Goal: Task Accomplishment & Management: Complete application form

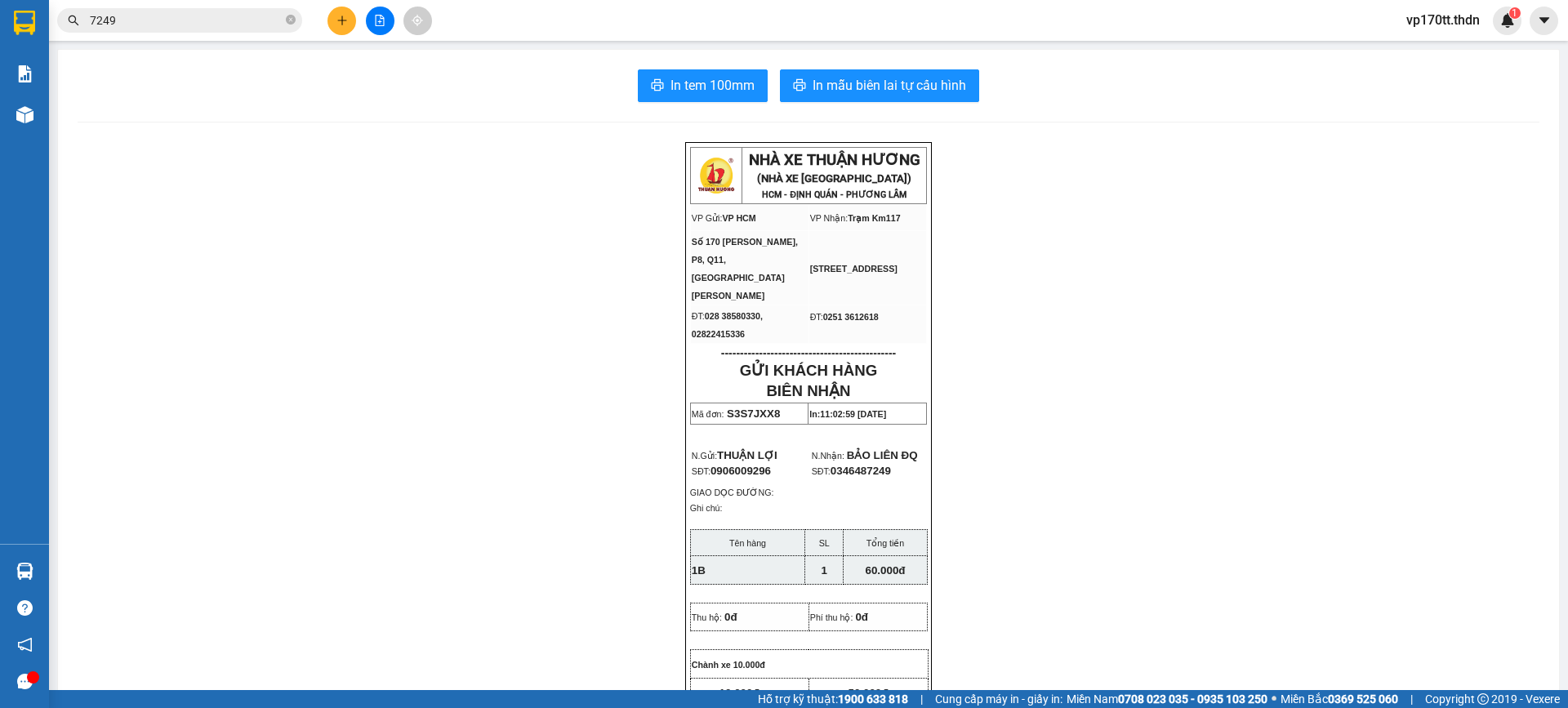
click at [341, 21] on icon "plus" at bounding box center [343, 21] width 12 height 12
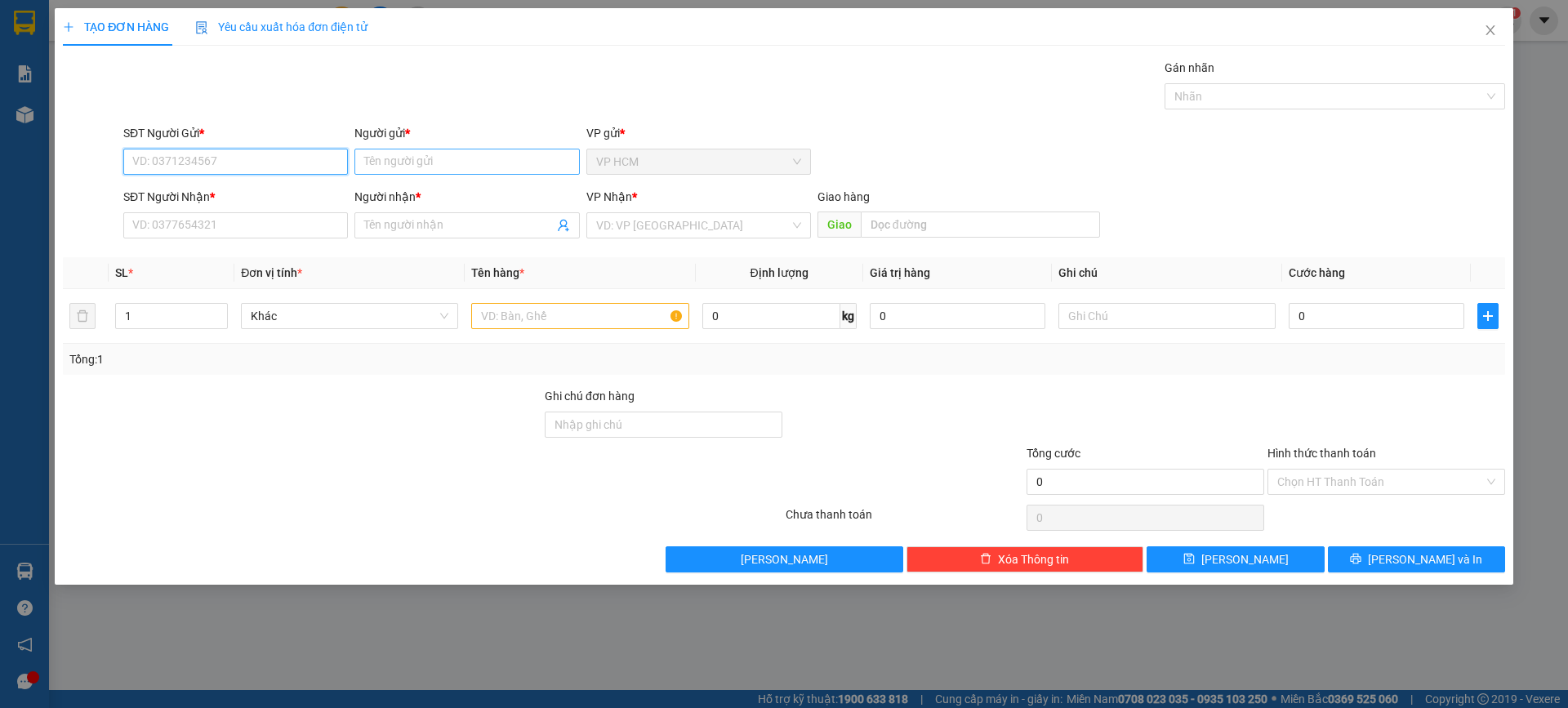
click at [470, 153] on input "Người gửi *" at bounding box center [467, 161] width 224 height 26
type input "NGỌC NGA"
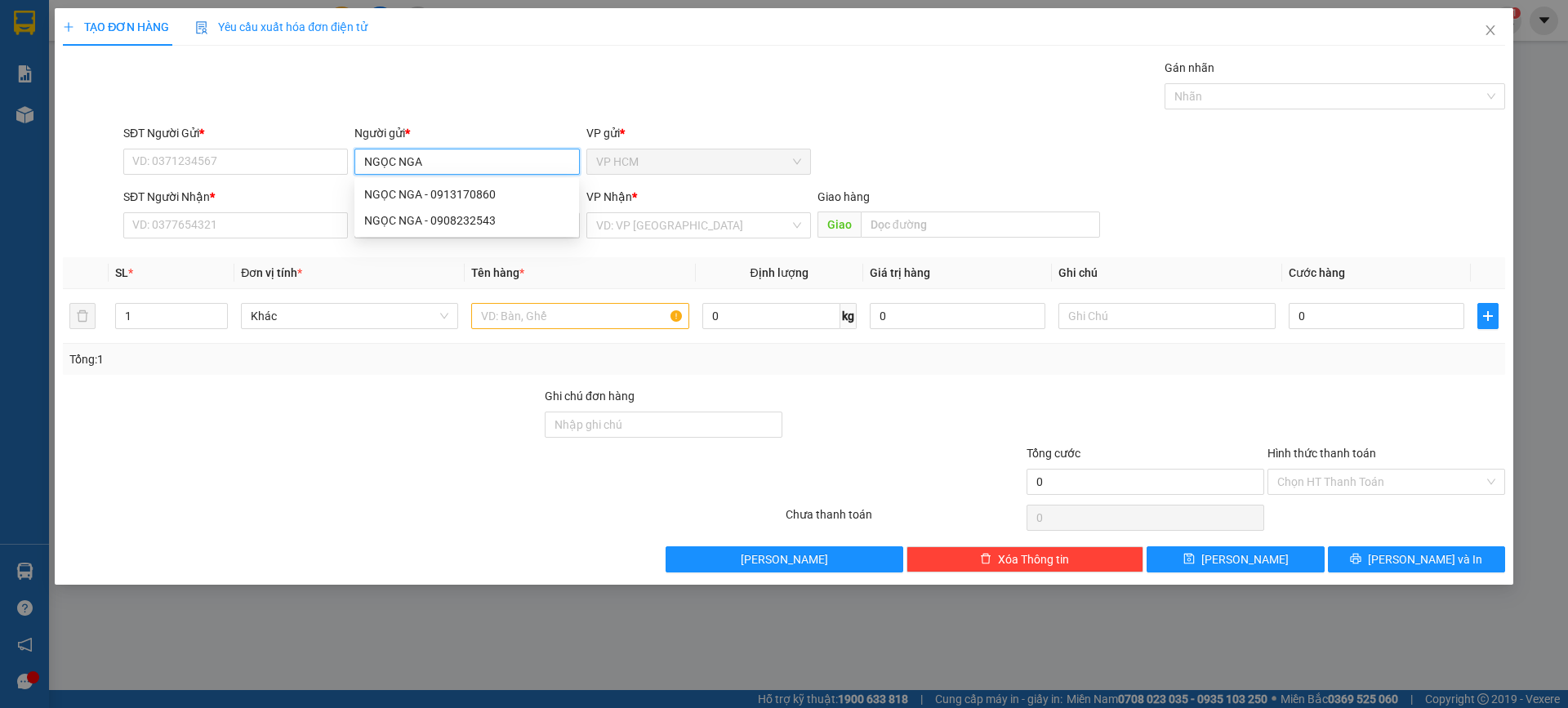
click at [471, 219] on div "NGỌC NGA - 0908232543" at bounding box center [467, 220] width 205 height 18
type input "0908232543"
type input "NGỌC NGA"
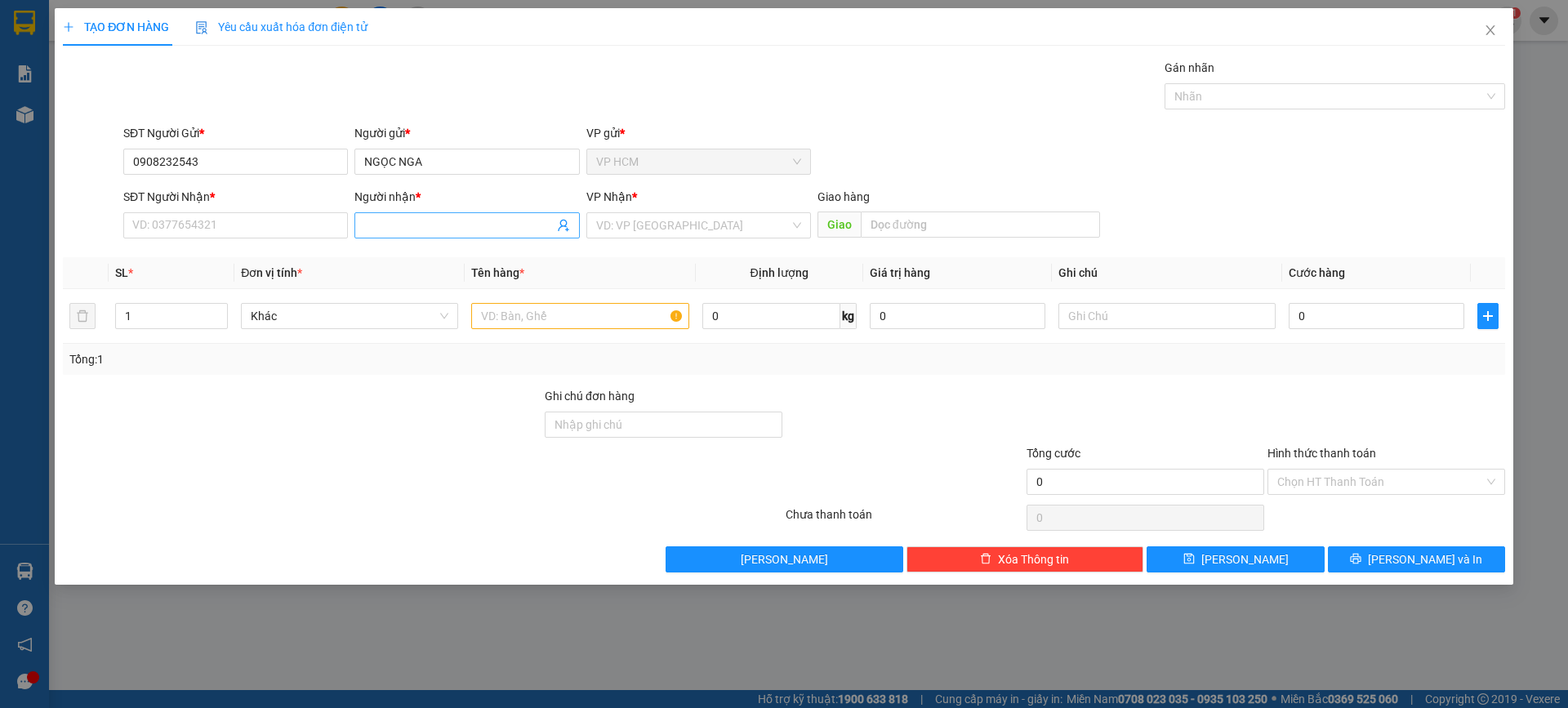
click at [567, 224] on icon "user-add" at bounding box center [564, 225] width 13 height 13
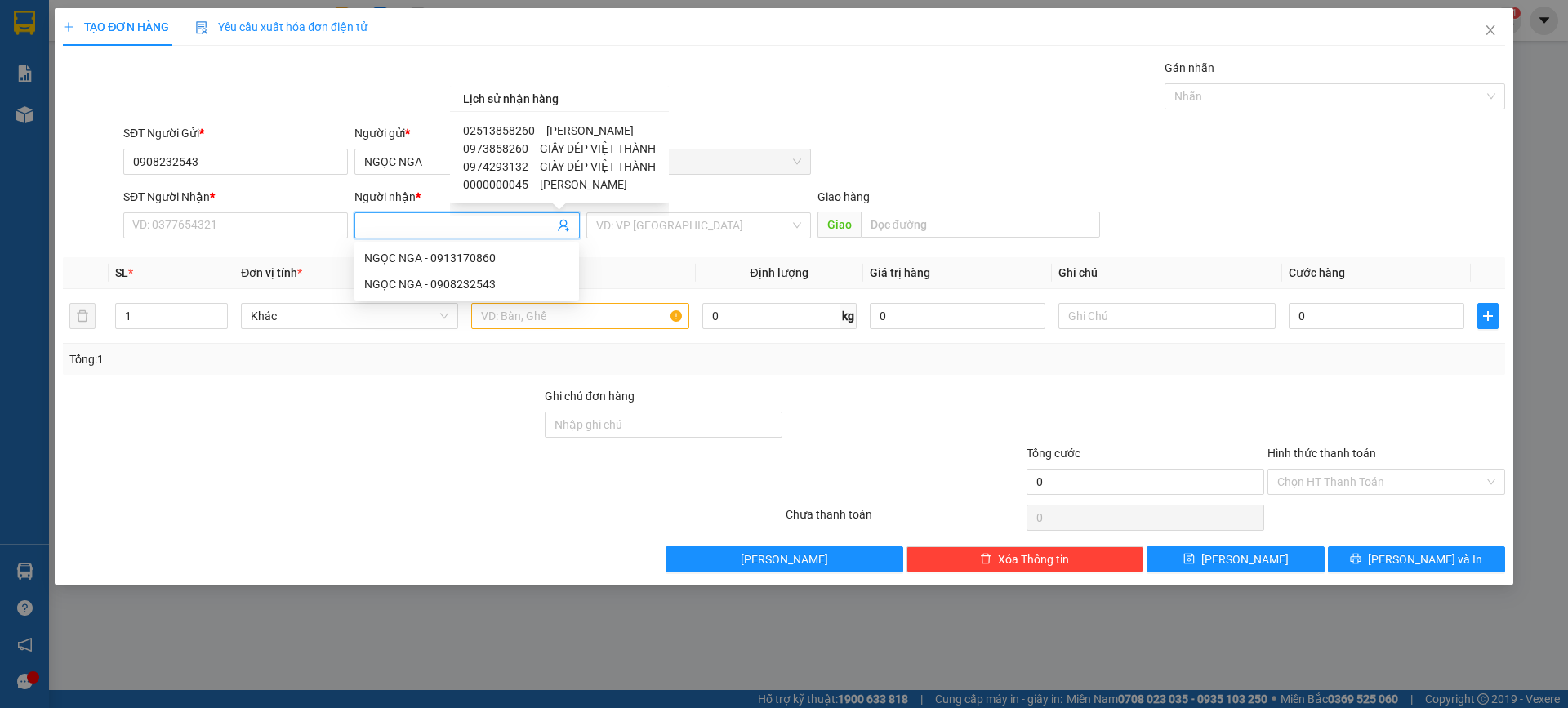
click at [565, 128] on span "[PERSON_NAME]" at bounding box center [590, 131] width 87 height 13
type input "02513858260"
type input "[PERSON_NAME]"
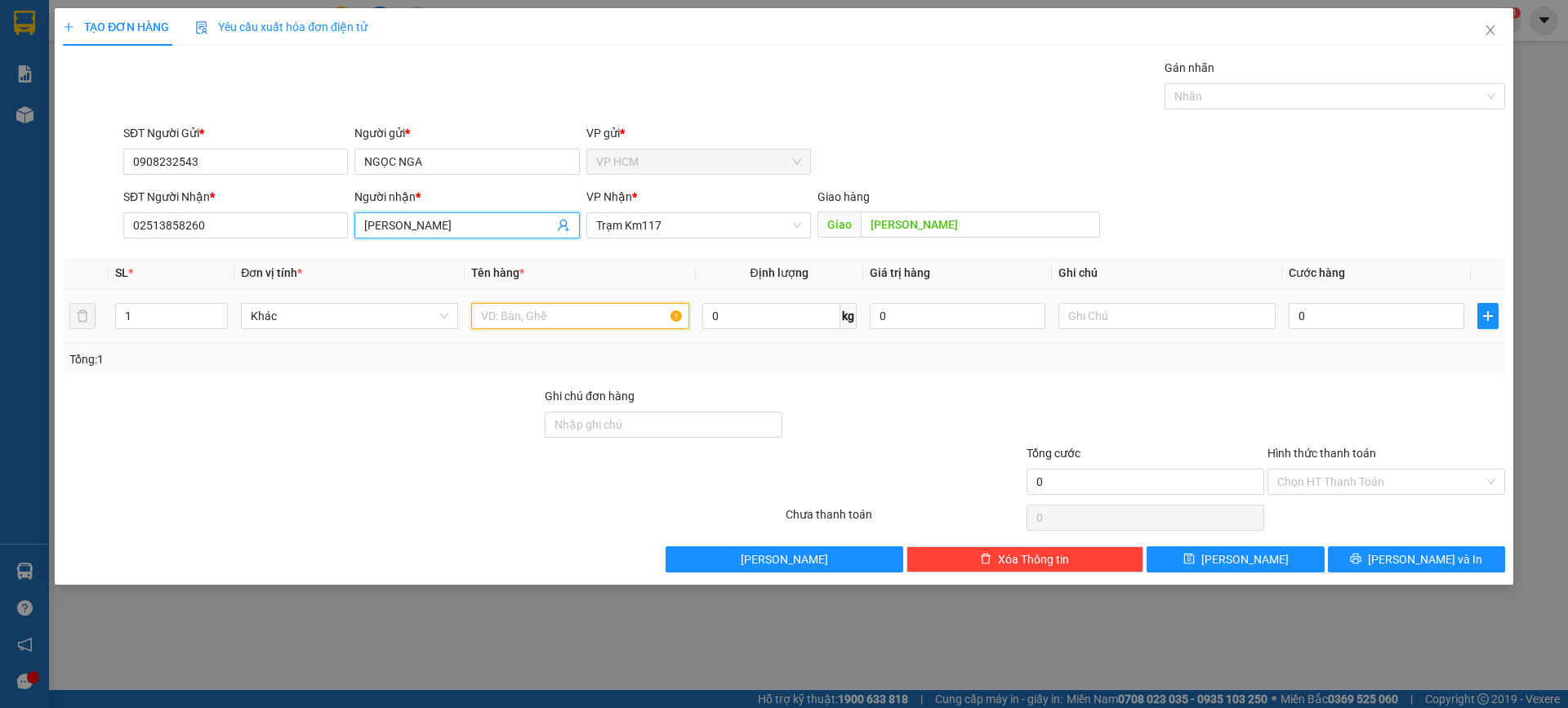
drag, startPoint x: 570, startPoint y: 313, endPoint x: 575, endPoint y: 302, distance: 12.1
click at [572, 312] on input "text" at bounding box center [580, 316] width 217 height 26
type input "1B"
click at [1302, 57] on div "TẠO ĐƠN HÀNG Yêu cầu xuất hóa đơn điện tử Transit Pickup Surcharge Ids Transit …" at bounding box center [784, 291] width 1442 height 565
drag, startPoint x: 1293, startPoint y: 80, endPoint x: 1293, endPoint y: 99, distance: 19.0
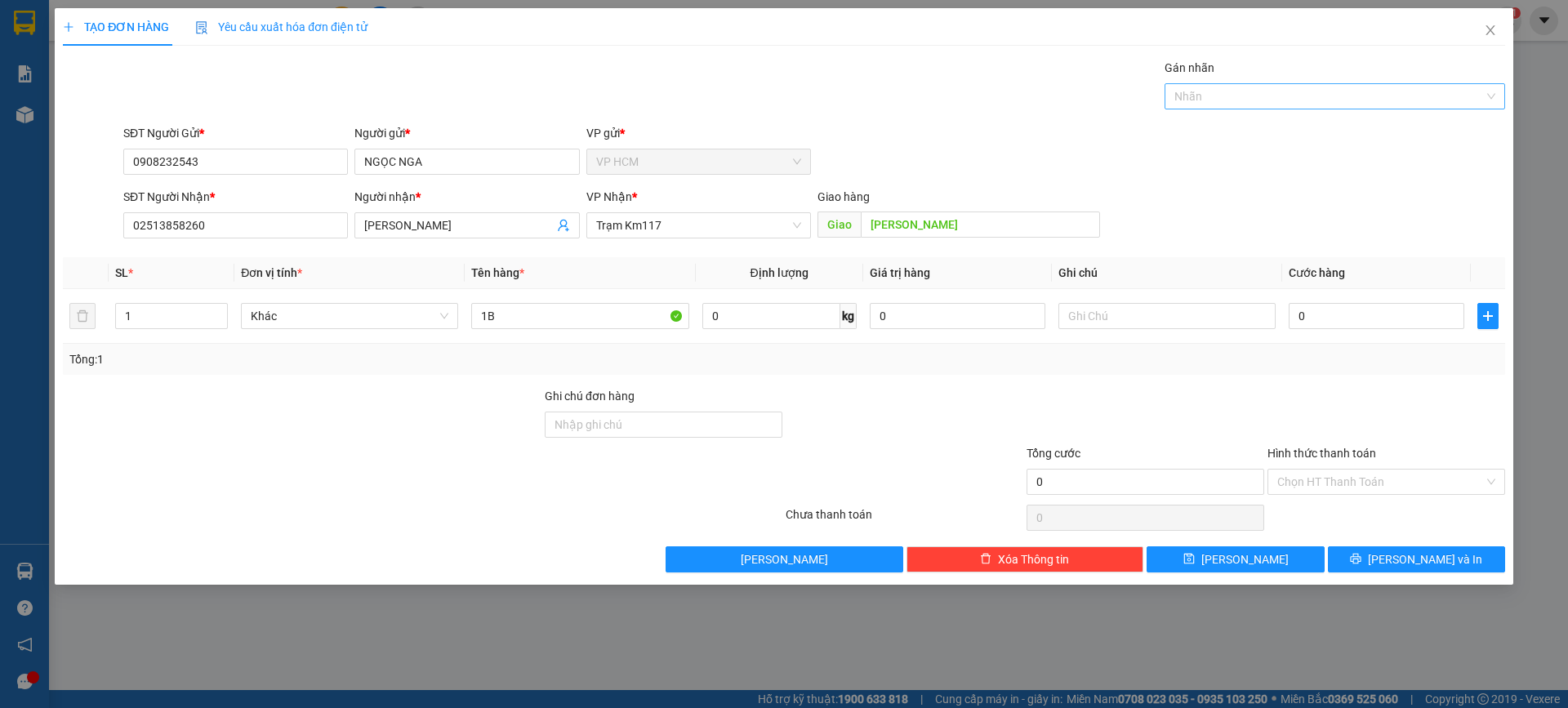
click at [1293, 99] on div "Gán nhãn Nhãn" at bounding box center [1334, 87] width 341 height 57
click at [1293, 99] on div at bounding box center [1326, 96] width 316 height 19
click at [1266, 119] on div "CÔNG NỢ" at bounding box center [1334, 128] width 341 height 26
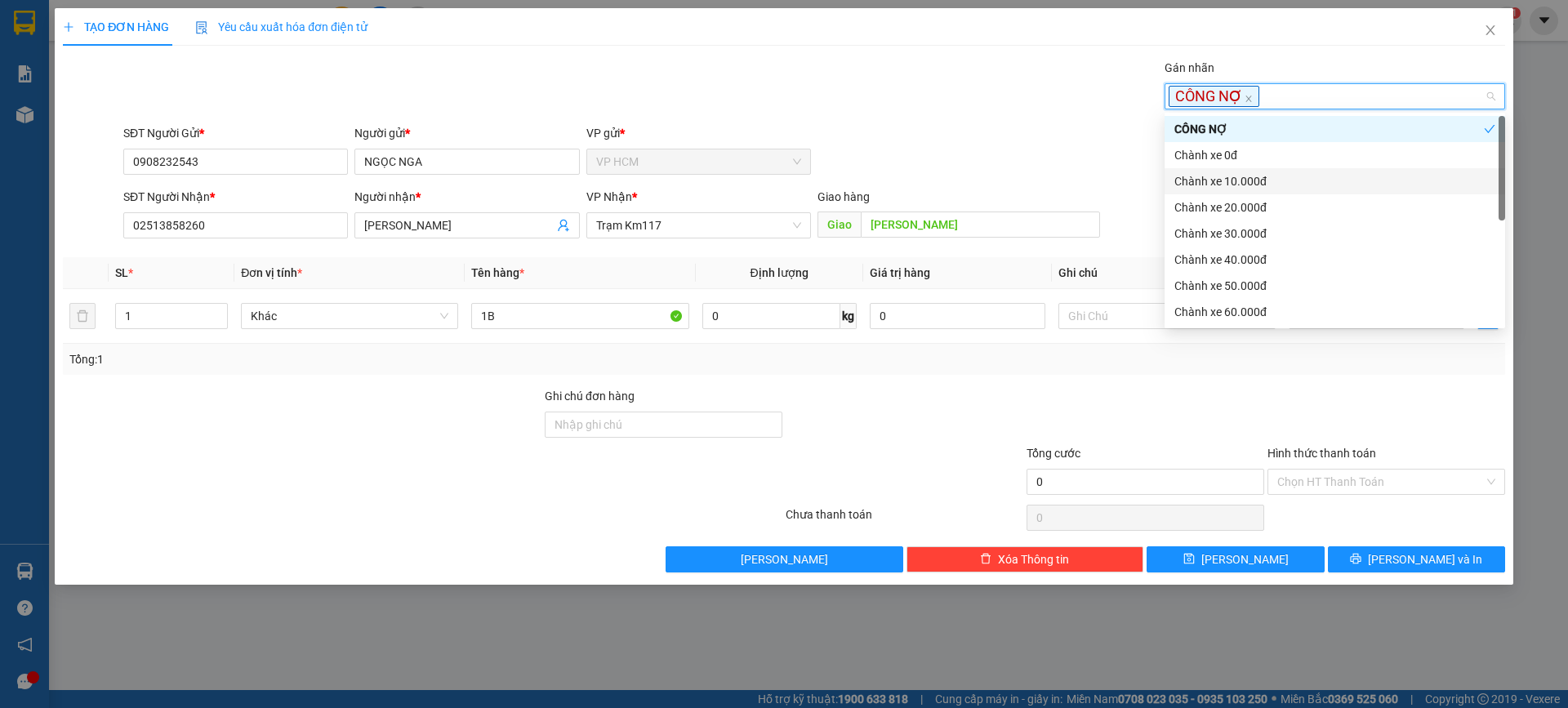
click at [1261, 176] on div "Chành xe 10.000đ" at bounding box center [1334, 181] width 321 height 18
click at [967, 120] on div "Transit Pickup Surcharge Ids Transit Deliver Surcharge Ids Transit Deliver Surc…" at bounding box center [784, 315] width 1442 height 514
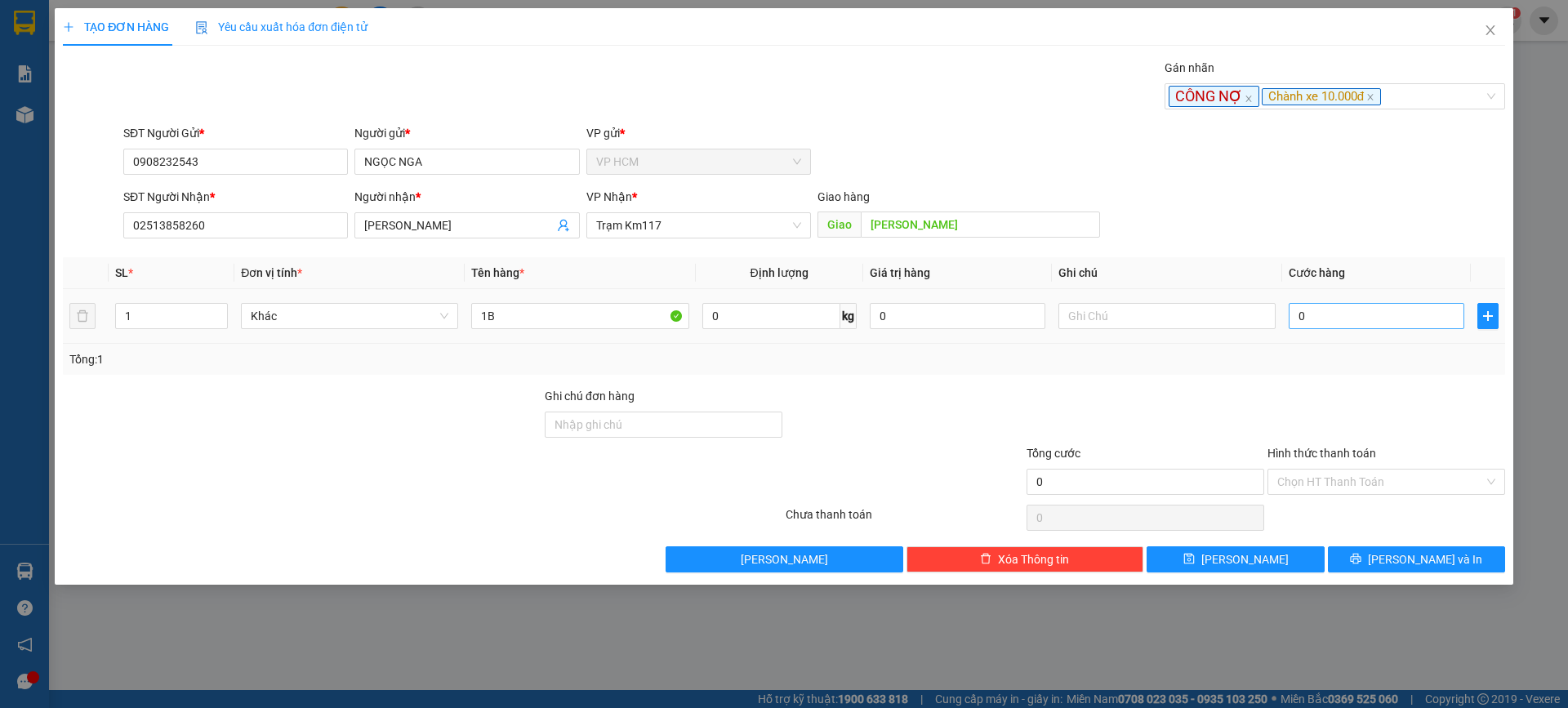
drag, startPoint x: 1326, startPoint y: 297, endPoint x: 1332, endPoint y: 307, distance: 11.7
click at [1328, 302] on td "0" at bounding box center [1376, 316] width 188 height 54
drag, startPoint x: 1332, startPoint y: 307, endPoint x: 1351, endPoint y: 313, distance: 19.9
click at [1333, 307] on input "0" at bounding box center [1377, 316] width 176 height 26
type input "5"
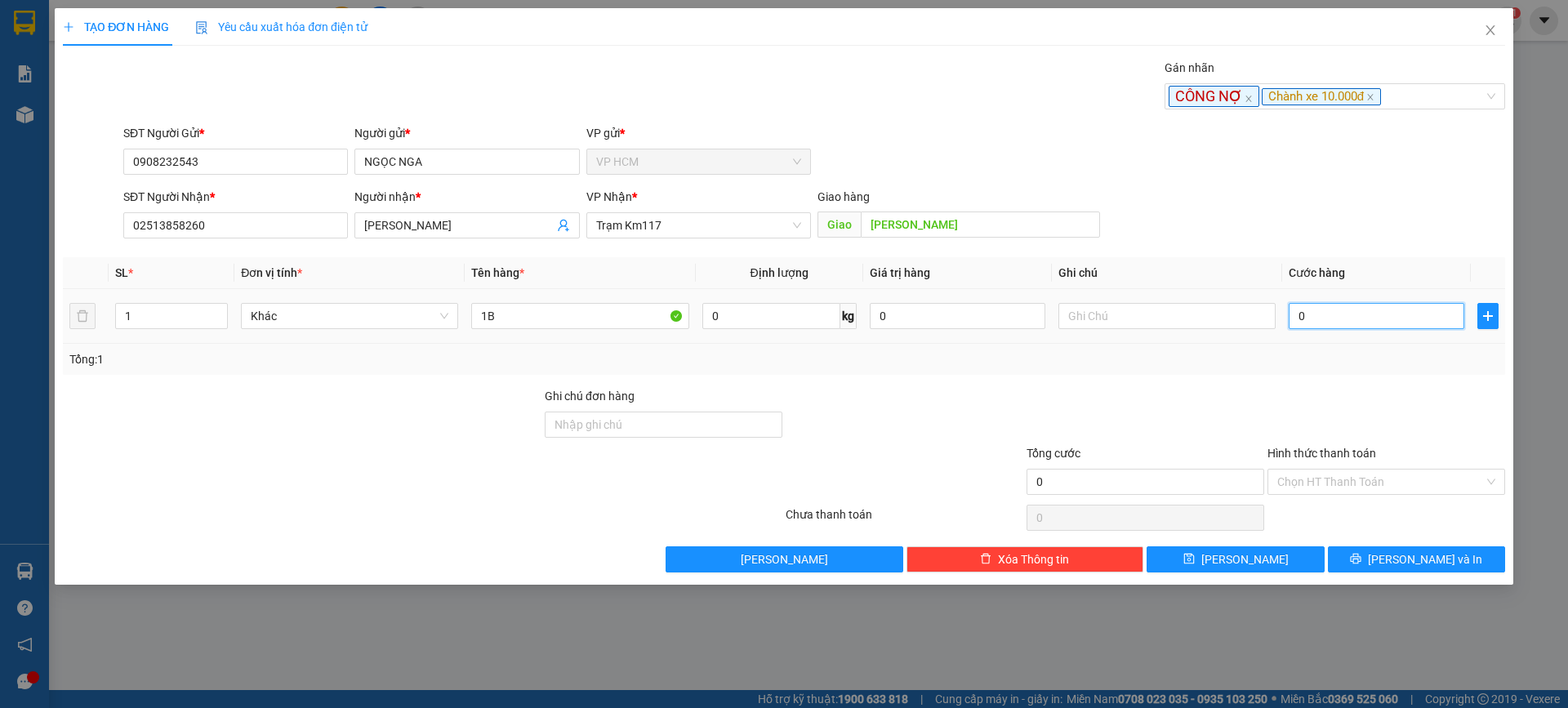
type input "5"
type input "50"
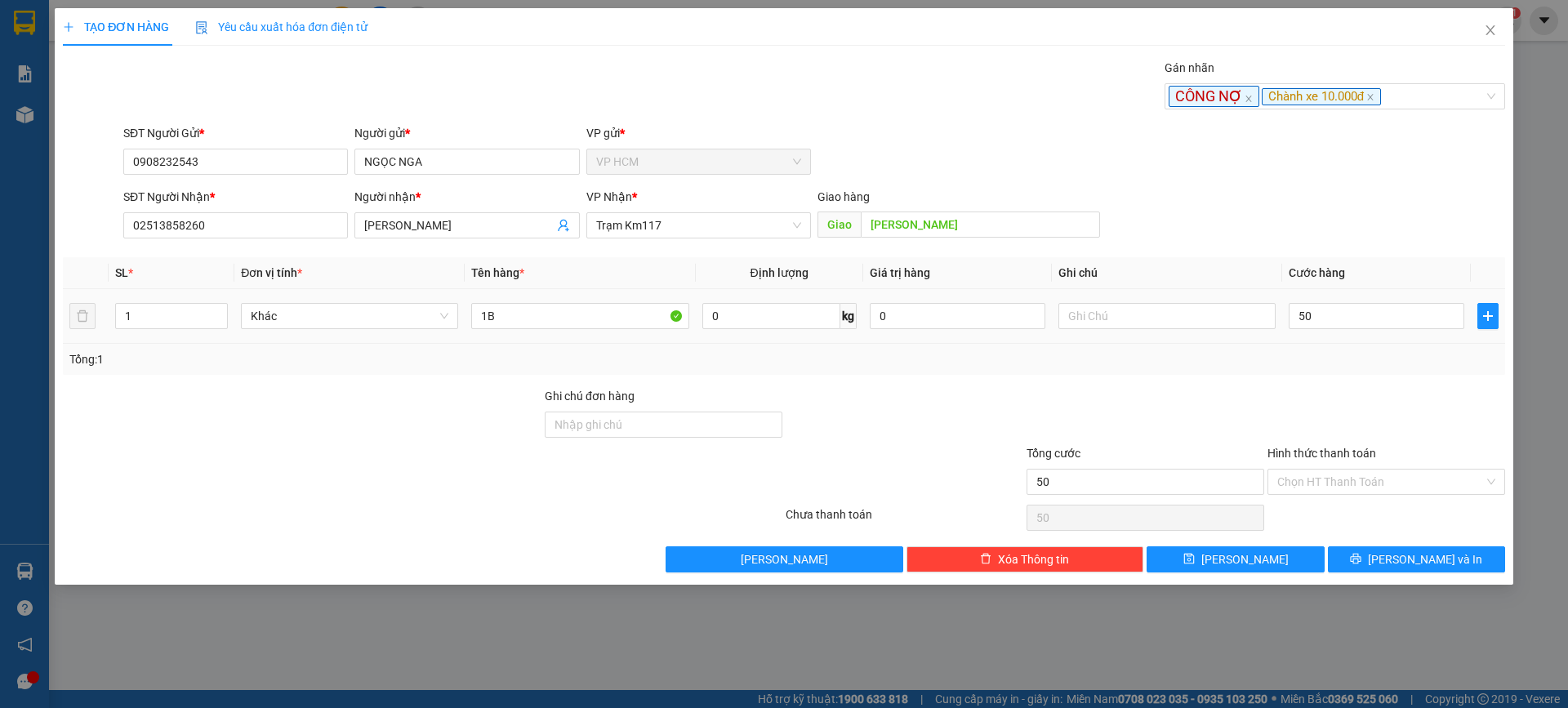
type input "50.000"
drag, startPoint x: 1345, startPoint y: 427, endPoint x: 1341, endPoint y: 479, distance: 52.2
click at [1345, 433] on div at bounding box center [1386, 416] width 241 height 57
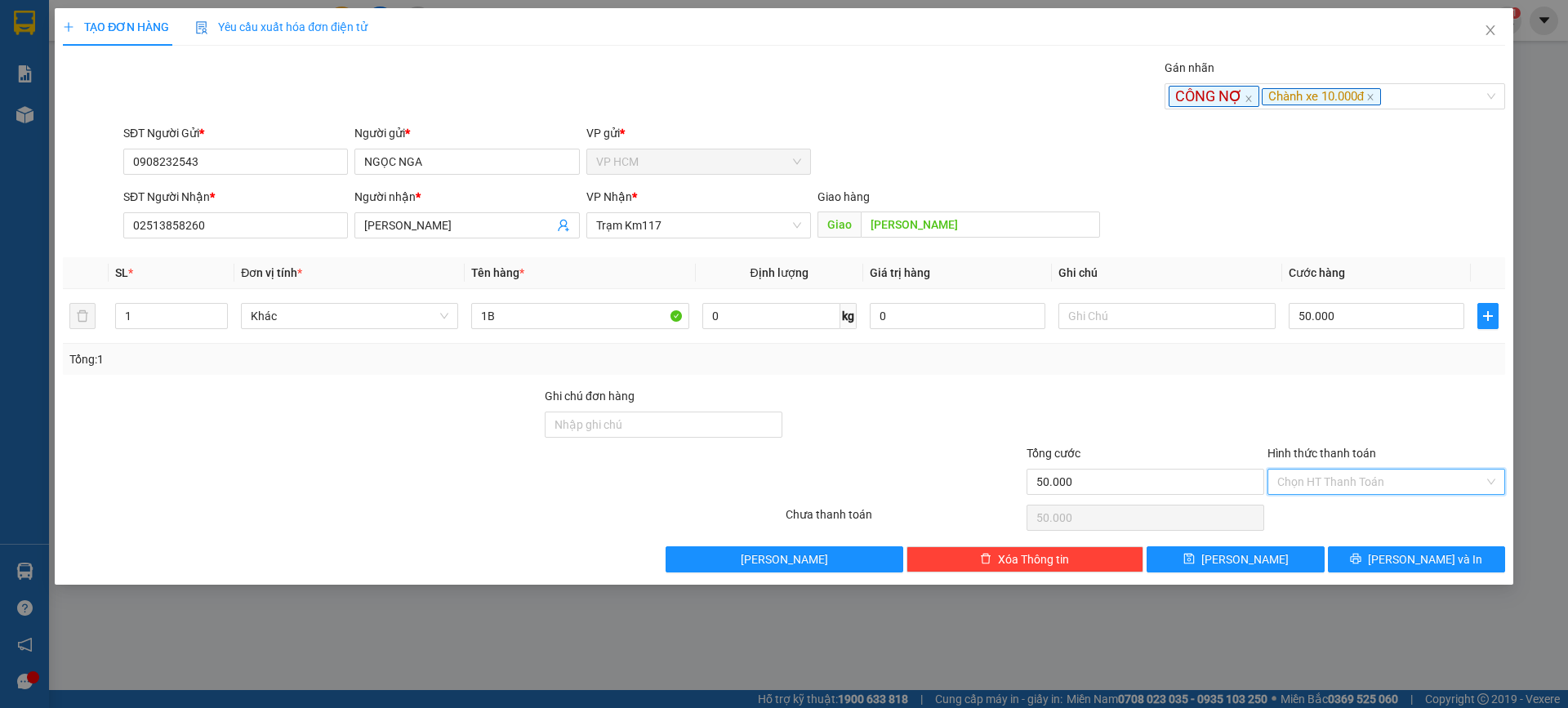
click at [1340, 487] on input "Hình thức thanh toán" at bounding box center [1380, 482] width 207 height 24
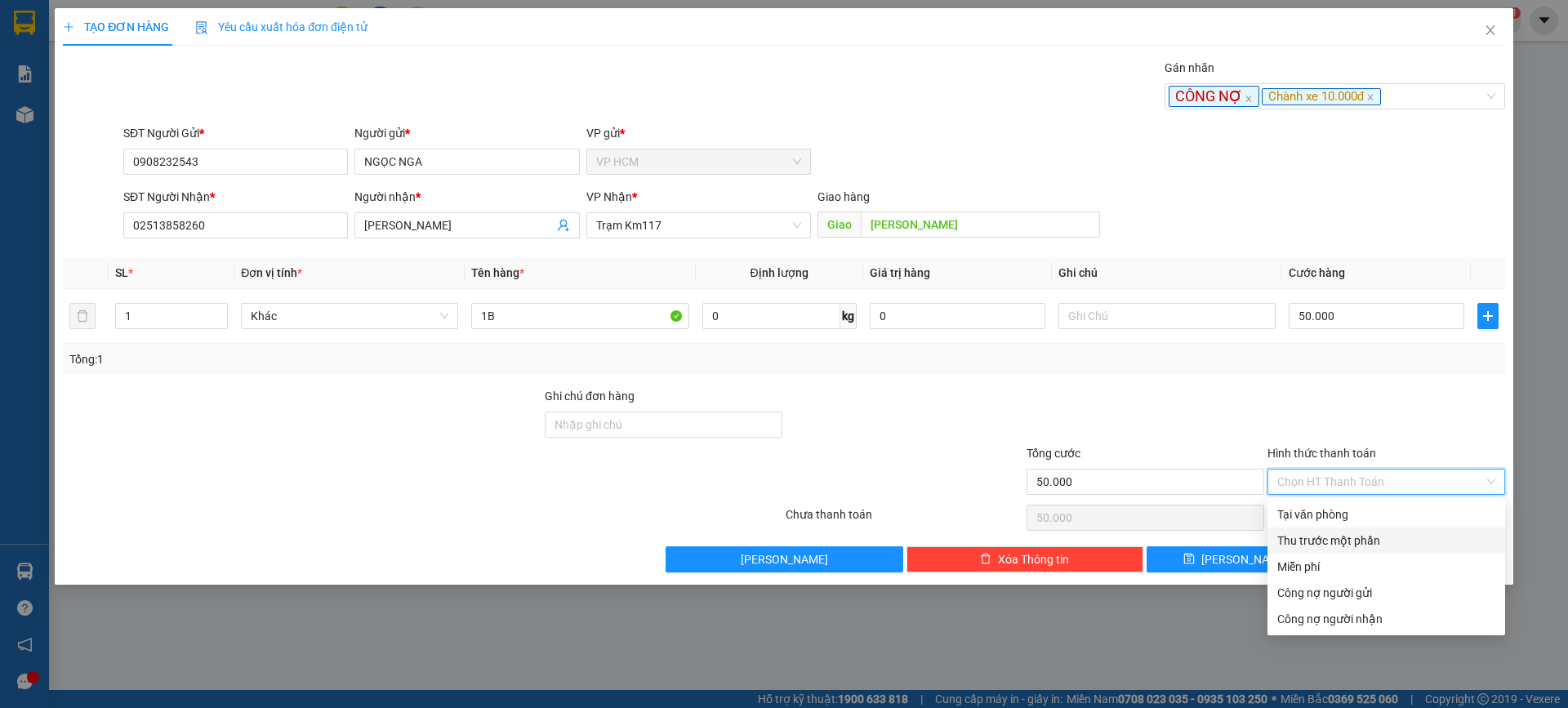
drag, startPoint x: 1310, startPoint y: 534, endPoint x: 1132, endPoint y: 532, distance: 178.0
click at [1309, 535] on div "Thu trước một phần" at bounding box center [1386, 540] width 218 height 18
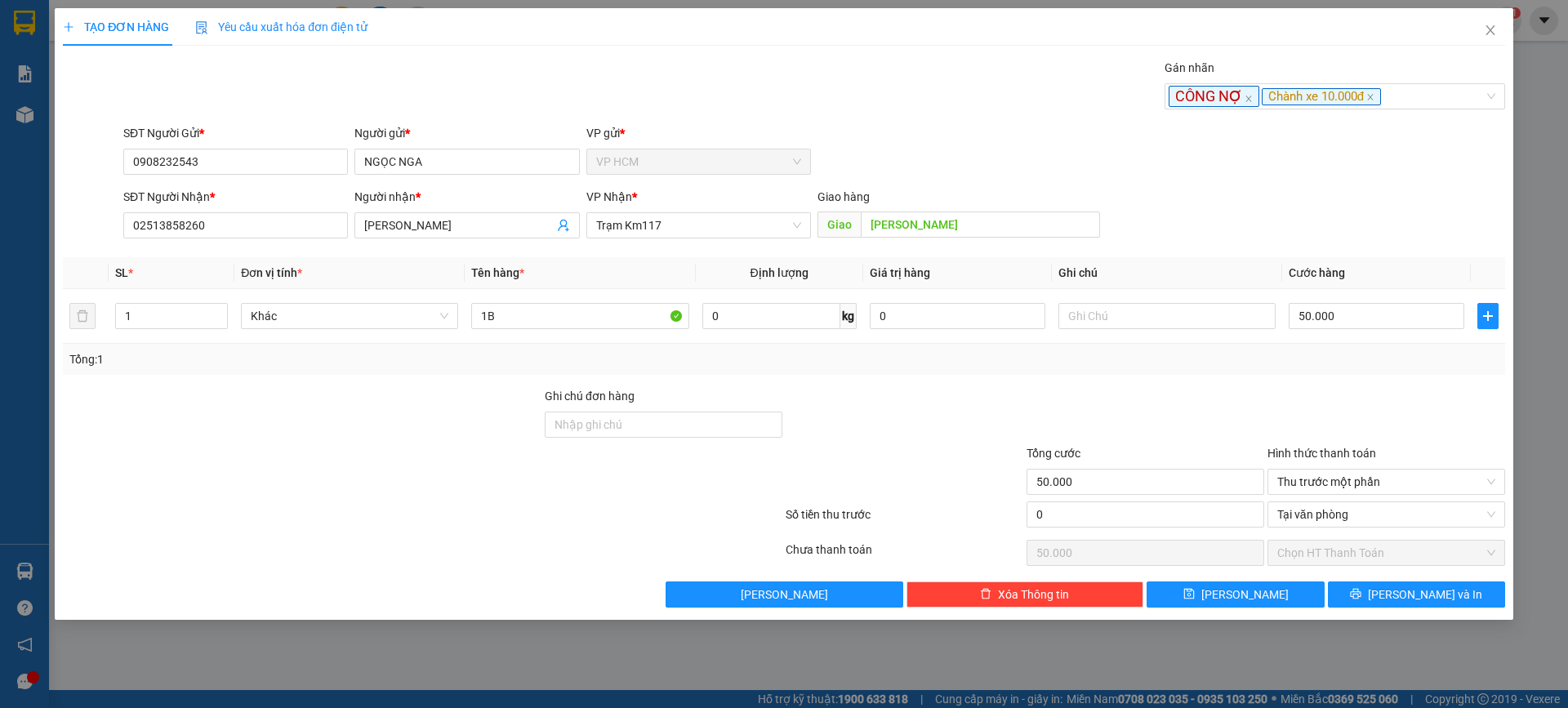
click at [1132, 532] on div "0" at bounding box center [1146, 518] width 238 height 33
click at [1162, 404] on div at bounding box center [1146, 416] width 241 height 57
click at [1177, 524] on input "0" at bounding box center [1146, 514] width 238 height 26
type input "1"
type input "49.999"
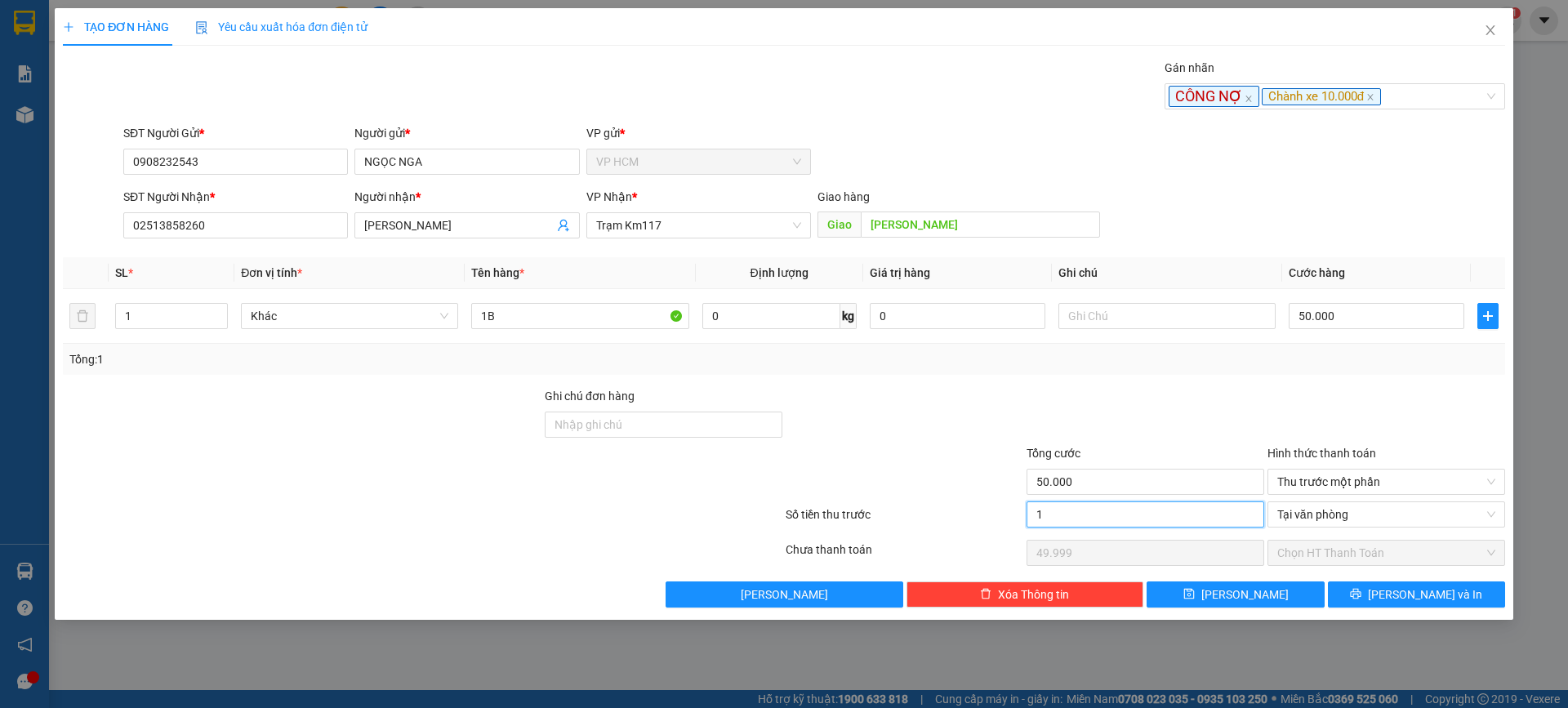
type input "10"
type input "49.990"
type input "10.000"
type input "40.000"
drag, startPoint x: 1186, startPoint y: 391, endPoint x: 1359, endPoint y: 547, distance: 232.9
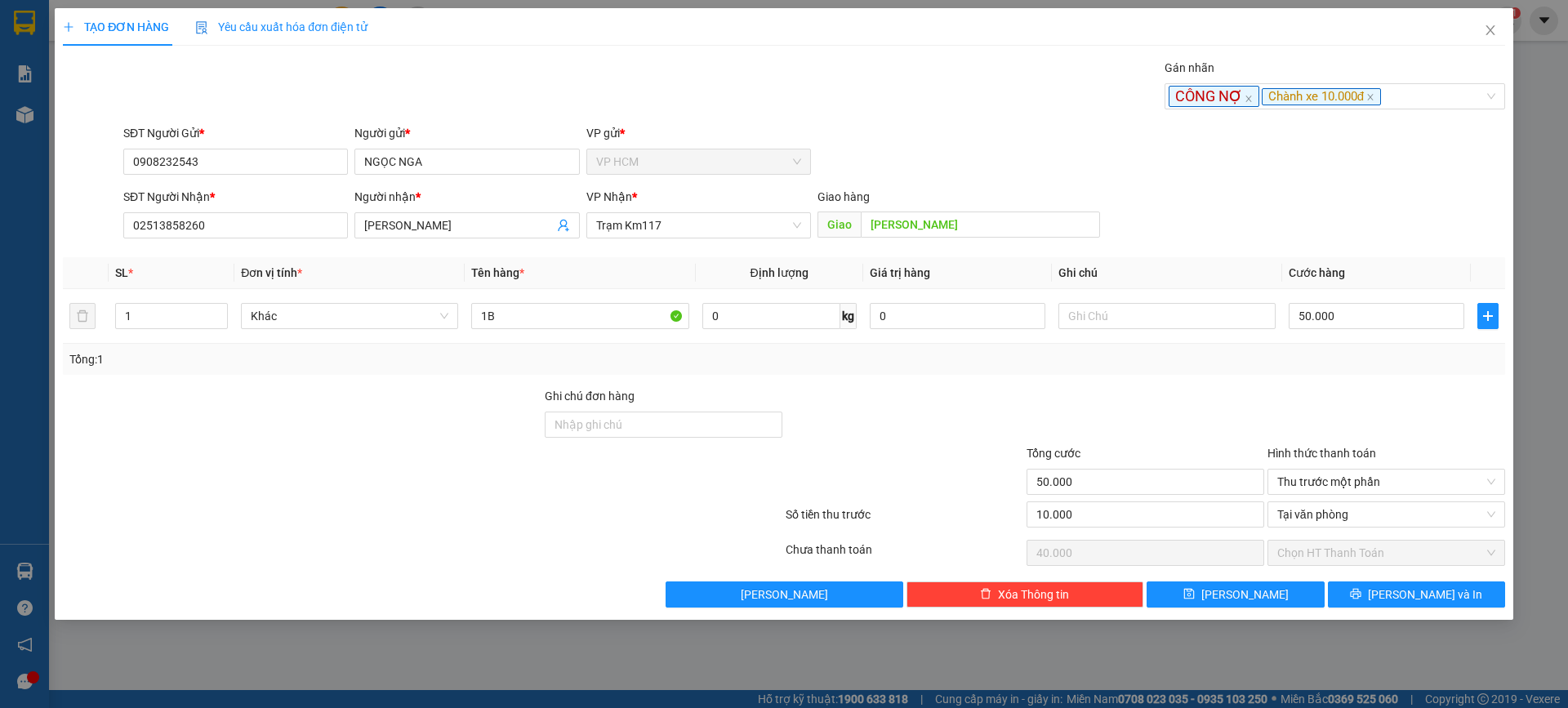
click at [1187, 392] on div at bounding box center [1146, 416] width 241 height 57
click at [1406, 586] on span "[PERSON_NAME] và In" at bounding box center [1425, 594] width 115 height 18
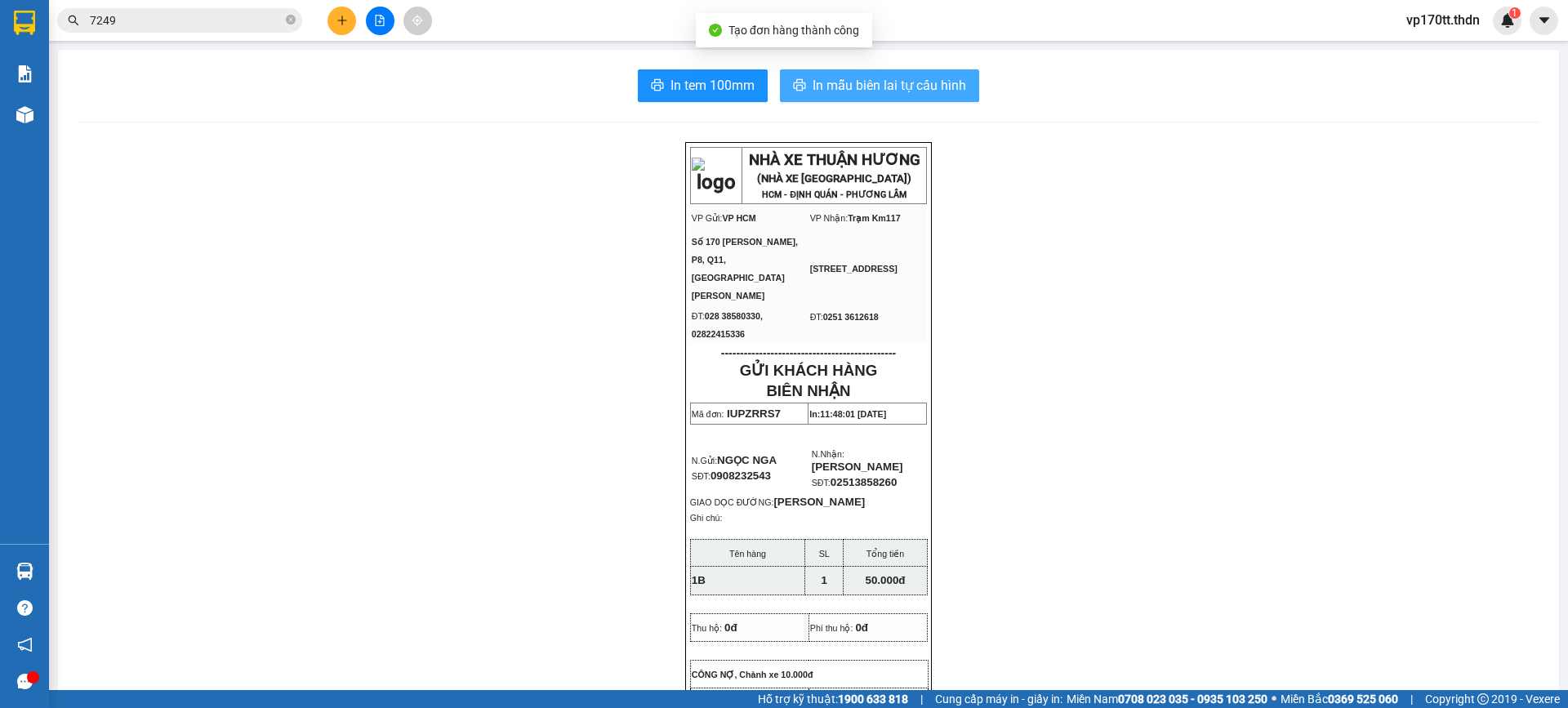
click at [848, 82] on span "In mẫu biên lai tự cấu hình" at bounding box center [889, 85] width 153 height 20
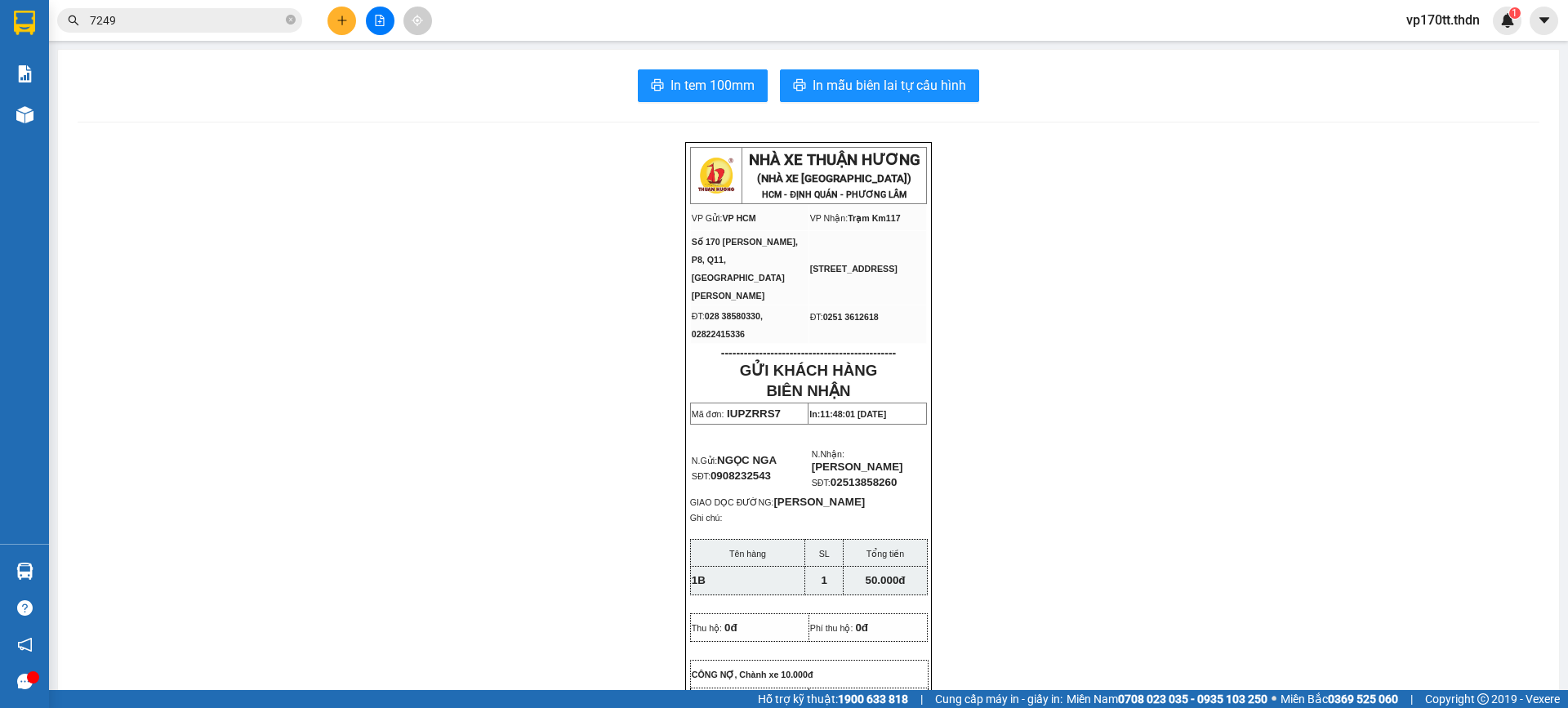
click at [334, 26] on button at bounding box center [342, 21] width 28 height 28
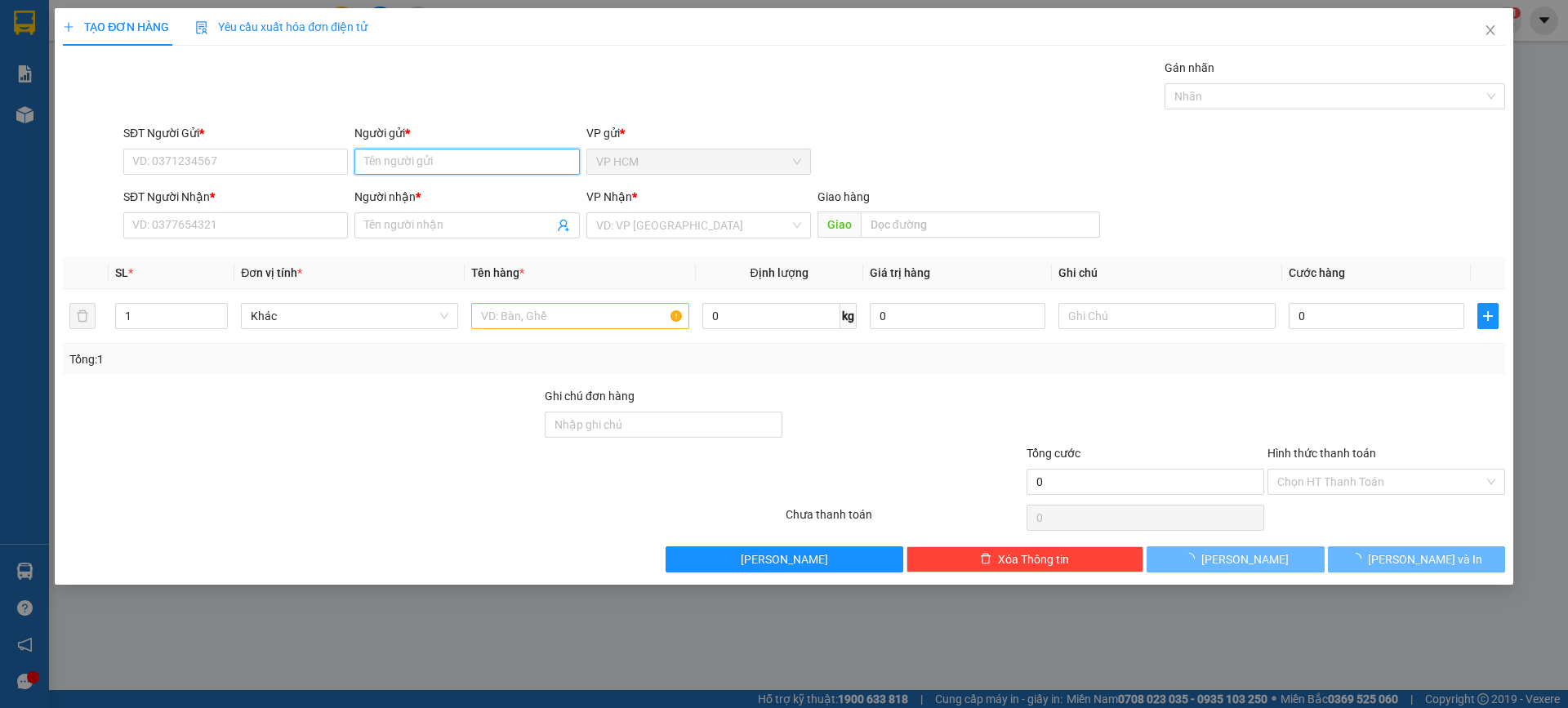
click at [456, 164] on input "Người gửi *" at bounding box center [467, 161] width 224 height 26
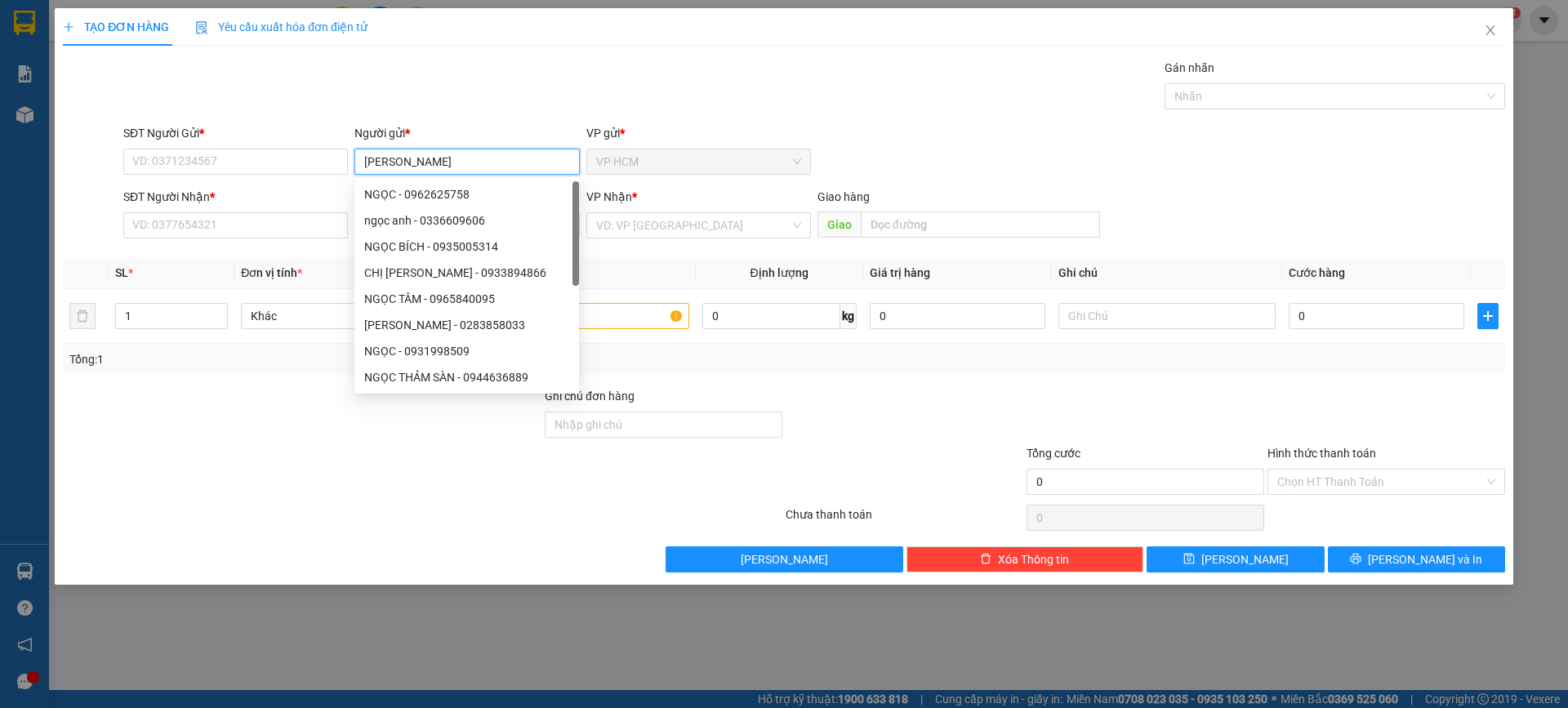
type input "[PERSON_NAME]"
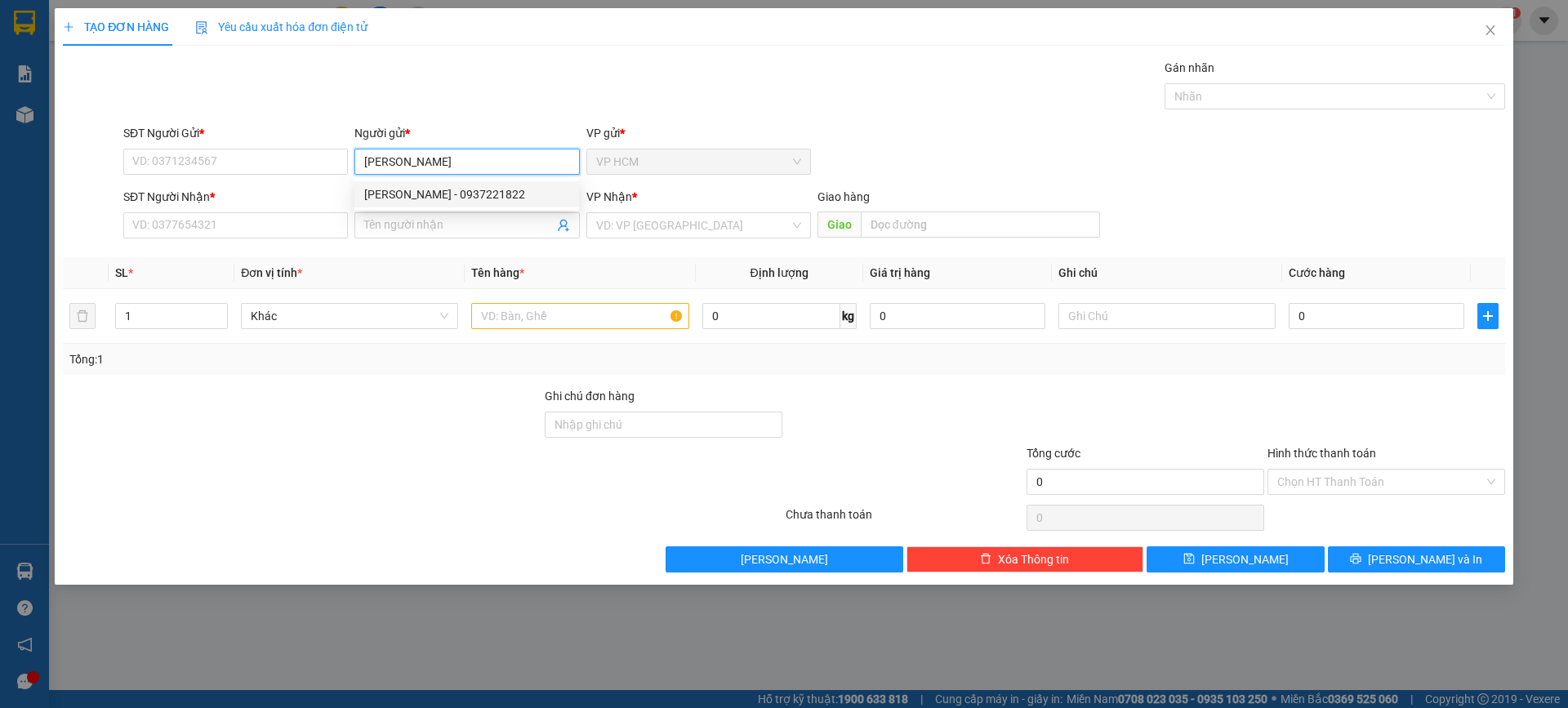
click at [481, 195] on div "[PERSON_NAME] - 0937221822" at bounding box center [467, 194] width 205 height 18
type input "0937221822"
type input "[PERSON_NAME]"
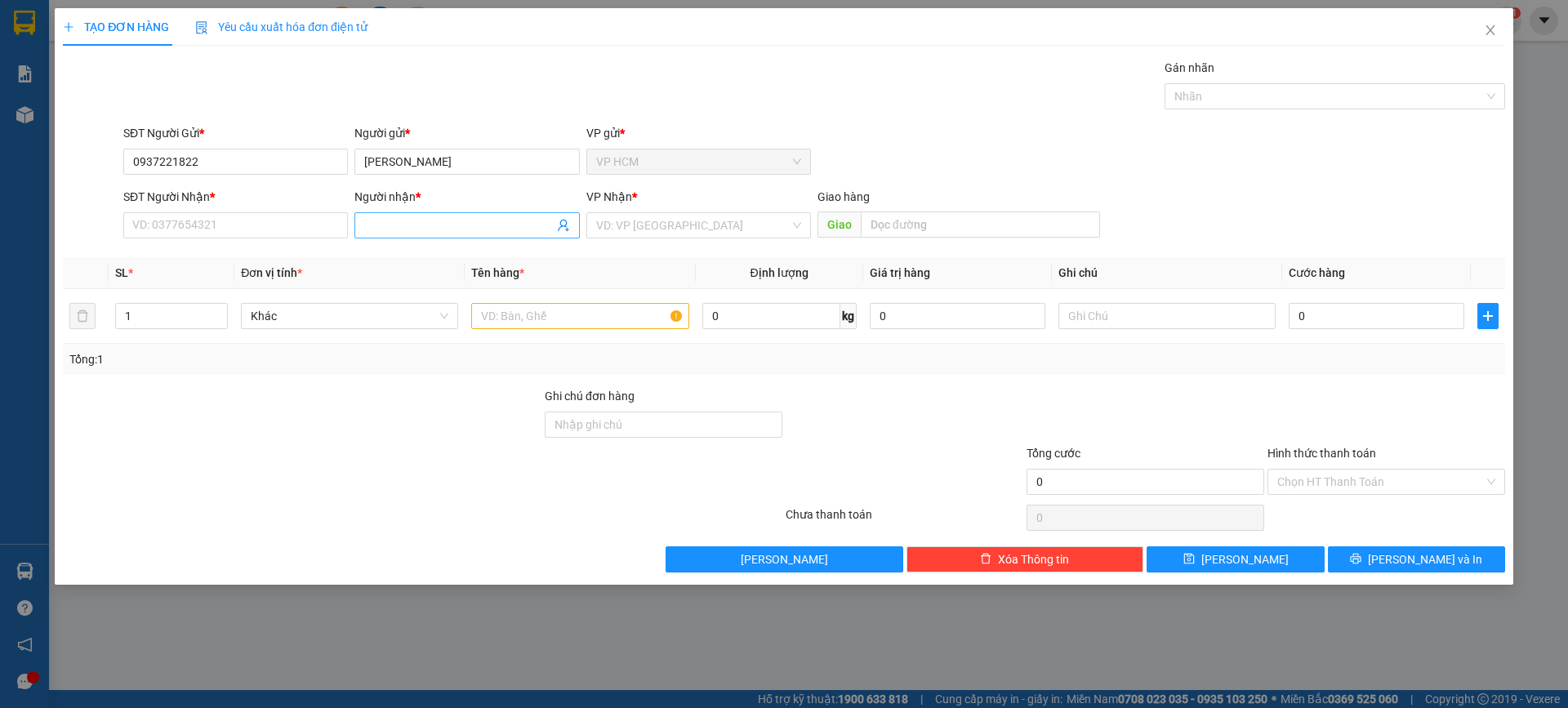
click at [565, 217] on span at bounding box center [564, 225] width 13 height 18
click at [562, 228] on icon "user-add" at bounding box center [564, 225] width 13 height 13
drag, startPoint x: 569, startPoint y: 180, endPoint x: 583, endPoint y: 233, distance: 54.8
click at [569, 181] on span "[PERSON_NAME]" at bounding box center [593, 185] width 87 height 13
type input "02513858260"
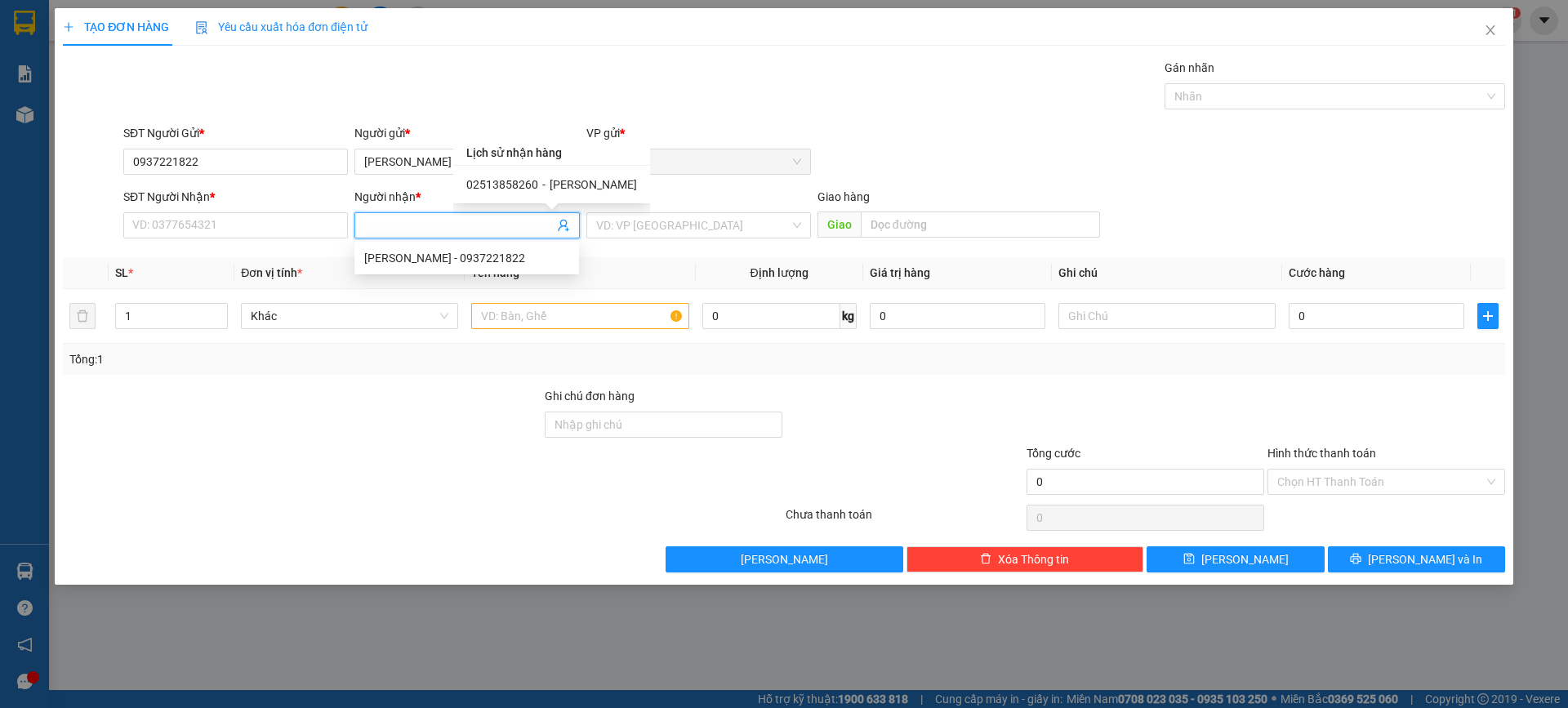
type input "[PERSON_NAME]"
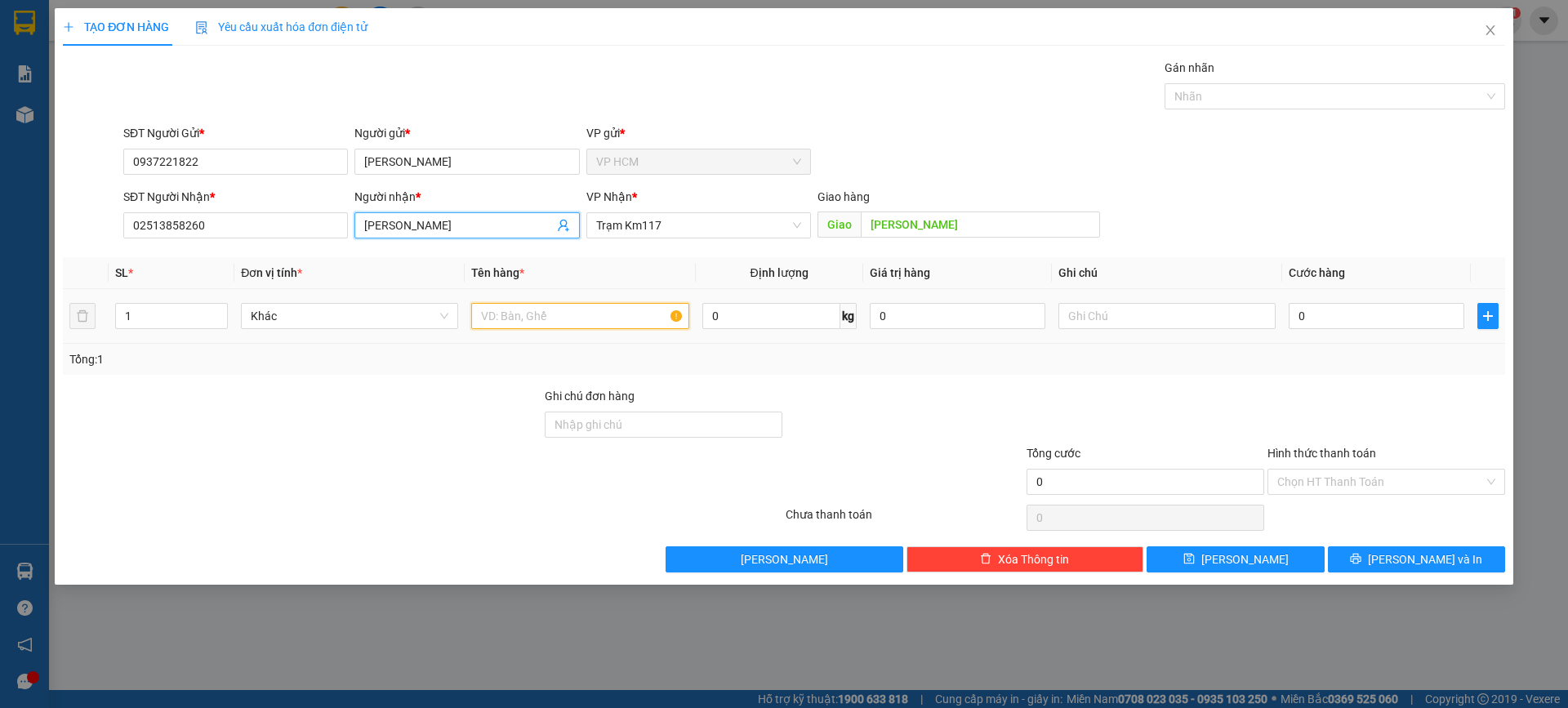
click at [604, 308] on input "text" at bounding box center [580, 316] width 217 height 26
type input "1B"
drag, startPoint x: 1349, startPoint y: 82, endPoint x: 1341, endPoint y: 86, distance: 8.9
click at [1348, 83] on div "Gán nhãn Nhãn" at bounding box center [1334, 87] width 341 height 57
drag, startPoint x: 1313, startPoint y: 98, endPoint x: 1308, endPoint y: 106, distance: 9.4
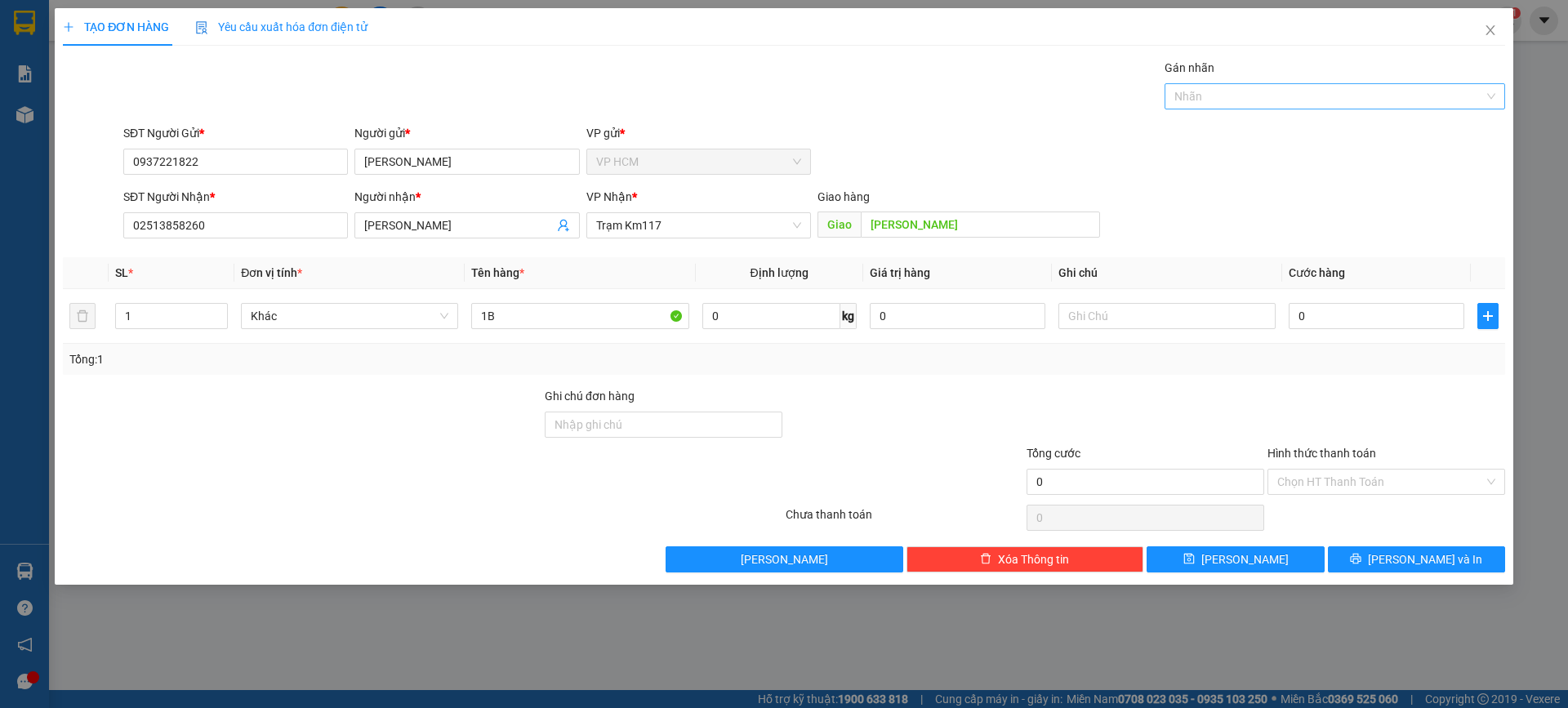
click at [1313, 98] on div at bounding box center [1326, 96] width 316 height 19
click at [1271, 138] on div "CÔNG NỢ" at bounding box center [1334, 128] width 341 height 26
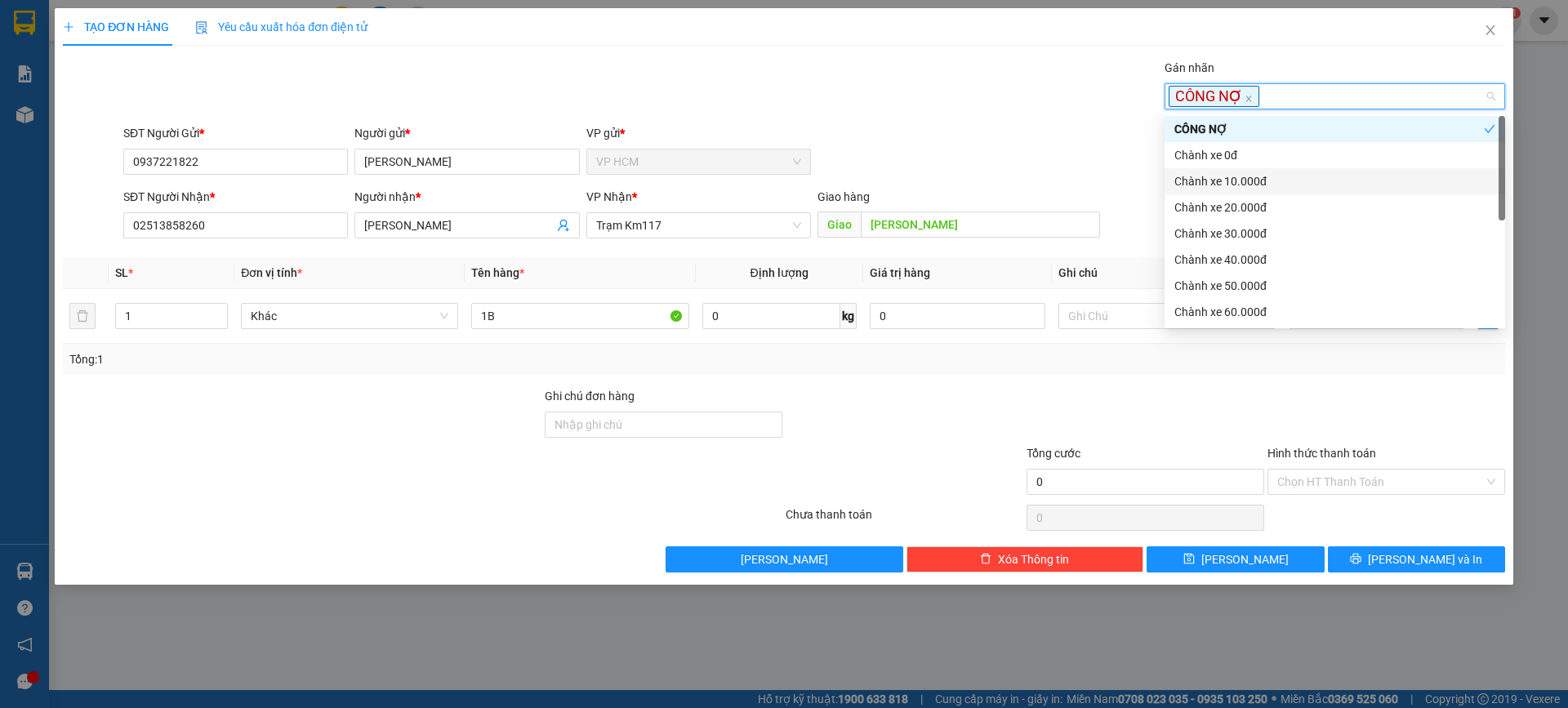
click at [1259, 186] on div "Chành xe 10.000đ" at bounding box center [1334, 181] width 321 height 18
drag, startPoint x: 868, startPoint y: 75, endPoint x: 950, endPoint y: 125, distance: 96.0
click at [886, 86] on div "Gán nhãn CÔNG NỢ" at bounding box center [814, 87] width 1389 height 57
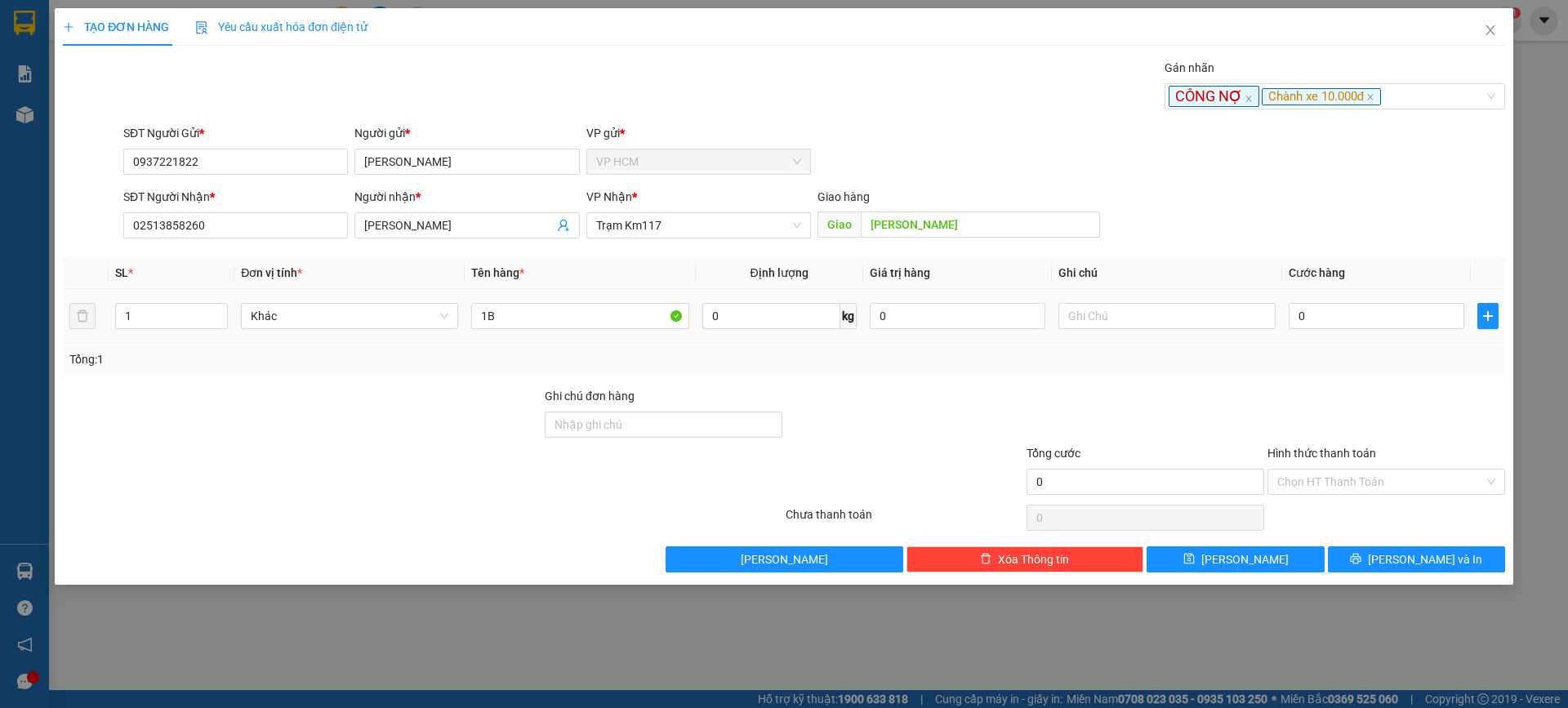
click at [1407, 330] on div "0" at bounding box center [1377, 316] width 176 height 33
click at [1403, 325] on input "0" at bounding box center [1377, 316] width 176 height 26
type input "5"
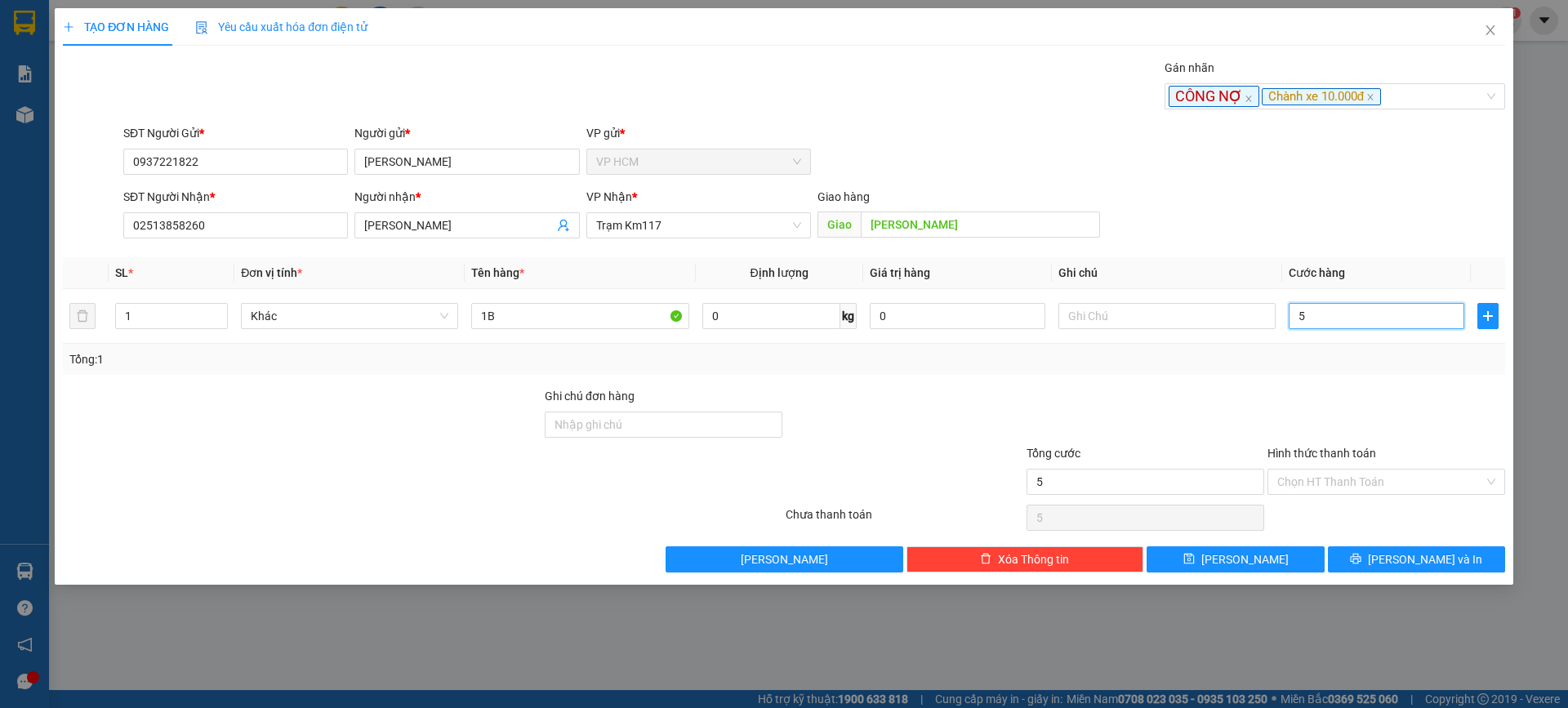
type input "50"
type input "50.000"
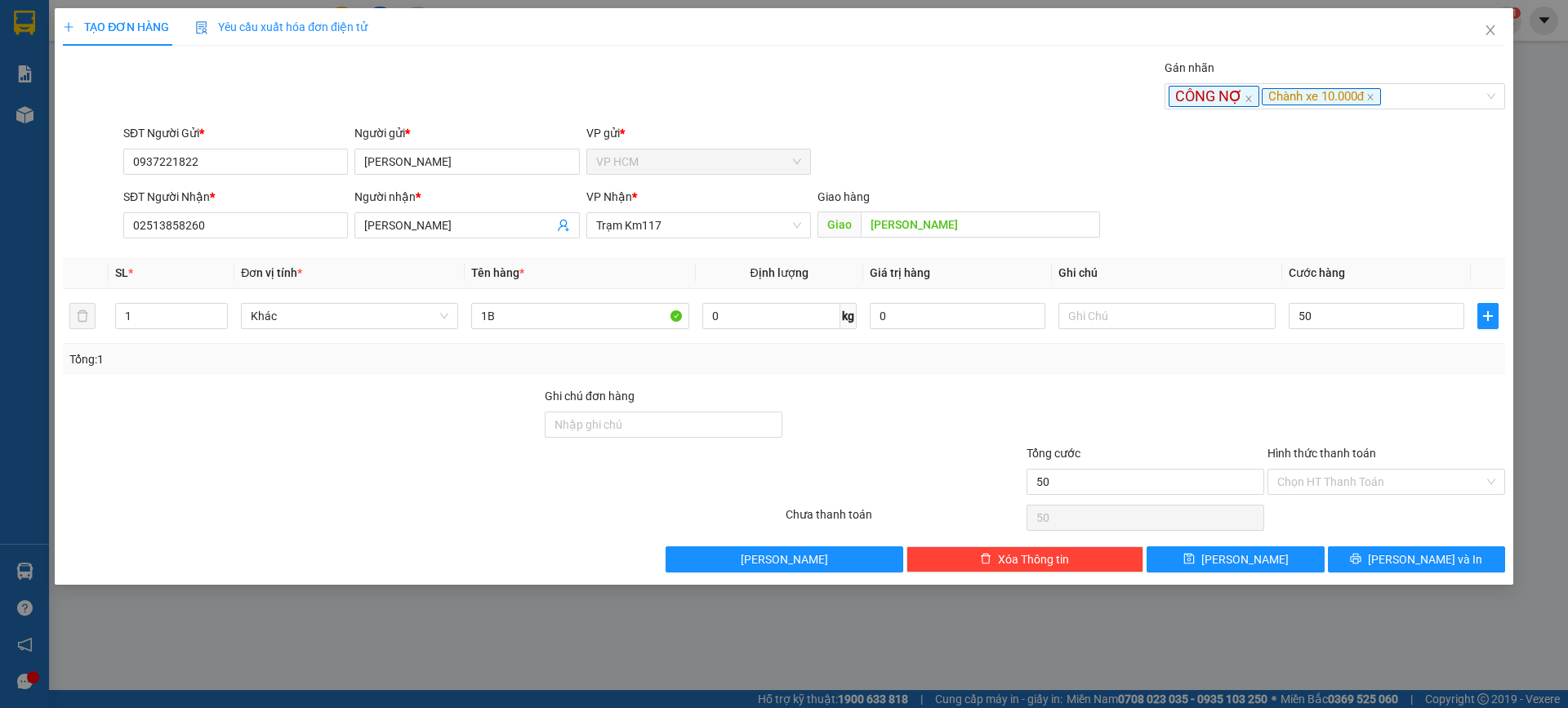
type input "50.000"
drag, startPoint x: 1373, startPoint y: 395, endPoint x: 1360, endPoint y: 427, distance: 34.5
click at [1372, 400] on div at bounding box center [1386, 416] width 241 height 57
click at [1344, 470] on input "Hình thức thanh toán" at bounding box center [1380, 482] width 207 height 24
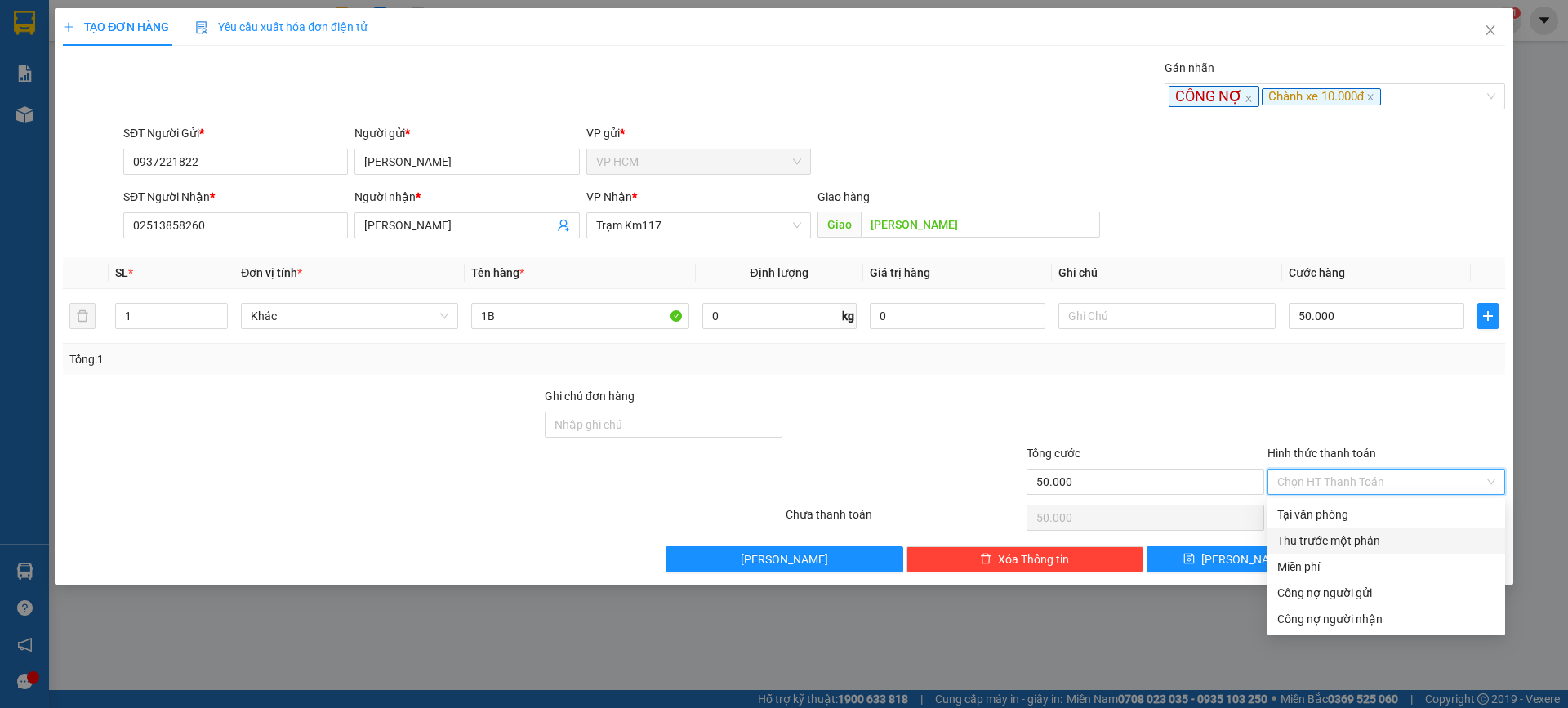
click at [1323, 535] on div "Thu trước một phần" at bounding box center [1386, 540] width 218 height 18
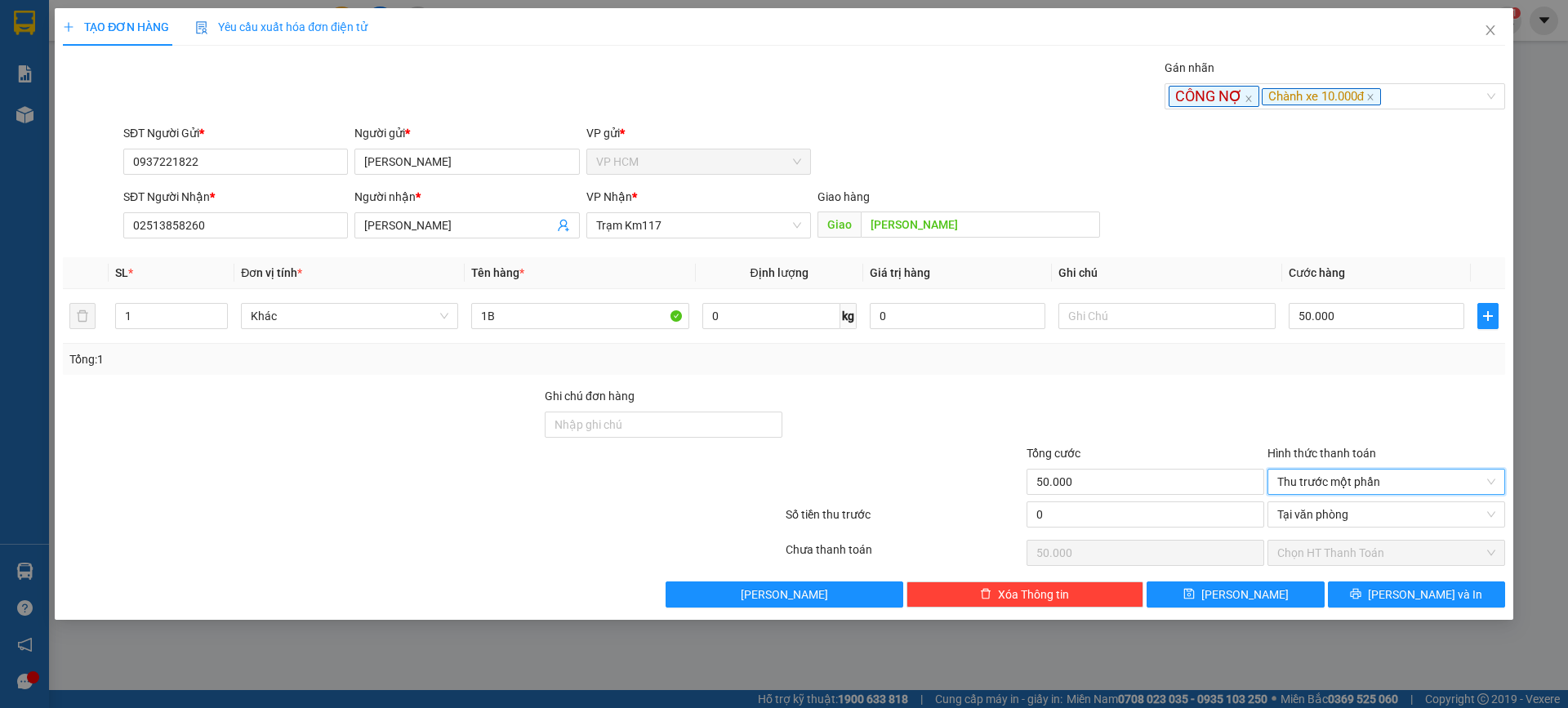
click at [1148, 529] on div "0" at bounding box center [1146, 518] width 238 height 33
click at [1148, 509] on input "0" at bounding box center [1146, 514] width 238 height 26
type input "10"
type input "49.990"
type input "10.000"
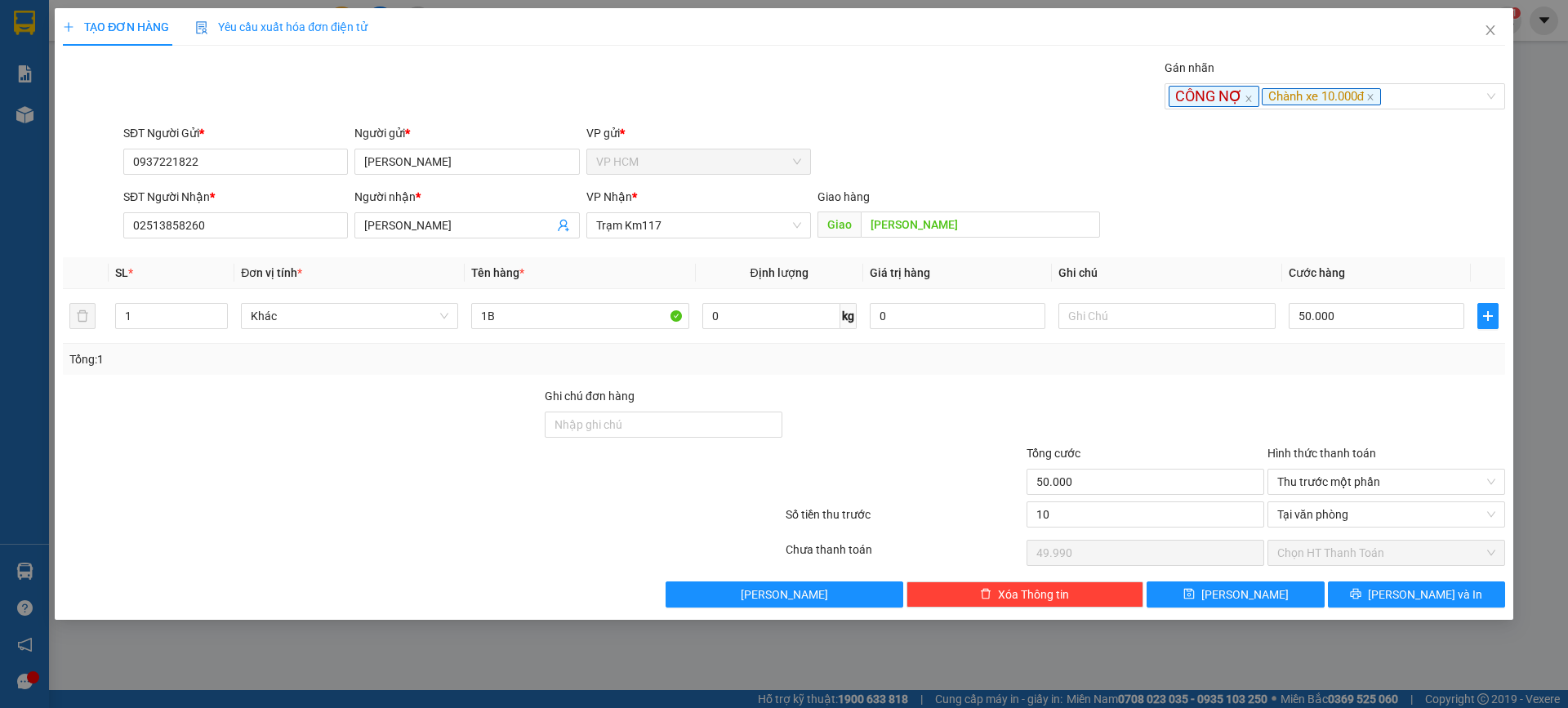
type input "40.000"
drag, startPoint x: 1194, startPoint y: 360, endPoint x: 1263, endPoint y: 412, distance: 86.4
click at [1205, 369] on div "Tổng: 1" at bounding box center [784, 359] width 1442 height 31
click at [1485, 612] on div "TẠO ĐƠN HÀNG Yêu cầu xuất hóa đơn điện tử Transit Pickup Surcharge Ids Transit …" at bounding box center [783, 314] width 1458 height 612
drag, startPoint x: 1468, startPoint y: 599, endPoint x: 1452, endPoint y: 586, distance: 20.6
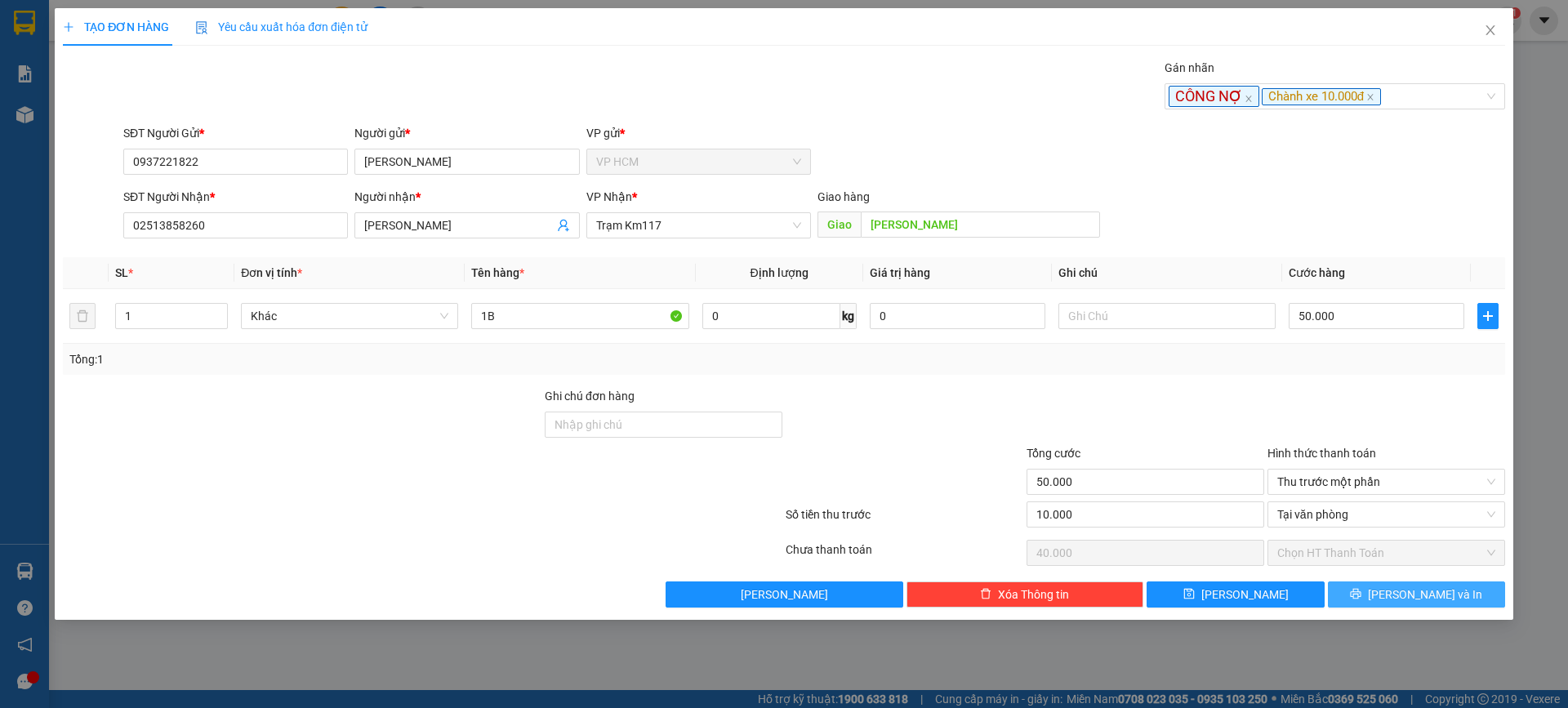
click at [1467, 597] on button "[PERSON_NAME] và In" at bounding box center [1416, 594] width 178 height 26
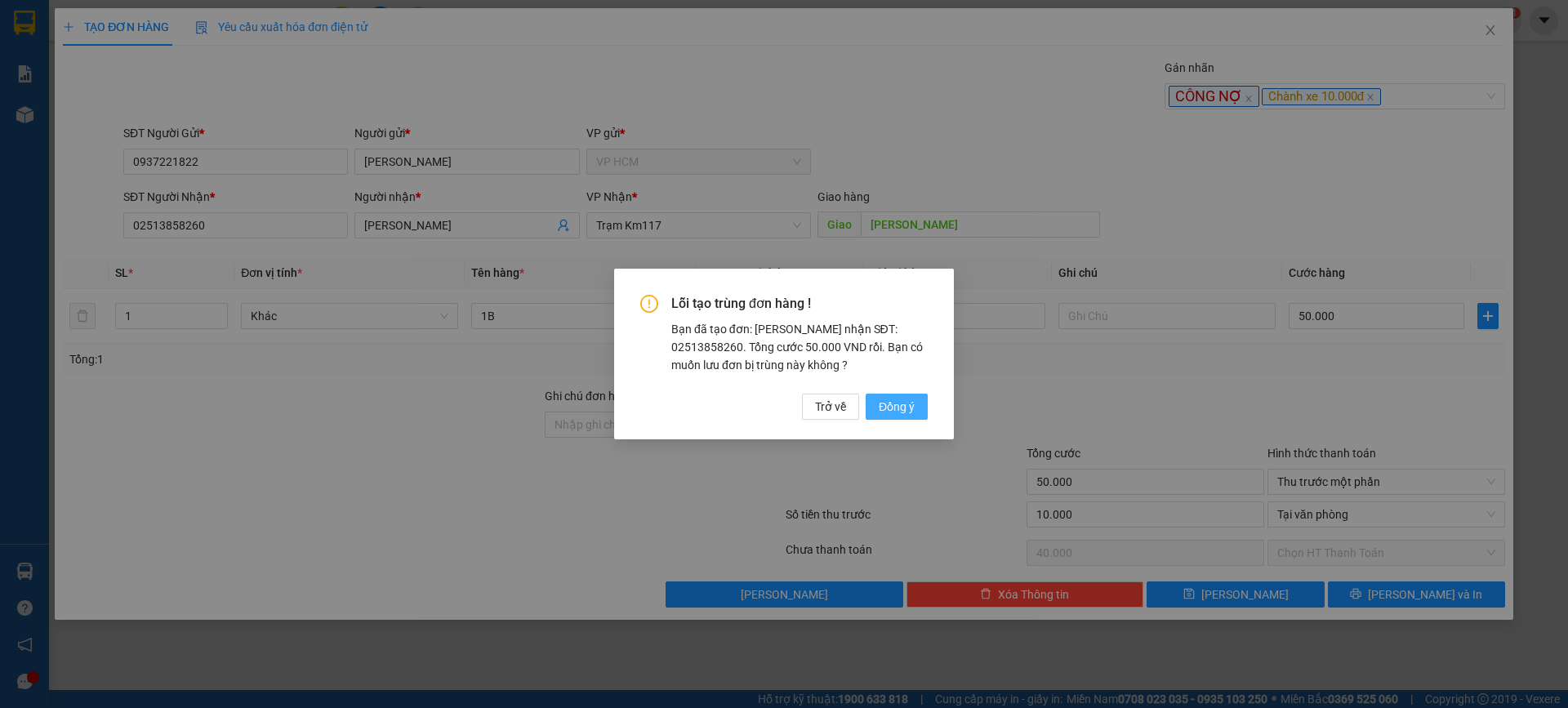
click at [905, 396] on button "Đồng ý" at bounding box center [897, 406] width 62 height 26
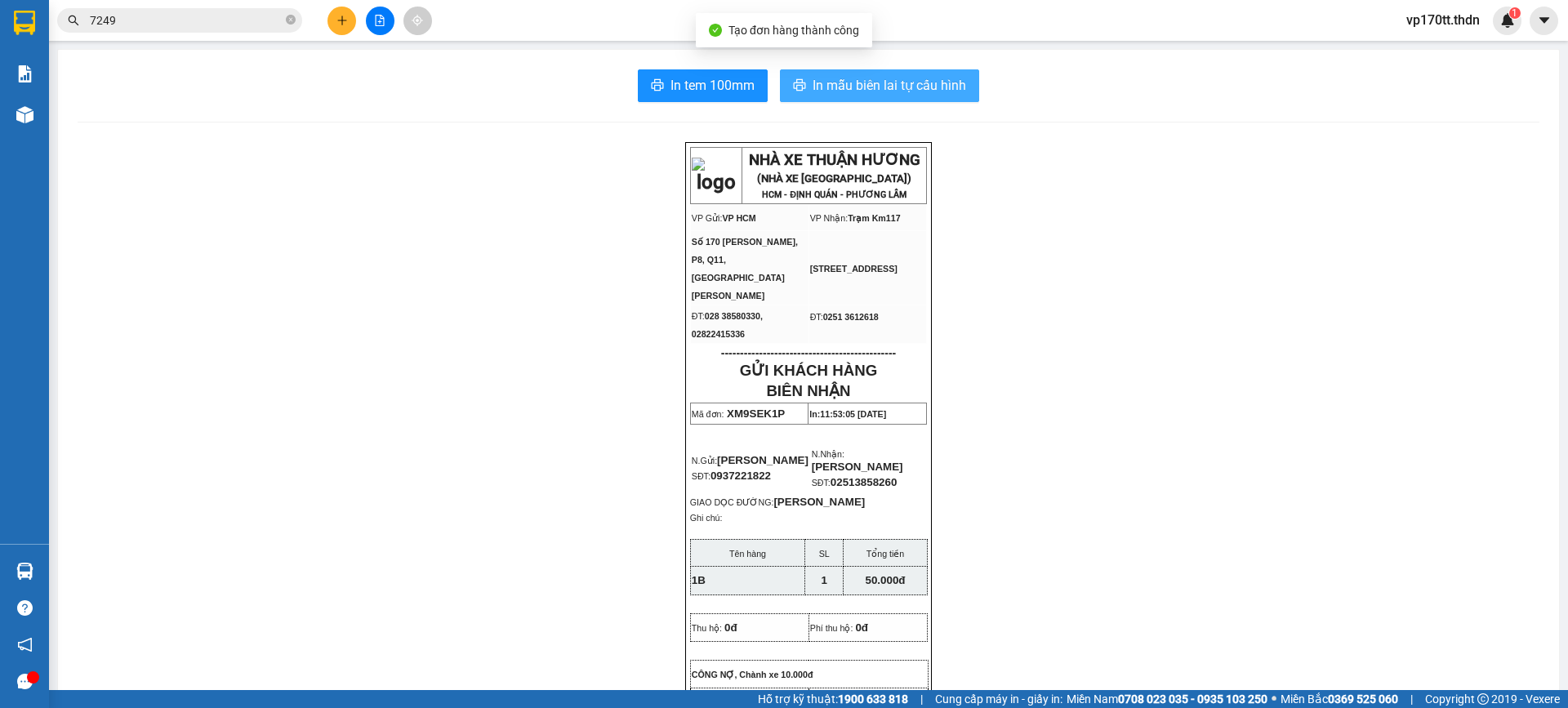
click at [854, 79] on span "In mẫu biên lai tự cấu hình" at bounding box center [889, 85] width 153 height 20
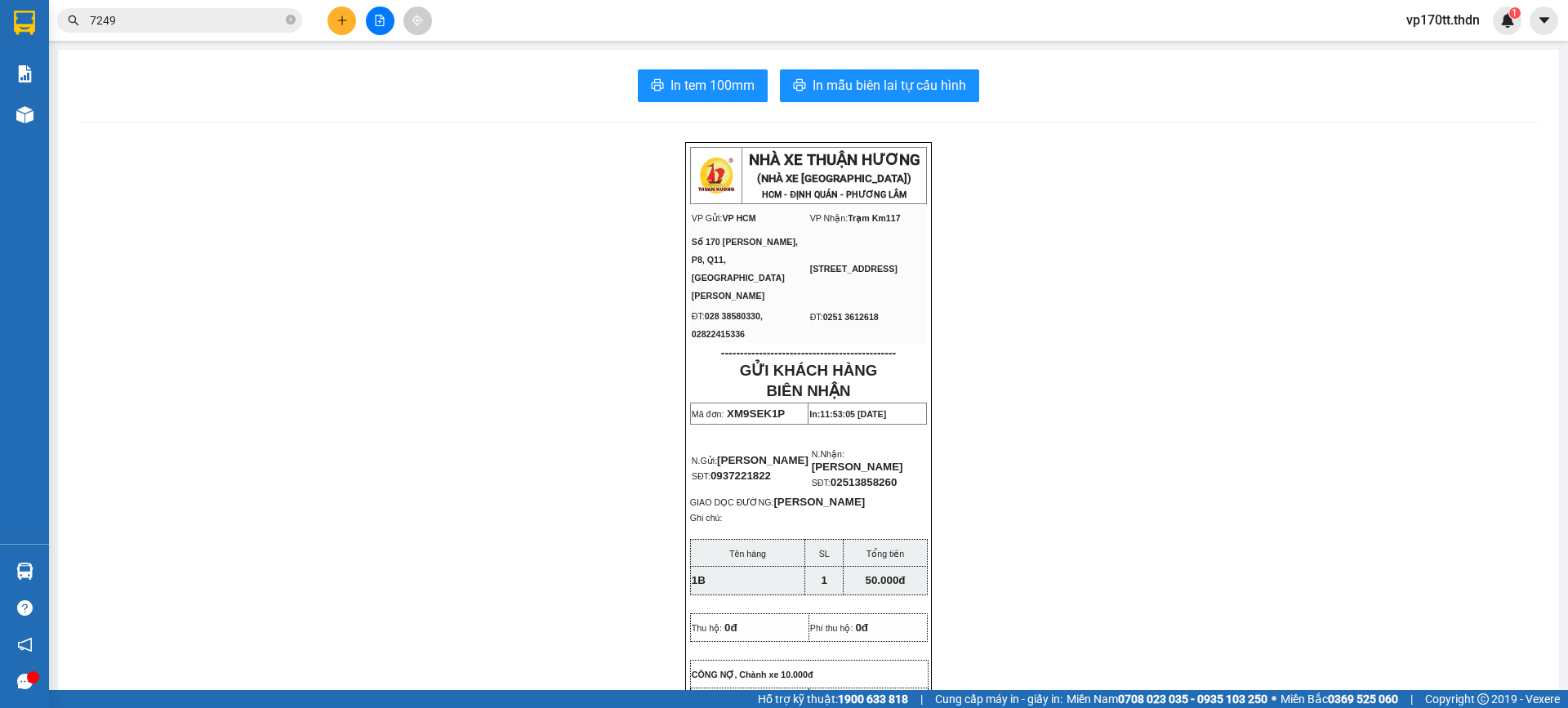
click at [331, 21] on button at bounding box center [342, 21] width 28 height 28
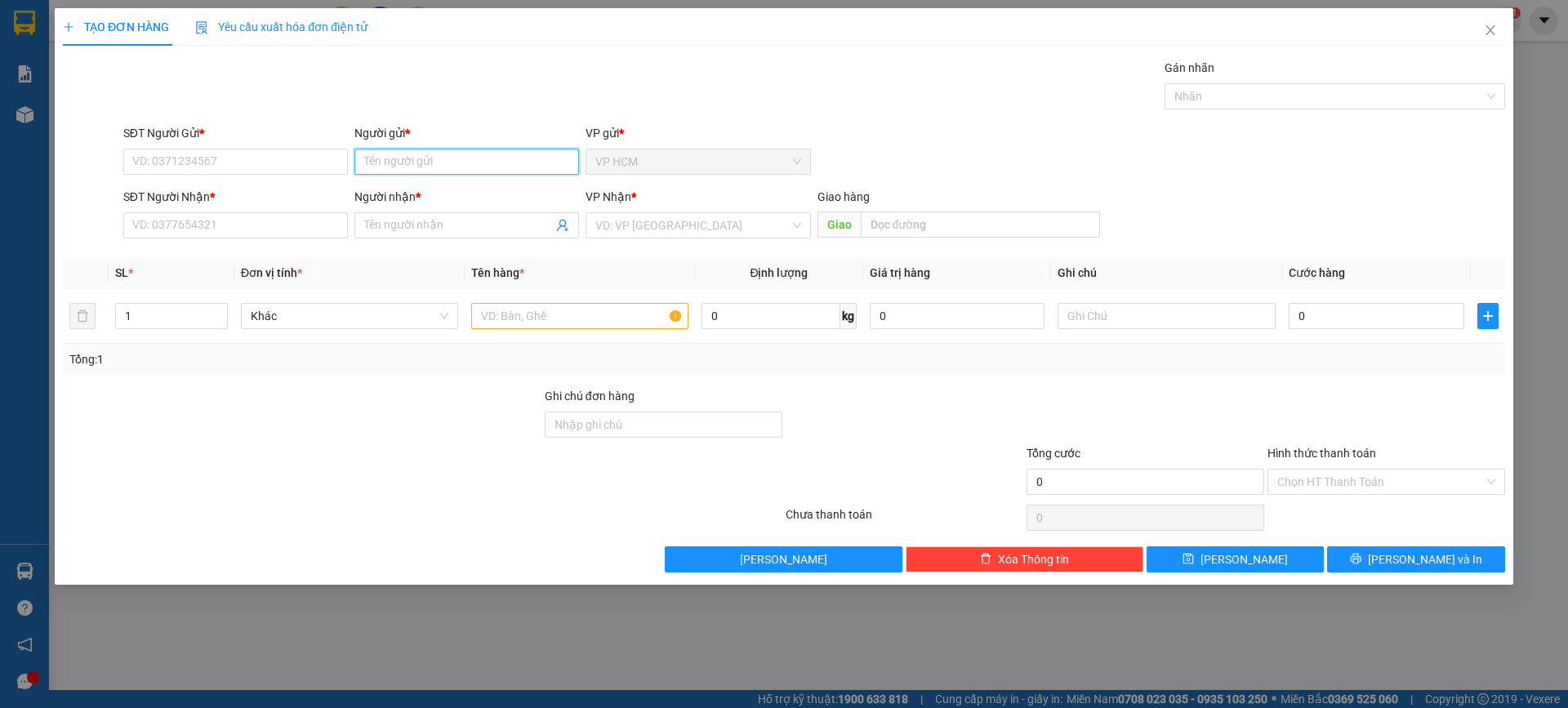
click at [395, 160] on input "Người gửi *" at bounding box center [467, 161] width 224 height 26
type input "[PERSON_NAME]"
click at [453, 194] on div "CTY THANH THÙY - 0944180780" at bounding box center [467, 194] width 205 height 18
type input "0944180780"
type input "CTY [PERSON_NAME]"
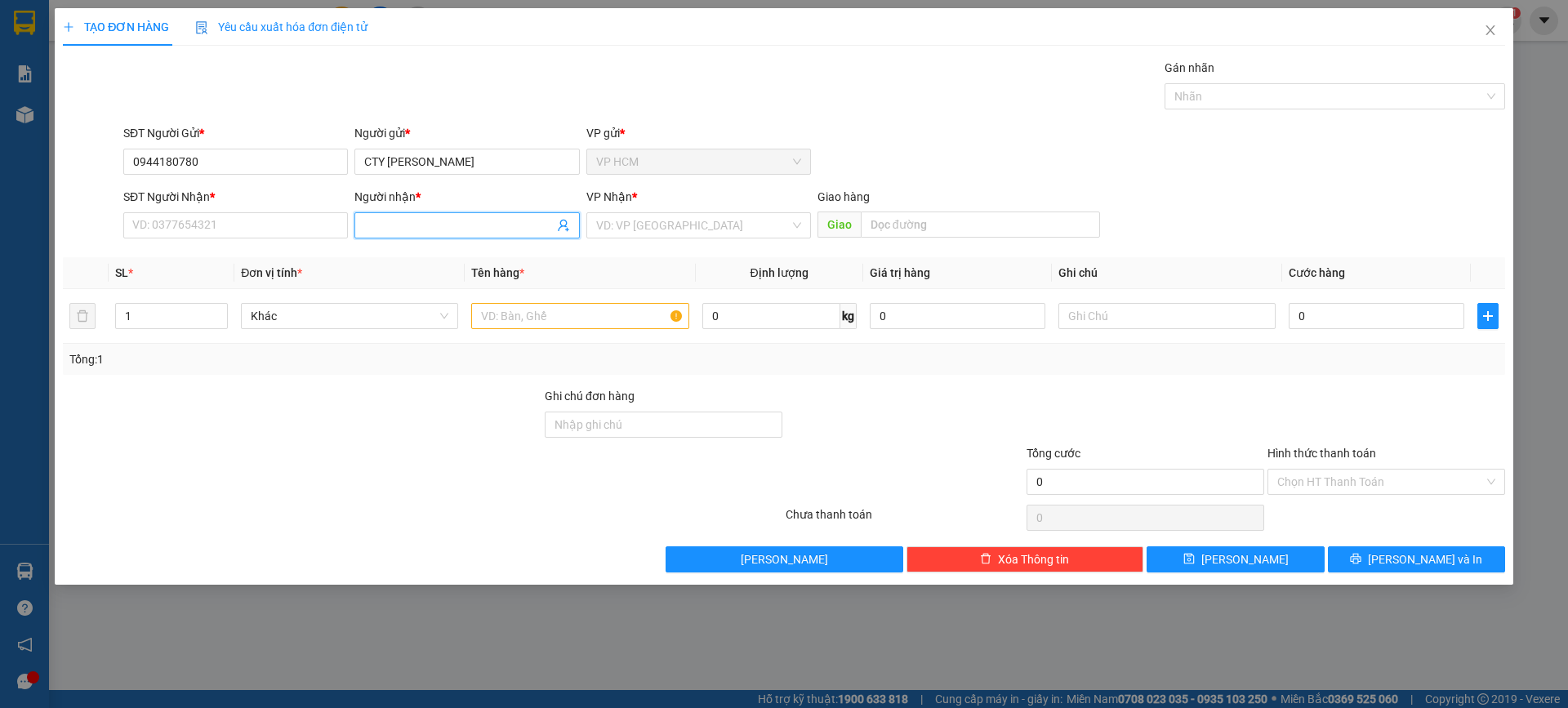
click at [563, 223] on icon "user-add" at bounding box center [564, 225] width 13 height 13
click at [596, 172] on div "0948700549 - [GEOGRAPHIC_DATA]" at bounding box center [559, 184] width 175 height 38
click at [596, 178] on span "THANH TRÂM" at bounding box center [597, 185] width 72 height 13
type input "0948700549"
type input "THANH TRÂM"
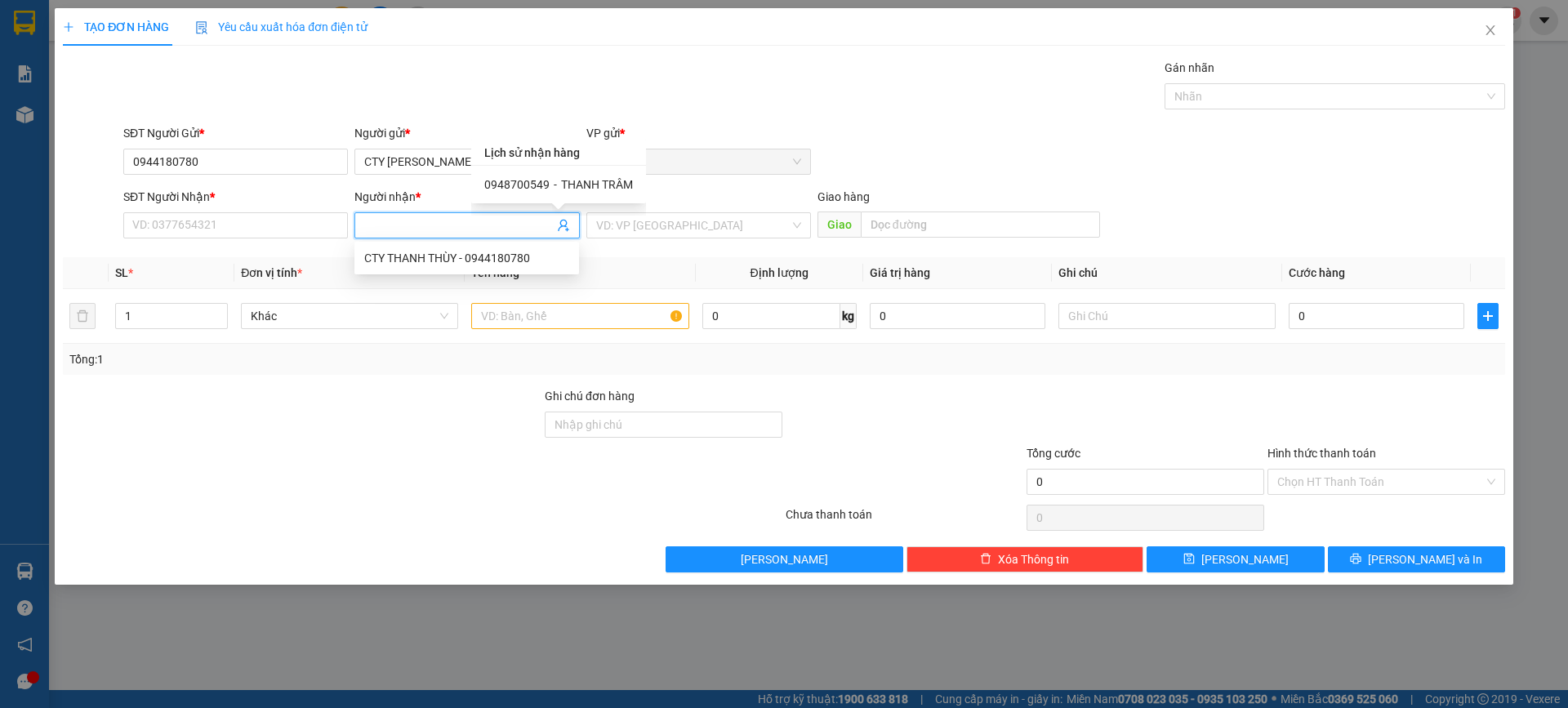
type input "[PERSON_NAME]"
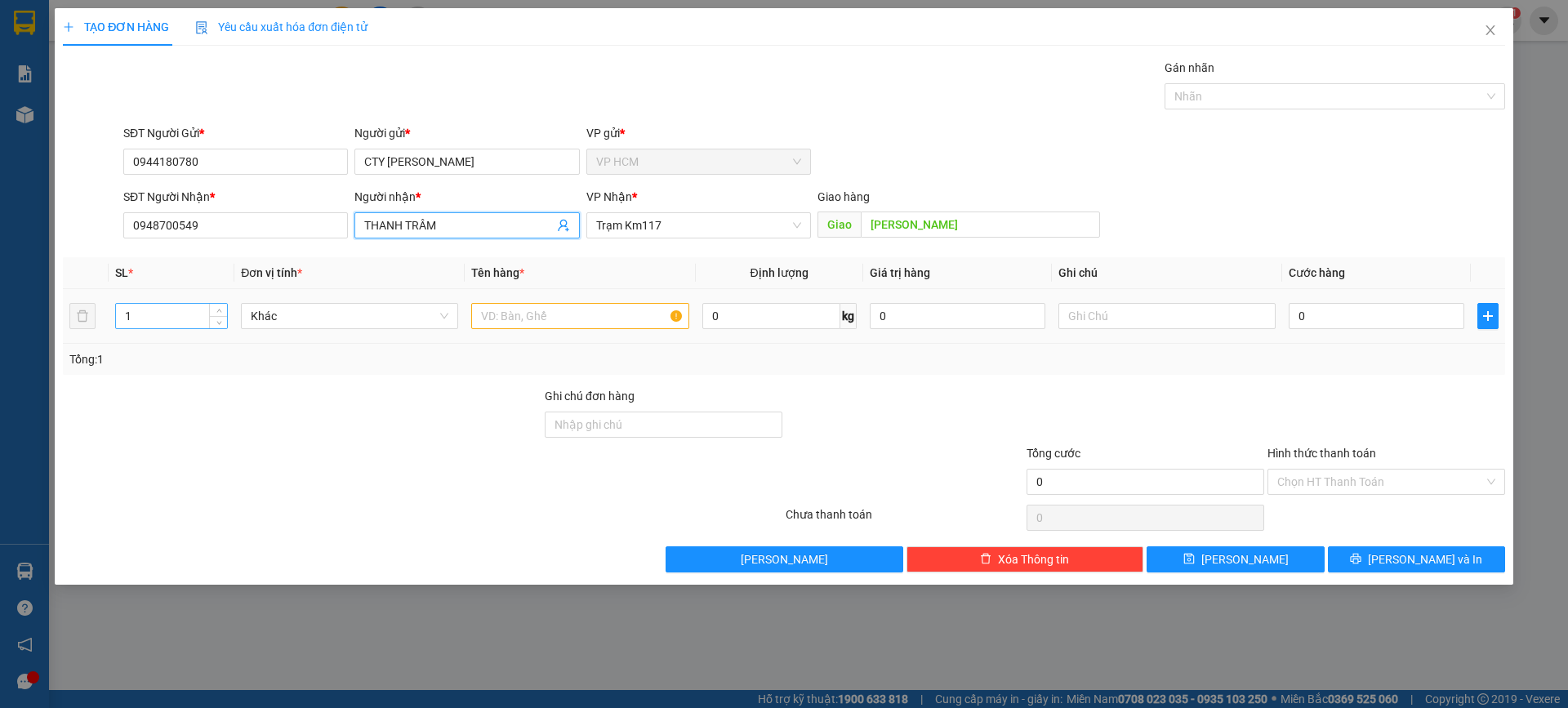
click at [188, 319] on input "1" at bounding box center [171, 316] width 111 height 24
type input "14"
click at [540, 318] on input "text" at bounding box center [580, 316] width 217 height 26
click at [1229, 98] on div at bounding box center [1326, 96] width 316 height 19
click at [591, 312] on input "14T" at bounding box center [580, 316] width 217 height 26
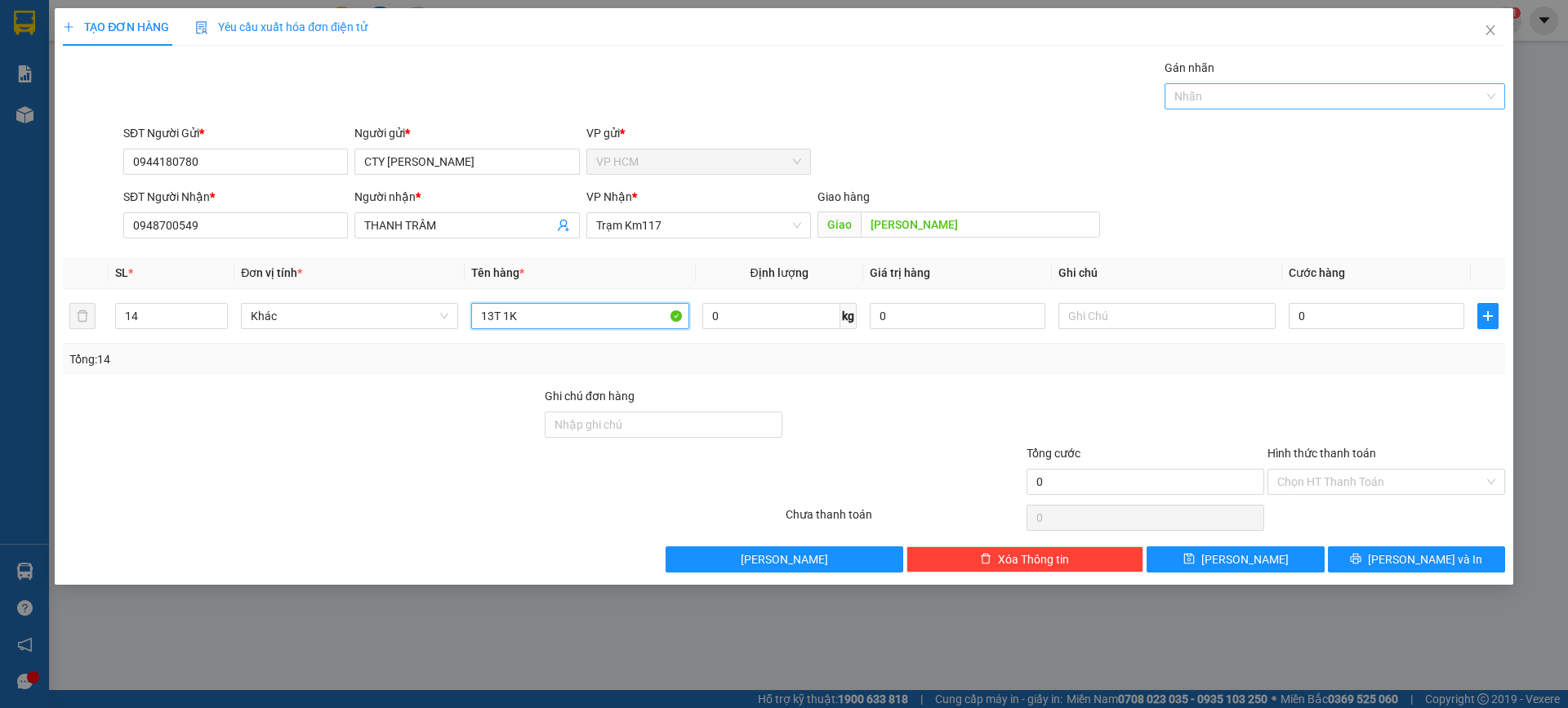
drag, startPoint x: 1220, startPoint y: 107, endPoint x: 1148, endPoint y: 176, distance: 99.7
click at [1221, 106] on div "Nhãn" at bounding box center [1334, 96] width 341 height 26
type input "13T 1K"
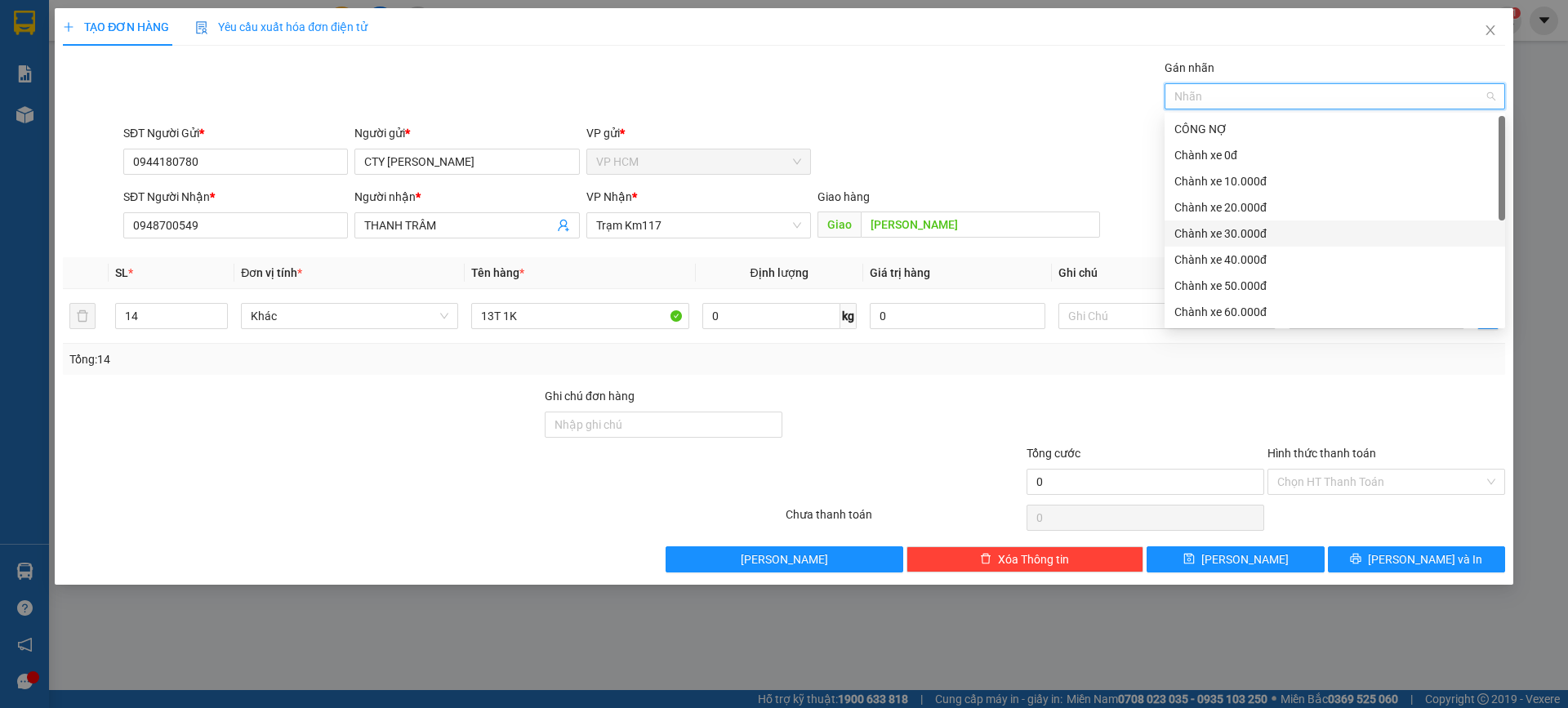
click at [1259, 233] on div "Chành xe 30.000đ" at bounding box center [1334, 233] width 321 height 18
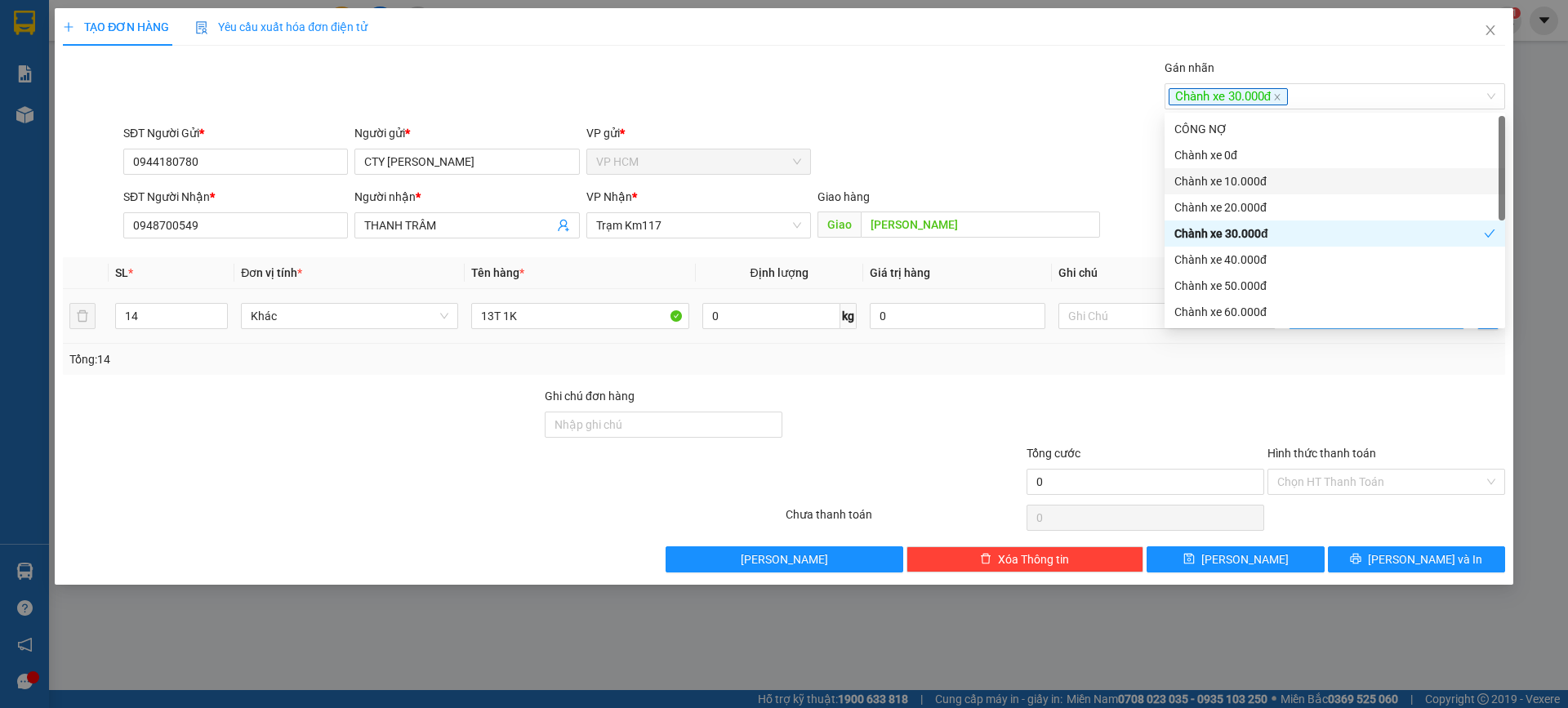
drag, startPoint x: 881, startPoint y: 14, endPoint x: 1335, endPoint y: 303, distance: 538.2
click at [887, 20] on div "TẠO ĐƠN HÀNG Yêu cầu xuất hóa đơn điện tử" at bounding box center [784, 27] width 1442 height 38
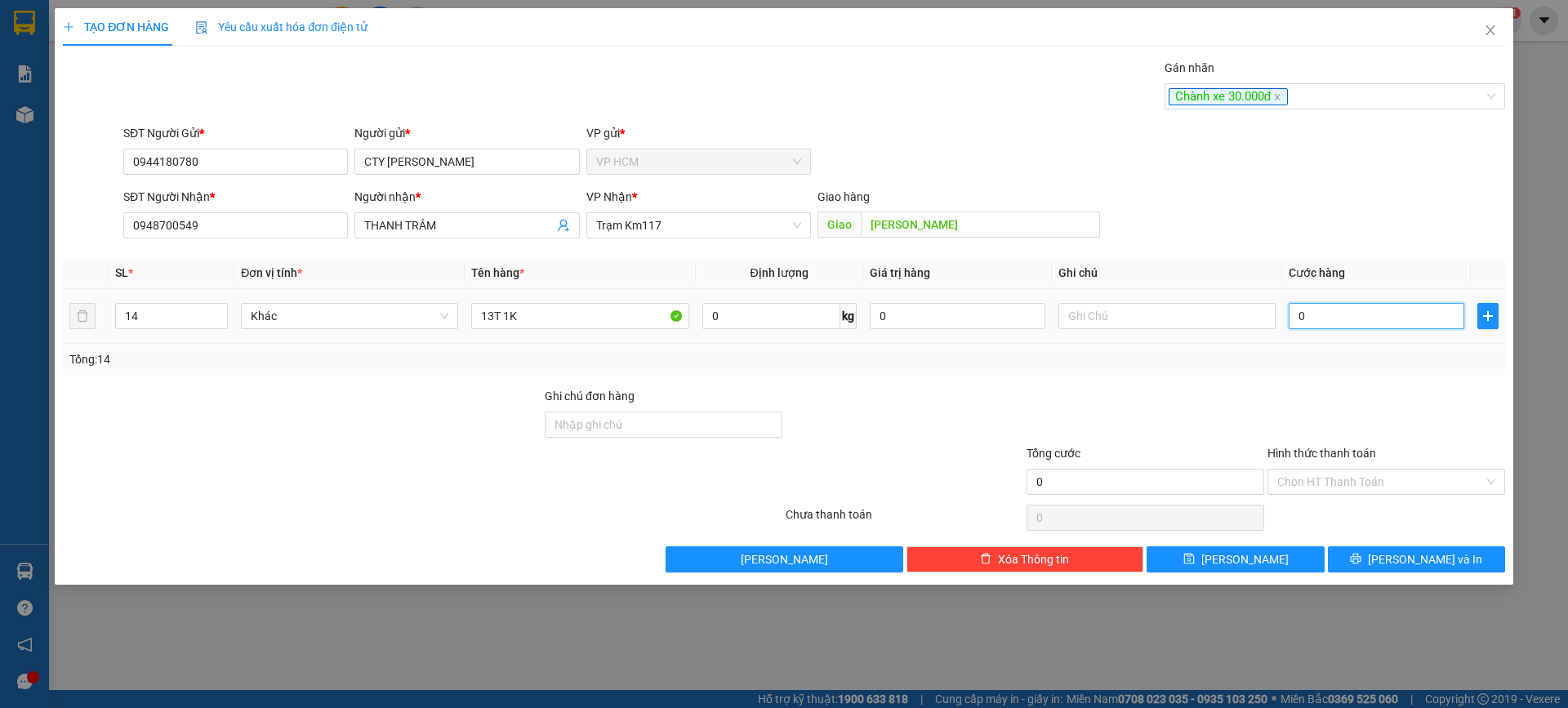
click at [1340, 304] on input "0" at bounding box center [1377, 316] width 176 height 26
type input "02"
type input "2"
type input "029"
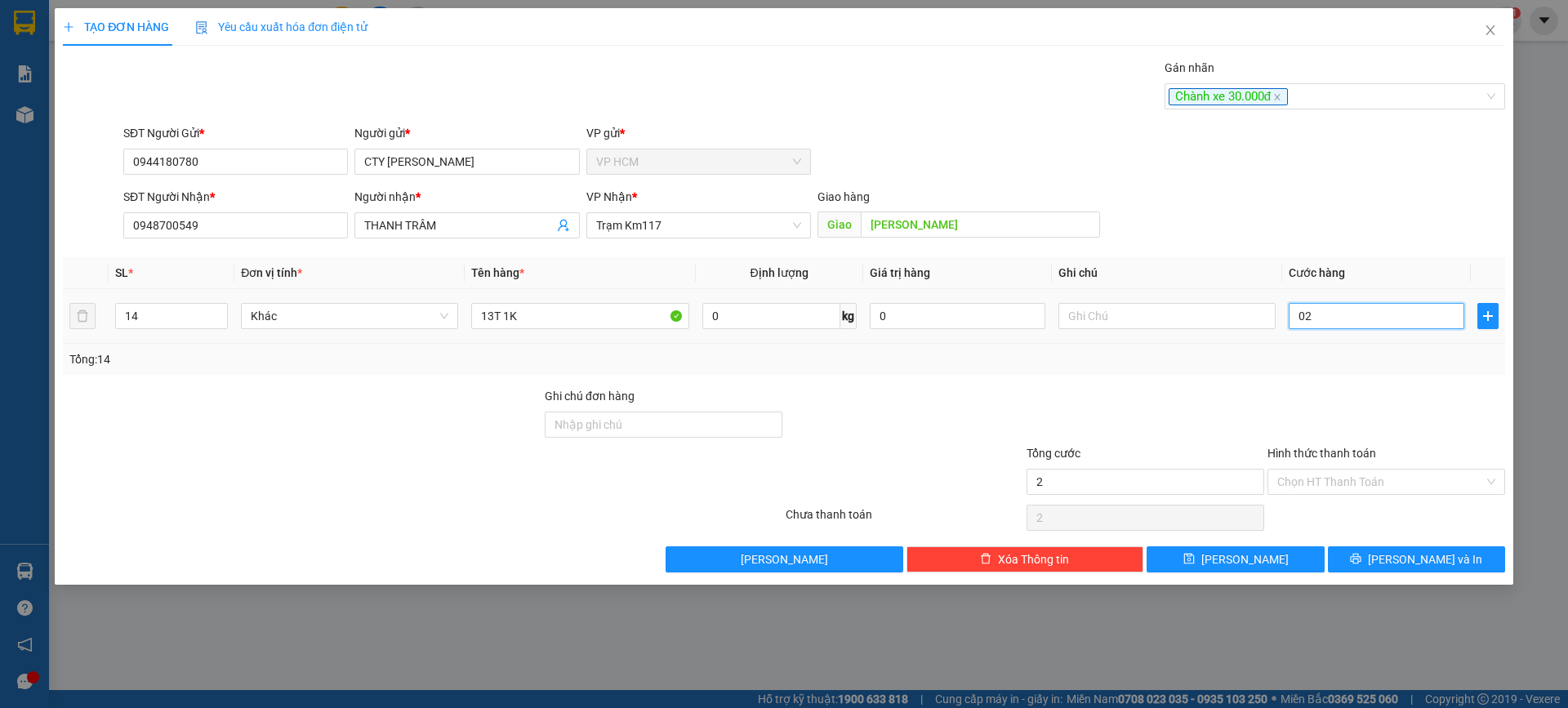
type input "29"
type input "0.290"
type input "290"
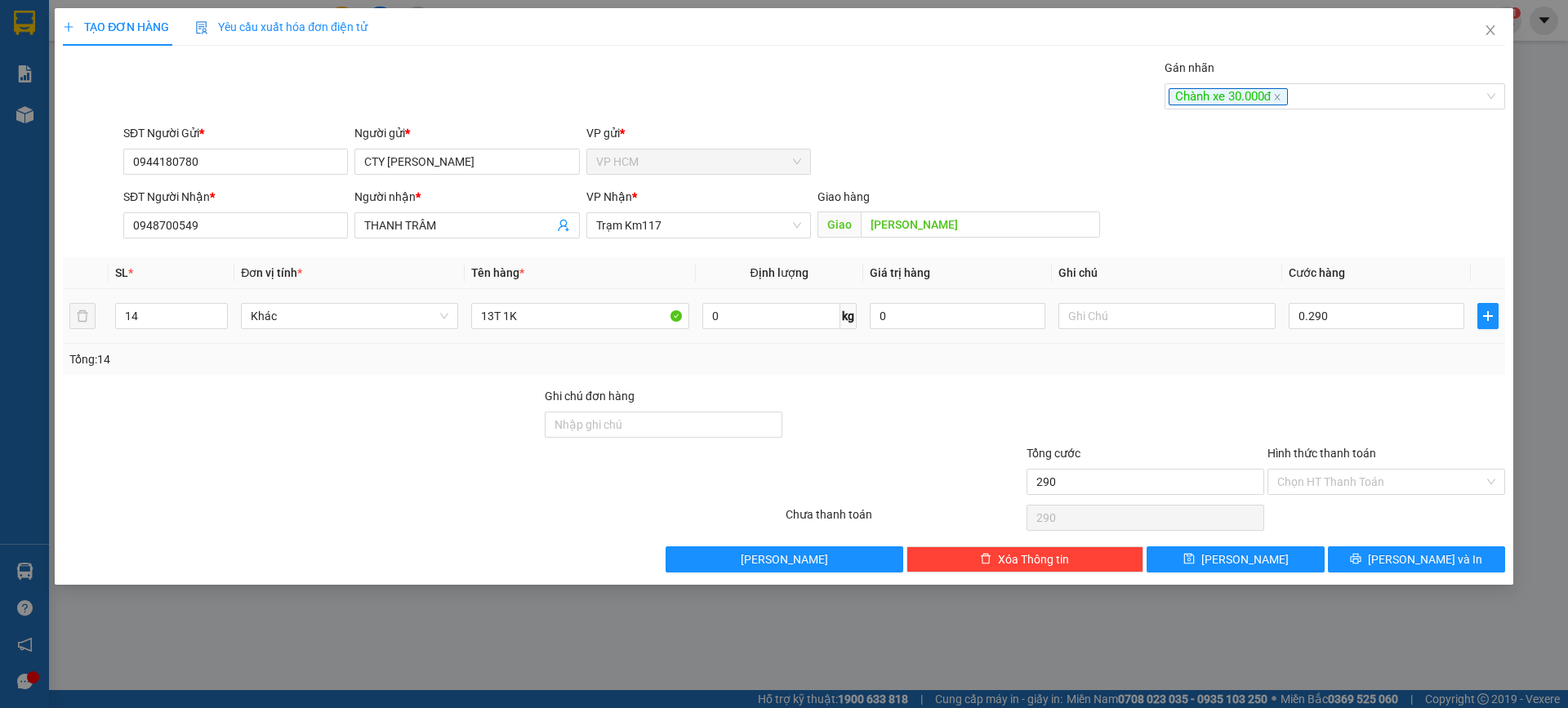
type input "290.000"
click at [1309, 388] on div "Transit Pickup Surcharge Ids Transit Deliver Surcharge Ids Transit Deliver Surc…" at bounding box center [784, 315] width 1442 height 514
click at [1317, 494] on input "Hình thức thanh toán" at bounding box center [1380, 482] width 207 height 24
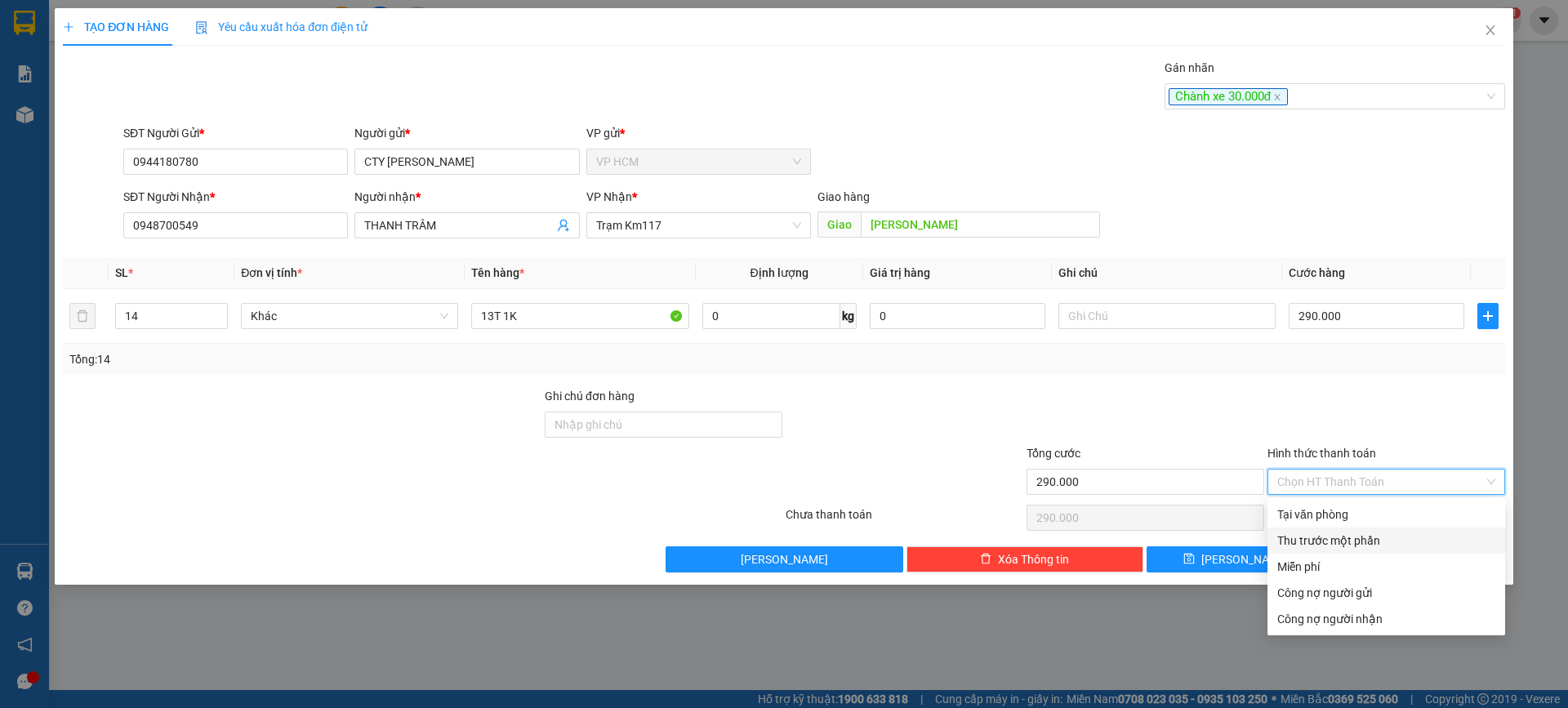
click at [1302, 529] on div "Thu trước một phần" at bounding box center [1386, 540] width 238 height 26
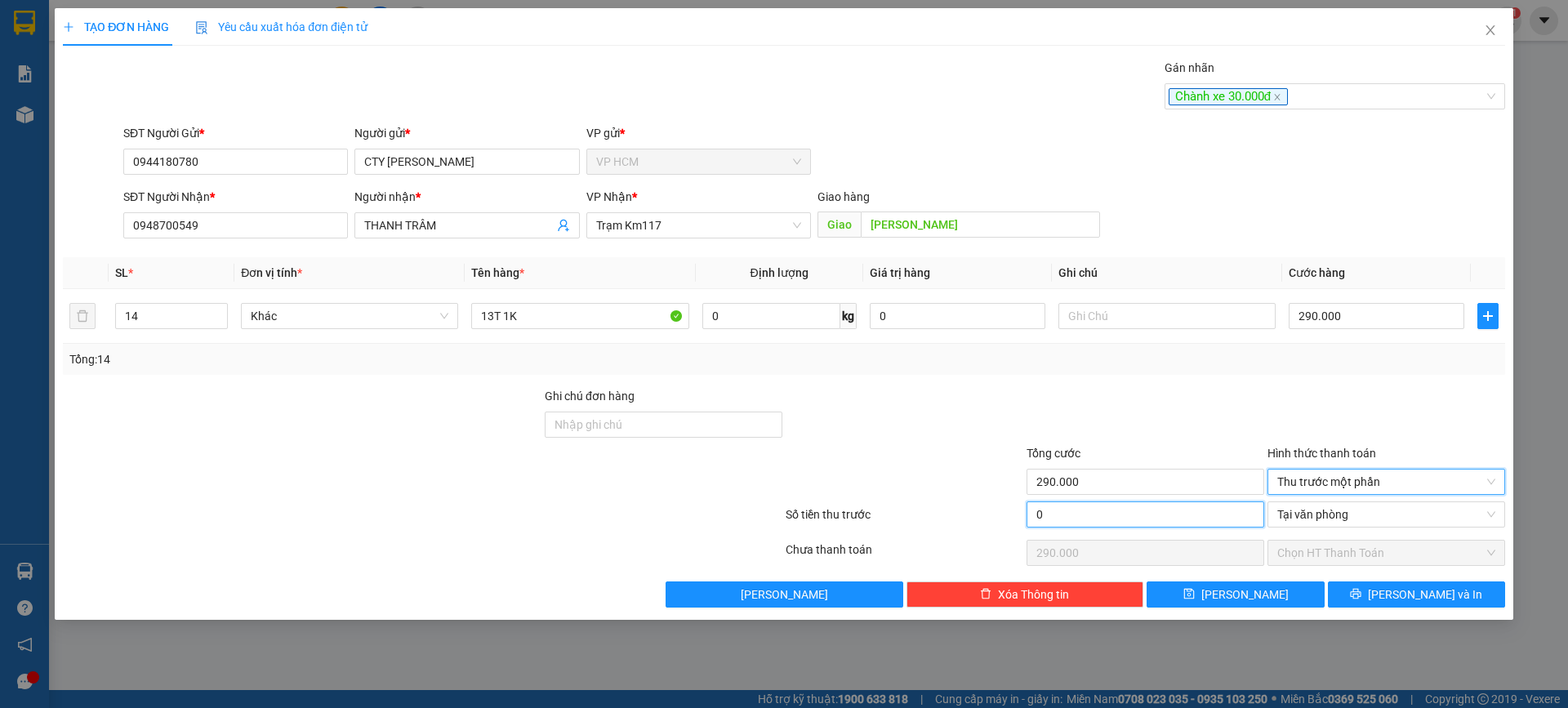
click at [1210, 514] on input "0" at bounding box center [1146, 514] width 238 height 26
type input "3"
type input "289.997"
type input "30"
type input "289.970"
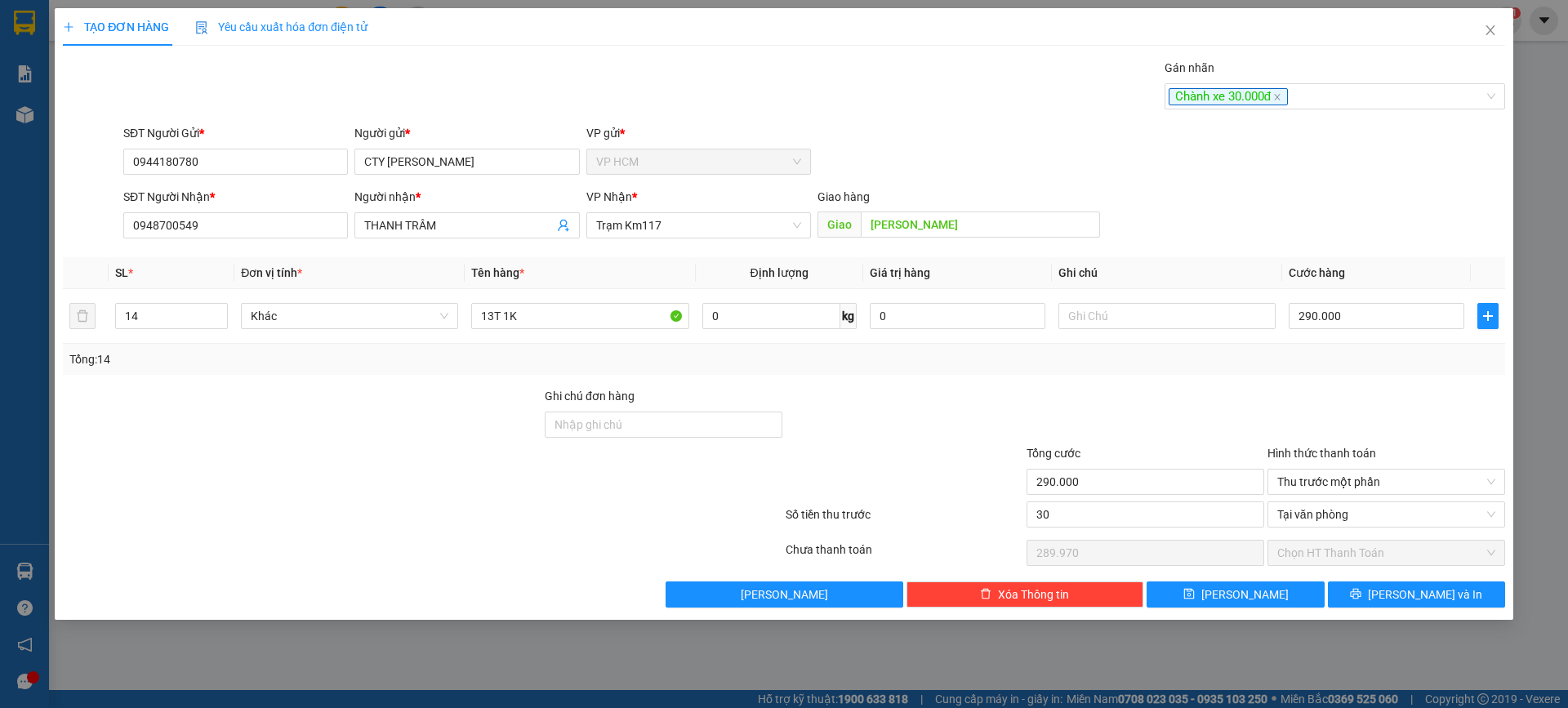
type input "30.000"
type input "260.000"
drag, startPoint x: 1195, startPoint y: 388, endPoint x: 1229, endPoint y: 448, distance: 69.0
click at [1195, 388] on div at bounding box center [1146, 416] width 241 height 57
click at [1370, 590] on button "[PERSON_NAME] và In" at bounding box center [1416, 594] width 178 height 26
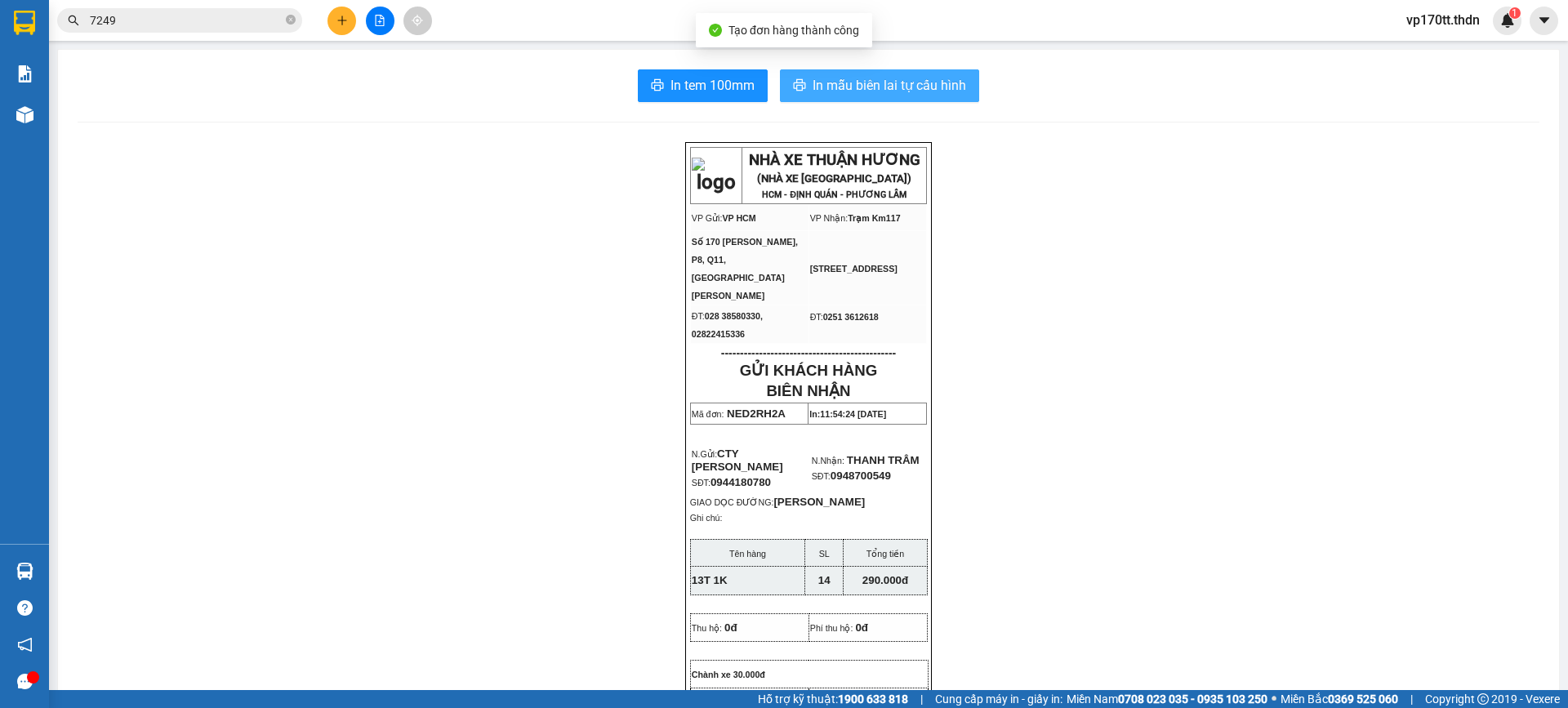
click at [859, 80] on span "In mẫu biên lai tự cấu hình" at bounding box center [889, 85] width 153 height 20
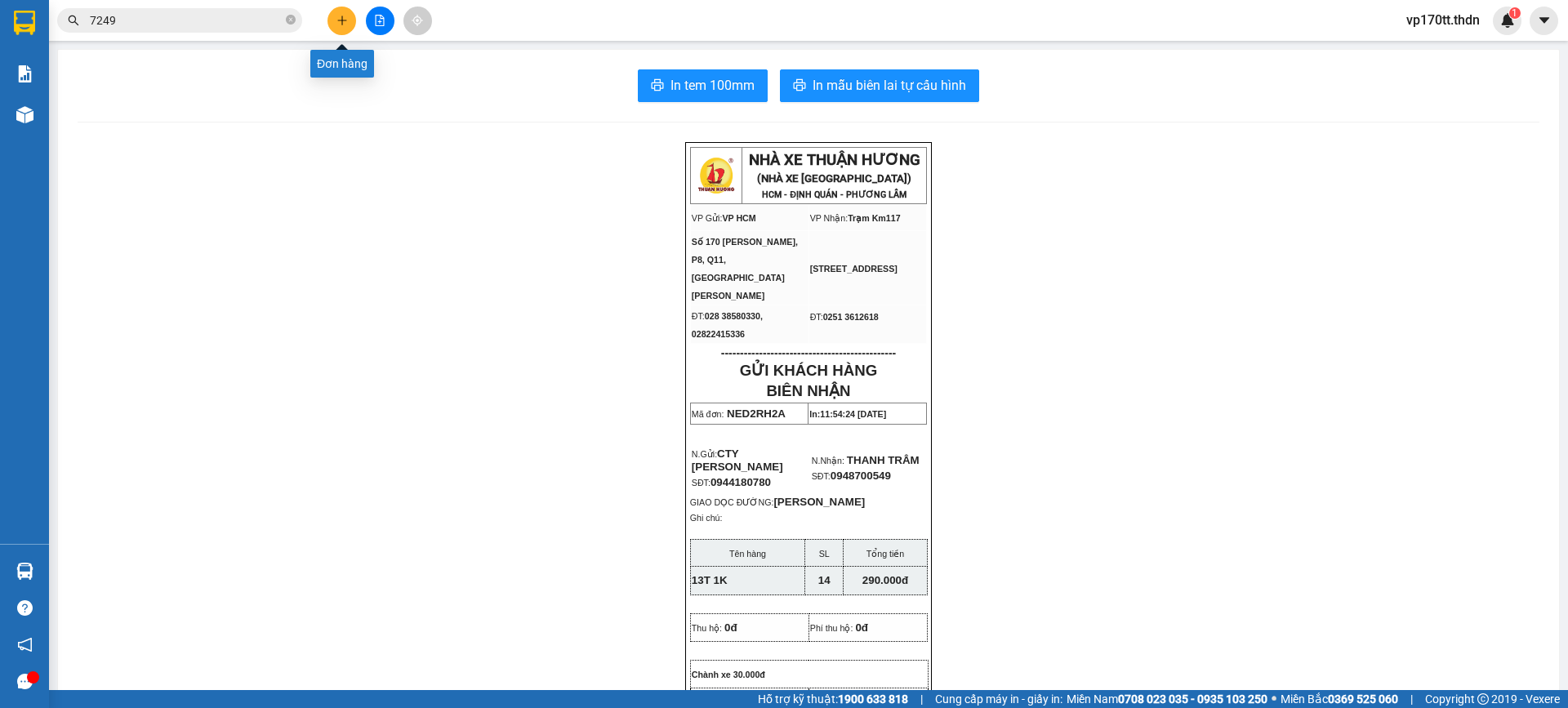
click at [338, 26] on button at bounding box center [342, 21] width 28 height 28
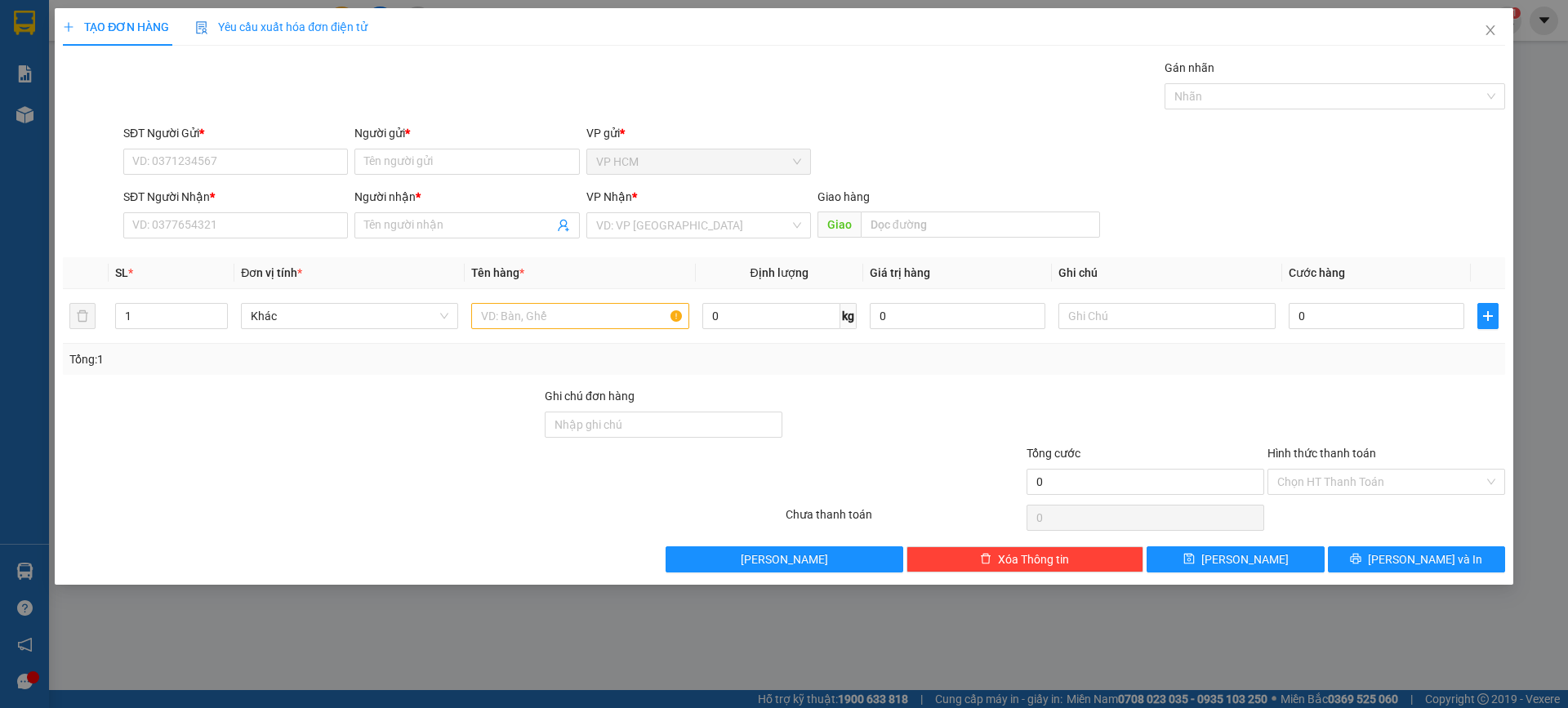
click at [455, 146] on div "Người gửi *" at bounding box center [467, 136] width 224 height 24
click at [460, 157] on input "Người gửi *" at bounding box center [467, 161] width 224 height 26
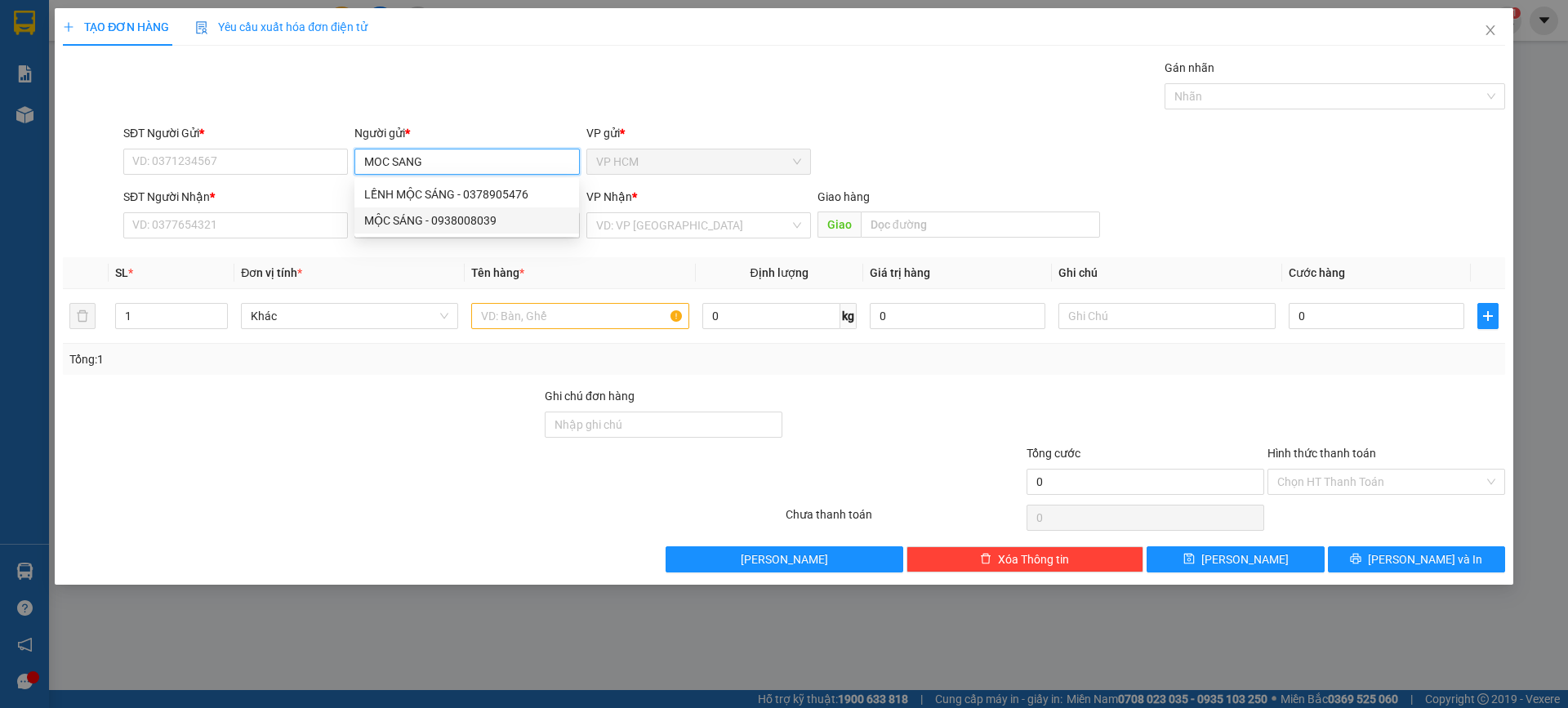
type input "MOC SANG"
click at [470, 235] on div "5521221 5254301 LỀNH MỘC SÁNG - 0378905476 MỘC SÁNG - 0938008039" at bounding box center [467, 208] width 224 height 59
click at [491, 161] on input "MOC SANG" at bounding box center [467, 161] width 224 height 26
click at [457, 221] on div "MỘC SÁNG - 0938008039" at bounding box center [467, 220] width 205 height 18
type input "0938008039"
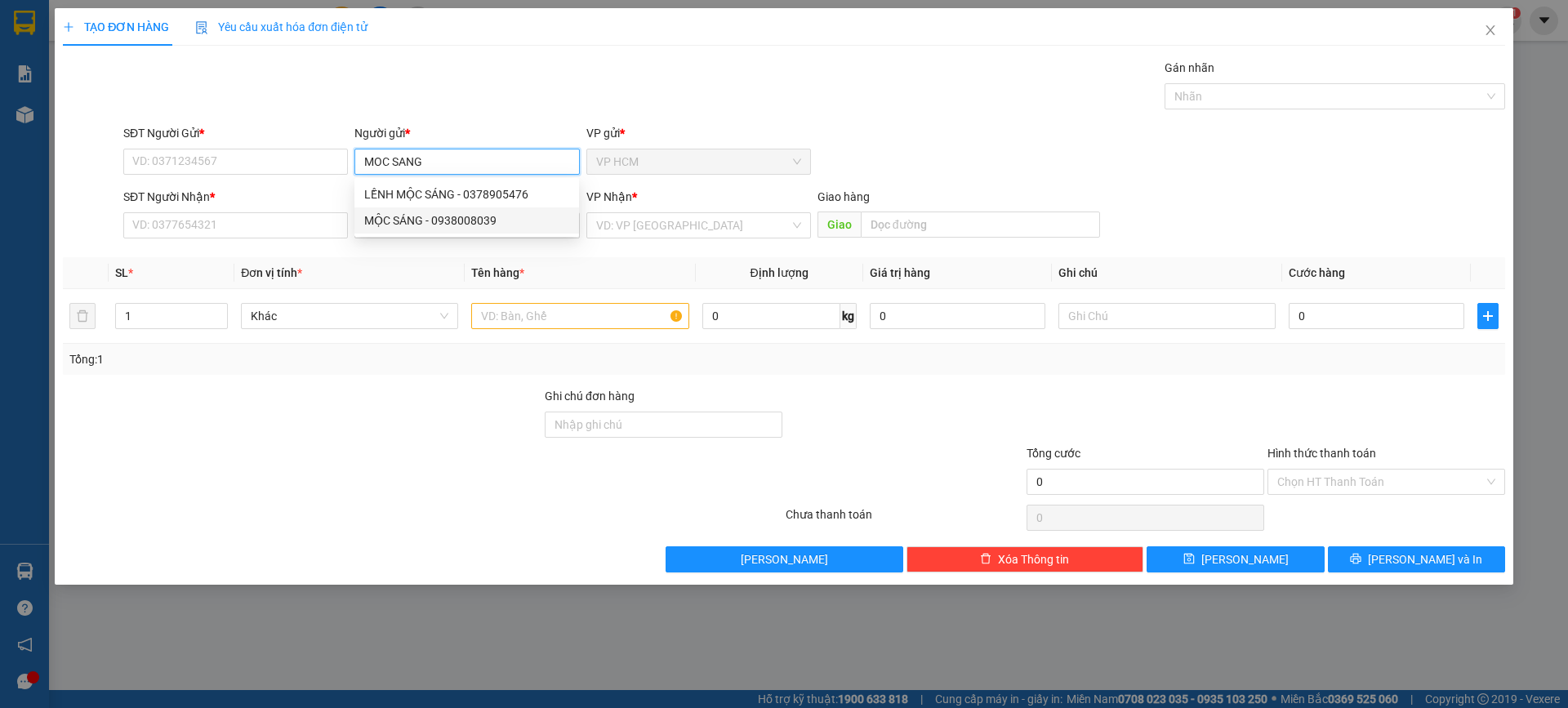
type input "MỘC SÁNG"
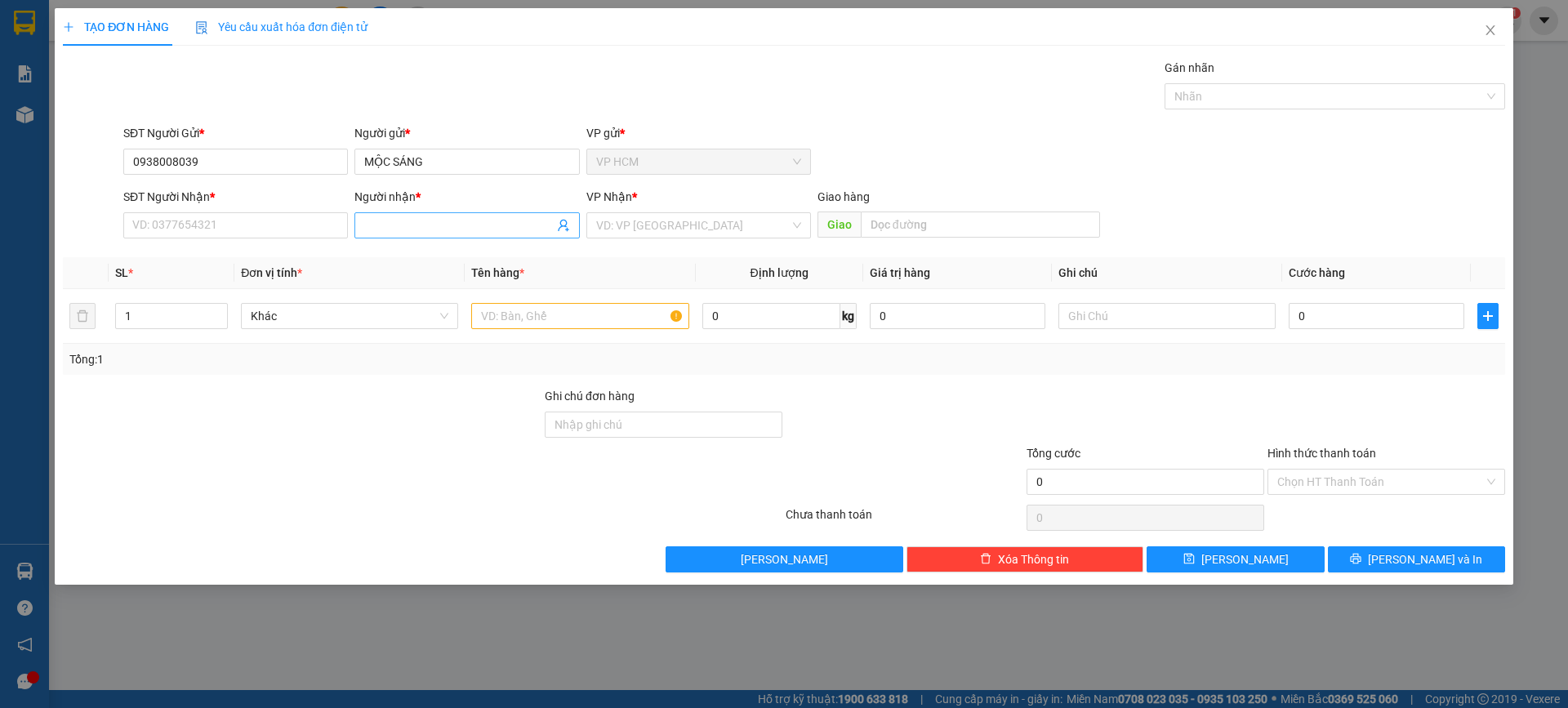
click at [563, 228] on icon "user-add" at bounding box center [564, 225] width 13 height 13
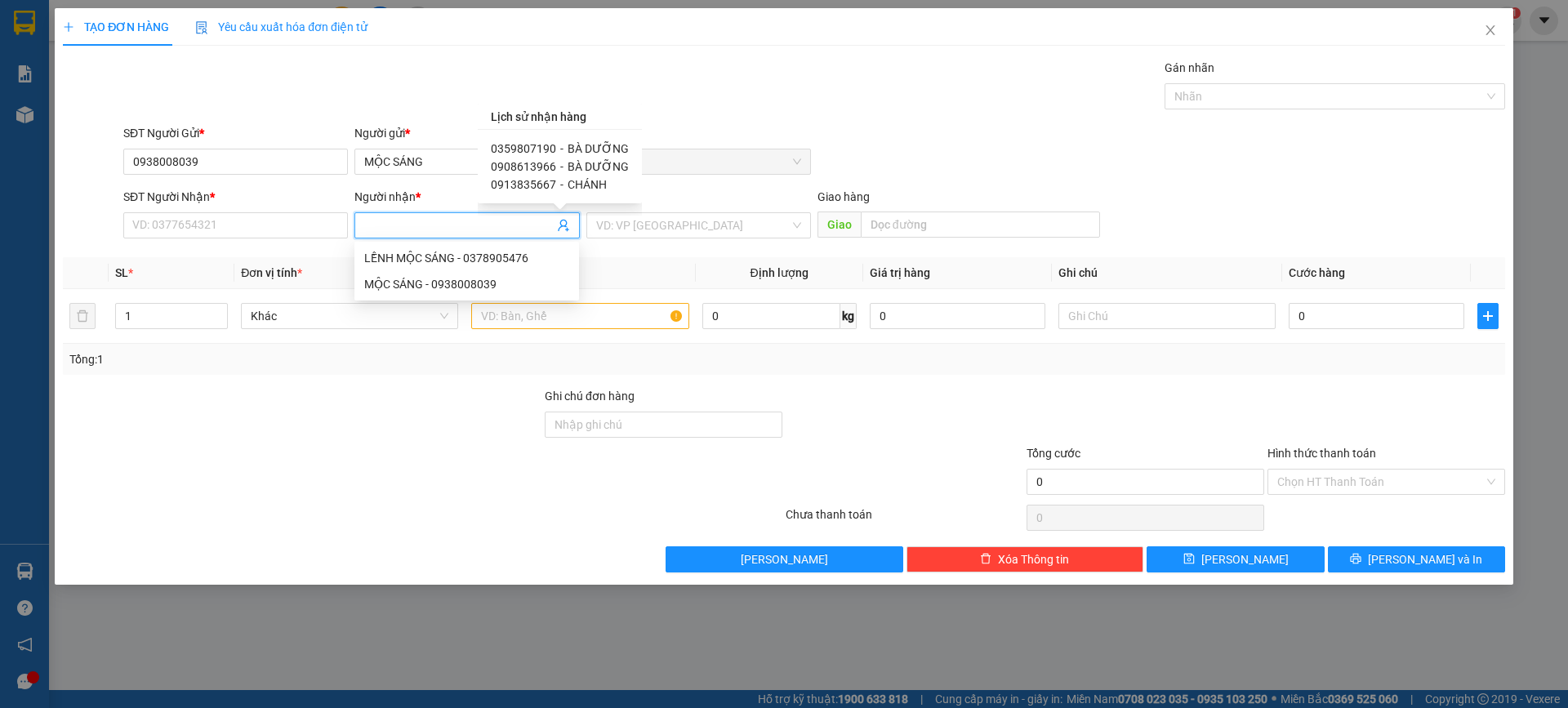
click at [578, 145] on span "BÀ DƯỠNG" at bounding box center [598, 149] width 61 height 13
type input "0359807190"
type input "BÀ DƯỠNG"
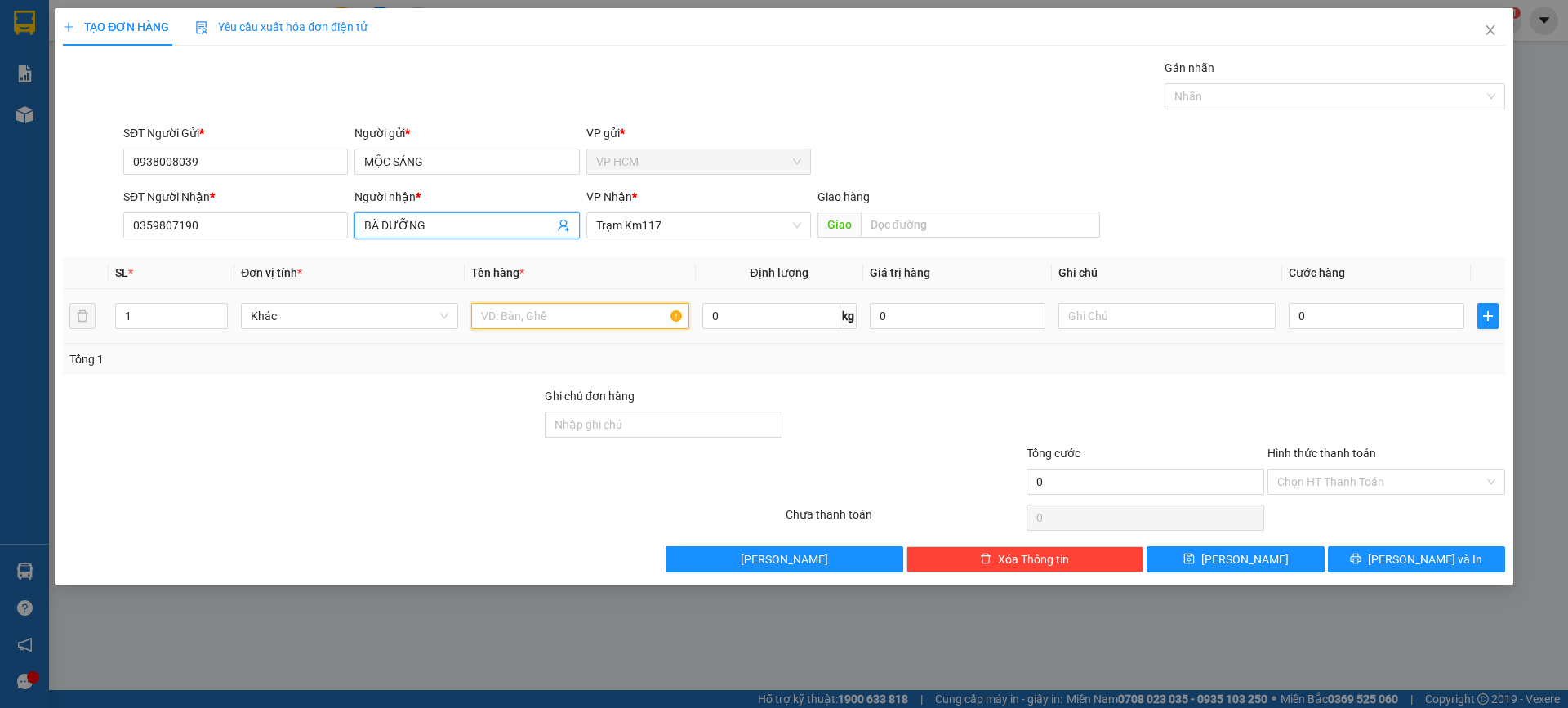
click at [562, 313] on input "text" at bounding box center [580, 316] width 217 height 26
type input "2T"
click at [165, 304] on input "1" at bounding box center [171, 316] width 111 height 24
click at [175, 315] on input "1" at bounding box center [171, 316] width 111 height 24
type input "2"
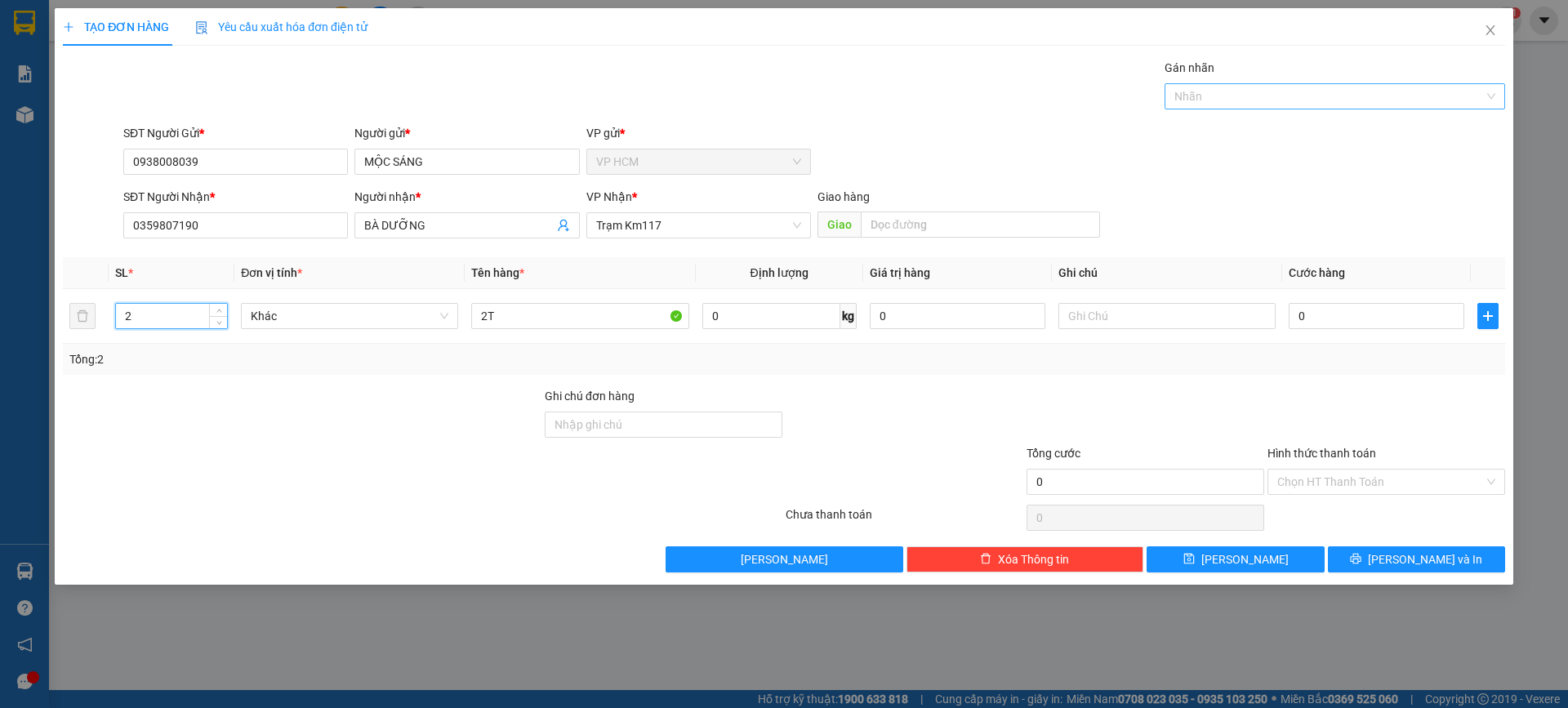
click at [1216, 108] on div "Nhãn" at bounding box center [1334, 96] width 341 height 26
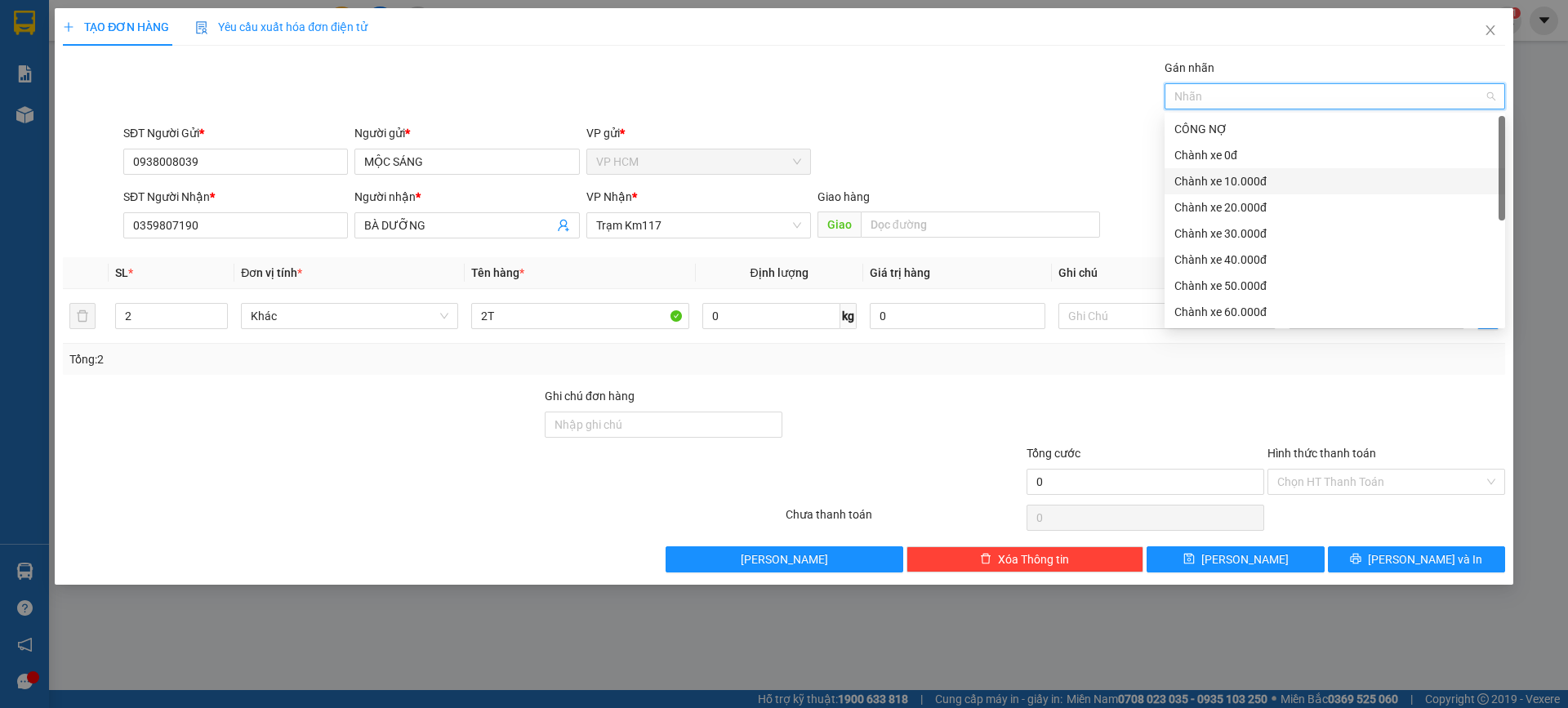
drag, startPoint x: 1220, startPoint y: 184, endPoint x: 892, endPoint y: 99, distance: 338.8
click at [1221, 183] on div "Chành xe 10.000đ" at bounding box center [1334, 181] width 321 height 18
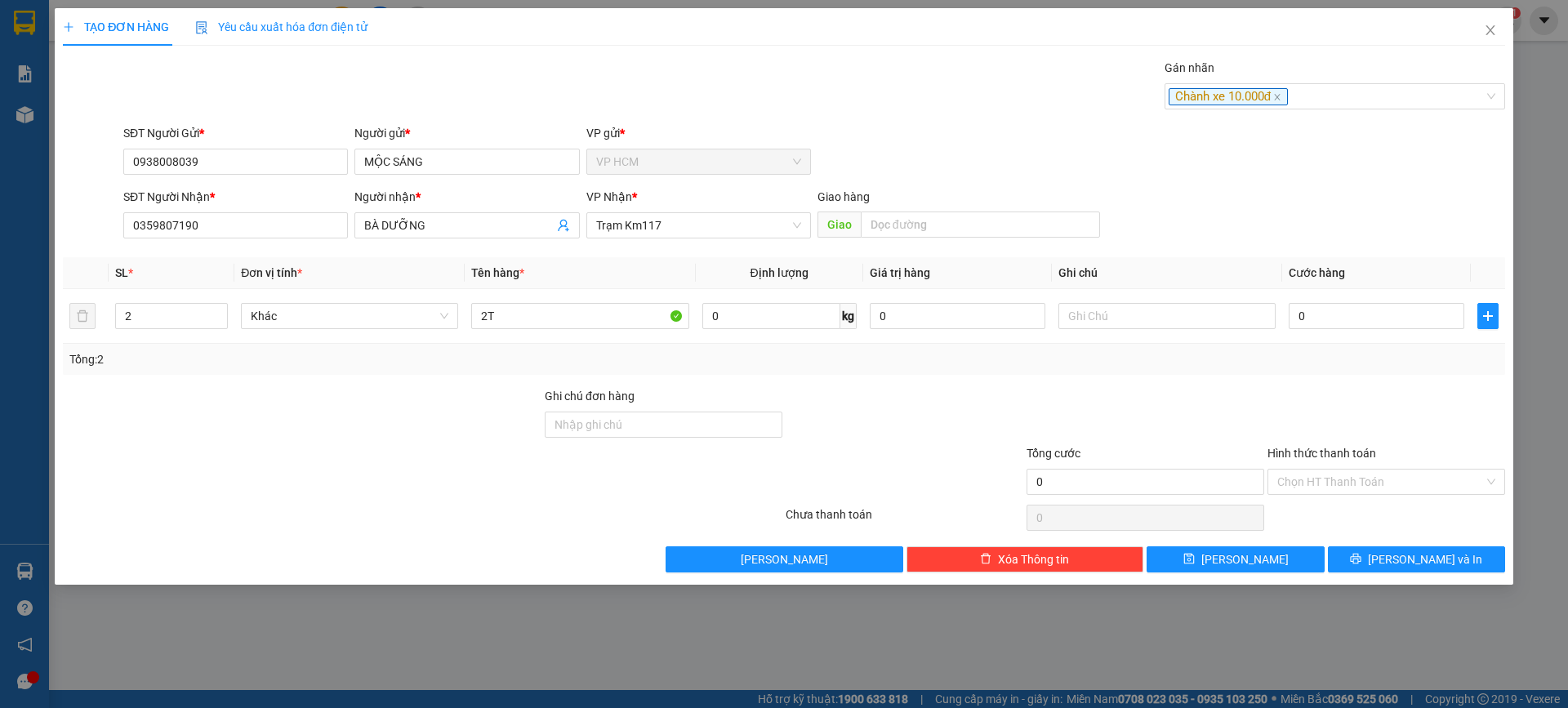
drag, startPoint x: 892, startPoint y: 99, endPoint x: 1412, endPoint y: 367, distance: 585.0
click at [921, 121] on div "Transit Pickup Surcharge Ids Transit Deliver Surcharge Ids Transit Deliver Surc…" at bounding box center [784, 315] width 1442 height 514
click at [1393, 328] on input "0" at bounding box center [1377, 316] width 176 height 26
type input "6"
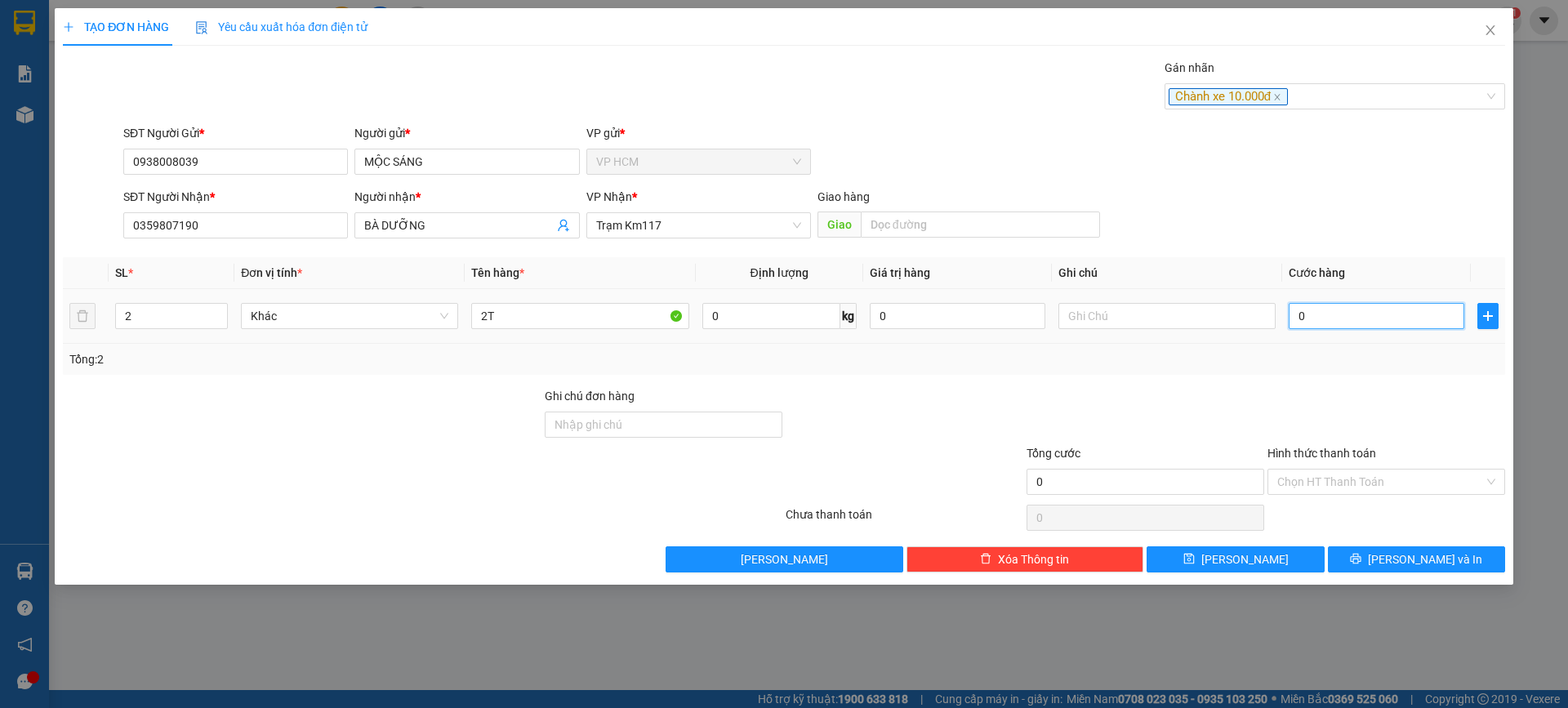
type input "6"
drag, startPoint x: 1336, startPoint y: 327, endPoint x: 1194, endPoint y: 340, distance: 142.6
click at [1127, 327] on tr "2 Khác 2T 0 kg 0 6" at bounding box center [784, 316] width 1442 height 54
type input "5"
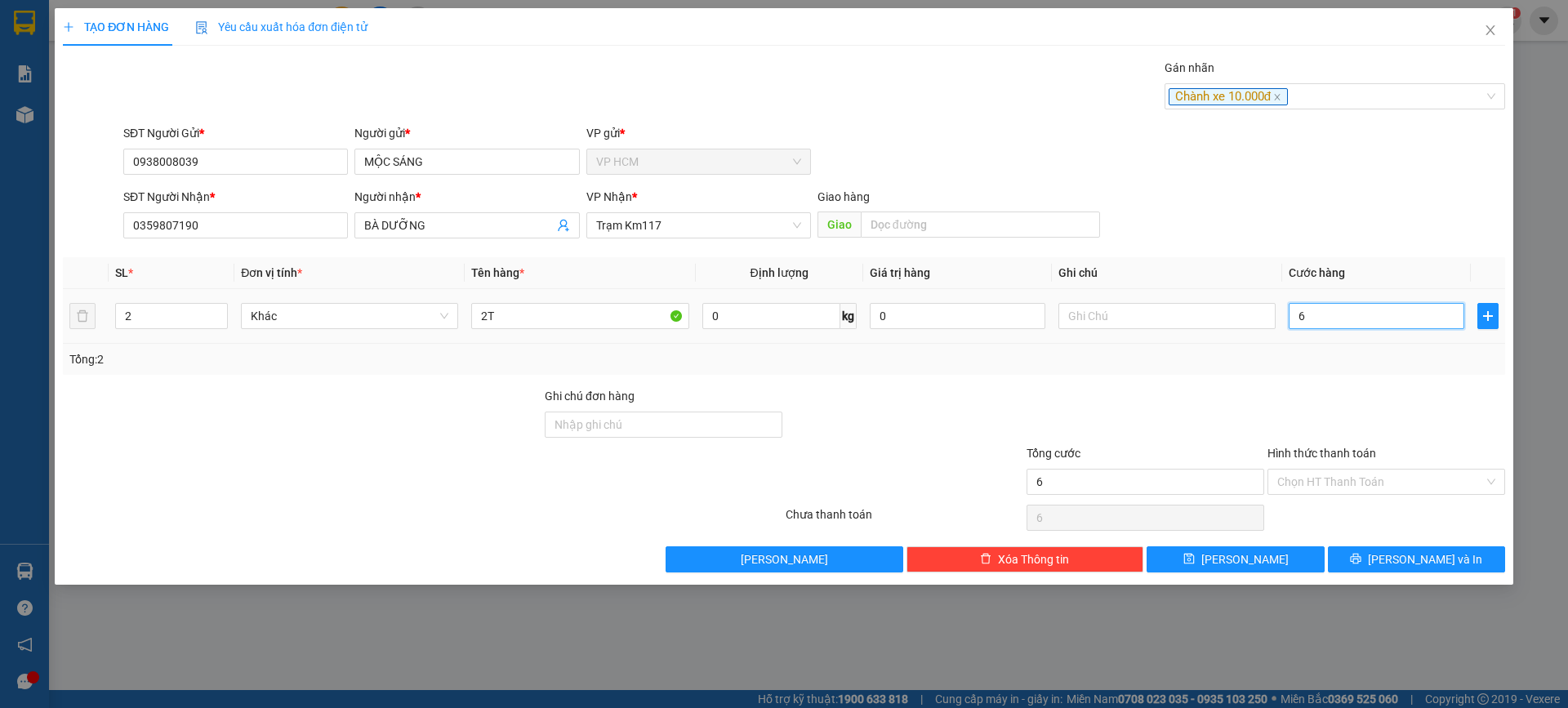
type input "5"
type input "50"
type input "50.000"
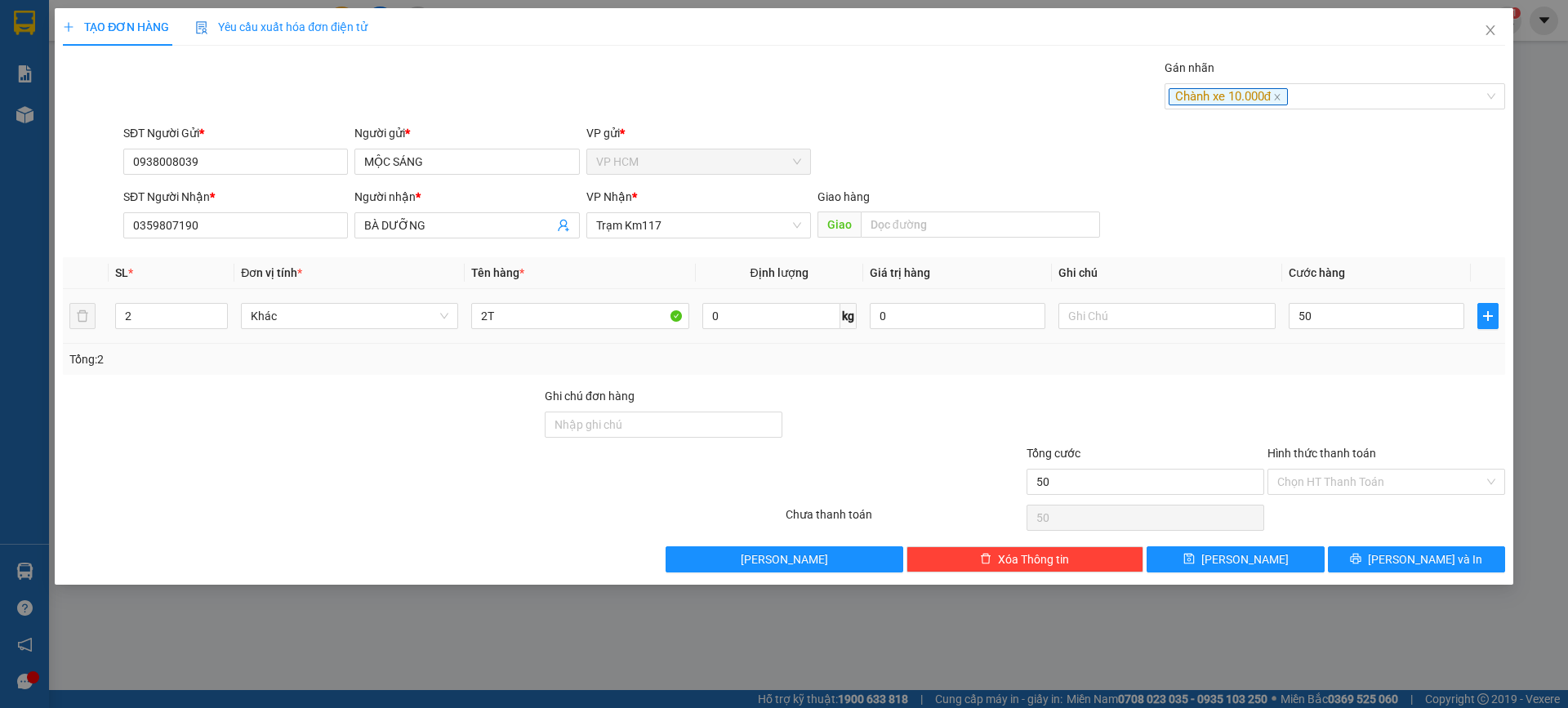
type input "50.000"
click at [1298, 397] on div at bounding box center [1386, 416] width 241 height 57
drag, startPoint x: 1308, startPoint y: 468, endPoint x: 1315, endPoint y: 495, distance: 27.9
click at [1312, 473] on div "Hình thức thanh toán Chọn HT Thanh Toán" at bounding box center [1386, 473] width 238 height 57
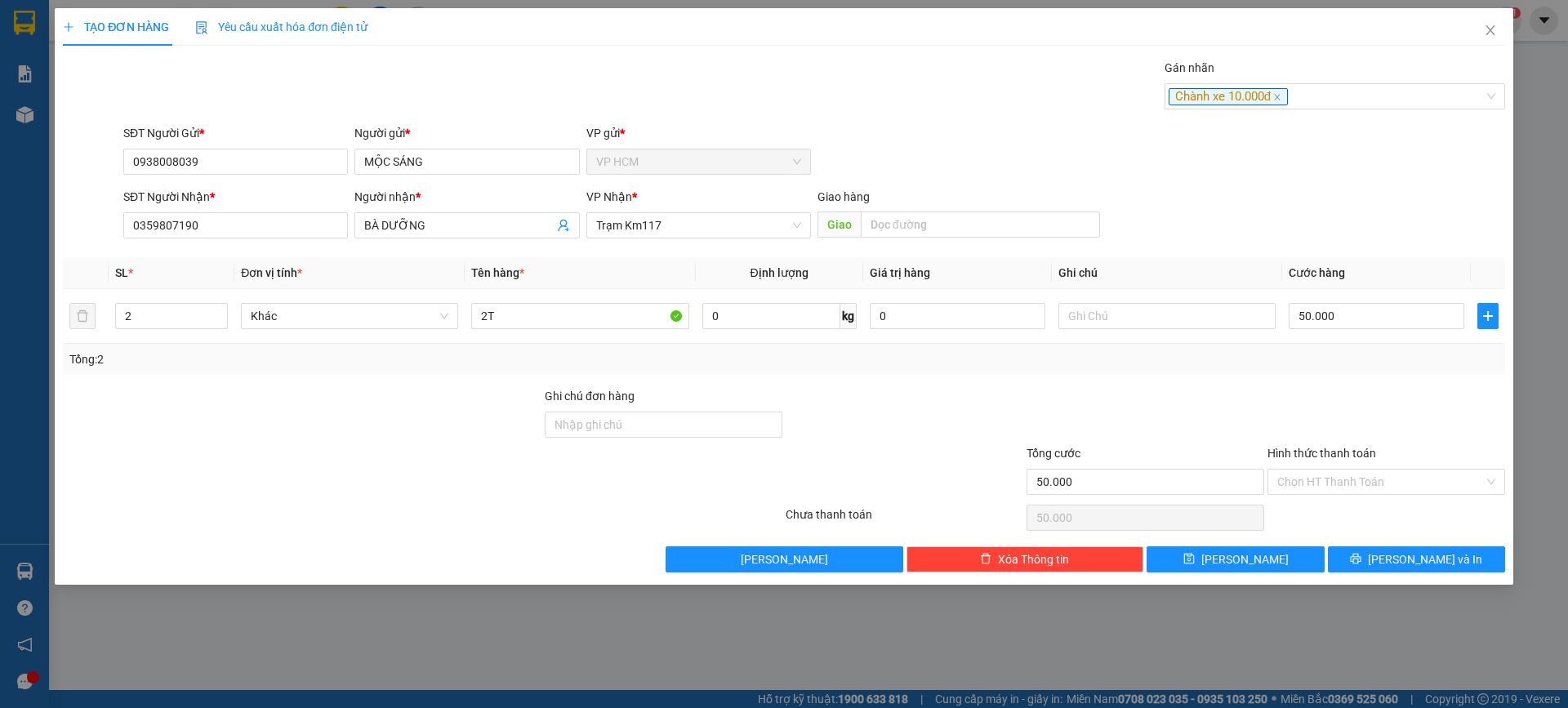
drag, startPoint x: 1315, startPoint y: 495, endPoint x: 1313, endPoint y: 506, distance: 11.2
click at [1315, 496] on div "Hình thức thanh toán Chọn HT Thanh Toán" at bounding box center [1386, 473] width 238 height 57
click at [1311, 490] on input "Hình thức thanh toán" at bounding box center [1380, 482] width 207 height 24
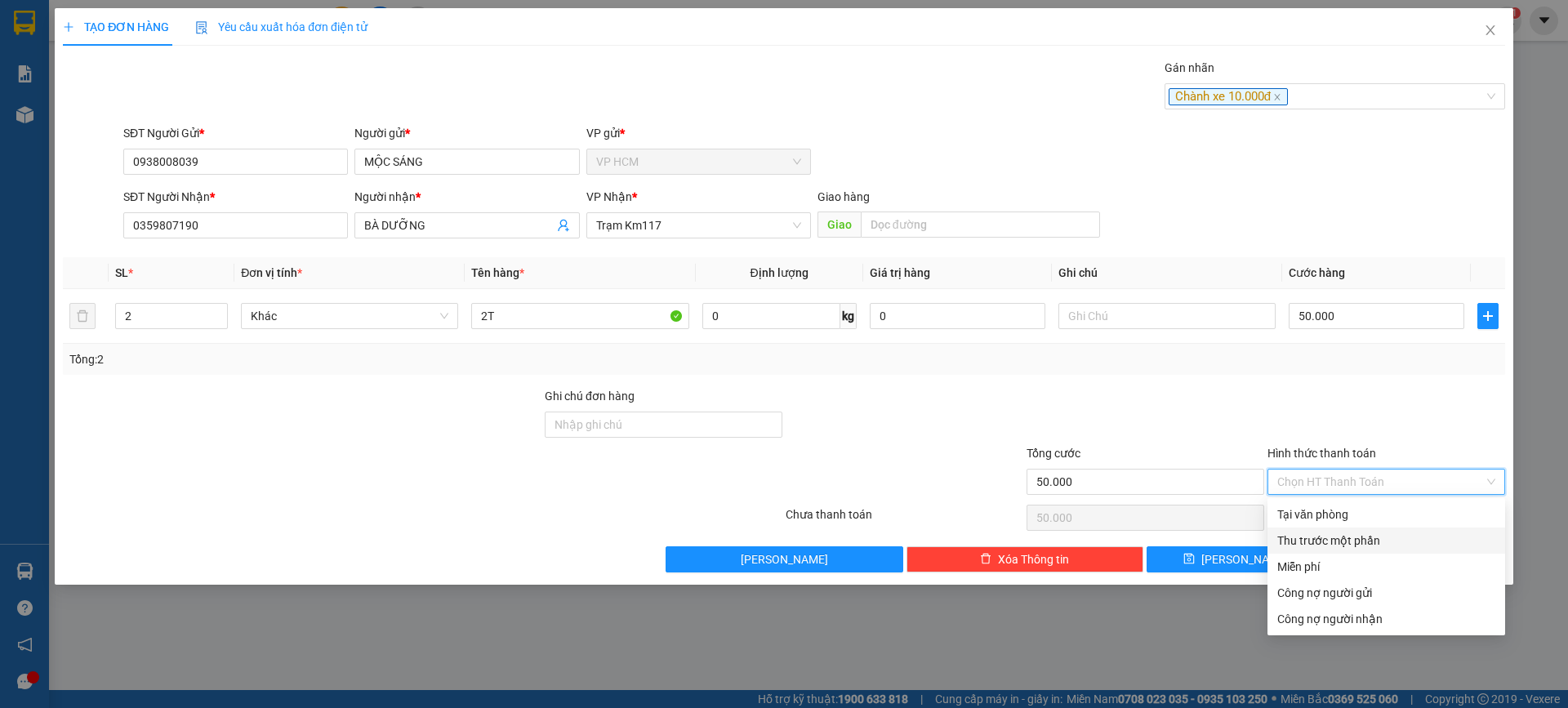
click at [1296, 540] on div "Thu trước một phần" at bounding box center [1386, 540] width 218 height 18
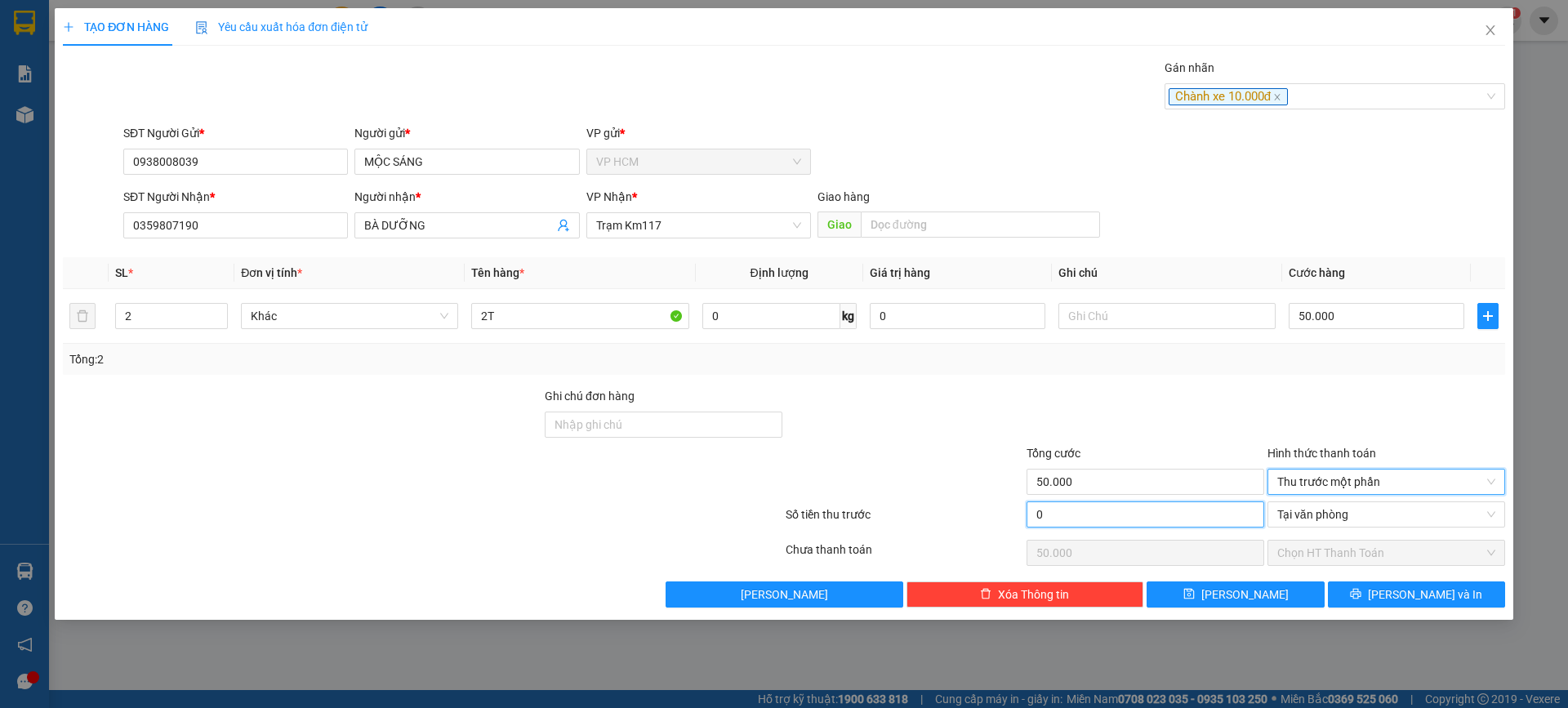
click at [1161, 519] on input "0" at bounding box center [1146, 514] width 238 height 26
type input "1"
type input "49.999"
type input "10.000"
type input "40.000"
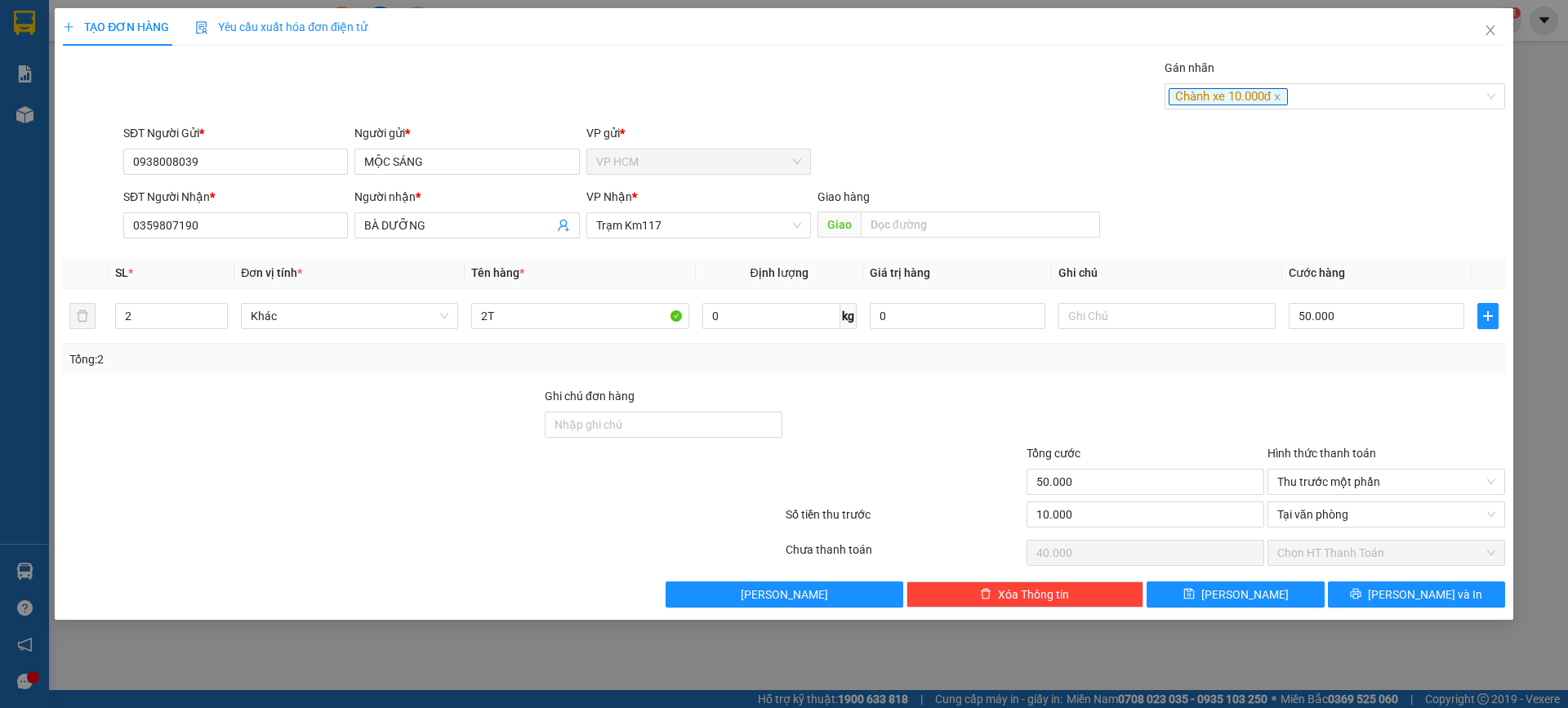
drag, startPoint x: 1184, startPoint y: 430, endPoint x: 1306, endPoint y: 550, distance: 171.1
click at [1185, 429] on div at bounding box center [1146, 416] width 241 height 57
click at [1382, 592] on button "[PERSON_NAME] và In" at bounding box center [1416, 594] width 178 height 26
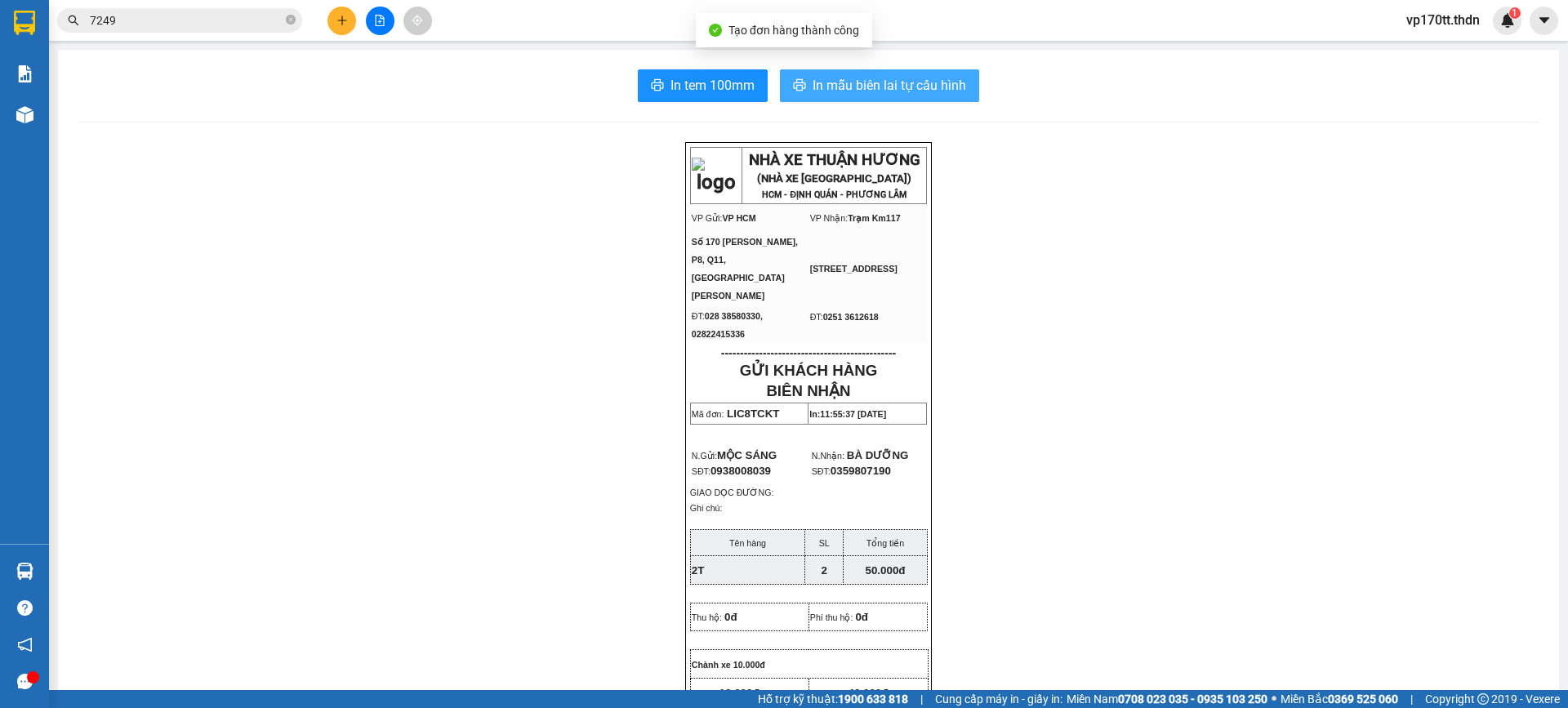
click at [875, 87] on span "In mẫu biên lai tự cấu hình" at bounding box center [889, 85] width 153 height 20
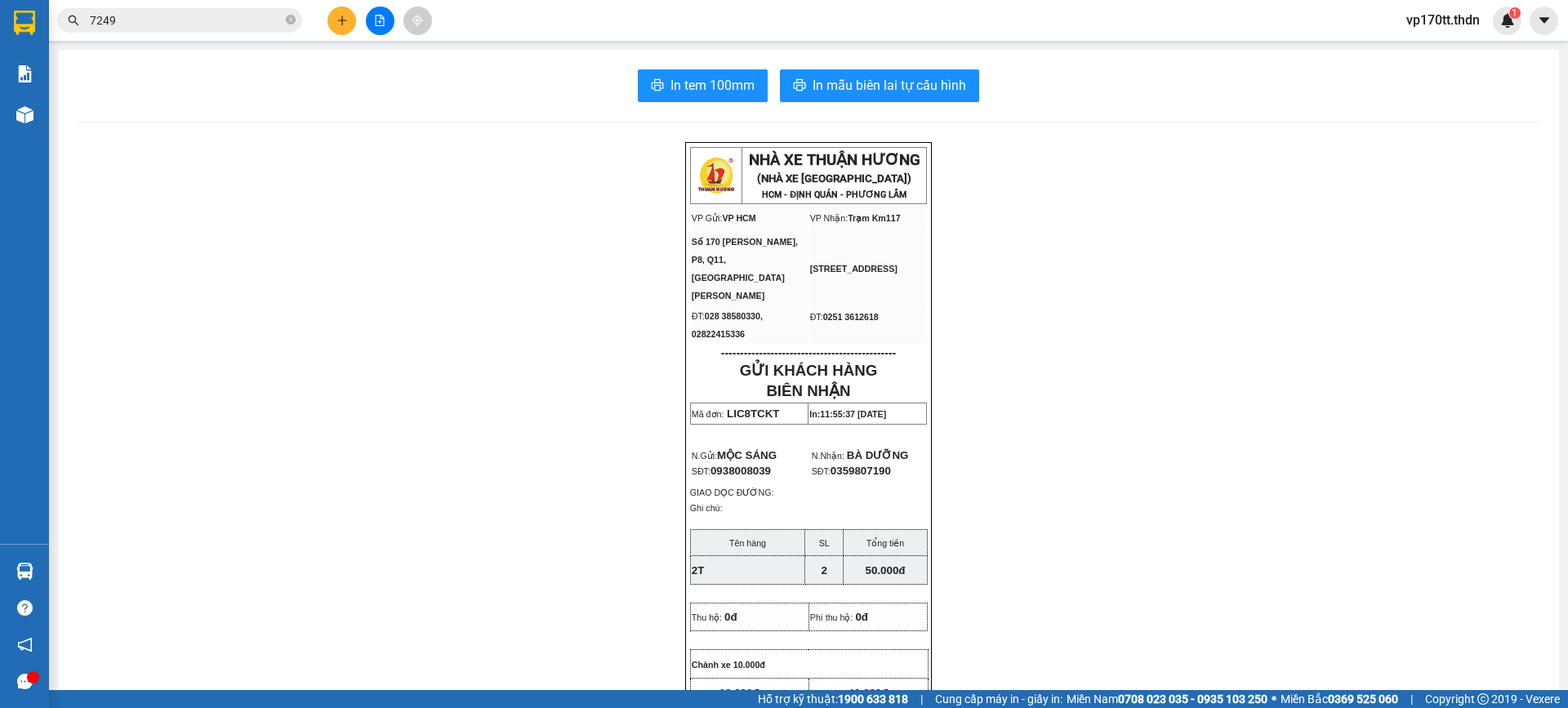
click at [324, 27] on div at bounding box center [379, 21] width 122 height 28
click at [333, 27] on button at bounding box center [342, 21] width 28 height 28
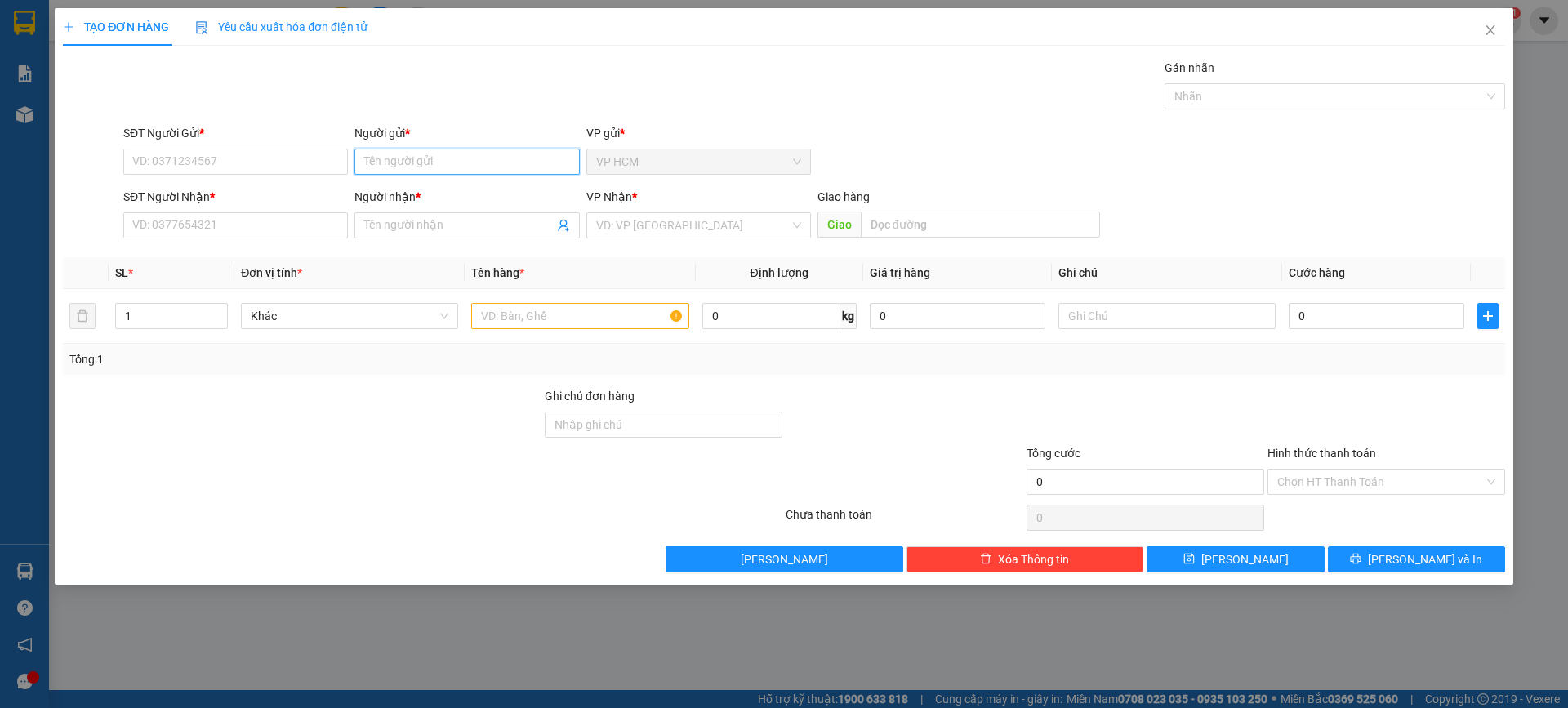
click at [440, 171] on input "Người gửi *" at bounding box center [467, 161] width 224 height 26
click at [440, 167] on input "Người gửi *" at bounding box center [467, 161] width 224 height 26
type input "[PERSON_NAME]"
click at [190, 165] on input "SĐT Người Gửi *" at bounding box center [235, 161] width 224 height 26
type input "0963669807"
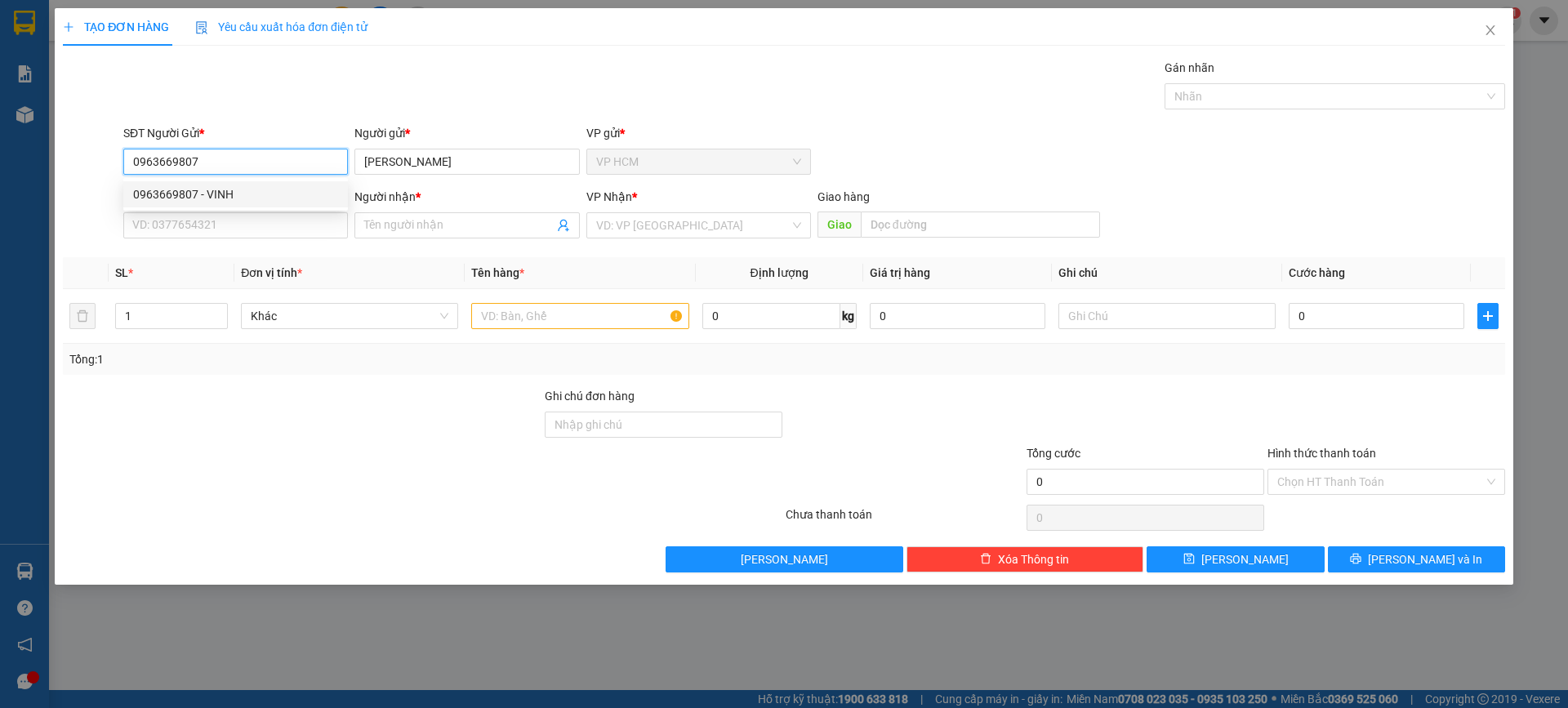
click at [223, 199] on div "0963669807 - VINH" at bounding box center [235, 194] width 205 height 18
type input "VINH"
type input "0933704849"
type input "VŨ"
type input "45.000"
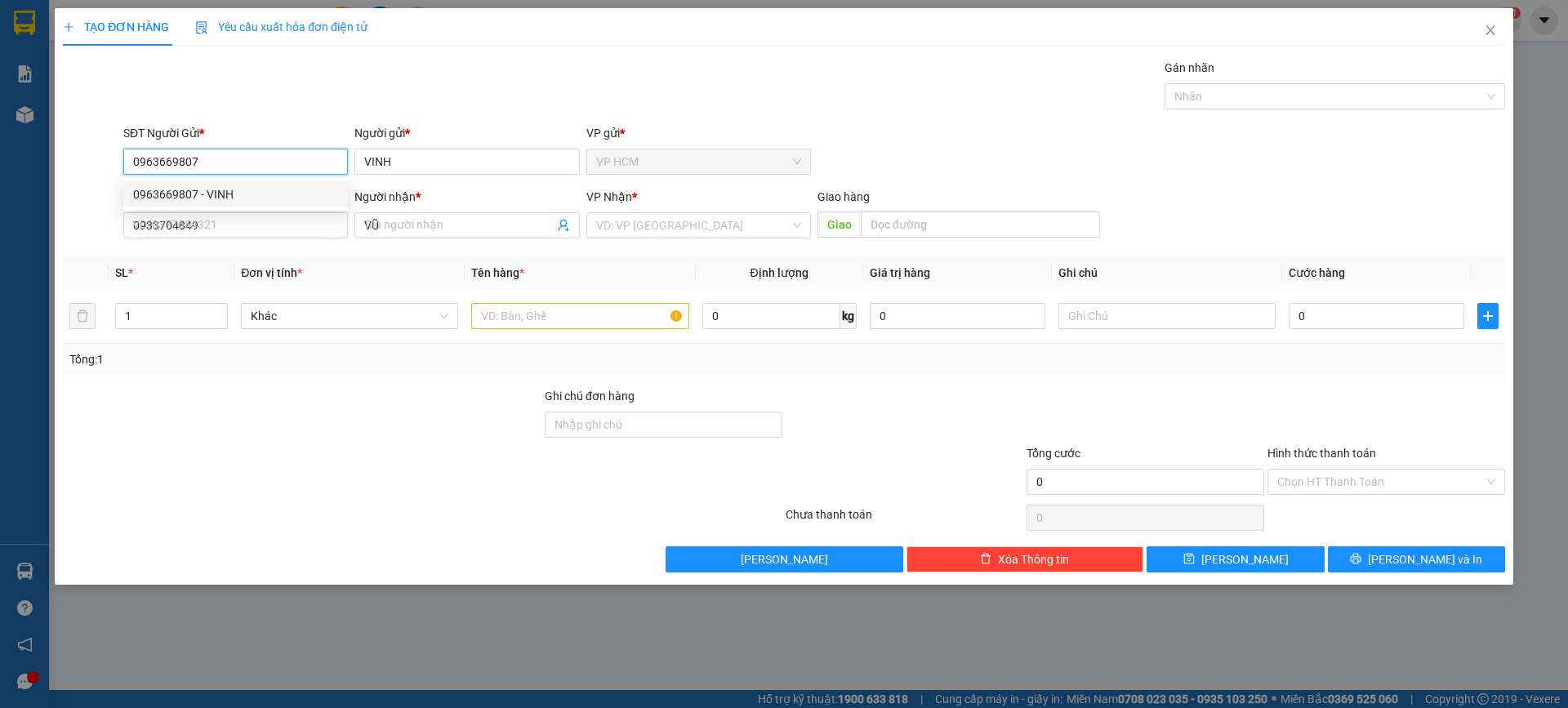
type input "45.000"
type input "0963669807"
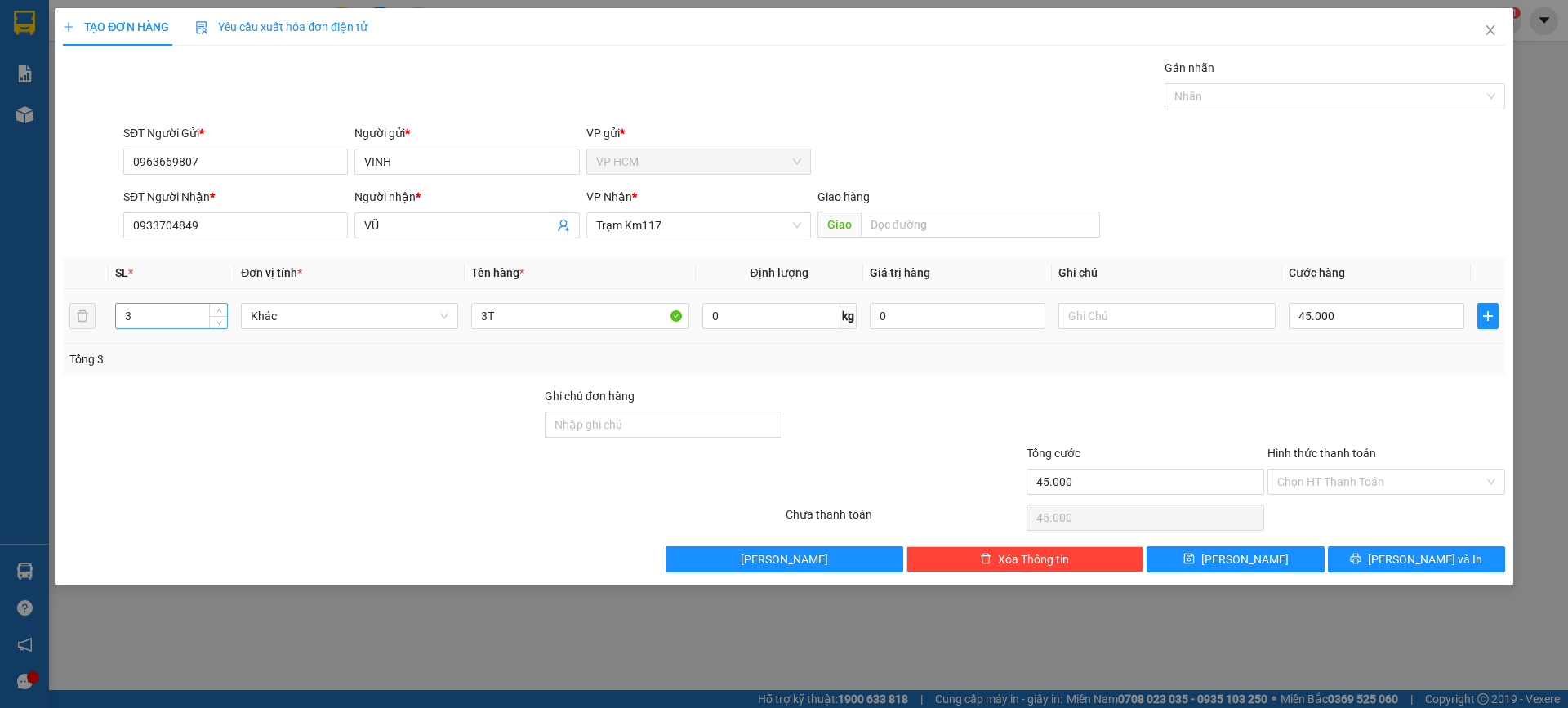
click at [154, 321] on input "3" at bounding box center [171, 316] width 111 height 24
type input "6"
click at [560, 325] on input "3T" at bounding box center [580, 316] width 217 height 26
type input "6T"
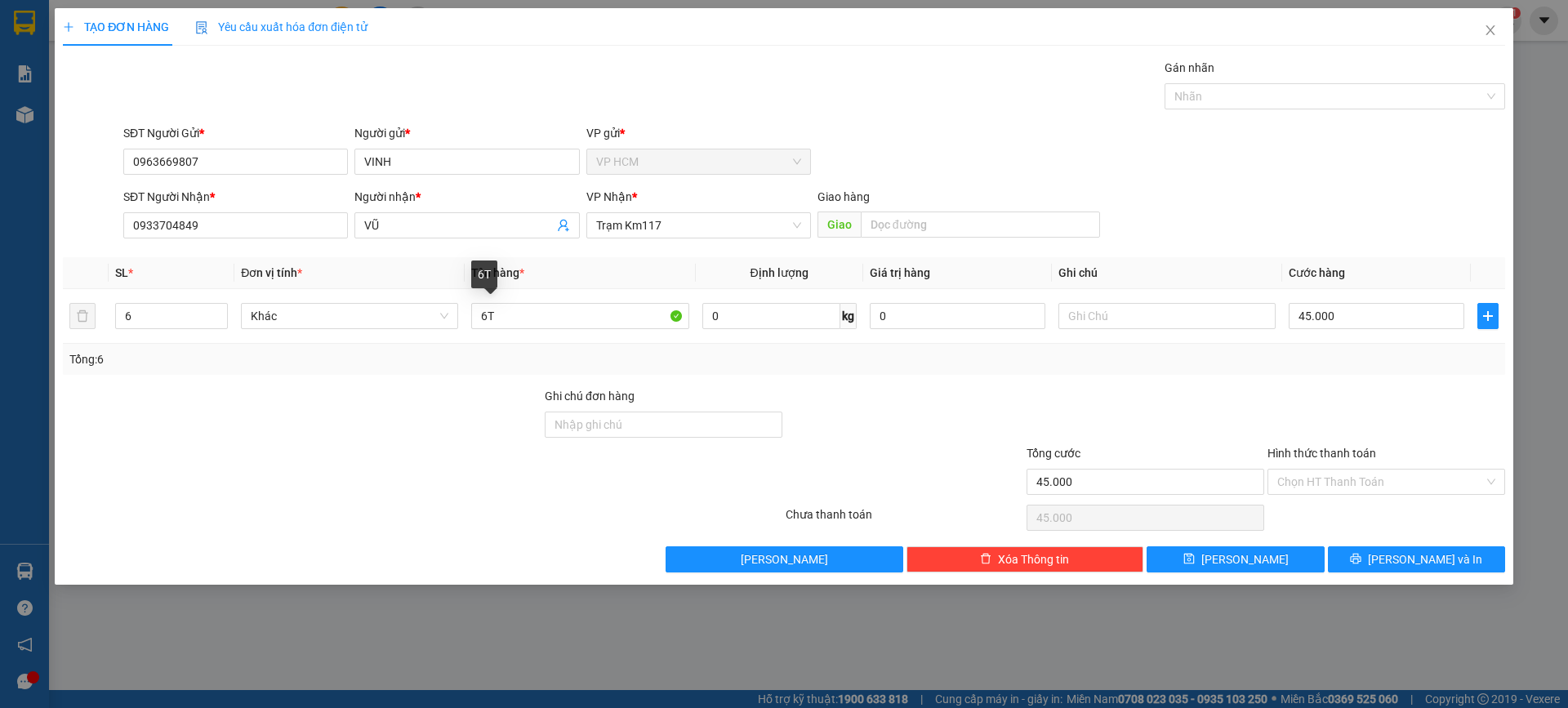
drag, startPoint x: 1287, startPoint y: 111, endPoint x: 1154, endPoint y: 145, distance: 137.3
click at [1285, 109] on div "Gán nhãn Nhãn" at bounding box center [1334, 87] width 341 height 57
click at [1251, 91] on div at bounding box center [1326, 96] width 316 height 19
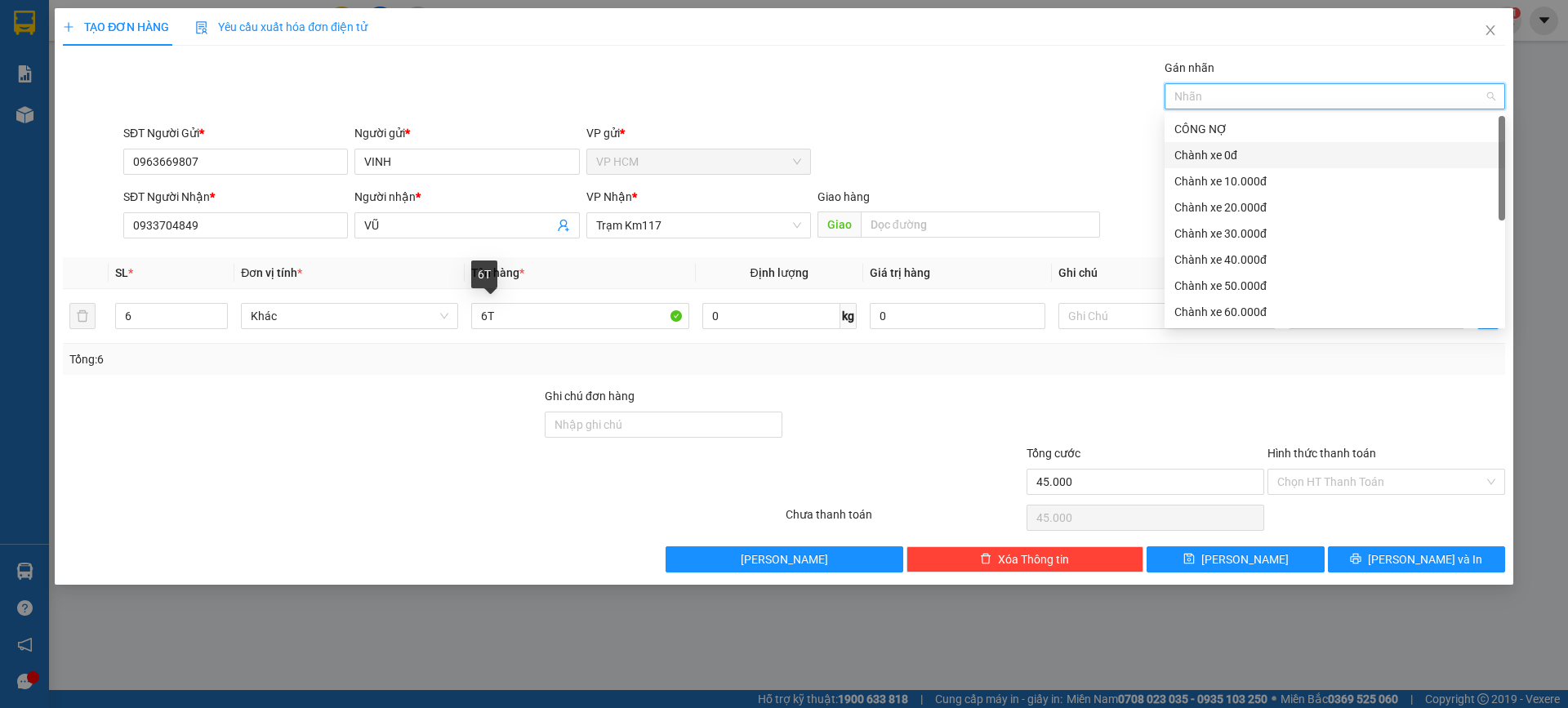
click at [1231, 158] on div "Chành xe 0đ" at bounding box center [1334, 155] width 321 height 18
drag, startPoint x: 902, startPoint y: 101, endPoint x: 919, endPoint y: 115, distance: 22.0
click at [906, 106] on div "Gán nhãn Nhãn" at bounding box center [814, 87] width 1389 height 57
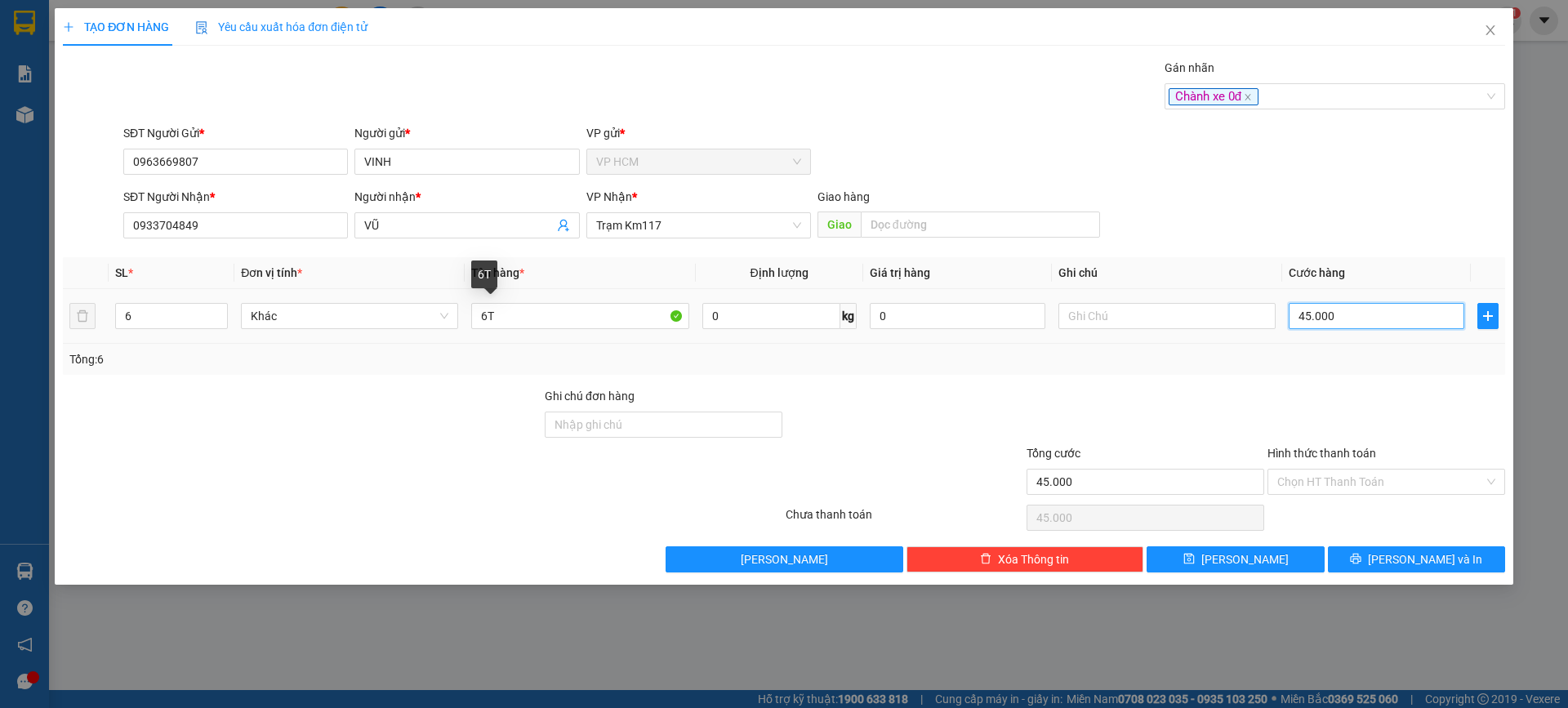
click at [1385, 317] on input "45.000" at bounding box center [1377, 316] width 176 height 26
type input "8"
type input "85"
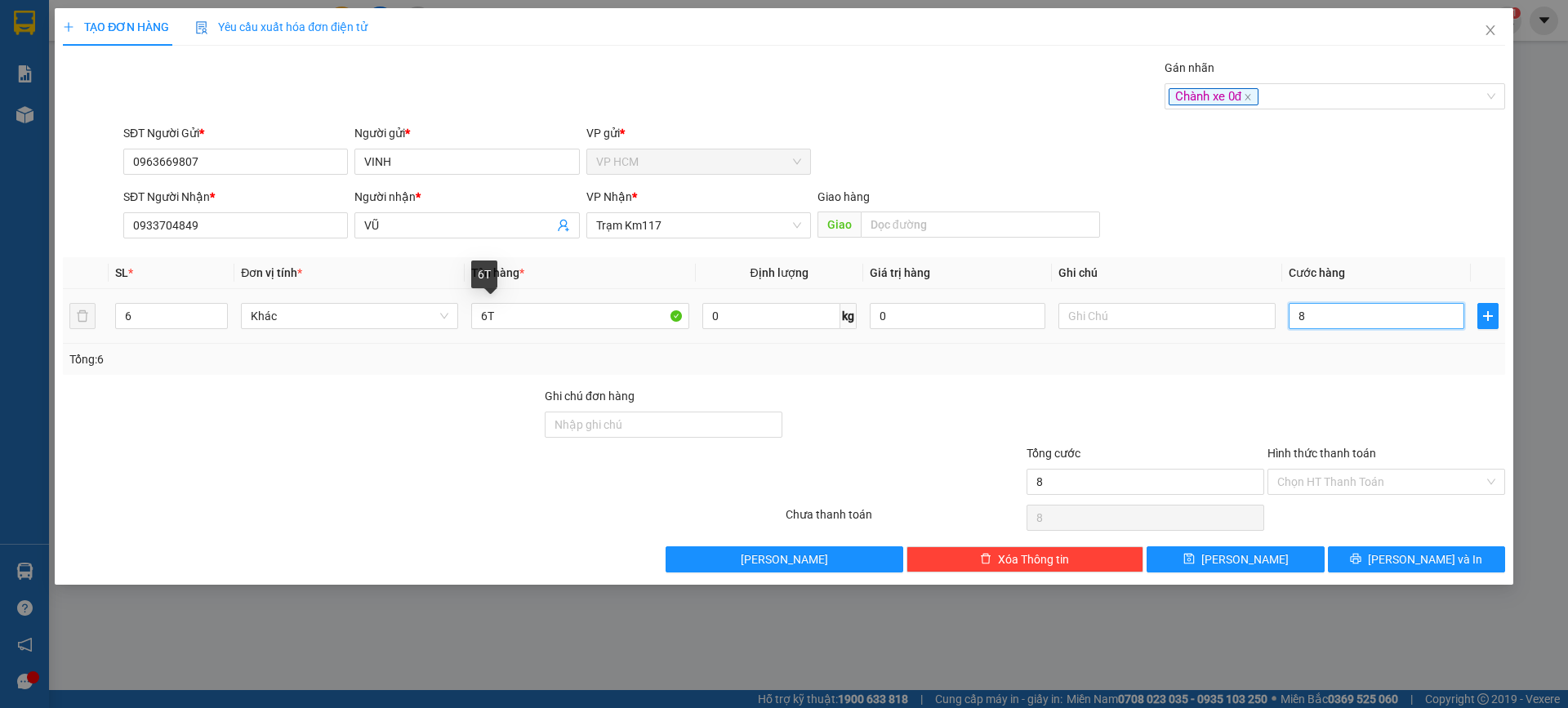
type input "85"
type input "85.000"
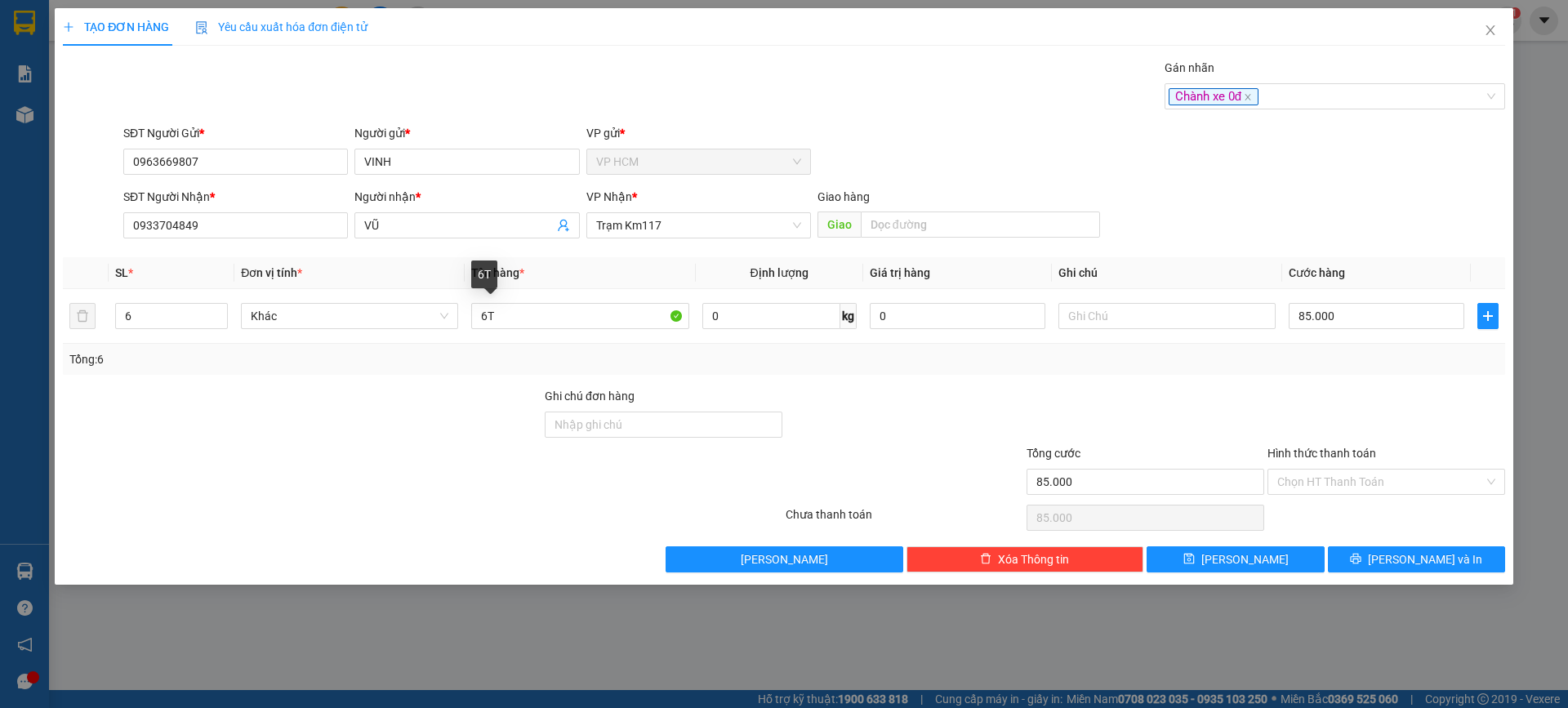
click at [1356, 391] on div at bounding box center [1386, 416] width 241 height 57
click at [1333, 488] on input "Hình thức thanh toán" at bounding box center [1380, 482] width 207 height 24
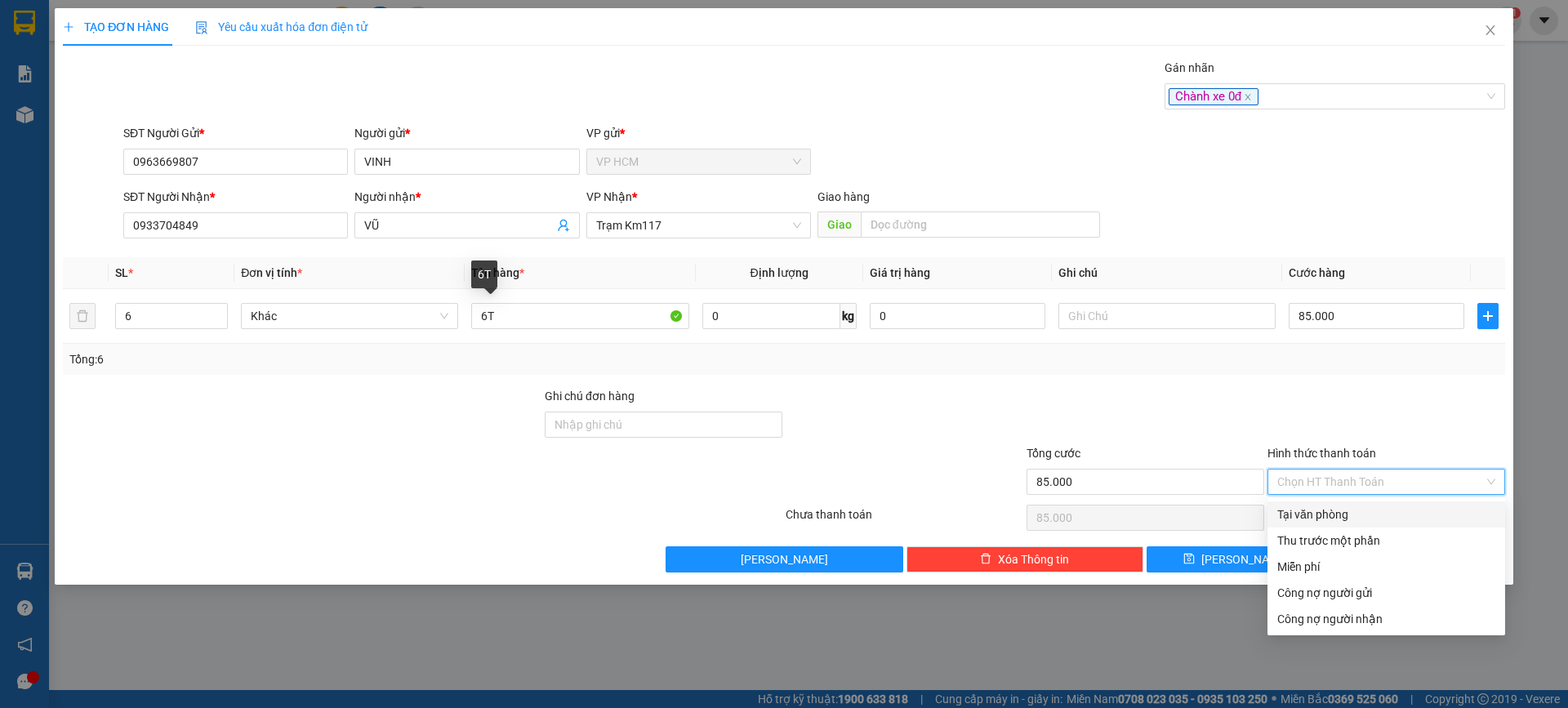
click at [1338, 510] on div "Tại văn phòng" at bounding box center [1386, 514] width 218 height 18
type input "0"
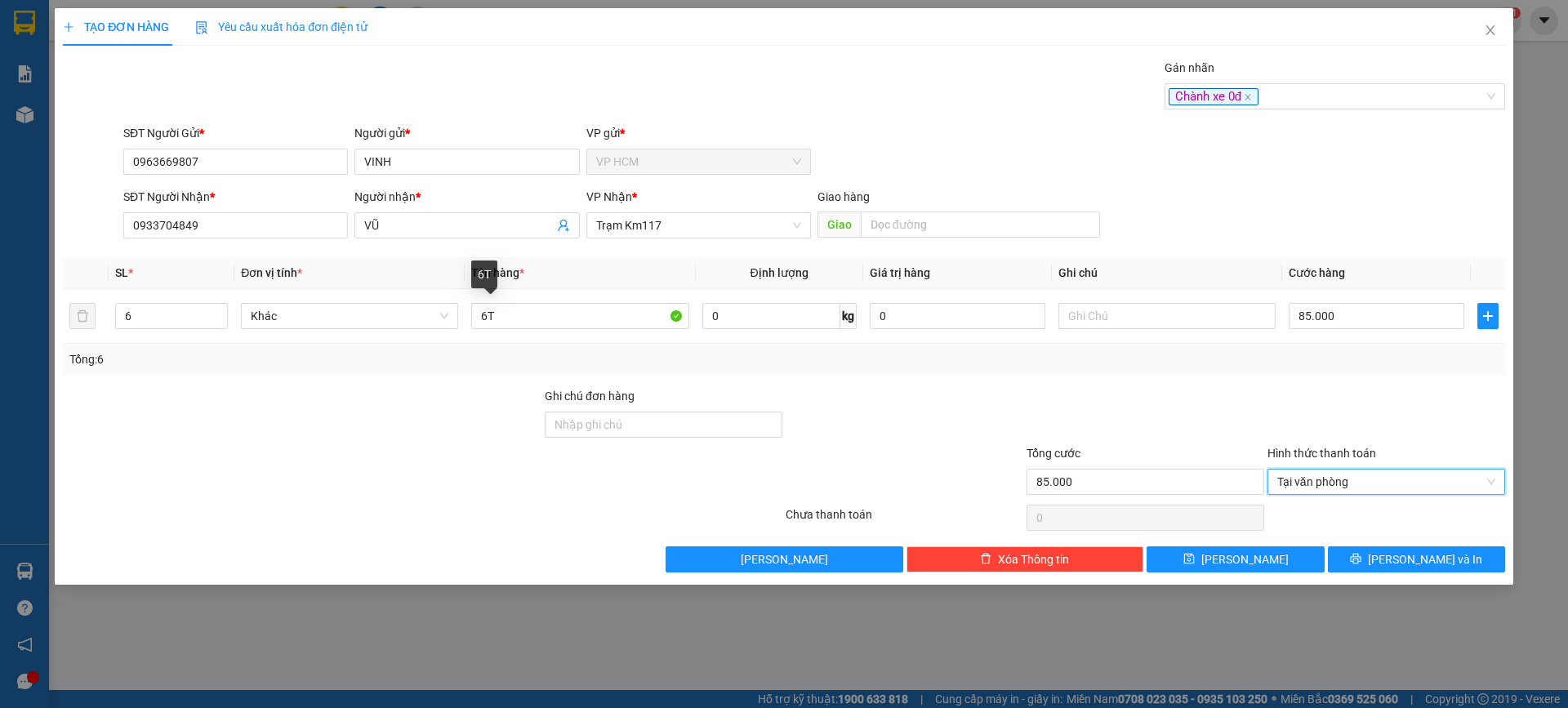
click at [1248, 401] on div at bounding box center [1146, 416] width 241 height 57
click at [1265, 380] on div "Transit Pickup Surcharge Ids Transit Deliver Surcharge Ids Transit Deliver Surc…" at bounding box center [784, 315] width 1442 height 514
drag, startPoint x: 1354, startPoint y: 97, endPoint x: 1344, endPoint y: 93, distance: 10.8
click at [1353, 96] on div "Chành xe 0đ" at bounding box center [1326, 96] width 316 height 19
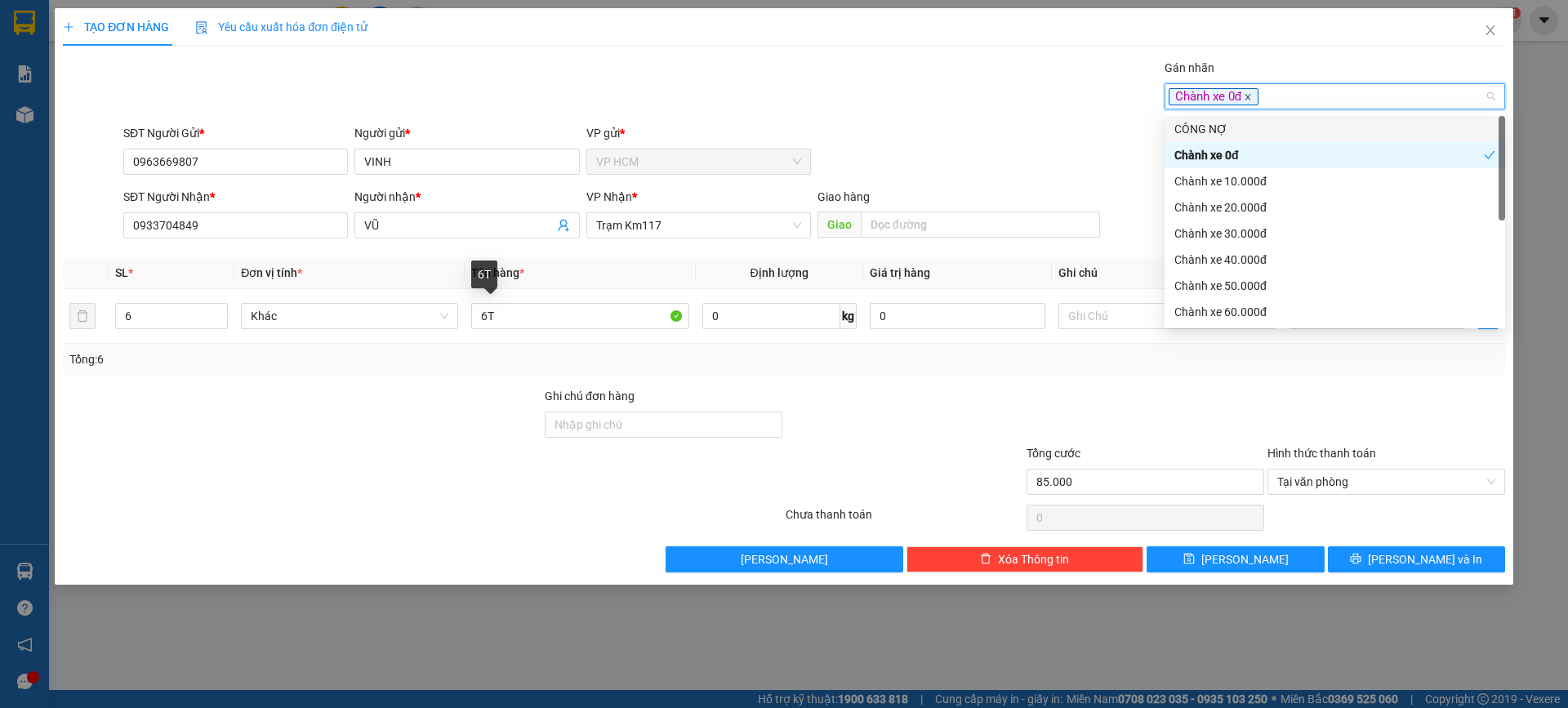
click at [1247, 97] on icon "close" at bounding box center [1248, 97] width 8 height 8
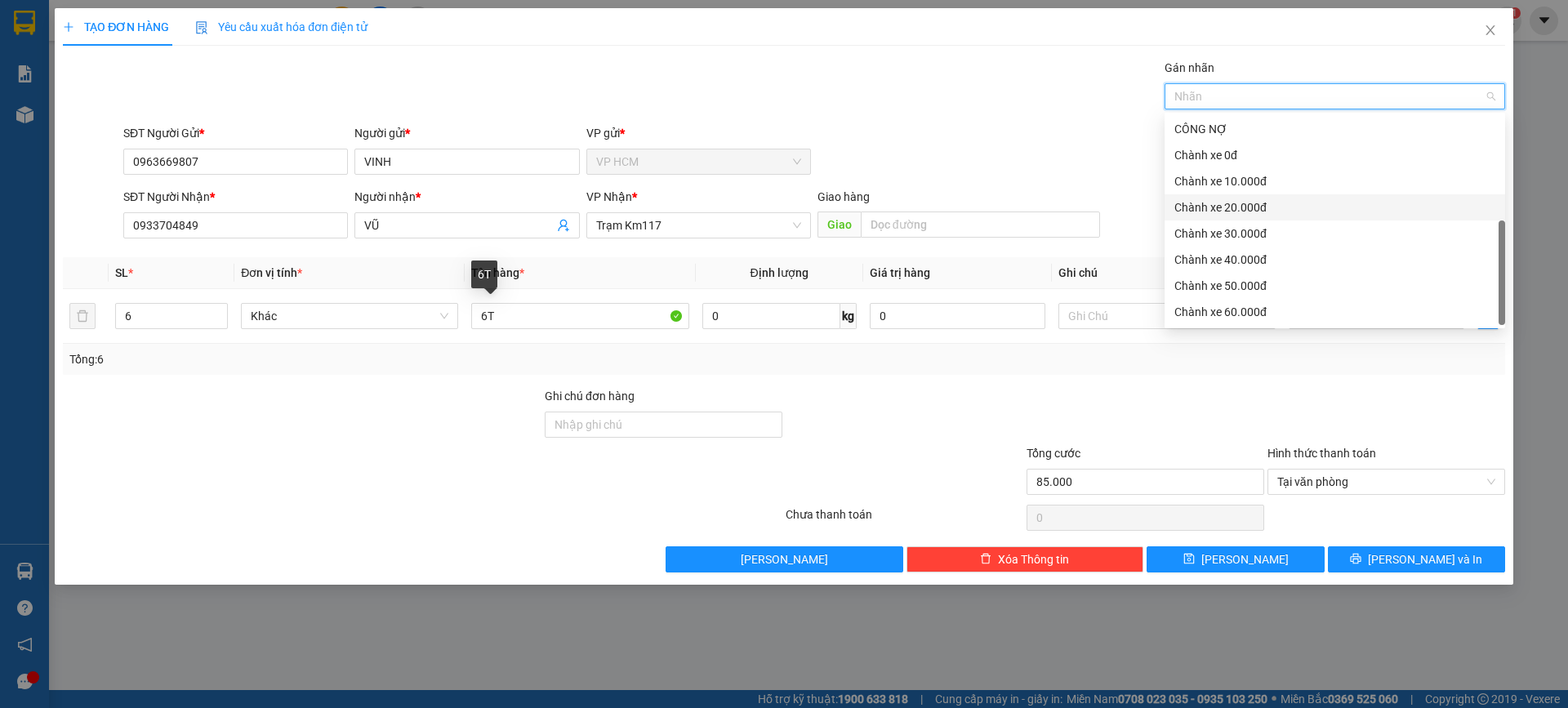
scroll to position [52, 0]
click at [1283, 305] on div "CHUYỂN KHOẢN" at bounding box center [1334, 312] width 321 height 18
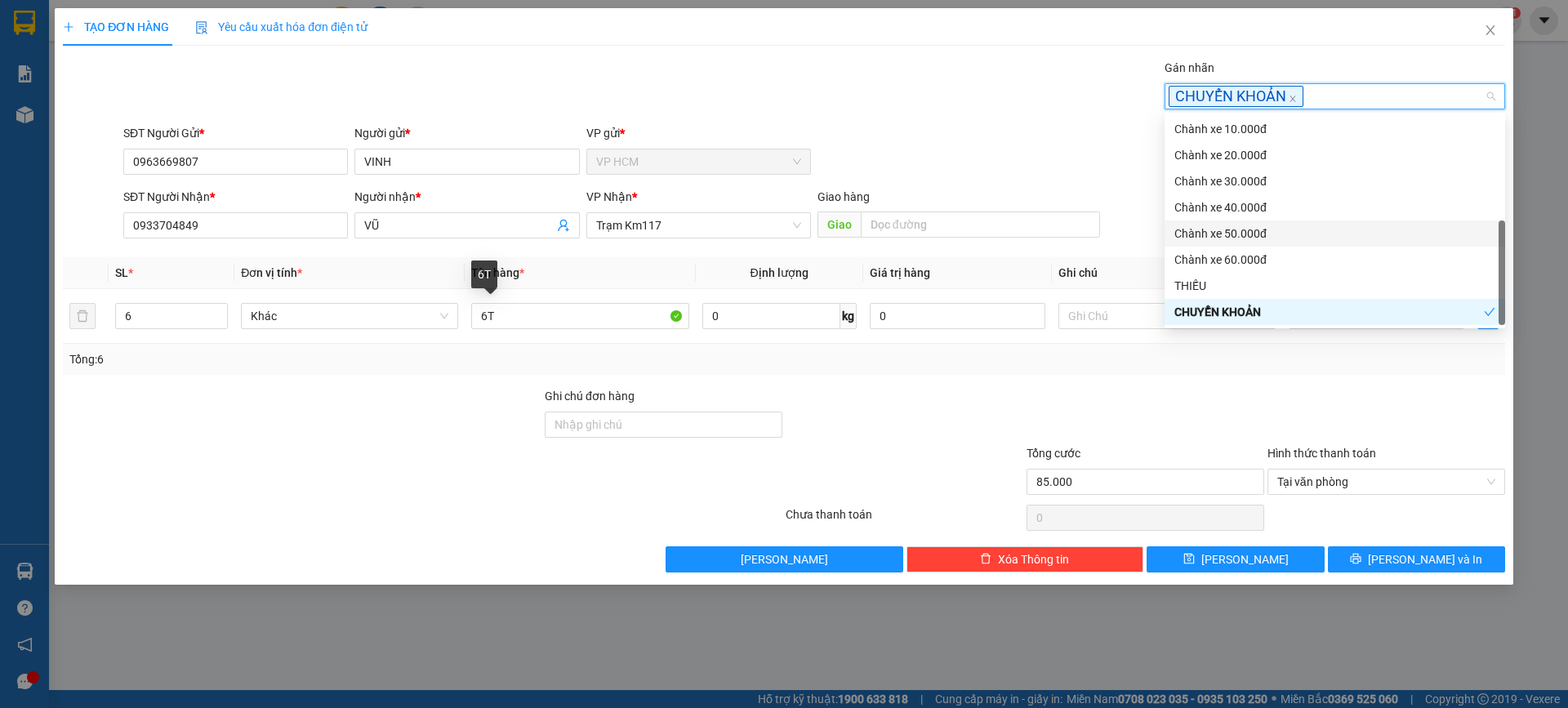
click at [890, 42] on div "TẠO ĐƠN HÀNG Yêu cầu xuất hóa đơn điện tử" at bounding box center [784, 27] width 1442 height 38
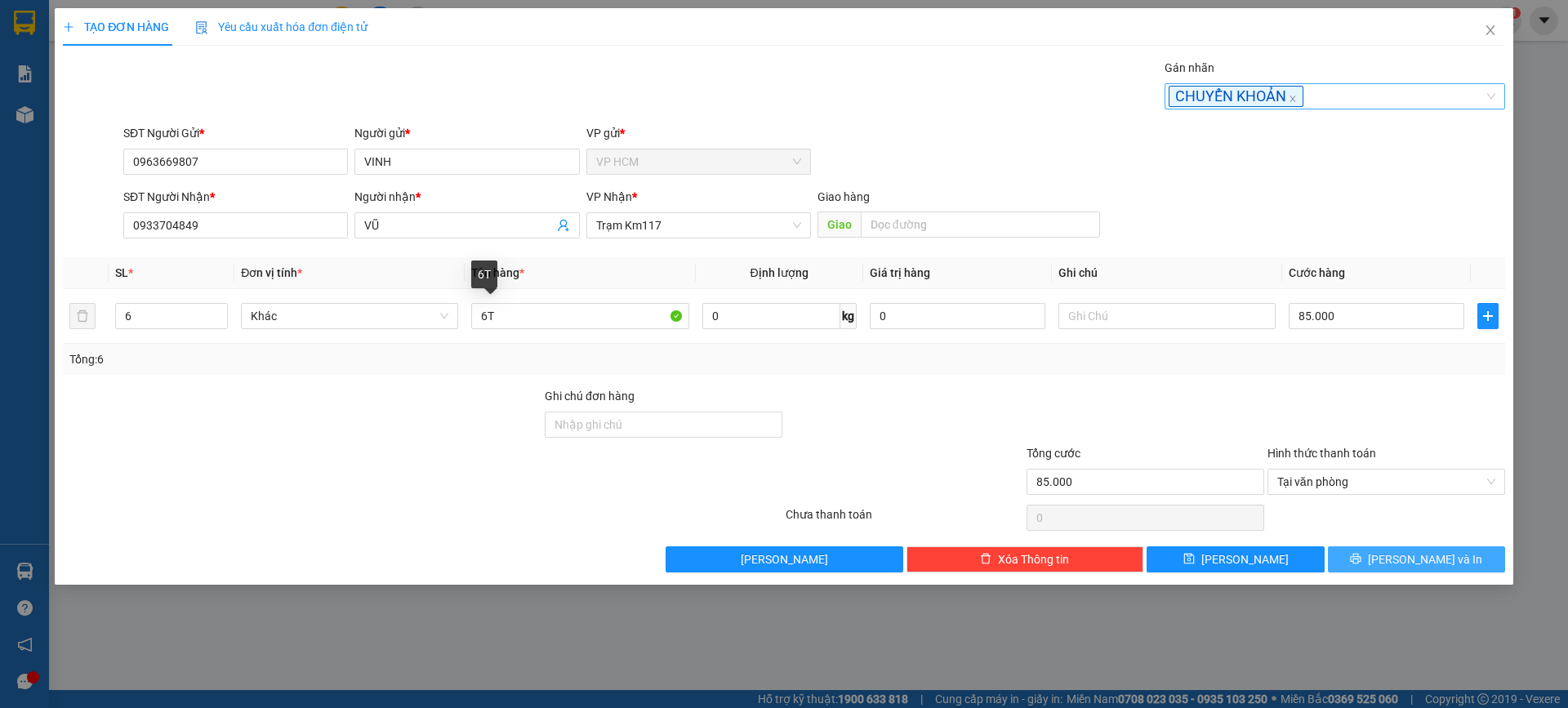
click at [1380, 547] on button "[PERSON_NAME] và In" at bounding box center [1416, 559] width 178 height 26
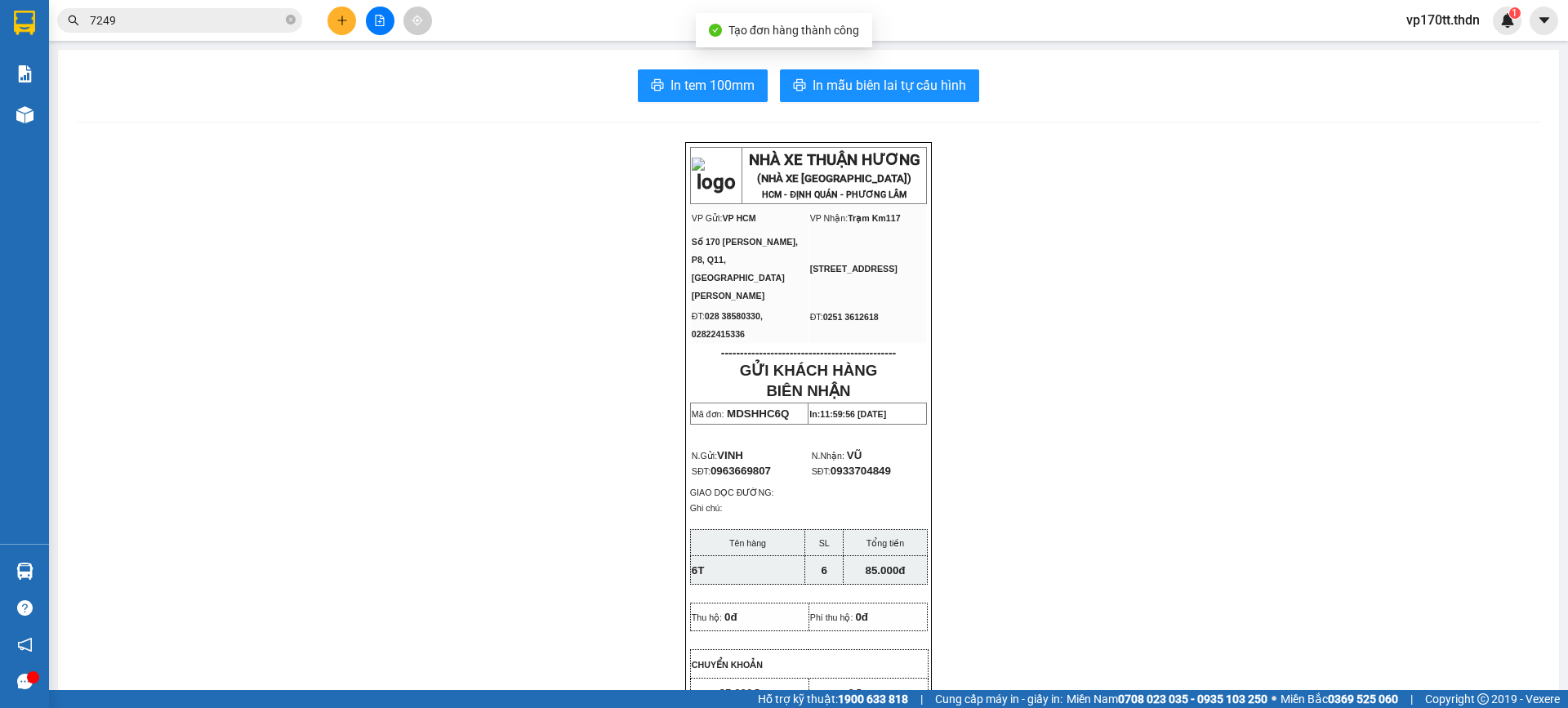
click at [871, 106] on div "In tem 100mm In mẫu biên lai tự cấu hình NHÀ XE THUẬN HƯƠNG (NHÀ XE [GEOGRAPHIC…" at bounding box center [808, 717] width 1501 height 1336
click at [901, 75] on button "In mẫu biên lai tự cấu hình" at bounding box center [879, 85] width 199 height 33
click at [711, 98] on button "In tem 100mm" at bounding box center [703, 85] width 130 height 33
drag, startPoint x: 618, startPoint y: 133, endPoint x: 405, endPoint y: 227, distance: 232.8
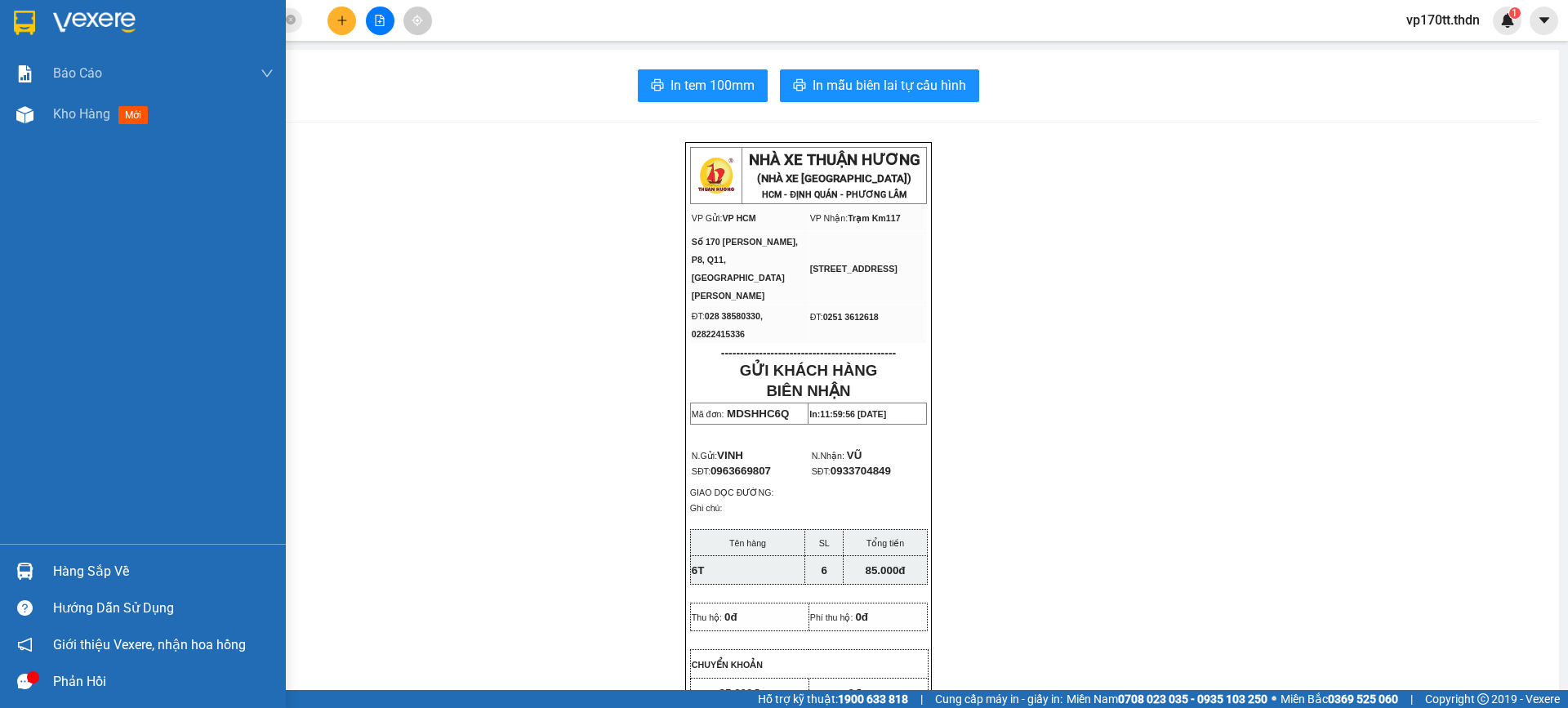
click at [27, 22] on img at bounding box center [24, 23] width 21 height 24
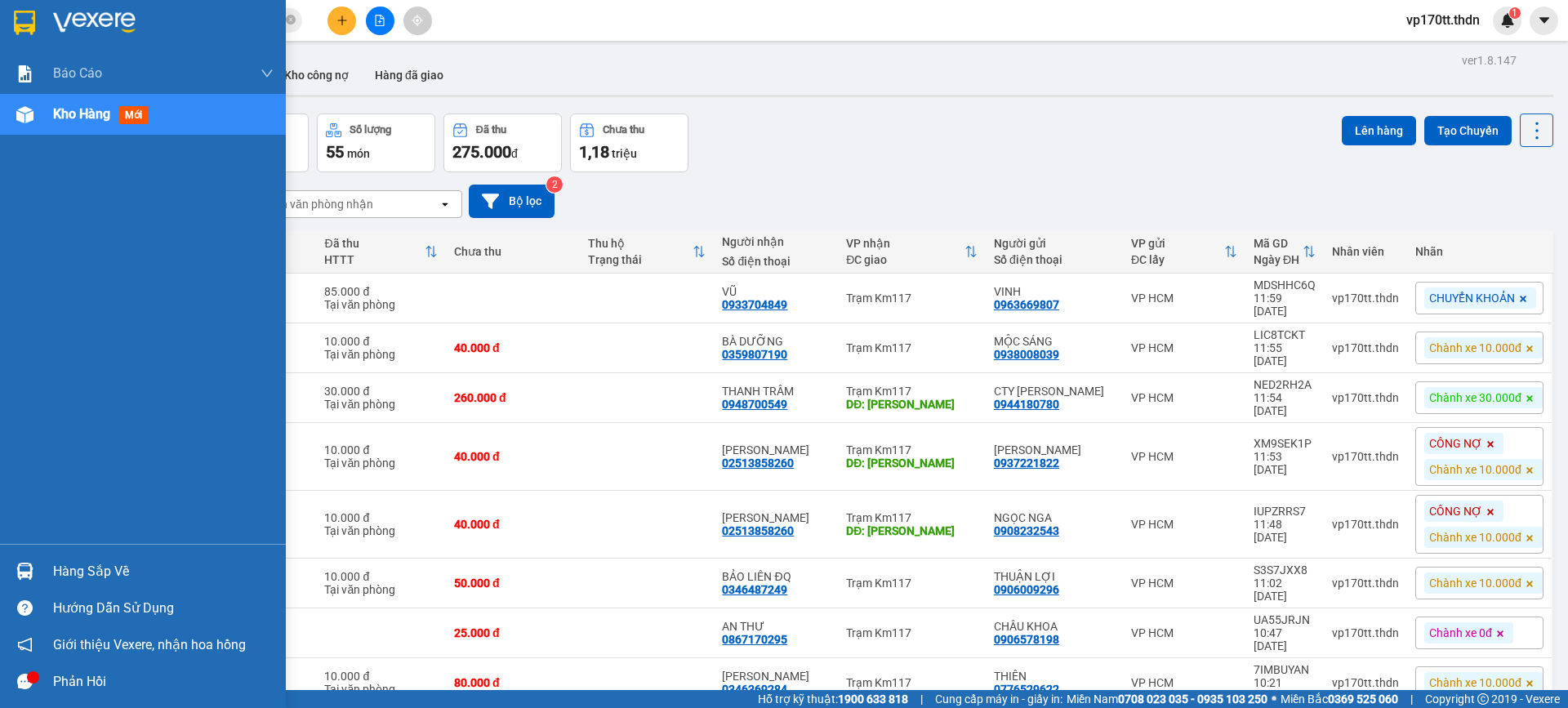
click at [20, 15] on img at bounding box center [24, 23] width 21 height 24
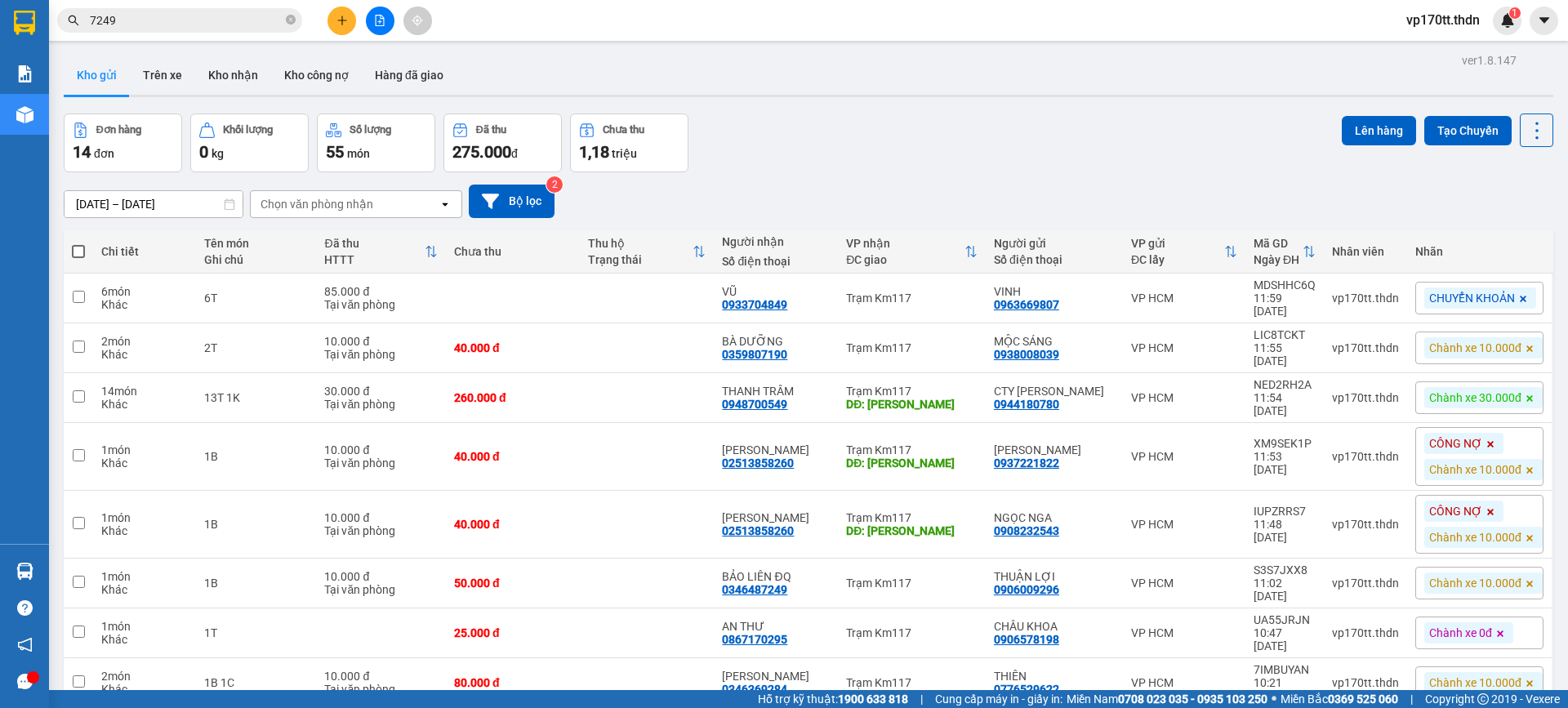
click at [672, 194] on div "[DATE] – [DATE] Press the down arrow key to interact with the calendar and sele…" at bounding box center [808, 201] width 1490 height 34
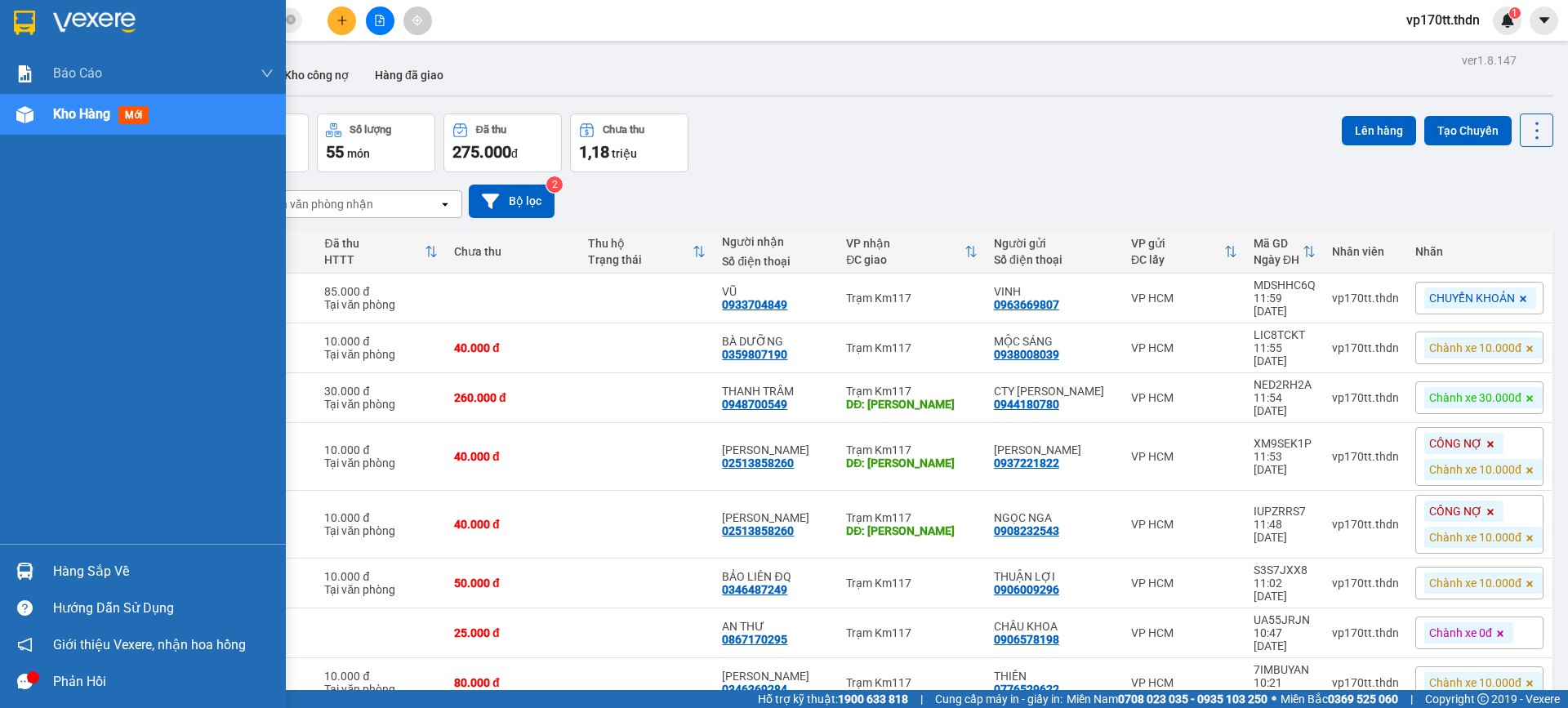
click at [14, 29] on img at bounding box center [24, 23] width 21 height 24
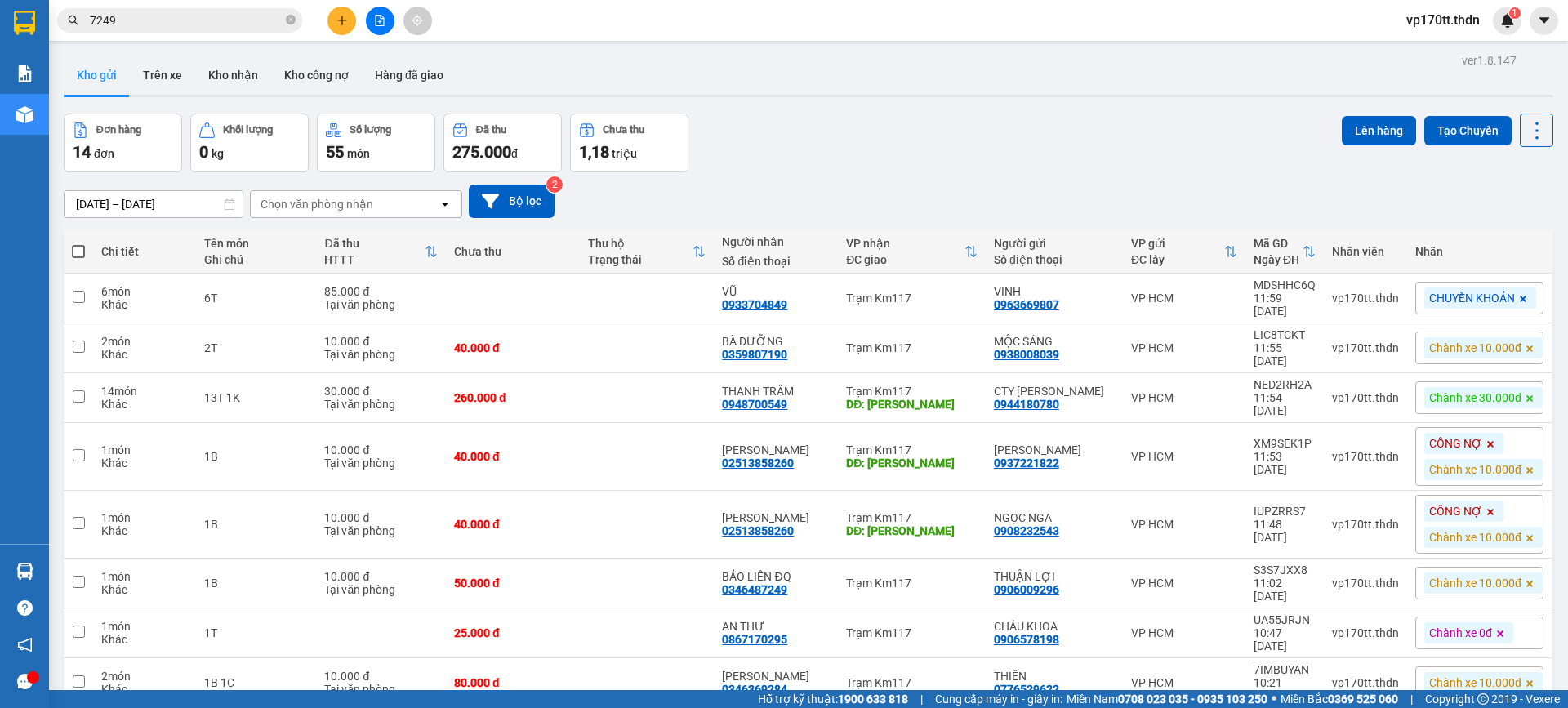
click at [344, 28] on button at bounding box center [342, 21] width 28 height 28
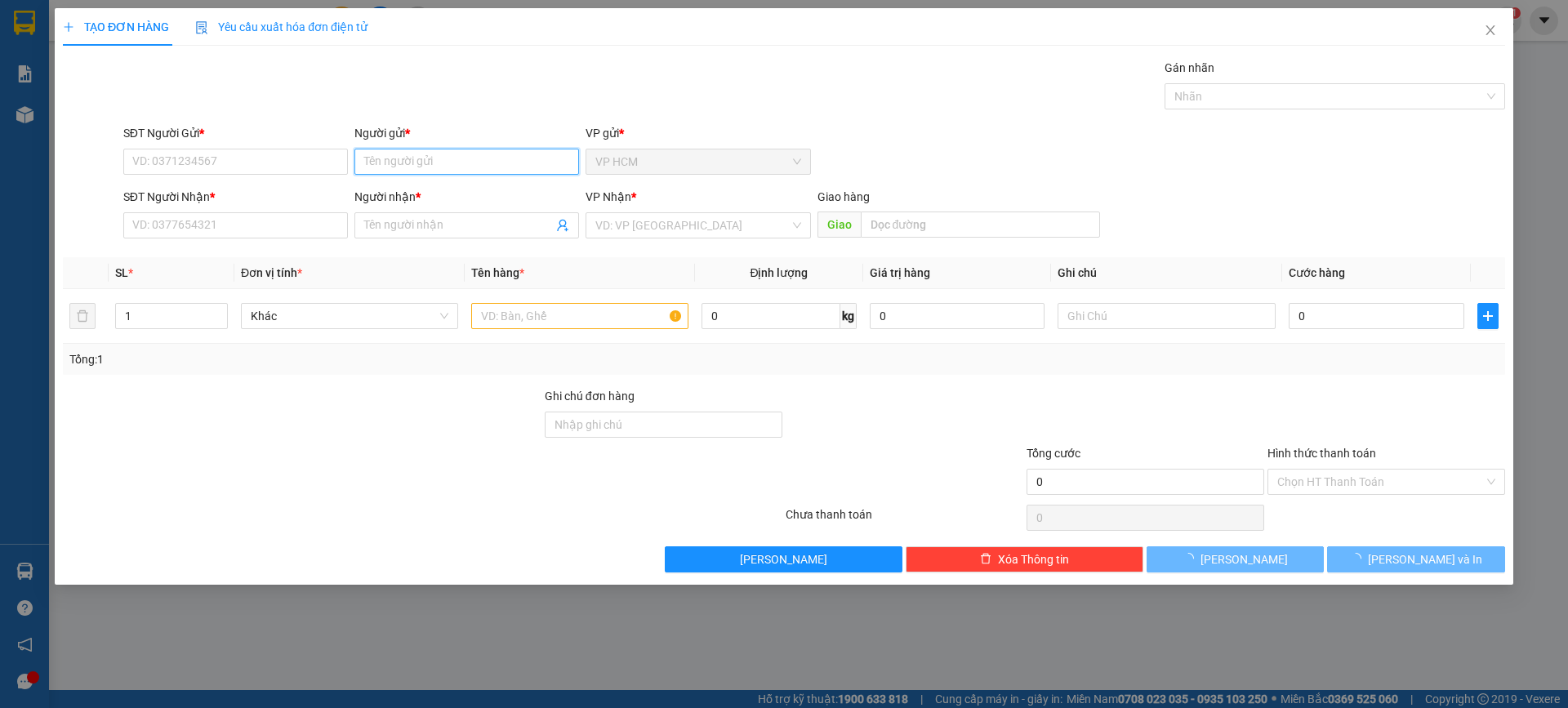
click at [423, 159] on input "Người gửi *" at bounding box center [467, 161] width 224 height 26
click at [424, 154] on input "Người gửi *" at bounding box center [467, 161] width 224 height 26
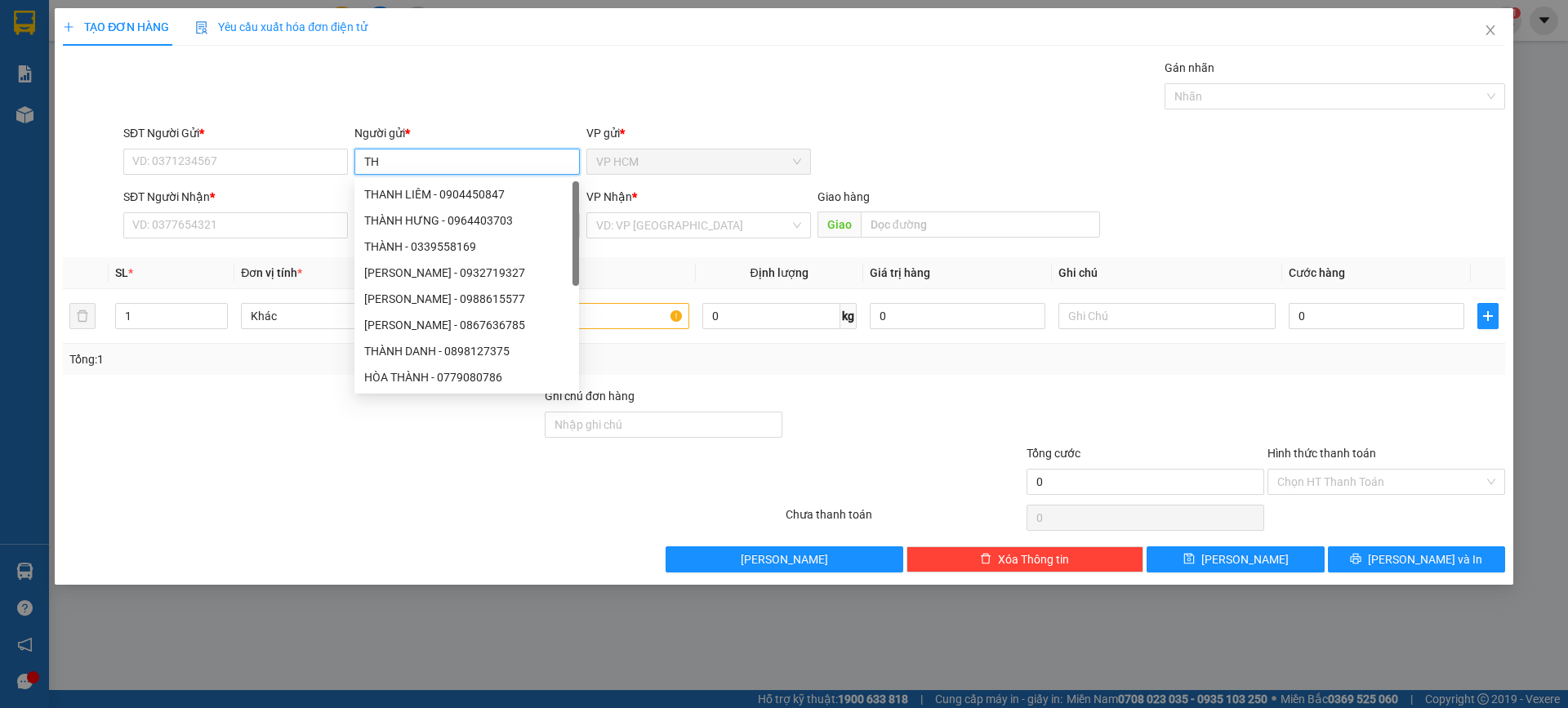
type input "T"
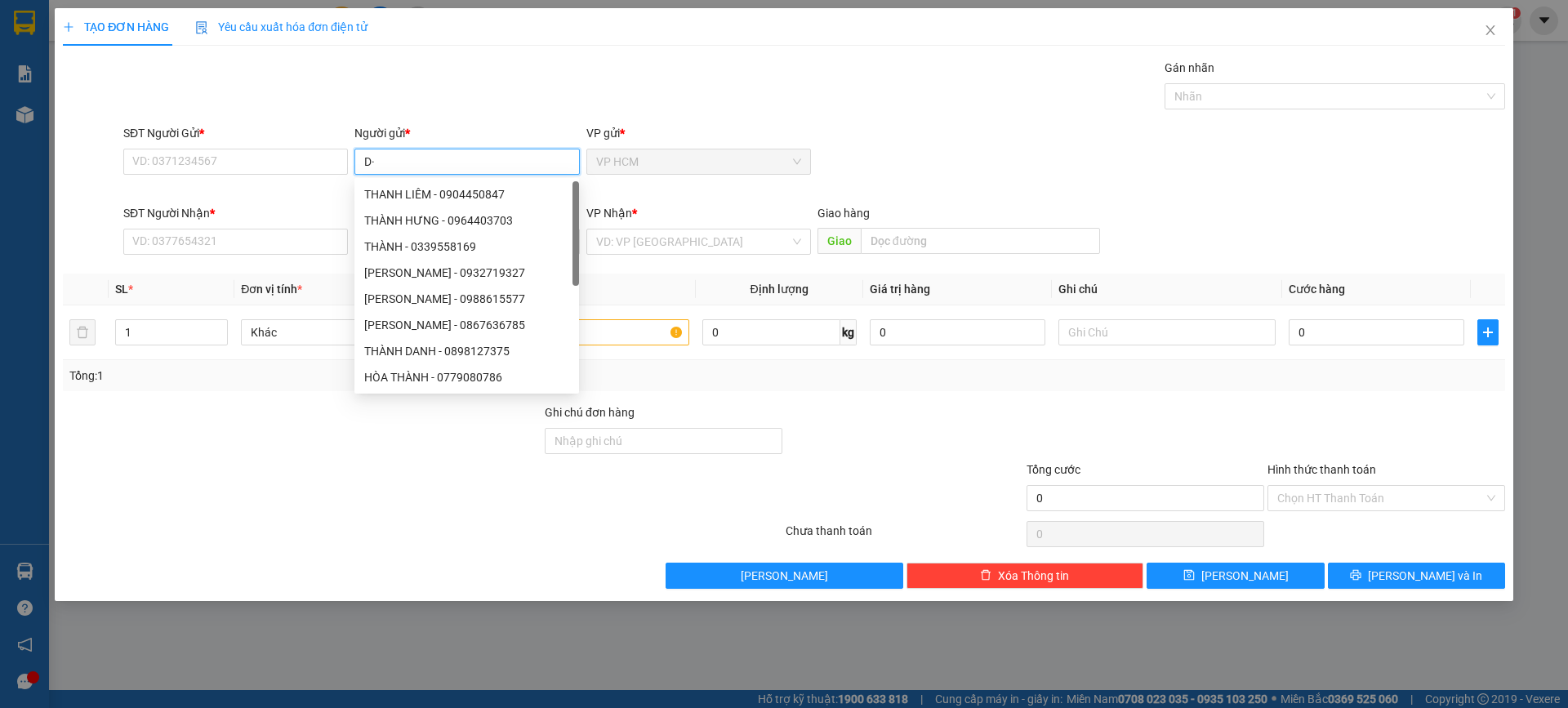
type input "D"
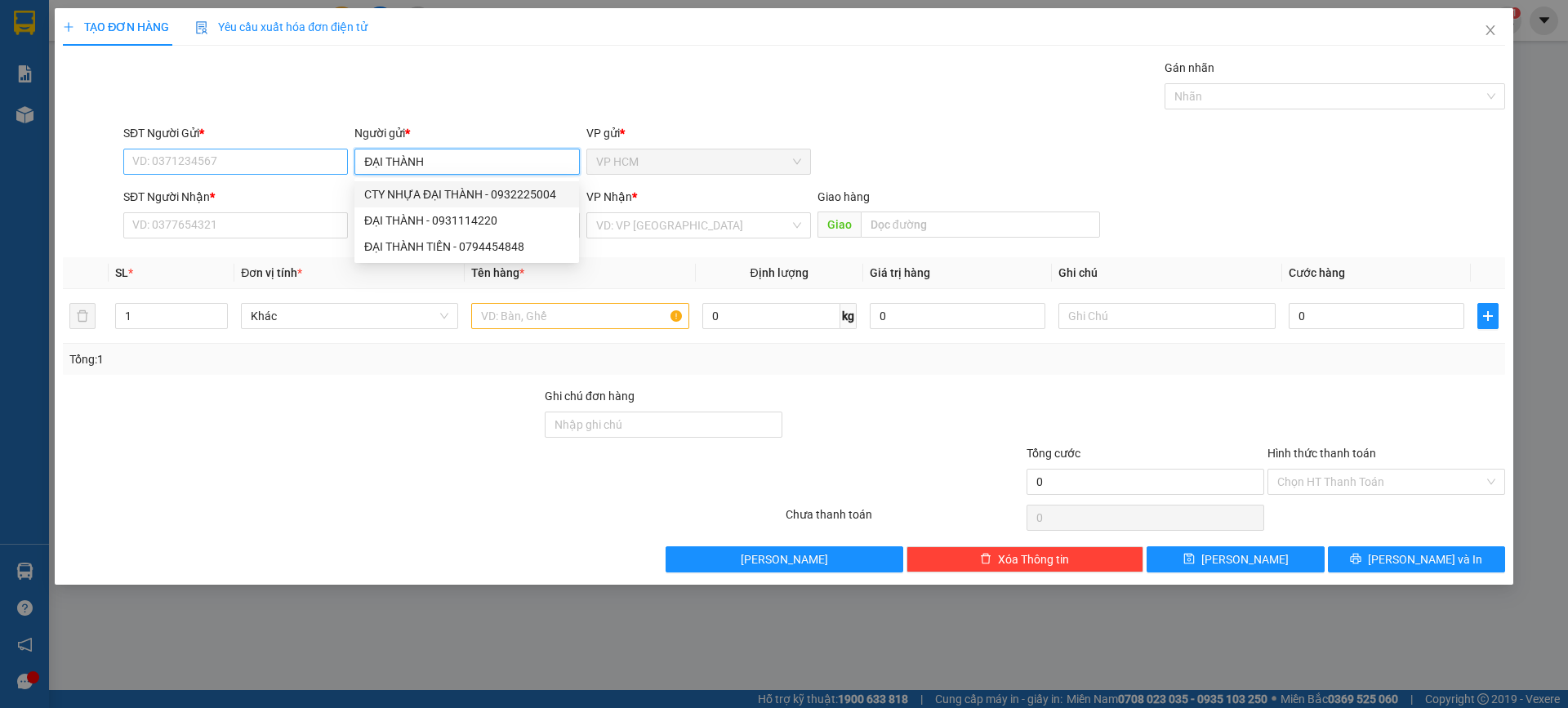
type input "ĐẠI THÀNH"
click at [247, 158] on input "SĐT Người Gửi *" at bounding box center [235, 161] width 224 height 26
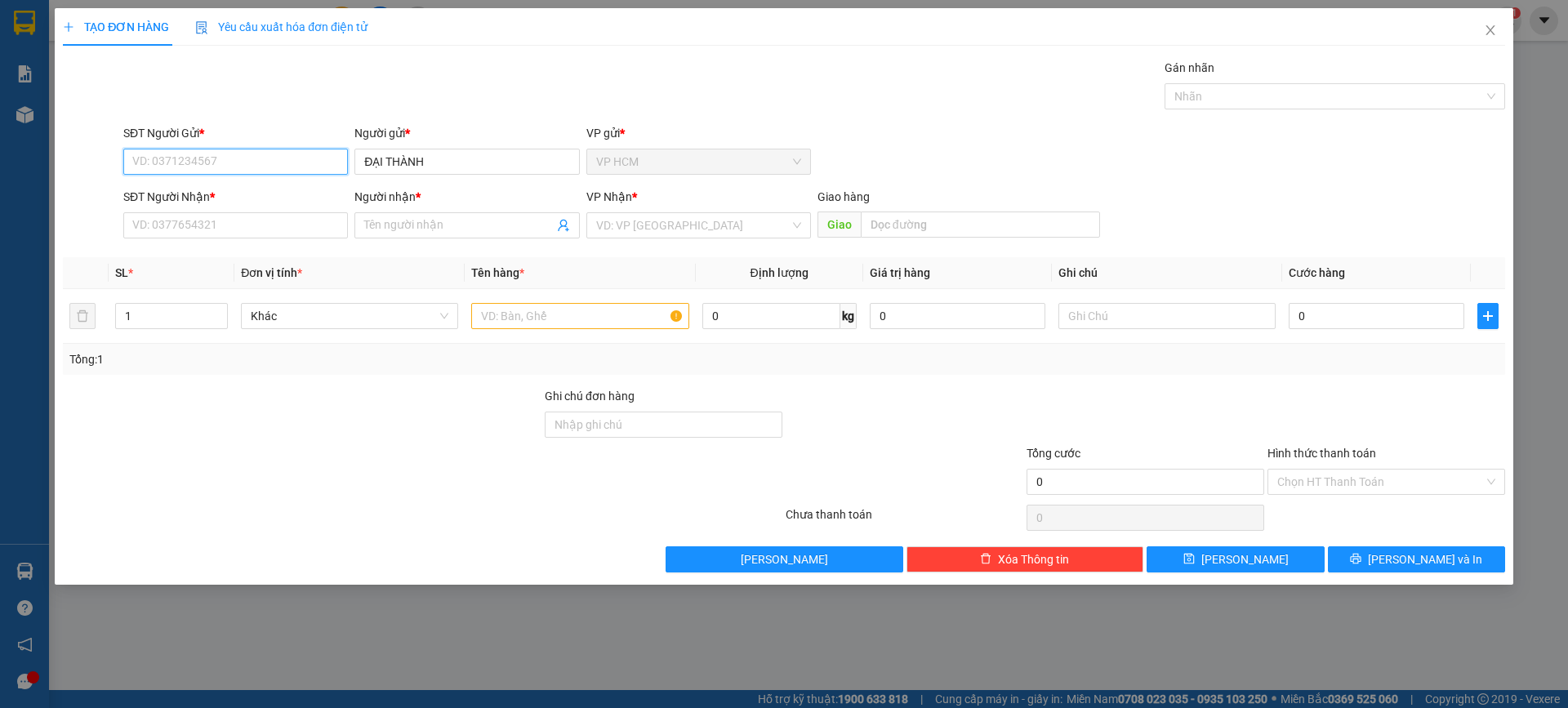
click at [247, 157] on input "SĐT Người Gửi *" at bounding box center [235, 161] width 224 height 26
type input "0932225004"
click at [297, 198] on div "0932225004 - CTY NHỰA ĐẠI THÀNH" at bounding box center [235, 194] width 205 height 18
type input "CTY NHỰA ĐẠI THÀNH"
type input "0337282626"
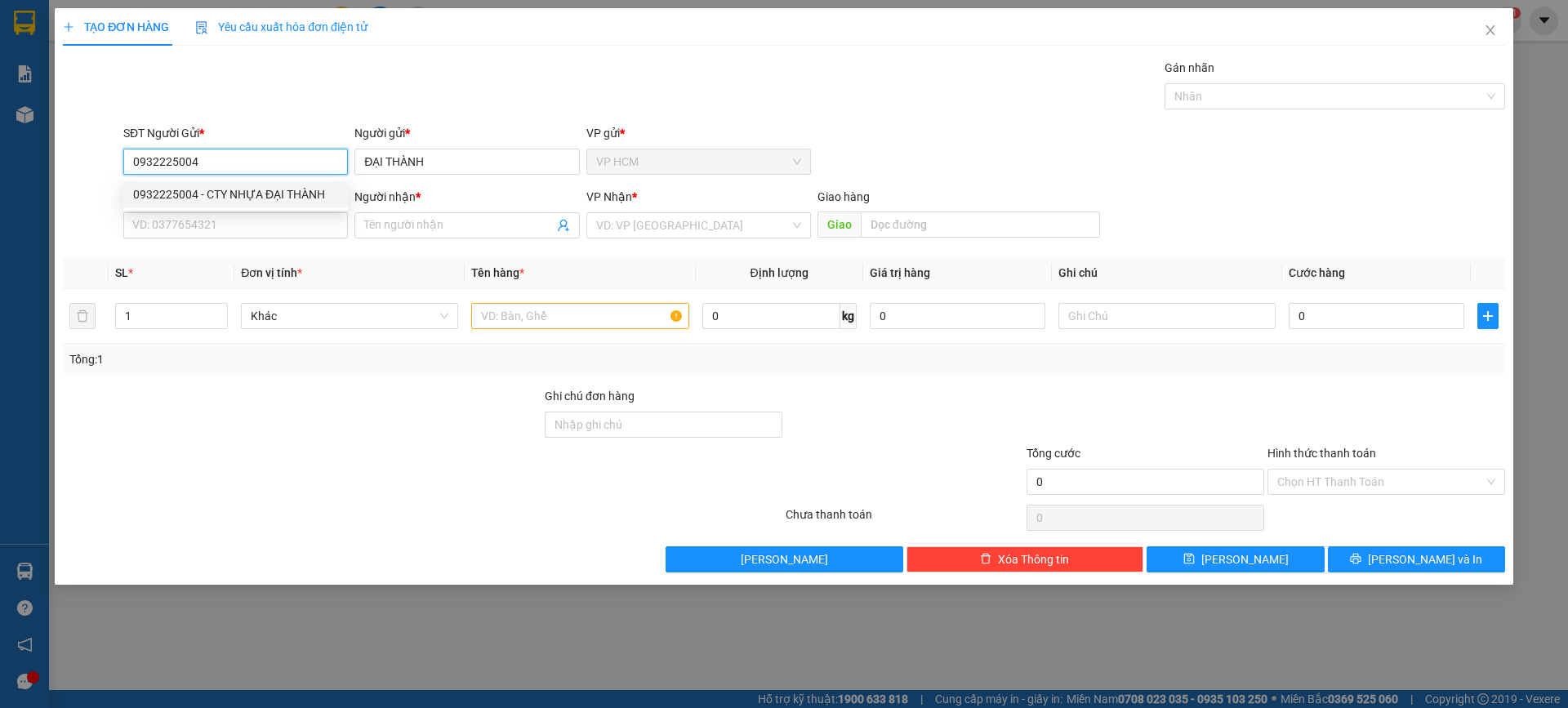
type input "Ý"
type input "PHÚ CƯỜNG"
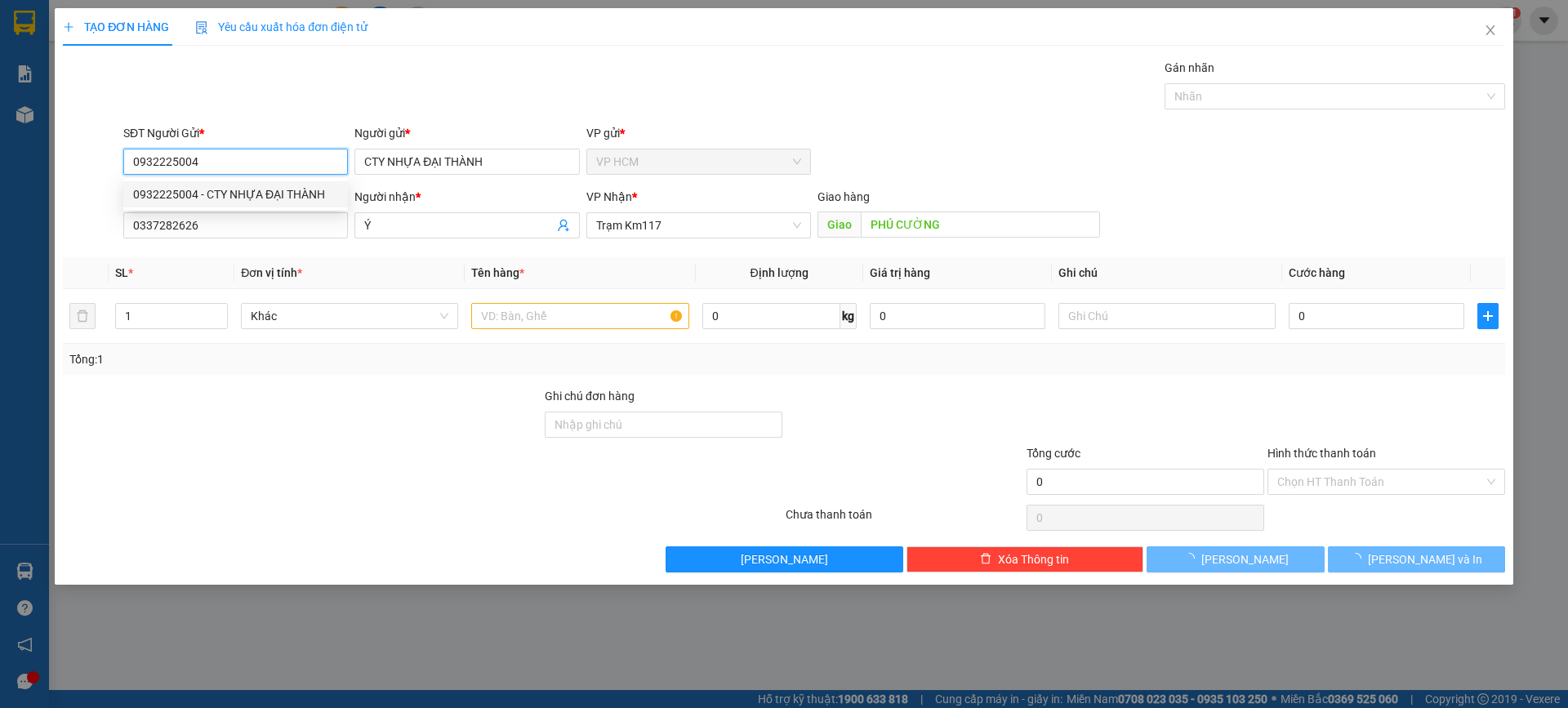
type input "180.000"
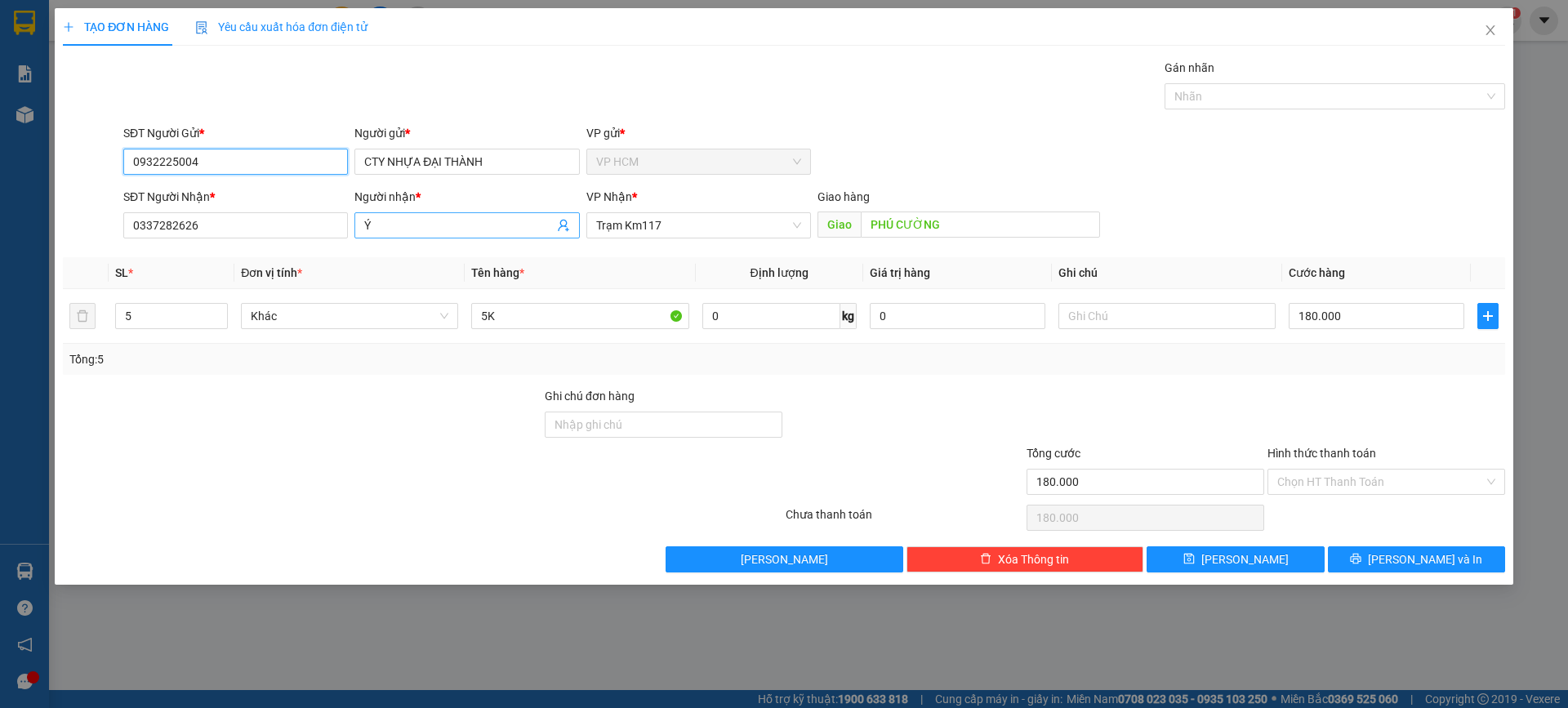
type input "0932225004"
click at [566, 226] on icon "user-add" at bounding box center [564, 225] width 13 height 13
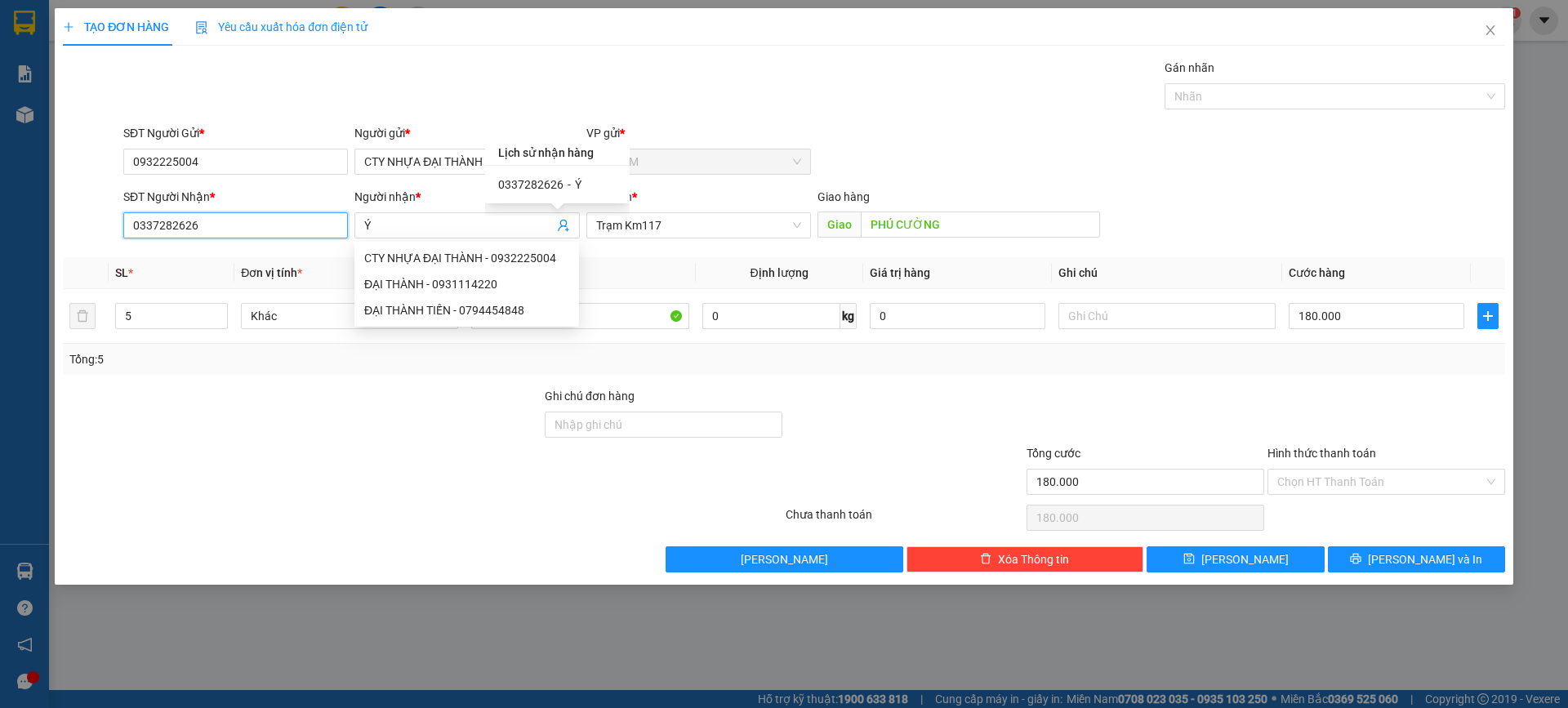
click at [250, 221] on input "0337282626" at bounding box center [235, 225] width 224 height 26
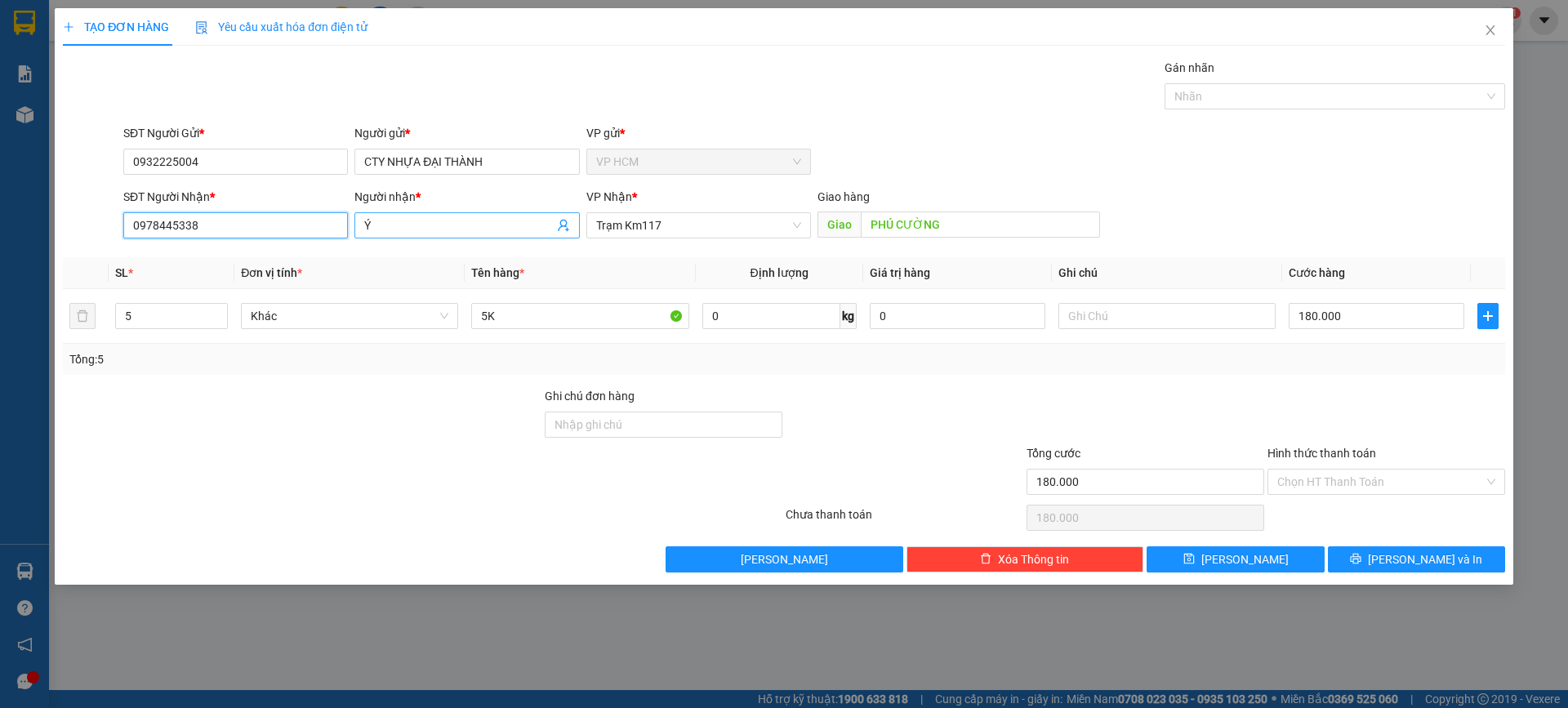
type input "0978445338"
click at [440, 231] on input "Ý" at bounding box center [458, 225] width 188 height 18
type input "TRỰC"
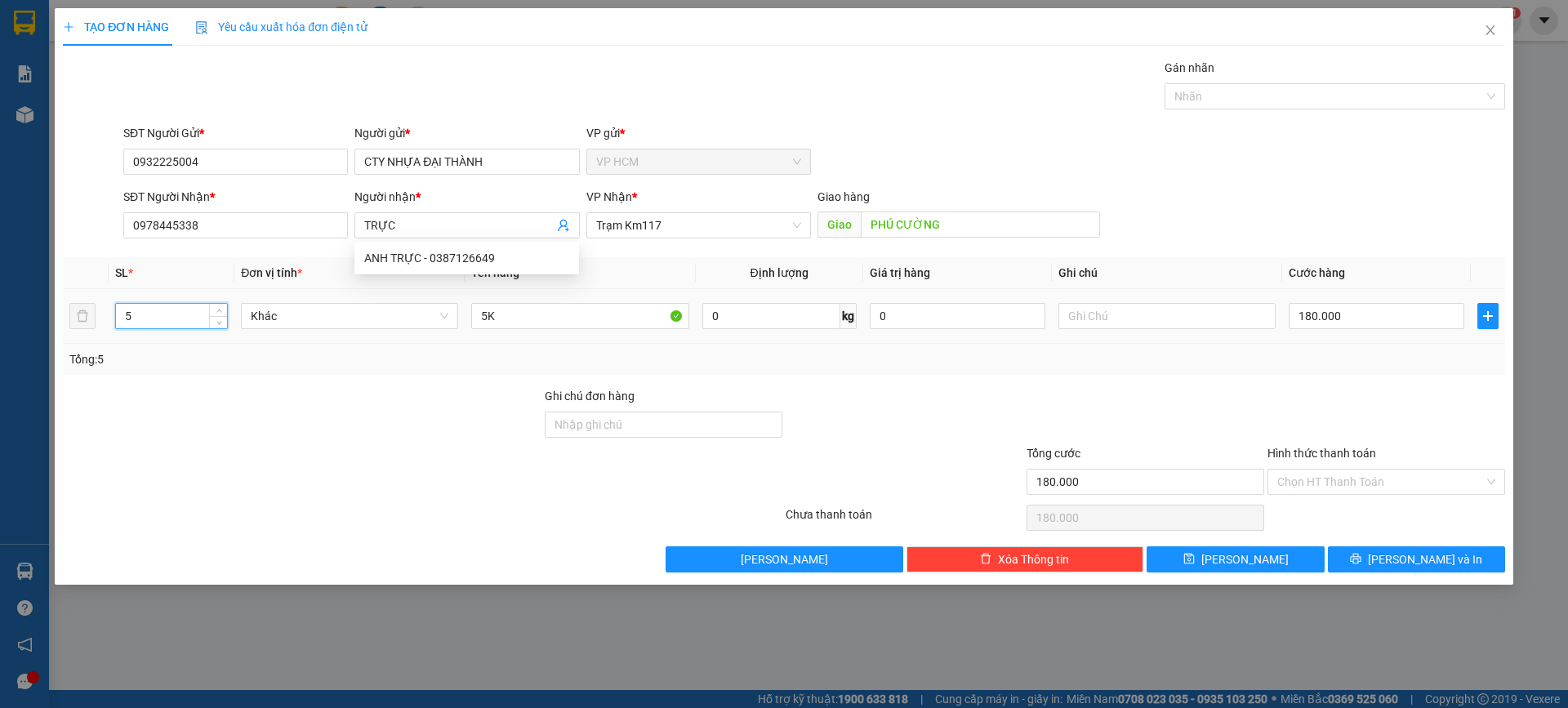
drag, startPoint x: 179, startPoint y: 305, endPoint x: 97, endPoint y: 326, distance: 84.6
click at [99, 326] on tr "5 Khác 5K 0 kg 0 180.000" at bounding box center [784, 316] width 1442 height 54
click at [508, 320] on input "5K" at bounding box center [580, 316] width 217 height 26
click at [1255, 92] on div at bounding box center [1326, 96] width 316 height 19
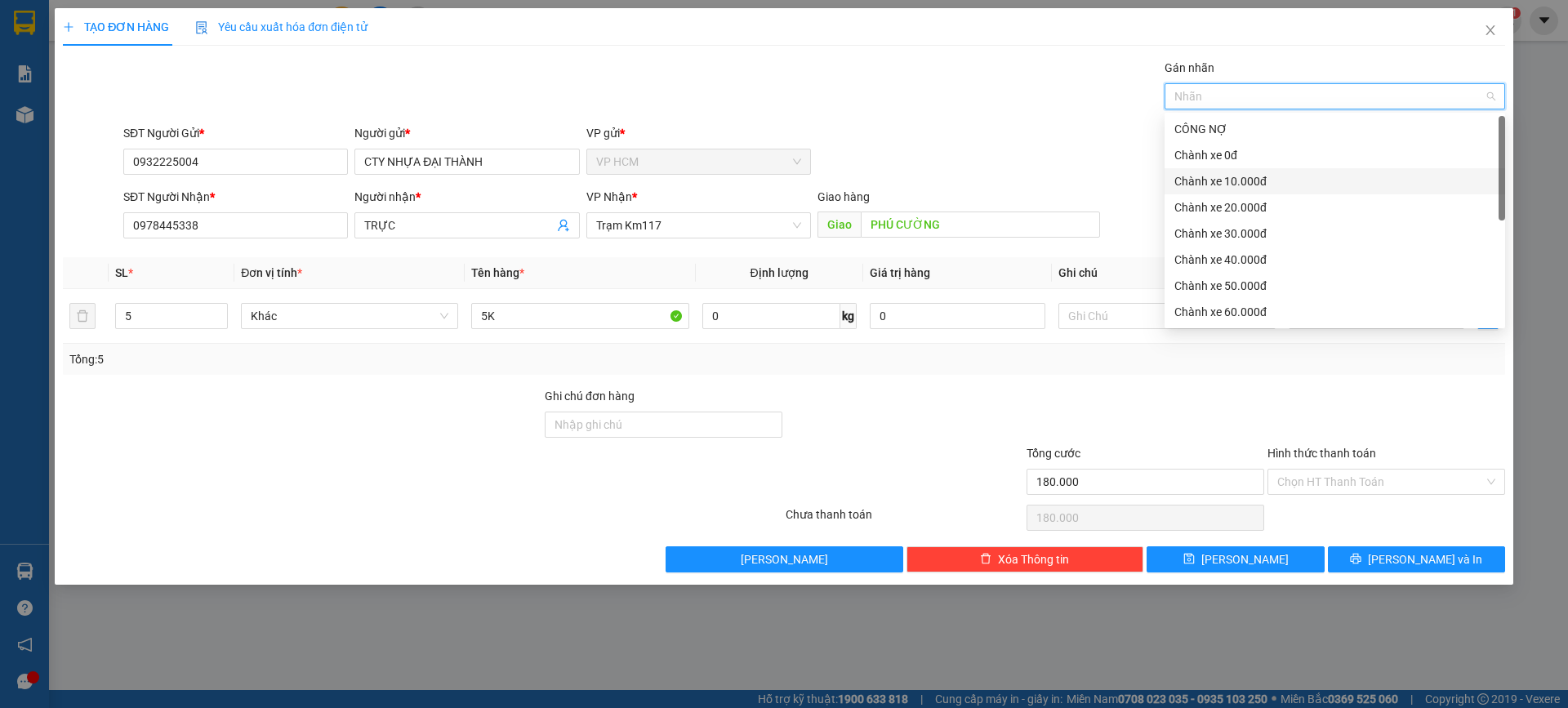
click at [1288, 171] on div "Chành xe 10.000đ" at bounding box center [1334, 181] width 341 height 26
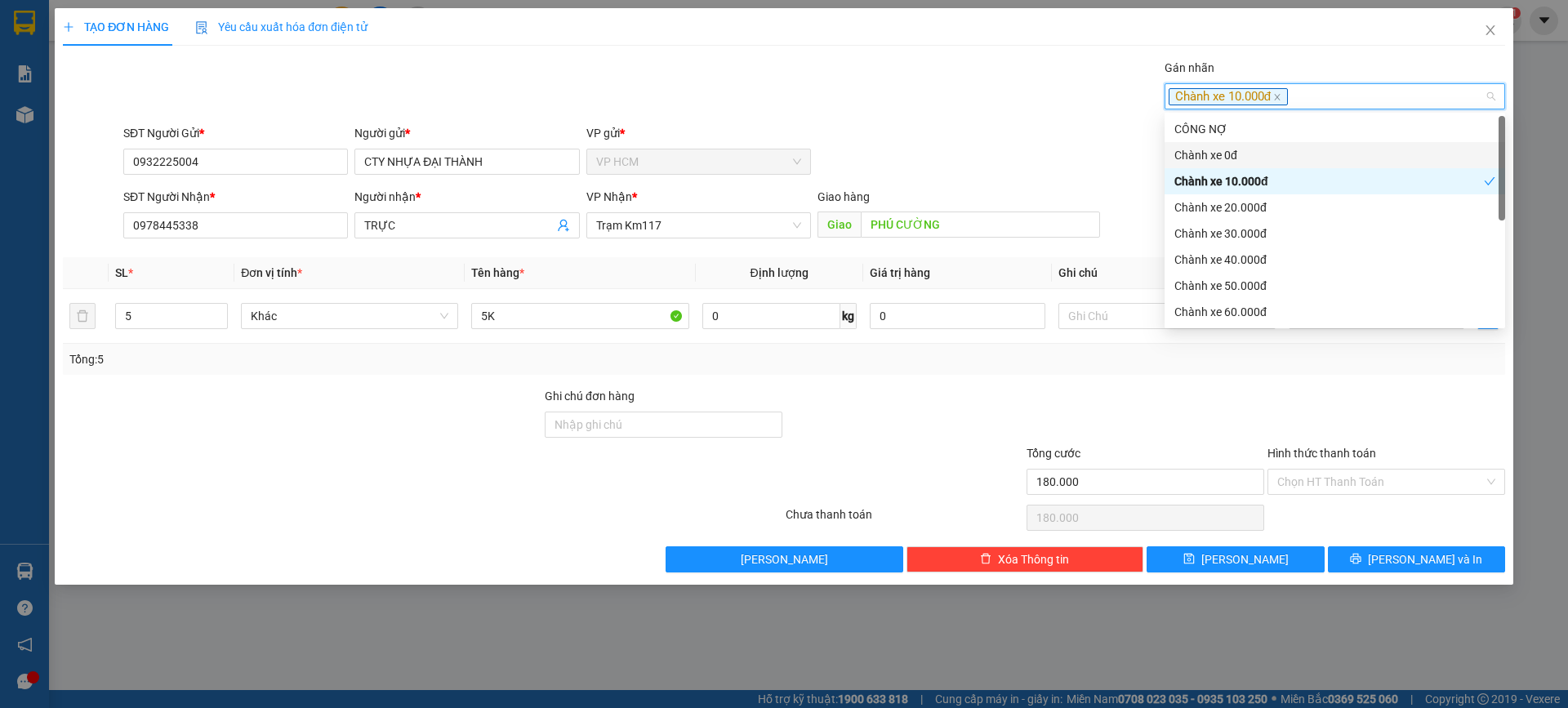
drag, startPoint x: 728, startPoint y: 76, endPoint x: 1396, endPoint y: 372, distance: 730.6
click at [745, 77] on div "Gán nhãn Chành xe 10.000đ" at bounding box center [814, 87] width 1389 height 57
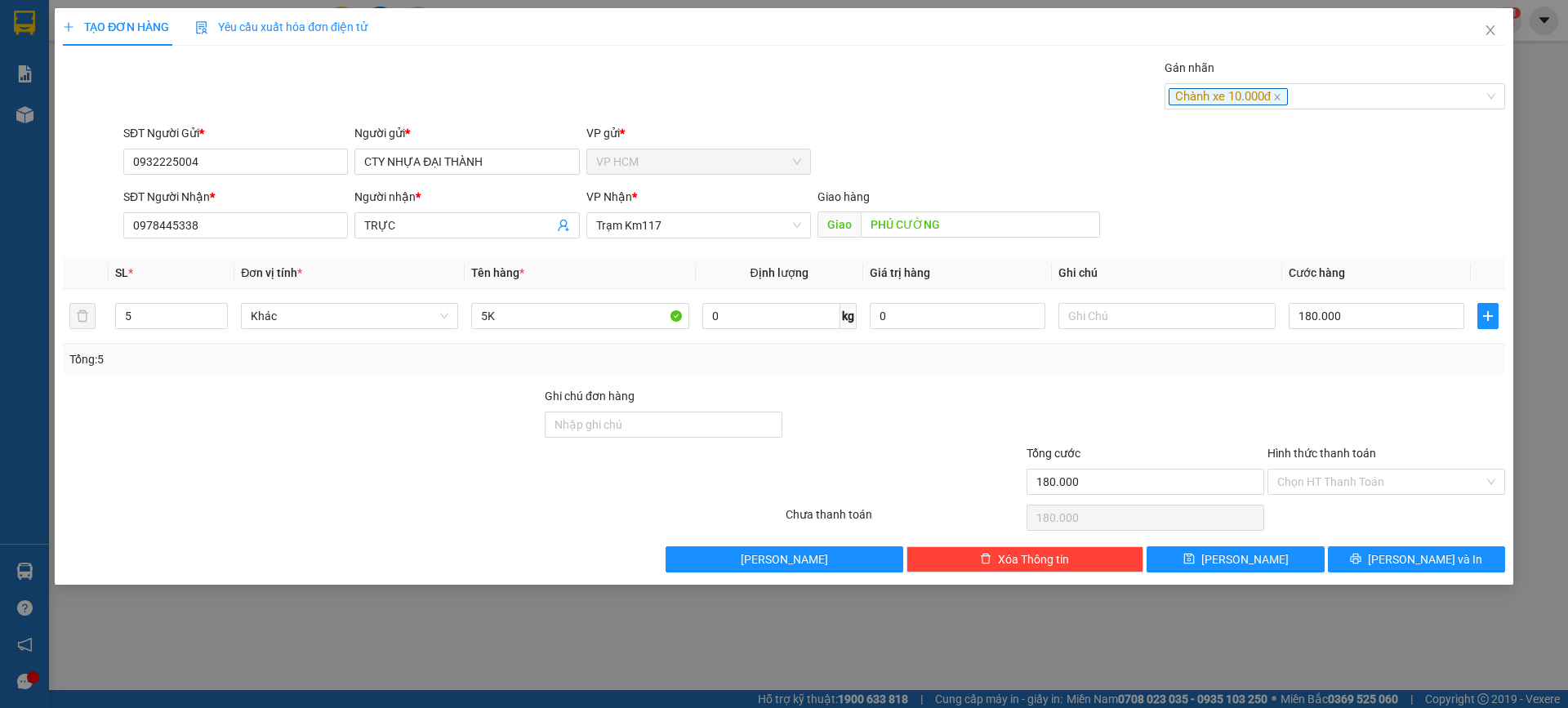
click at [1341, 110] on div "Gán nhãn Chành xe 10.000đ" at bounding box center [1334, 87] width 341 height 57
drag, startPoint x: 228, startPoint y: 309, endPoint x: 193, endPoint y: 313, distance: 35.2
click at [193, 312] on div "5" at bounding box center [171, 316] width 113 height 26
click at [192, 313] on input "5" at bounding box center [171, 316] width 111 height 24
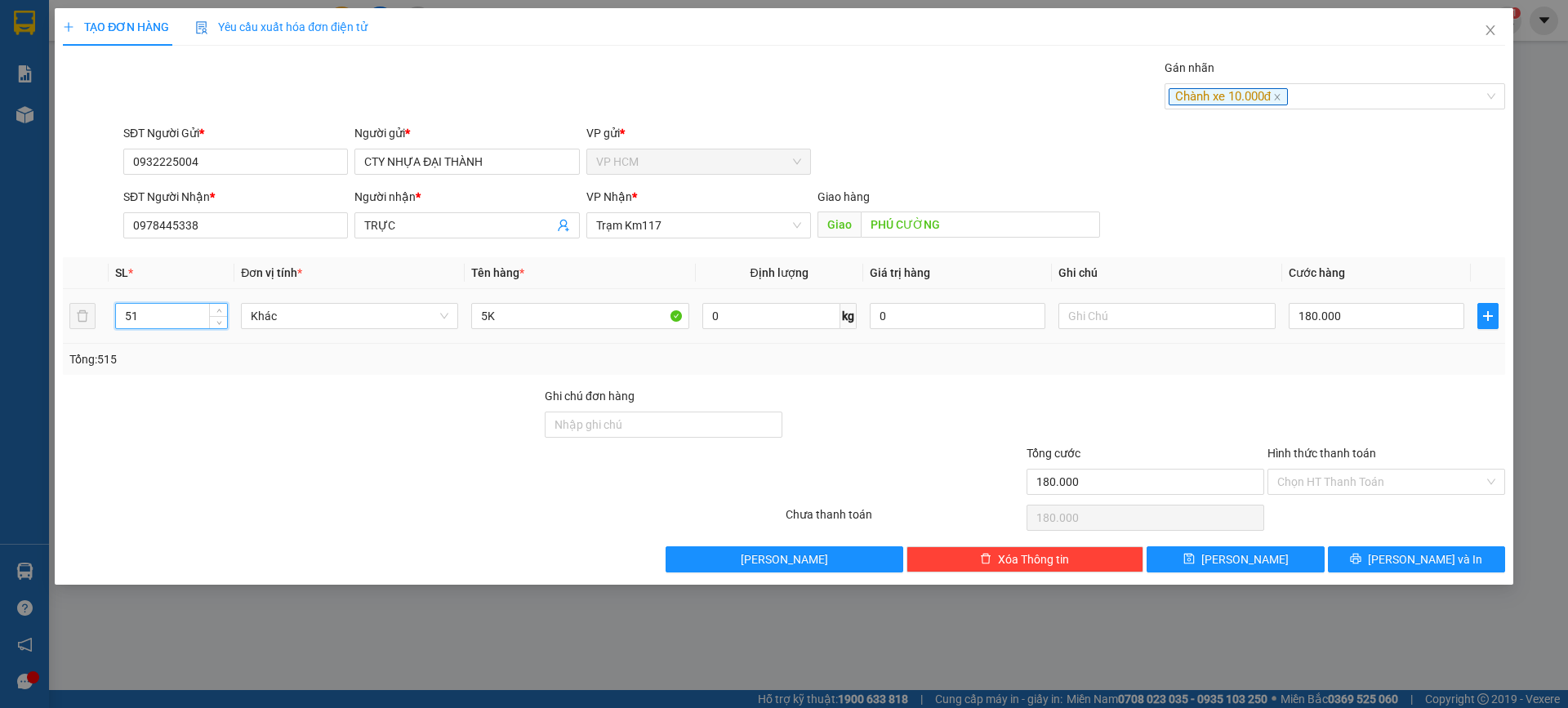
type input "5"
type input "15"
type input "15K"
click at [1369, 321] on input "180.000" at bounding box center [1377, 316] width 176 height 26
type input "3"
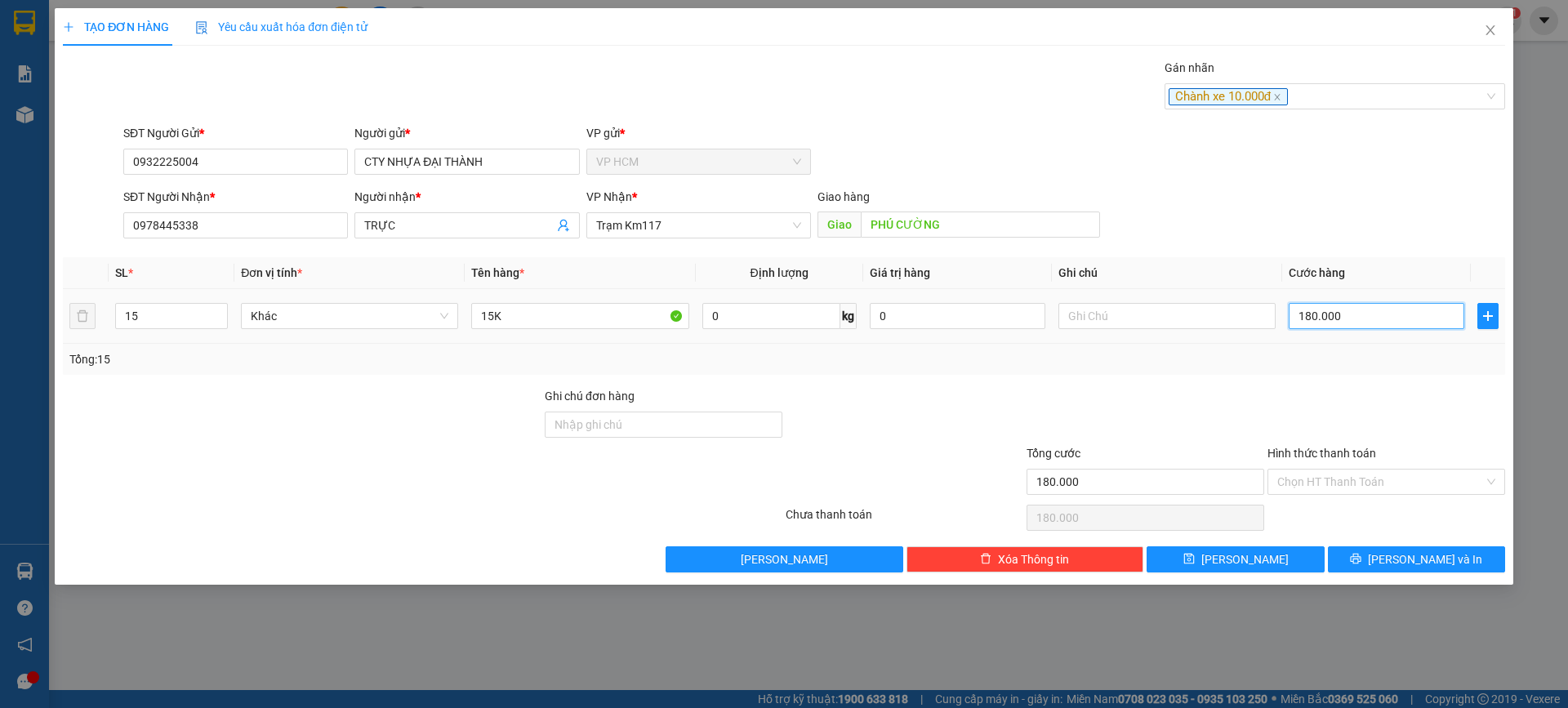
type input "3"
type input "33"
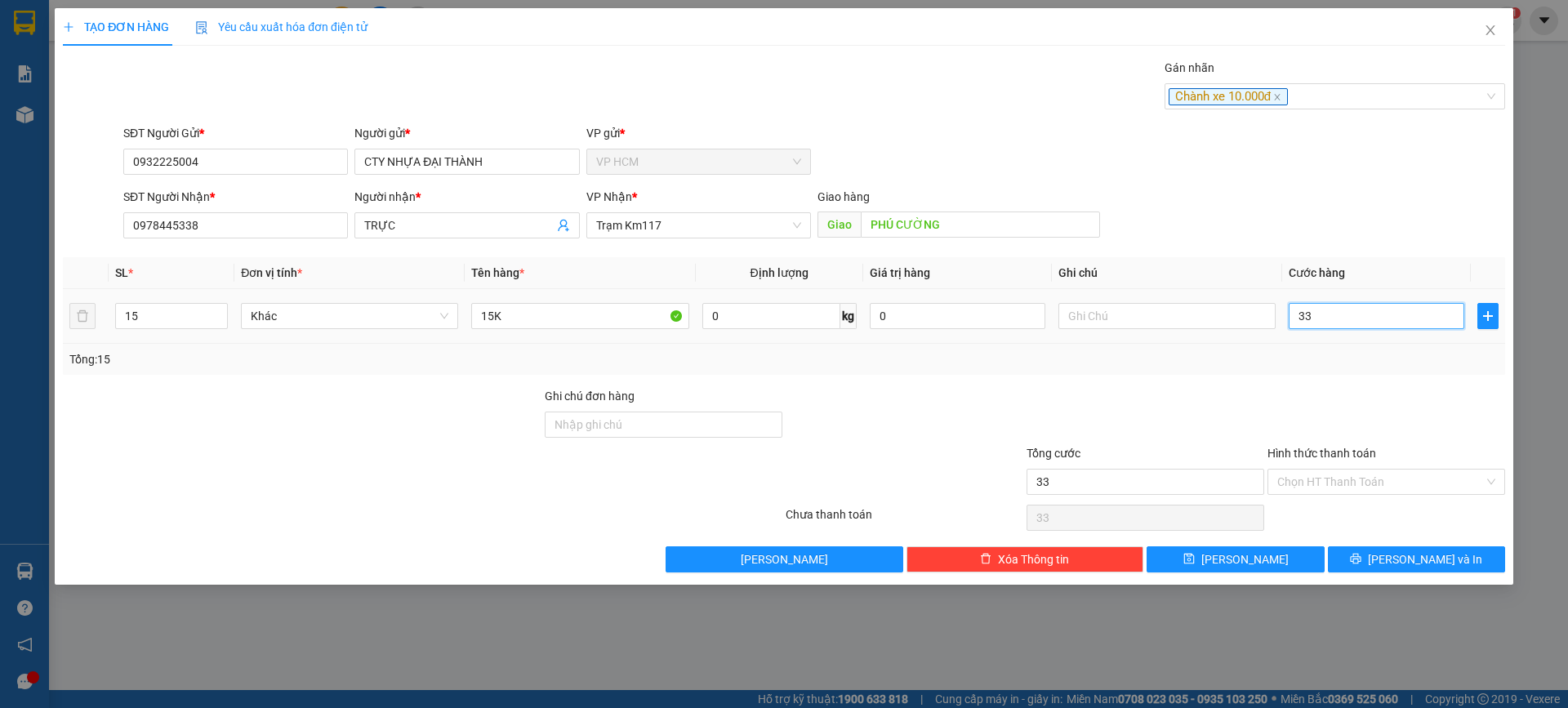
type input "330"
type input "330.000"
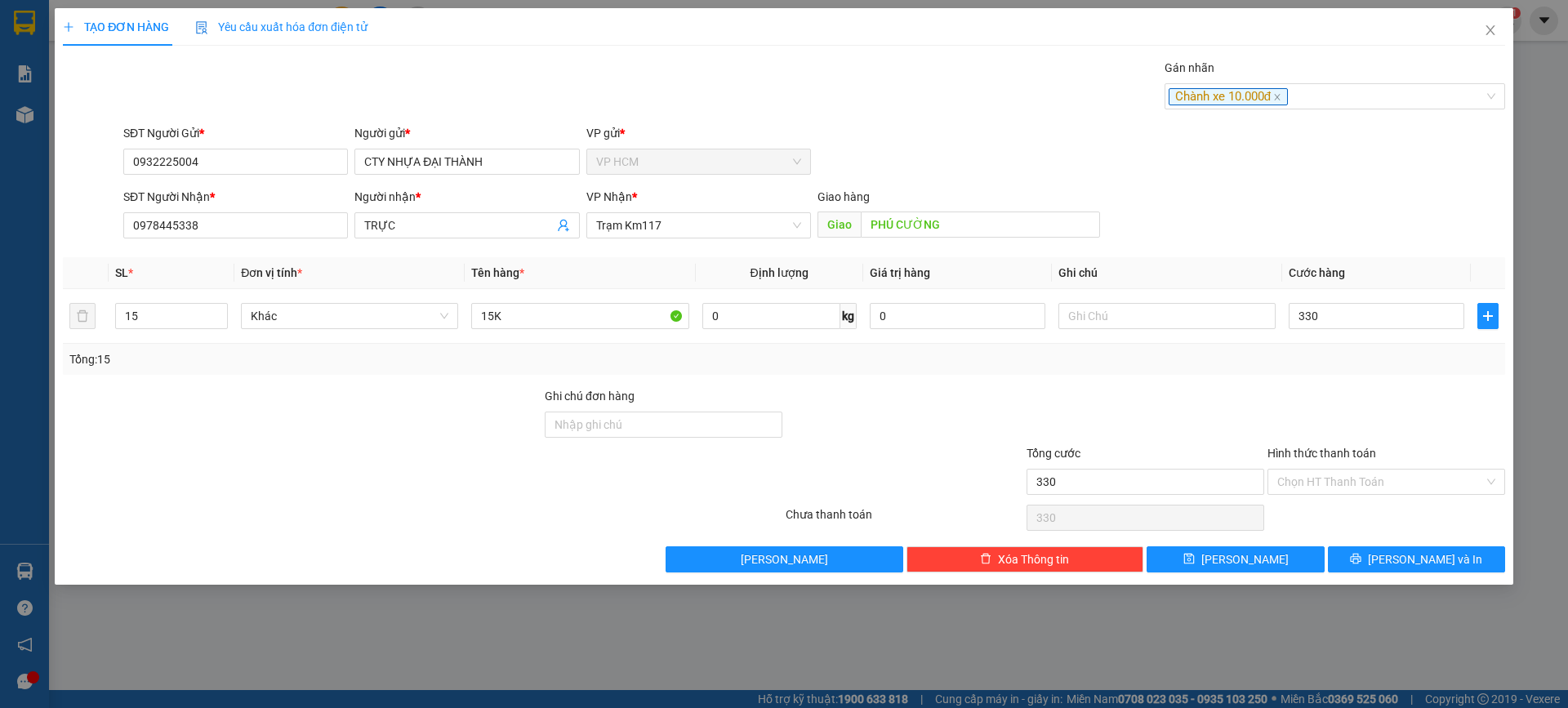
type input "330.000"
click at [1349, 402] on div at bounding box center [1386, 416] width 241 height 57
drag, startPoint x: 1313, startPoint y: 478, endPoint x: 1301, endPoint y: 530, distance: 53.4
click at [1313, 492] on input "Hình thức thanh toán" at bounding box center [1380, 482] width 207 height 24
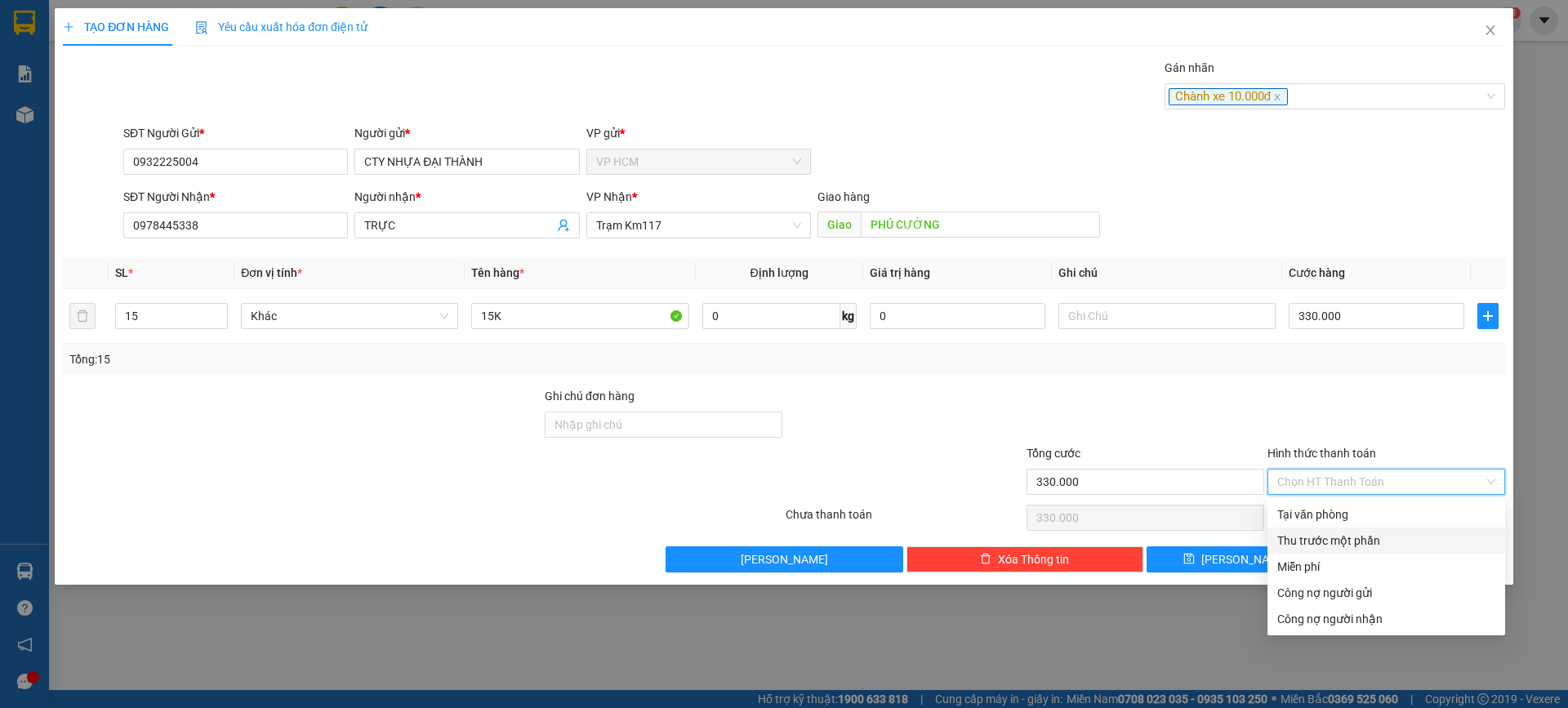
click at [1302, 531] on div "Thu trước một phần" at bounding box center [1386, 540] width 238 height 26
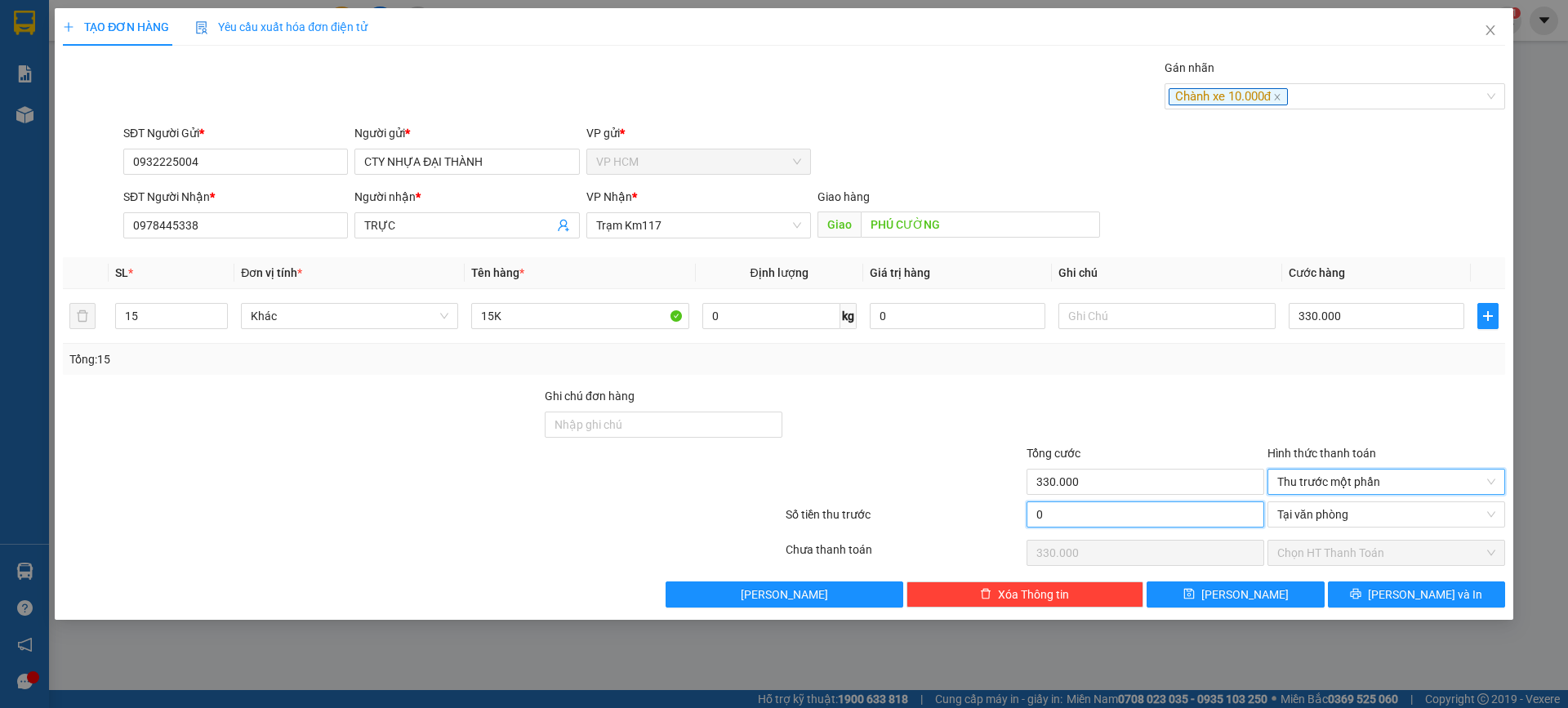
click at [1146, 508] on input "0" at bounding box center [1146, 514] width 238 height 26
type input "3"
type input "329.997"
type input "30"
type input "329.970"
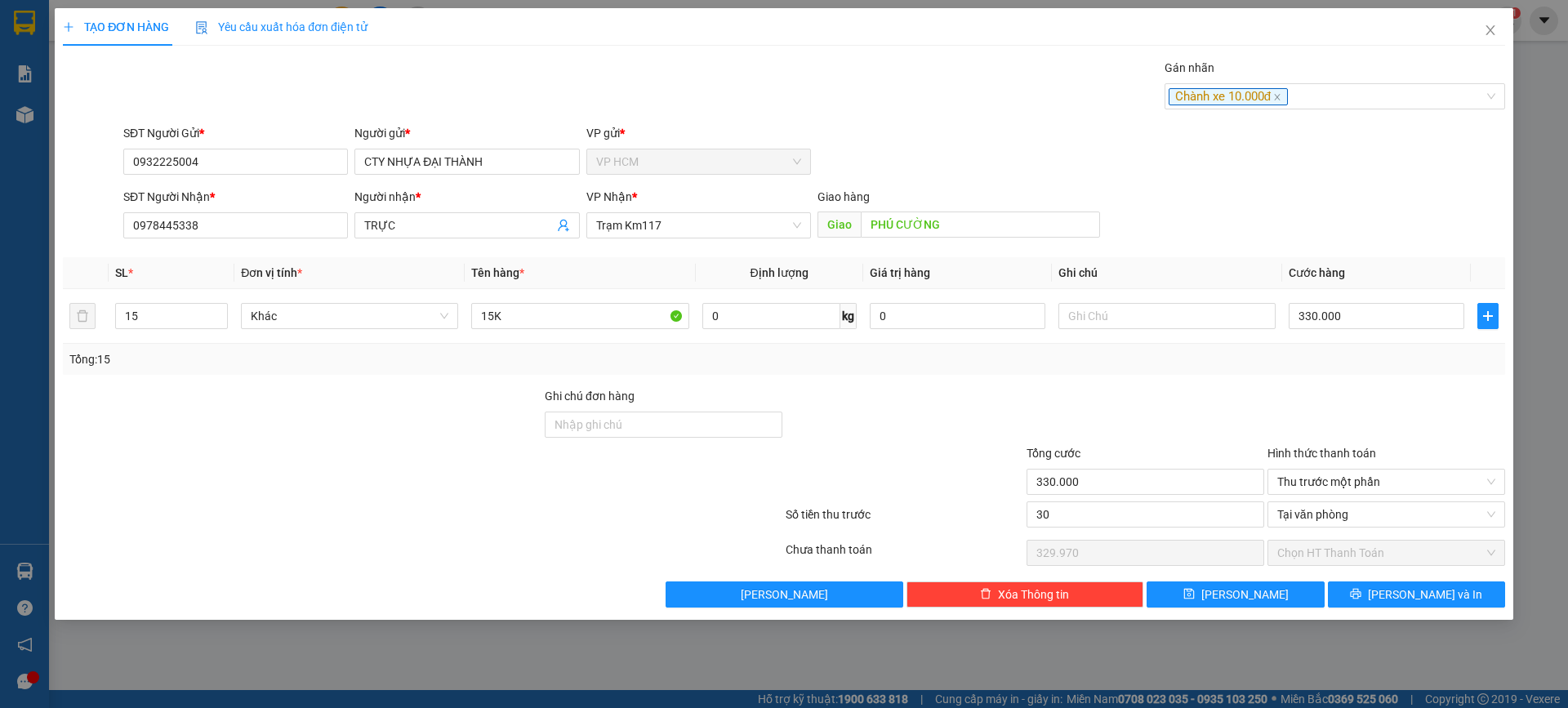
type input "30.000"
type input "300.000"
drag, startPoint x: 1199, startPoint y: 367, endPoint x: 1241, endPoint y: 235, distance: 138.5
click at [1201, 359] on div "Tổng: 15" at bounding box center [784, 359] width 1429 height 18
click at [1317, 95] on div "Chành xe 10.000đ" at bounding box center [1326, 96] width 316 height 19
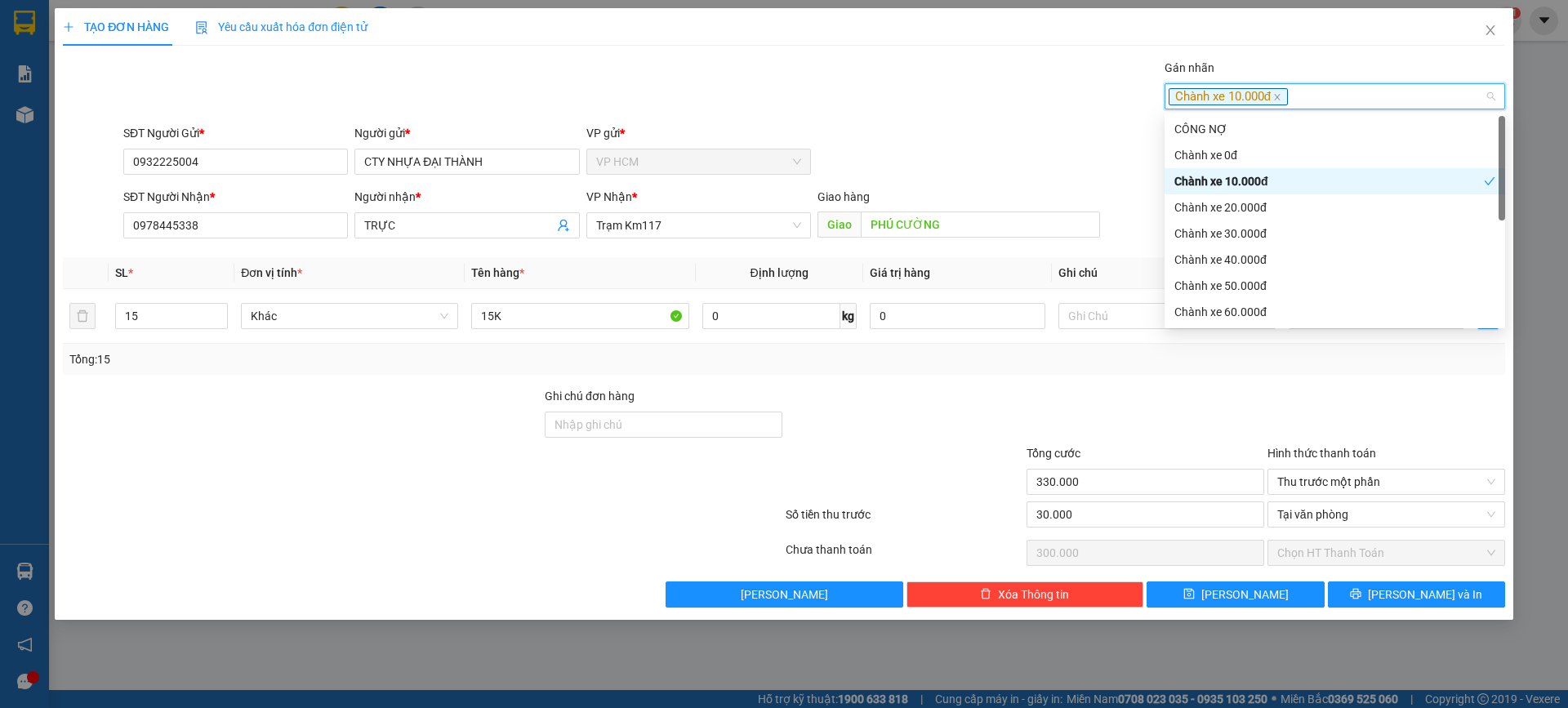
click at [1265, 180] on div "Chành xe 10.000đ" at bounding box center [1329, 181] width 310 height 18
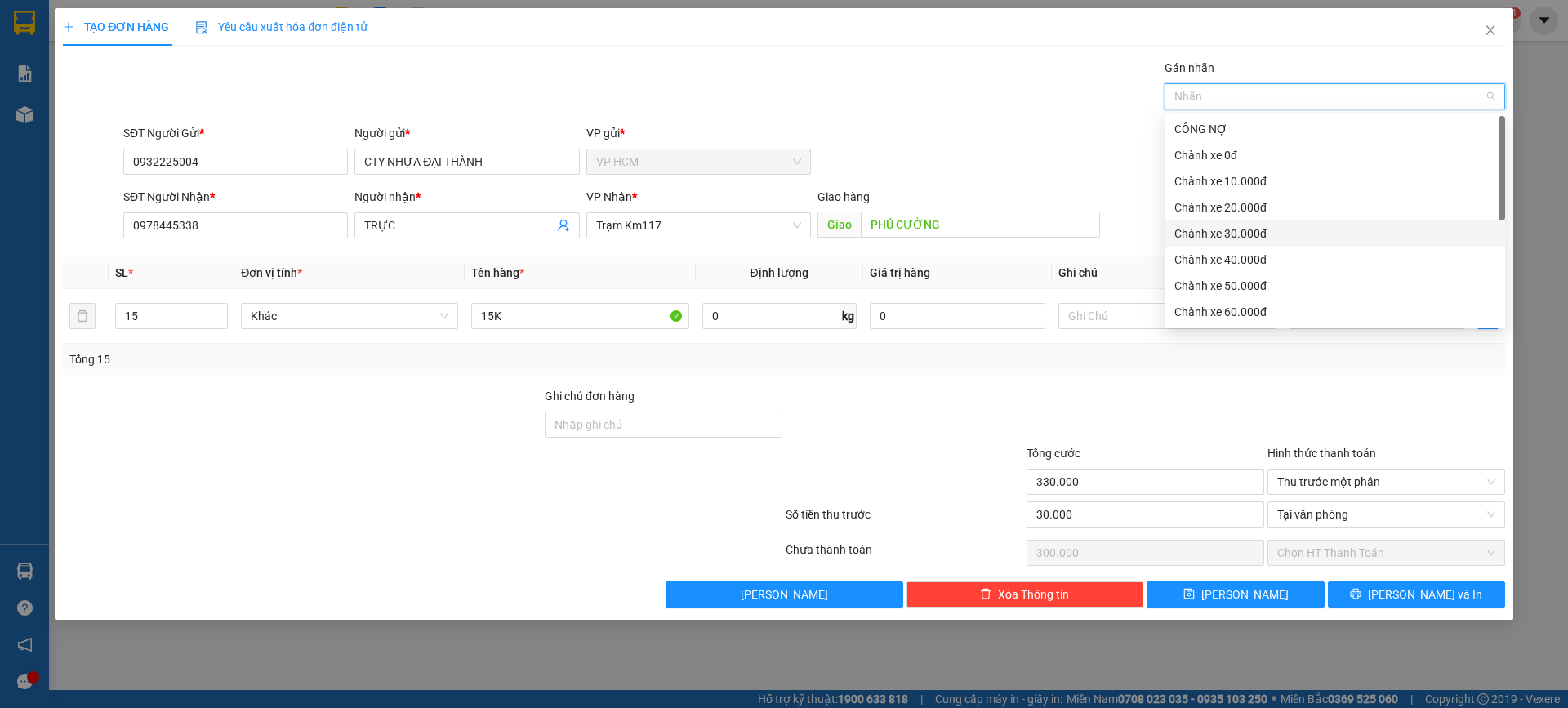
drag, startPoint x: 1241, startPoint y: 236, endPoint x: 828, endPoint y: 73, distance: 444.0
click at [1229, 226] on div "Chành xe 30.000đ" at bounding box center [1334, 233] width 321 height 18
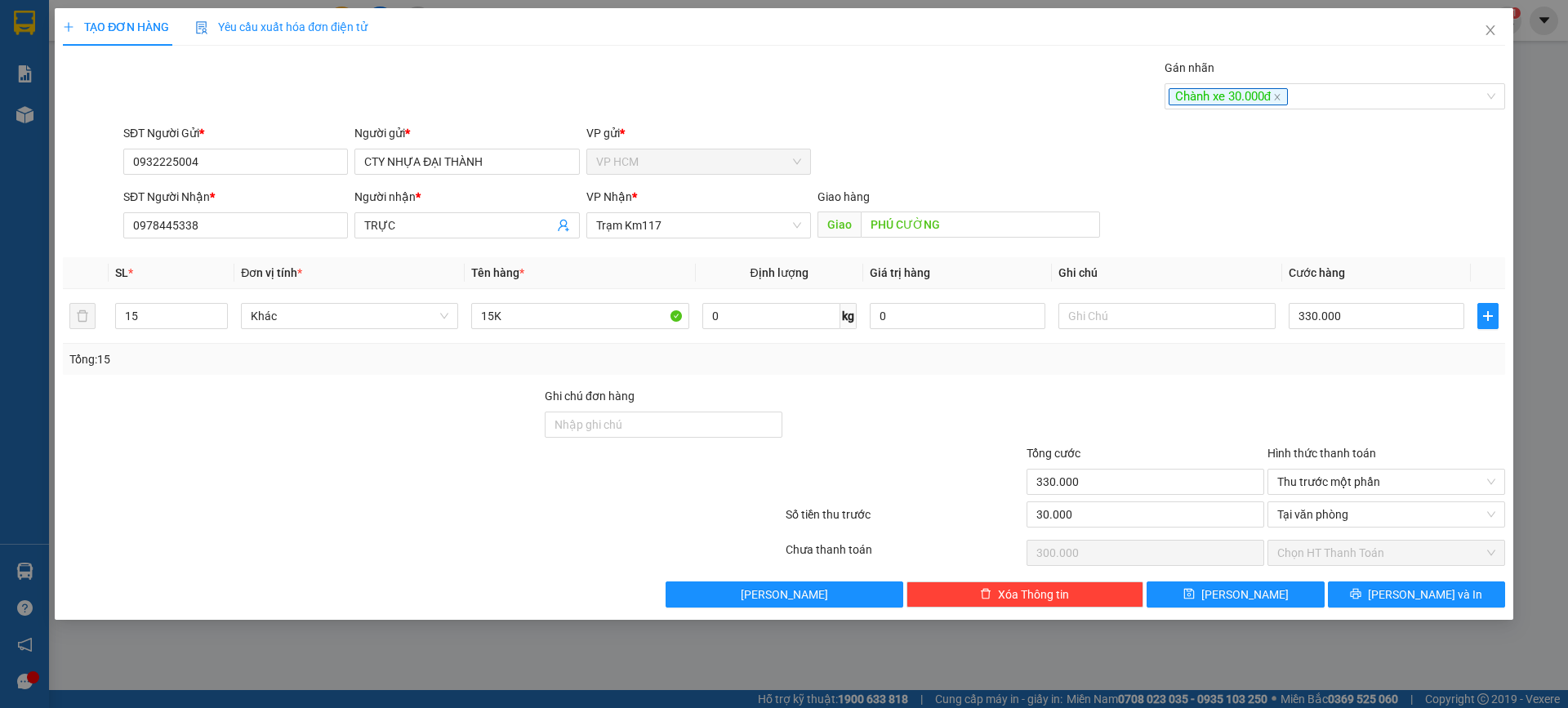
drag, startPoint x: 828, startPoint y: 73, endPoint x: 1442, endPoint y: 576, distance: 793.7
click at [838, 82] on div "Gán nhãn Chành xe 30.000đ" at bounding box center [814, 87] width 1389 height 57
click at [1456, 587] on button "[PERSON_NAME] và In" at bounding box center [1416, 594] width 178 height 26
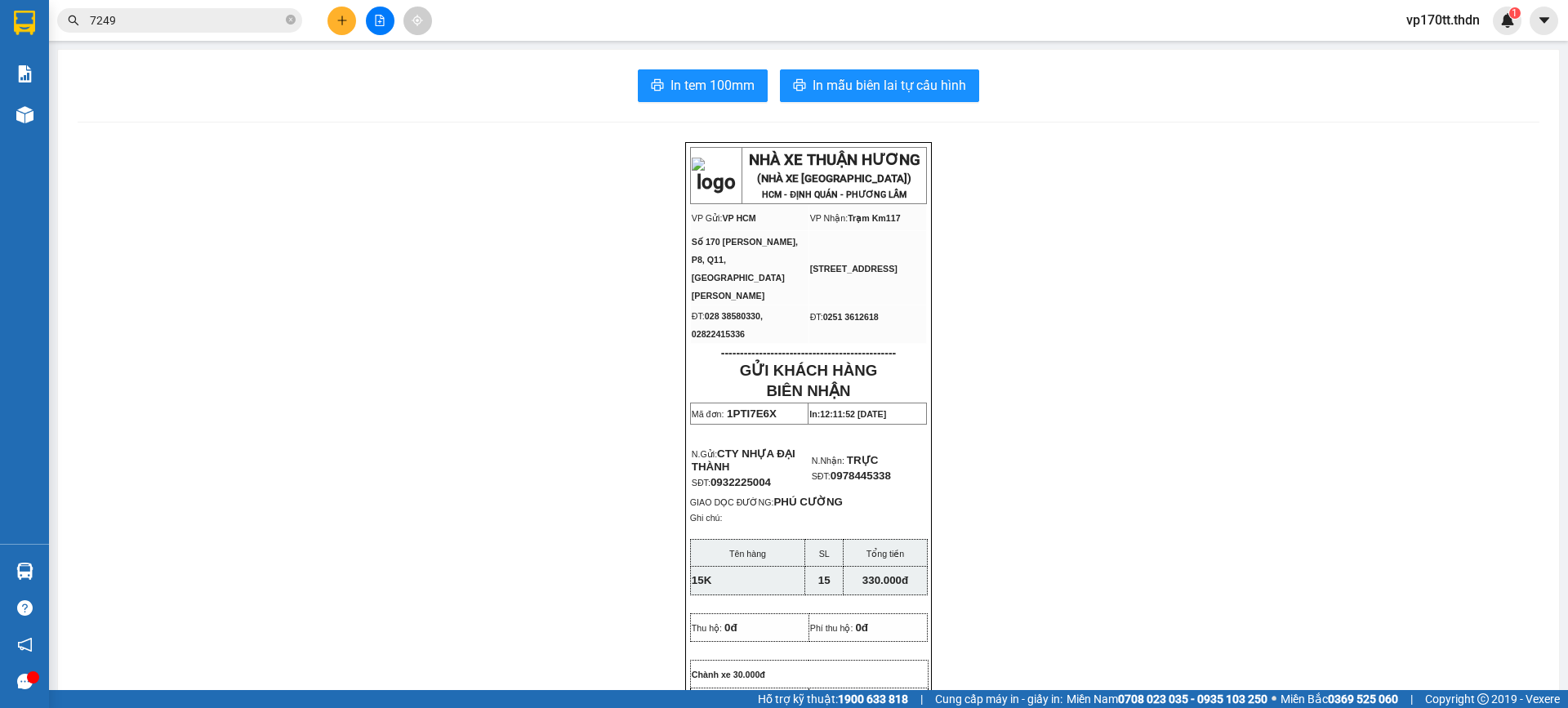
click at [938, 80] on span "In mẫu biên lai tự cấu hình" at bounding box center [889, 85] width 153 height 20
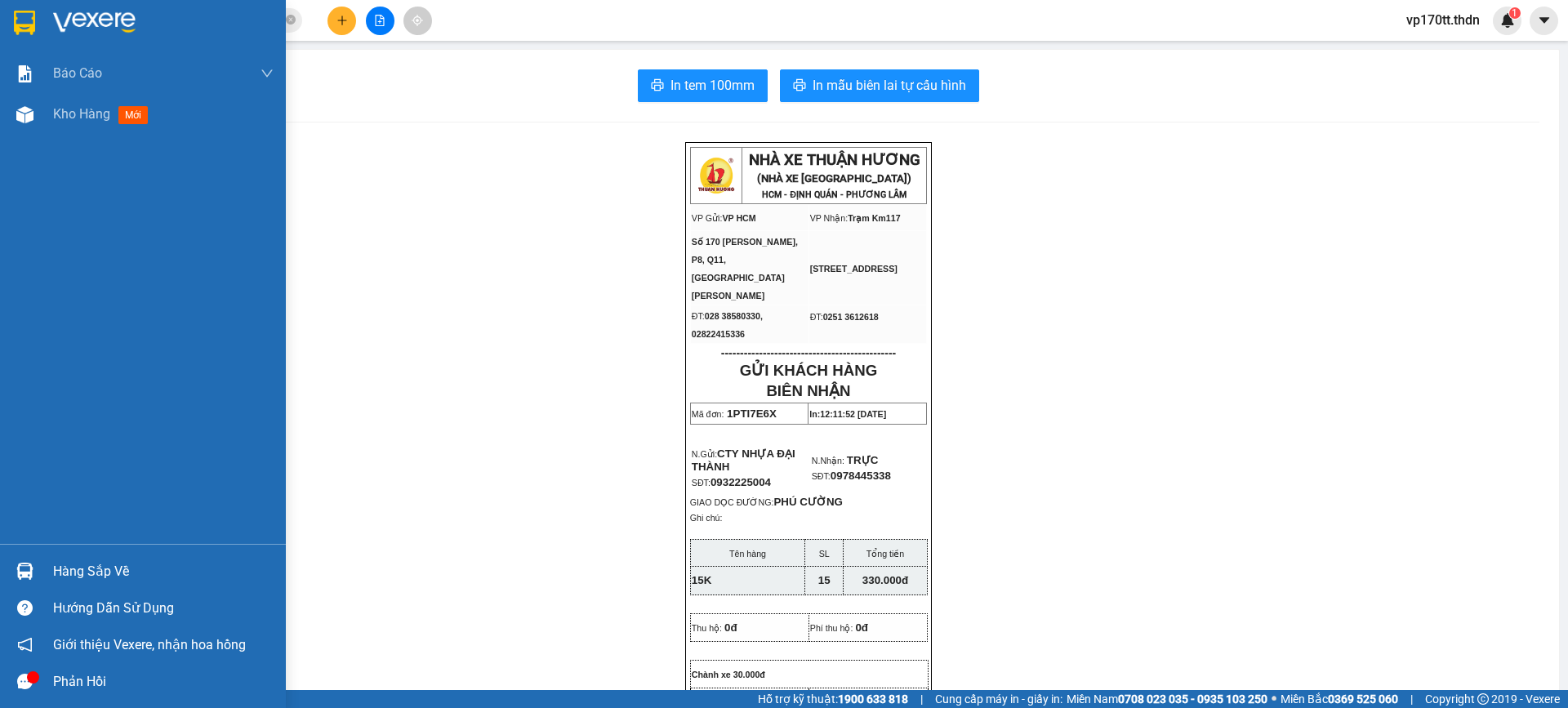
click at [59, 569] on div "Hàng sắp về" at bounding box center [162, 571] width 220 height 24
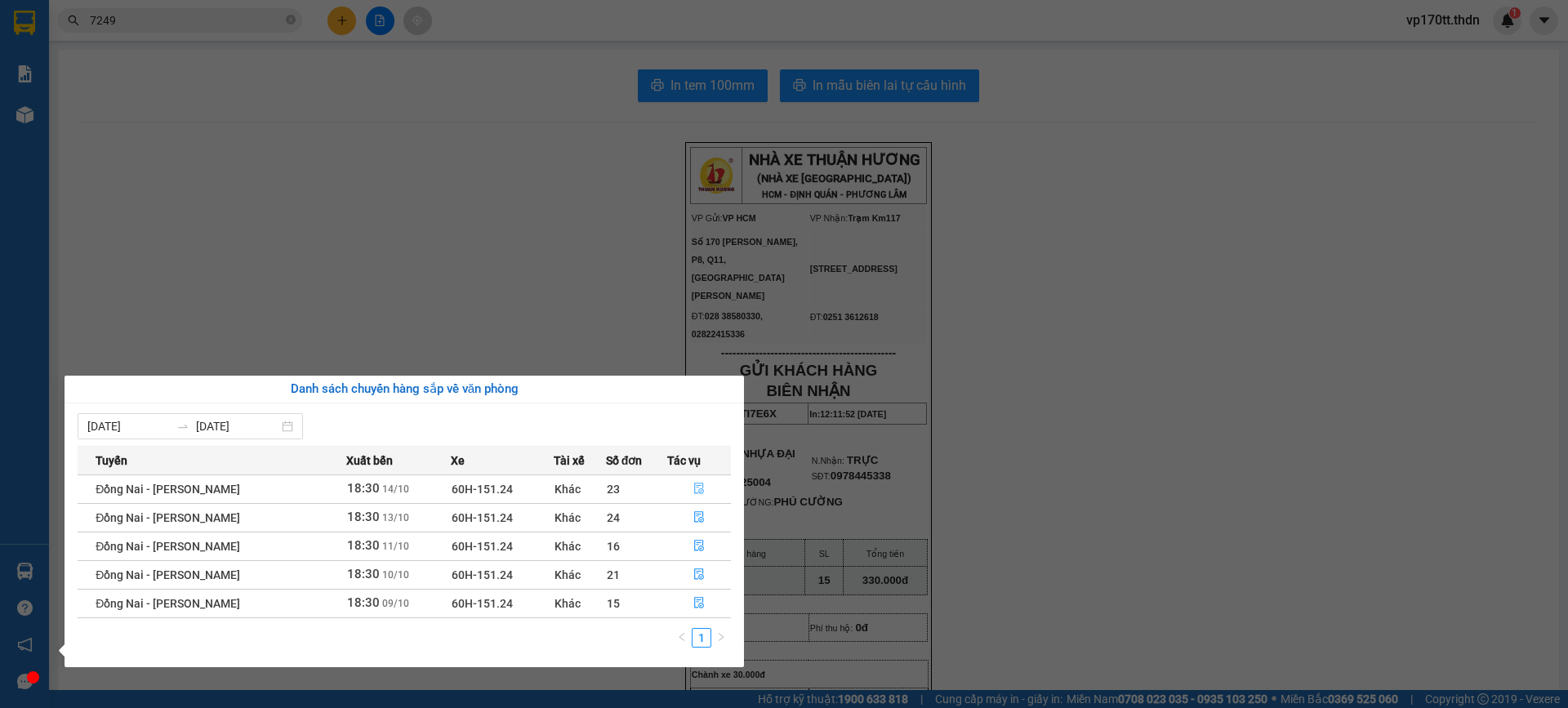
click at [694, 489] on icon "file-done" at bounding box center [699, 488] width 12 height 12
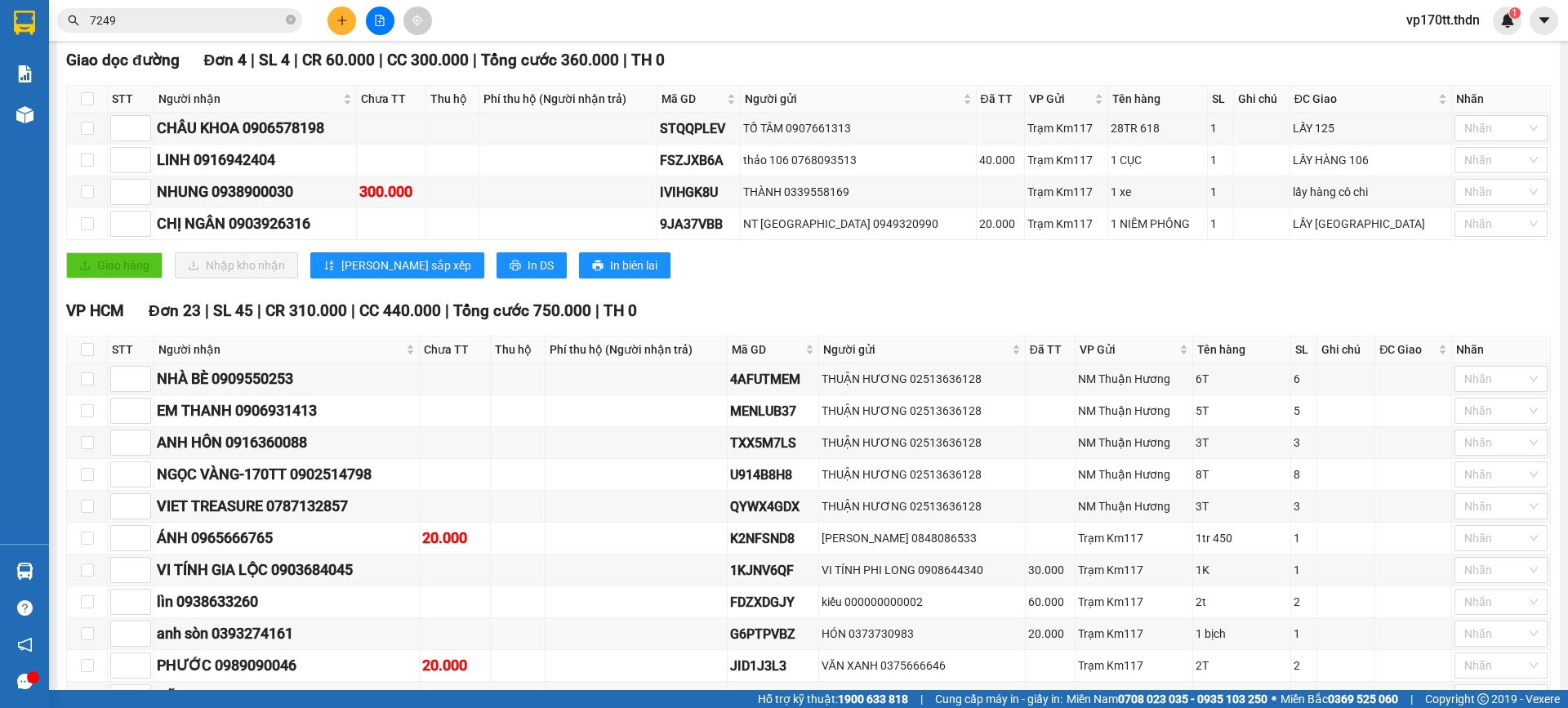
scroll to position [212, 0]
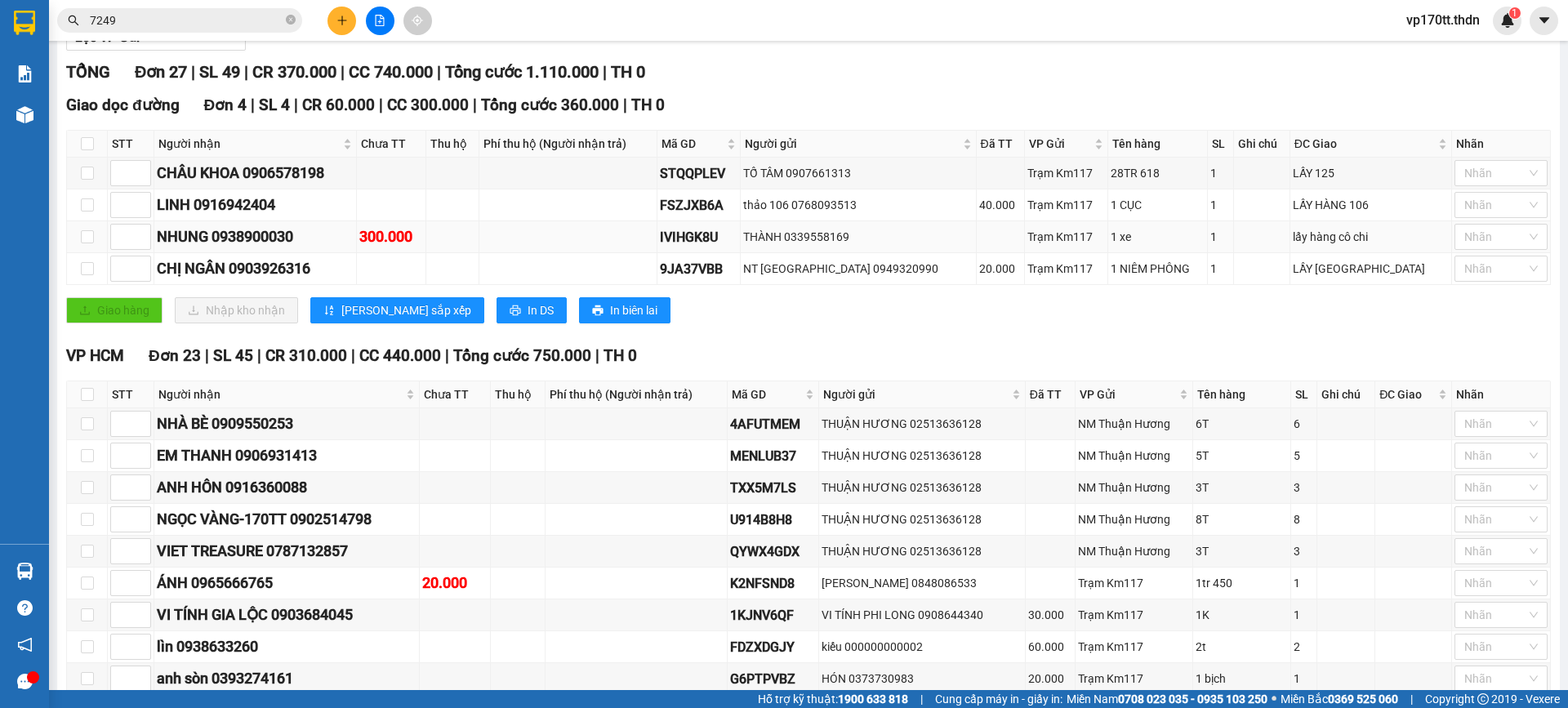
click at [259, 230] on div "NHUNG 0938900030" at bounding box center [255, 236] width 197 height 23
click at [332, 16] on button at bounding box center [342, 21] width 28 height 28
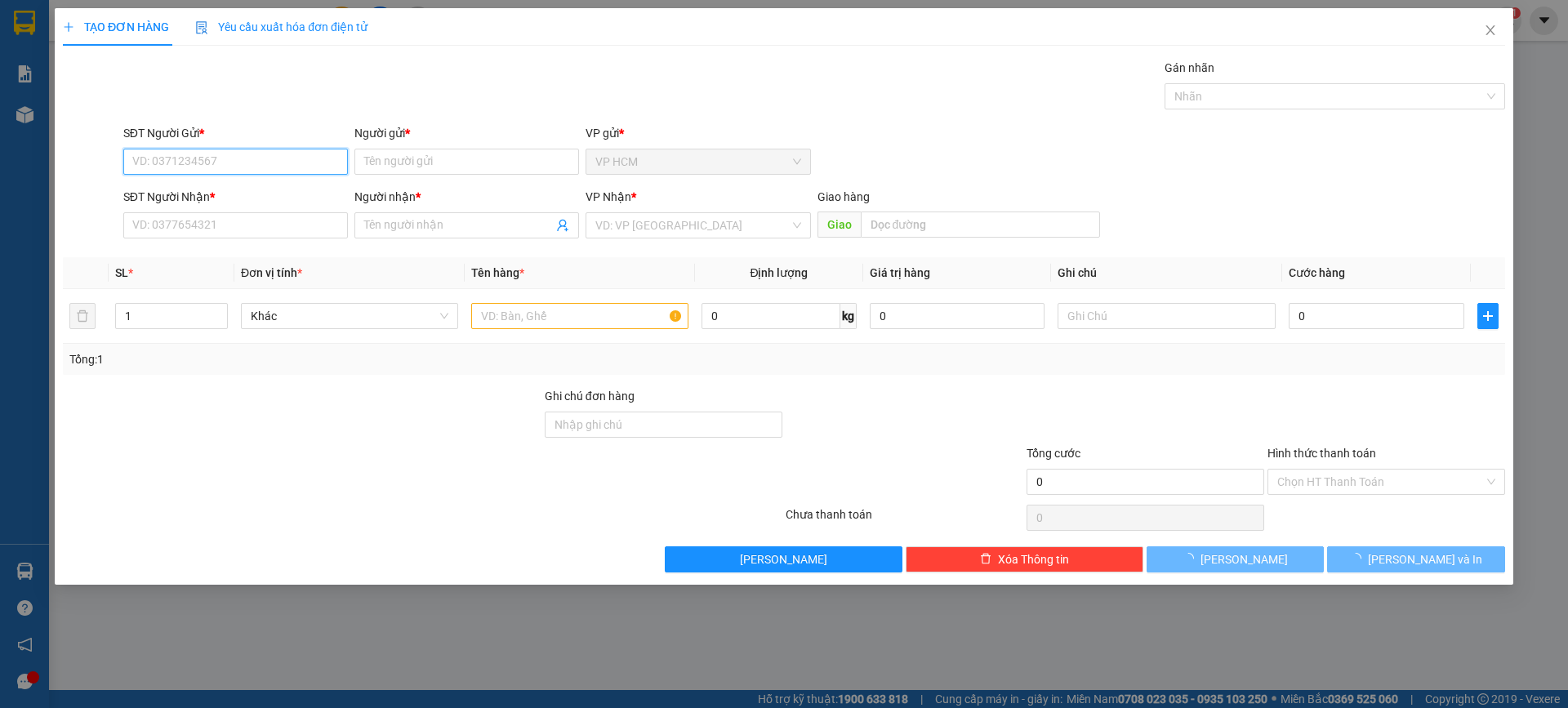
click at [258, 152] on input "SĐT Người Gửi *" at bounding box center [235, 161] width 224 height 26
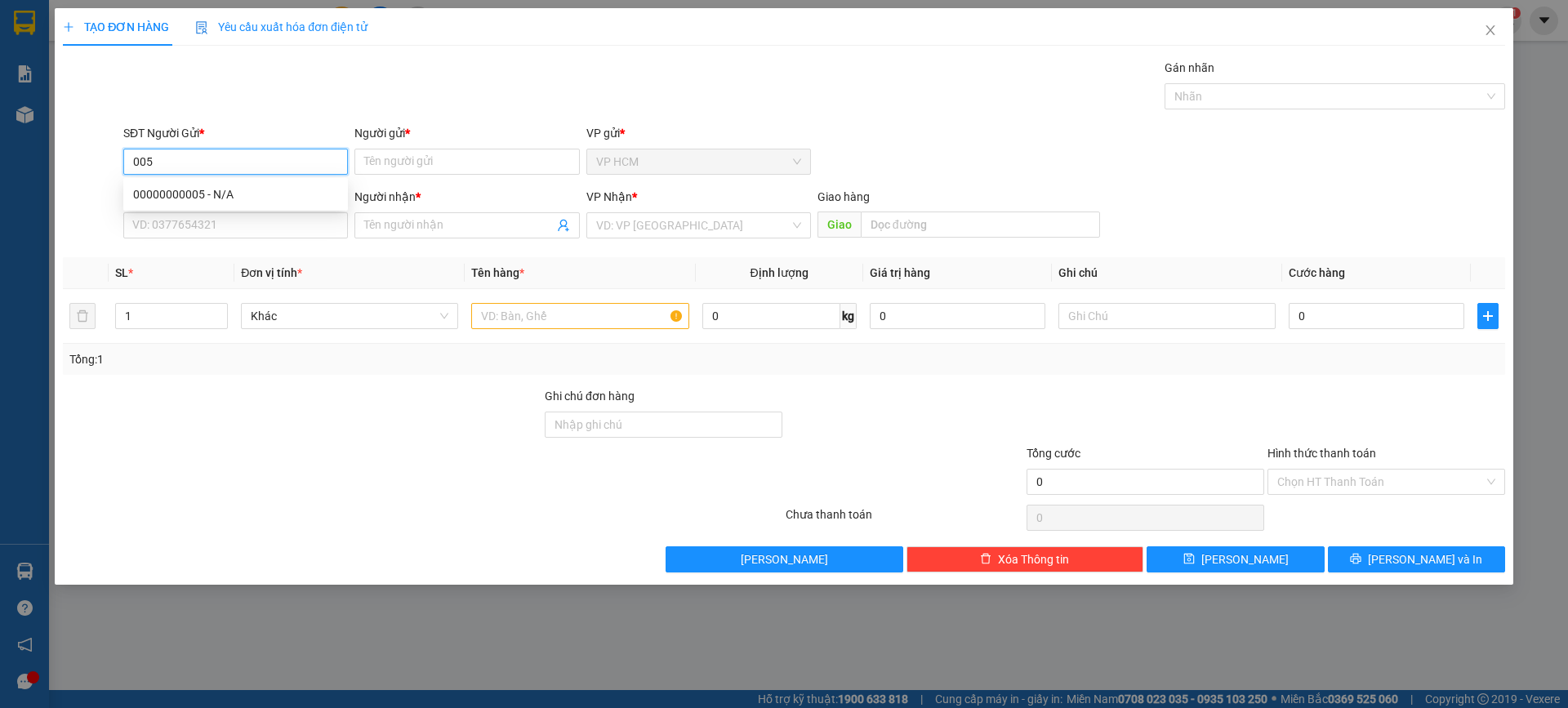
click at [214, 183] on div "00000000005 - N/A" at bounding box center [235, 194] width 224 height 26
type input "00000000005"
type input "N/A"
type input "0913858411"
type input "BÁC HOÀNG"
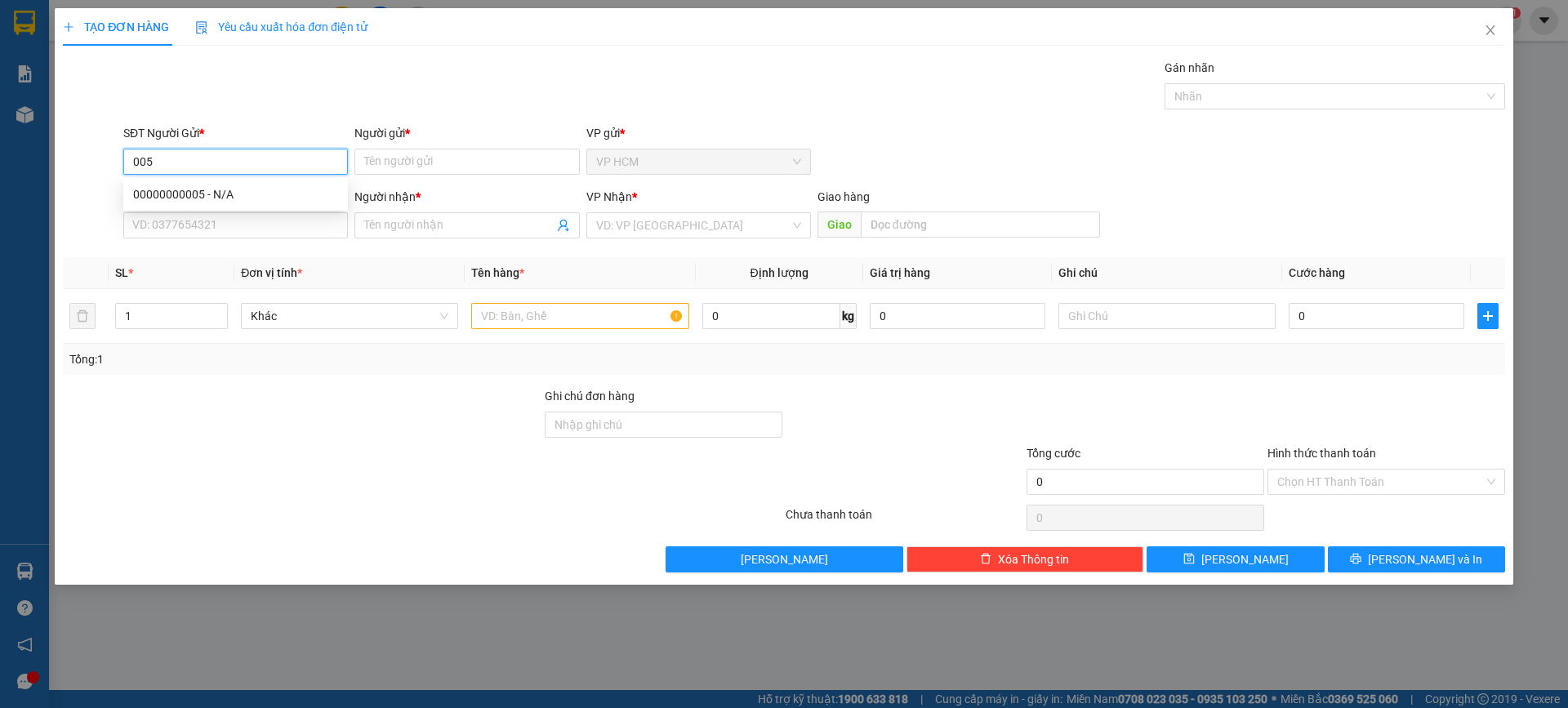
type input "[PERSON_NAME]"
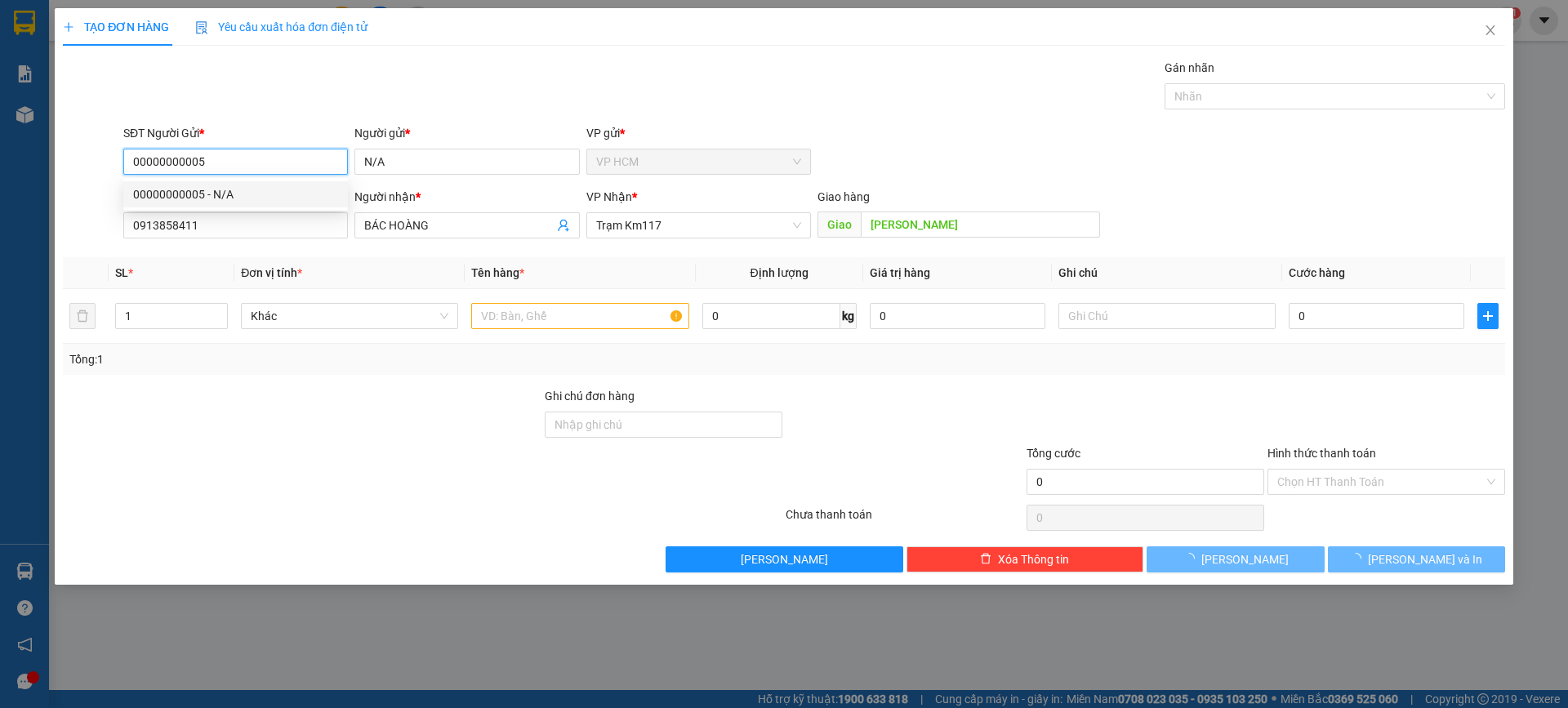
type input "40.000"
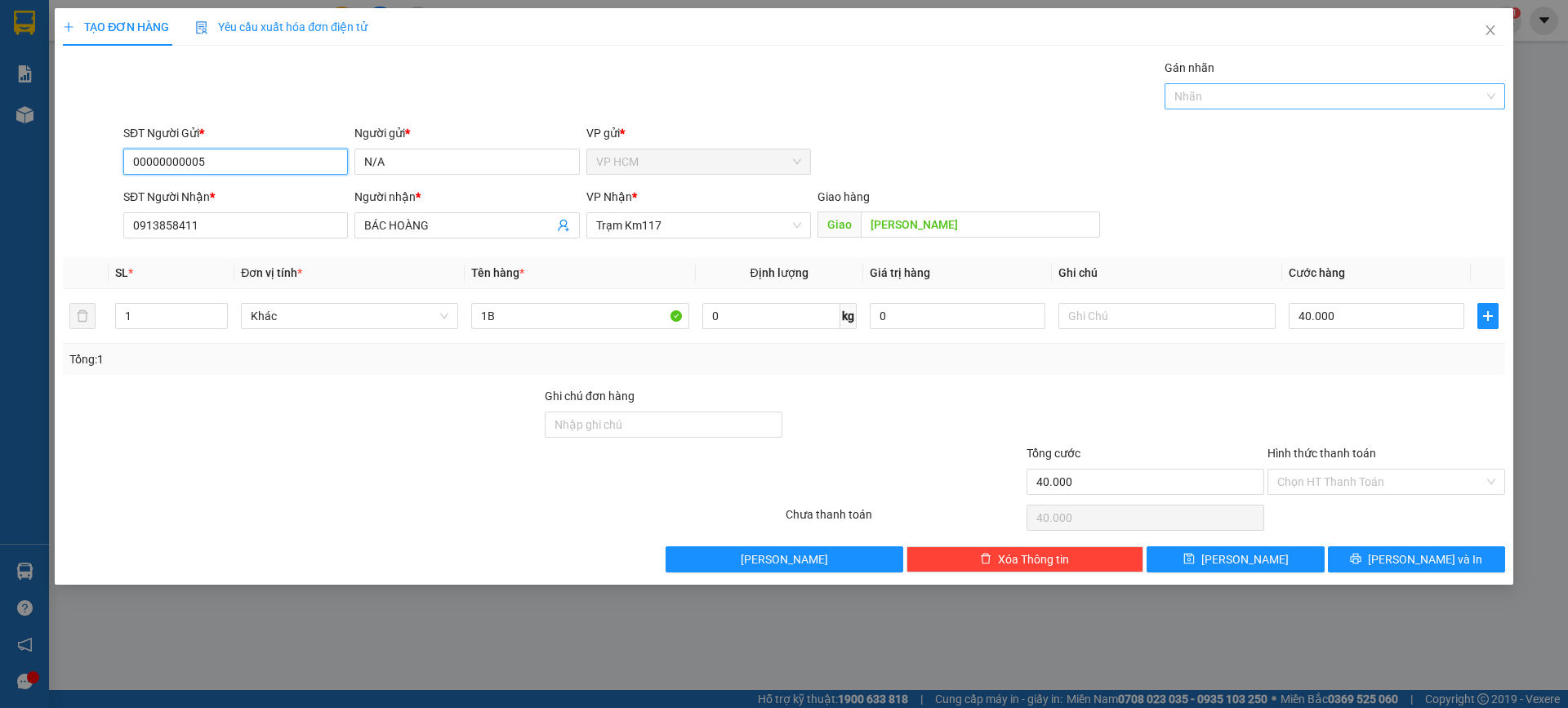
click at [1229, 95] on div at bounding box center [1326, 96] width 316 height 19
type input "00000000005"
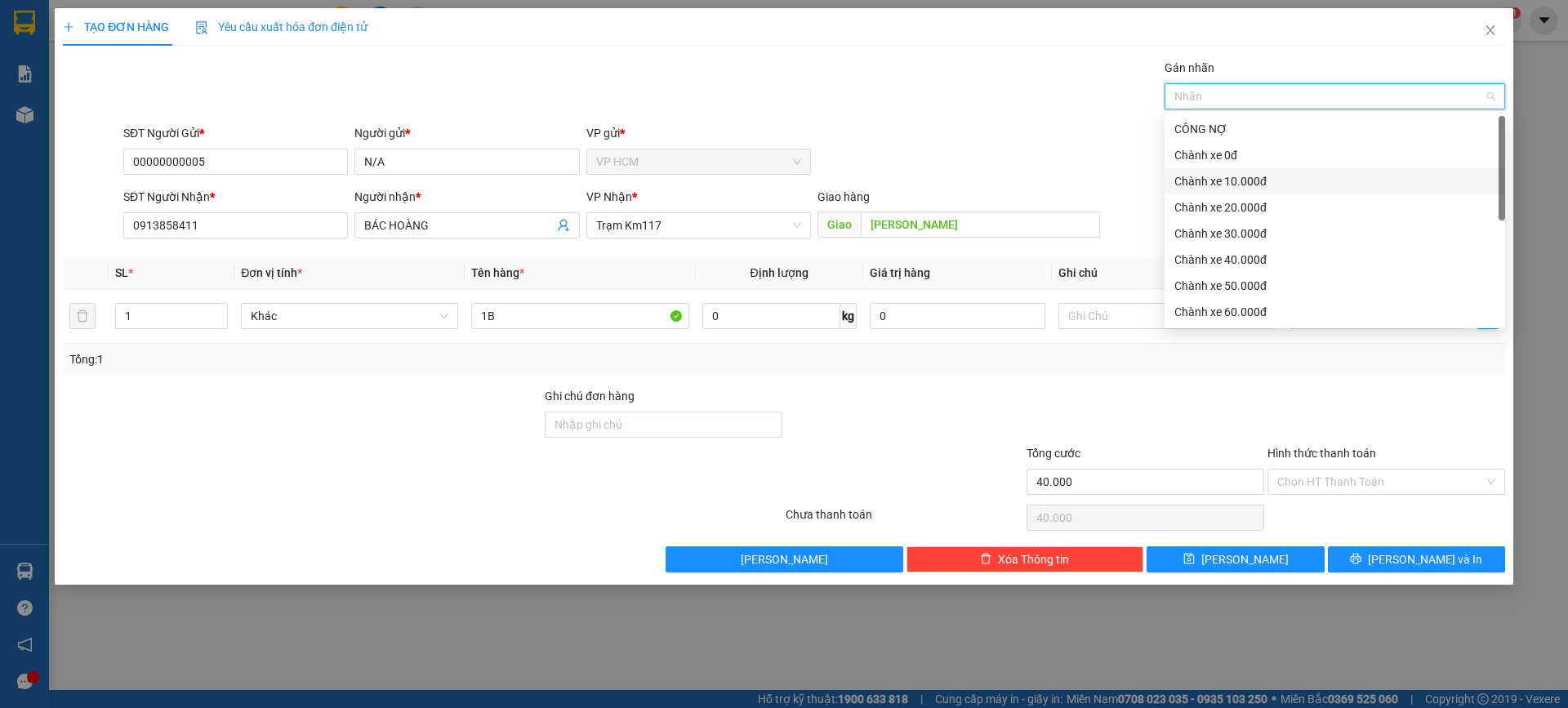
click at [1241, 185] on div "Chành xe 10.000đ" at bounding box center [1334, 181] width 321 height 18
drag, startPoint x: 931, startPoint y: 130, endPoint x: 956, endPoint y: 152, distance: 33.3
click at [937, 137] on div "SĐT Người Gửi * 00000000005 Người gửi * N/A VP gửi * VP HCM" at bounding box center [814, 152] width 1389 height 57
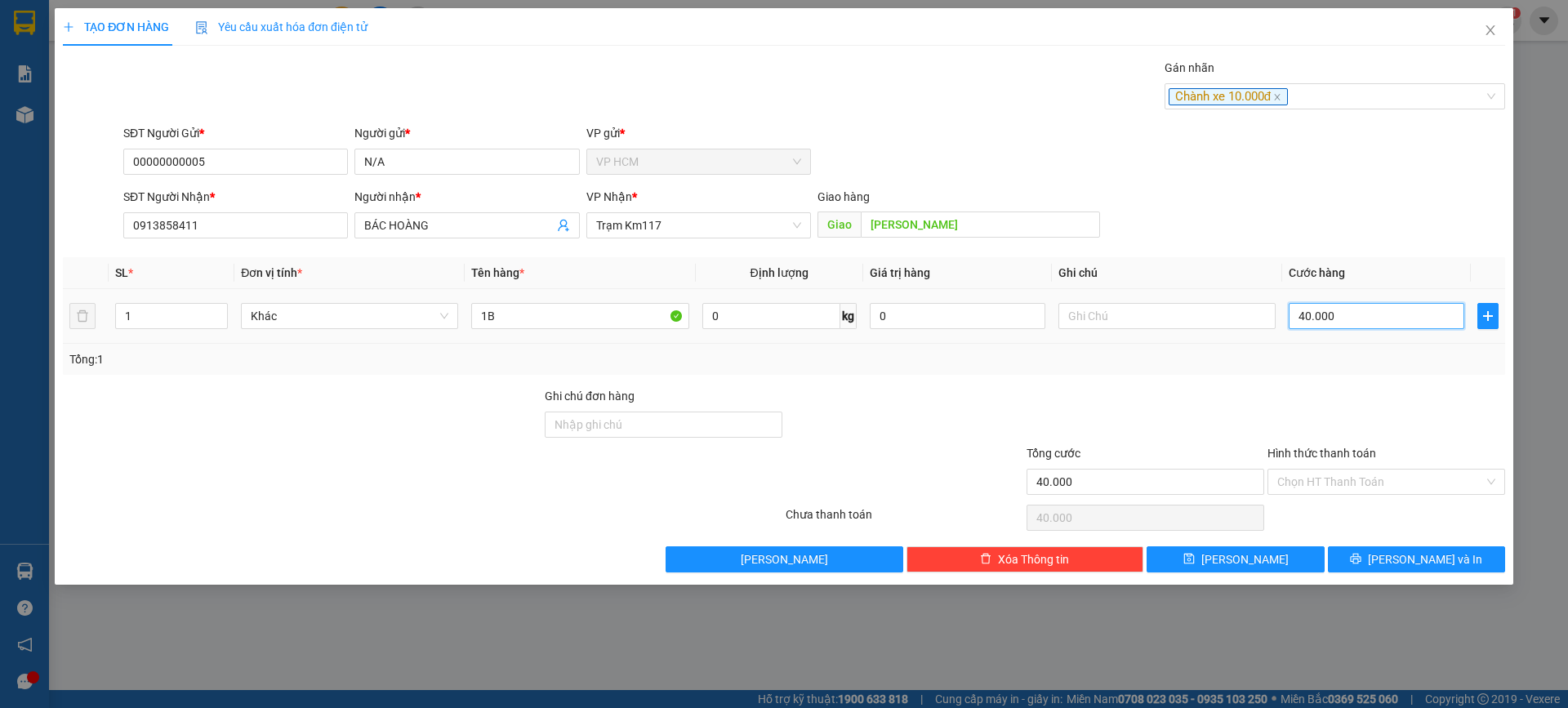
click at [1364, 307] on input "40.000" at bounding box center [1377, 316] width 176 height 26
type input "3"
type input "30"
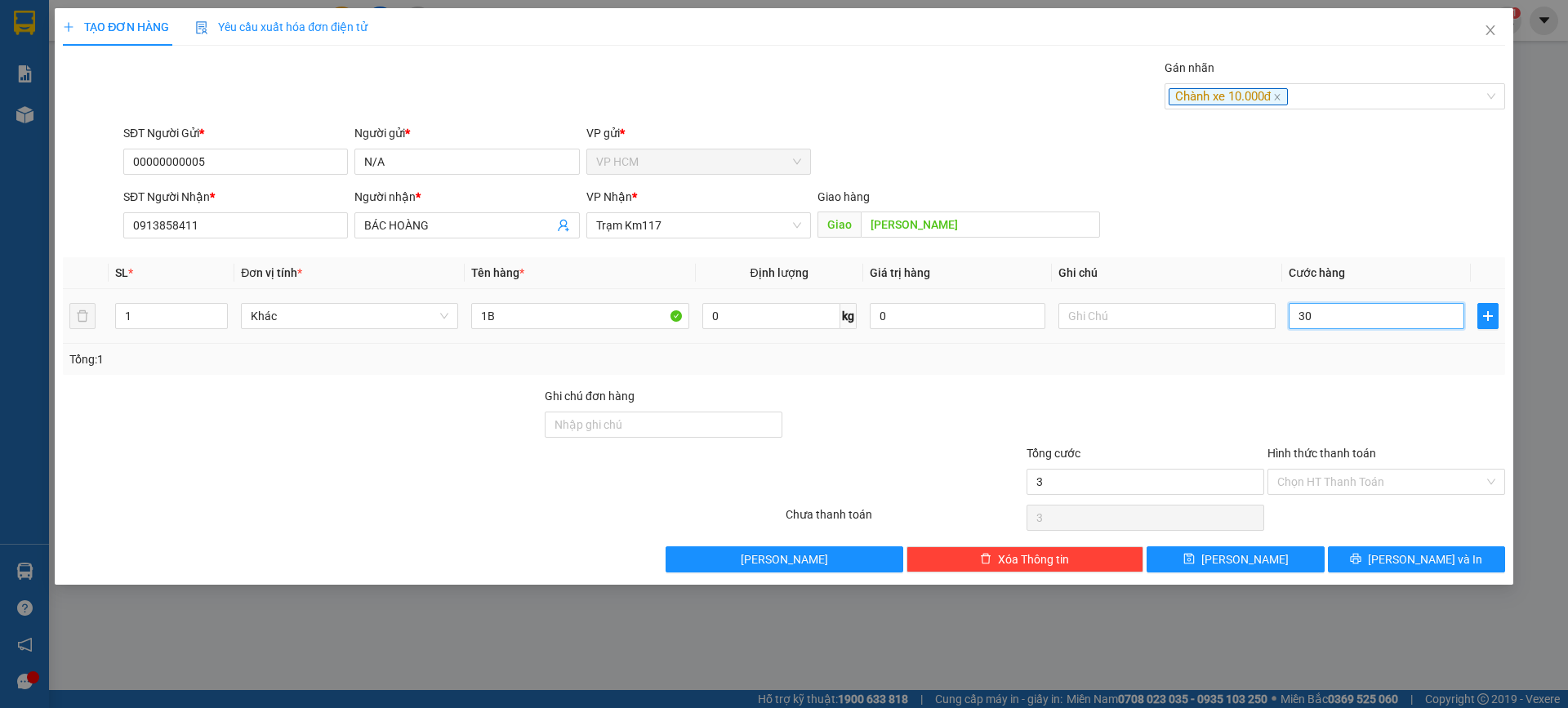
type input "30"
type input "30.000"
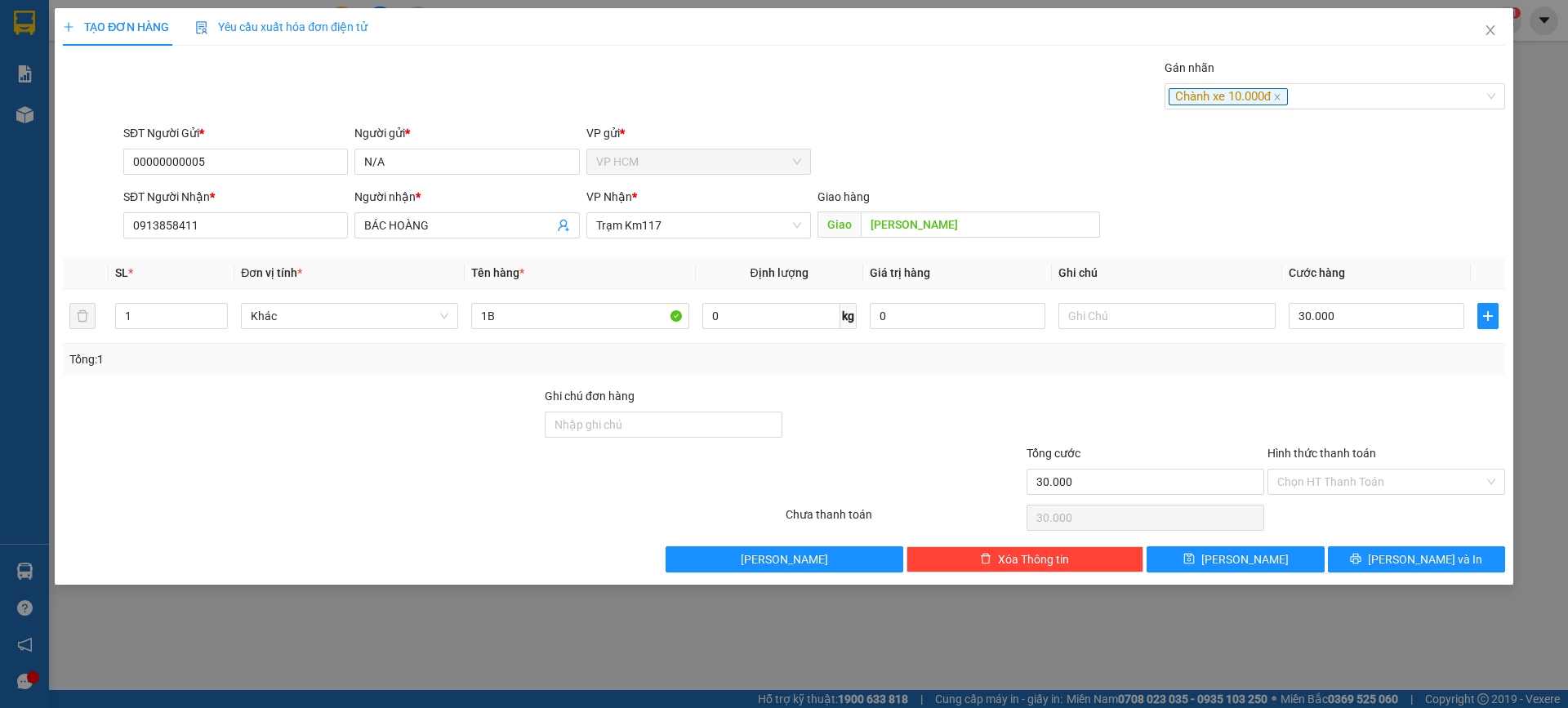
drag, startPoint x: 1338, startPoint y: 371, endPoint x: 1356, endPoint y: 454, distance: 84.9
click at [1343, 384] on div "Transit Pickup Surcharge Ids Transit Deliver Surcharge Ids Transit Deliver Surc…" at bounding box center [784, 315] width 1442 height 514
drag, startPoint x: 1347, startPoint y: 503, endPoint x: 1344, endPoint y: 485, distance: 18.2
click at [1346, 503] on div "Chọn HT Thanh Toán" at bounding box center [1386, 518] width 241 height 33
click at [1344, 485] on input "Hình thức thanh toán" at bounding box center [1380, 482] width 207 height 24
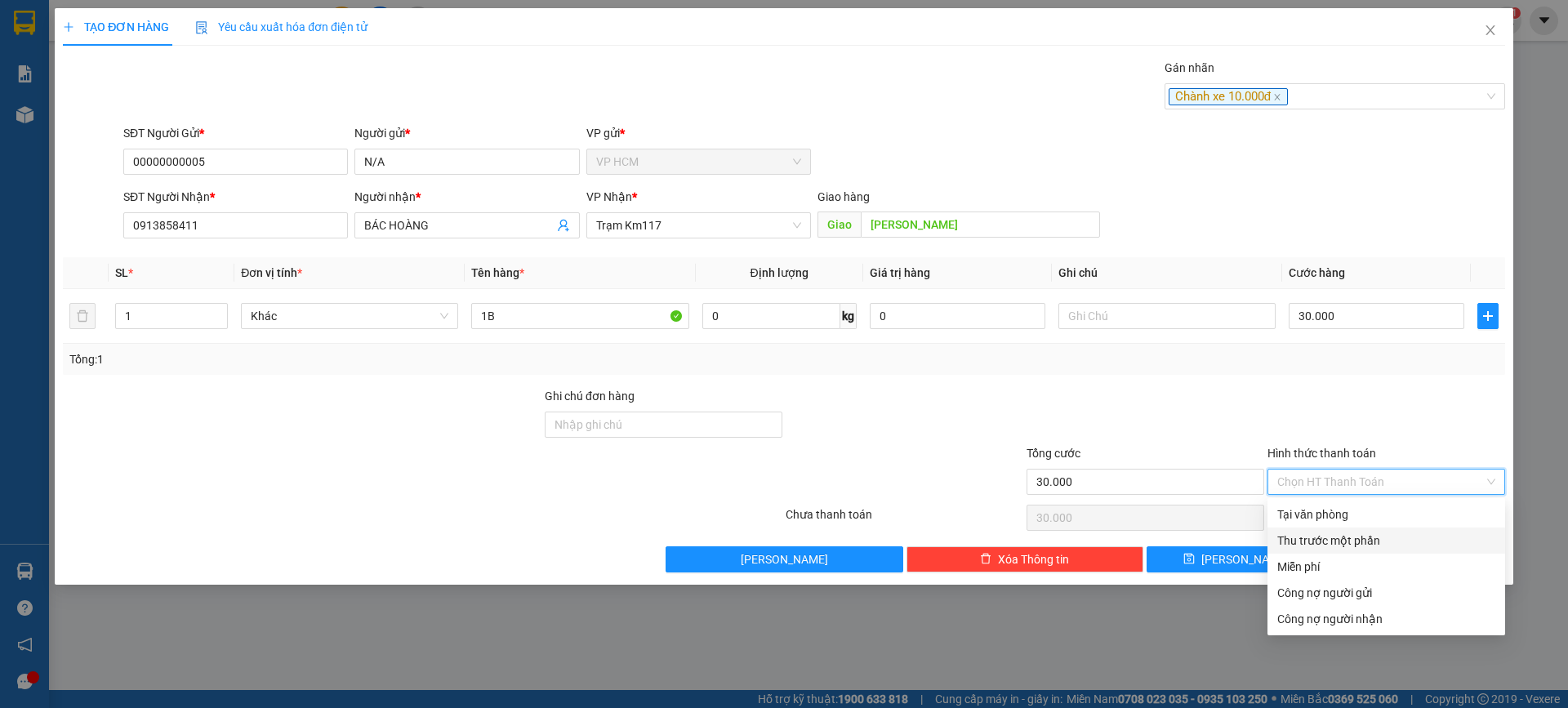
click at [1317, 545] on div "Thu trước một phần" at bounding box center [1386, 540] width 218 height 18
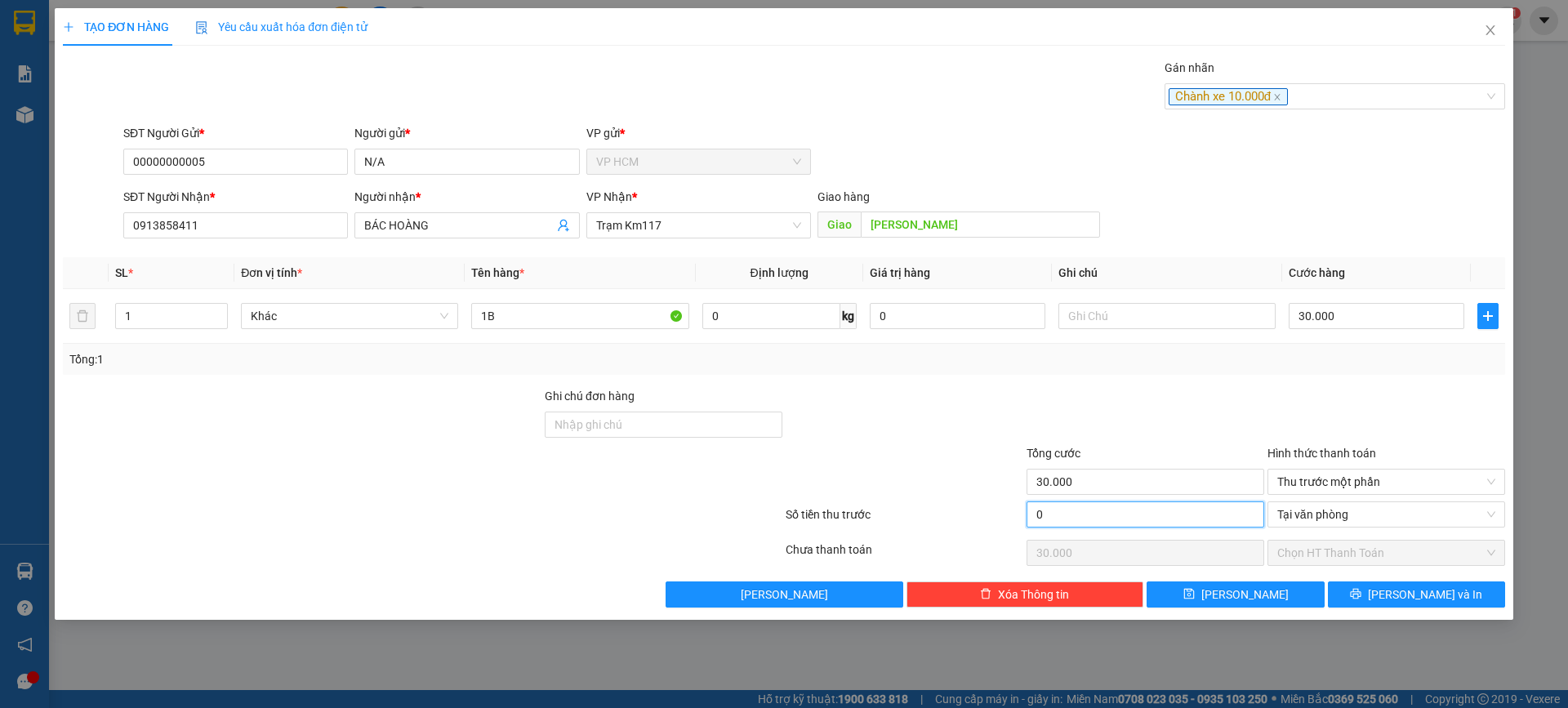
click at [1098, 522] on input "0" at bounding box center [1146, 514] width 238 height 26
type input "1"
type input "29.999"
type input "10"
type input "29.990"
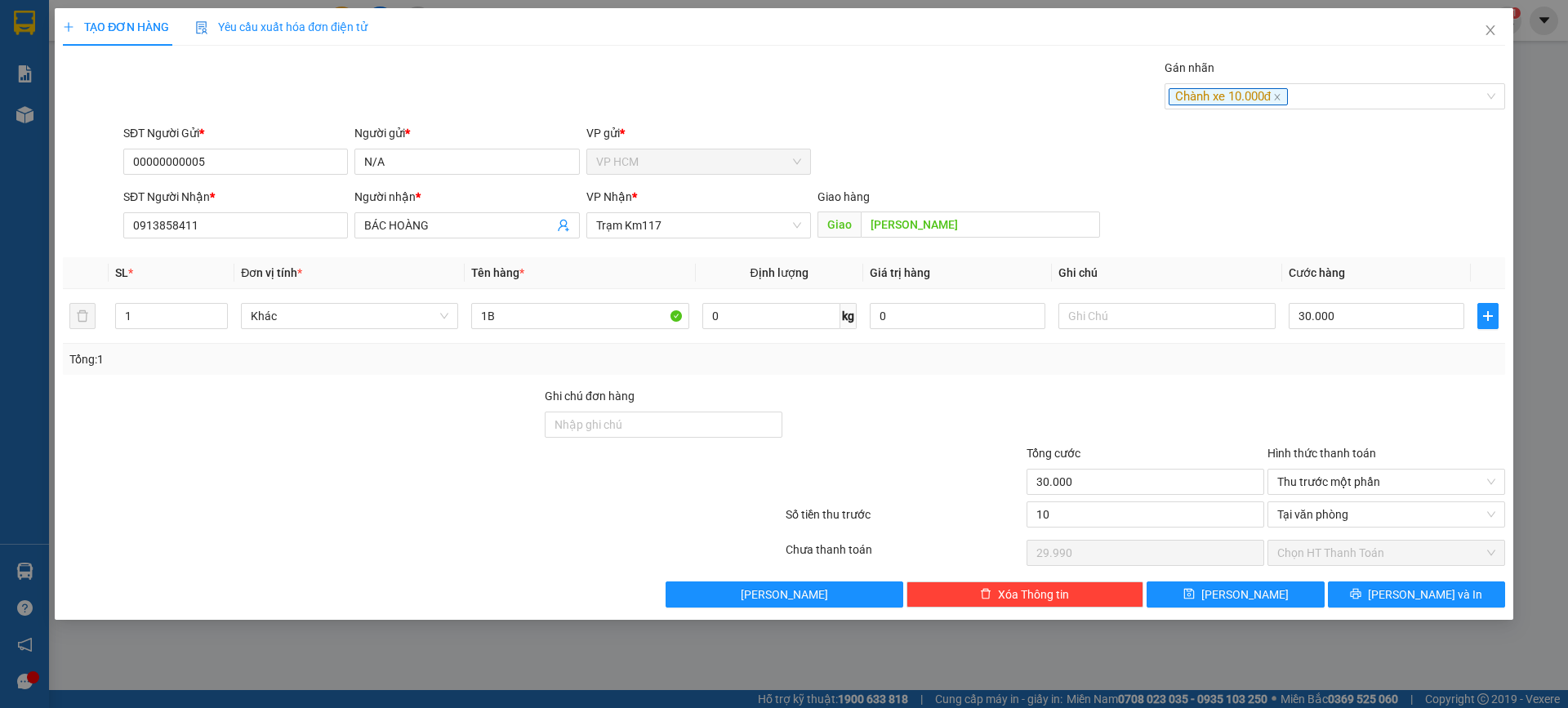
type input "10.000"
type input "20.000"
drag, startPoint x: 1025, startPoint y: 409, endPoint x: 1003, endPoint y: 397, distance: 25.1
click at [1022, 406] on div "Ghi chú đơn hàng" at bounding box center [784, 416] width 1446 height 57
click at [1348, 318] on input "30.000" at bounding box center [1377, 316] width 176 height 26
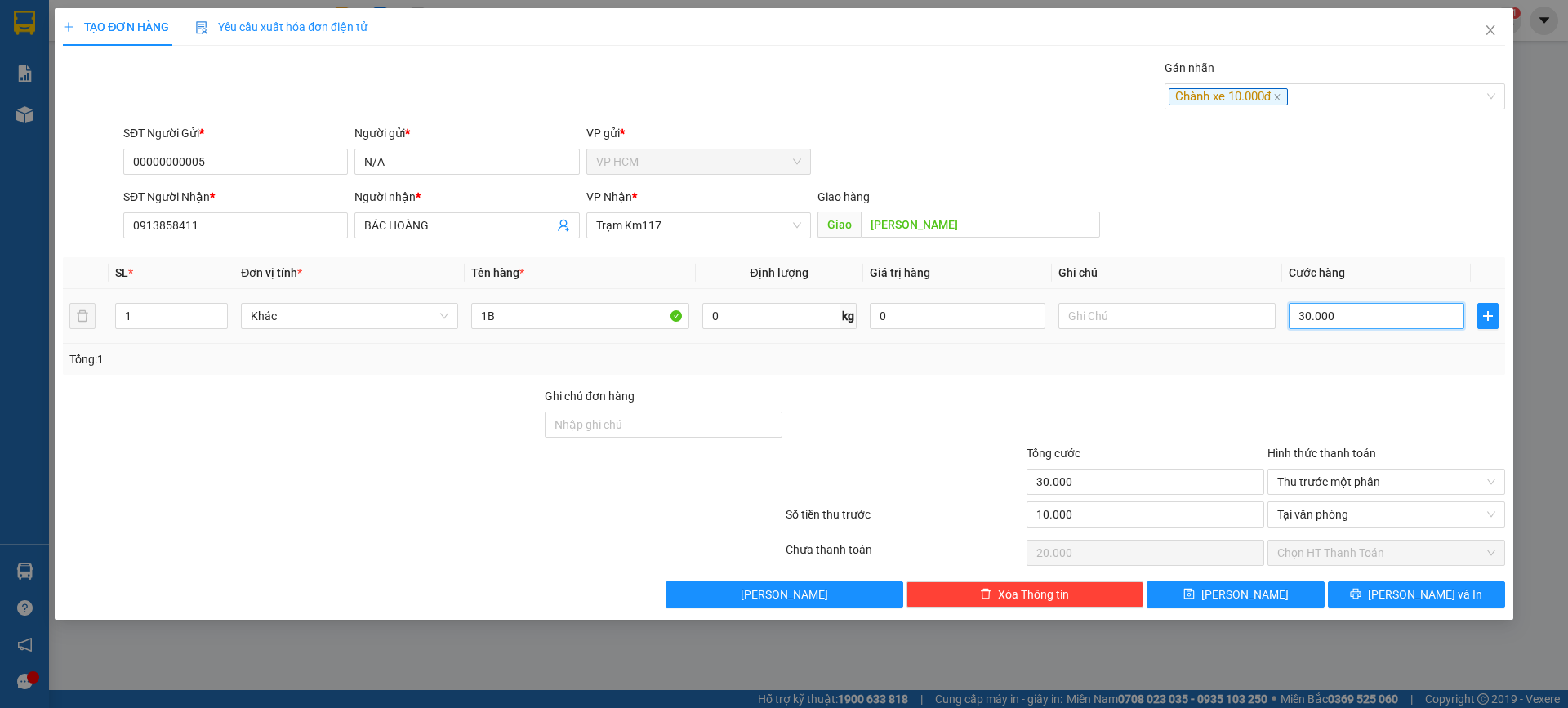
type input "4"
type input "-9.996"
type input "4"
type input "40"
type input "-9.960"
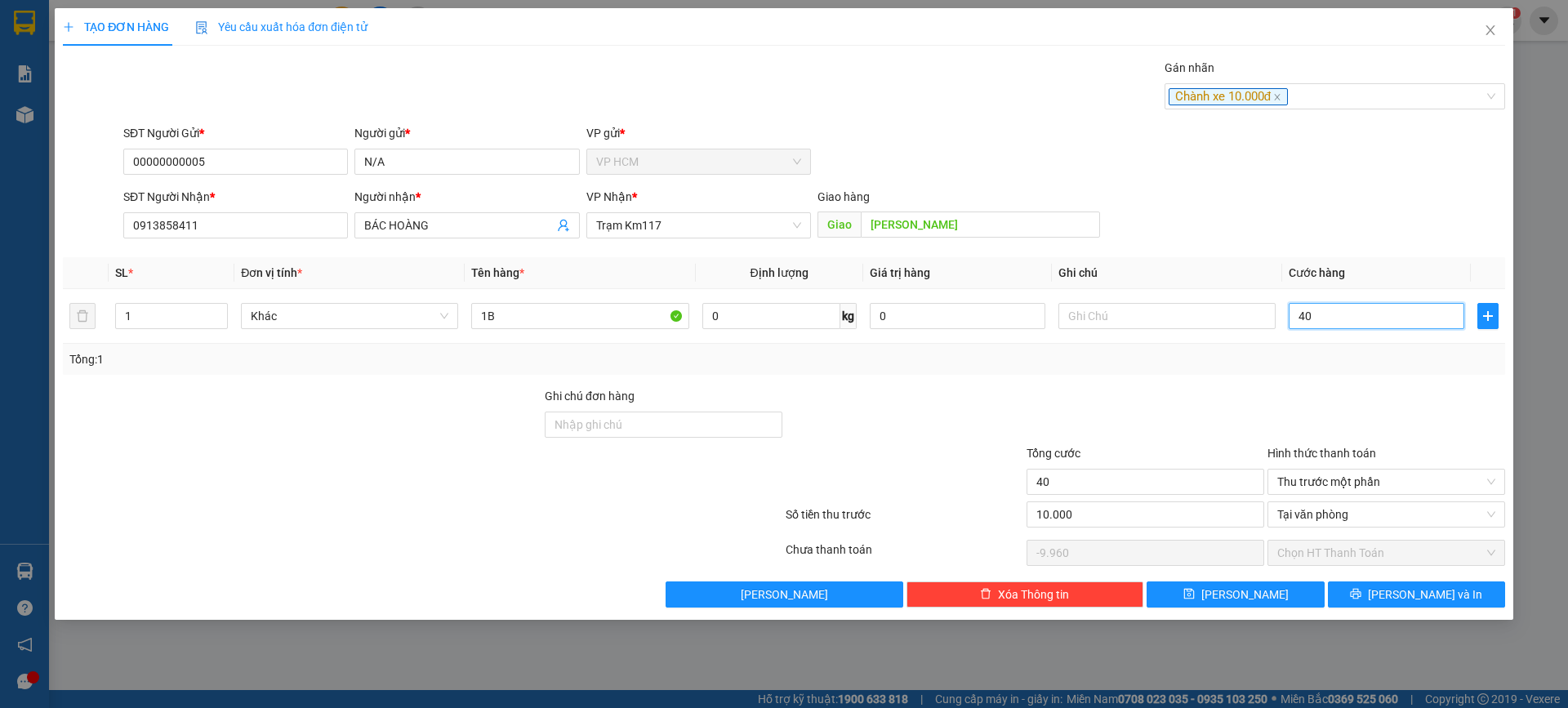
type input "40"
type input "40.000"
type input "30.000"
type input "40.000"
click at [1340, 393] on div at bounding box center [1386, 416] width 241 height 57
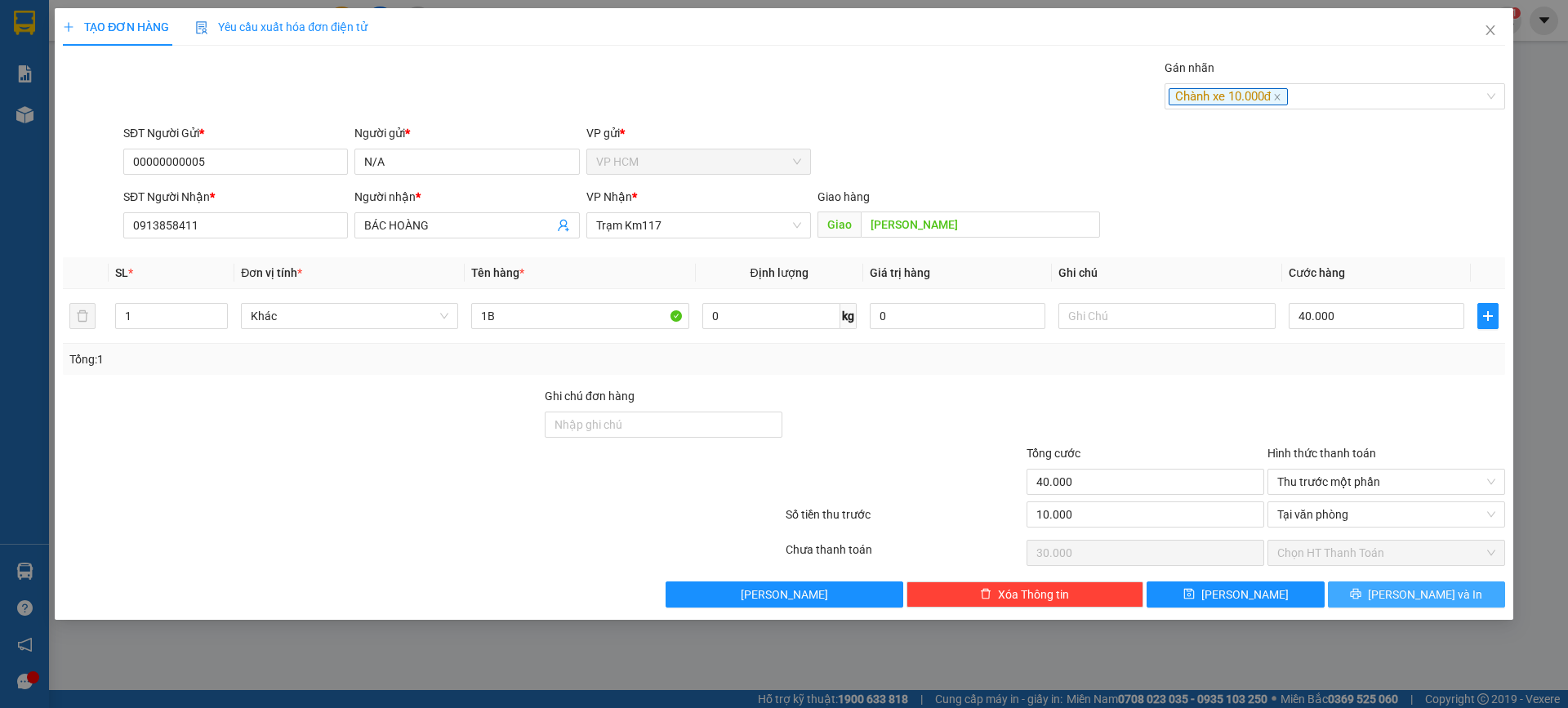
click at [1364, 596] on button "[PERSON_NAME] và In" at bounding box center [1416, 594] width 178 height 26
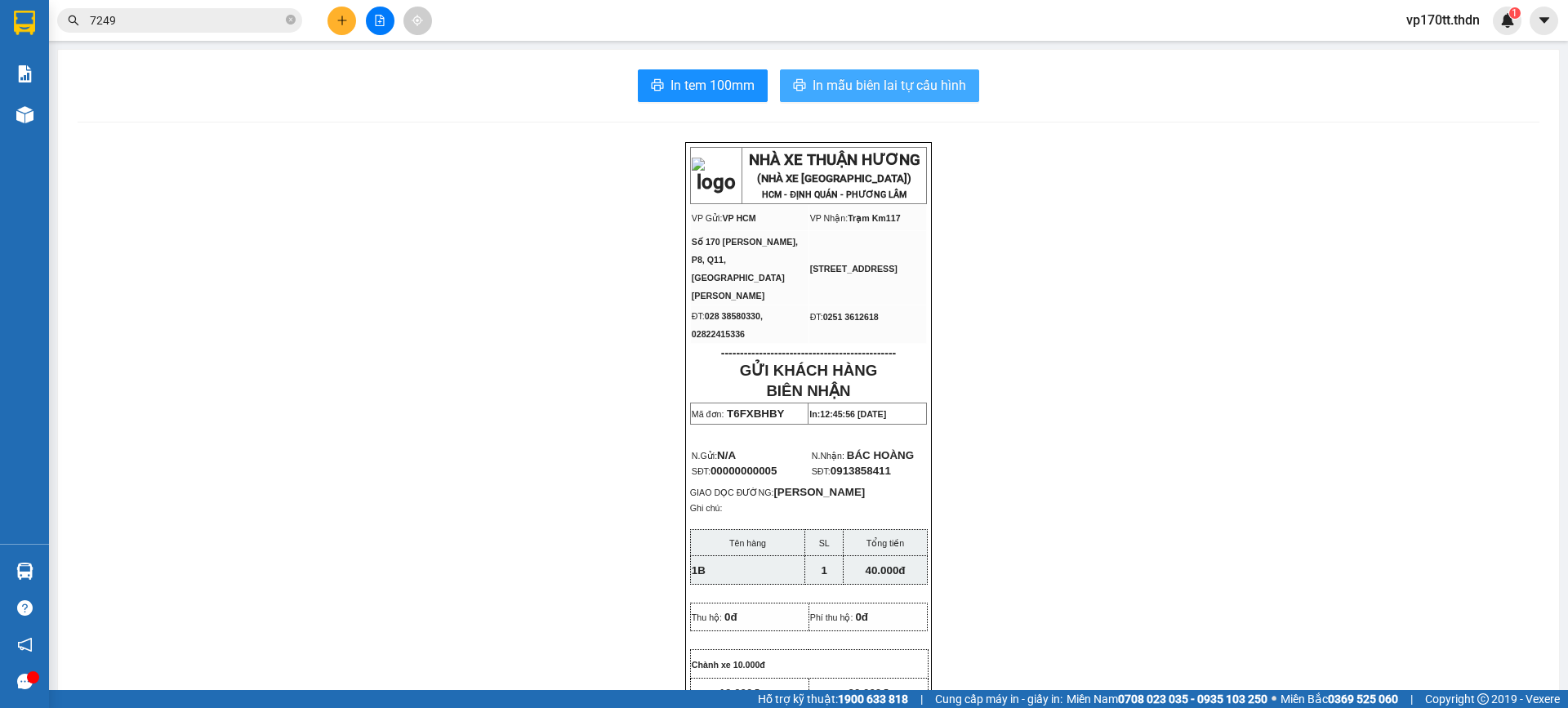
click at [872, 73] on button "In mẫu biên lai tự cấu hình" at bounding box center [879, 85] width 199 height 33
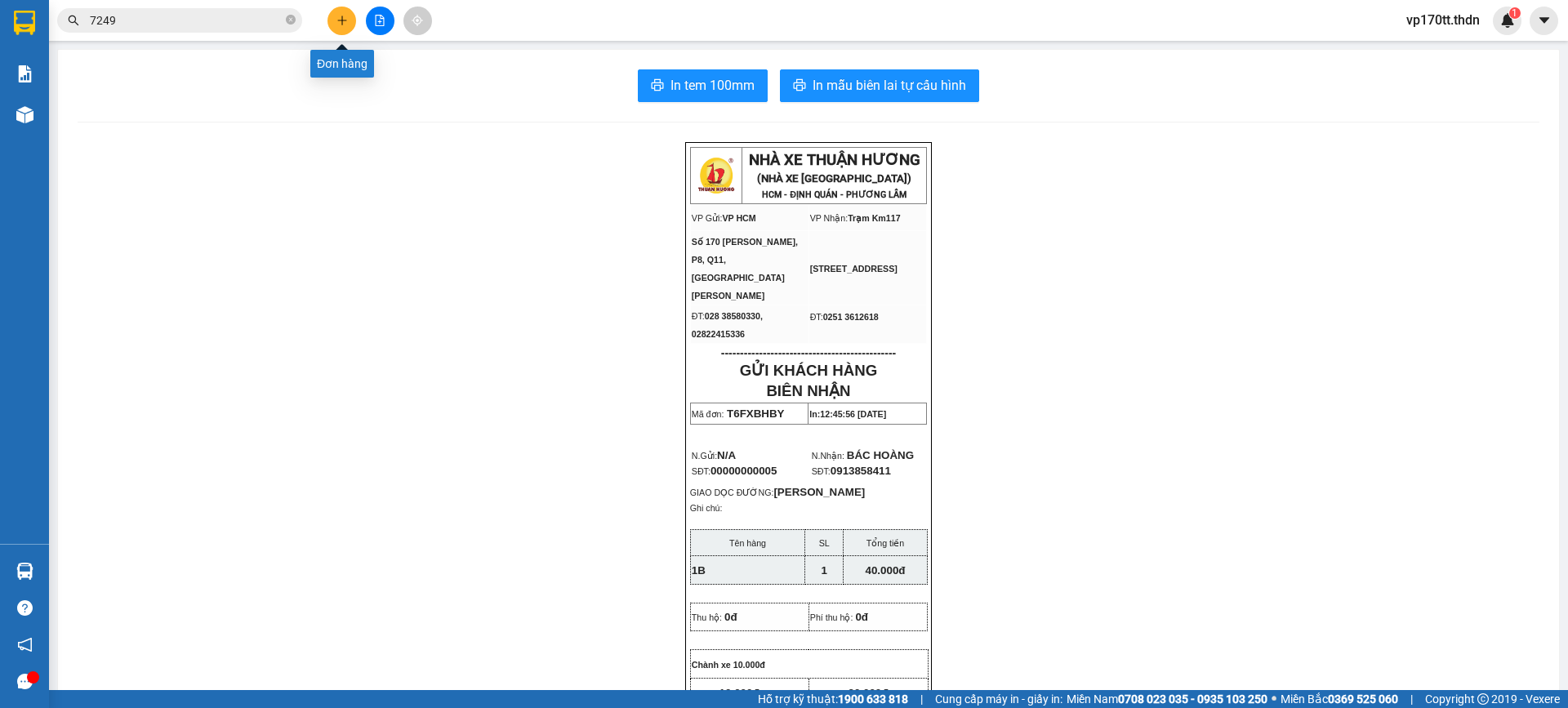
click at [334, 24] on button at bounding box center [342, 21] width 28 height 28
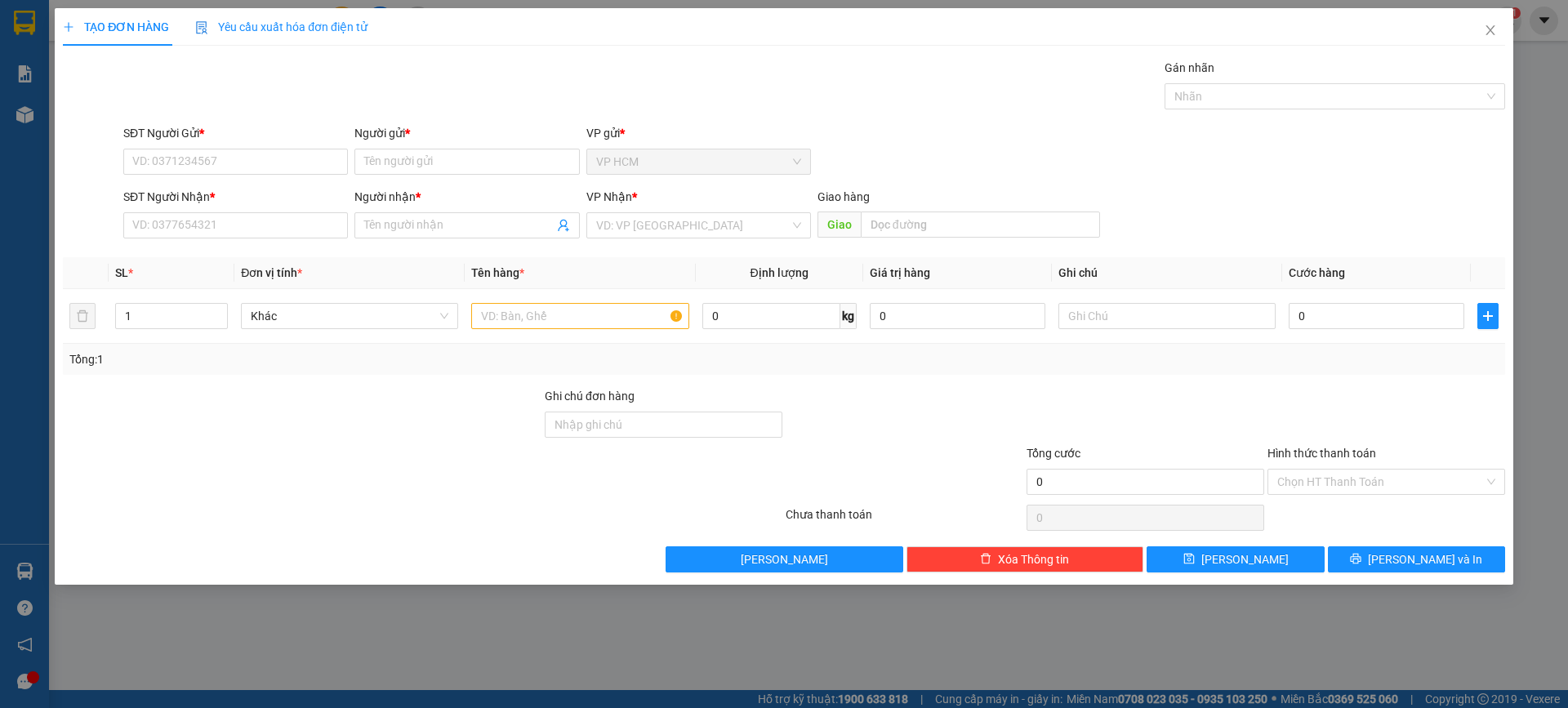
click at [417, 175] on div "Người gửi * Tên người gửi" at bounding box center [467, 152] width 224 height 57
click at [443, 151] on input "Người gửi *" at bounding box center [467, 161] width 224 height 26
click at [484, 225] on input "Người nhận *" at bounding box center [458, 225] width 188 height 18
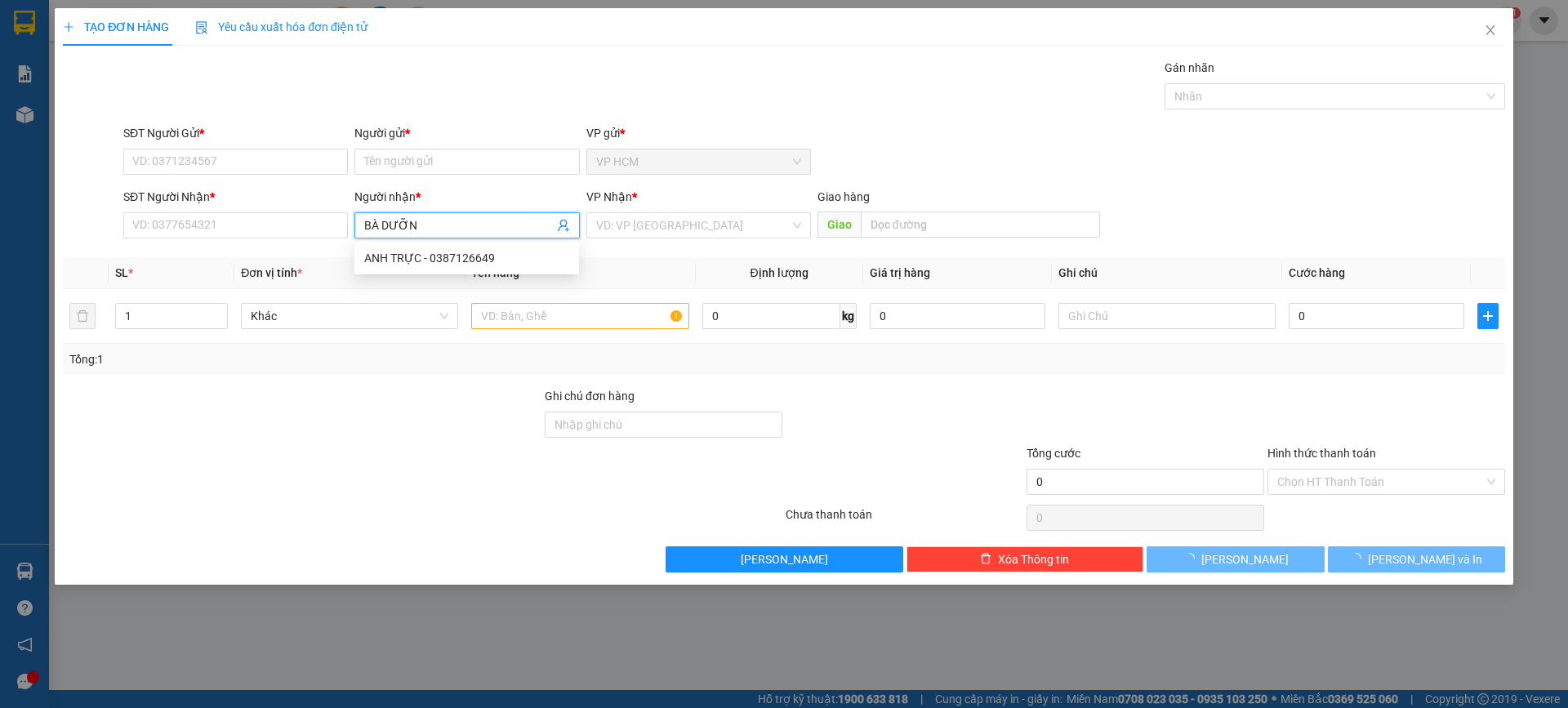
type input "BÀ DƯỠNG"
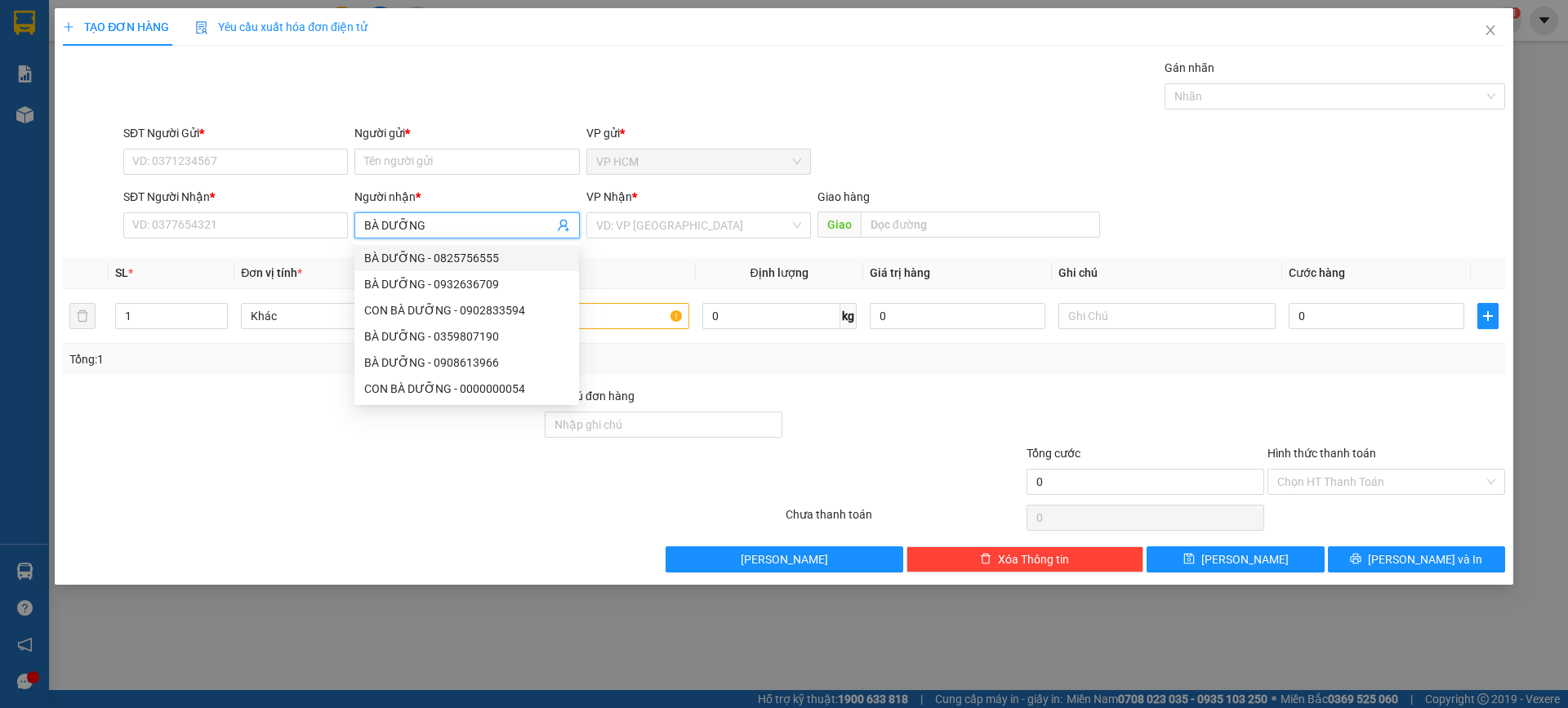
click at [516, 264] on div "BÀ DƯỠNG - 0825756555" at bounding box center [467, 257] width 205 height 18
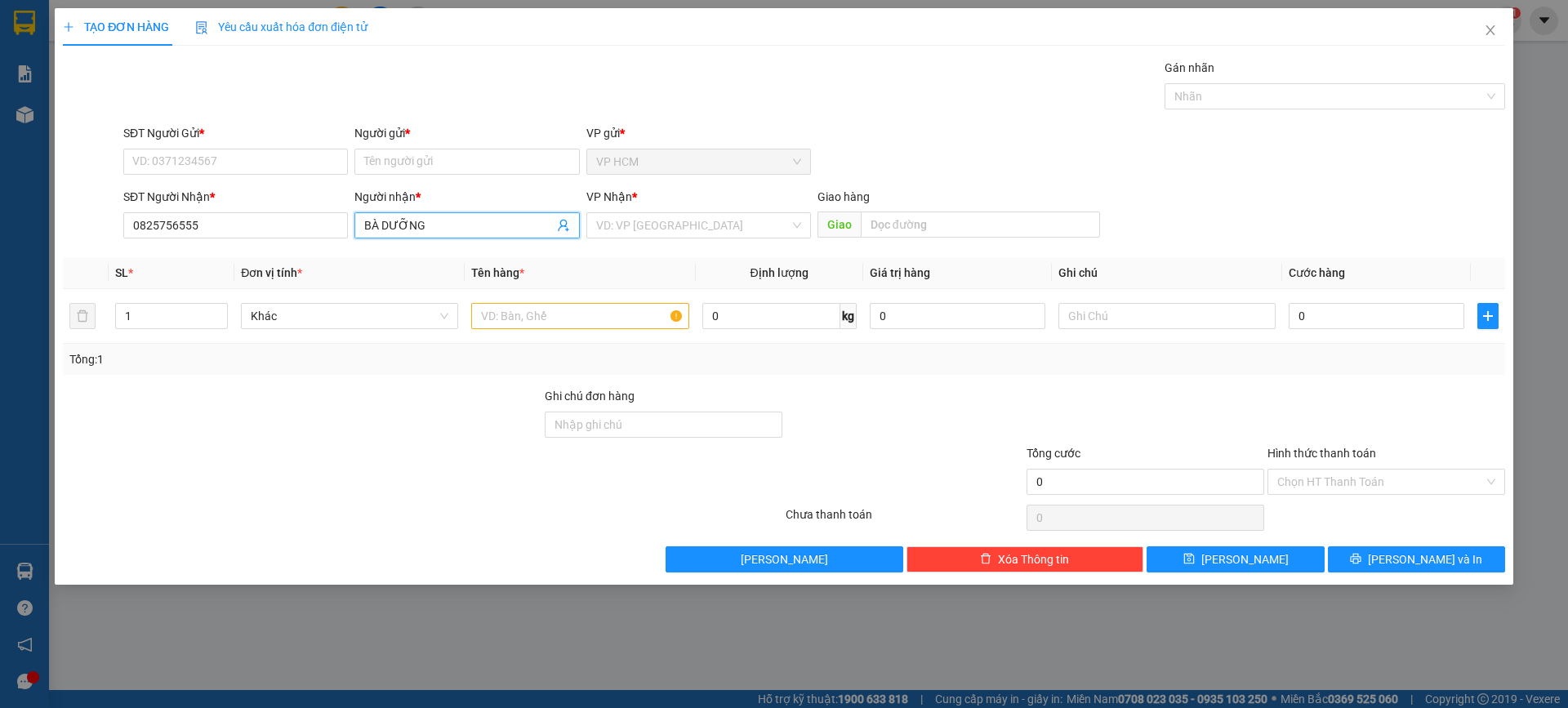
click at [448, 220] on input "BÀ DƯỠNG" at bounding box center [458, 225] width 188 height 18
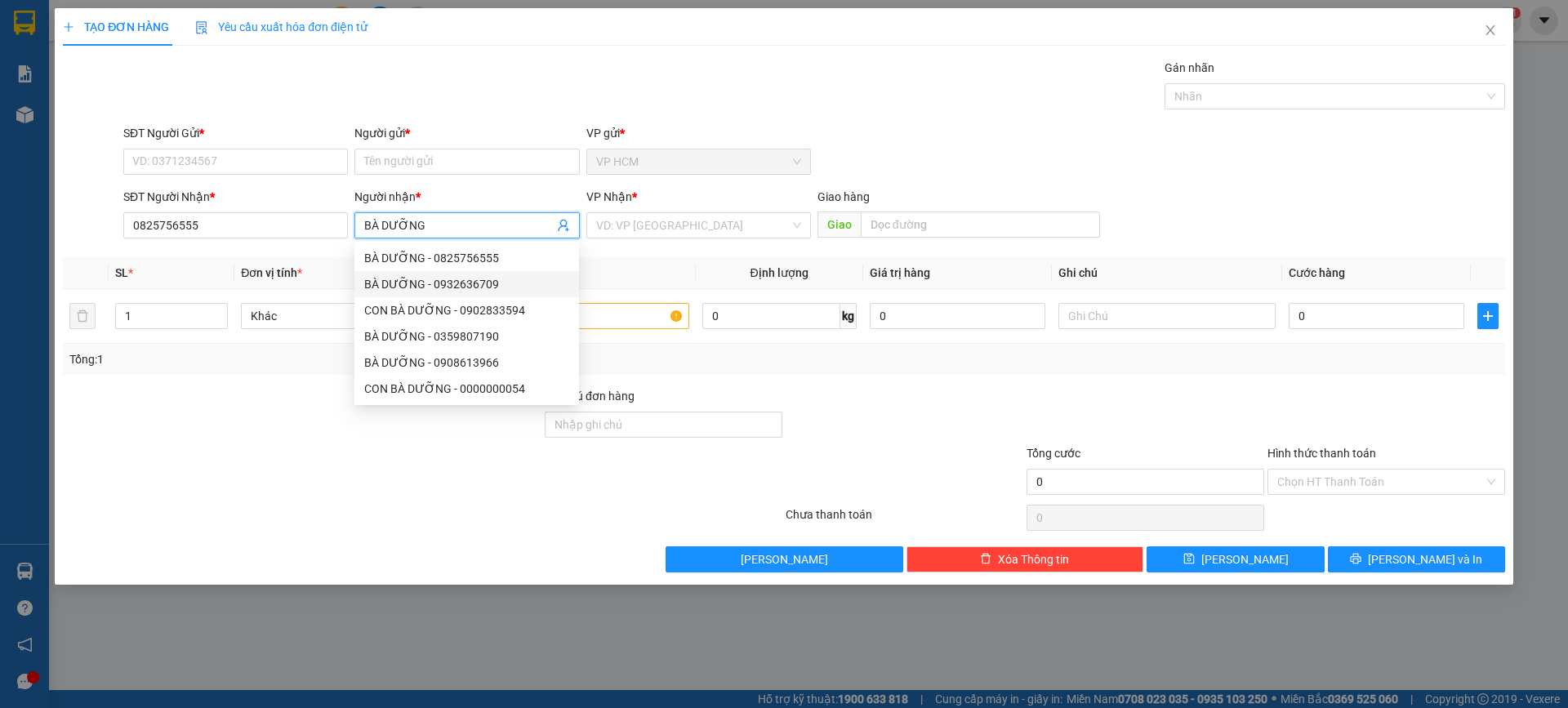
click at [502, 287] on div "BÀ DƯỠNG - 0932636709" at bounding box center [467, 284] width 205 height 18
type input "0932636709"
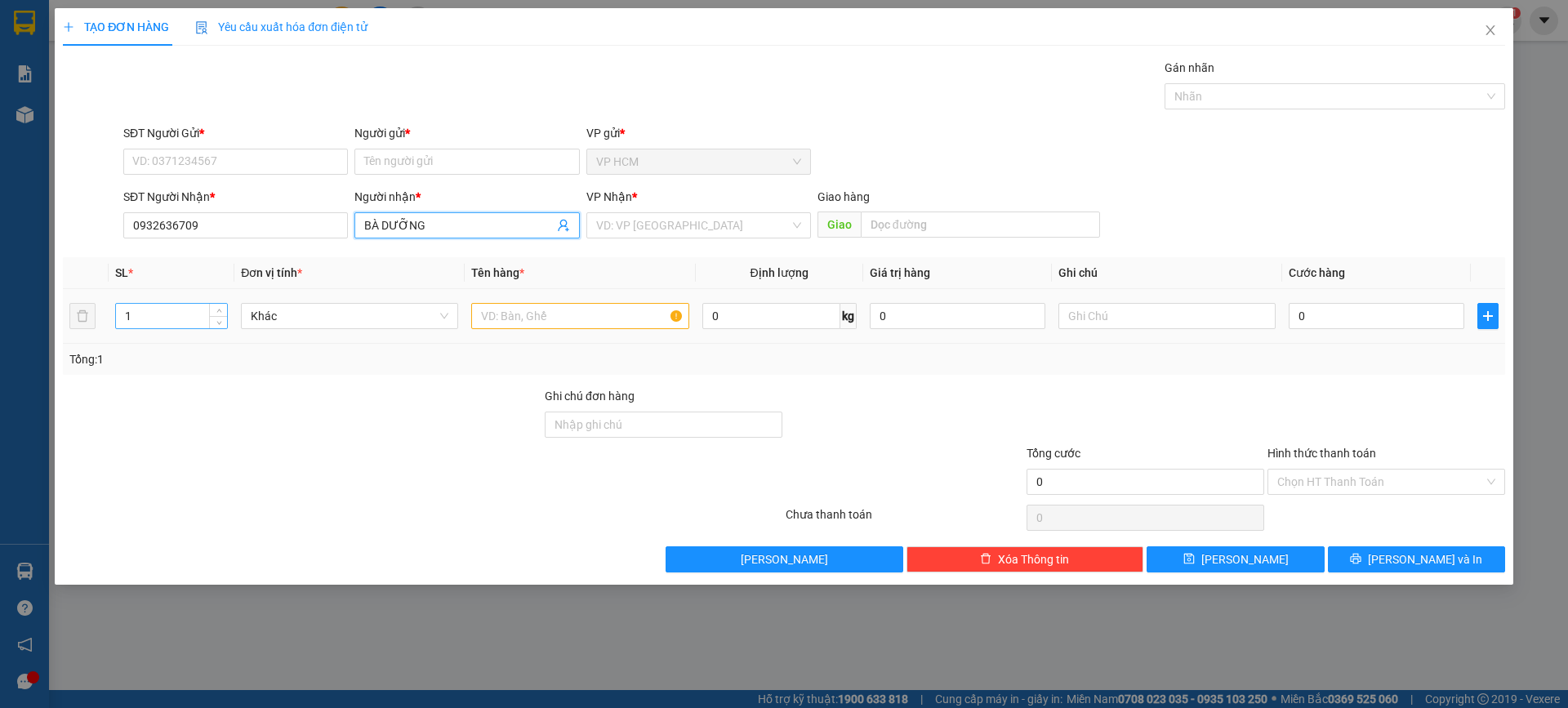
type input "BÀ DƯỠNG"
click at [156, 320] on input "1" at bounding box center [171, 316] width 111 height 24
type input "3"
click at [506, 300] on div at bounding box center [580, 316] width 217 height 33
click at [524, 319] on input "text" at bounding box center [580, 316] width 217 height 26
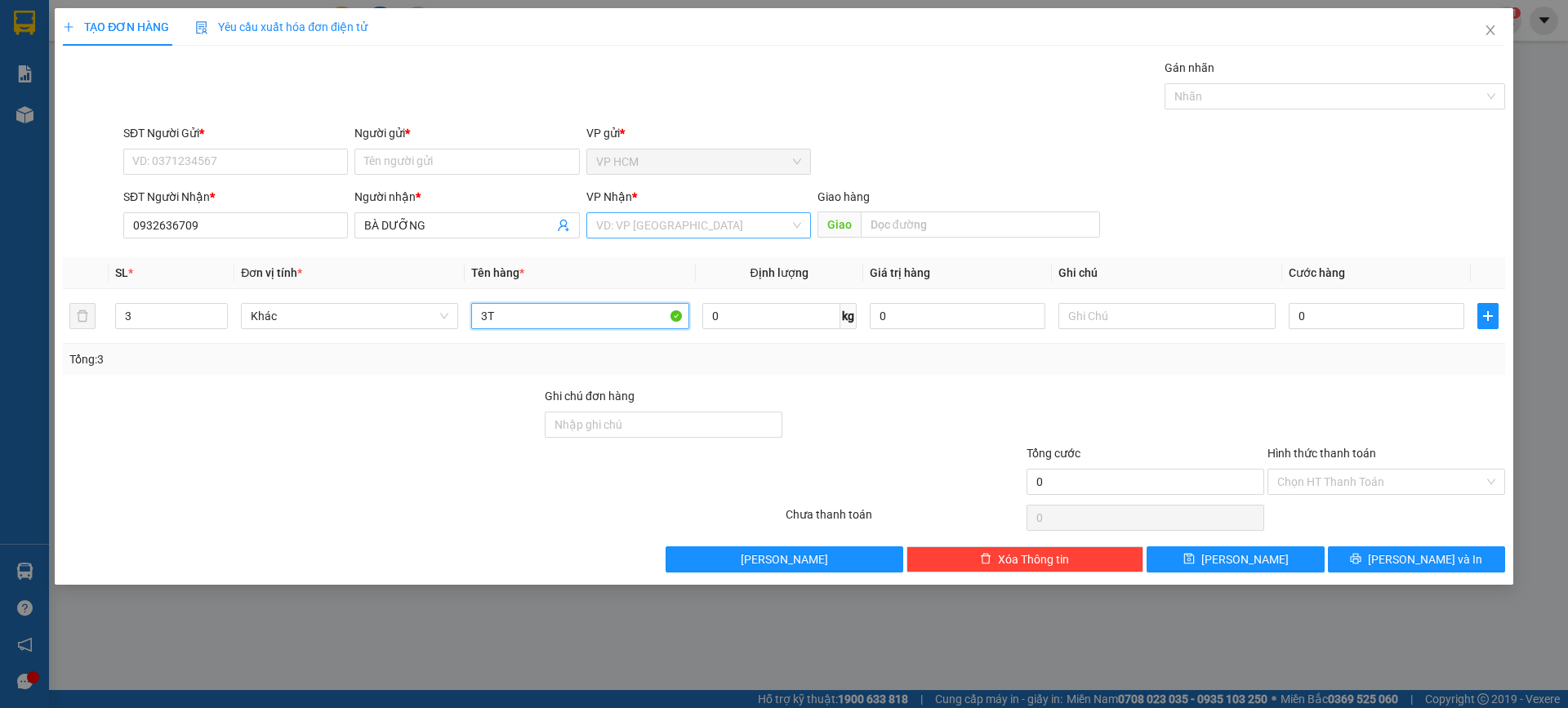
type input "3T"
click at [629, 231] on input "search" at bounding box center [693, 225] width 193 height 24
drag, startPoint x: 629, startPoint y: 291, endPoint x: 621, endPoint y: 279, distance: 14.4
click at [630, 291] on div "Trạm Km117" at bounding box center [699, 284] width 205 height 18
click at [464, 163] on input "Người gửi *" at bounding box center [467, 161] width 224 height 26
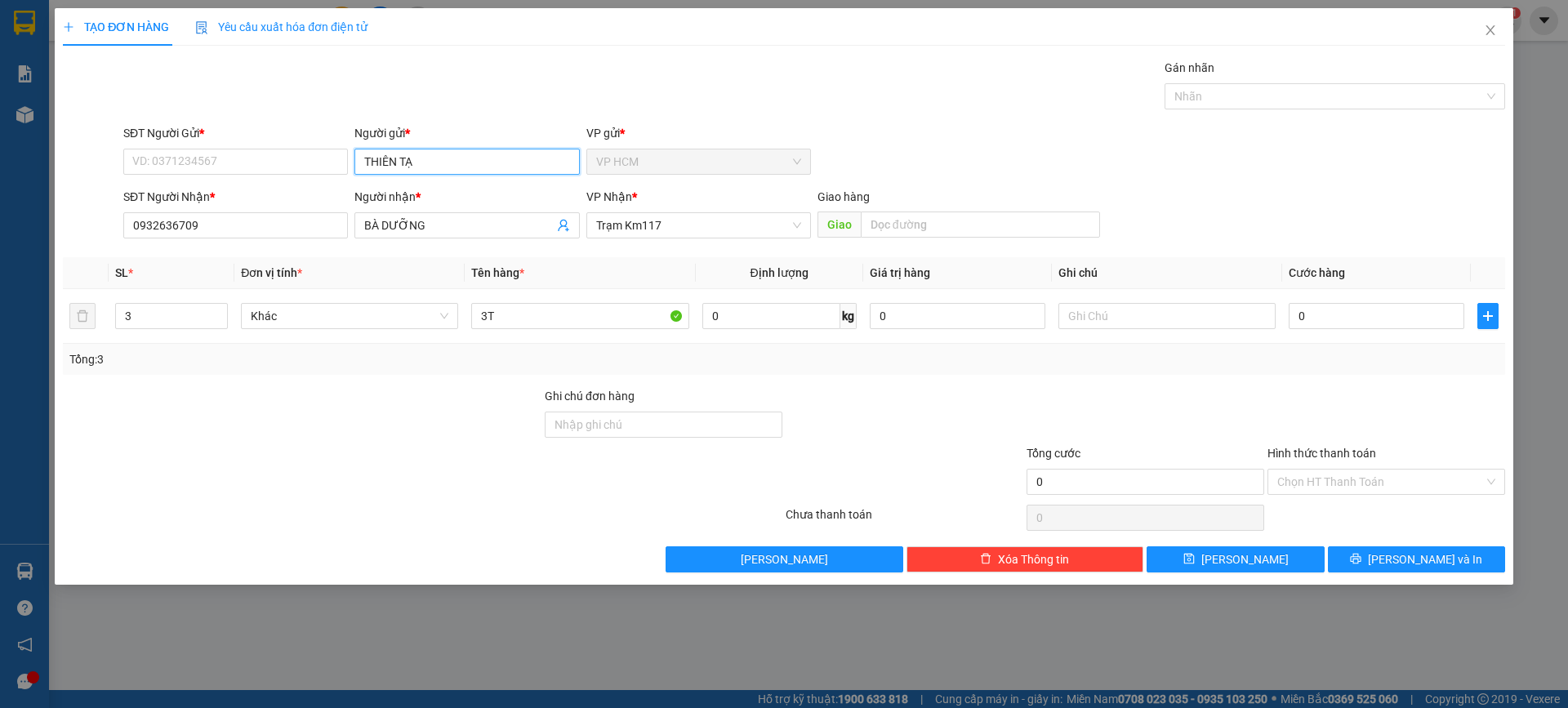
type input "THIÊN TẠO"
click at [482, 200] on div "THIÊN TẠO - 0903330655" at bounding box center [467, 194] width 205 height 18
type input "0903330655"
type input "THIÊN TẠO"
click at [560, 223] on icon "user-add" at bounding box center [563, 225] width 11 height 13
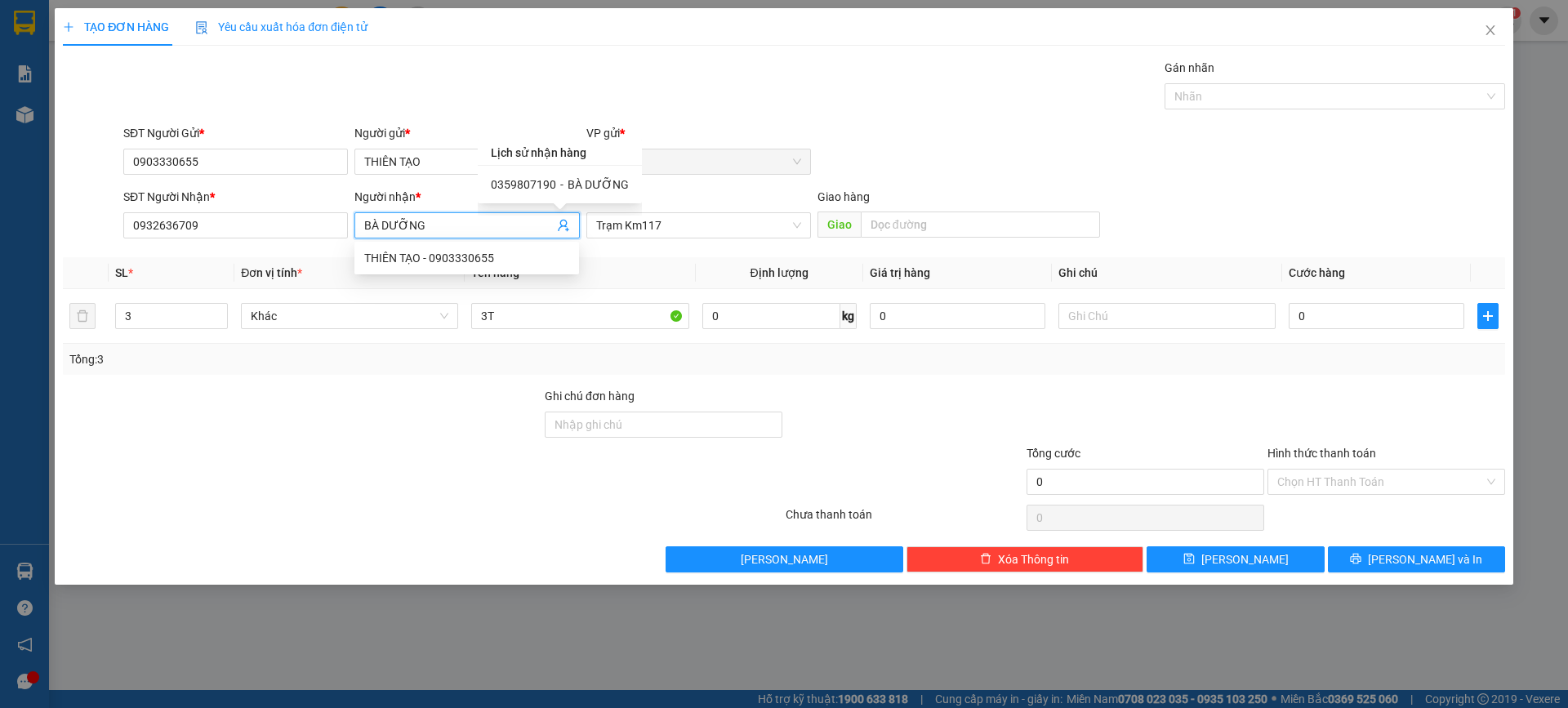
click at [568, 188] on span "BÀ DƯỠNG" at bounding box center [598, 185] width 61 height 13
type input "0359807190"
click at [1228, 101] on div at bounding box center [1326, 96] width 316 height 19
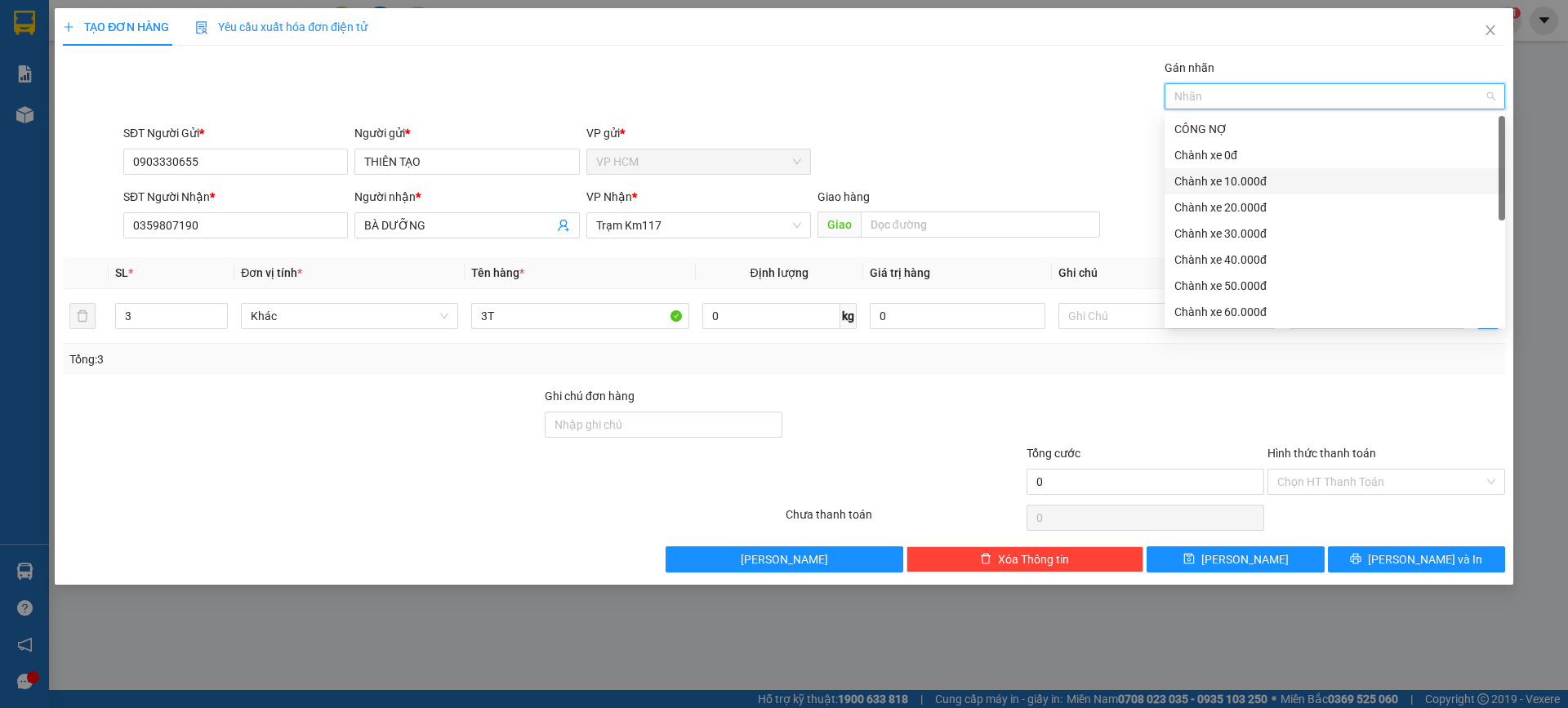
click at [1230, 169] on div "Chành xe 10.000đ" at bounding box center [1334, 181] width 341 height 26
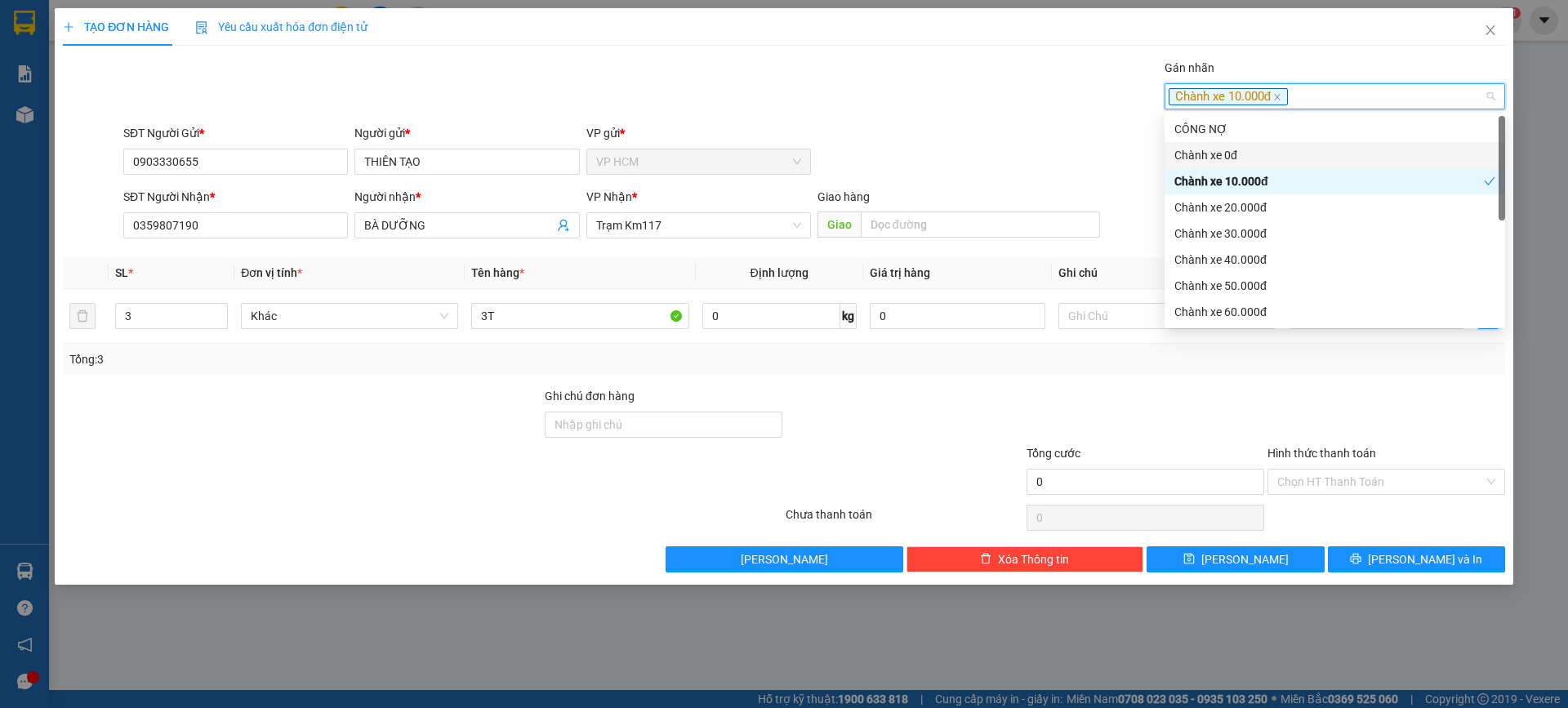
click at [895, 105] on div "Gán nhãn Chành xe 10.000đ" at bounding box center [814, 87] width 1389 height 57
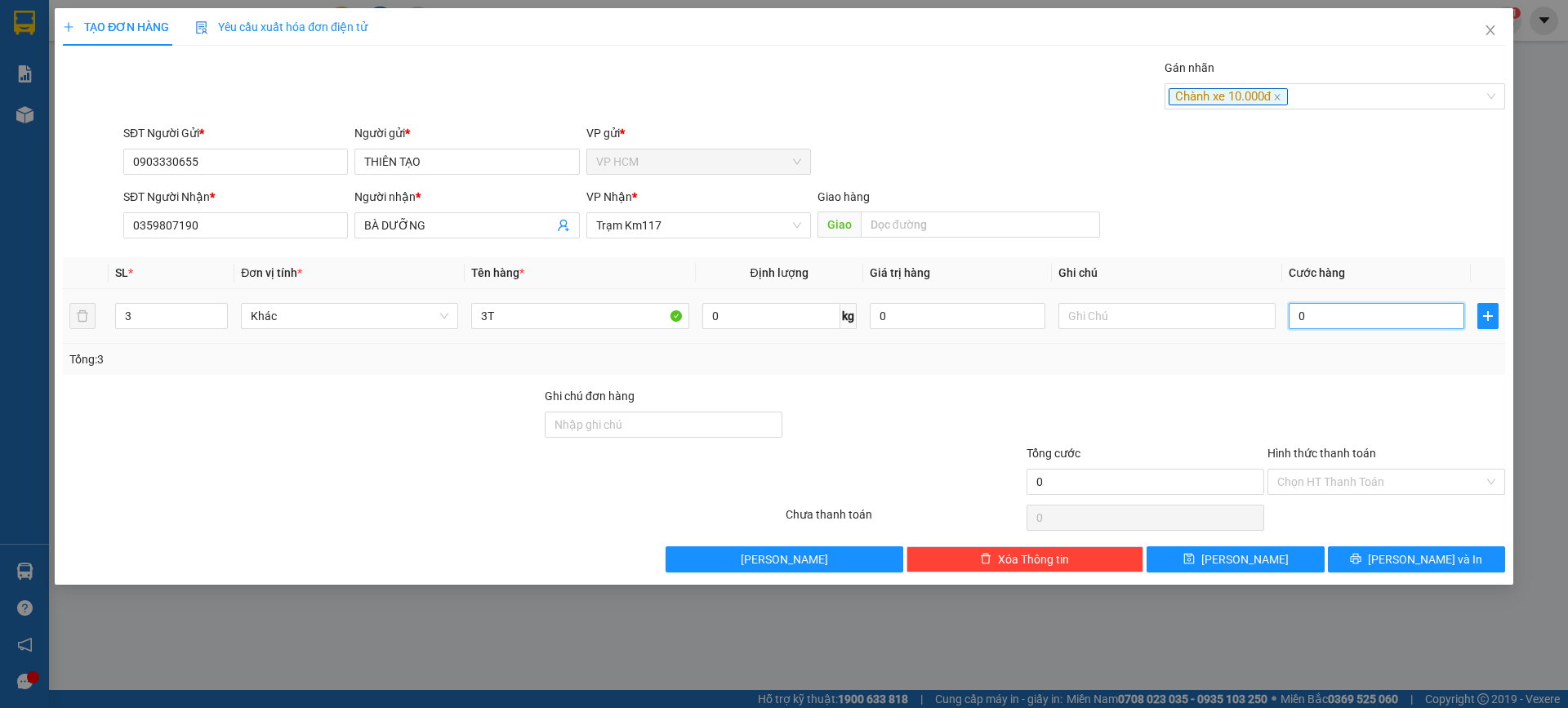
click at [1390, 310] on input "0" at bounding box center [1377, 316] width 176 height 26
type input "1"
type input "10"
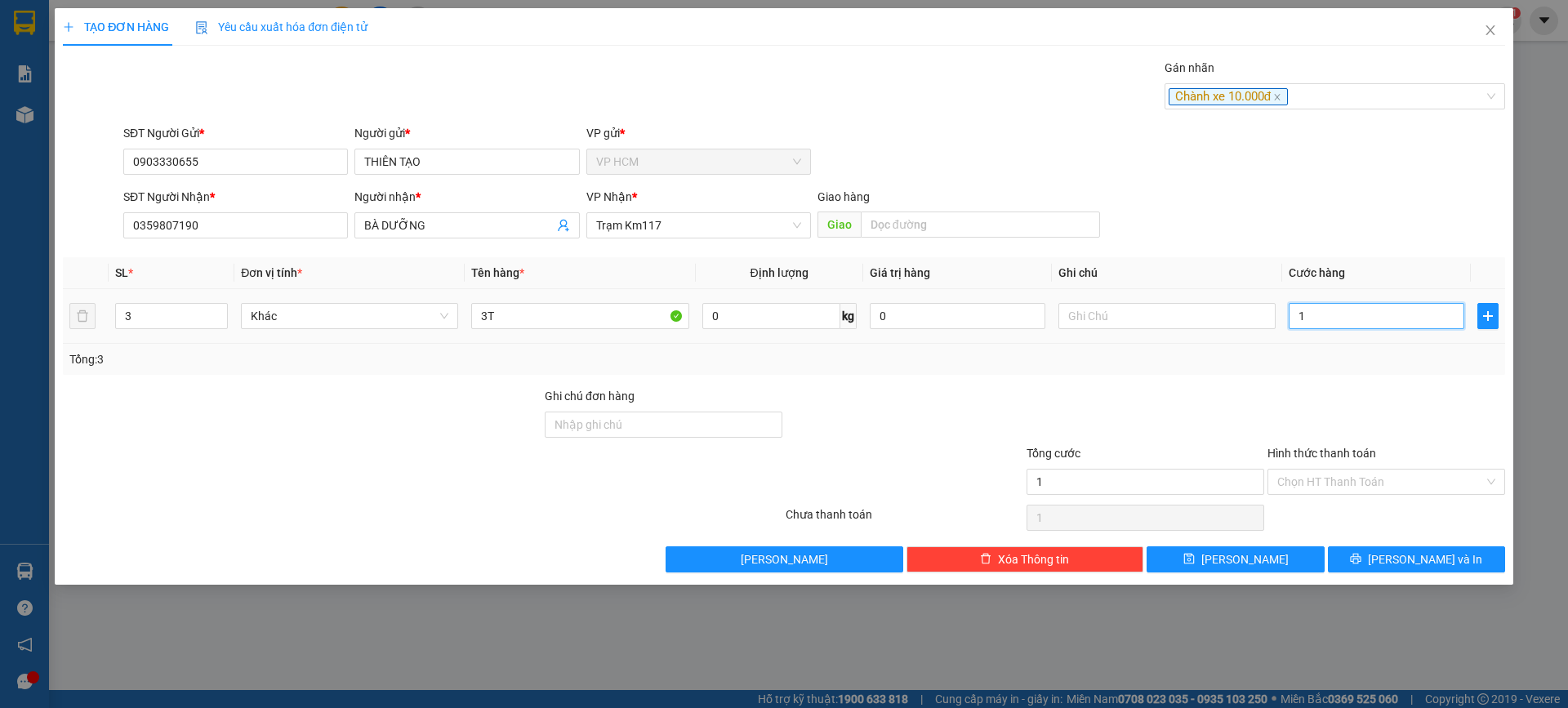
type input "10"
type input "100"
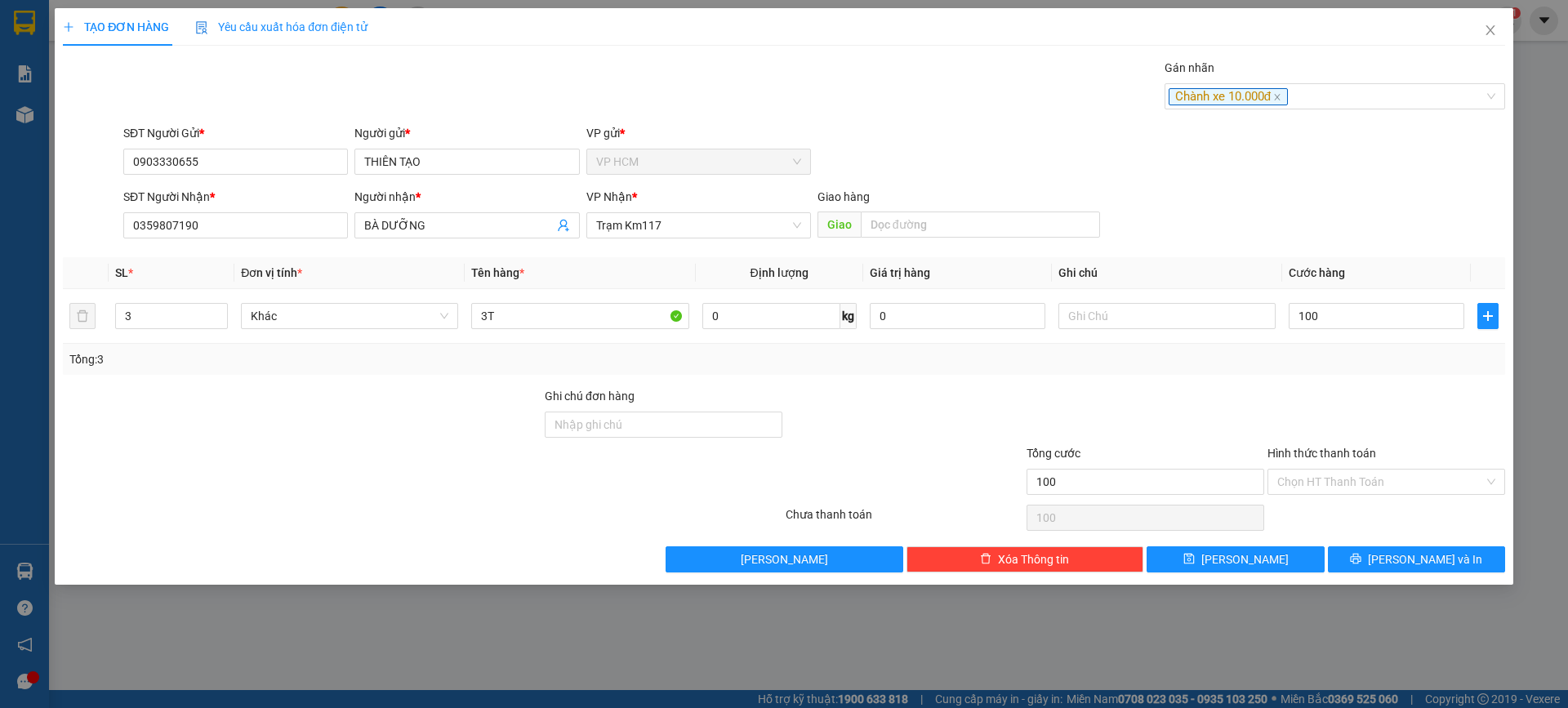
type input "100.000"
click at [1345, 395] on div at bounding box center [1386, 416] width 241 height 57
click at [1340, 504] on div "Chọn HT Thanh Toán" at bounding box center [1386, 518] width 241 height 33
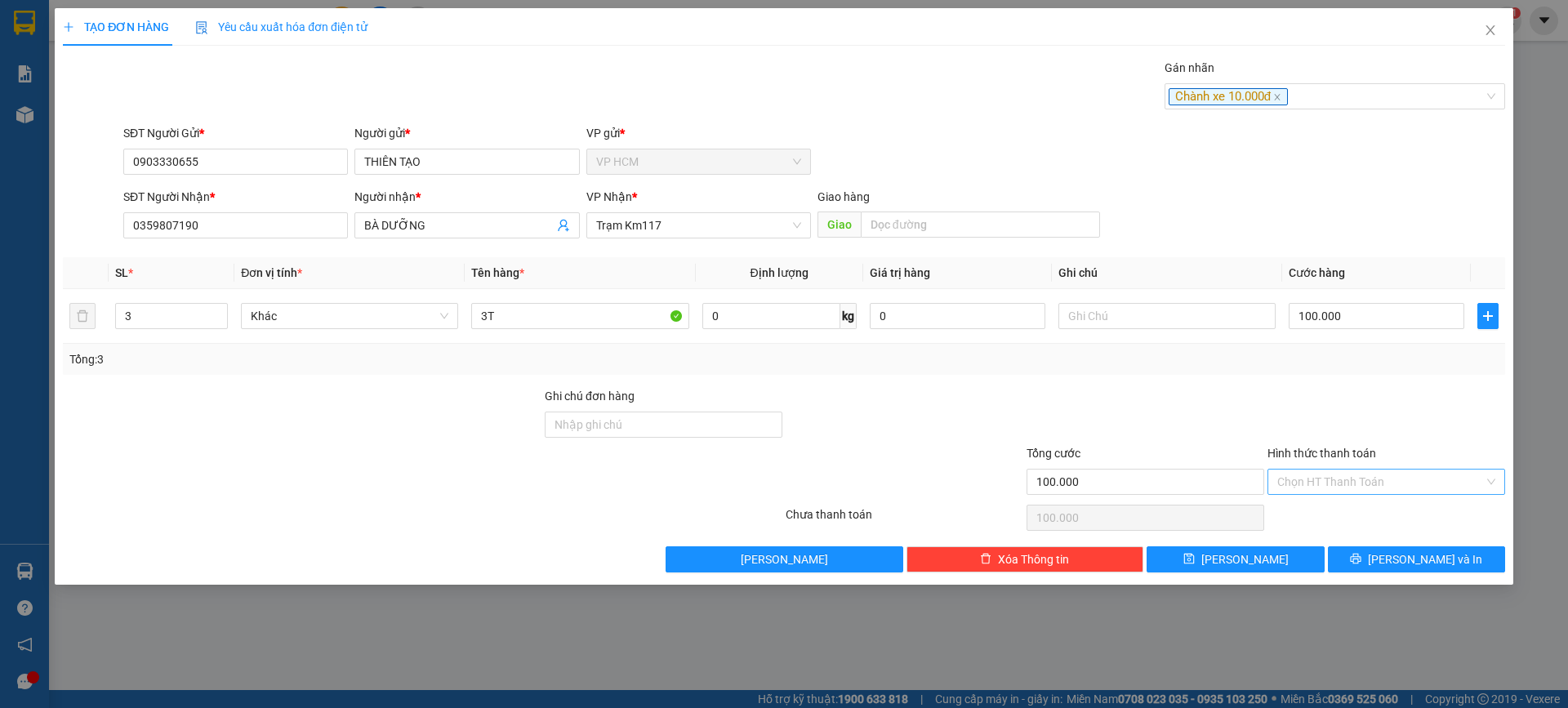
click at [1338, 494] on div "Chọn HT Thanh Toán" at bounding box center [1386, 482] width 238 height 26
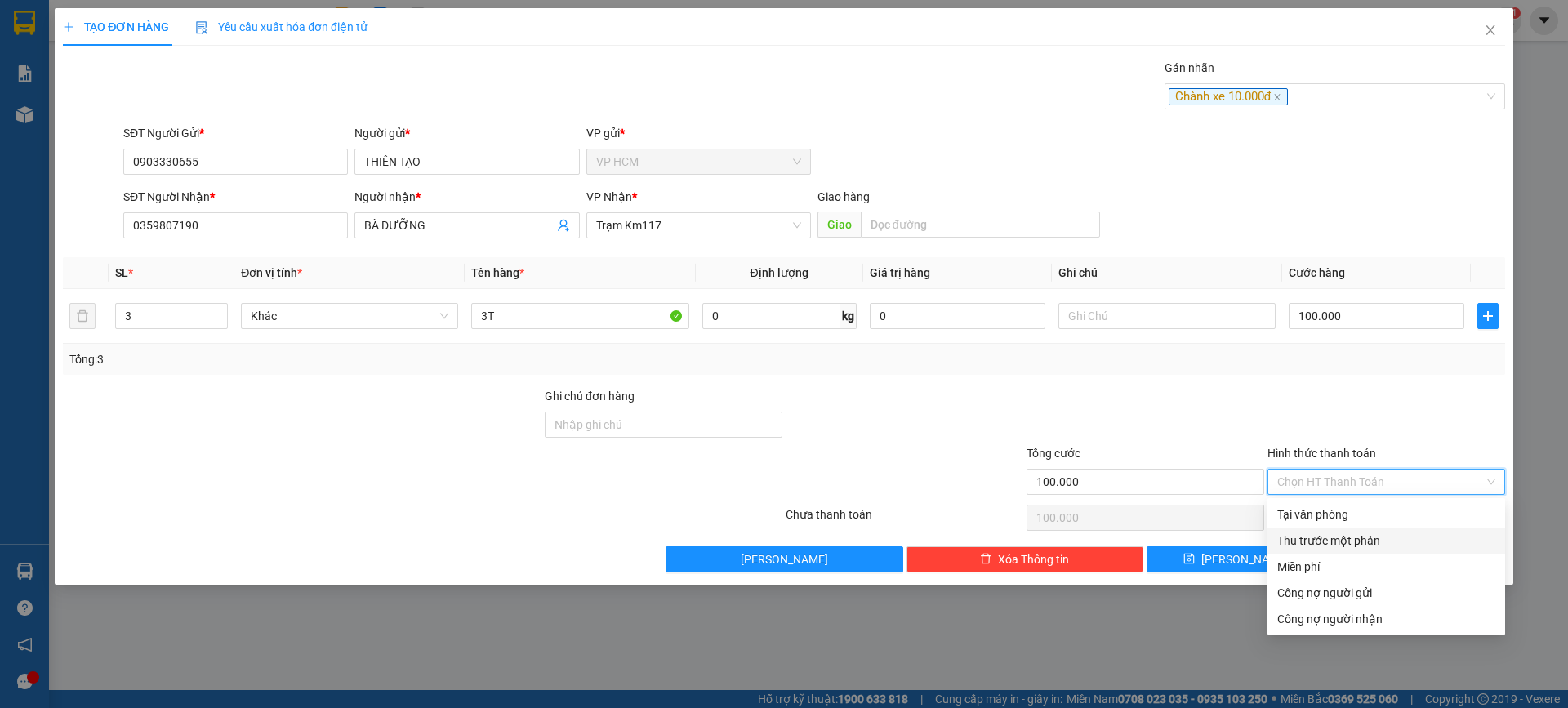
click at [1312, 540] on div "Thu trước một phần" at bounding box center [1386, 540] width 218 height 18
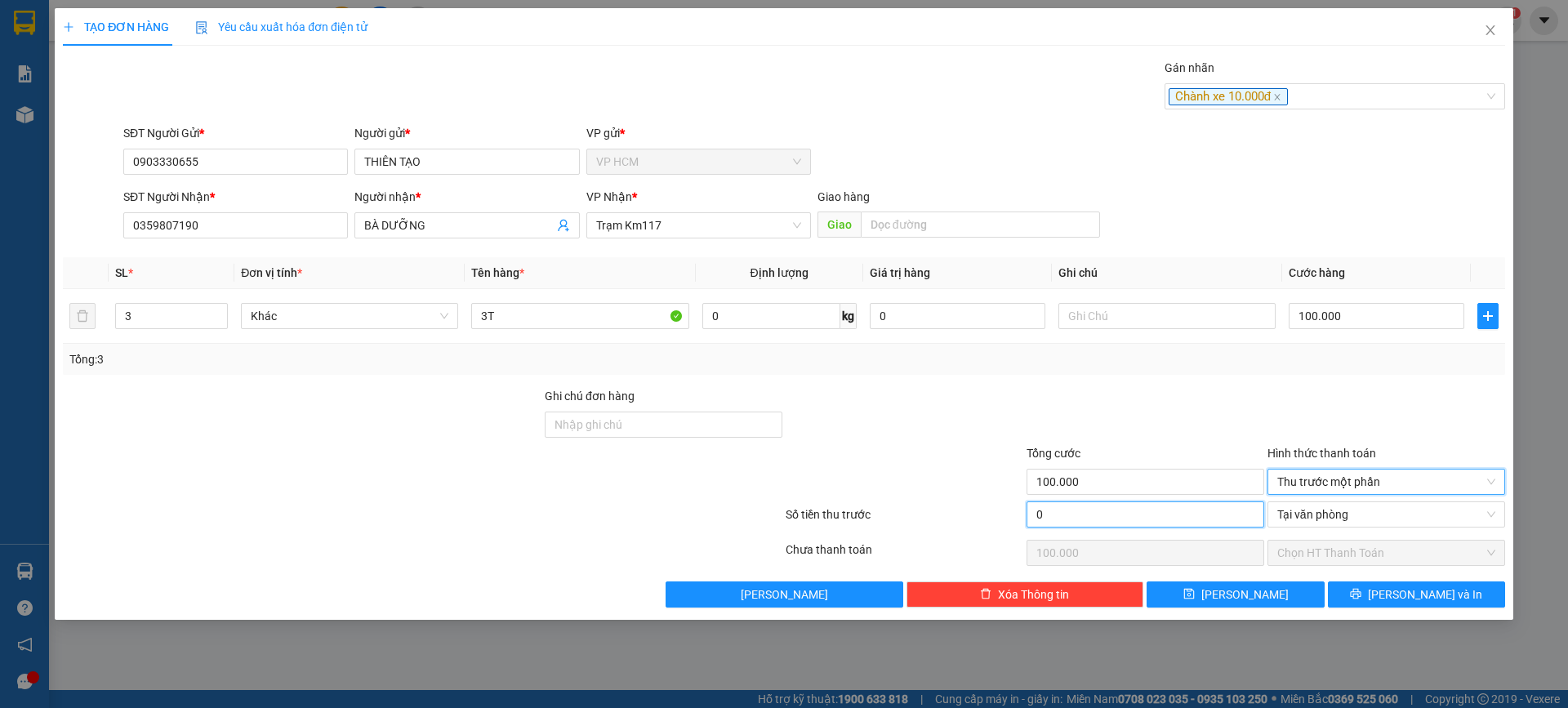
click at [1156, 513] on input "0" at bounding box center [1146, 514] width 238 height 26
type input "1"
type input "99.999"
click at [1117, 416] on div at bounding box center [1146, 416] width 241 height 57
click at [1427, 605] on button "[PERSON_NAME] và In" at bounding box center [1416, 594] width 178 height 26
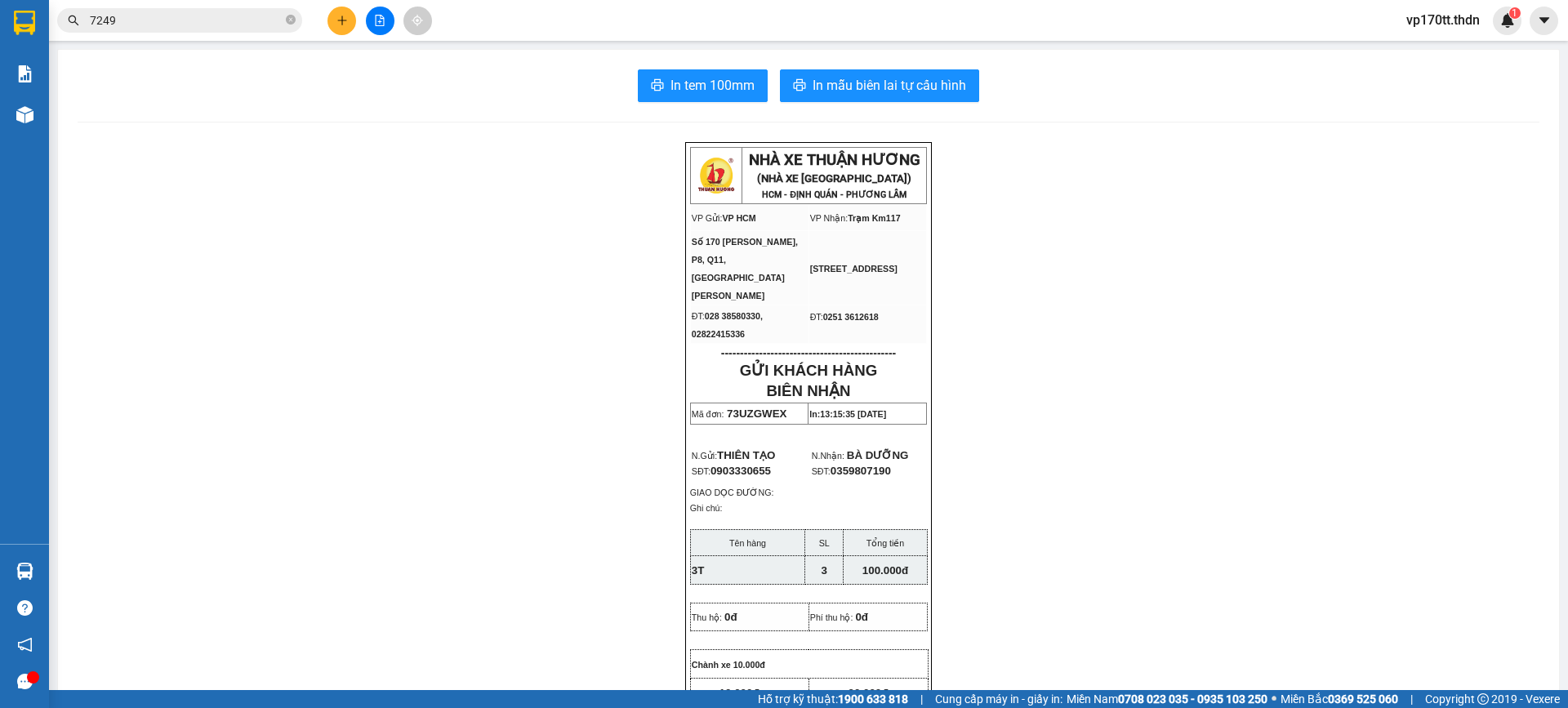
click at [203, 22] on input "7249" at bounding box center [186, 20] width 193 height 18
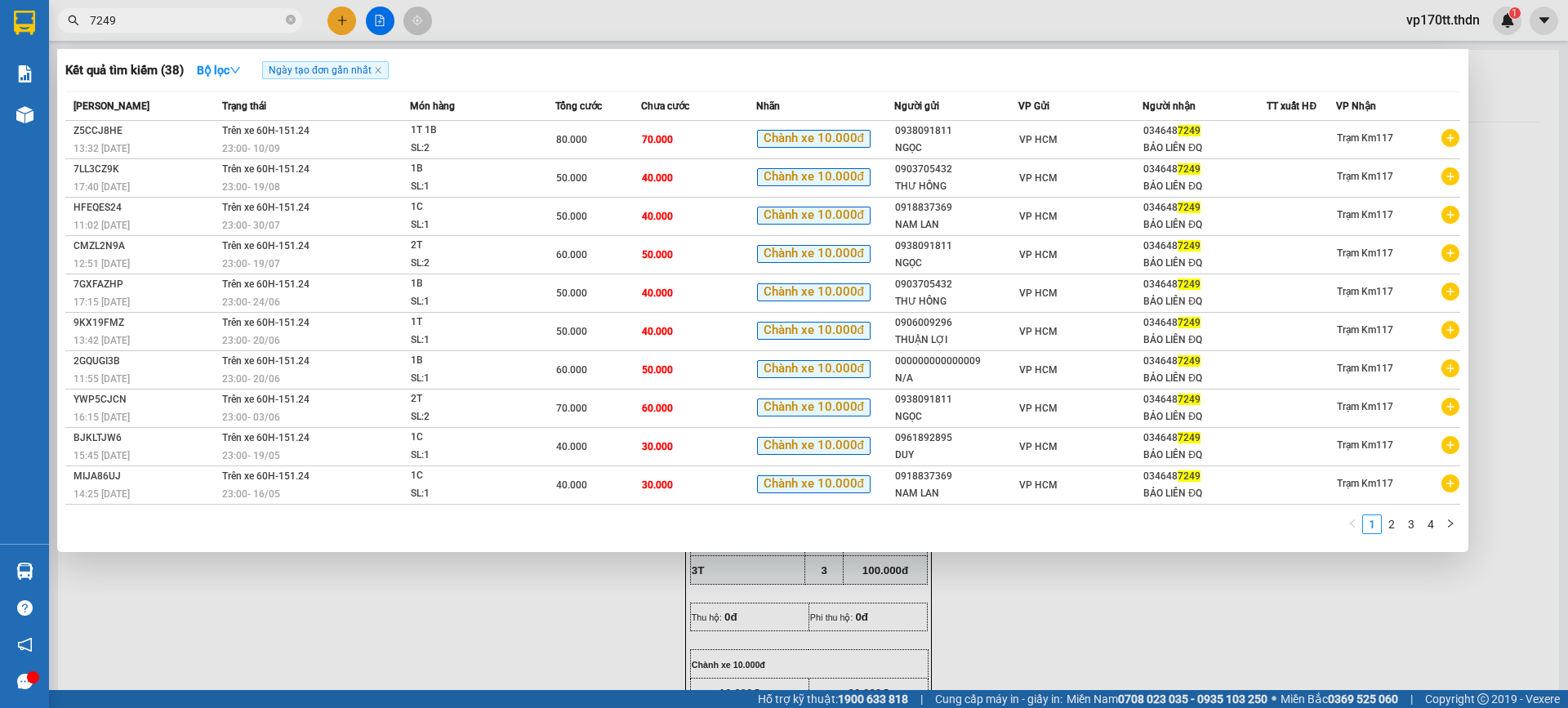
click at [203, 22] on input "7249" at bounding box center [186, 20] width 193 height 18
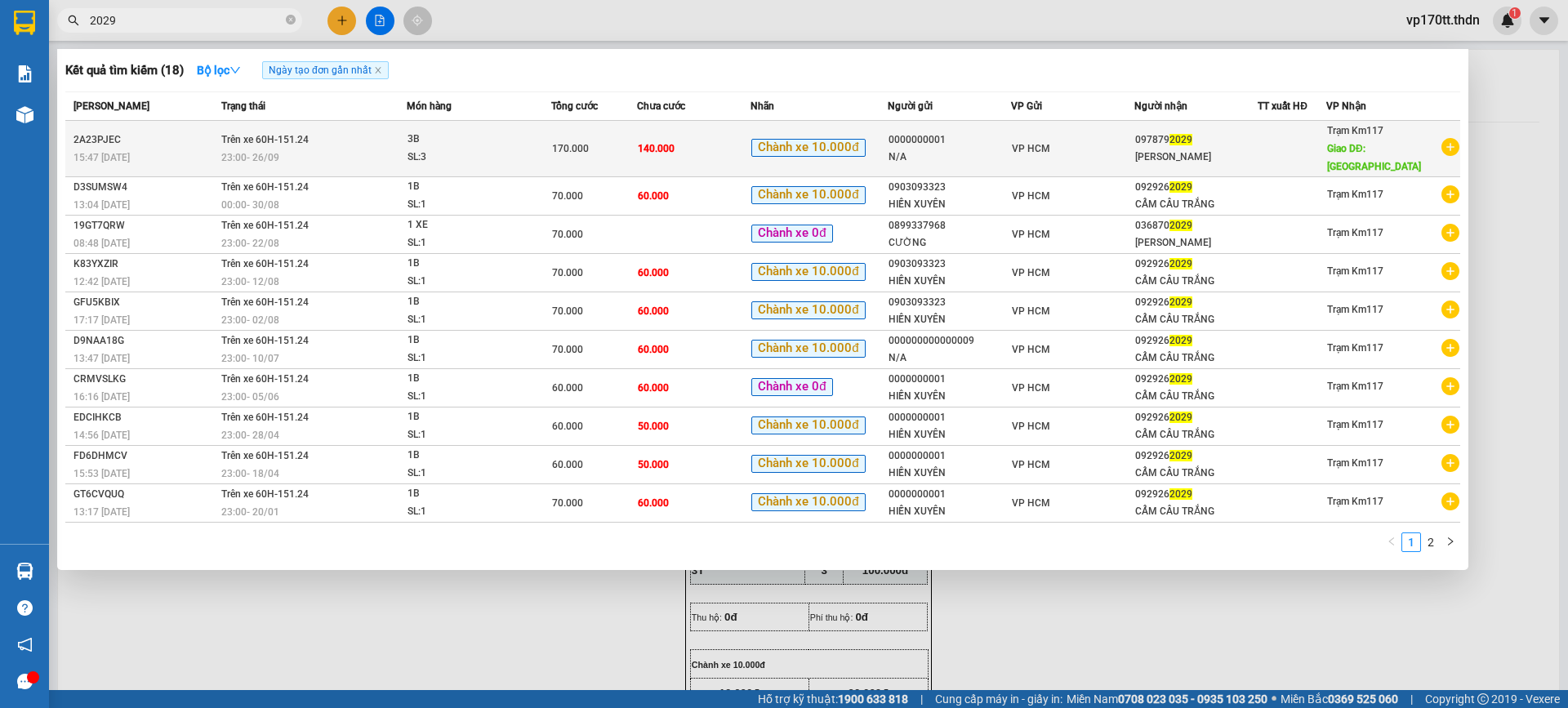
click at [1073, 142] on div "VP HCM" at bounding box center [1072, 148] width 121 height 18
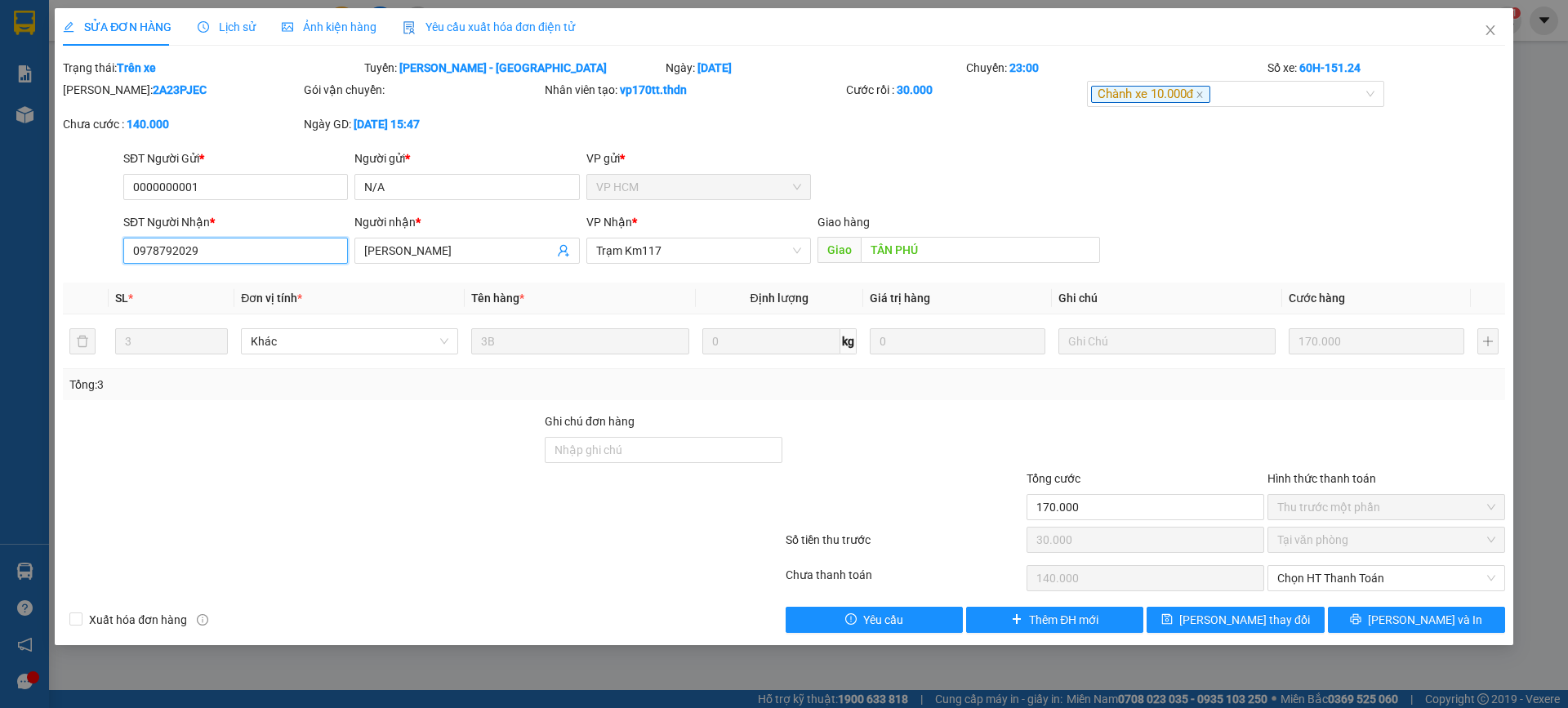
click at [274, 255] on input "0978792029" at bounding box center [235, 251] width 224 height 26
click at [1487, 21] on span "Close" at bounding box center [1490, 31] width 46 height 46
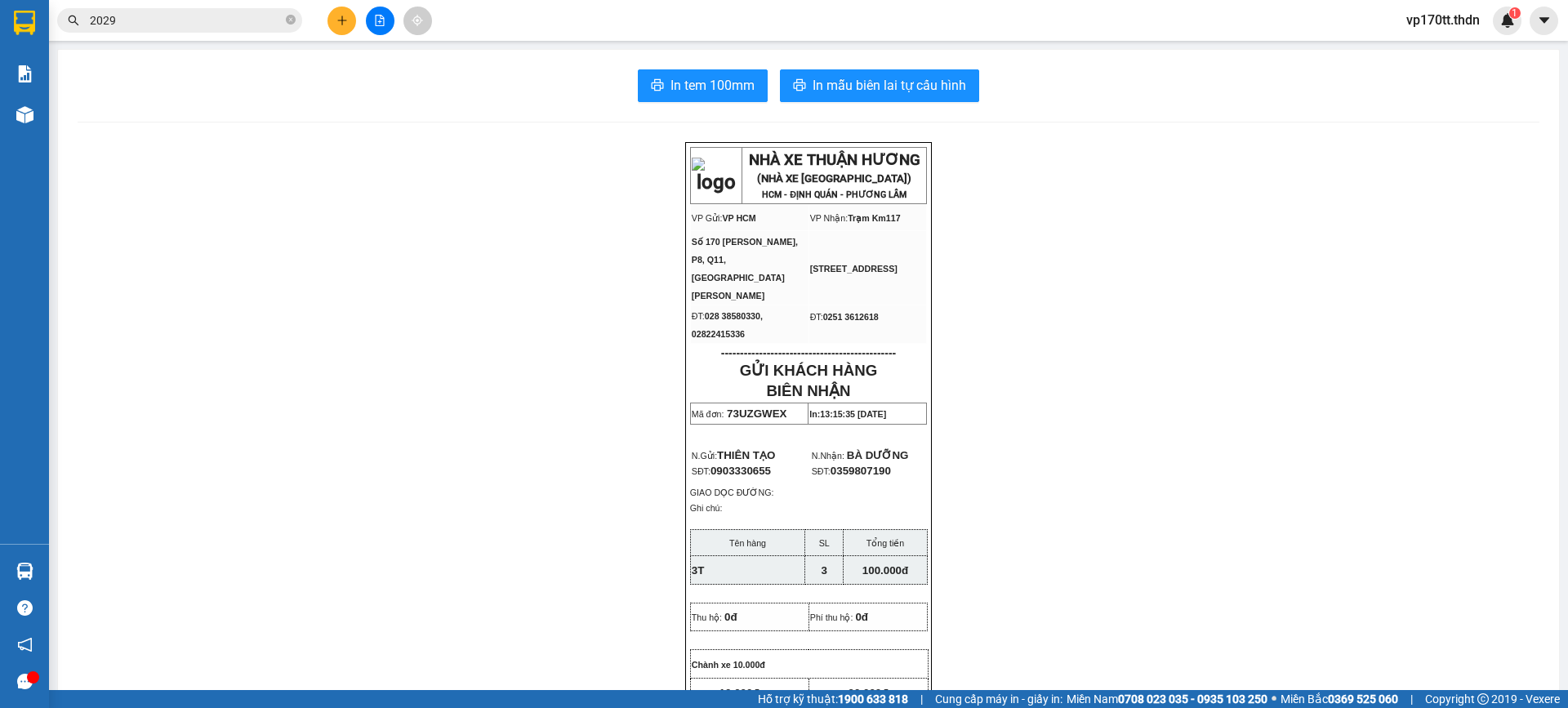
click at [227, 24] on input "2029" at bounding box center [186, 20] width 193 height 18
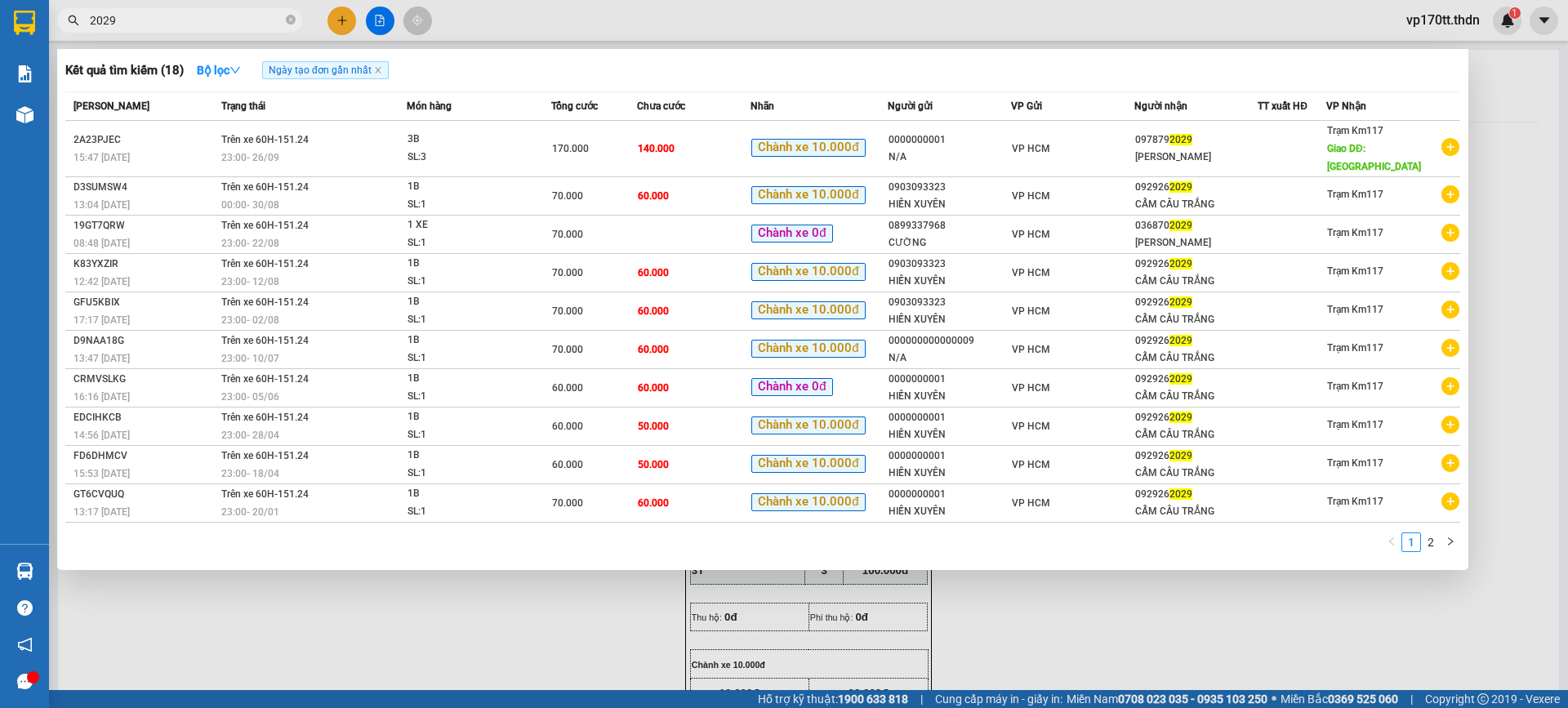
click at [227, 24] on input "2029" at bounding box center [186, 20] width 193 height 18
paste input "097879"
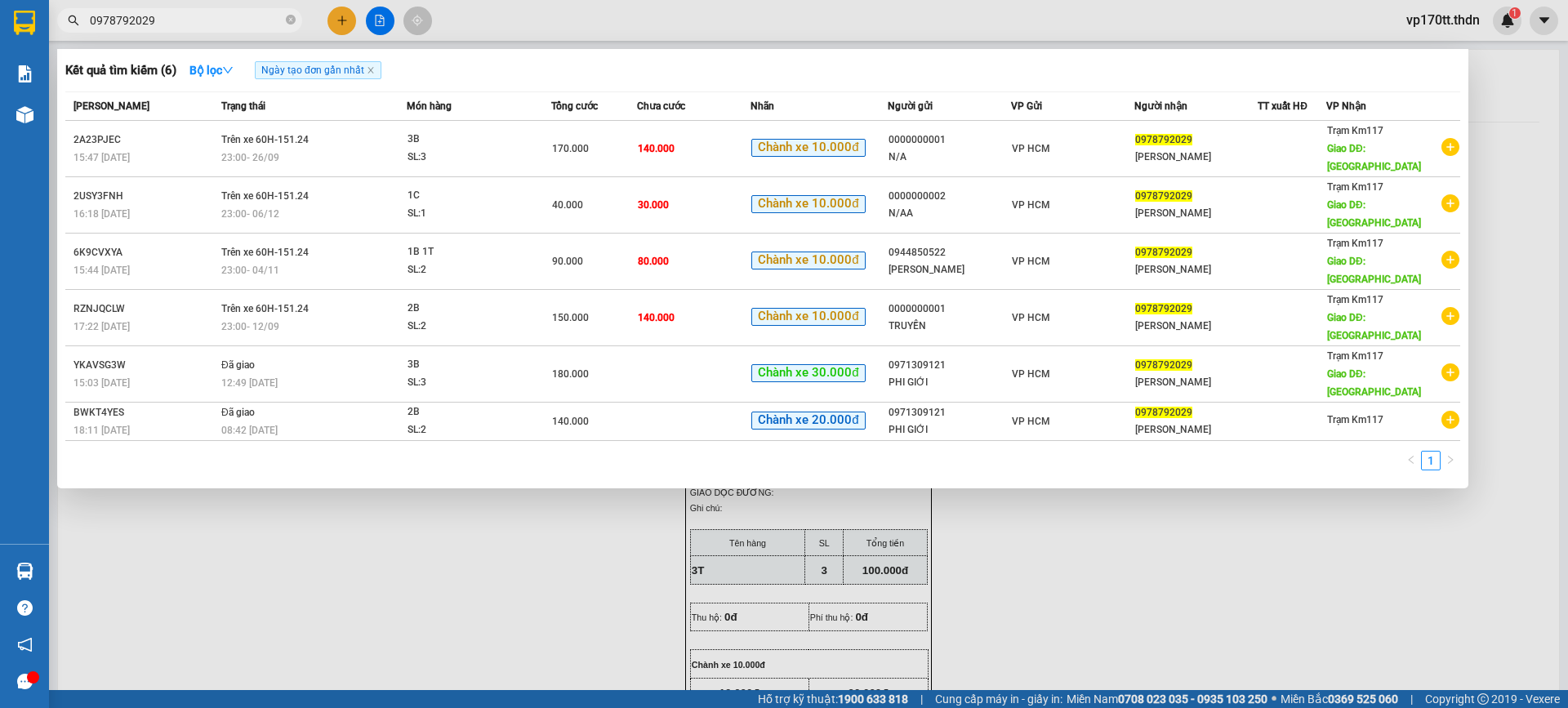
click at [334, 21] on div at bounding box center [784, 354] width 1568 height 708
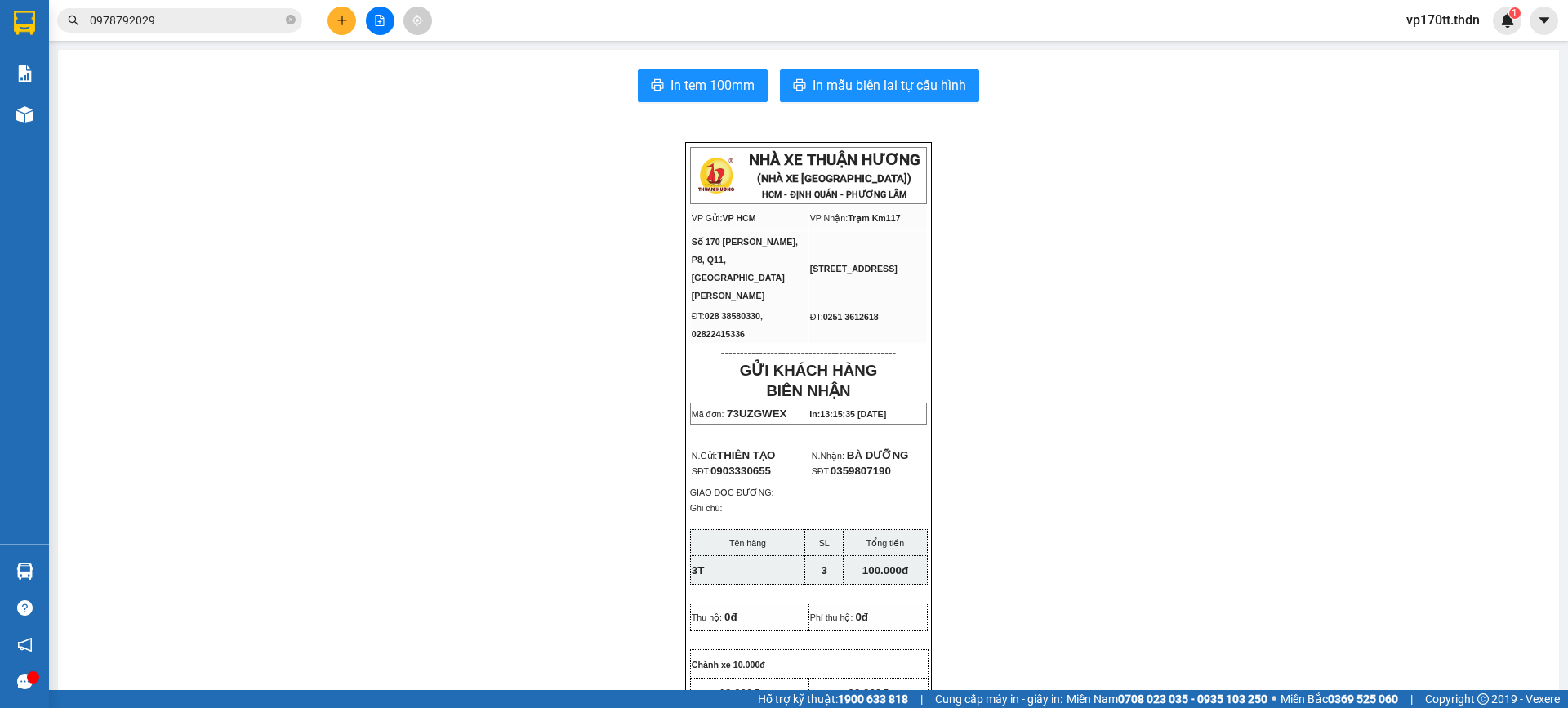
click at [334, 21] on button at bounding box center [342, 21] width 28 height 28
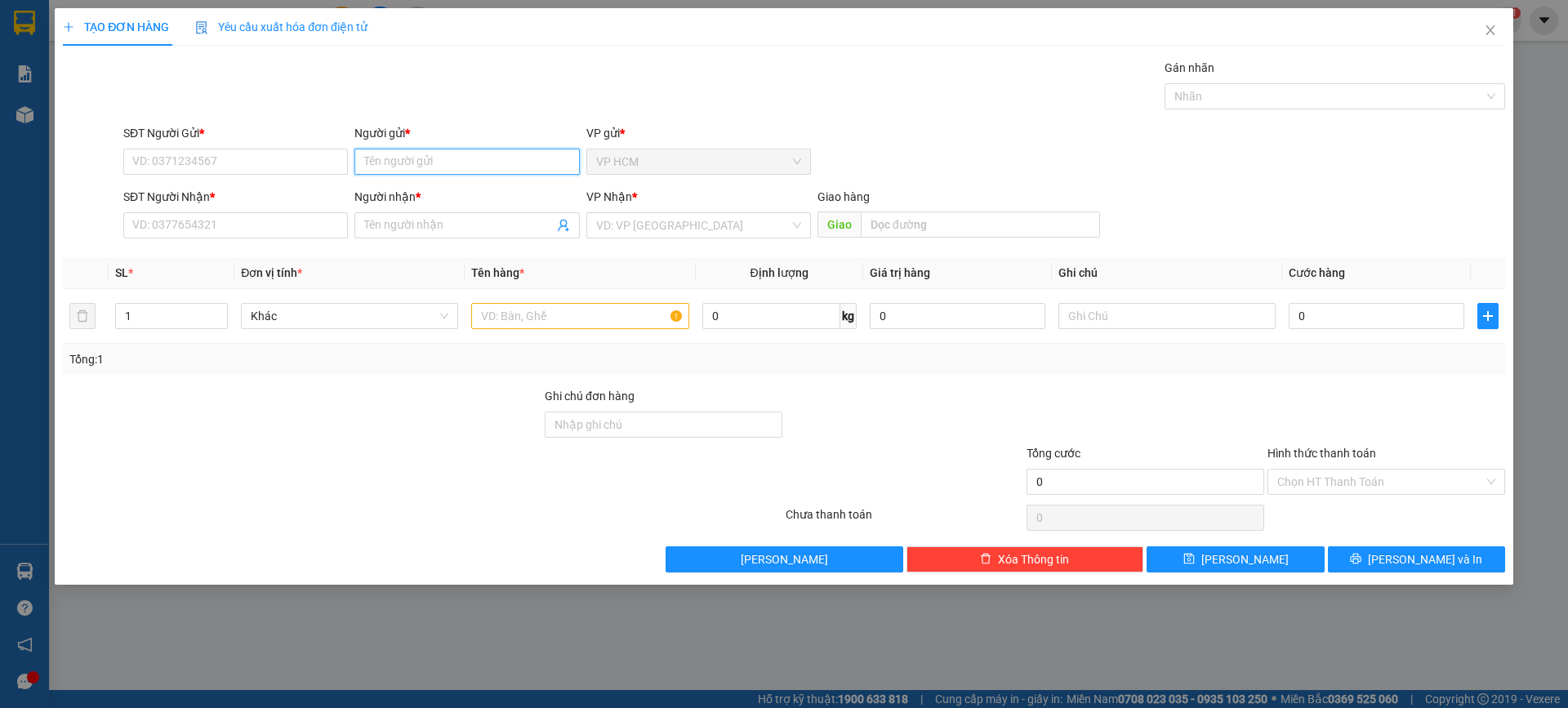
click at [390, 161] on input "Người gửi *" at bounding box center [467, 161] width 224 height 26
click at [211, 163] on input "SĐT Người Gửi *" at bounding box center [235, 161] width 224 height 26
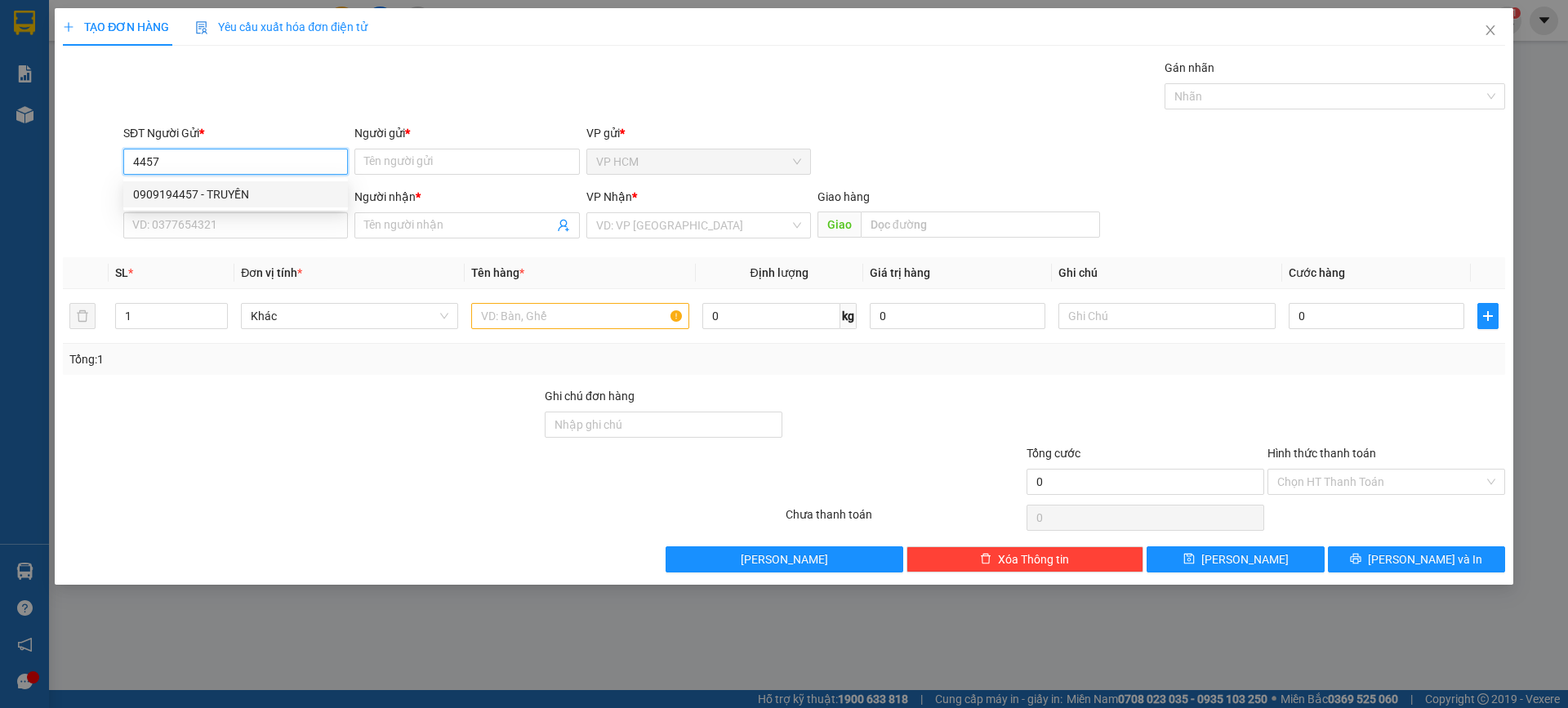
click at [266, 196] on div "0909194457 - TRUYỀN" at bounding box center [235, 194] width 205 height 18
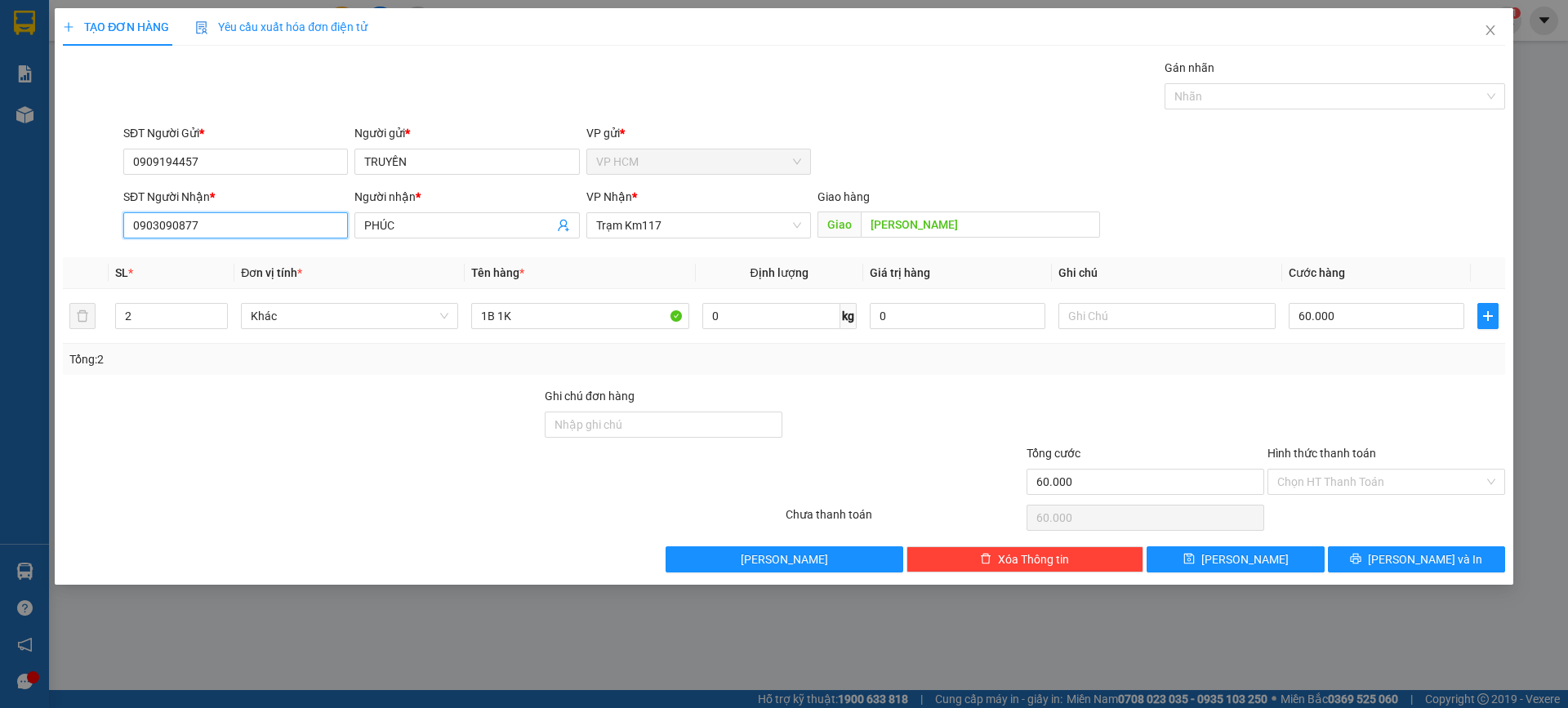
click at [219, 238] on input "0903090877" at bounding box center [235, 225] width 224 height 26
paste input "78792029"
click at [245, 260] on div "0978792029 - [PERSON_NAME]" at bounding box center [235, 257] width 205 height 18
drag, startPoint x: 185, startPoint y: 302, endPoint x: 135, endPoint y: 322, distance: 53.9
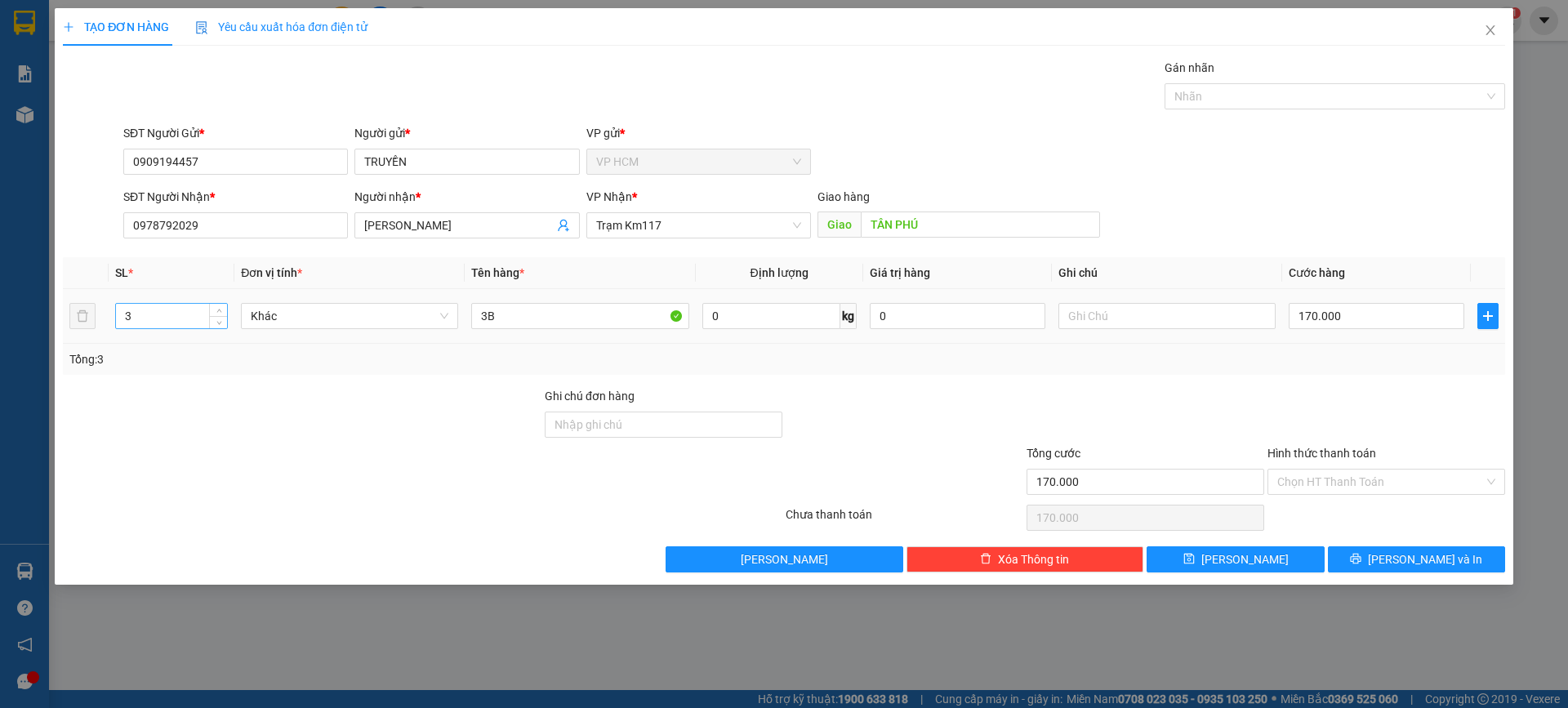
click at [137, 322] on div "3" at bounding box center [171, 316] width 113 height 33
click at [135, 322] on input "3" at bounding box center [171, 316] width 111 height 24
drag, startPoint x: 135, startPoint y: 322, endPoint x: 9, endPoint y: 338, distance: 127.0
click at [9, 338] on div "TẠO ĐƠN HÀNG Yêu cầu xuất hóa đơn điện tử Transit Pickup Surcharge Ids Transit …" at bounding box center [784, 354] width 1568 height 708
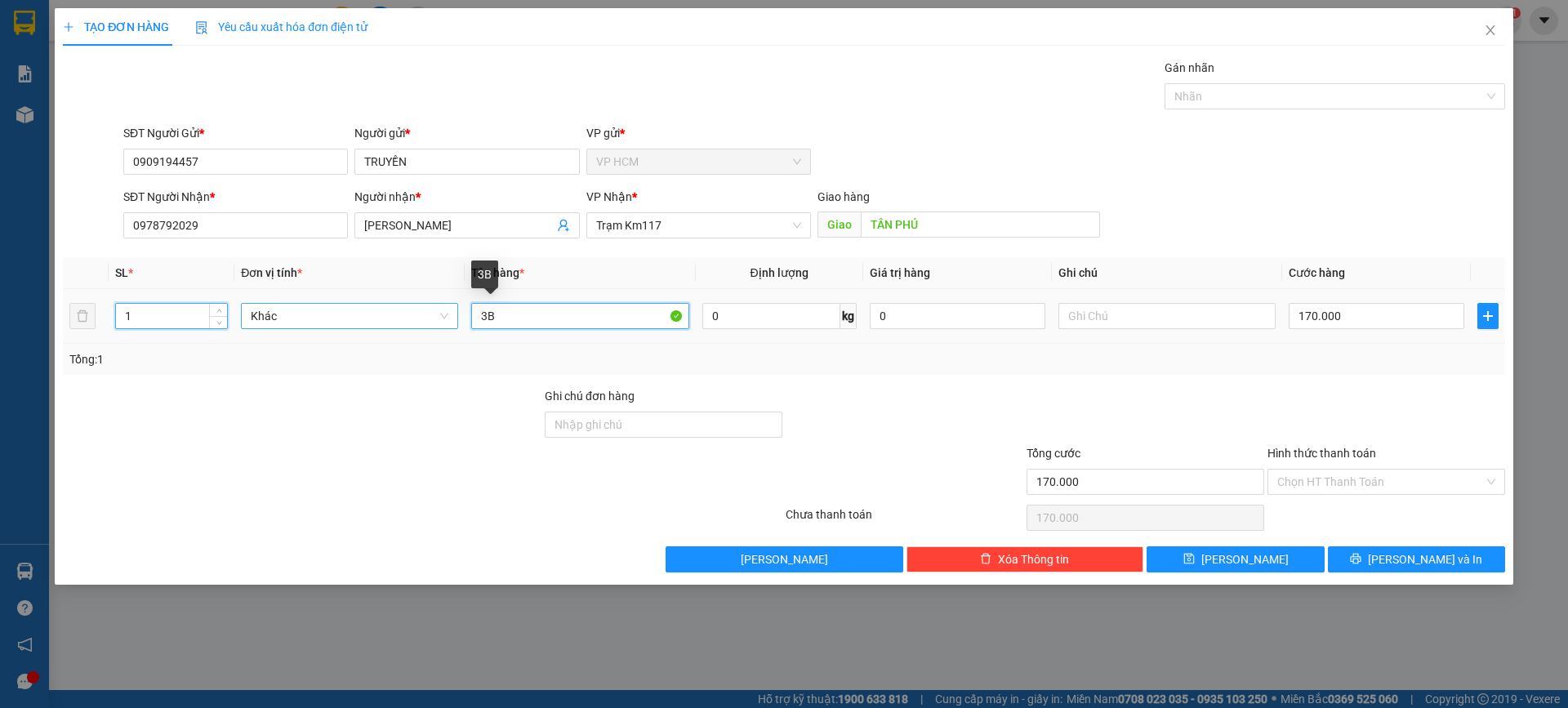
drag, startPoint x: 549, startPoint y: 315, endPoint x: 286, endPoint y: 313, distance: 263.0
click at [260, 315] on tr "1 Khác 3B 0 kg 0 170.000" at bounding box center [784, 316] width 1442 height 54
click at [1193, 90] on div at bounding box center [1326, 96] width 316 height 19
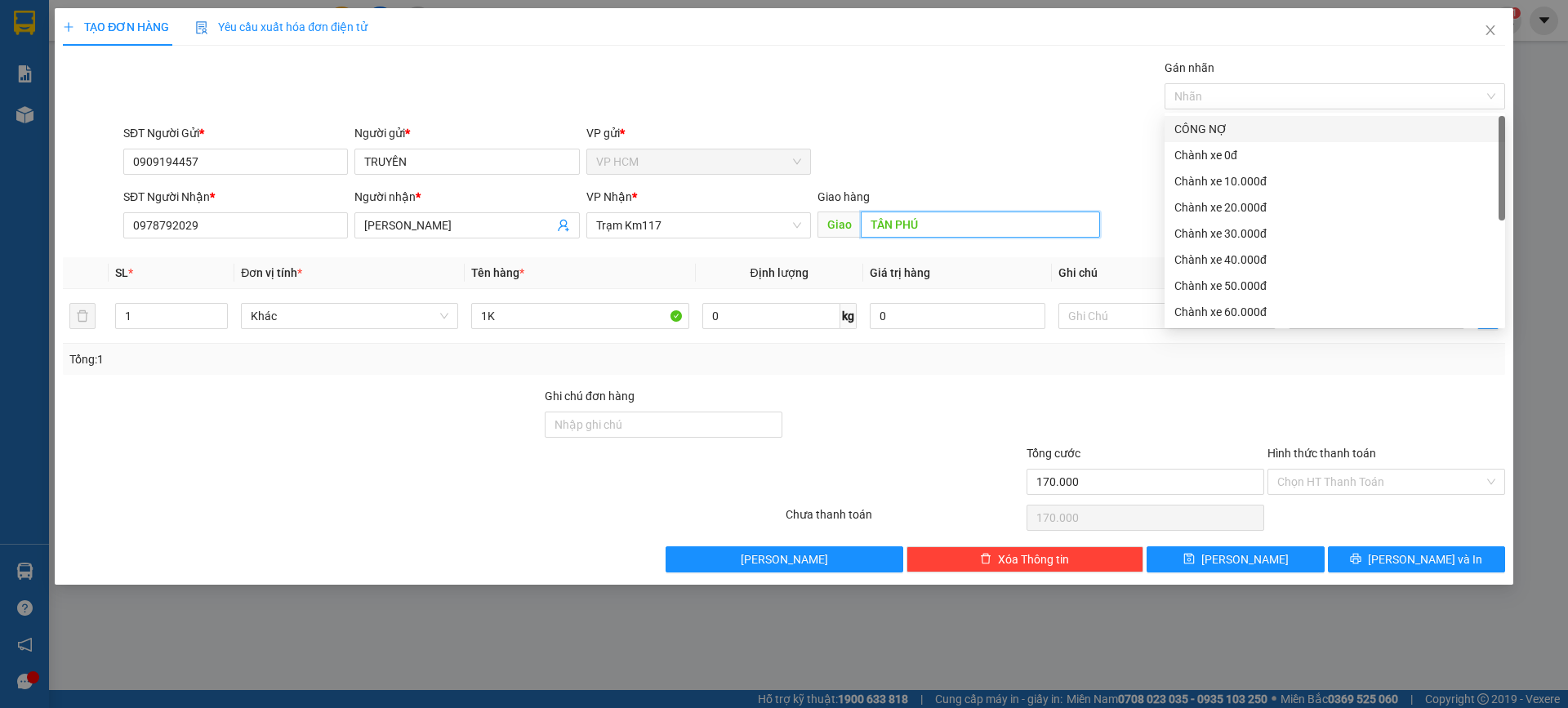
click at [1018, 230] on input "TÂN PHÚ" at bounding box center [981, 225] width 240 height 26
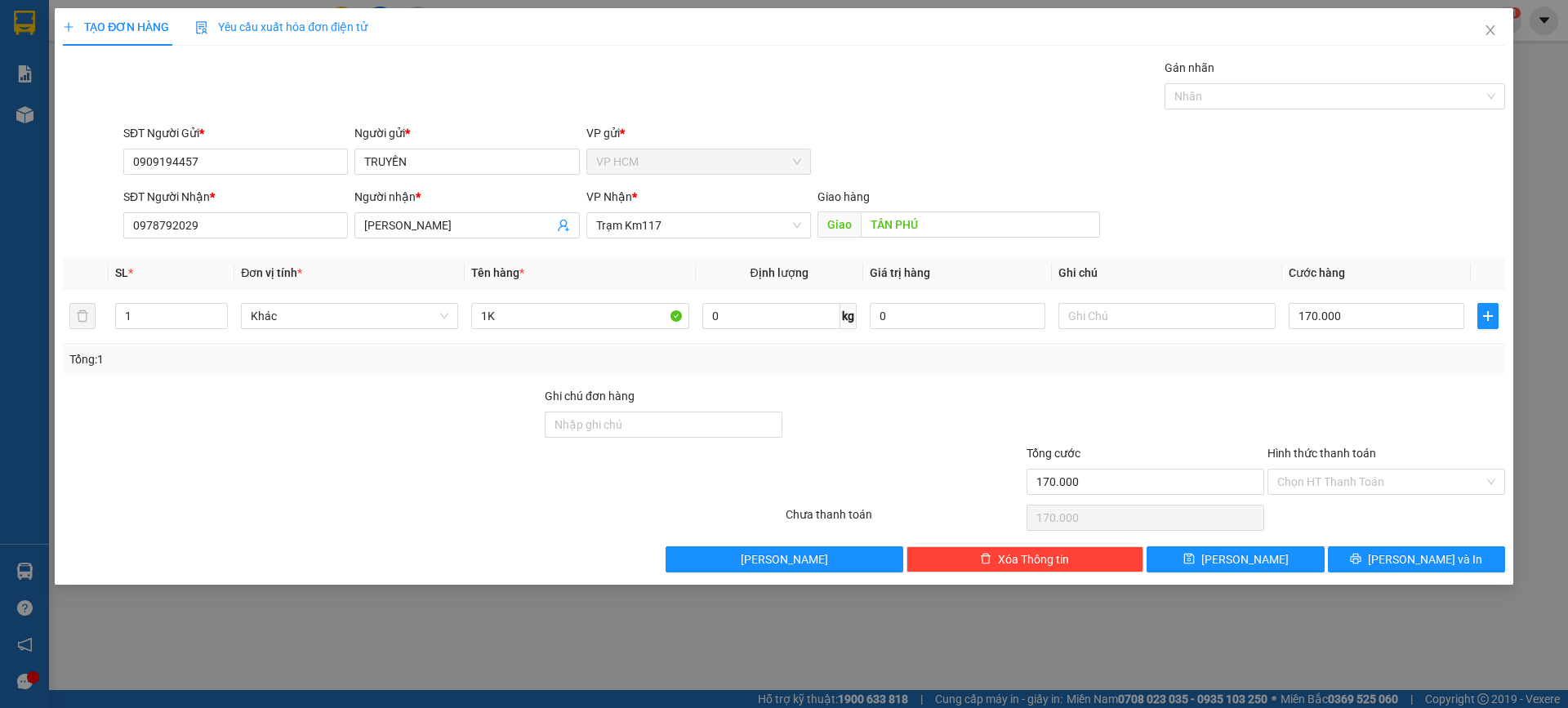
click at [1025, 146] on div "SĐT Người Gửi * 0909194457 Người gửi * TRUYỀN VP gửi * VP HCM" at bounding box center [814, 152] width 1389 height 57
click at [1302, 109] on div "Nhãn" at bounding box center [1334, 96] width 341 height 26
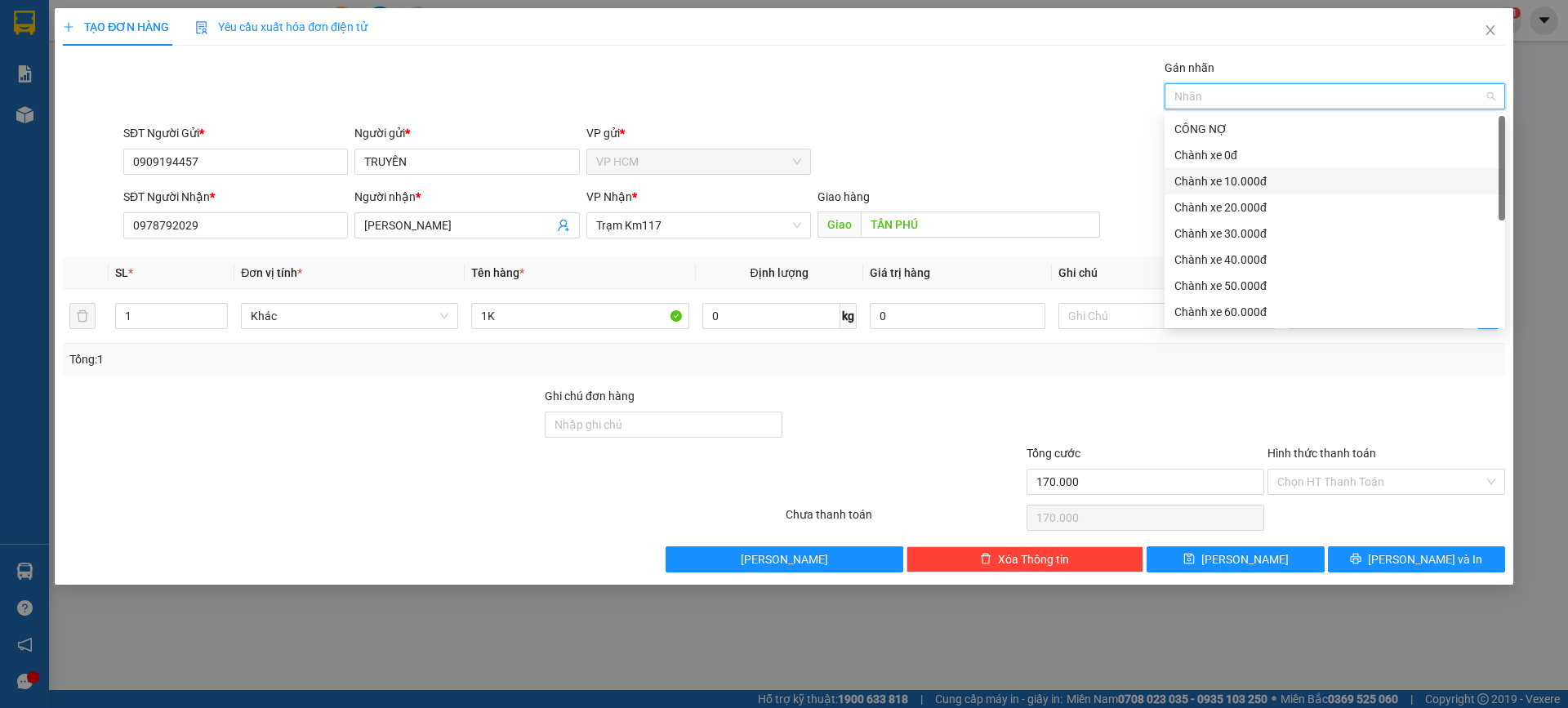
click at [1220, 149] on div "Chành xe 0đ" at bounding box center [1334, 155] width 321 height 18
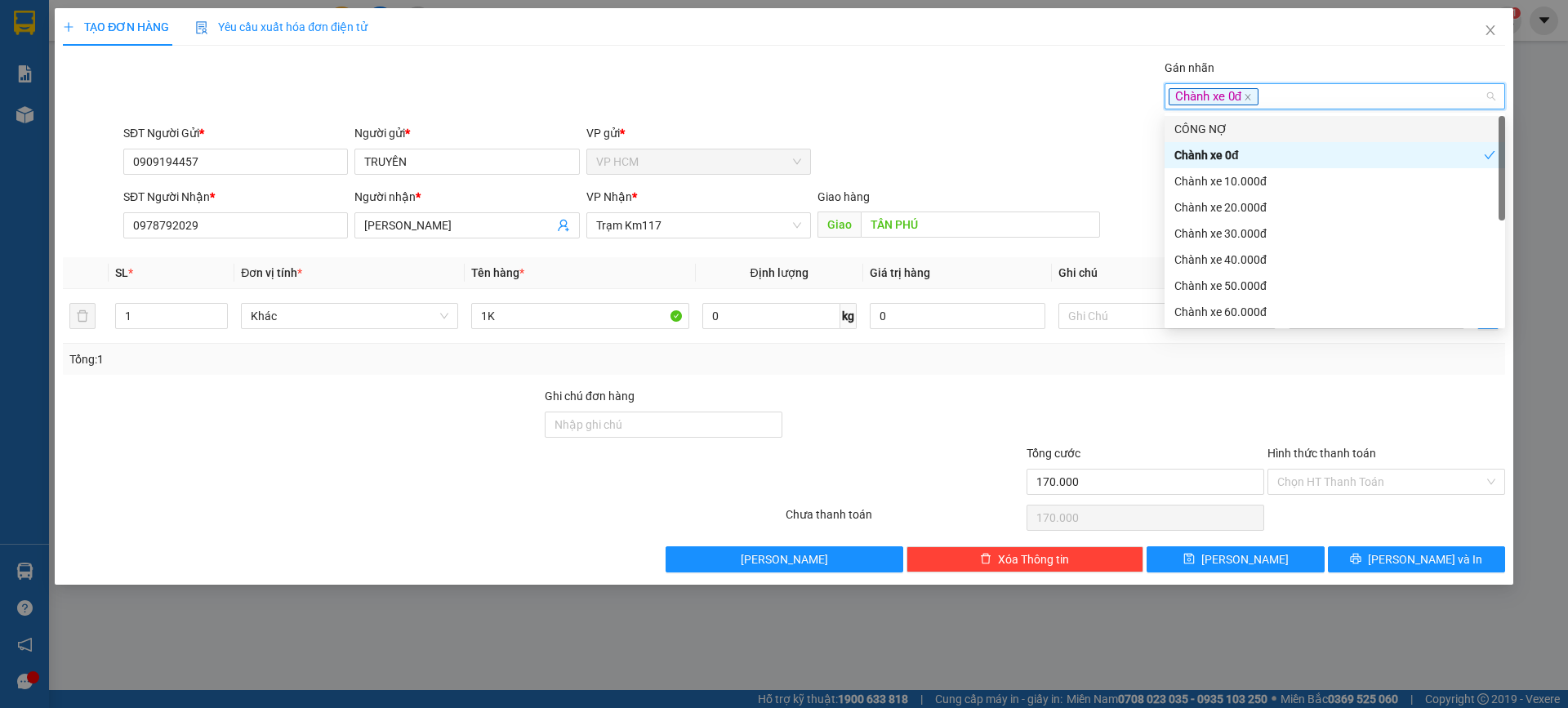
click at [949, 75] on div "Gán nhãn Chành xe 0đ" at bounding box center [814, 87] width 1389 height 57
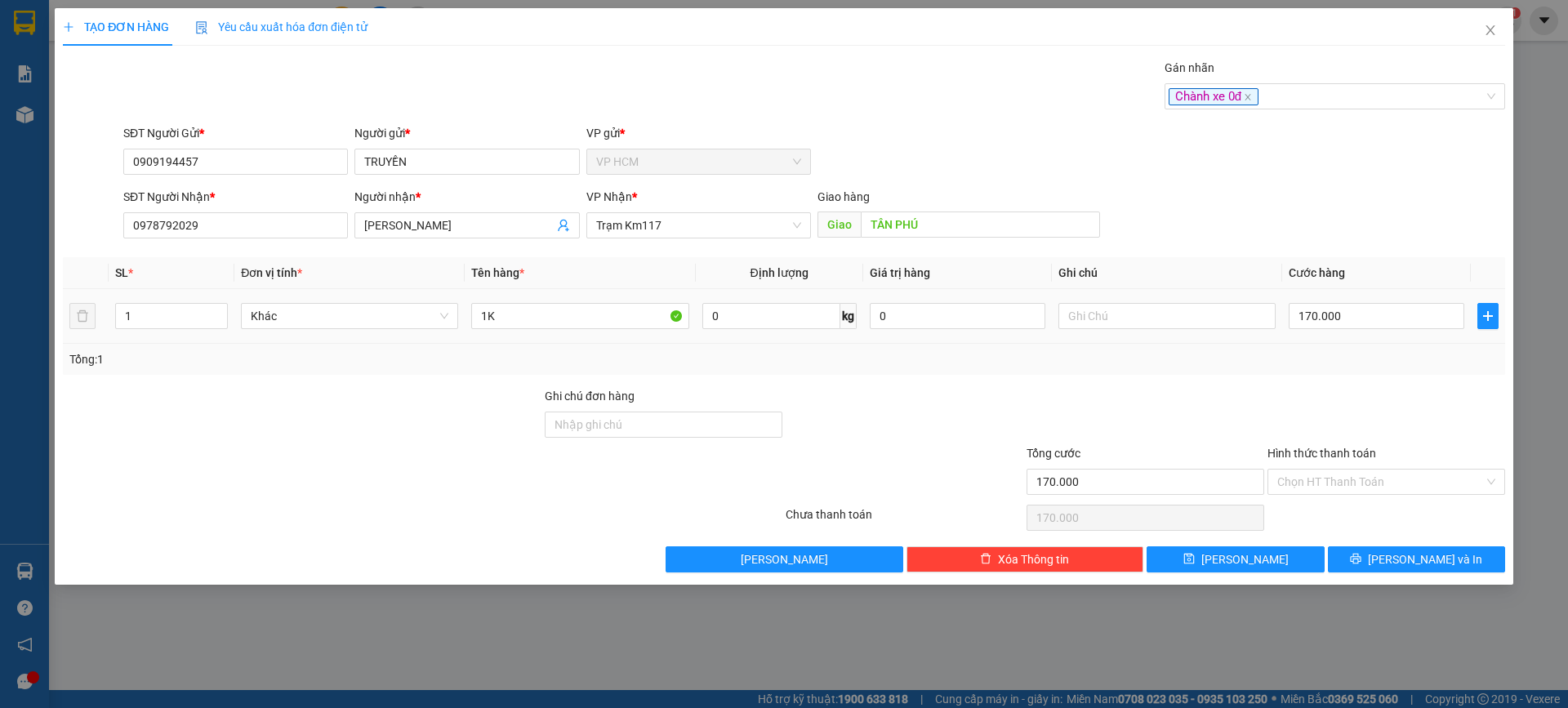
click at [1354, 333] on td "170.000" at bounding box center [1376, 316] width 188 height 54
click at [1352, 319] on input "170.000" at bounding box center [1377, 316] width 176 height 26
click at [1300, 384] on div "Transit Pickup Surcharge Ids Transit Deliver Surcharge Ids Transit Deliver Surc…" at bounding box center [784, 315] width 1442 height 514
click at [1315, 467] on div "Hình thức thanh toán" at bounding box center [1386, 456] width 238 height 24
click at [1320, 485] on input "Hình thức thanh toán" at bounding box center [1380, 482] width 207 height 24
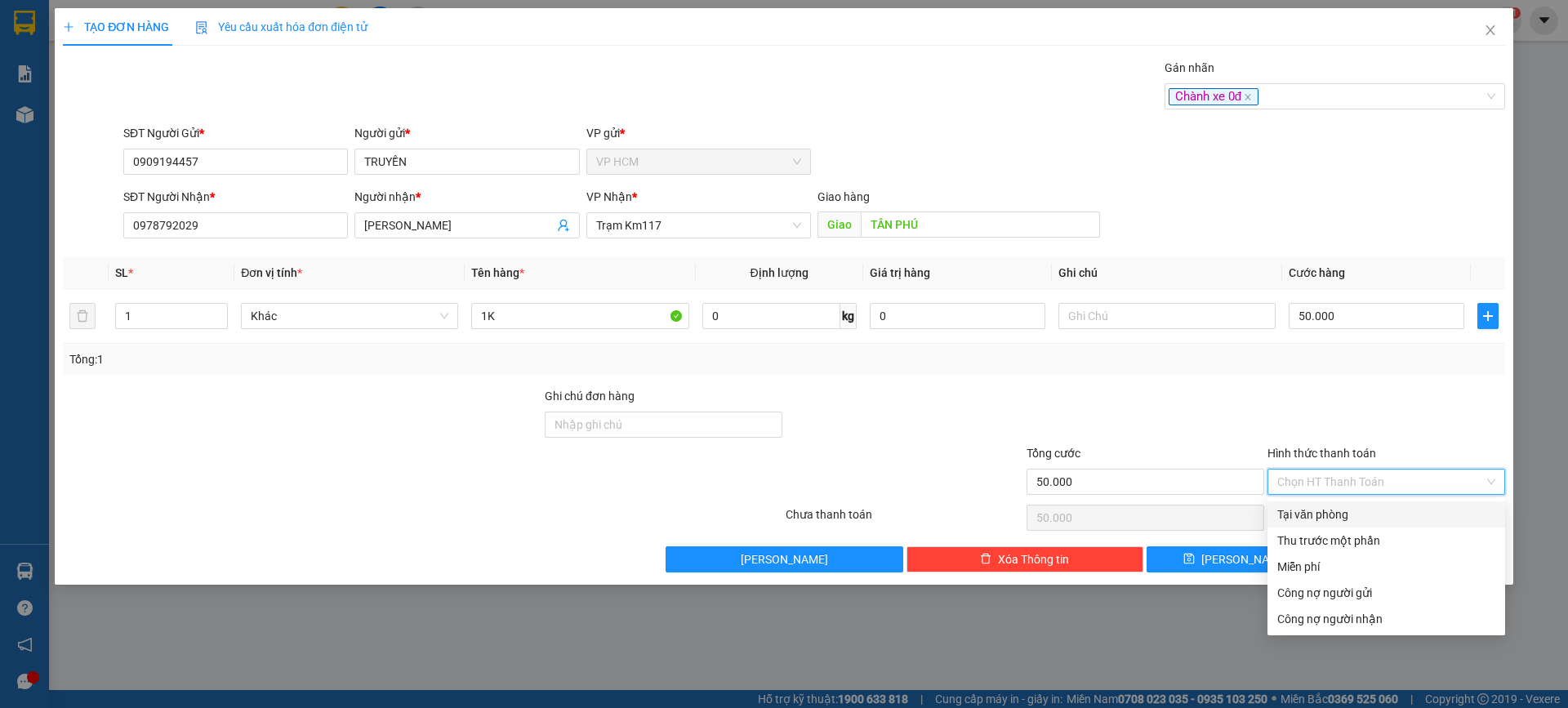
click at [1324, 510] on div "Tại văn phòng" at bounding box center [1386, 514] width 218 height 18
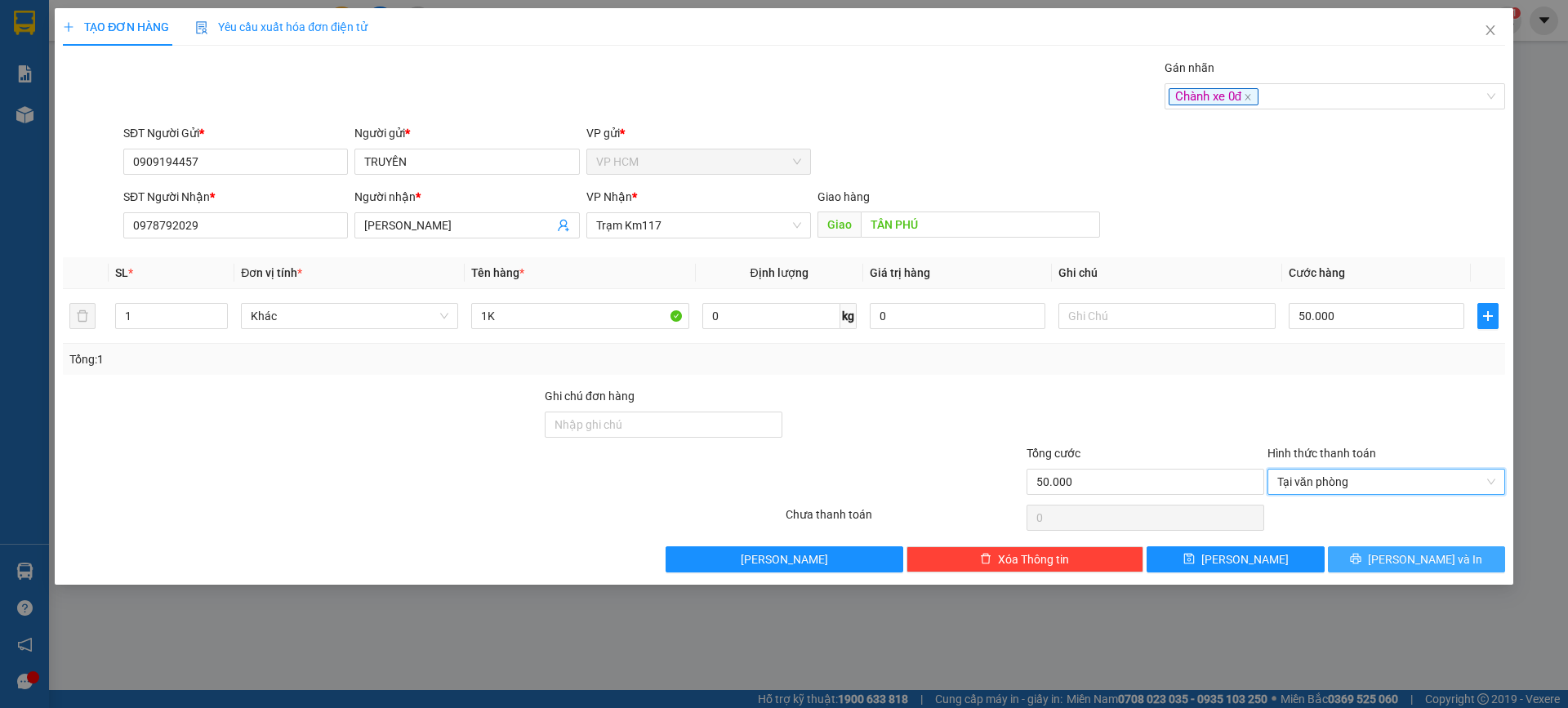
click at [1380, 552] on button "[PERSON_NAME] và In" at bounding box center [1416, 559] width 178 height 26
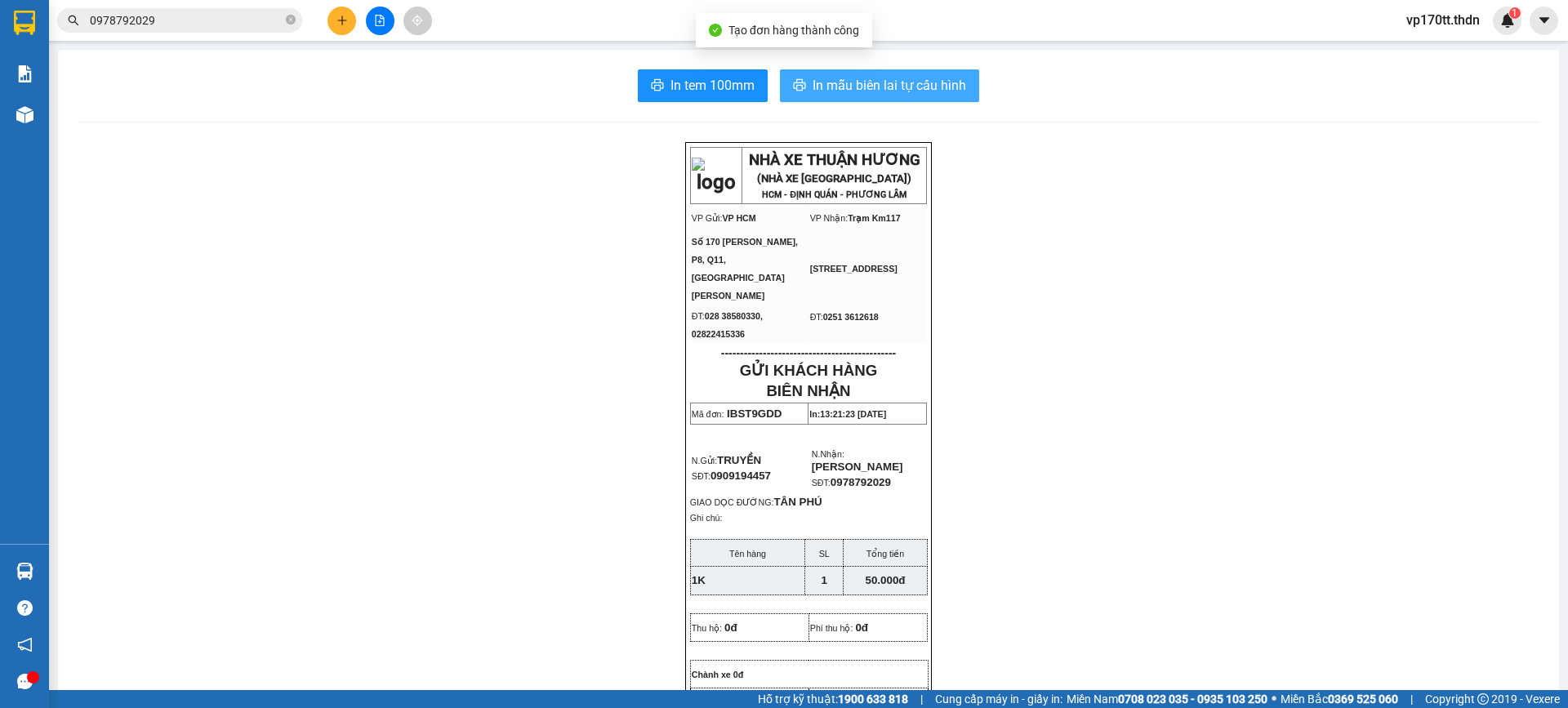
click at [869, 89] on span "In mẫu biên lai tự cấu hình" at bounding box center [889, 85] width 153 height 20
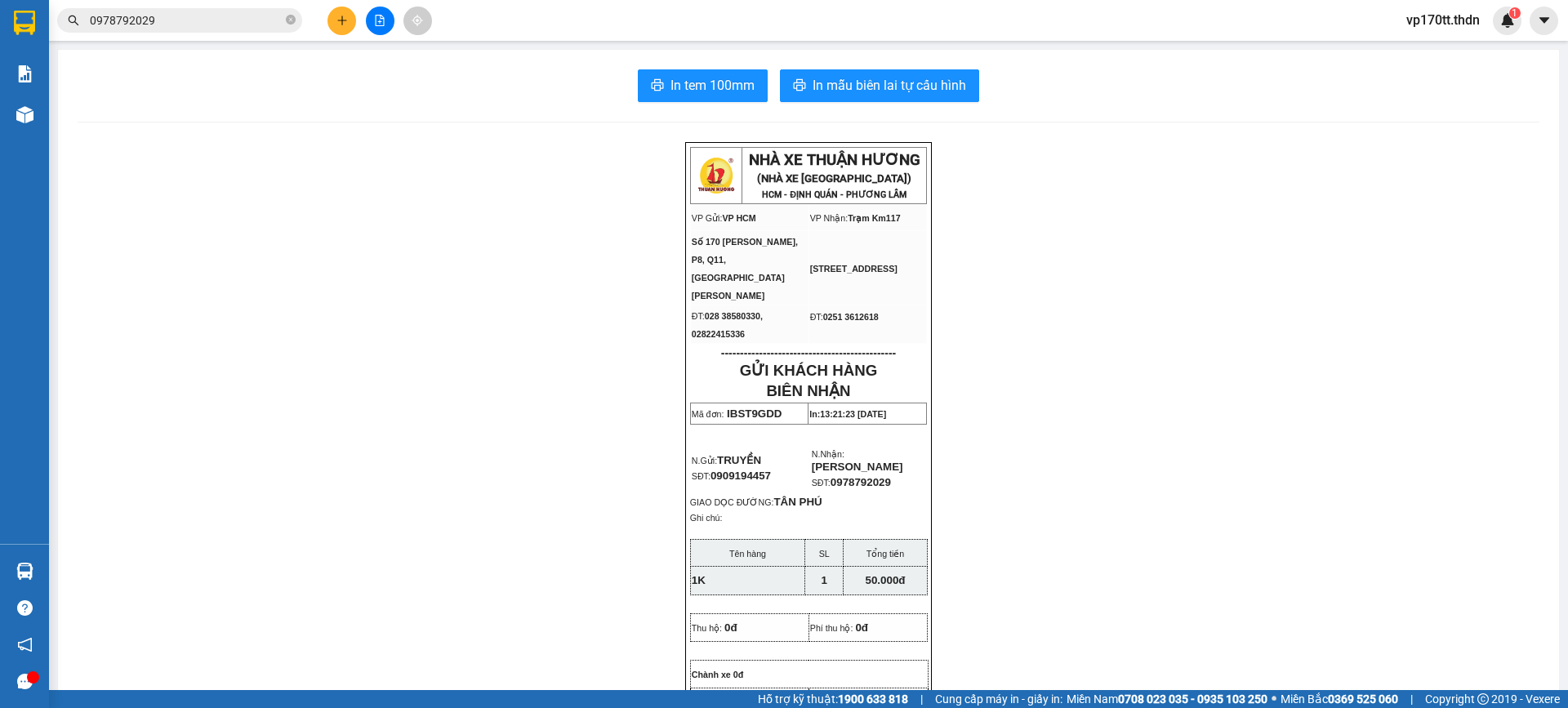
click at [338, 20] on icon "plus" at bounding box center [343, 21] width 12 height 12
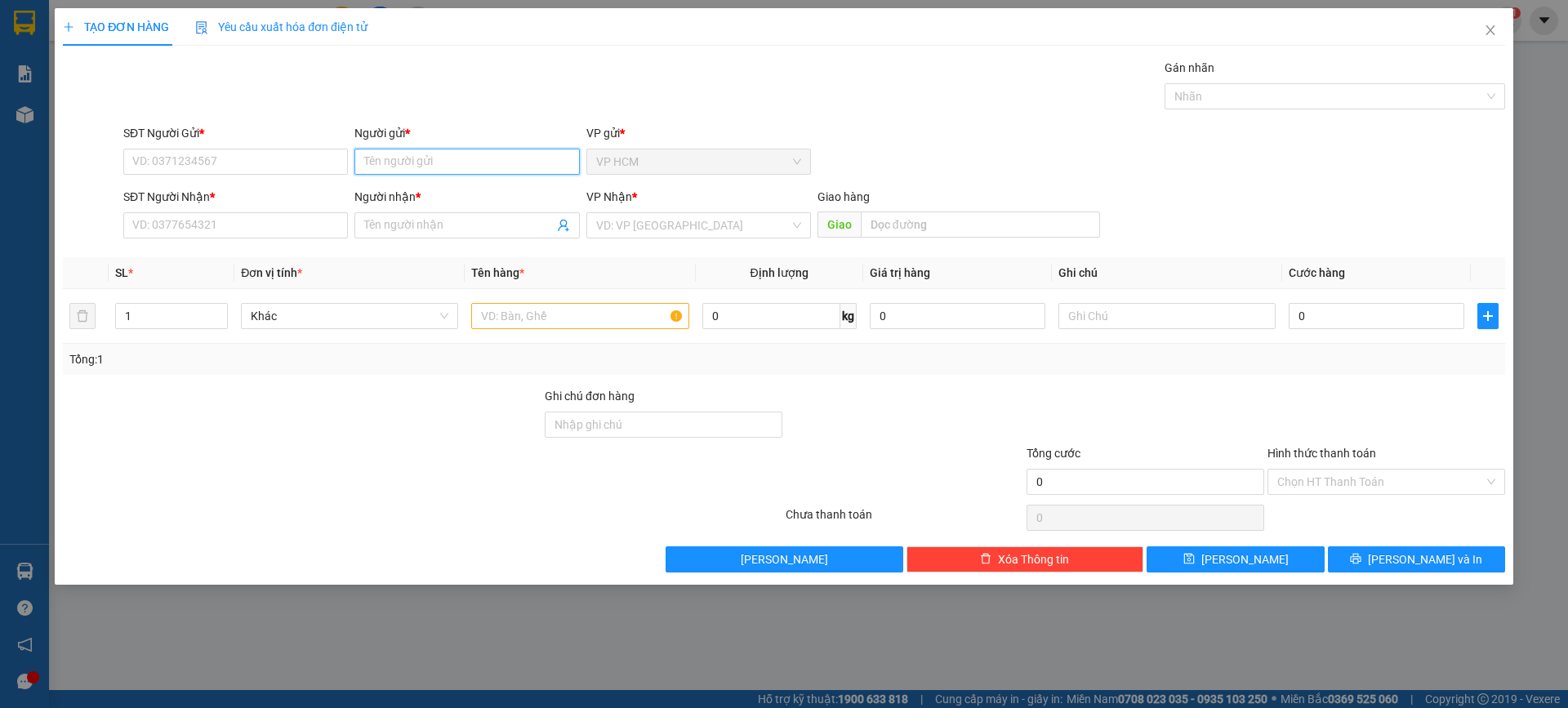
click at [412, 166] on input "Người gửi *" at bounding box center [467, 161] width 224 height 26
click at [408, 202] on div "ÚT DÀNH - 0908161333" at bounding box center [467, 194] width 205 height 18
click at [567, 228] on icon "user-add" at bounding box center [564, 225] width 13 height 13
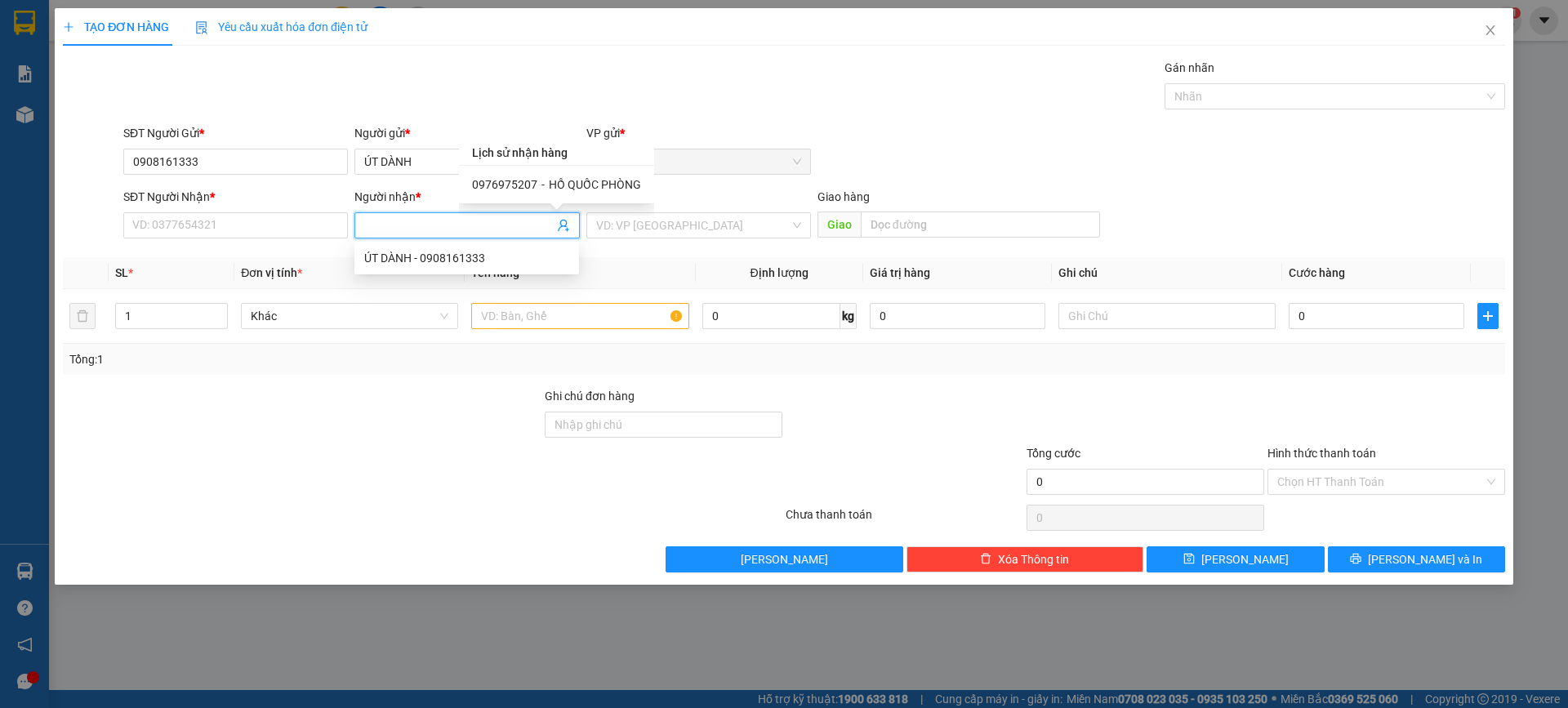
click at [586, 181] on span "HỒ QUỐC PHÒNG" at bounding box center [595, 185] width 92 height 13
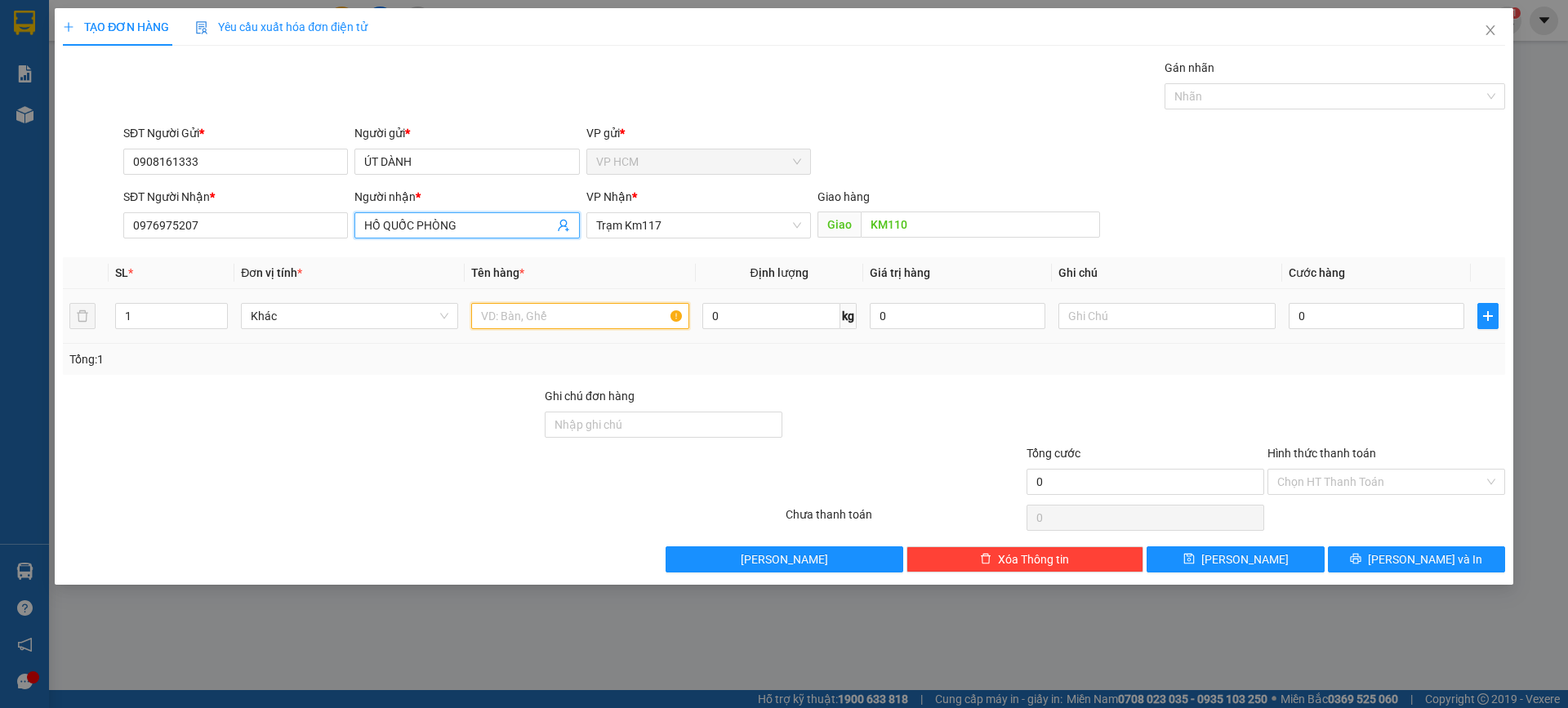
click at [588, 304] on input "text" at bounding box center [580, 316] width 217 height 26
click at [189, 312] on input "1" at bounding box center [171, 316] width 111 height 24
click at [1224, 92] on div at bounding box center [1326, 96] width 316 height 19
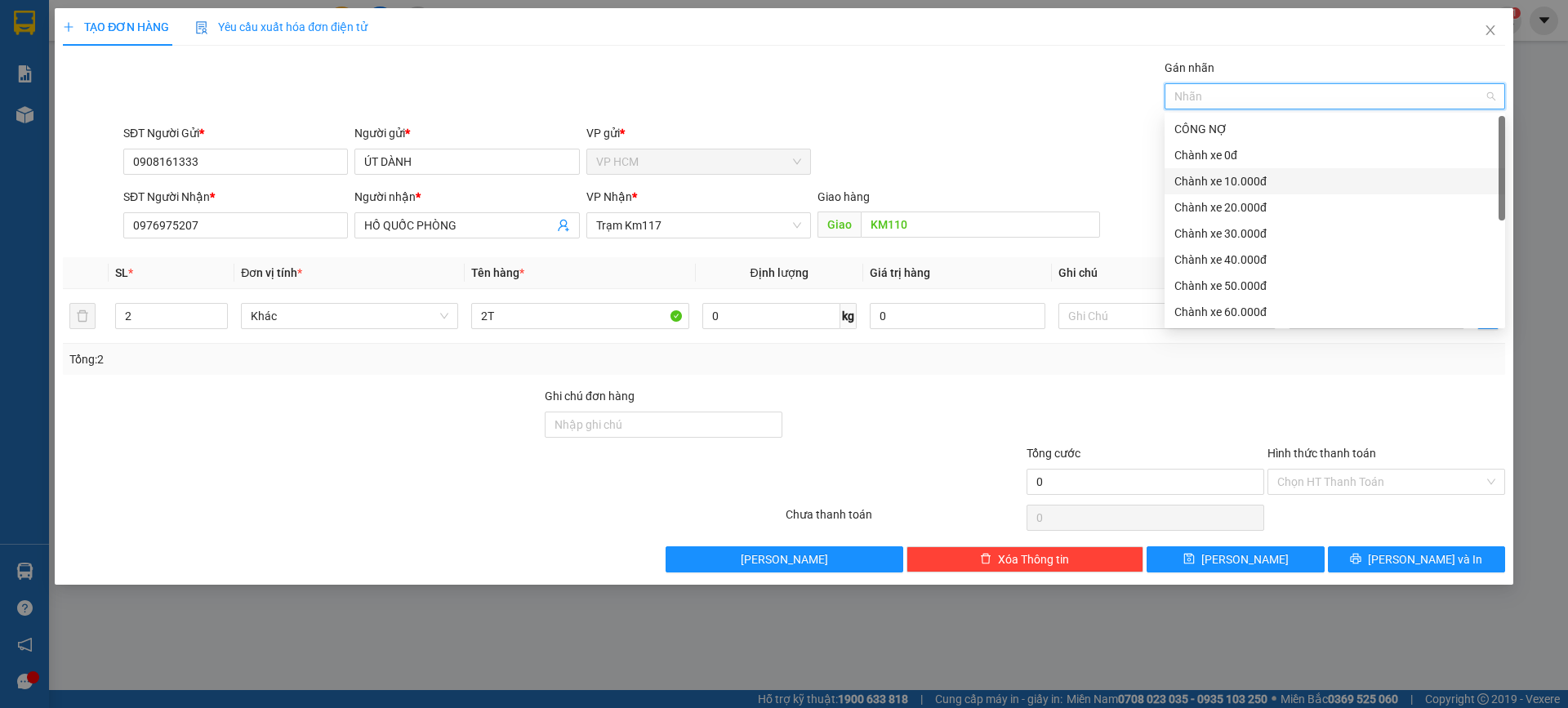
click at [1231, 189] on div "Chành xe 10.000đ" at bounding box center [1334, 181] width 321 height 18
drag, startPoint x: 942, startPoint y: 103, endPoint x: 1400, endPoint y: 352, distance: 521.3
click at [943, 103] on div "Gán nhãn Chành xe 10.000đ" at bounding box center [814, 87] width 1389 height 57
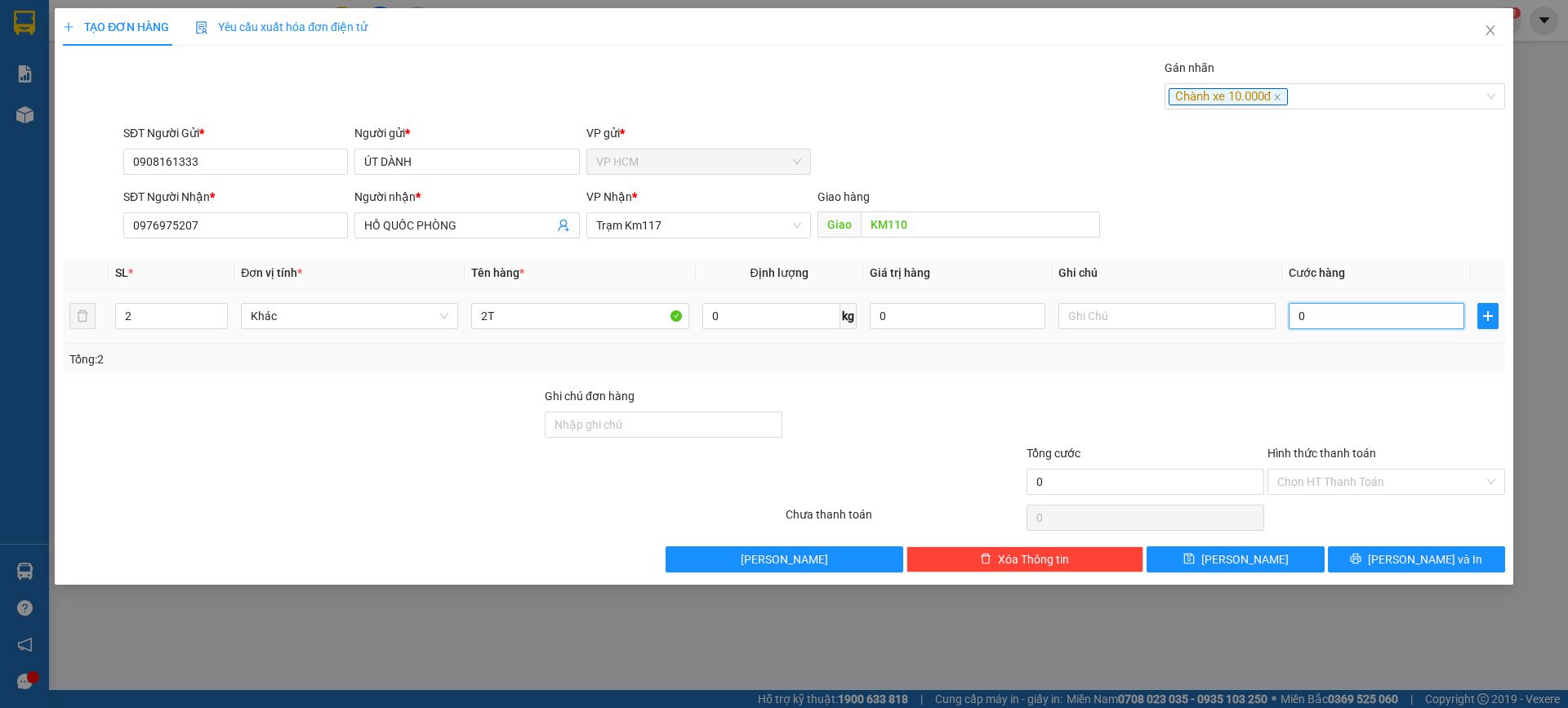
click at [1384, 326] on input "0" at bounding box center [1377, 316] width 176 height 26
click at [1342, 381] on div "Transit Pickup Surcharge Ids Transit Deliver Surcharge Ids Transit Deliver Surc…" at bounding box center [784, 315] width 1442 height 514
drag, startPoint x: 1339, startPoint y: 477, endPoint x: 1305, endPoint y: 549, distance: 79.6
click at [1339, 478] on input "Hình thức thanh toán" at bounding box center [1380, 482] width 207 height 24
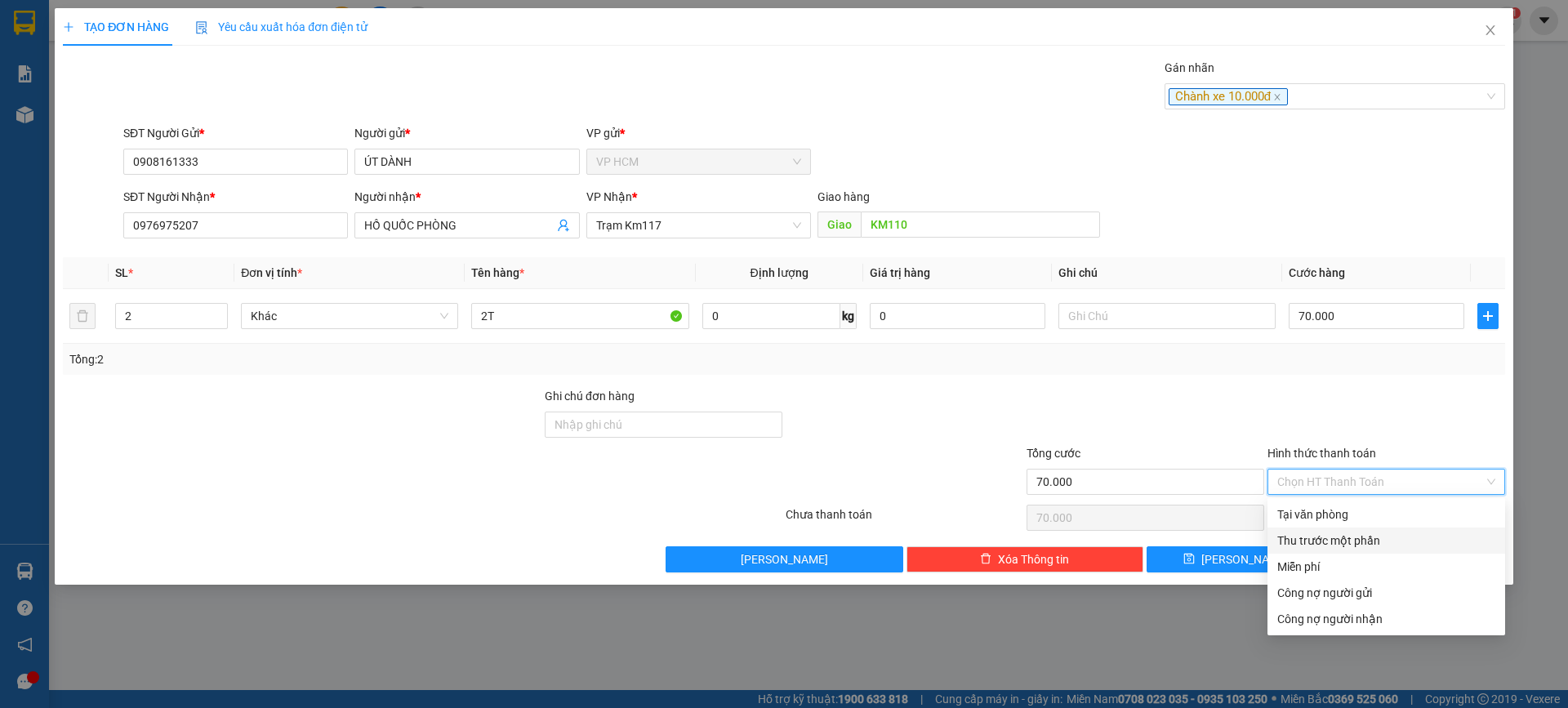
click at [1304, 551] on div "Thu trước một phần" at bounding box center [1386, 540] width 238 height 26
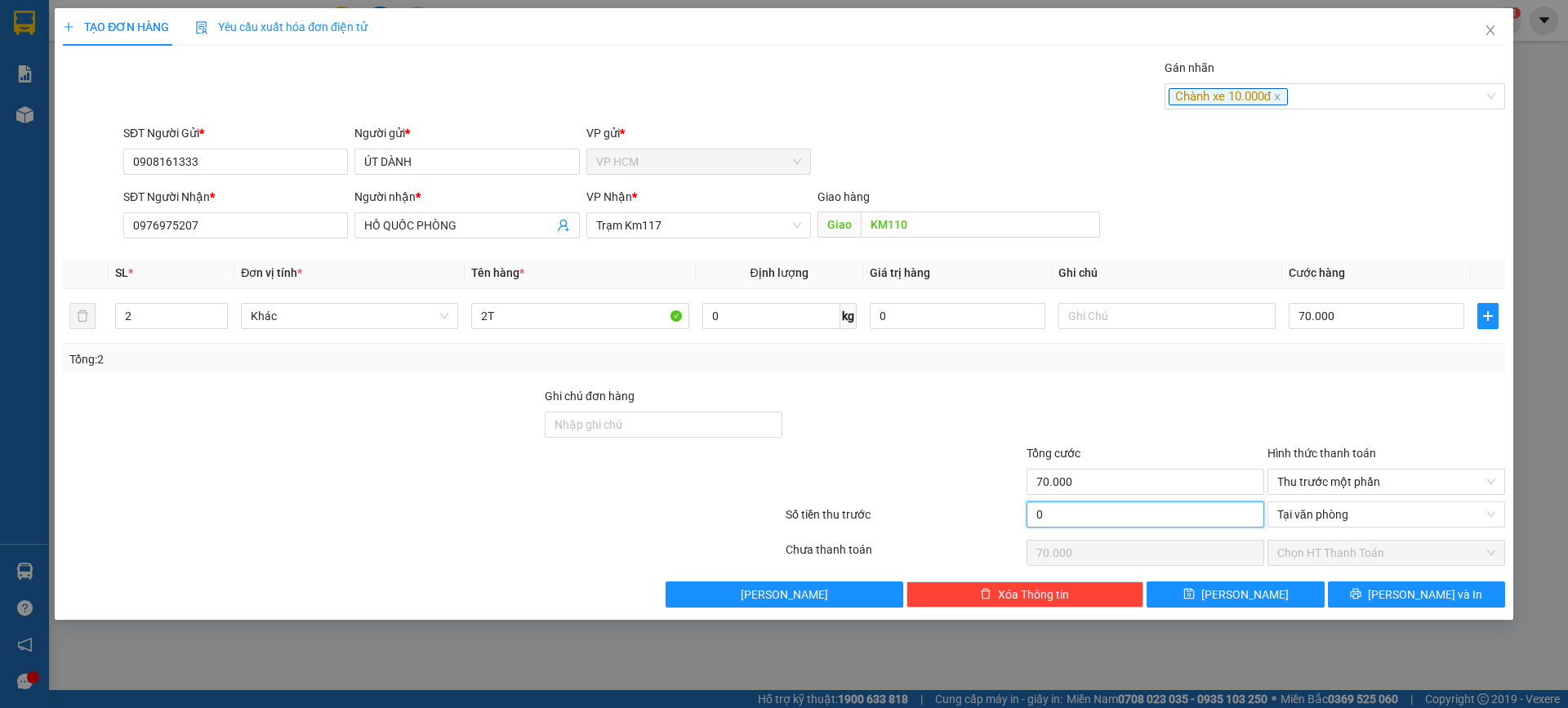
drag, startPoint x: 1122, startPoint y: 508, endPoint x: 1163, endPoint y: 421, distance: 96.2
click at [1122, 508] on input "0" at bounding box center [1146, 514] width 238 height 26
click at [1163, 421] on div at bounding box center [1146, 416] width 241 height 57
click at [1435, 598] on span "[PERSON_NAME] và In" at bounding box center [1425, 594] width 115 height 18
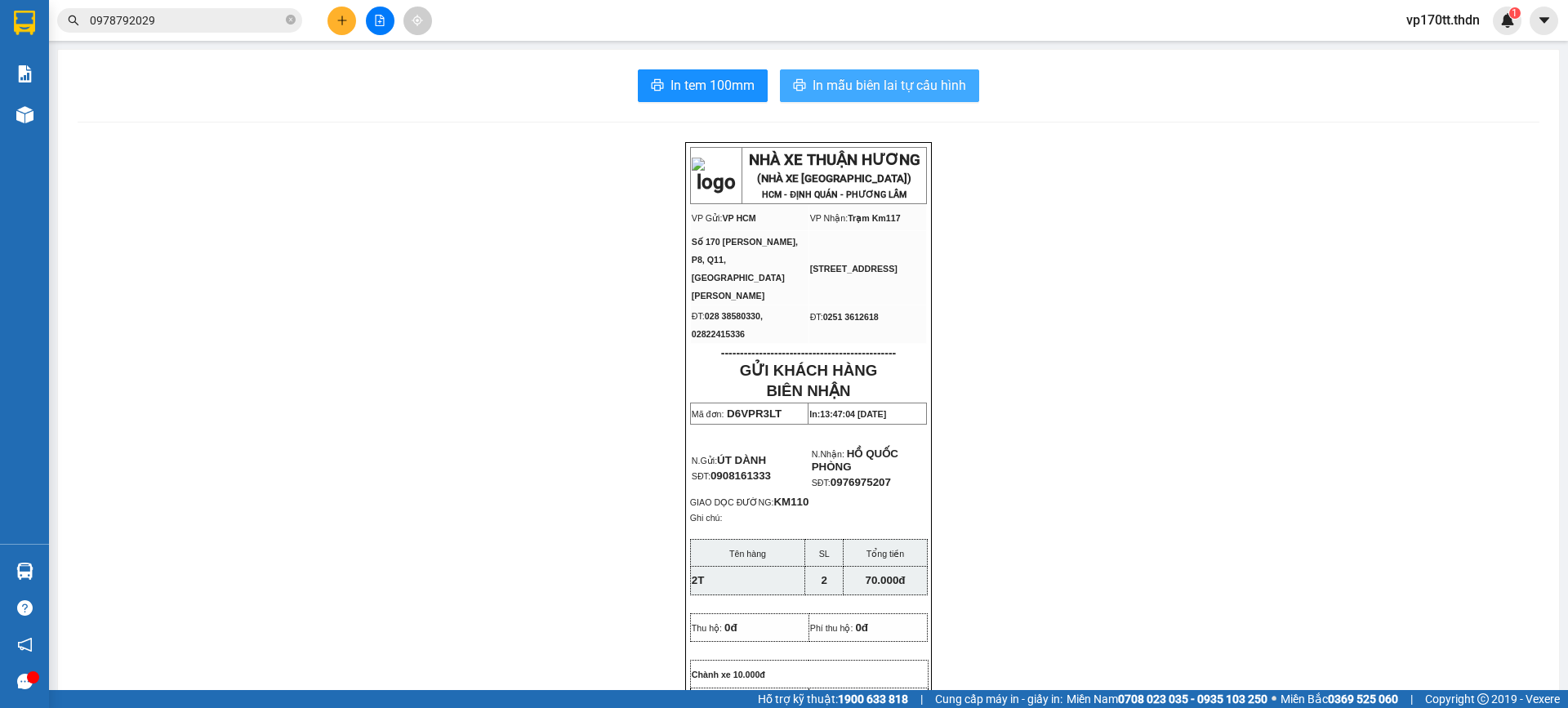
click at [934, 91] on span "In mẫu biên lai tự cấu hình" at bounding box center [889, 85] width 153 height 20
click at [338, 17] on icon "plus" at bounding box center [343, 21] width 12 height 12
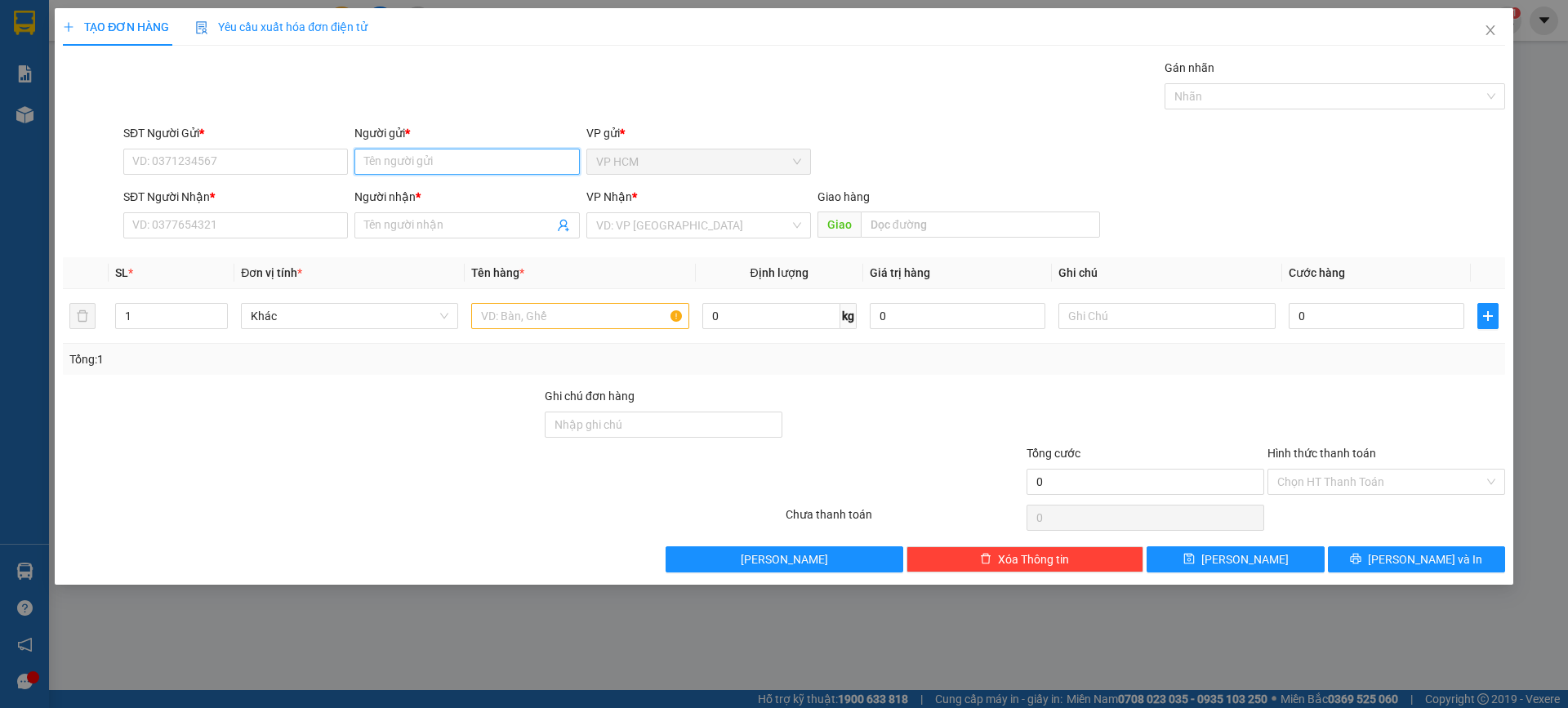
click at [429, 174] on input "Người gửi *" at bounding box center [467, 161] width 224 height 26
click at [460, 195] on div "XE TUẤN HÙNG - 0797818836" at bounding box center [467, 194] width 205 height 18
click at [558, 224] on icon "user-add" at bounding box center [564, 225] width 13 height 13
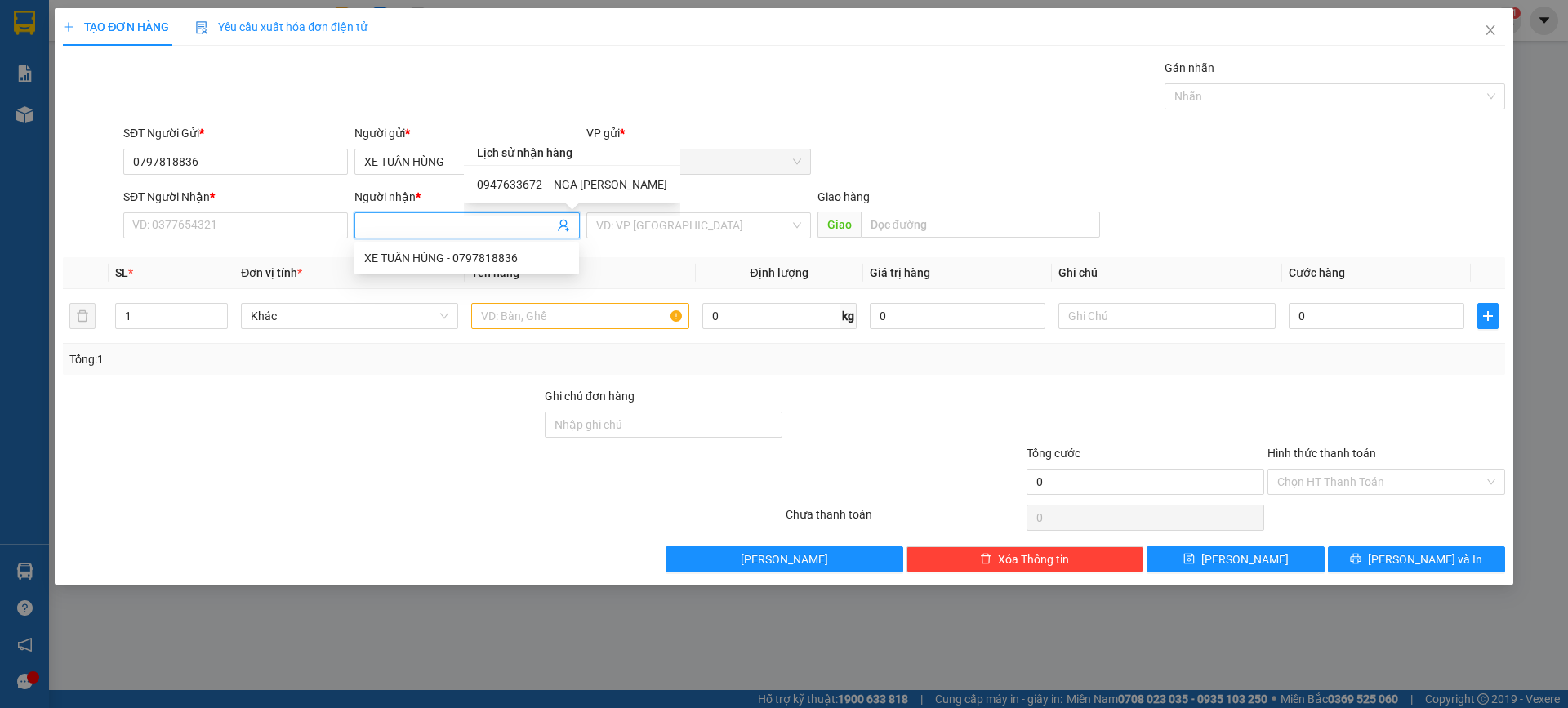
click at [609, 189] on span "NGA [PERSON_NAME]" at bounding box center [611, 185] width 114 height 13
click at [600, 298] on td at bounding box center [580, 316] width 230 height 54
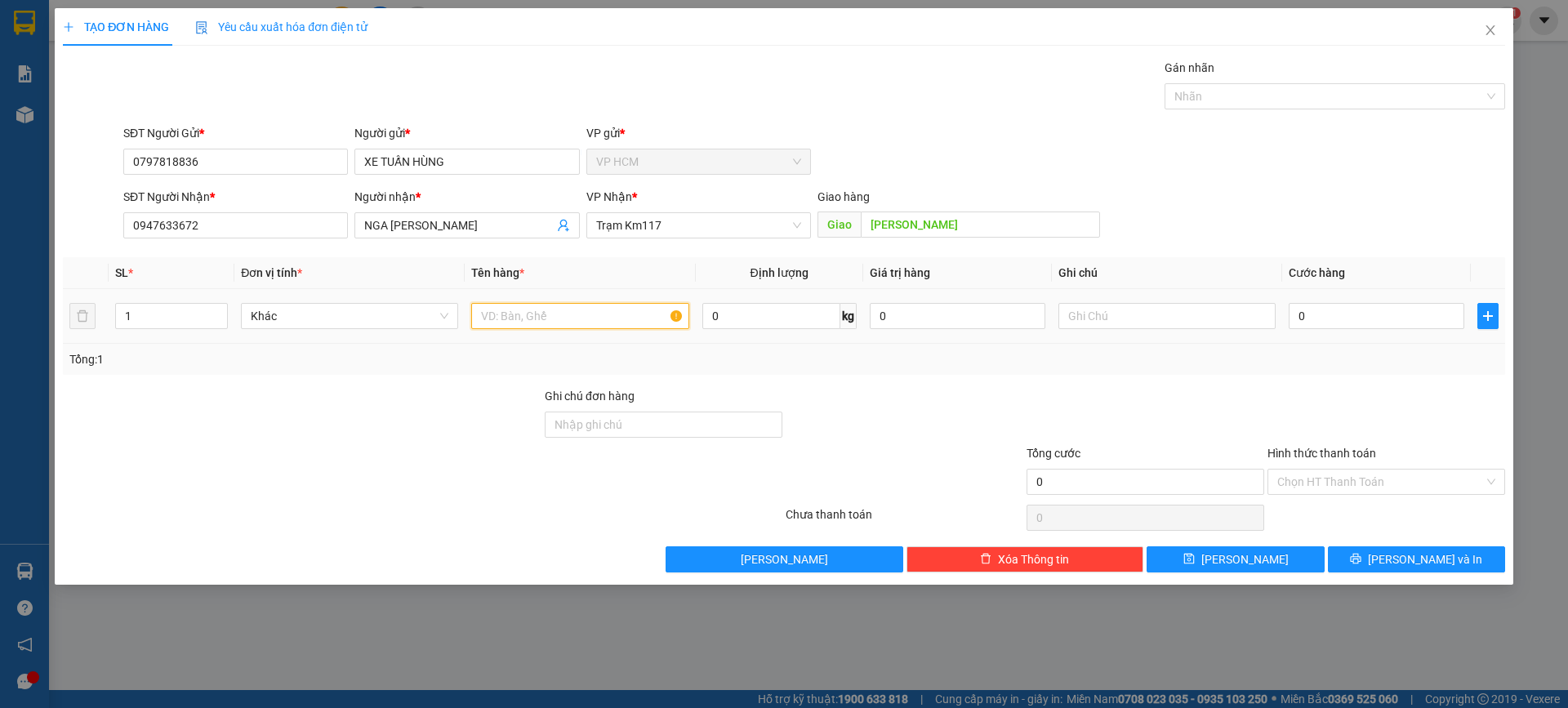
click at [603, 308] on input "text" at bounding box center [580, 316] width 217 height 26
click at [1211, 98] on div at bounding box center [1326, 96] width 316 height 19
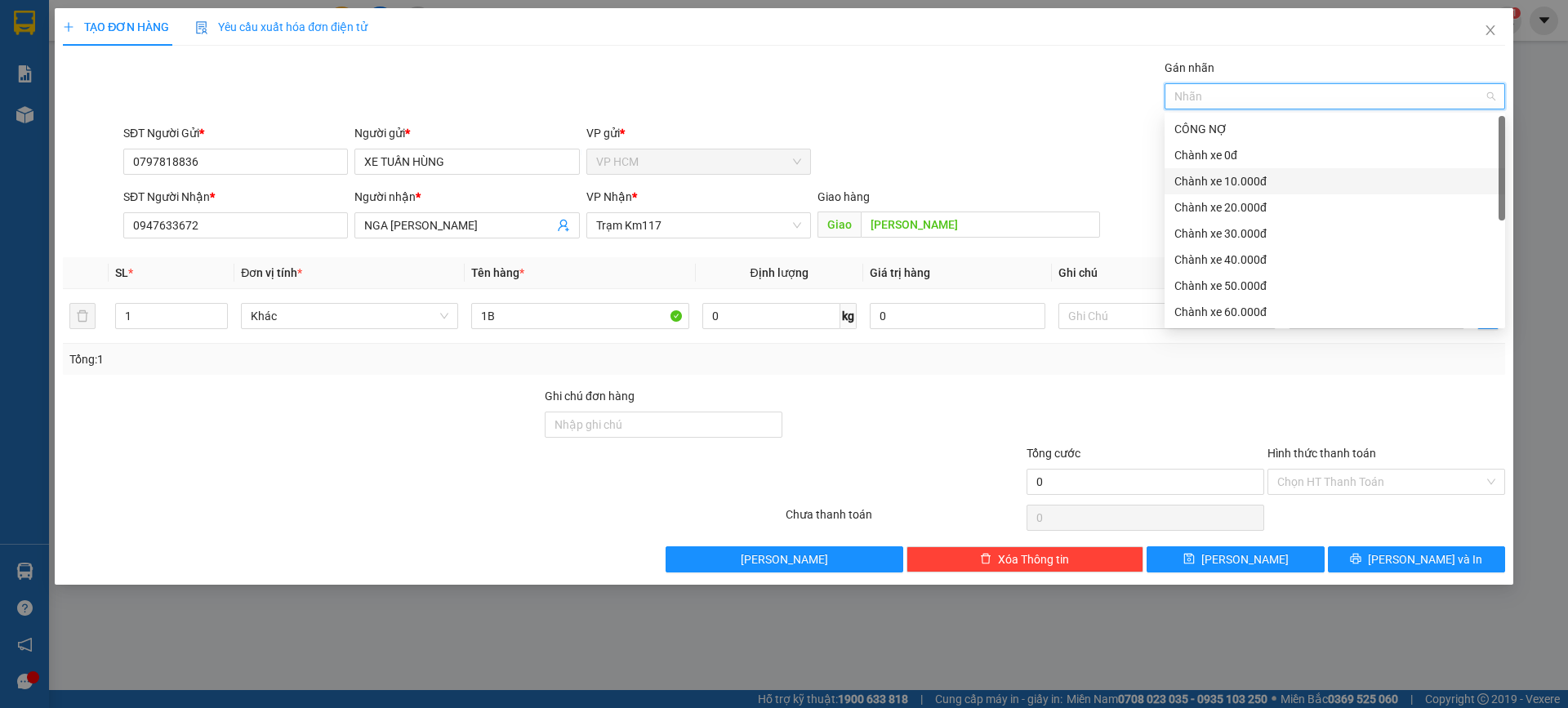
click at [1236, 174] on div "Chành xe 10.000đ" at bounding box center [1334, 181] width 321 height 18
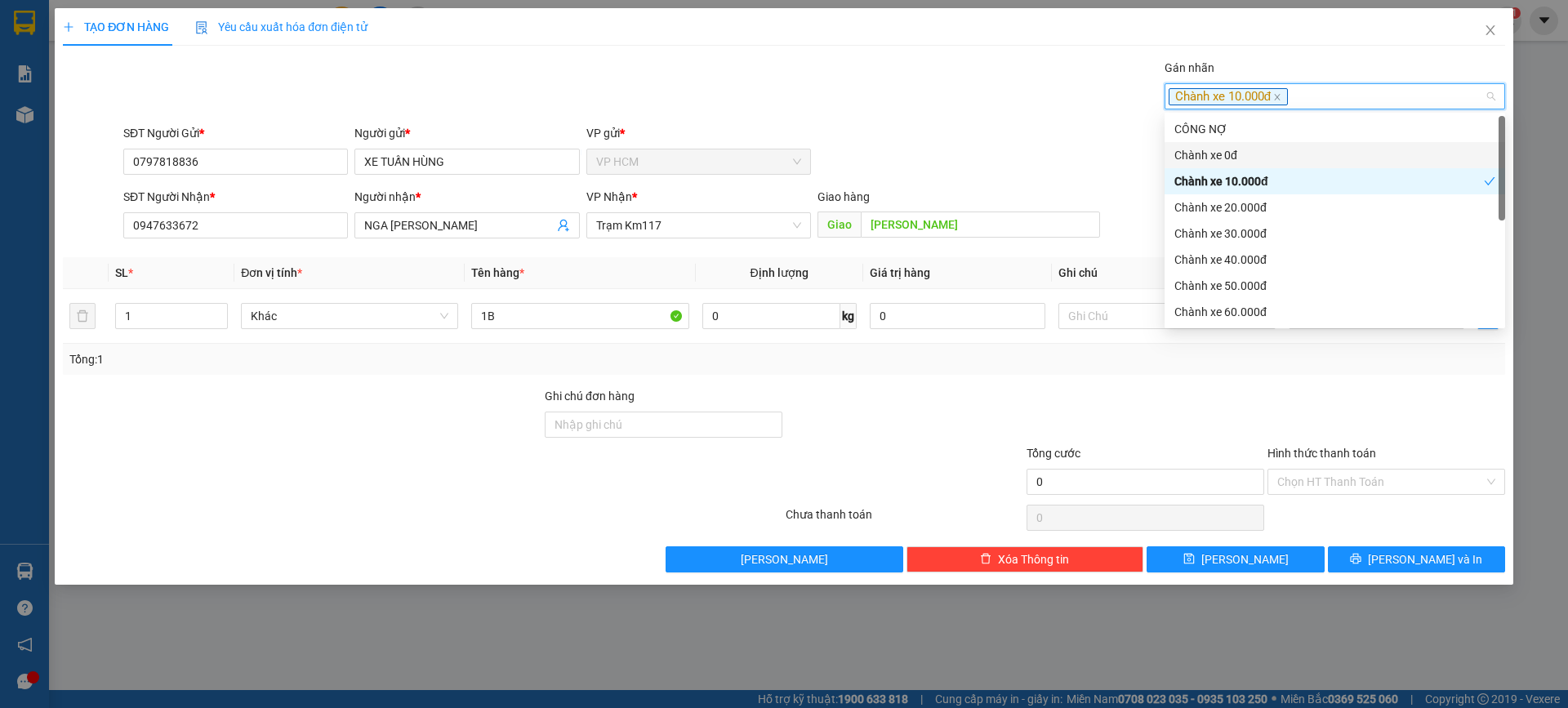
click at [1012, 178] on div "SĐT Người Gửi * 0797818836 Người gửi * XE TUẤN HÙNG VP gửi * VP HCM" at bounding box center [814, 152] width 1389 height 57
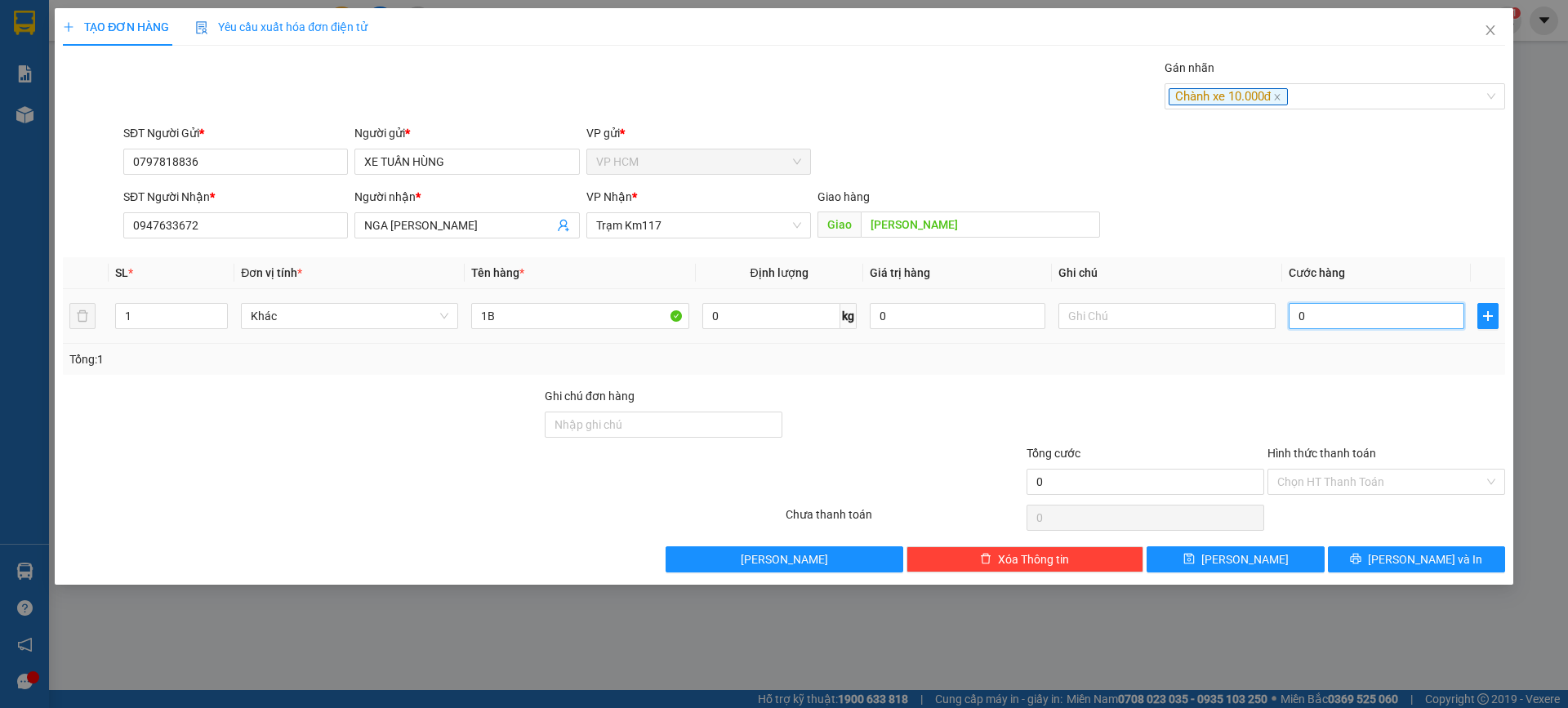
click at [1368, 310] on input "0" at bounding box center [1377, 316] width 176 height 26
drag, startPoint x: 1349, startPoint y: 366, endPoint x: 1342, endPoint y: 466, distance: 100.2
click at [1349, 390] on div "Transit Pickup Surcharge Ids Transit Deliver Surcharge Ids Transit Deliver Surc…" at bounding box center [784, 315] width 1442 height 514
click at [1342, 468] on div "Hình thức thanh toán" at bounding box center [1386, 456] width 238 height 24
click at [1311, 489] on input "Hình thức thanh toán" at bounding box center [1380, 482] width 207 height 24
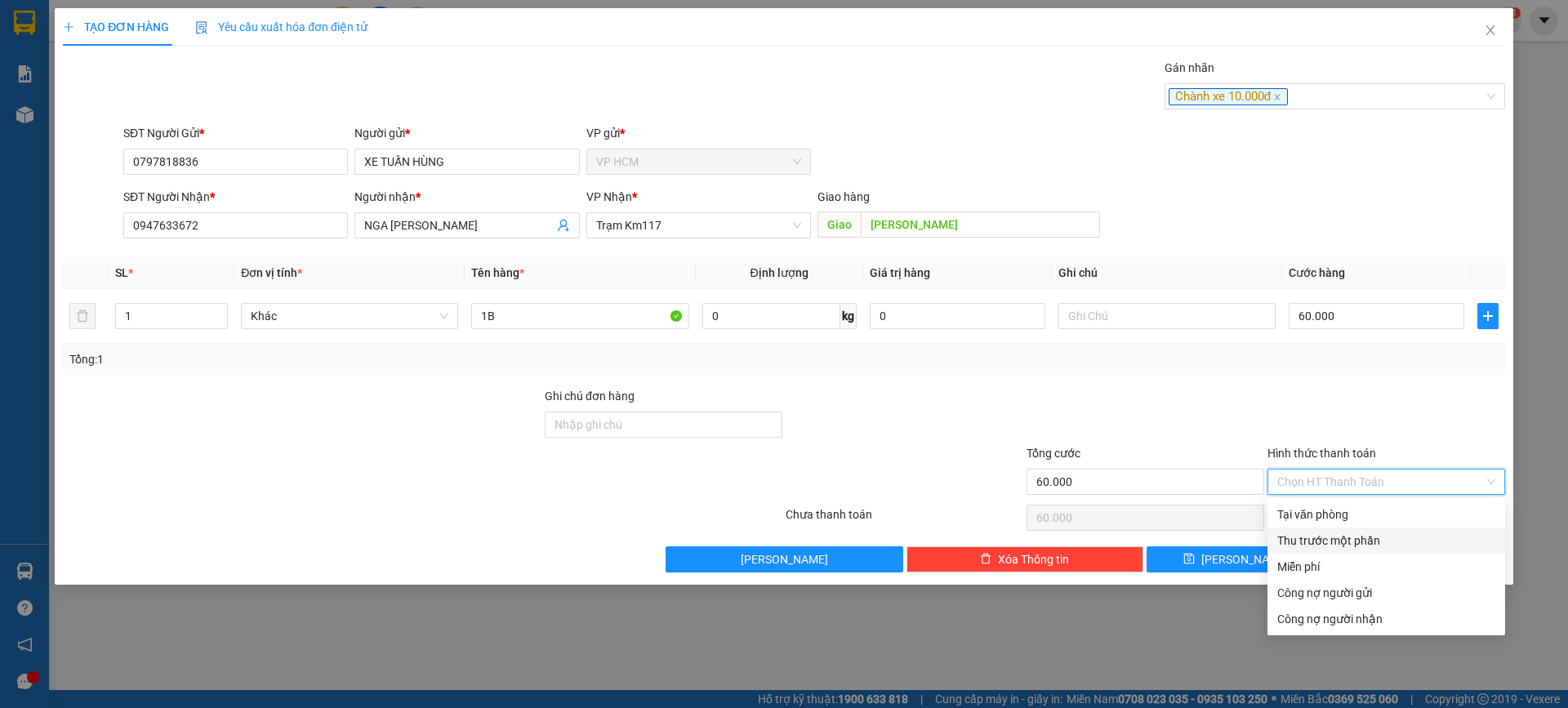
click at [1315, 535] on div "Thu trước một phần" at bounding box center [1386, 540] width 218 height 18
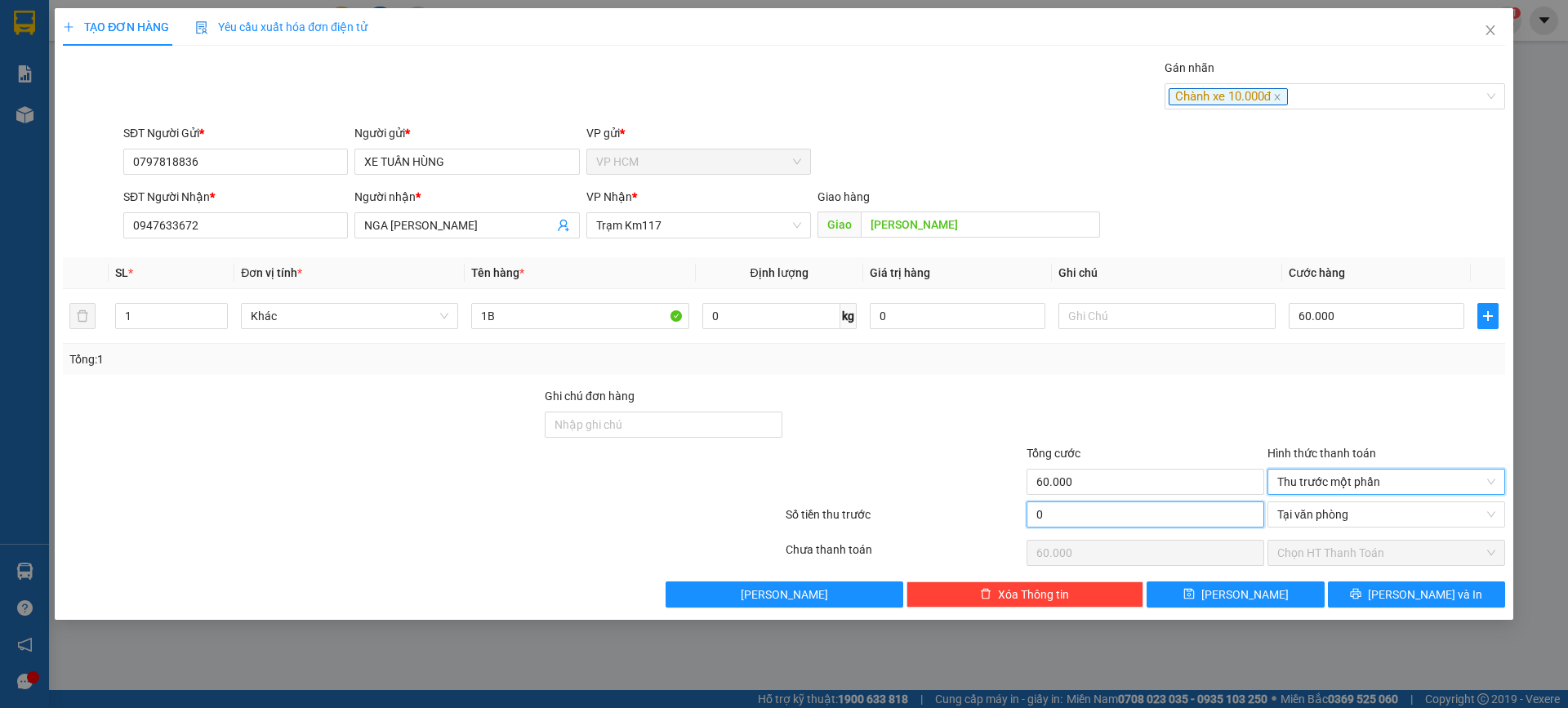
click at [1120, 512] on input "0" at bounding box center [1146, 514] width 238 height 26
drag, startPoint x: 1162, startPoint y: 423, endPoint x: 1426, endPoint y: 582, distance: 308.2
click at [1168, 422] on div at bounding box center [1146, 416] width 241 height 57
click at [1446, 597] on span "[PERSON_NAME] và In" at bounding box center [1425, 594] width 115 height 18
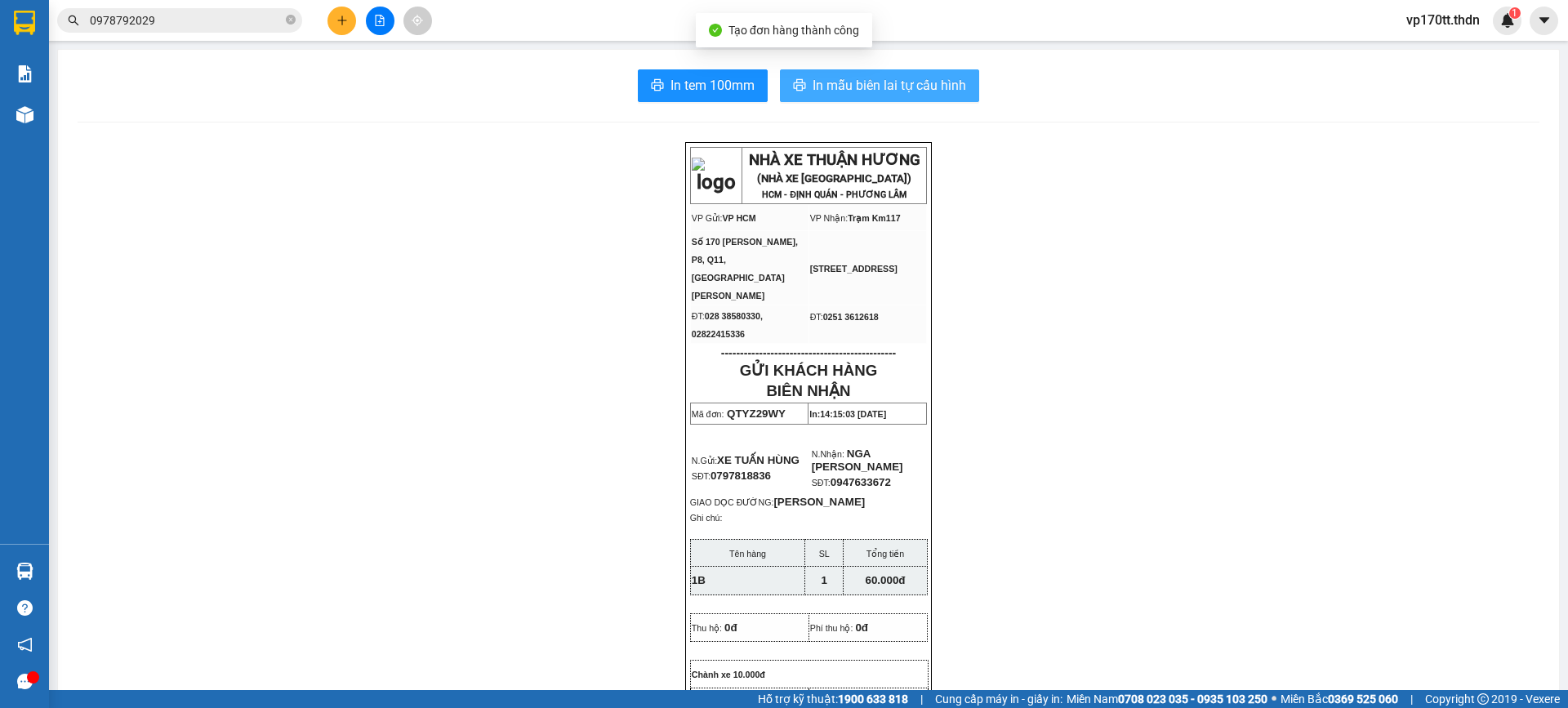
click at [875, 72] on button "In mẫu biên lai tự cấu hình" at bounding box center [879, 85] width 199 height 33
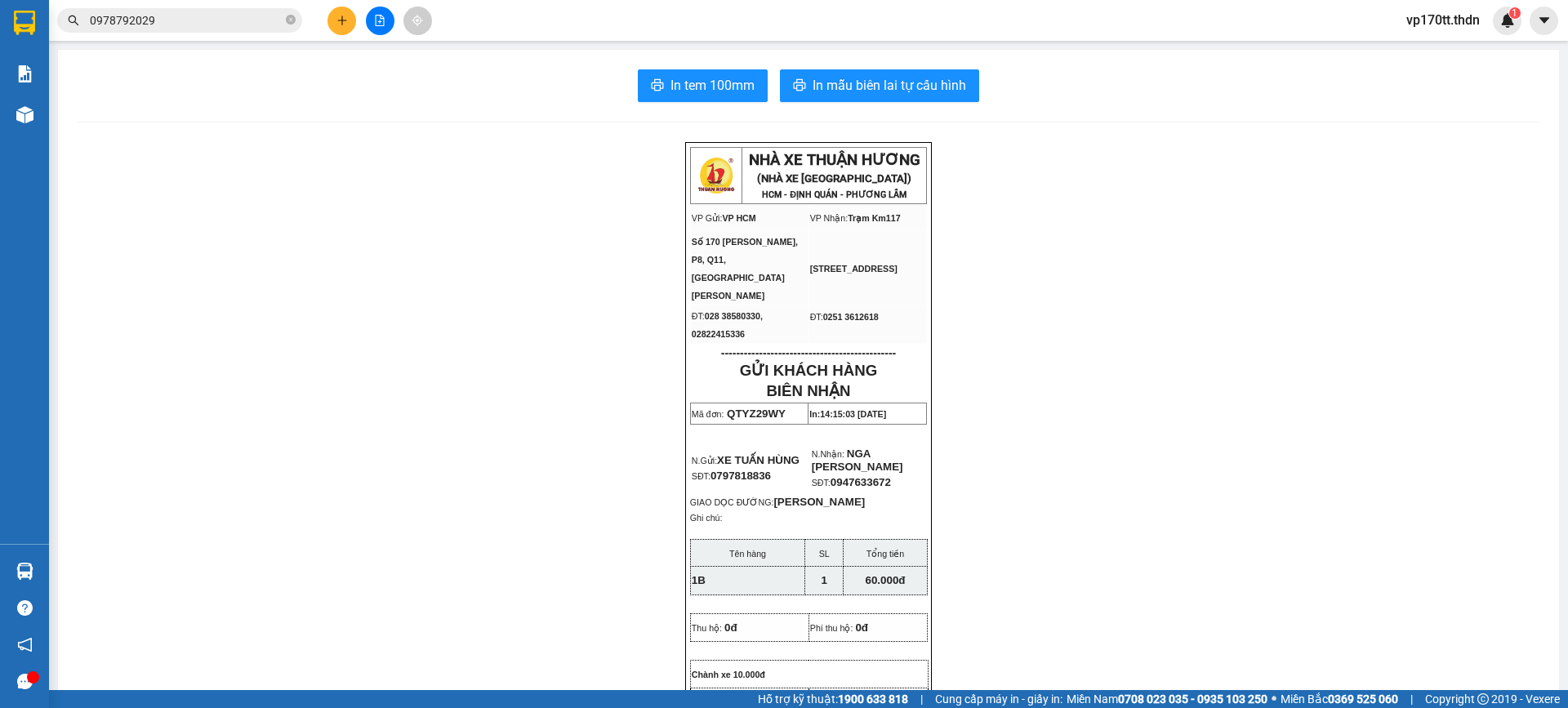
click at [349, 23] on button at bounding box center [342, 21] width 28 height 28
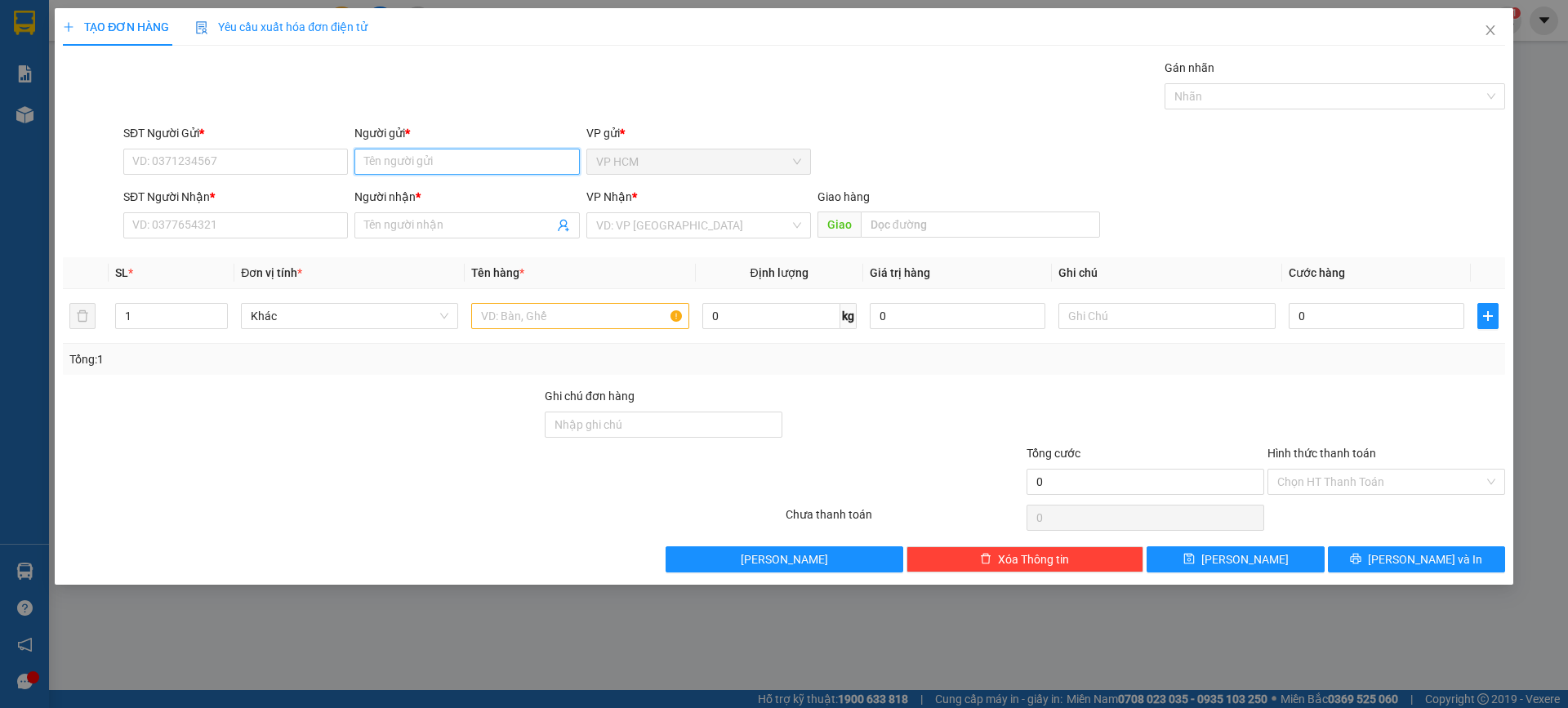
click at [427, 157] on input "Người gửi *" at bounding box center [467, 161] width 224 height 26
click at [528, 245] on div "TRÀ MY - 0335174990" at bounding box center [467, 246] width 205 height 18
click at [565, 230] on icon "user-add" at bounding box center [564, 225] width 13 height 13
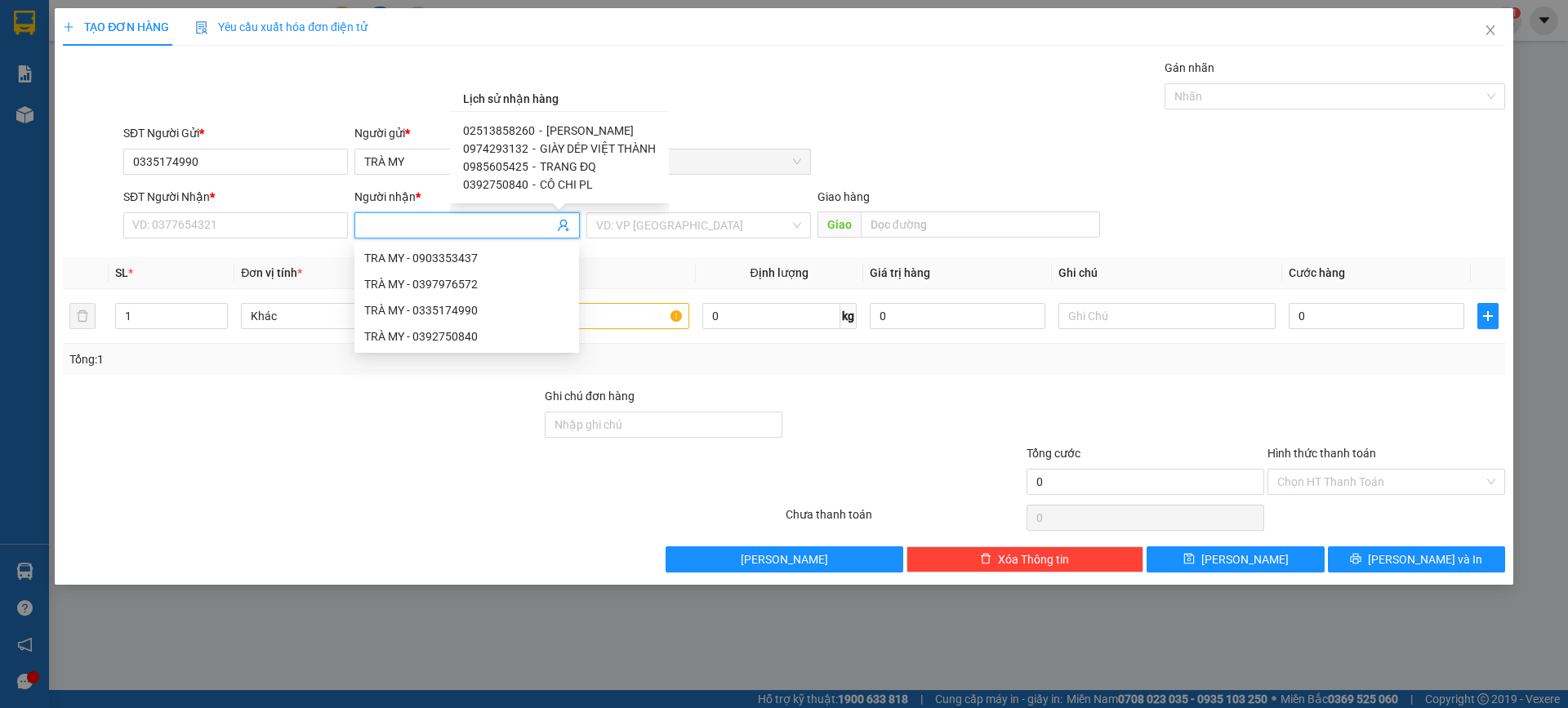
click at [578, 132] on span "[PERSON_NAME]" at bounding box center [590, 131] width 87 height 13
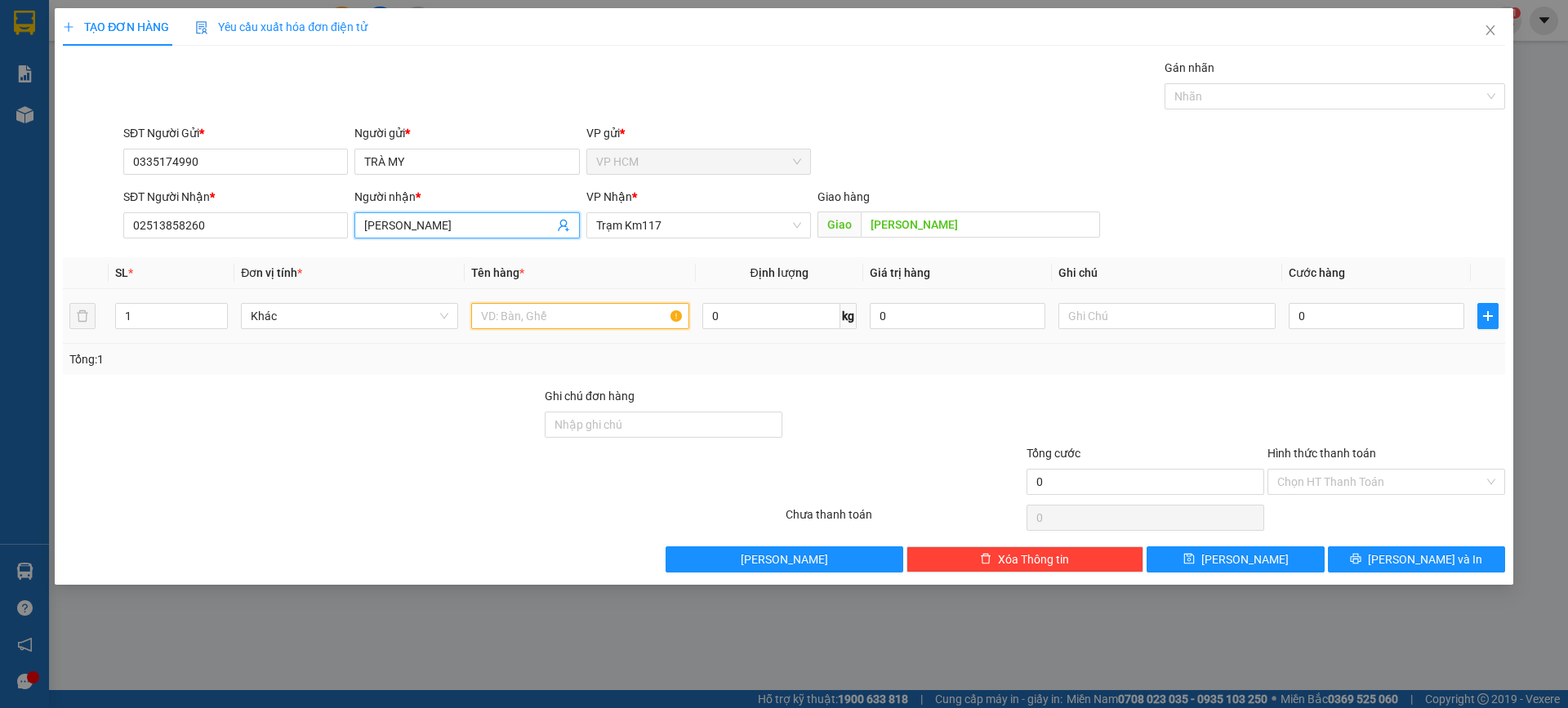
click at [615, 315] on input "text" at bounding box center [580, 316] width 217 height 26
click at [1186, 85] on div "Nhãn" at bounding box center [1334, 96] width 341 height 26
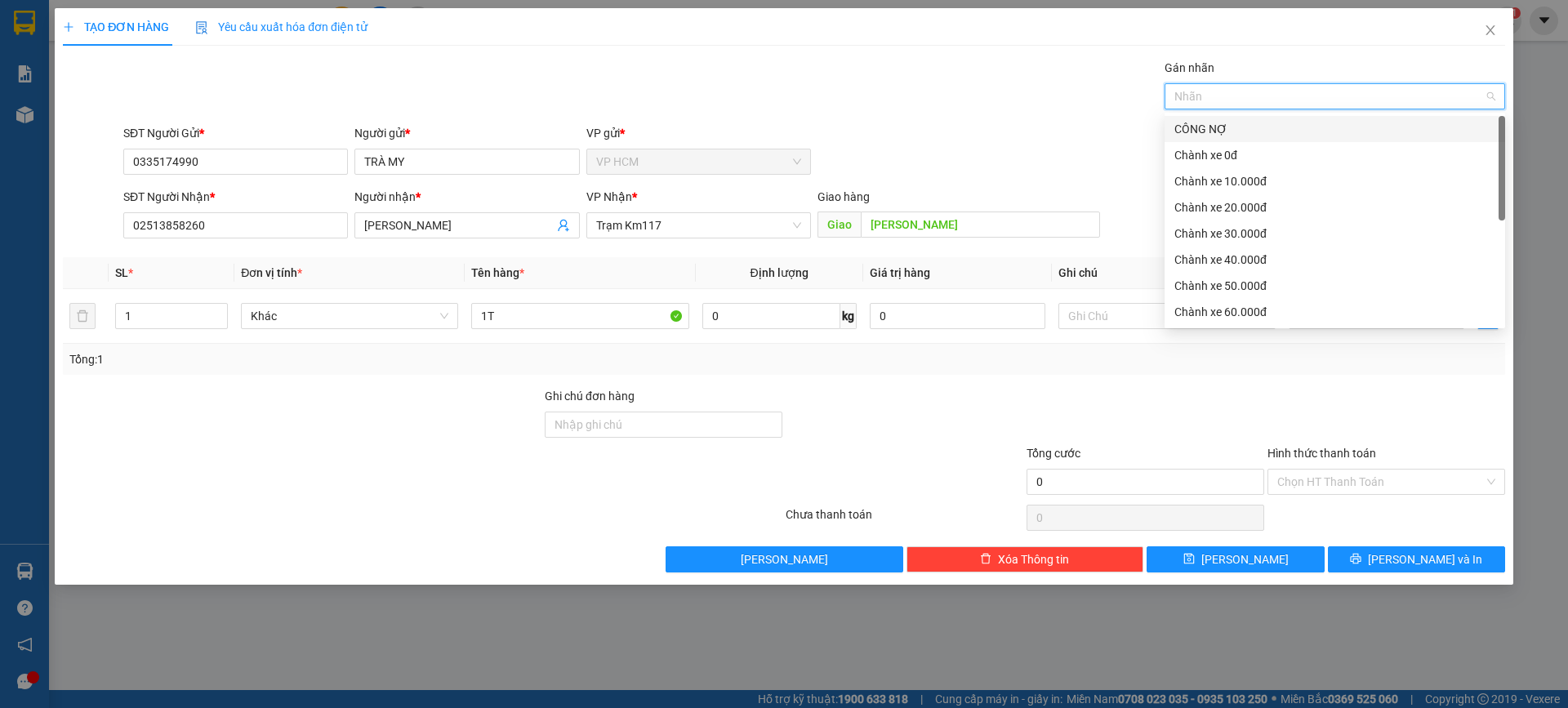
click at [1196, 96] on div at bounding box center [1326, 96] width 316 height 19
click at [1215, 141] on div "CÔNG NỢ" at bounding box center [1334, 128] width 341 height 26
drag, startPoint x: 1245, startPoint y: 182, endPoint x: 941, endPoint y: 121, distance: 310.1
click at [1244, 181] on div "Chành xe 10.000đ" at bounding box center [1334, 181] width 321 height 18
drag, startPoint x: 941, startPoint y: 121, endPoint x: 991, endPoint y: 147, distance: 56.4
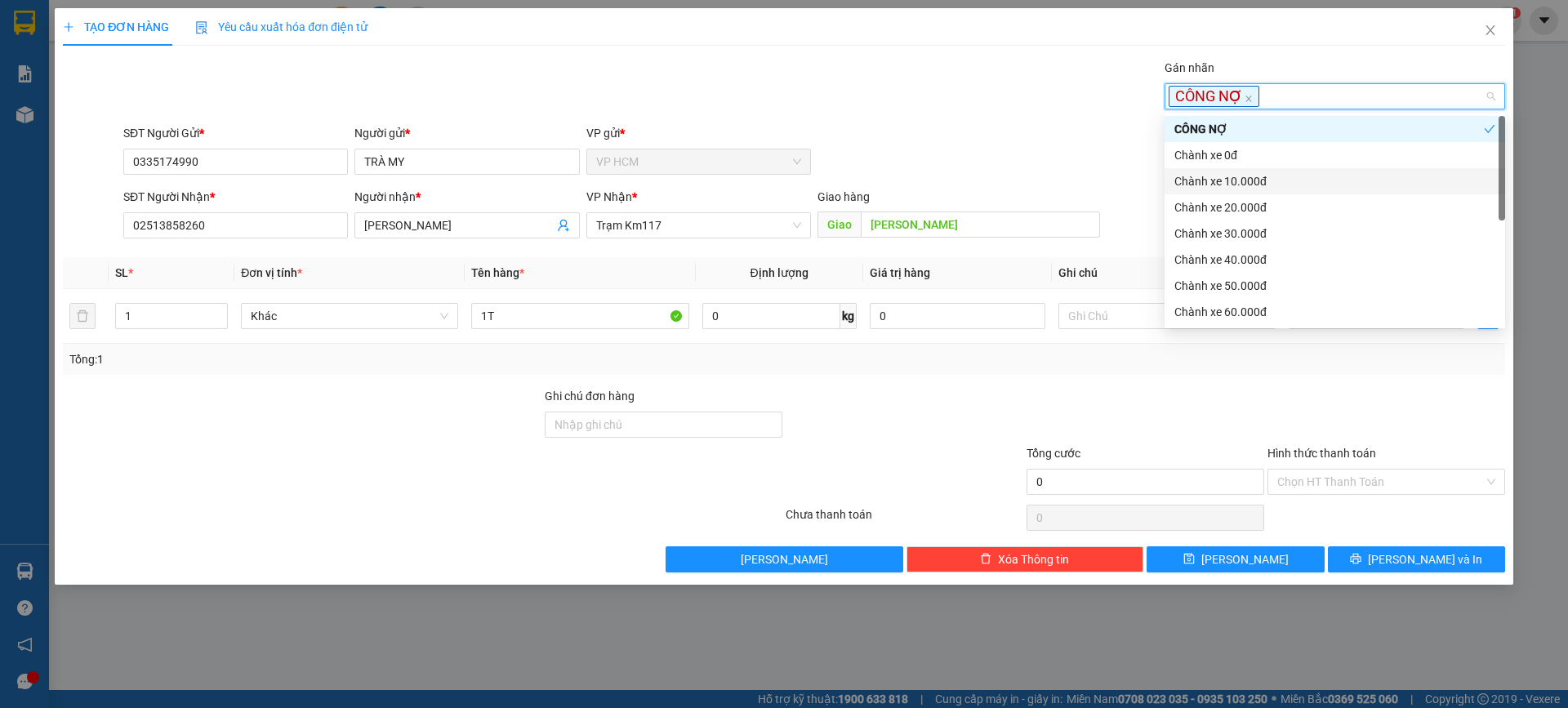
click at [948, 124] on div "Transit Pickup Surcharge Ids Transit Deliver Surcharge Ids Transit Deliver Surc…" at bounding box center [784, 315] width 1442 height 514
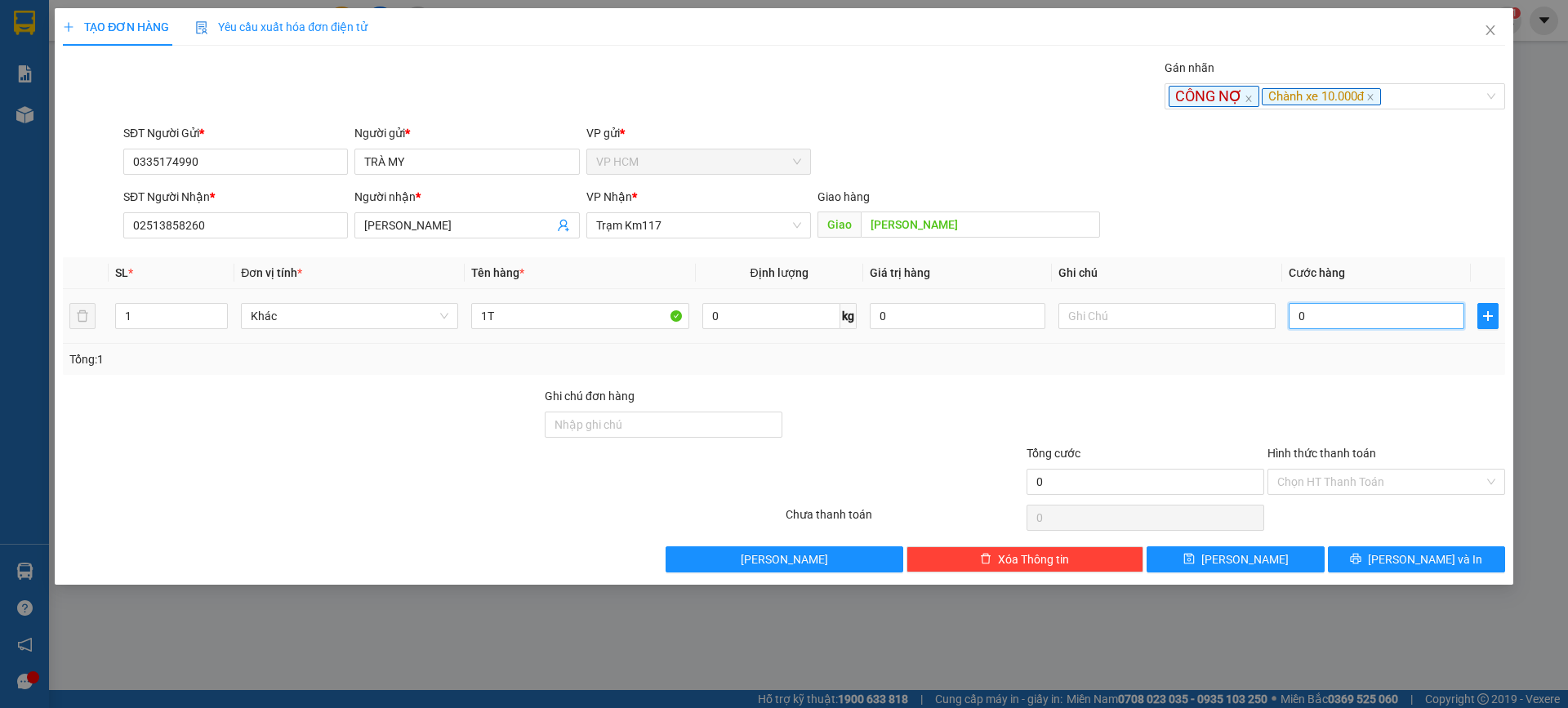
click at [1369, 308] on input "0" at bounding box center [1377, 316] width 176 height 26
drag, startPoint x: 1357, startPoint y: 391, endPoint x: 1367, endPoint y: 478, distance: 87.6
click at [1357, 396] on div at bounding box center [1386, 416] width 241 height 57
click at [1367, 480] on input "Hình thức thanh toán" at bounding box center [1380, 482] width 207 height 24
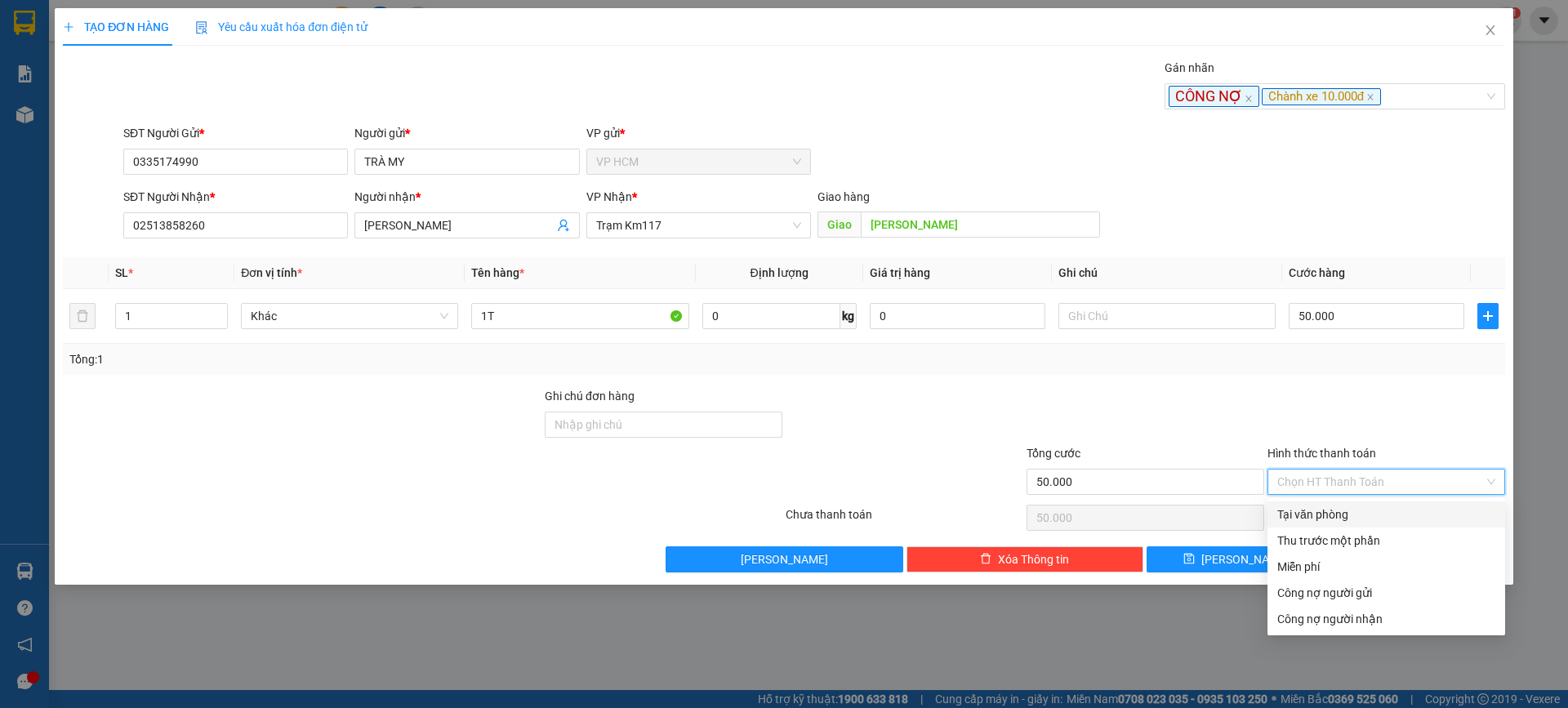
click at [1336, 540] on div "Thu trước một phần" at bounding box center [1386, 540] width 218 height 18
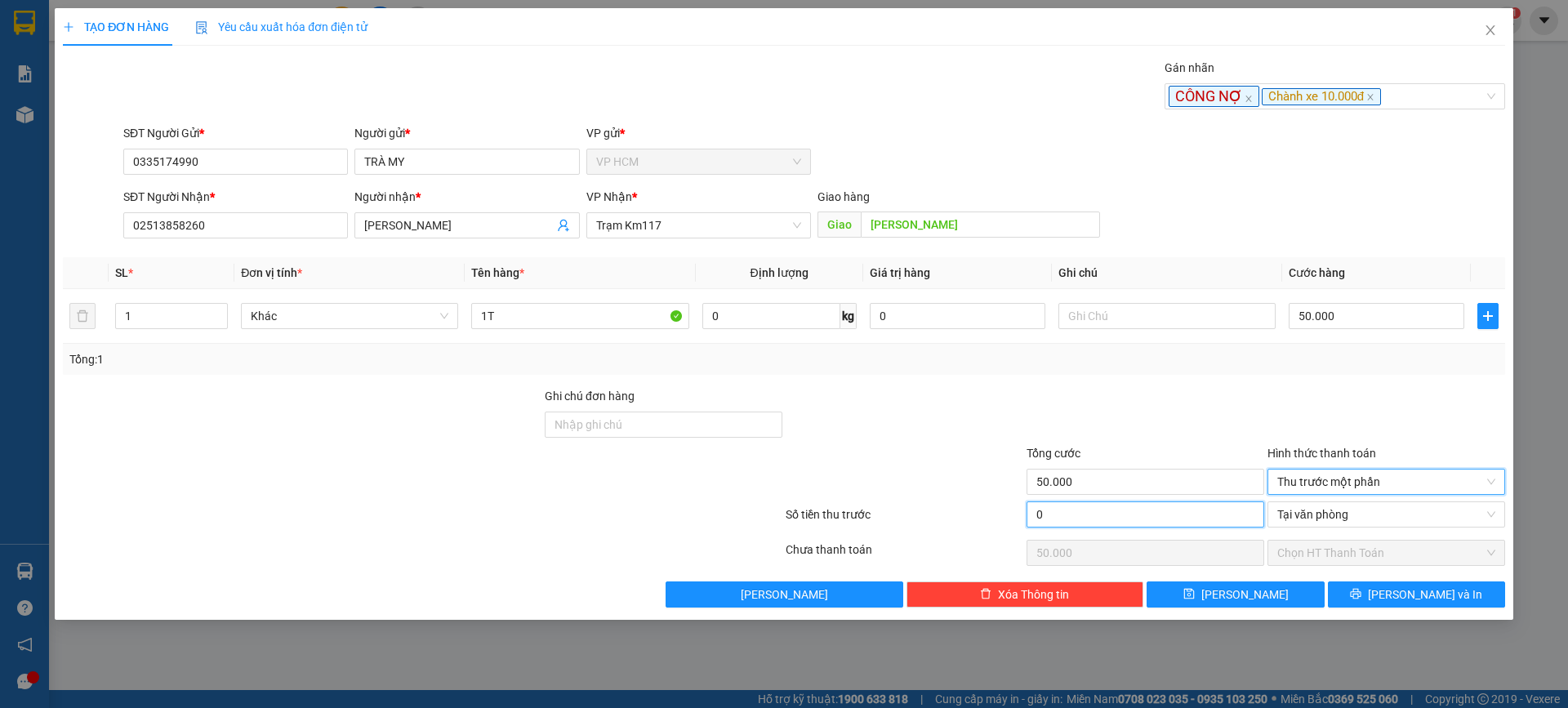
click at [1129, 510] on input "0" at bounding box center [1146, 514] width 238 height 26
drag, startPoint x: 1143, startPoint y: 403, endPoint x: 1158, endPoint y: 412, distance: 17.5
click at [1146, 406] on div at bounding box center [1146, 416] width 241 height 57
click at [1408, 602] on span "[PERSON_NAME] và In" at bounding box center [1425, 594] width 115 height 18
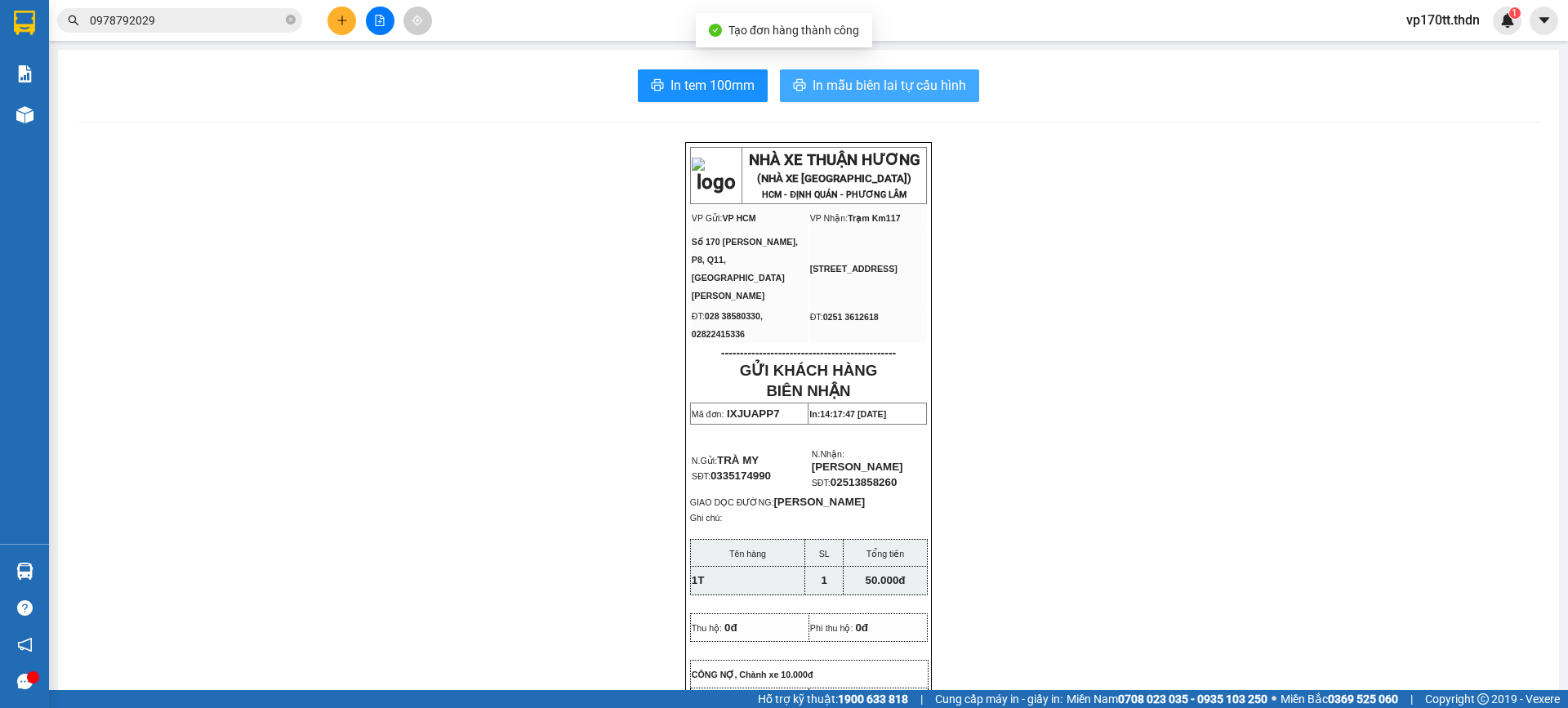
click at [882, 86] on span "In mẫu biên lai tự cấu hình" at bounding box center [889, 85] width 153 height 20
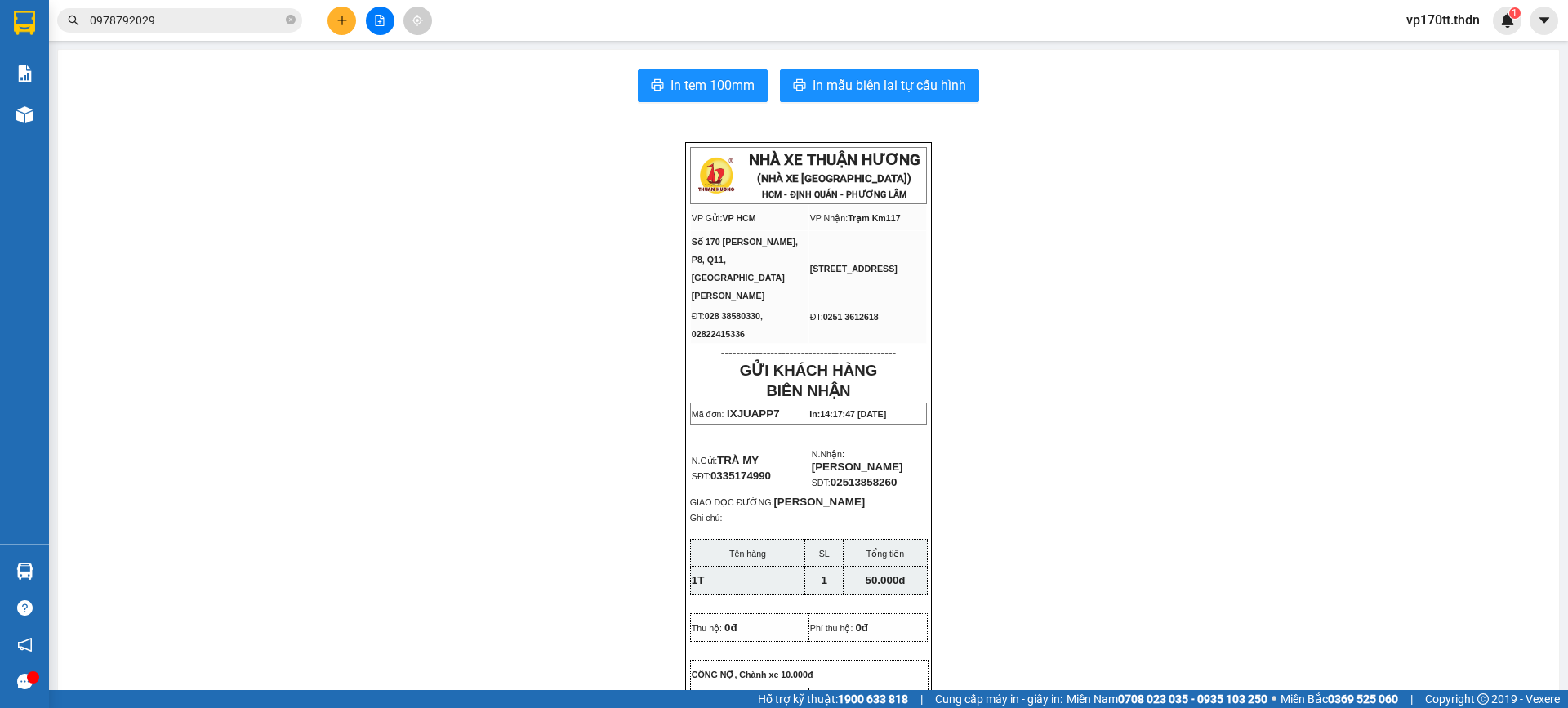
click at [249, 25] on input "0978792029" at bounding box center [186, 20] width 193 height 18
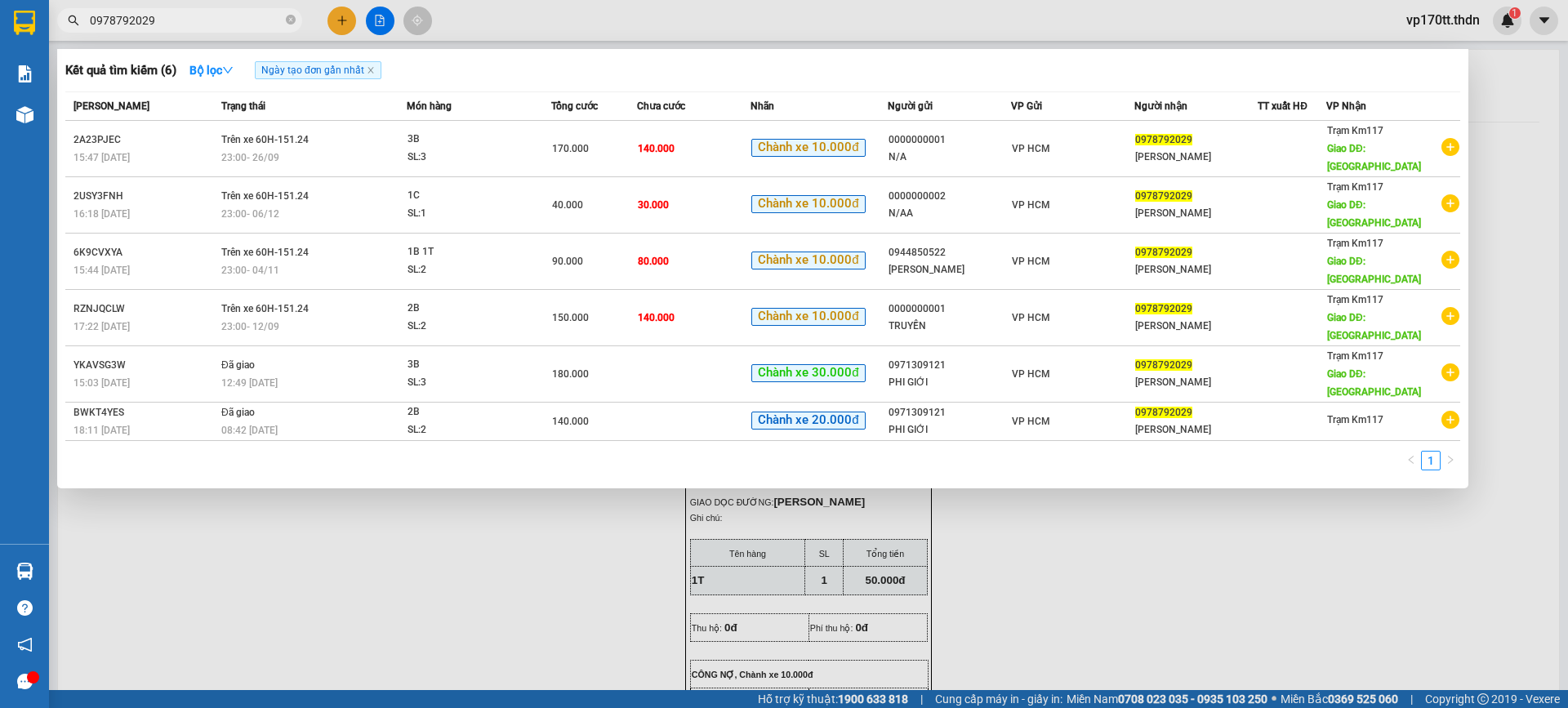
click at [249, 25] on input "0978792029" at bounding box center [186, 20] width 193 height 18
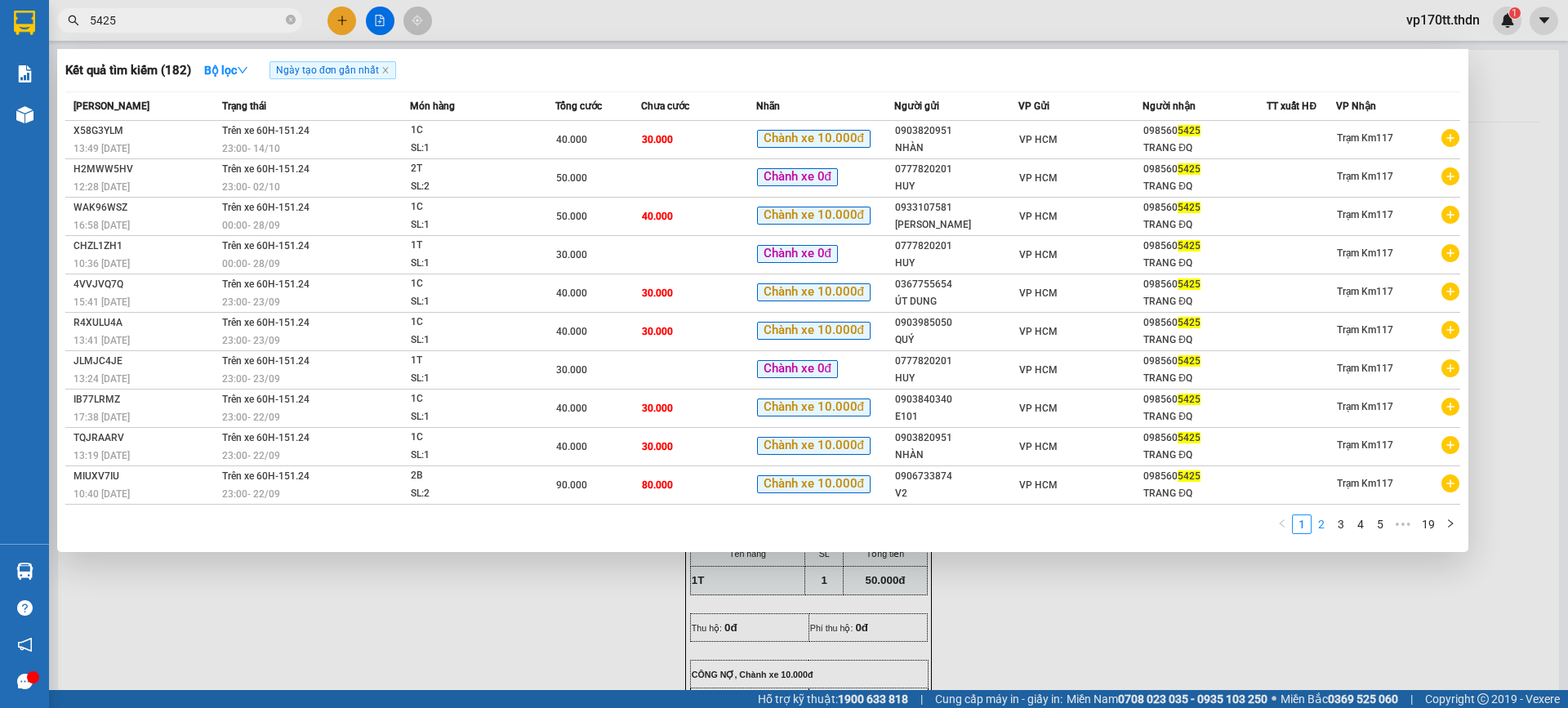
click at [1326, 527] on link "2" at bounding box center [1321, 524] width 18 height 18
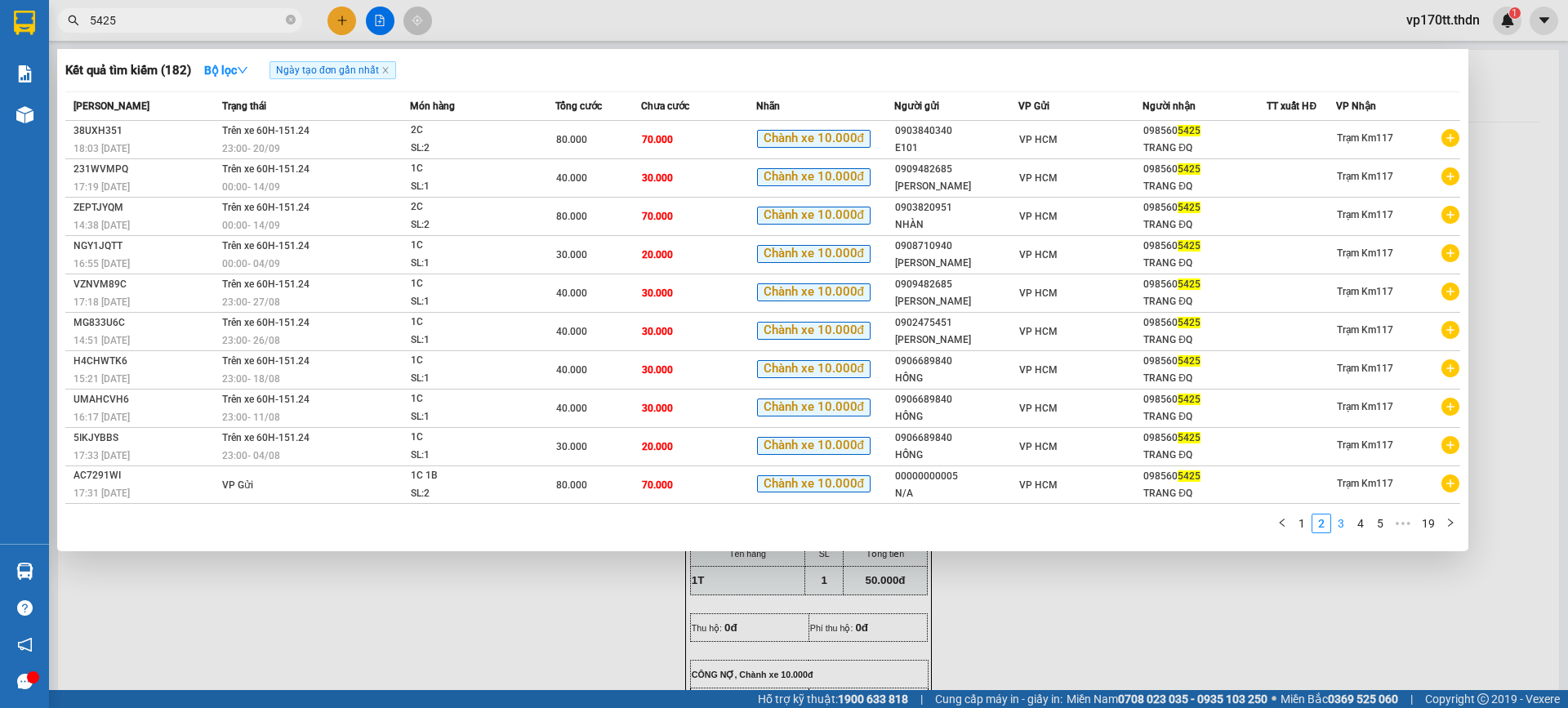
click at [1340, 527] on link "3" at bounding box center [1340, 523] width 18 height 18
click at [334, 21] on div at bounding box center [784, 354] width 1568 height 708
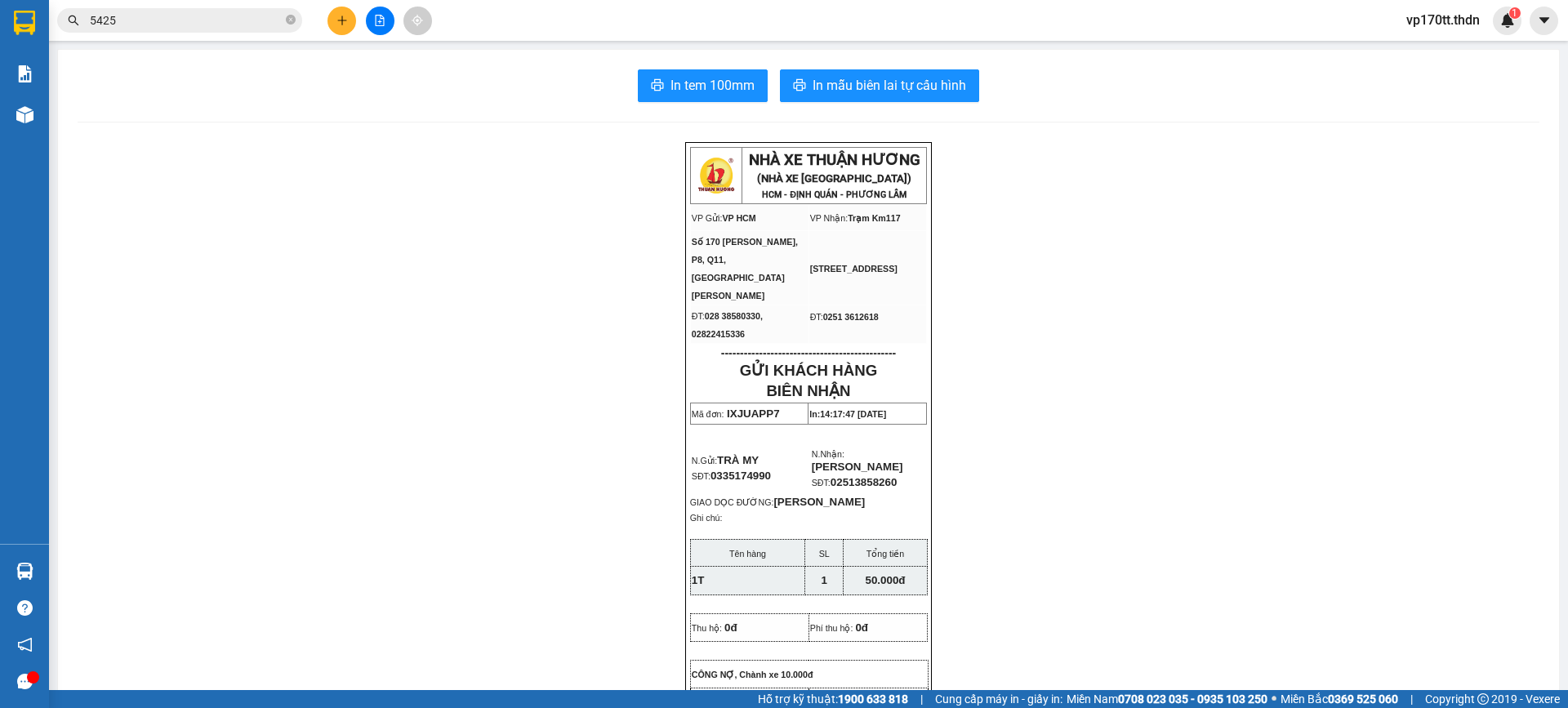
click at [334, 21] on button at bounding box center [342, 21] width 28 height 28
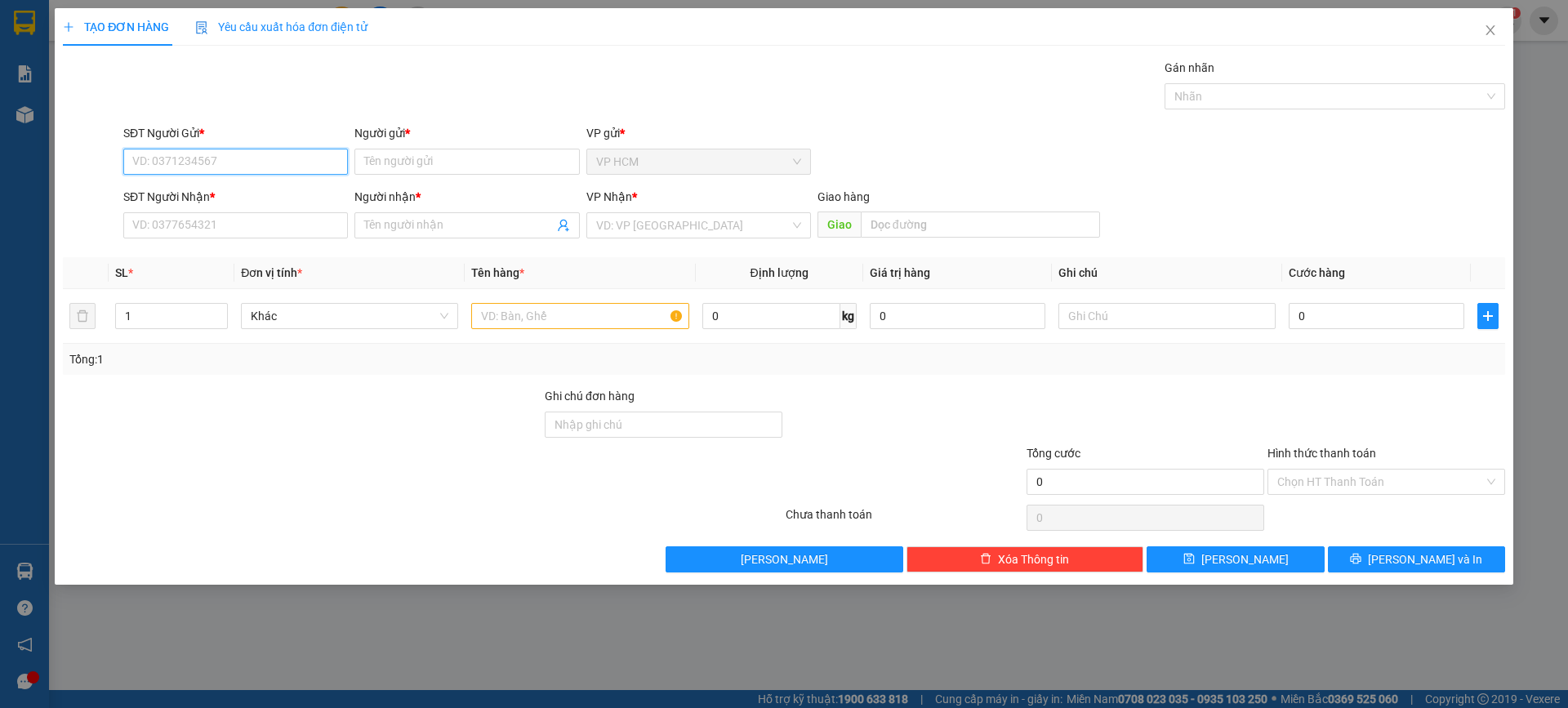
click at [250, 164] on input "SĐT Người Gửi *" at bounding box center [235, 161] width 224 height 26
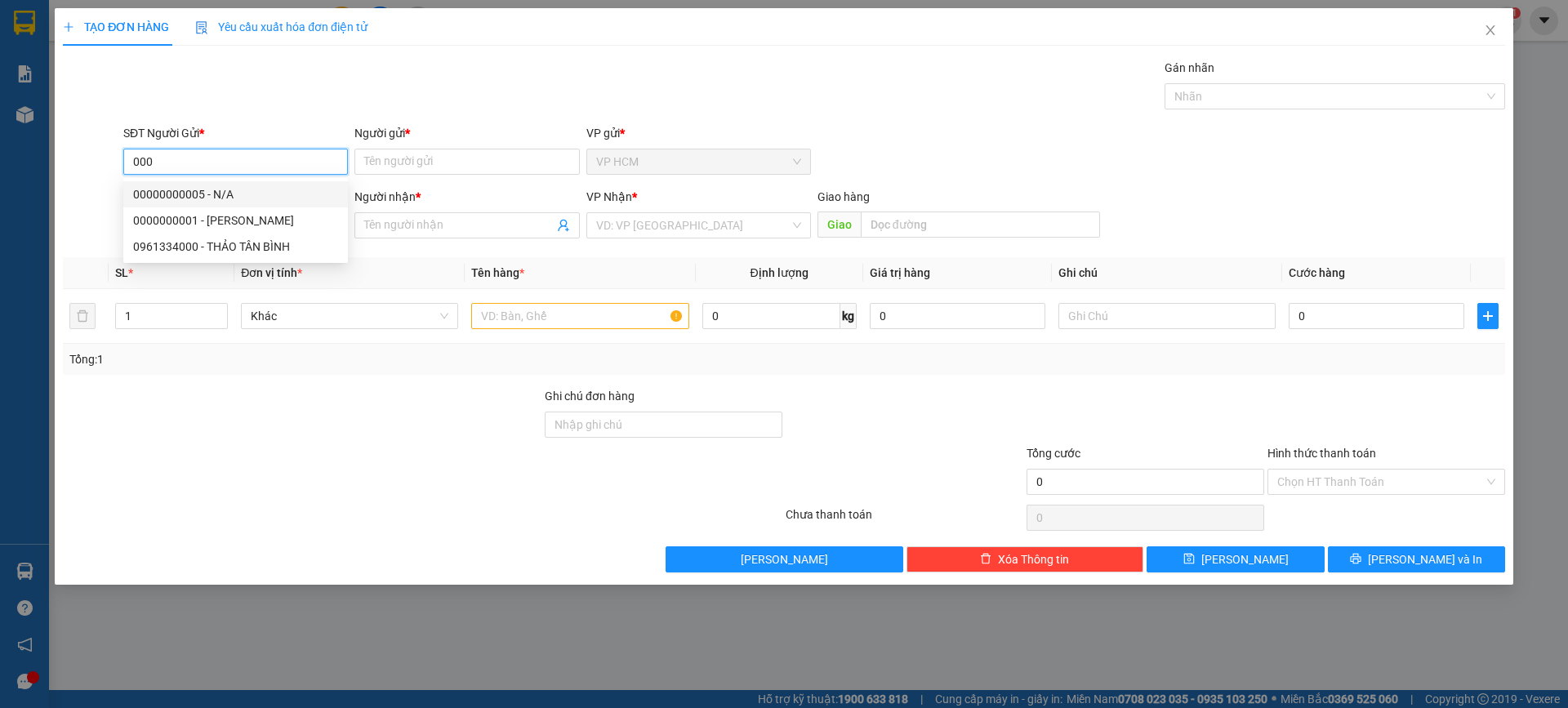
click at [233, 199] on div "00000000005 - N/A" at bounding box center [235, 194] width 205 height 18
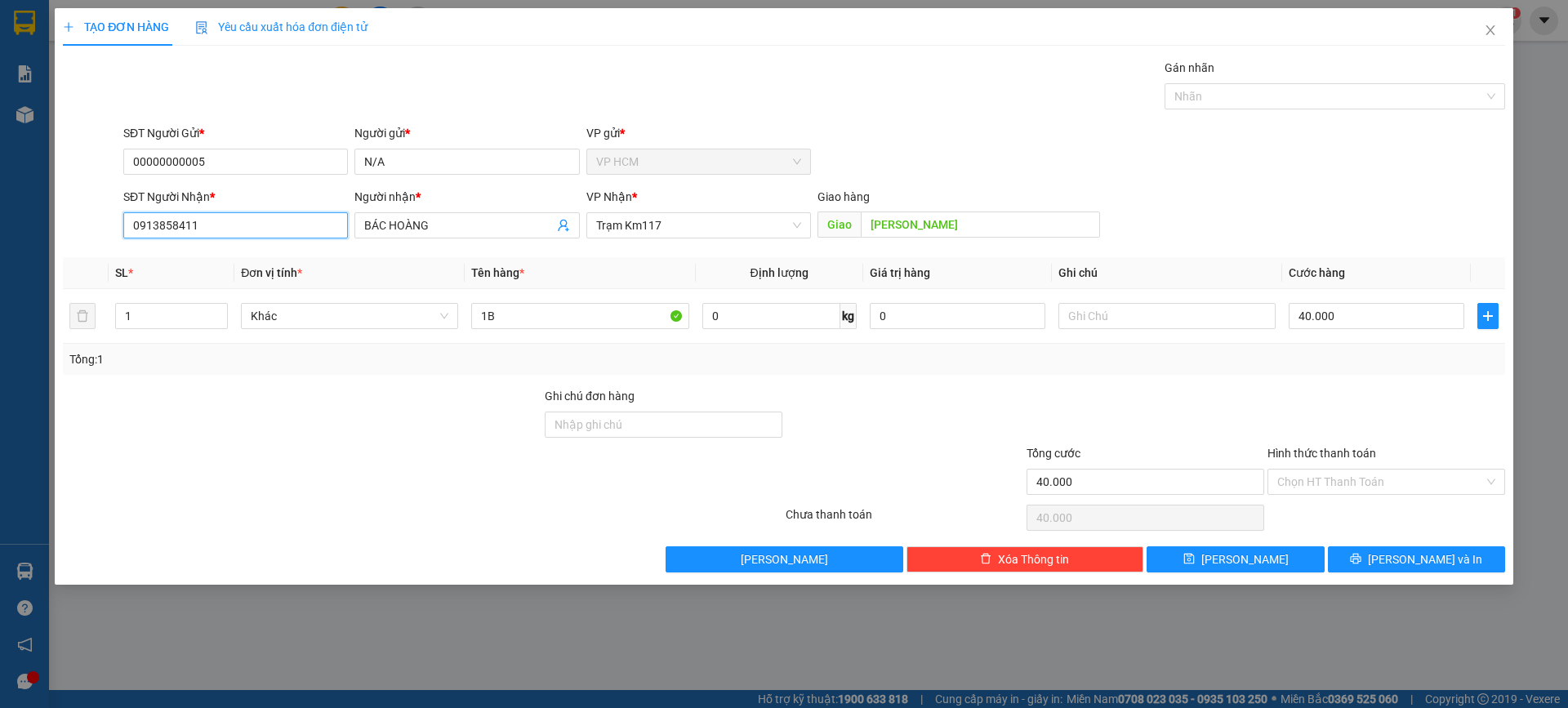
click at [217, 232] on input "0913858411" at bounding box center [235, 225] width 224 height 26
click at [217, 231] on input "0913858411" at bounding box center [235, 225] width 224 height 26
click at [220, 261] on div "0985605425 - TRANG ĐQ" at bounding box center [235, 257] width 205 height 18
click at [1281, 87] on div at bounding box center [1326, 96] width 316 height 19
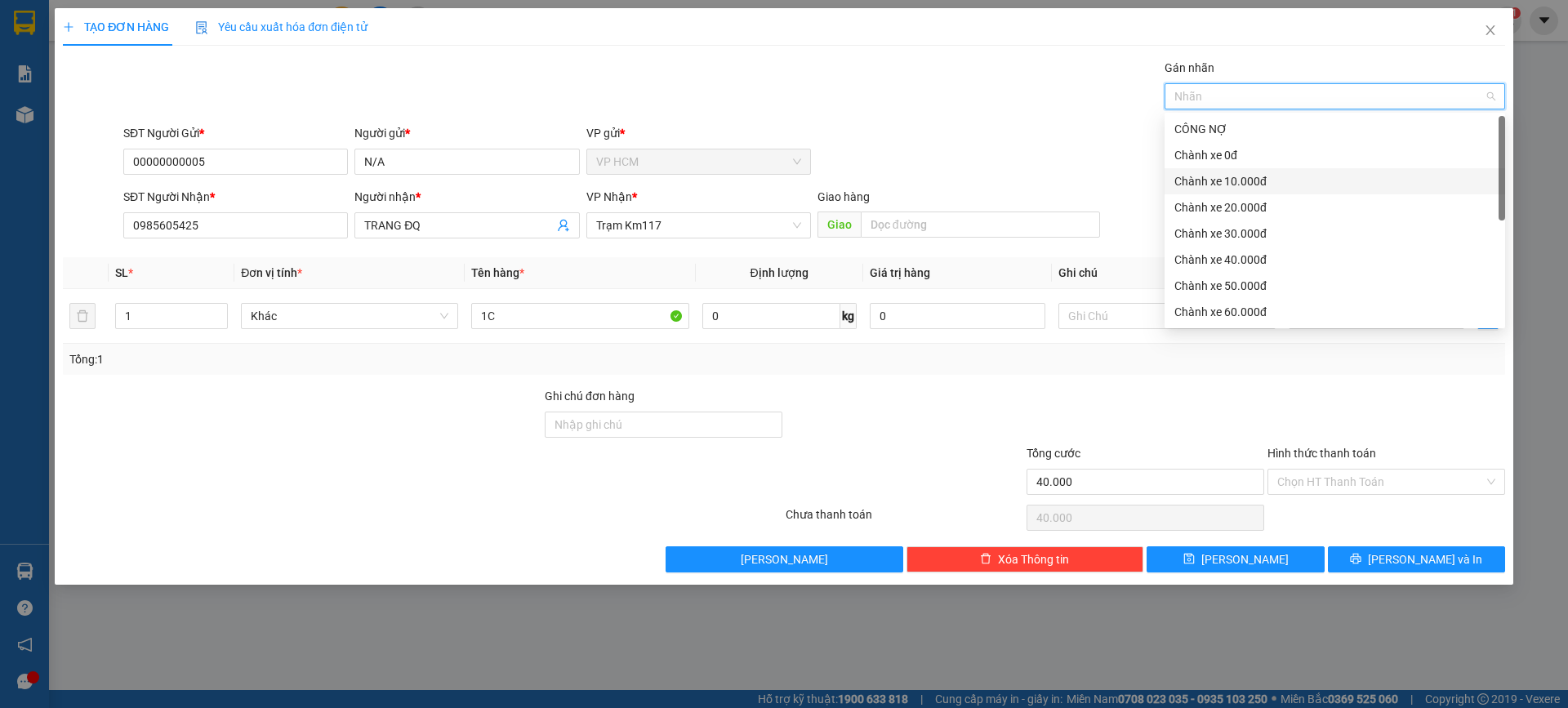
click at [1230, 169] on div "Chành xe 10.000đ" at bounding box center [1334, 181] width 341 height 26
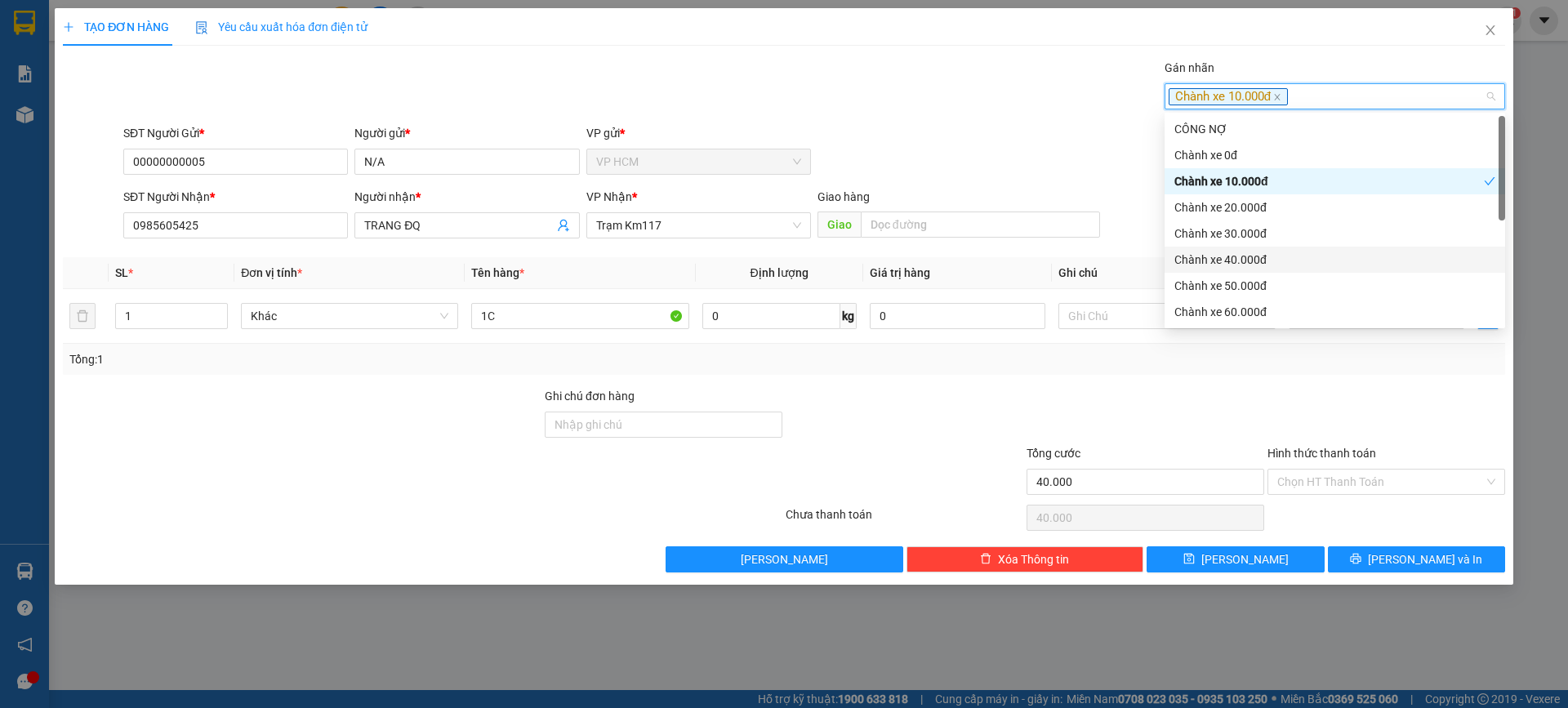
click at [1238, 258] on div "Chành xe 40.000đ" at bounding box center [1334, 259] width 321 height 18
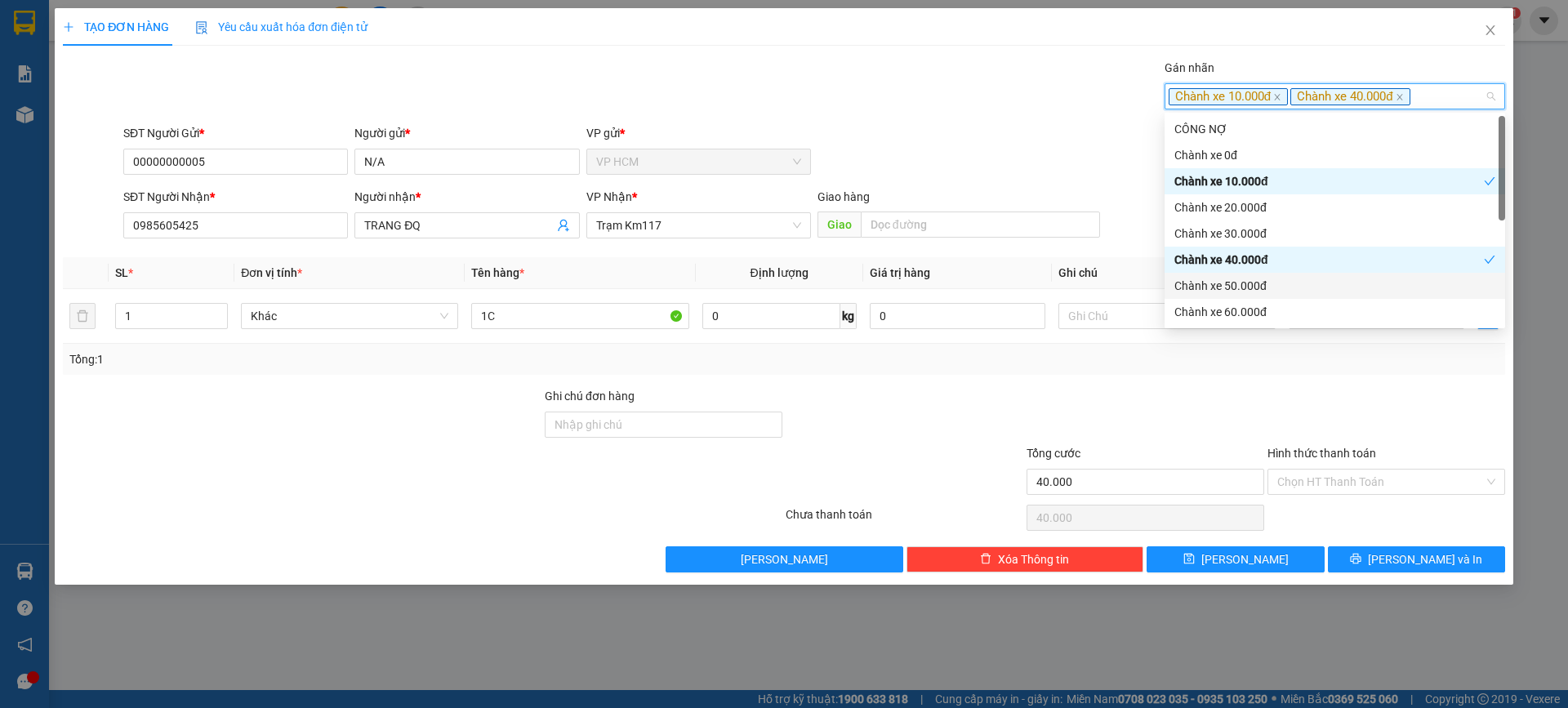
drag, startPoint x: 1324, startPoint y: 258, endPoint x: 1235, endPoint y: 220, distance: 96.8
click at [1323, 257] on div "Chành xe 40.000đ" at bounding box center [1329, 259] width 310 height 18
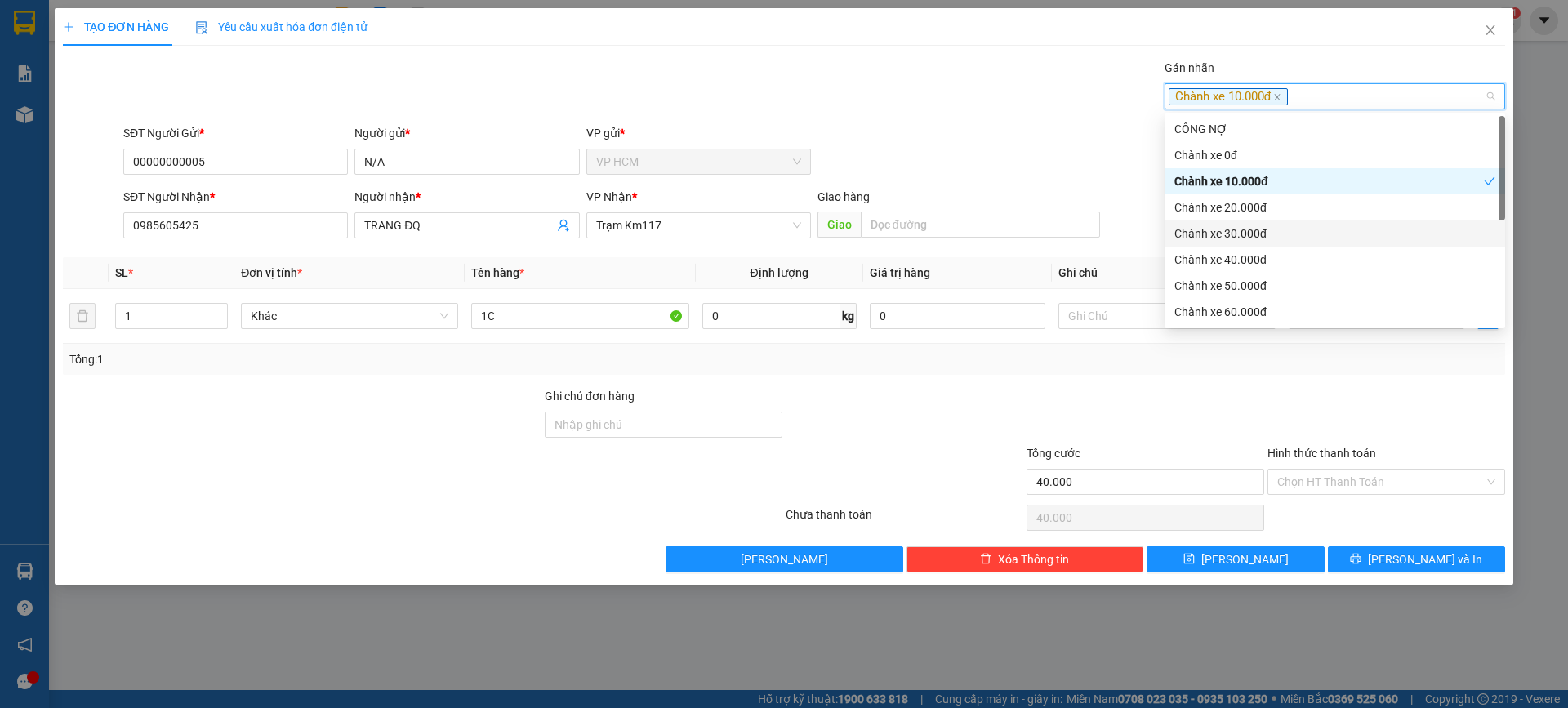
click at [938, 90] on div "Gán nhãn Chành xe 10.000đ" at bounding box center [814, 87] width 1389 height 57
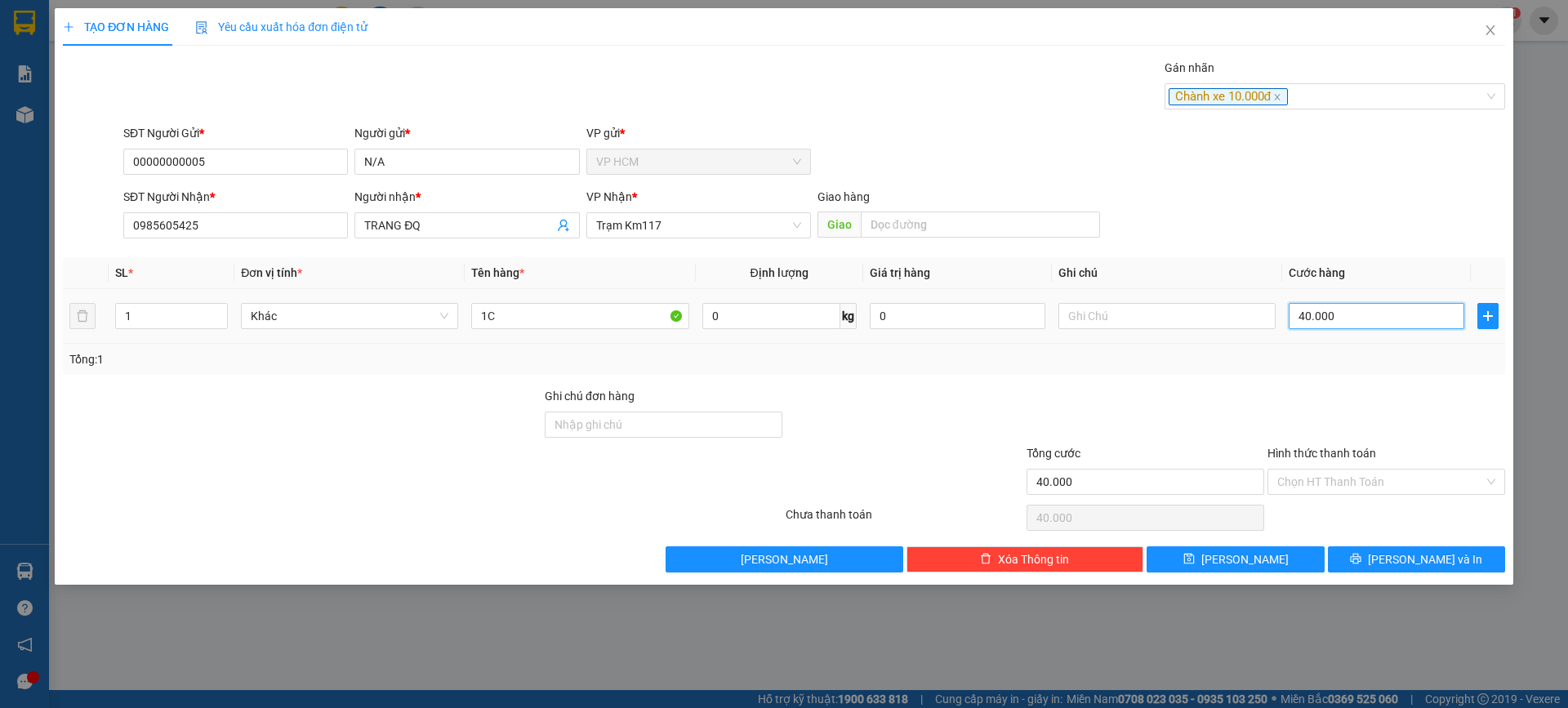
click at [1368, 312] on input "40.000" at bounding box center [1377, 316] width 176 height 26
click at [1357, 354] on div "Tổng: 1" at bounding box center [784, 359] width 1429 height 18
click at [1315, 485] on input "Hình thức thanh toán" at bounding box center [1380, 482] width 207 height 24
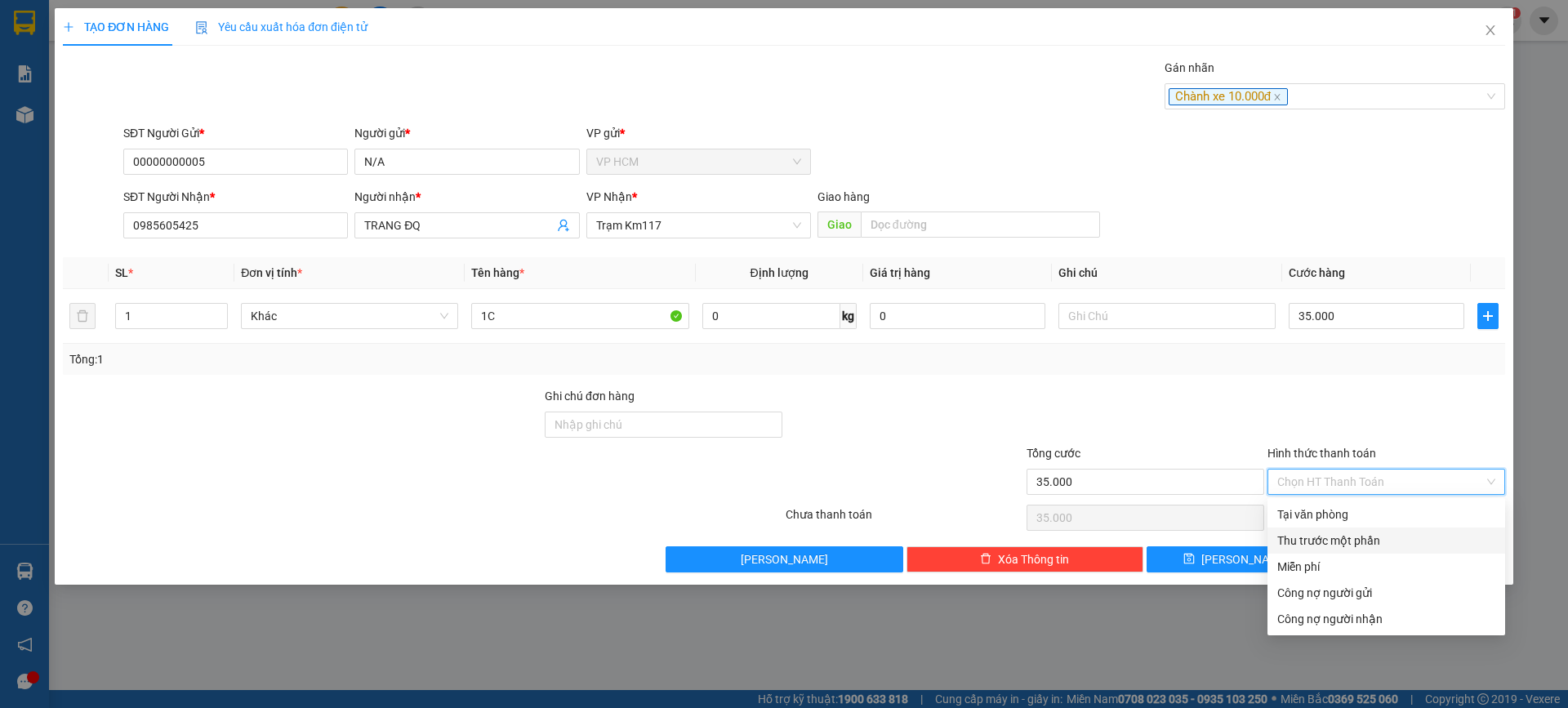
click at [1294, 539] on div "Thu trước một phần" at bounding box center [1386, 540] width 218 height 18
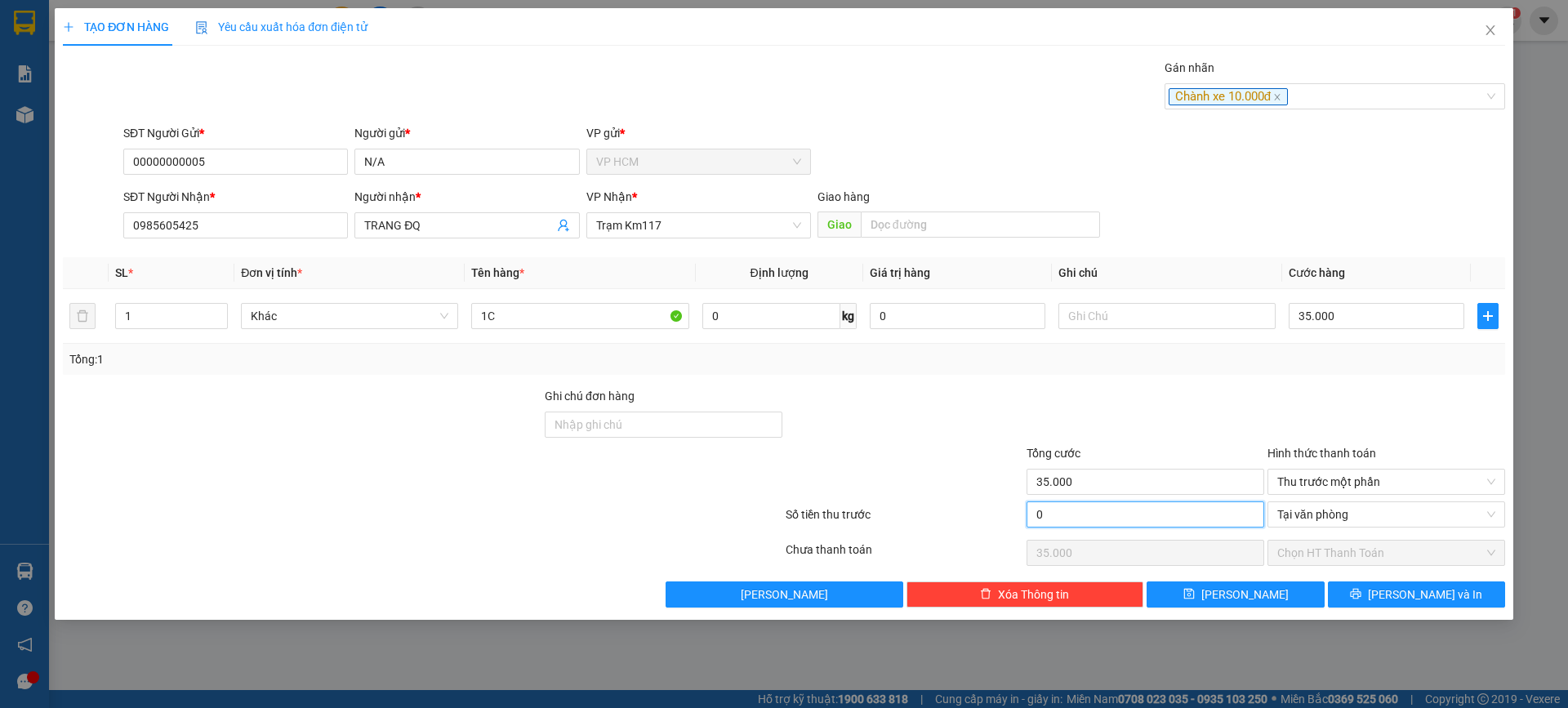
click at [1105, 519] on input "0" at bounding box center [1146, 514] width 238 height 26
drag, startPoint x: 1151, startPoint y: 416, endPoint x: 1252, endPoint y: 324, distance: 136.6
click at [1151, 413] on div at bounding box center [1146, 416] width 241 height 57
click at [1314, 307] on input "35.000" at bounding box center [1377, 316] width 176 height 26
drag, startPoint x: 1271, startPoint y: 375, endPoint x: 1391, endPoint y: 510, distance: 180.6
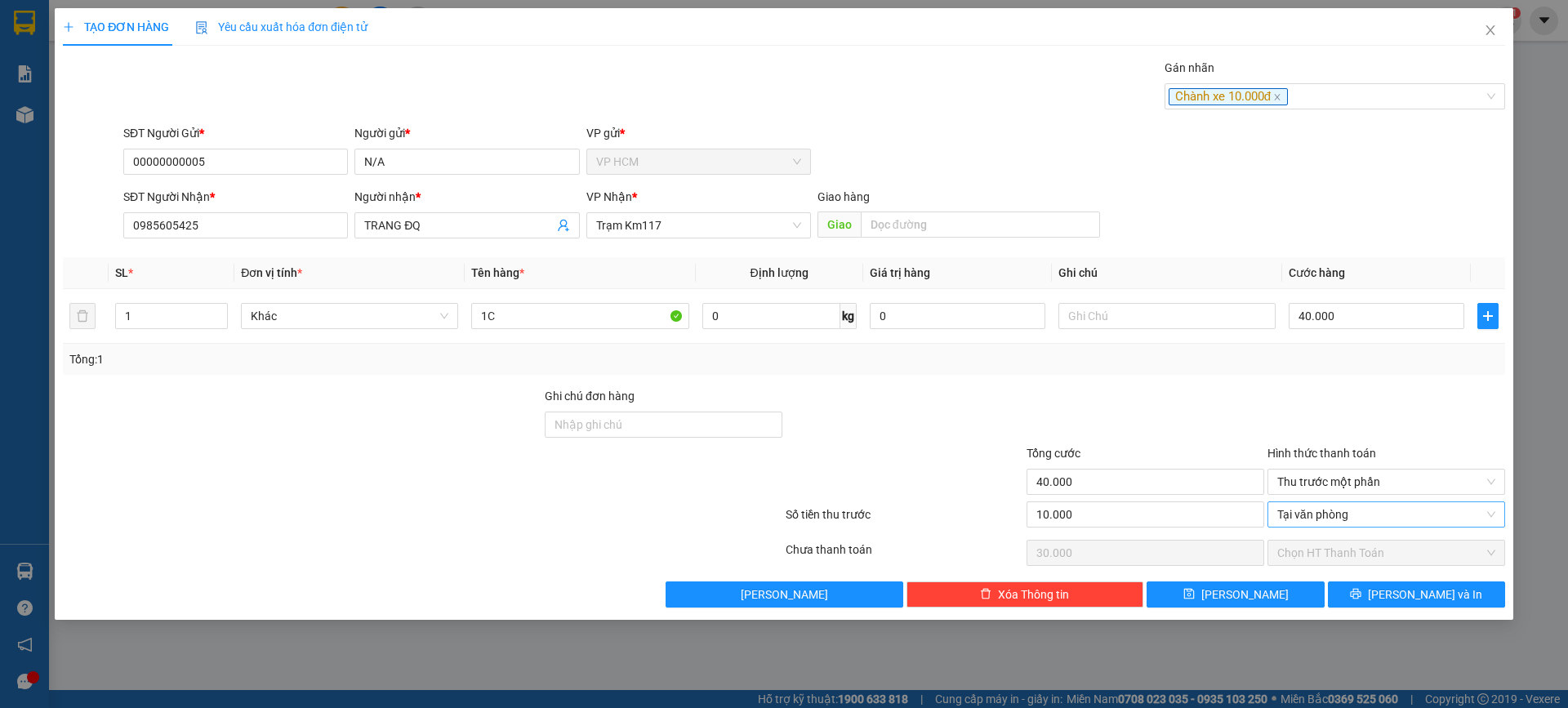
click at [1270, 375] on div "Transit Pickup Surcharge Ids Transit Deliver Surcharge Ids Transit Deliver Surc…" at bounding box center [784, 333] width 1442 height 549
drag, startPoint x: 1415, startPoint y: 579, endPoint x: 1420, endPoint y: 594, distance: 15.8
click at [1419, 594] on div "Transit Pickup Surcharge Ids Transit Deliver Surcharge Ids Transit Deliver Surc…" at bounding box center [784, 333] width 1442 height 549
click at [1420, 594] on span "[PERSON_NAME] và In" at bounding box center [1425, 594] width 115 height 18
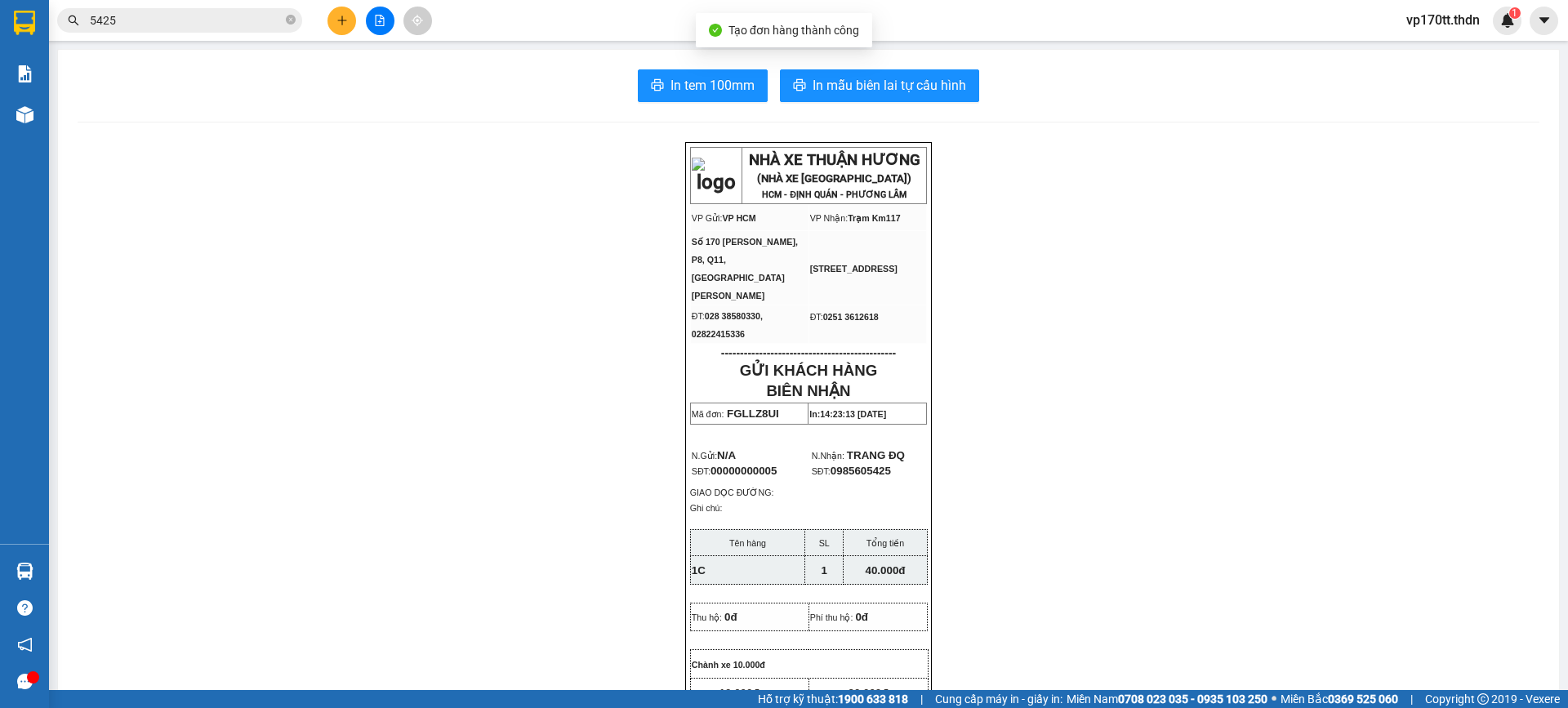
click at [849, 62] on div "In tem 100mm In mẫu biên lai tự cấu hình NHÀ XE THUẬN HƯƠNG (NHÀ XE [GEOGRAPHIC…" at bounding box center [808, 719] width 1501 height 1340
click at [859, 70] on button "In mẫu biên lai tự cấu hình" at bounding box center [879, 85] width 199 height 33
click at [332, 19] on button at bounding box center [342, 21] width 28 height 28
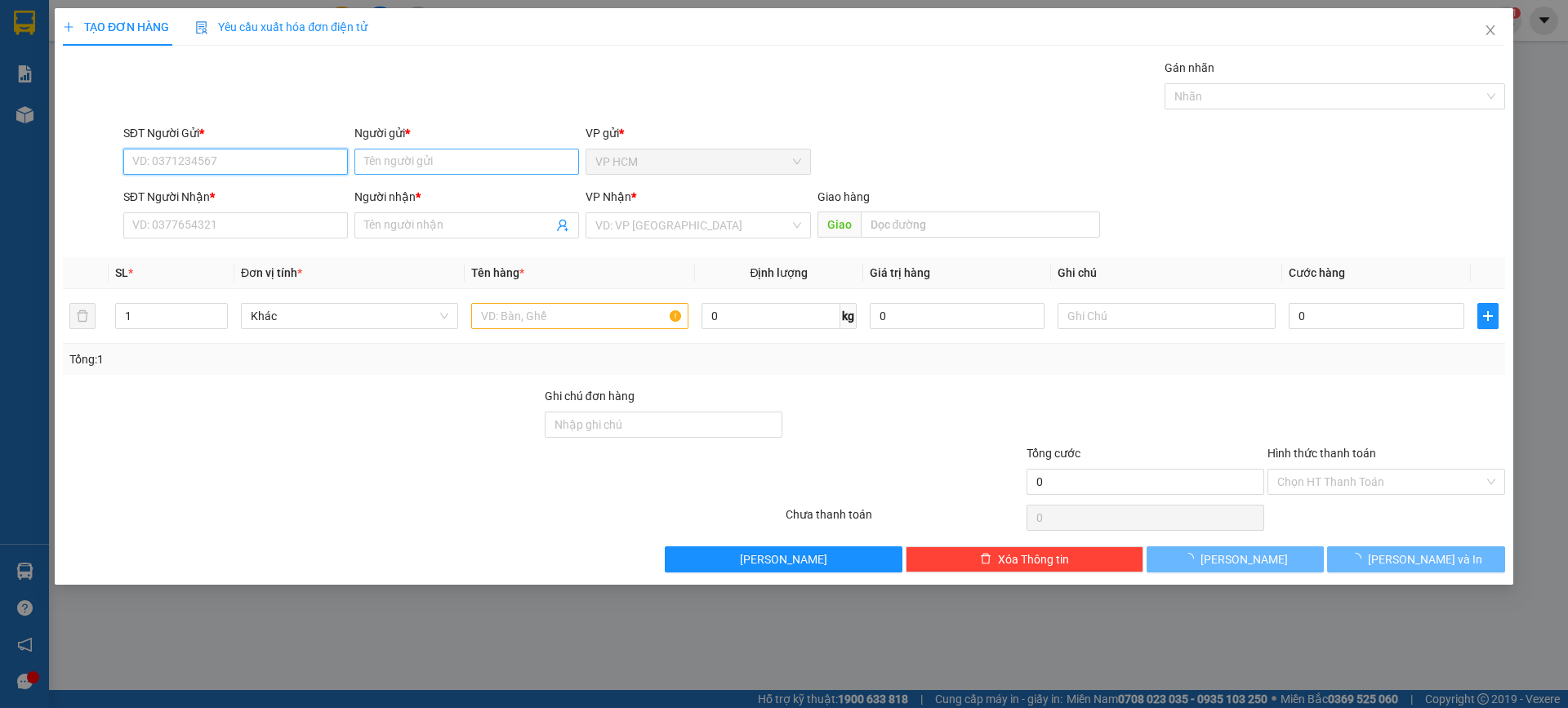
click at [442, 152] on input "Người gửi *" at bounding box center [467, 161] width 224 height 26
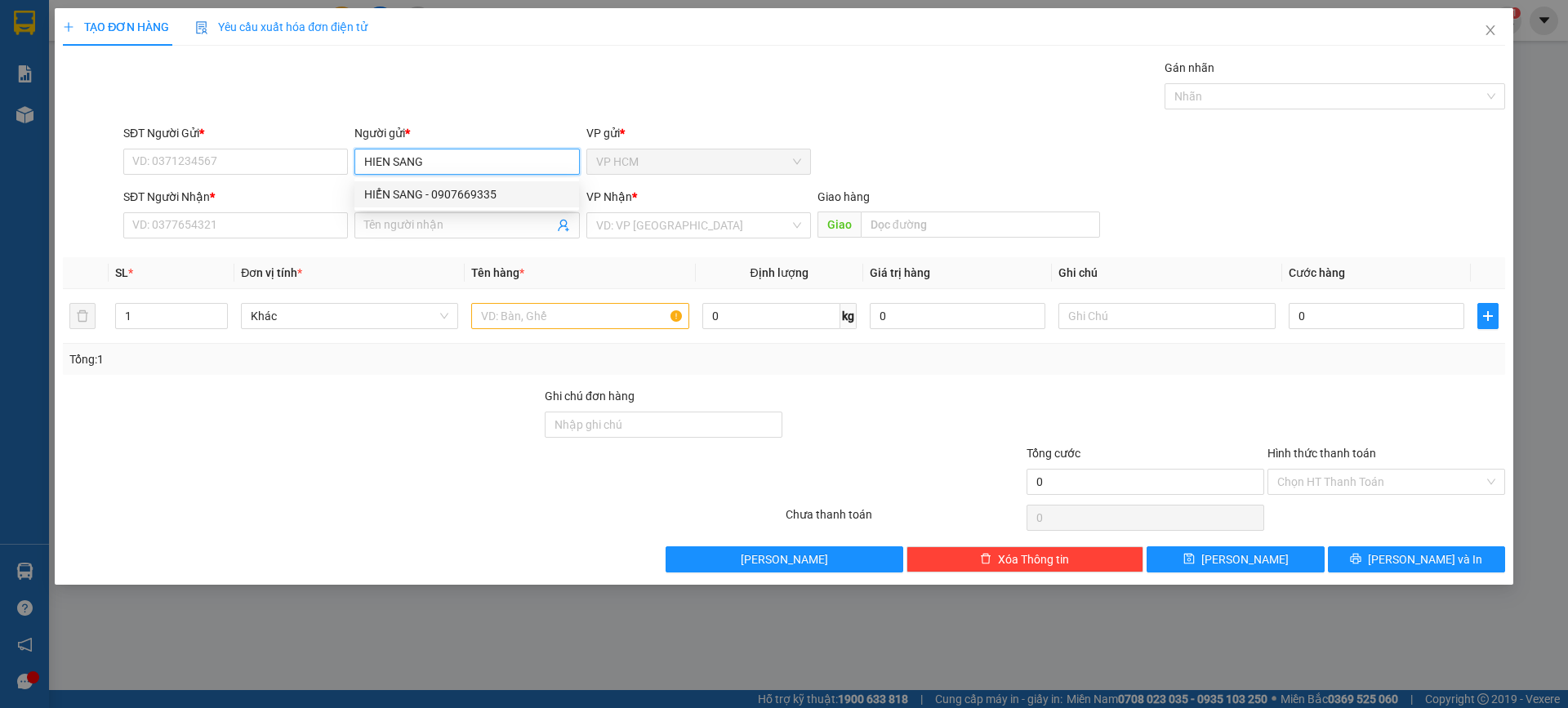
click at [483, 199] on div "HIỂN SANG - 0907669335" at bounding box center [467, 194] width 205 height 18
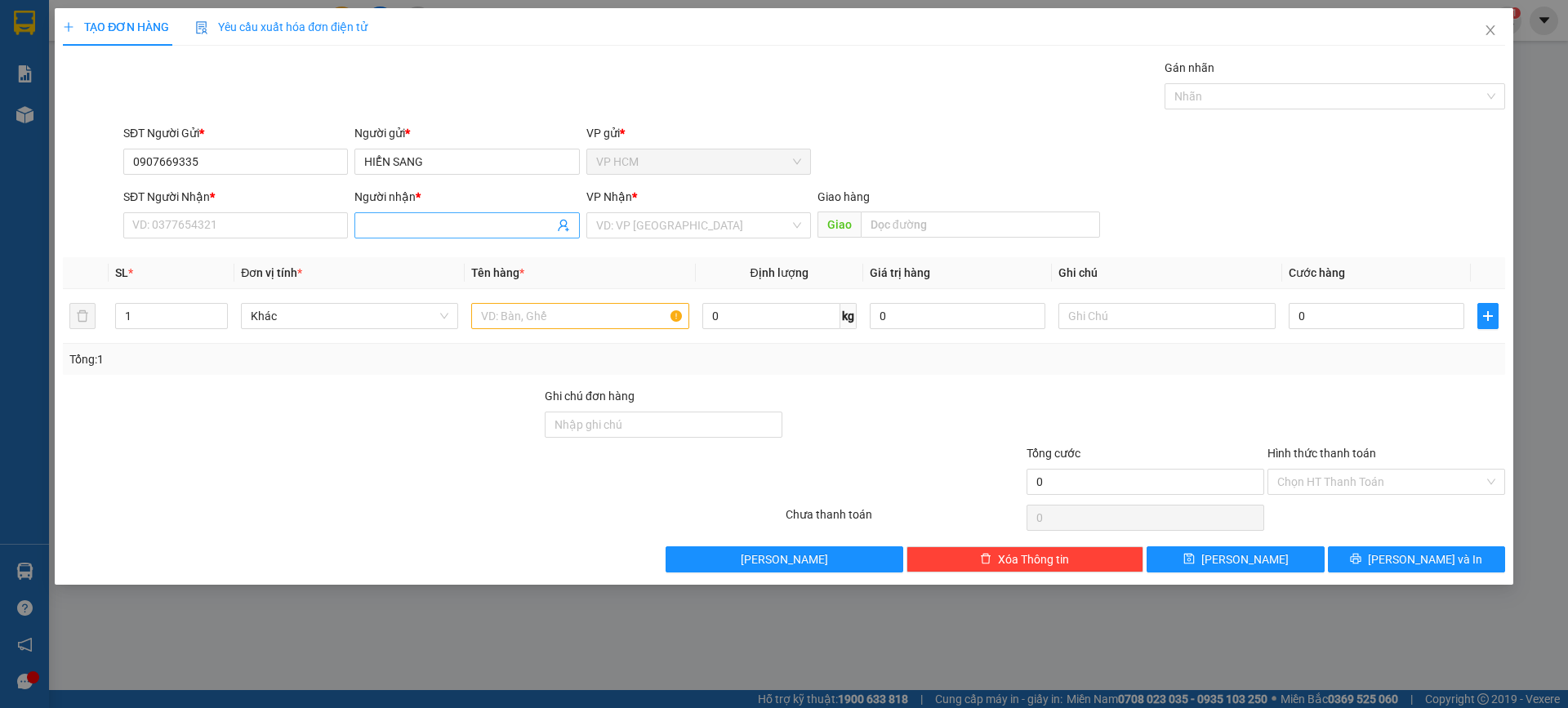
click at [565, 225] on icon "user-add" at bounding box center [564, 225] width 13 height 13
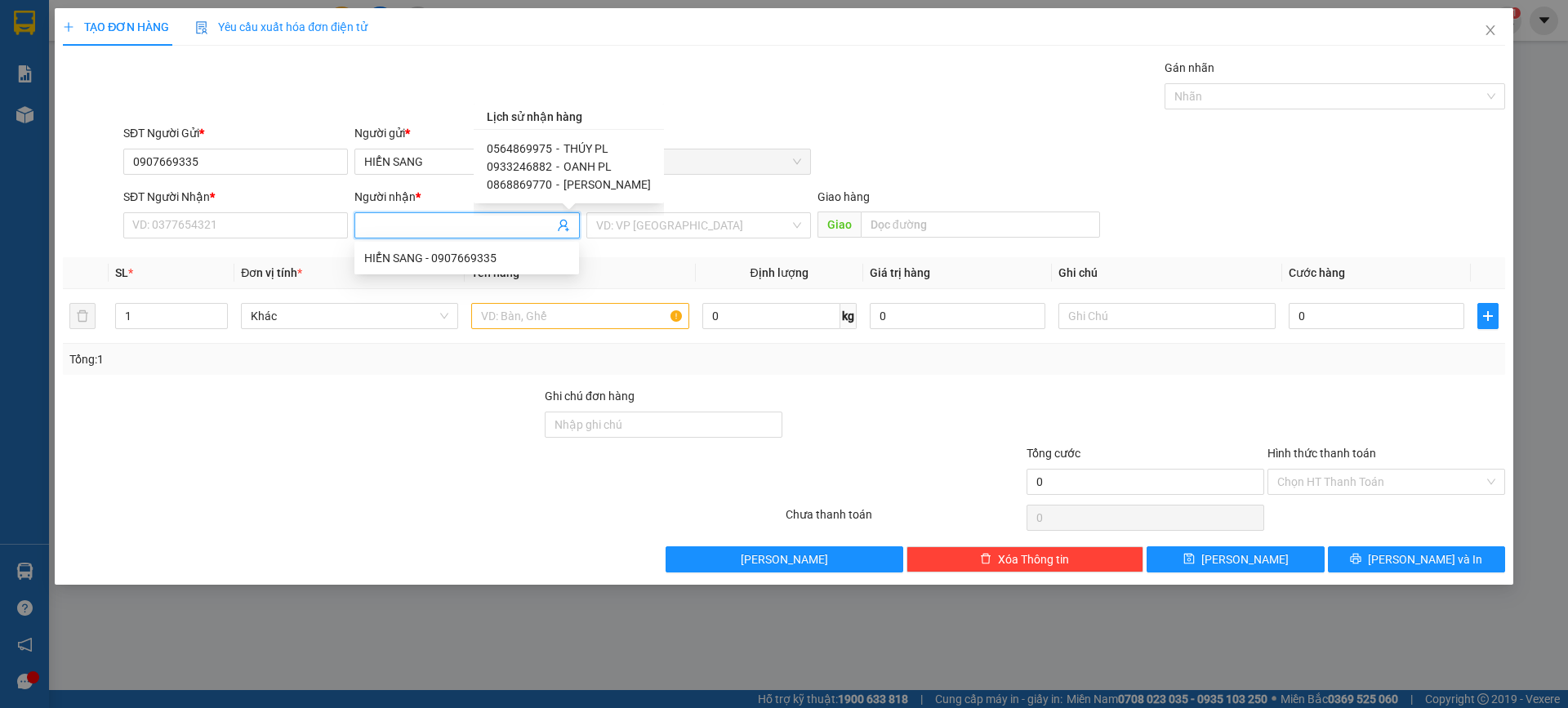
click at [585, 163] on span "OANH PL" at bounding box center [588, 167] width 49 height 13
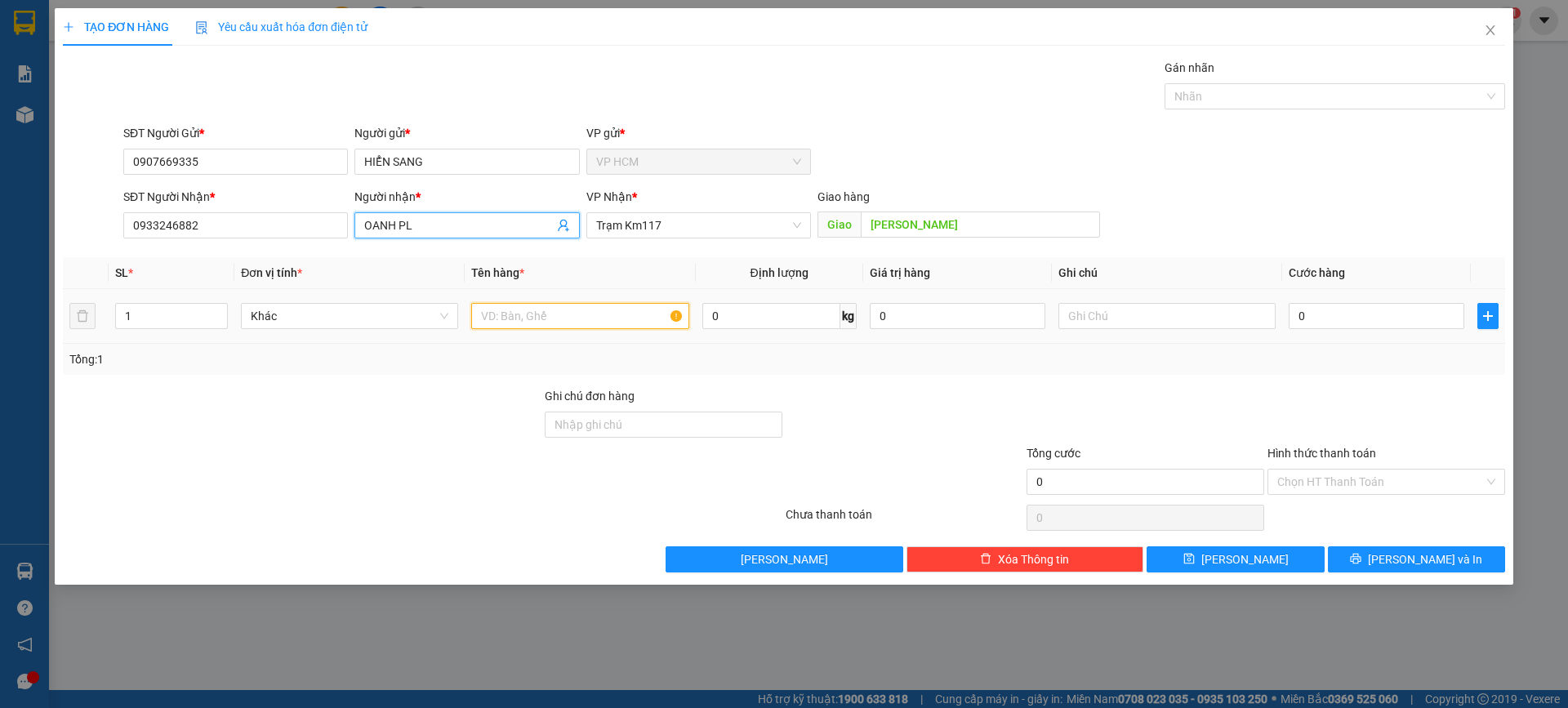
click at [610, 307] on input "text" at bounding box center [580, 316] width 217 height 26
click at [1217, 88] on div at bounding box center [1326, 96] width 316 height 19
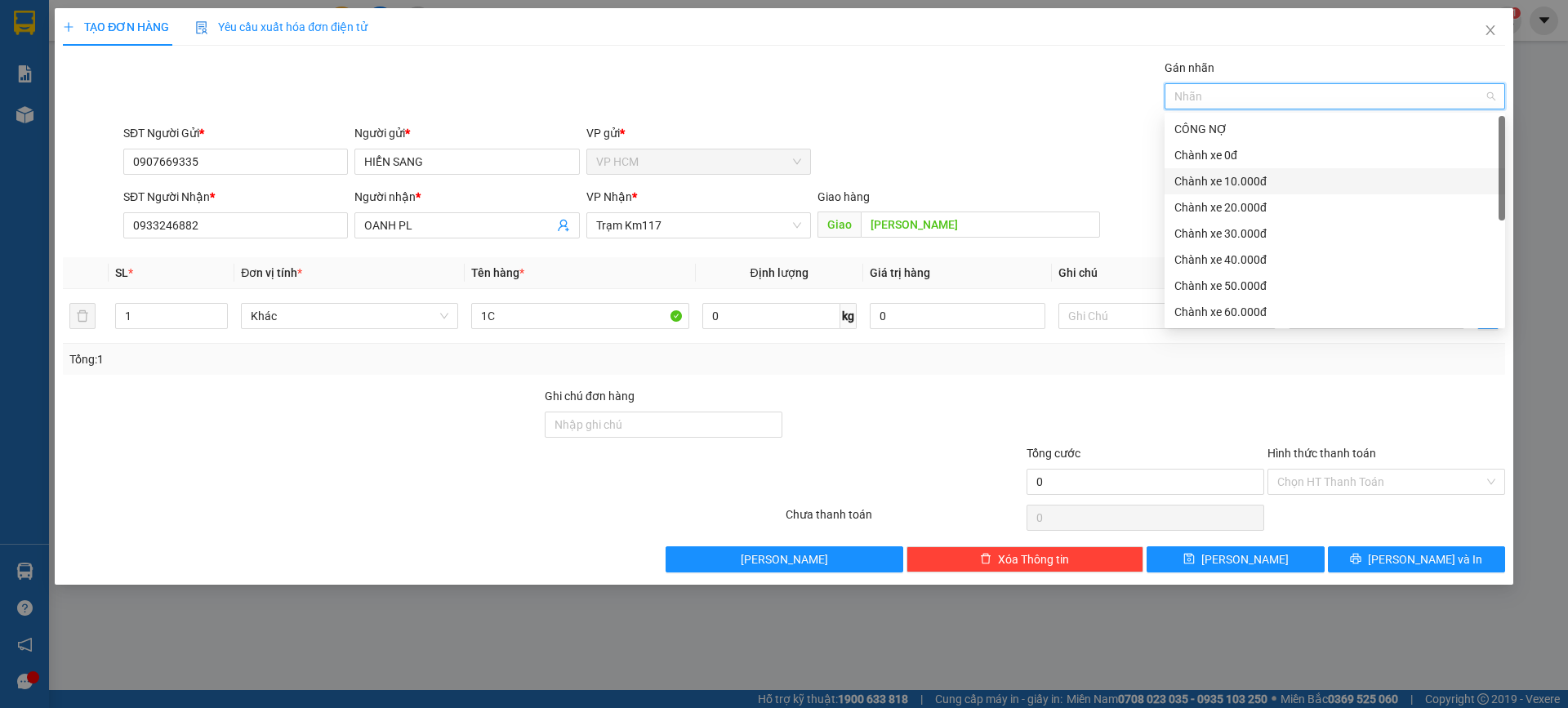
click at [1236, 169] on div "Chành xe 10.000đ" at bounding box center [1334, 181] width 341 height 26
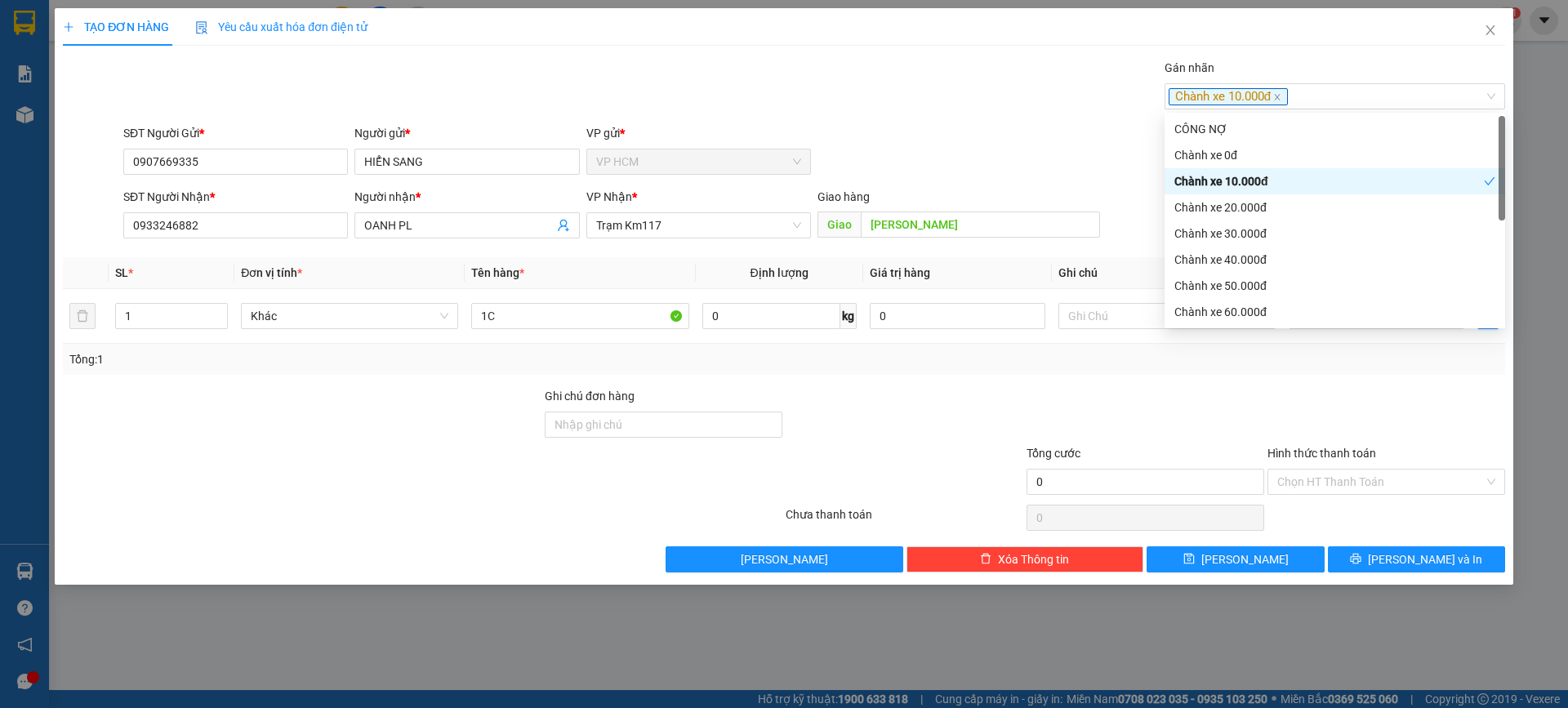
click at [995, 145] on div "SĐT Người Gửi * 0907669335 Người gửi * HIỂN SANG VP gửi * VP HCM" at bounding box center [814, 152] width 1389 height 57
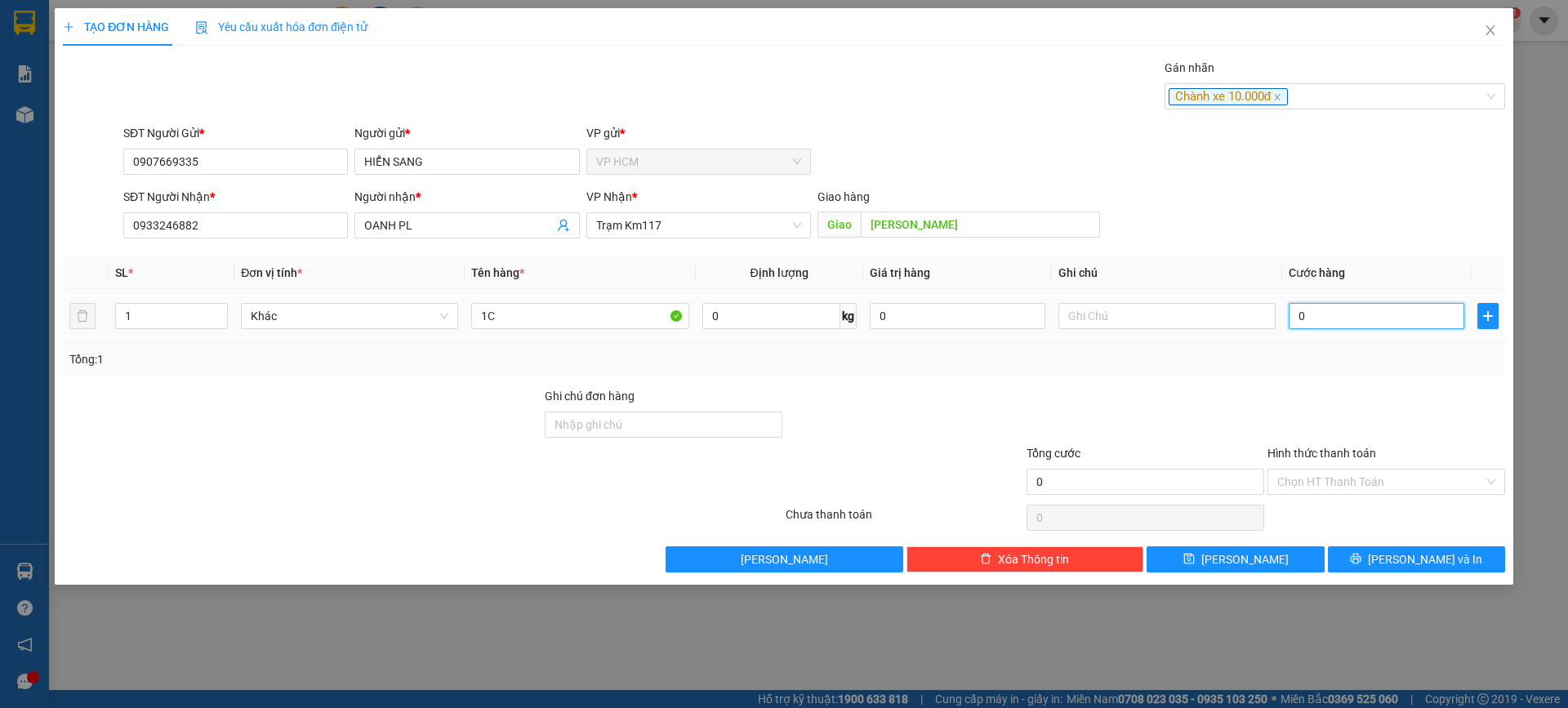
click at [1410, 325] on input "0" at bounding box center [1377, 316] width 176 height 26
drag, startPoint x: 1373, startPoint y: 373, endPoint x: 1366, endPoint y: 402, distance: 29.8
click at [1369, 389] on div "Transit Pickup Surcharge Ids Transit Deliver Surcharge Ids Transit Deliver Surc…" at bounding box center [784, 315] width 1442 height 514
click at [1339, 475] on input "Hình thức thanh toán" at bounding box center [1380, 482] width 207 height 24
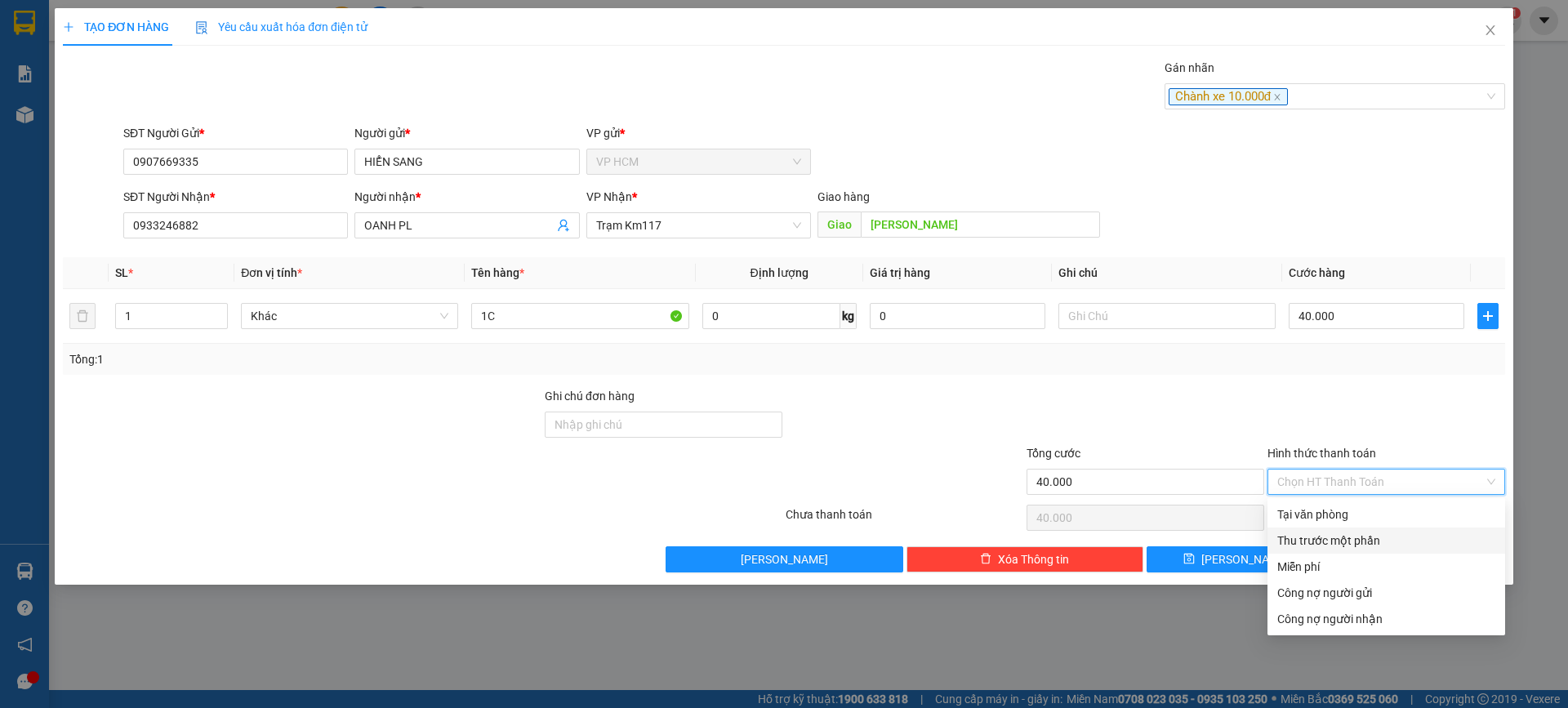
click at [1315, 544] on div "Thu trước một phần" at bounding box center [1386, 540] width 218 height 18
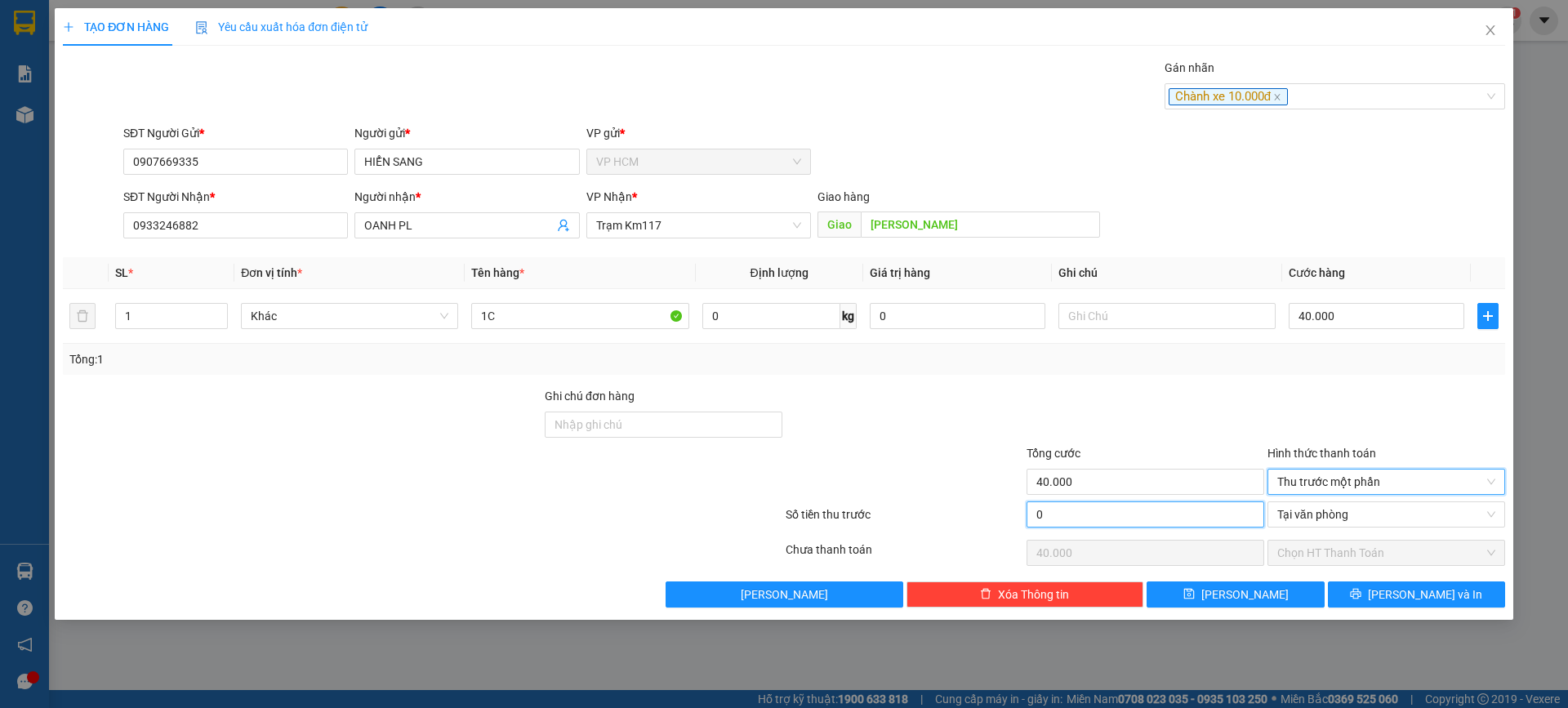
click at [1067, 507] on input "0" at bounding box center [1146, 514] width 238 height 26
click at [1076, 422] on div at bounding box center [1146, 416] width 241 height 57
click at [1453, 582] on button "[PERSON_NAME] và In" at bounding box center [1416, 594] width 178 height 26
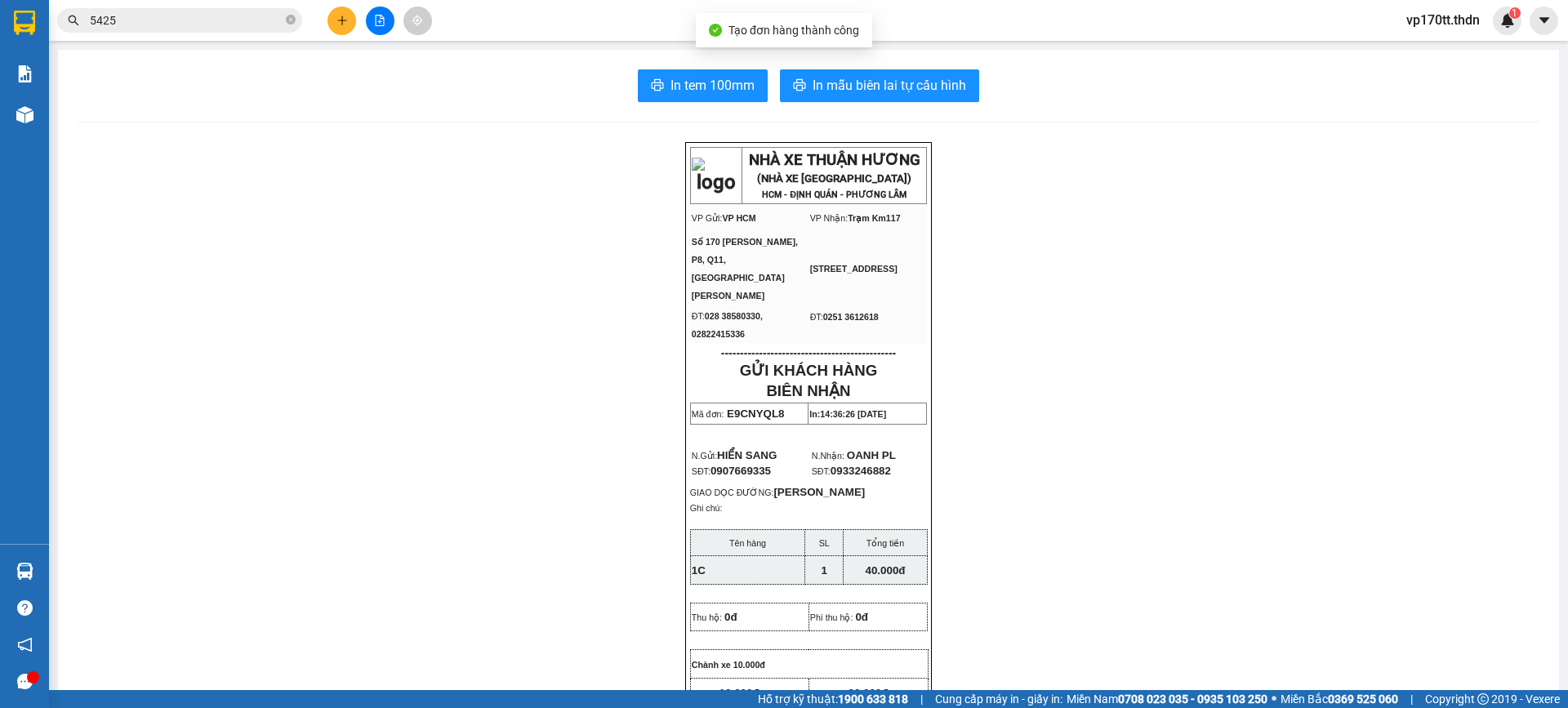
click at [854, 75] on span "In mẫu biên lai tự cấu hình" at bounding box center [889, 85] width 153 height 20
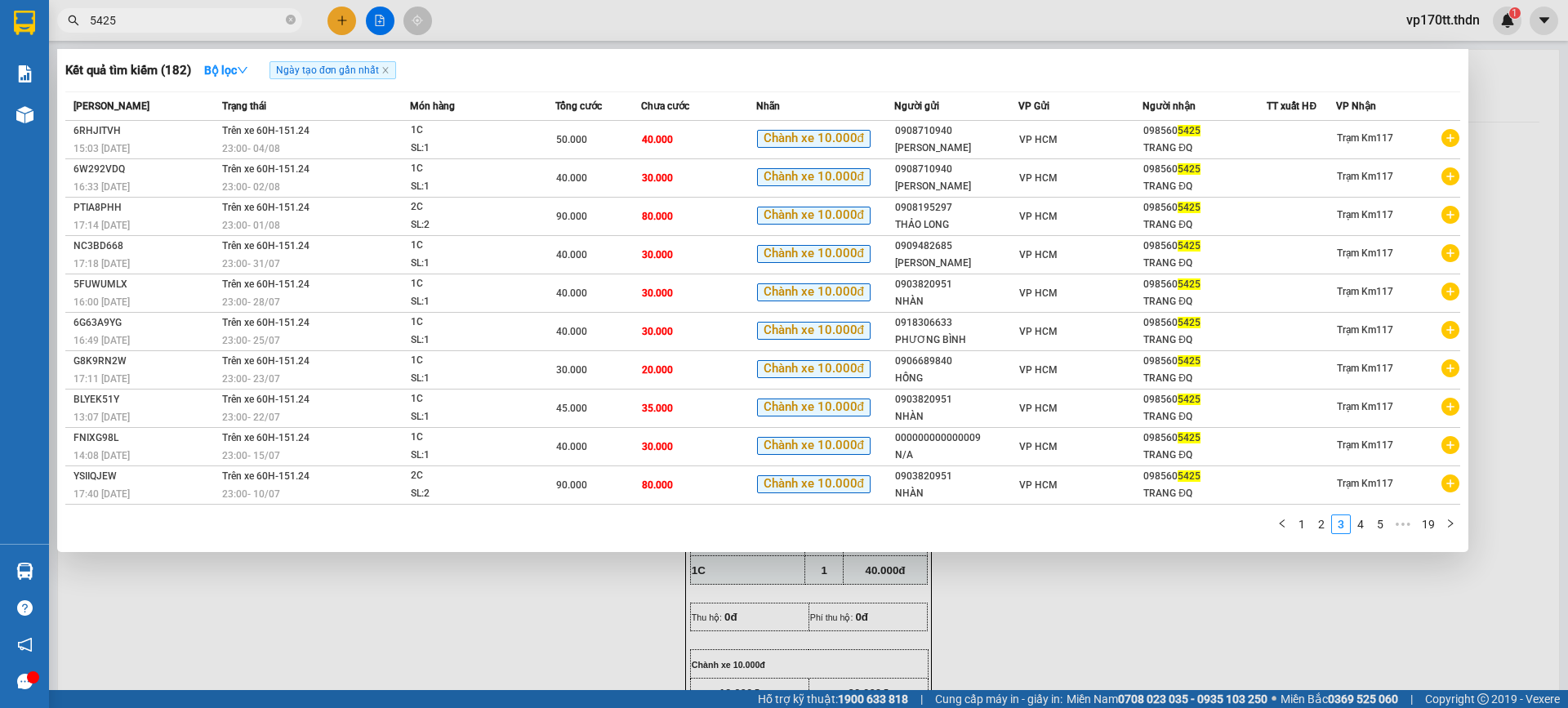
click at [176, 18] on input "5425" at bounding box center [186, 20] width 193 height 18
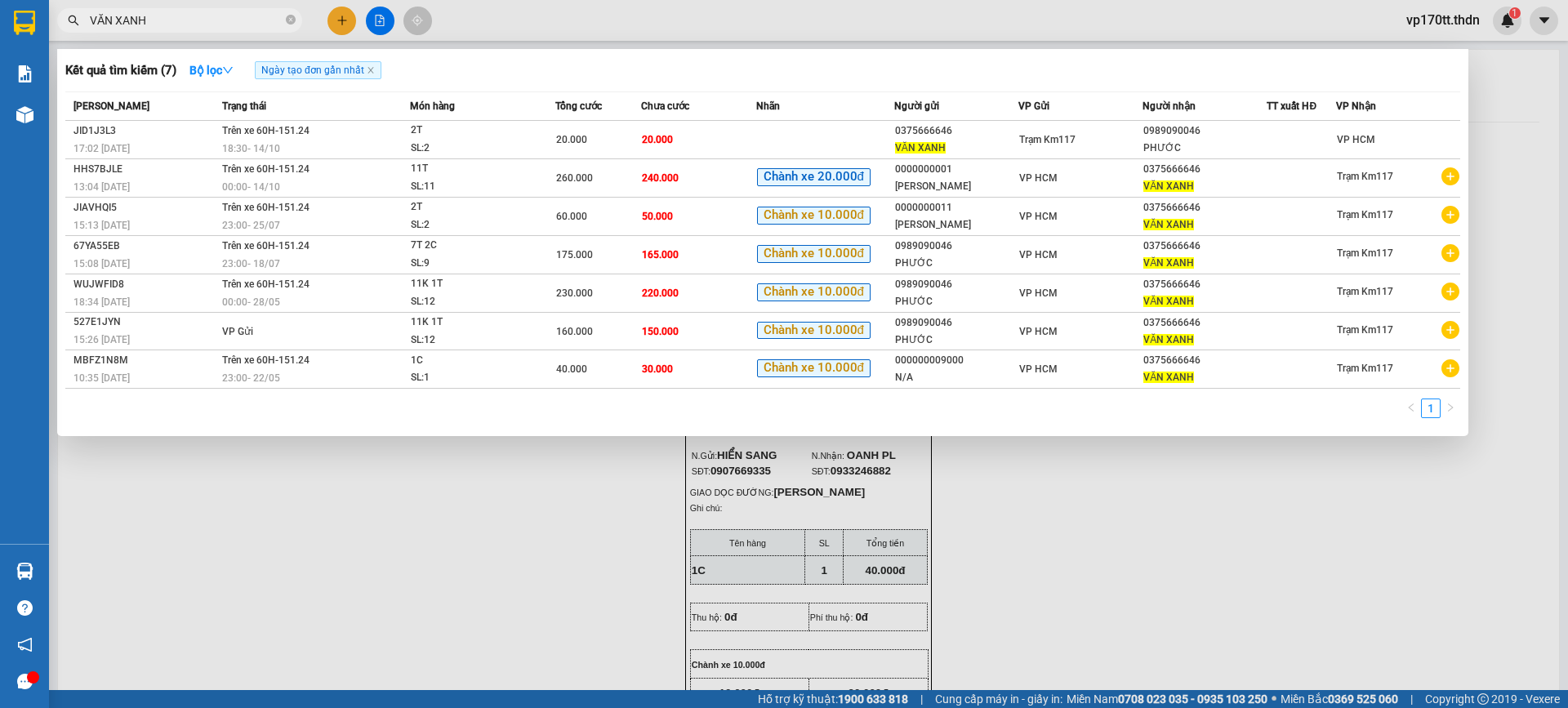
click at [339, 20] on div at bounding box center [784, 354] width 1568 height 708
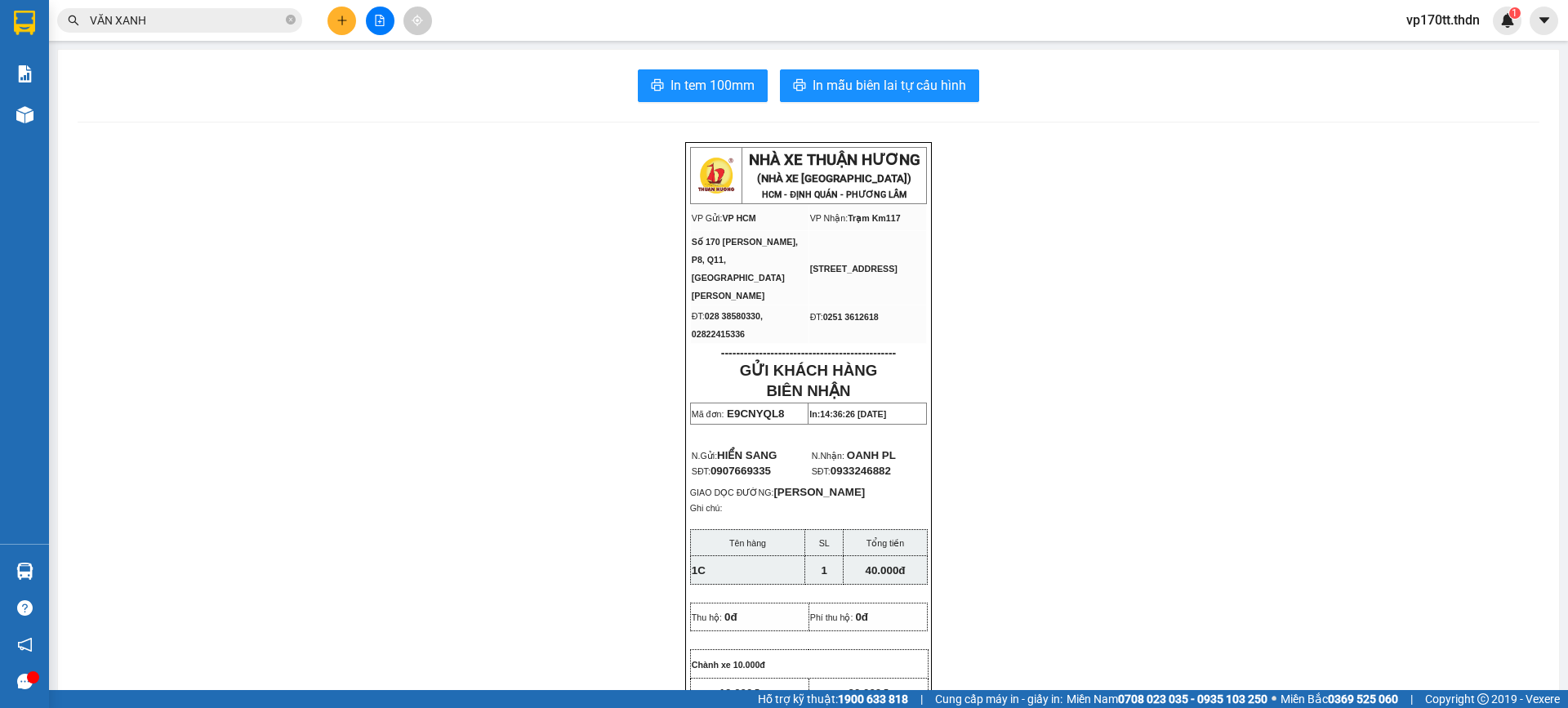
click at [339, 20] on icon "plus" at bounding box center [342, 19] width 9 height 1
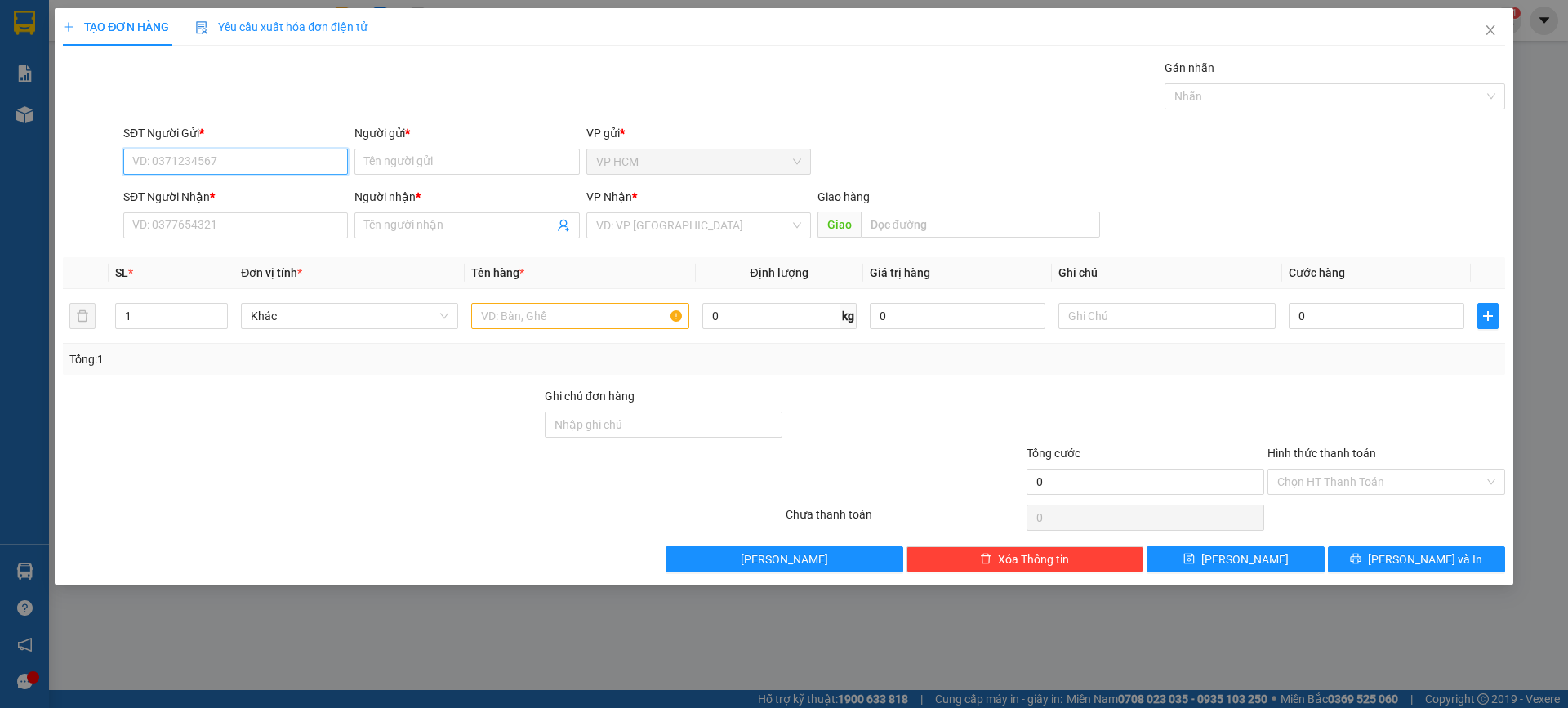
click at [239, 172] on input "SĐT Người Gửi *" at bounding box center [235, 161] width 224 height 26
click at [245, 188] on div "0989090046 - PHƯỚC" at bounding box center [235, 194] width 205 height 18
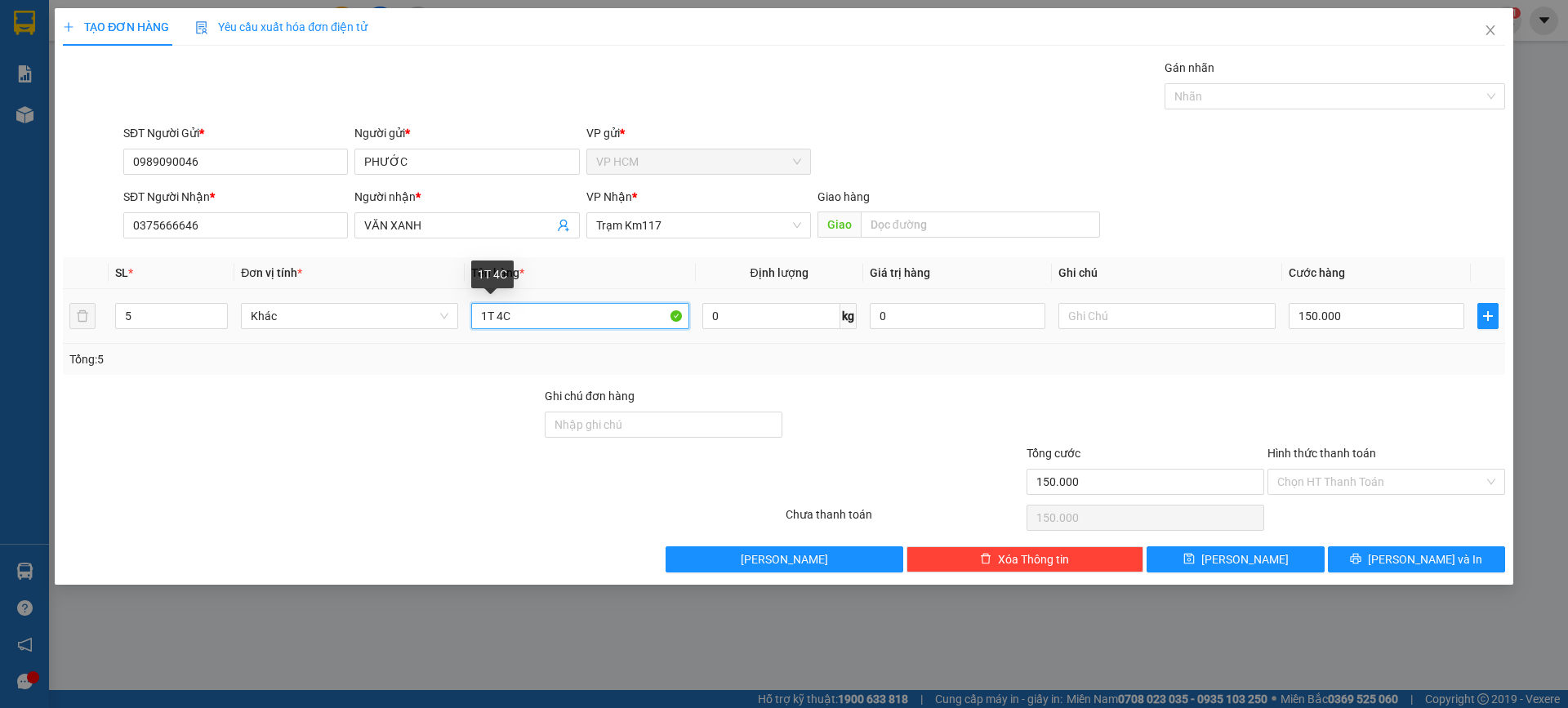
drag, startPoint x: 560, startPoint y: 313, endPoint x: 364, endPoint y: 360, distance: 201.6
click at [365, 360] on div "SL * Đơn vị tính * Tên hàng * Định lượng Giá trị hàng Ghi chú Cước hàng 5 Khác …" at bounding box center [784, 316] width 1442 height 117
click at [151, 323] on input "5" at bounding box center [171, 316] width 111 height 24
drag, startPoint x: 1156, startPoint y: 115, endPoint x: 1180, endPoint y: 100, distance: 28.3
click at [1173, 106] on div "Gán nhãn Nhãn" at bounding box center [814, 87] width 1389 height 57
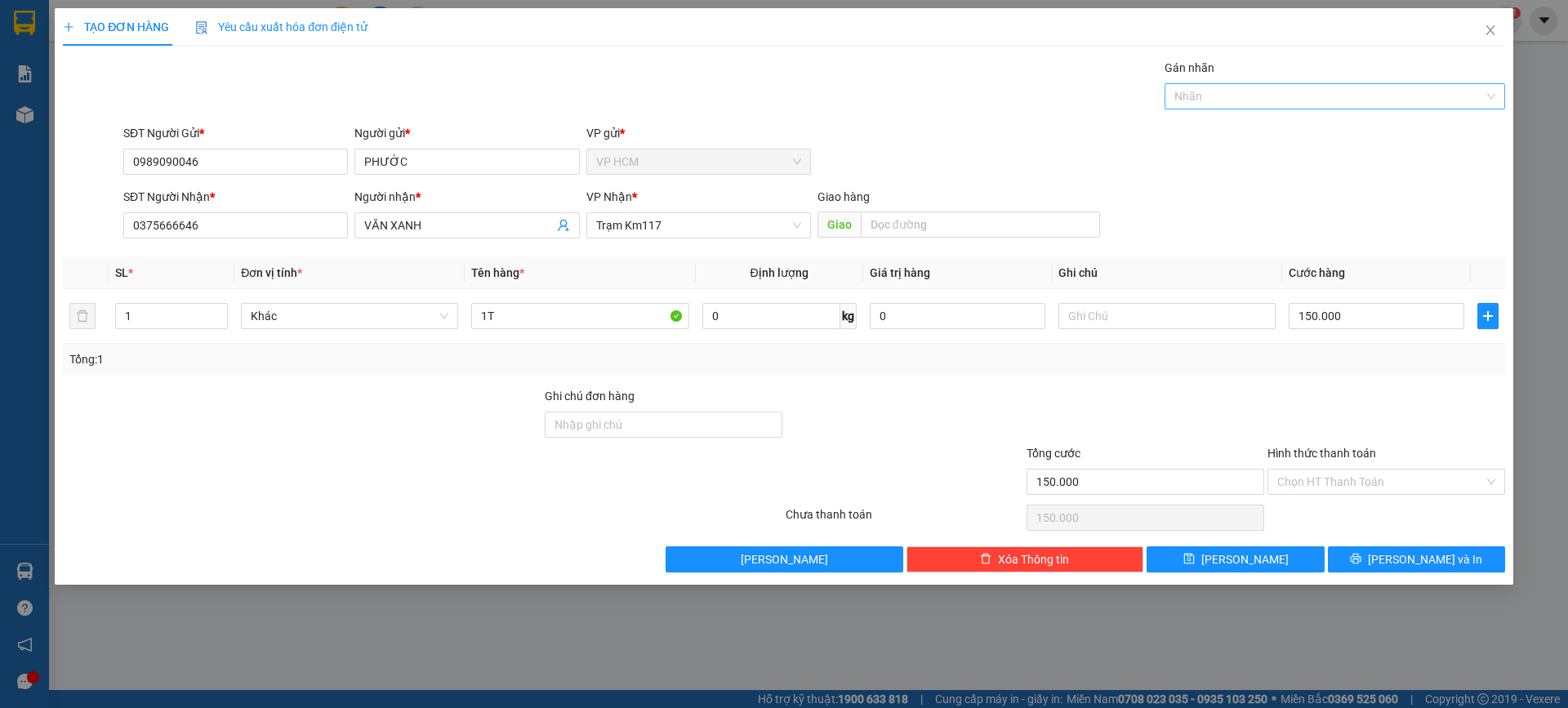
click at [1180, 100] on div at bounding box center [1326, 96] width 316 height 19
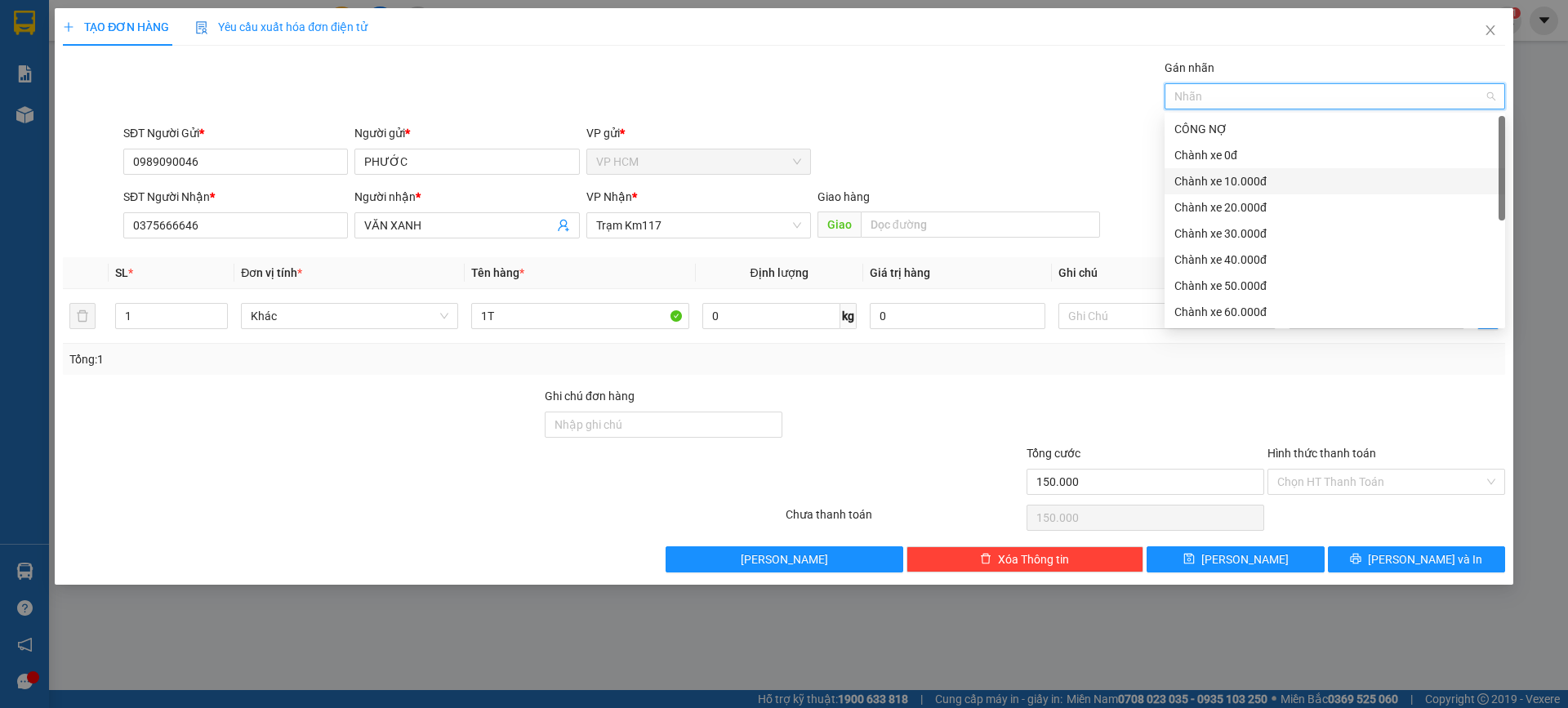
click at [1216, 173] on div "Chành xe 10.000đ" at bounding box center [1334, 181] width 321 height 18
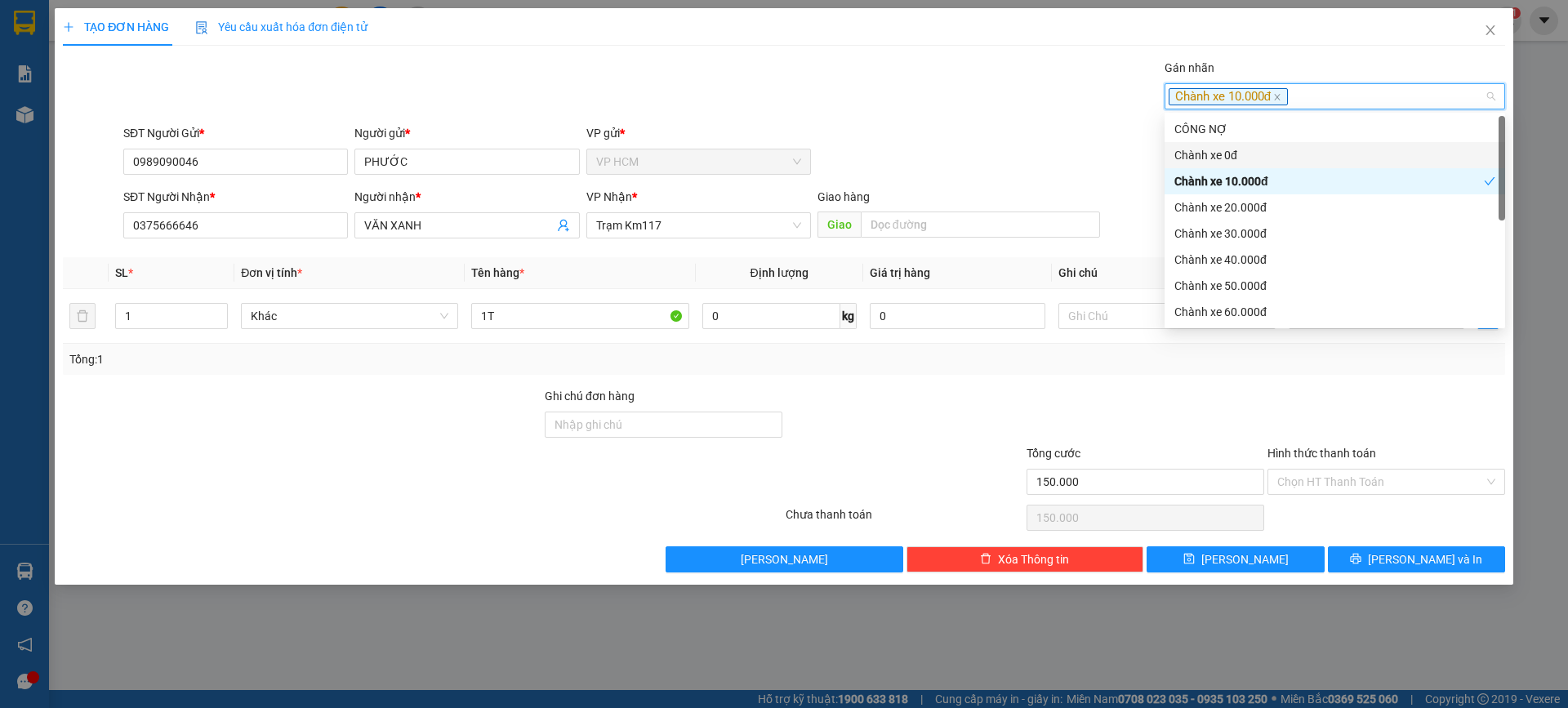
drag, startPoint x: 895, startPoint y: 92, endPoint x: 1277, endPoint y: 287, distance: 428.9
click at [900, 92] on div "Gán nhãn Chành xe 10.000đ" at bounding box center [814, 87] width 1389 height 57
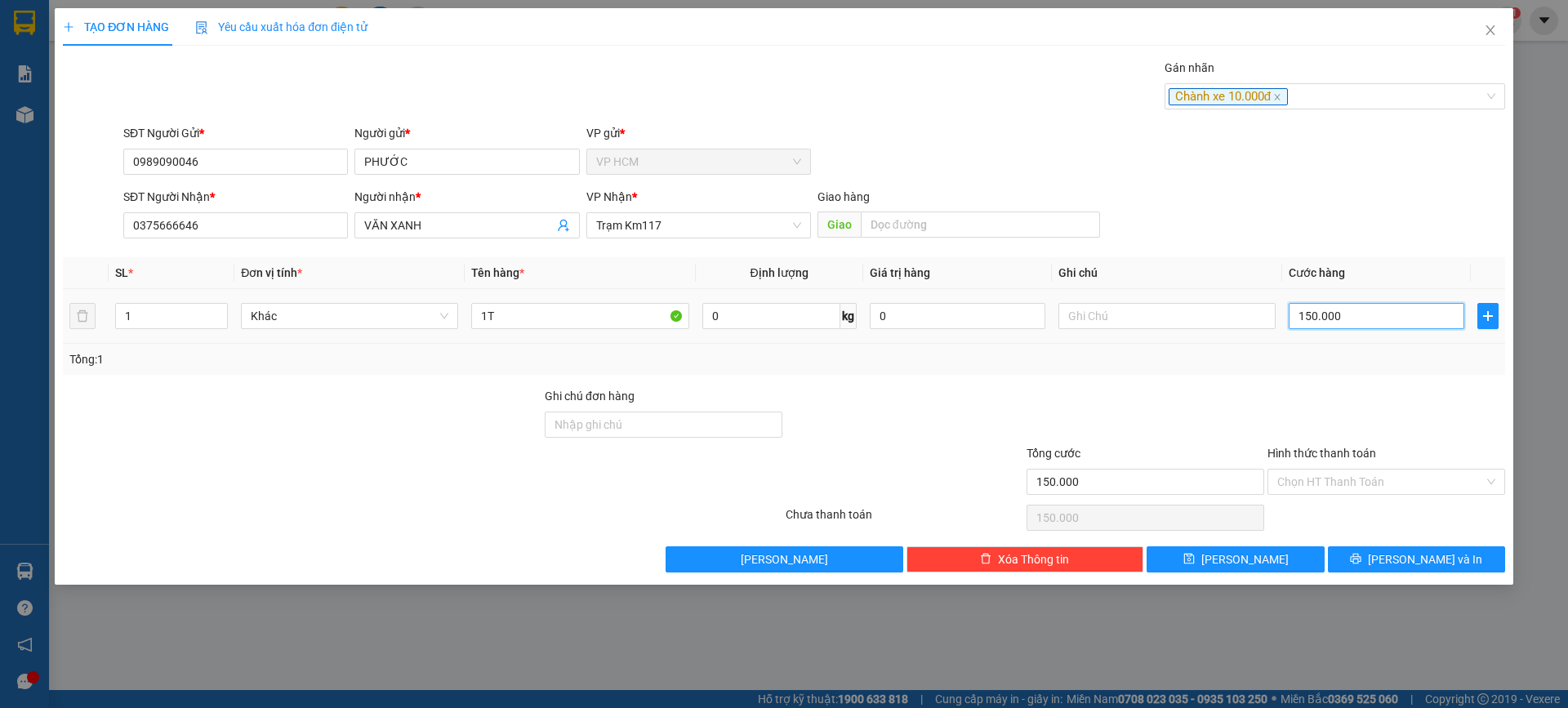
click at [1348, 313] on input "150.000" at bounding box center [1377, 316] width 176 height 26
click at [1278, 396] on div at bounding box center [1386, 416] width 241 height 57
click at [1292, 489] on input "Hình thức thanh toán" at bounding box center [1380, 482] width 207 height 24
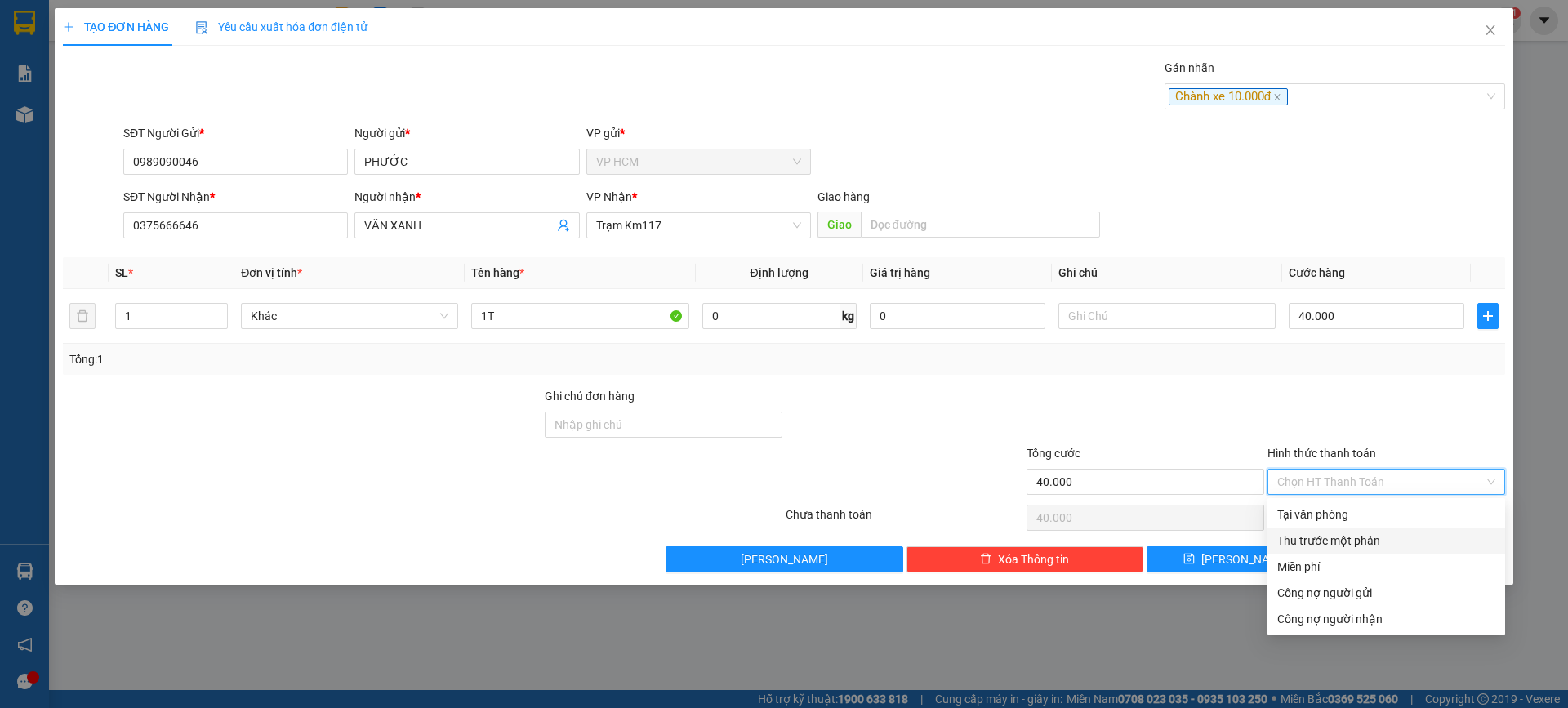
click at [1295, 545] on div "Thu trước một phần" at bounding box center [1386, 540] width 218 height 18
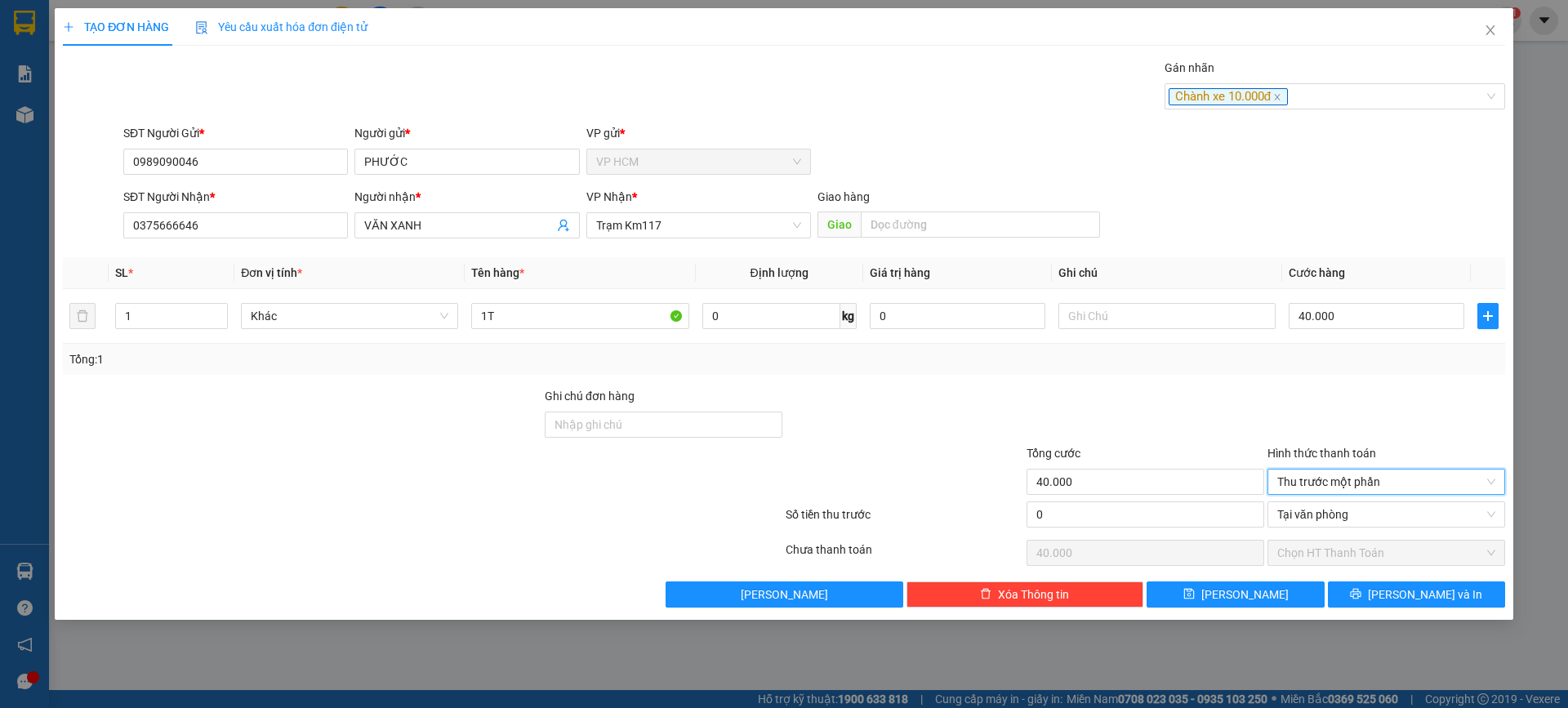
click at [1075, 500] on div "Tổng cước 40.000" at bounding box center [1146, 473] width 238 height 57
click at [1134, 512] on input "1" at bounding box center [1146, 514] width 238 height 26
click at [1160, 385] on div "Transit Pickup Surcharge Ids Transit Deliver Surcharge Ids Transit Deliver Surc…" at bounding box center [784, 333] width 1442 height 549
click at [1401, 588] on button "[PERSON_NAME] và In" at bounding box center [1416, 594] width 178 height 26
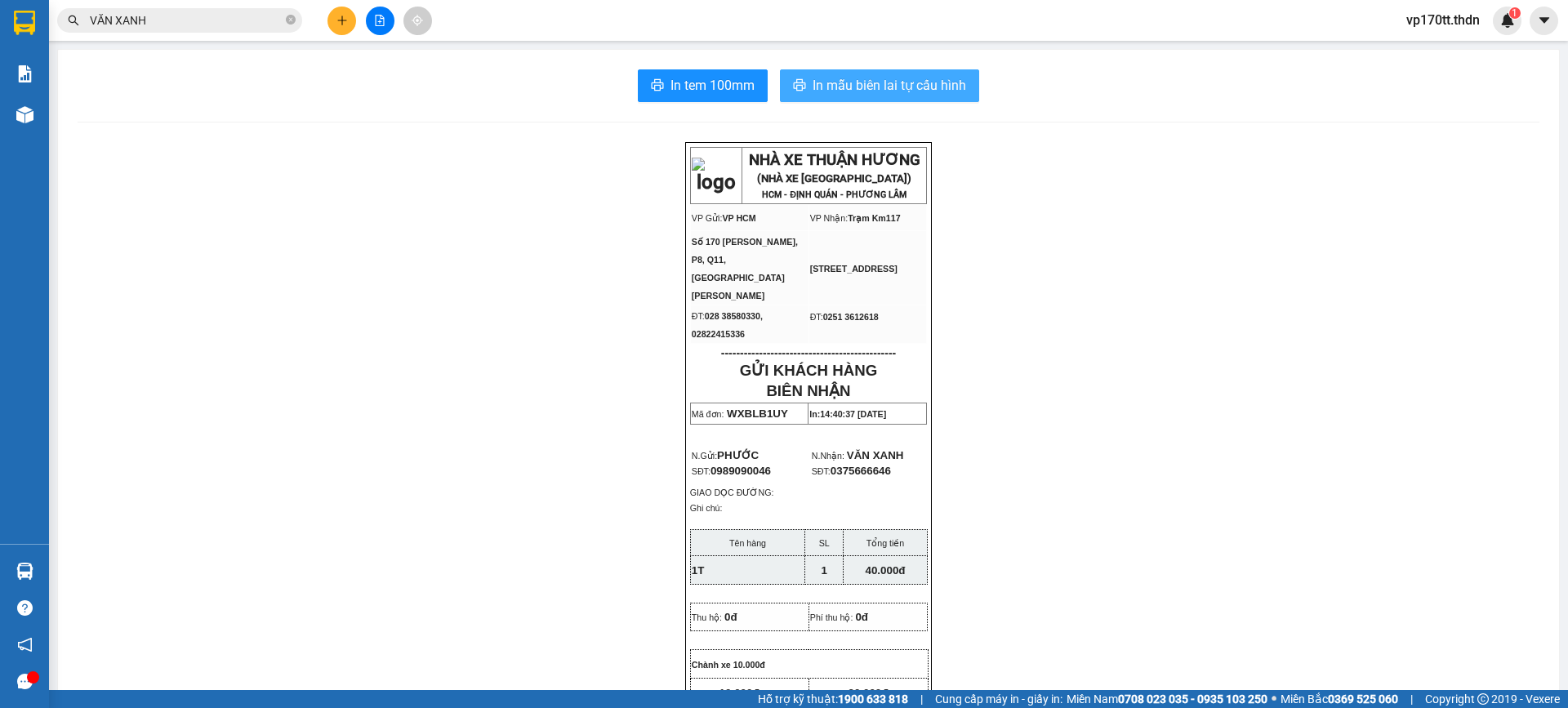
click at [859, 75] on button "In mẫu biên lai tự cấu hình" at bounding box center [879, 85] width 199 height 33
